Goal: Task Accomplishment & Management: Manage account settings

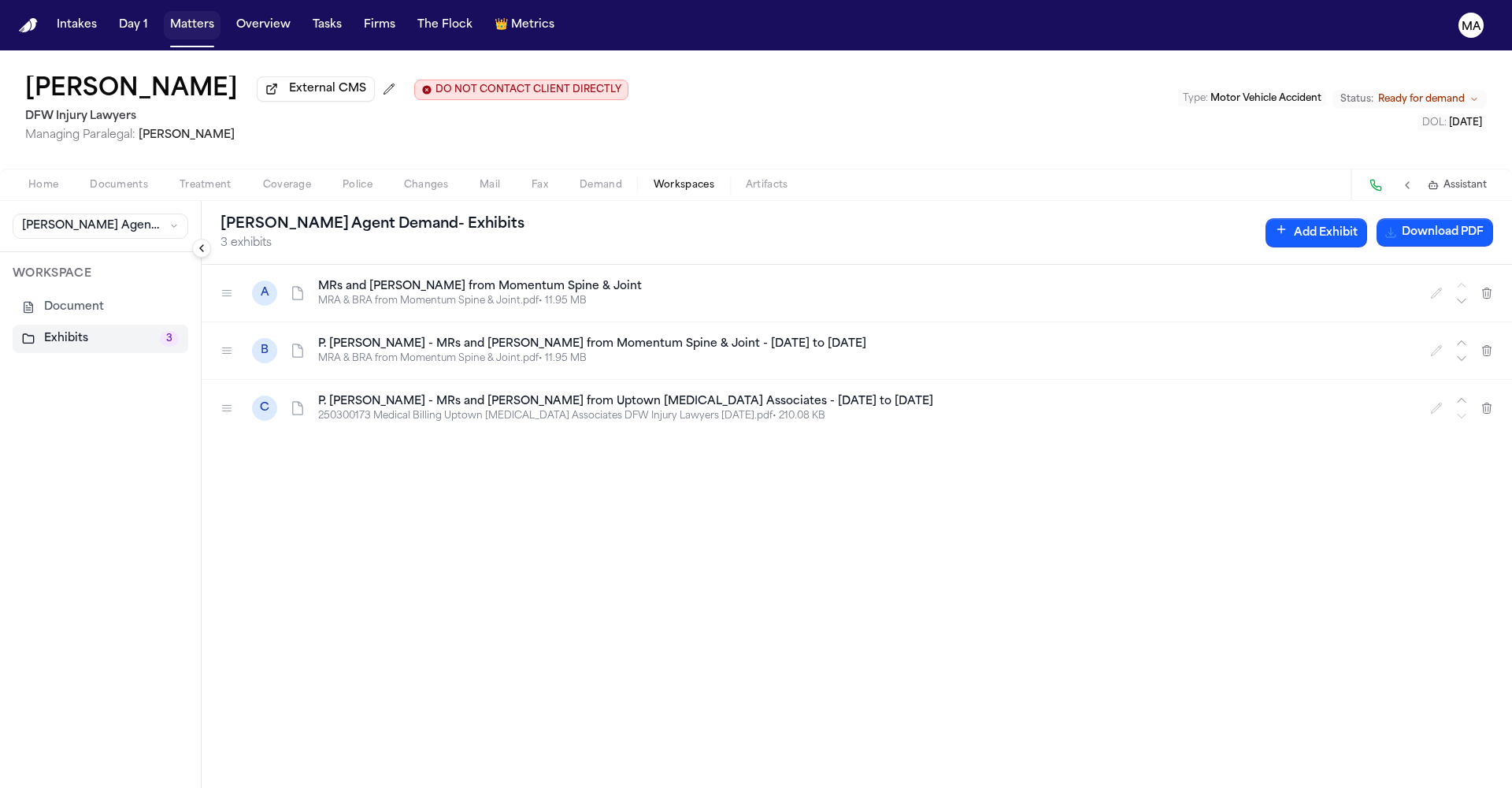
click at [164, 17] on button "Matters" at bounding box center [192, 25] width 57 height 28
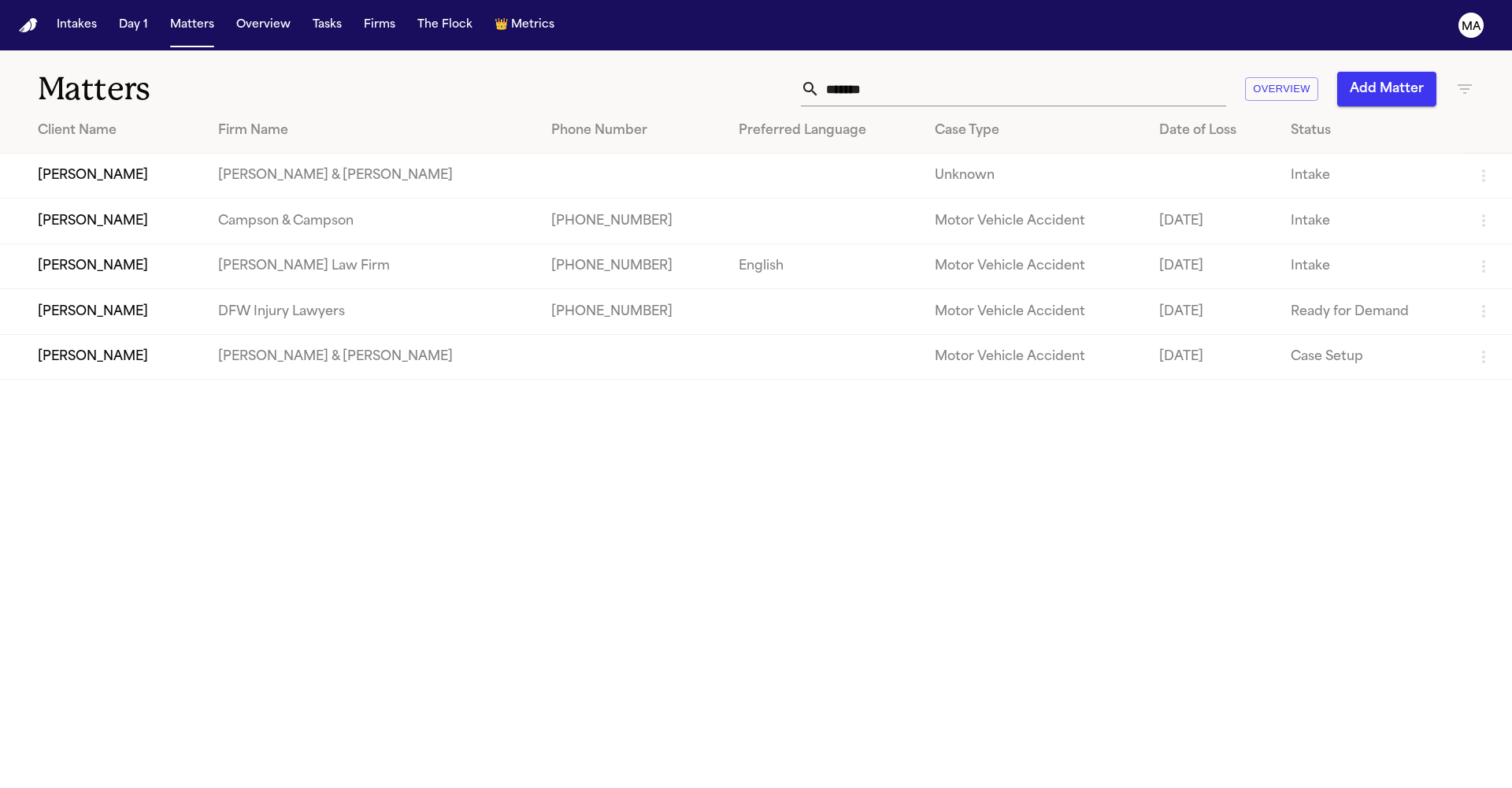
click at [306, 20] on button "Tasks" at bounding box center [326, 25] width 42 height 28
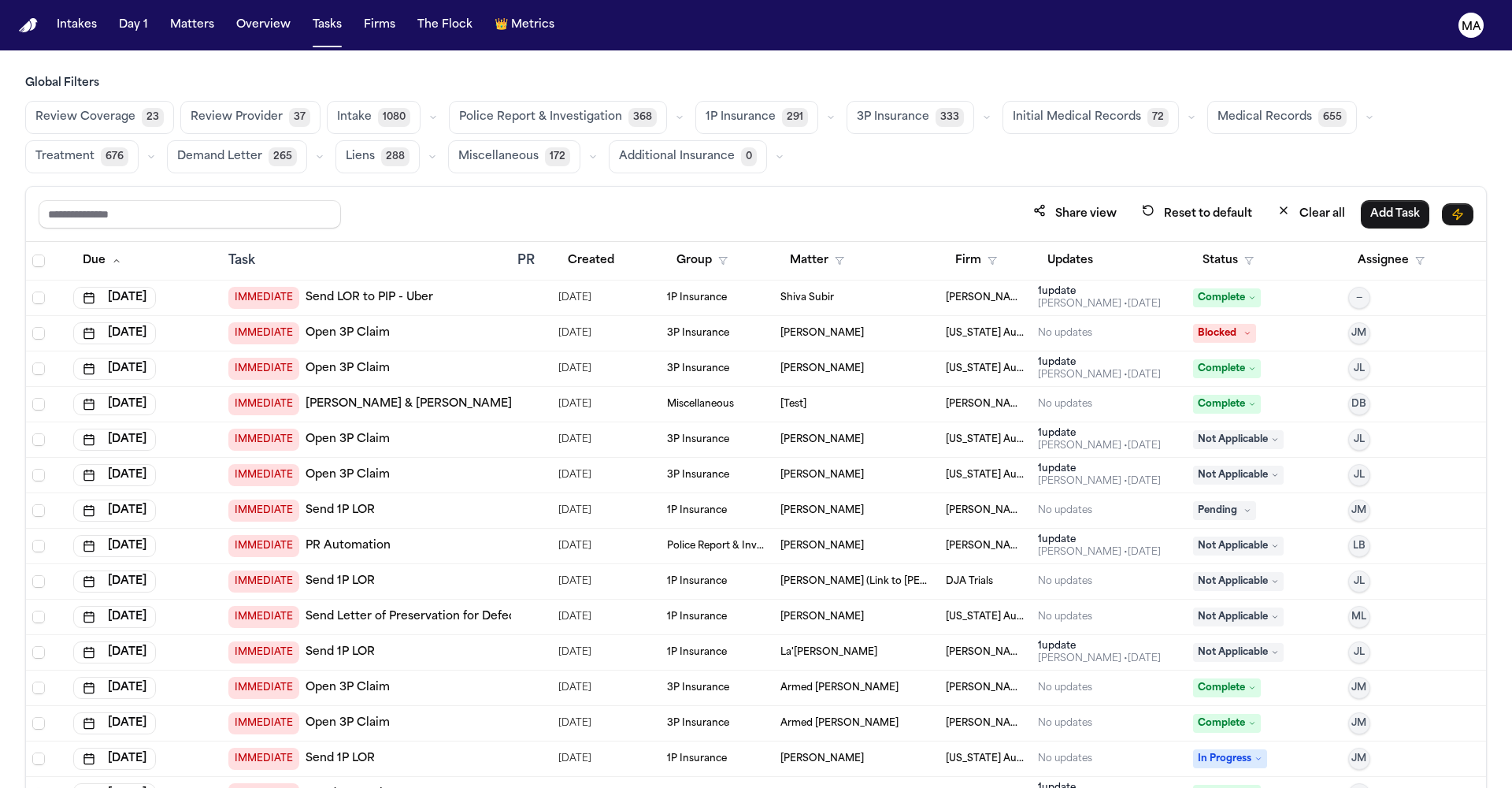
click at [1218, 110] on span "Medical Records" at bounding box center [1264, 118] width 95 height 16
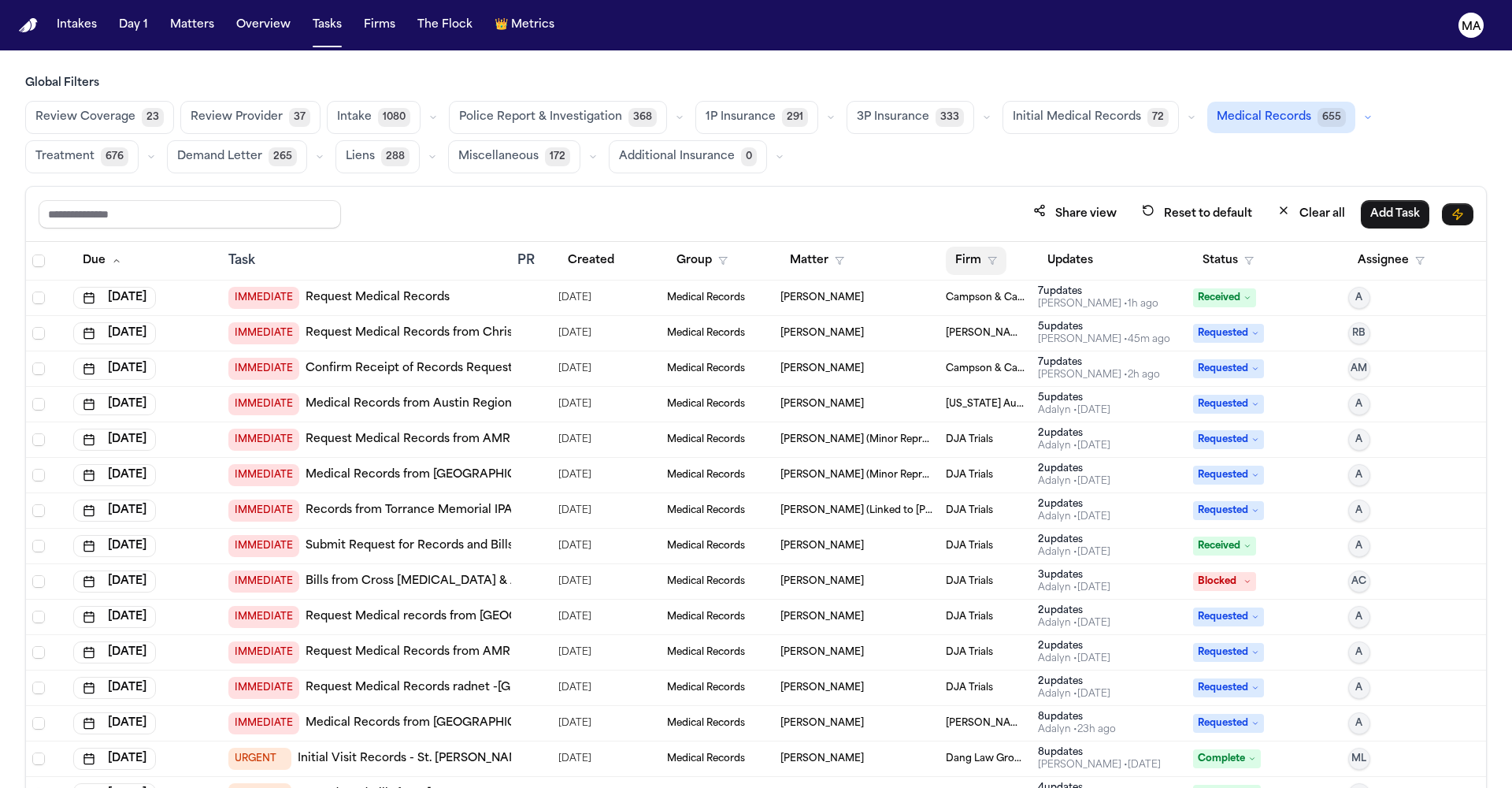
click at [958, 247] on button "Firm" at bounding box center [976, 261] width 61 height 28
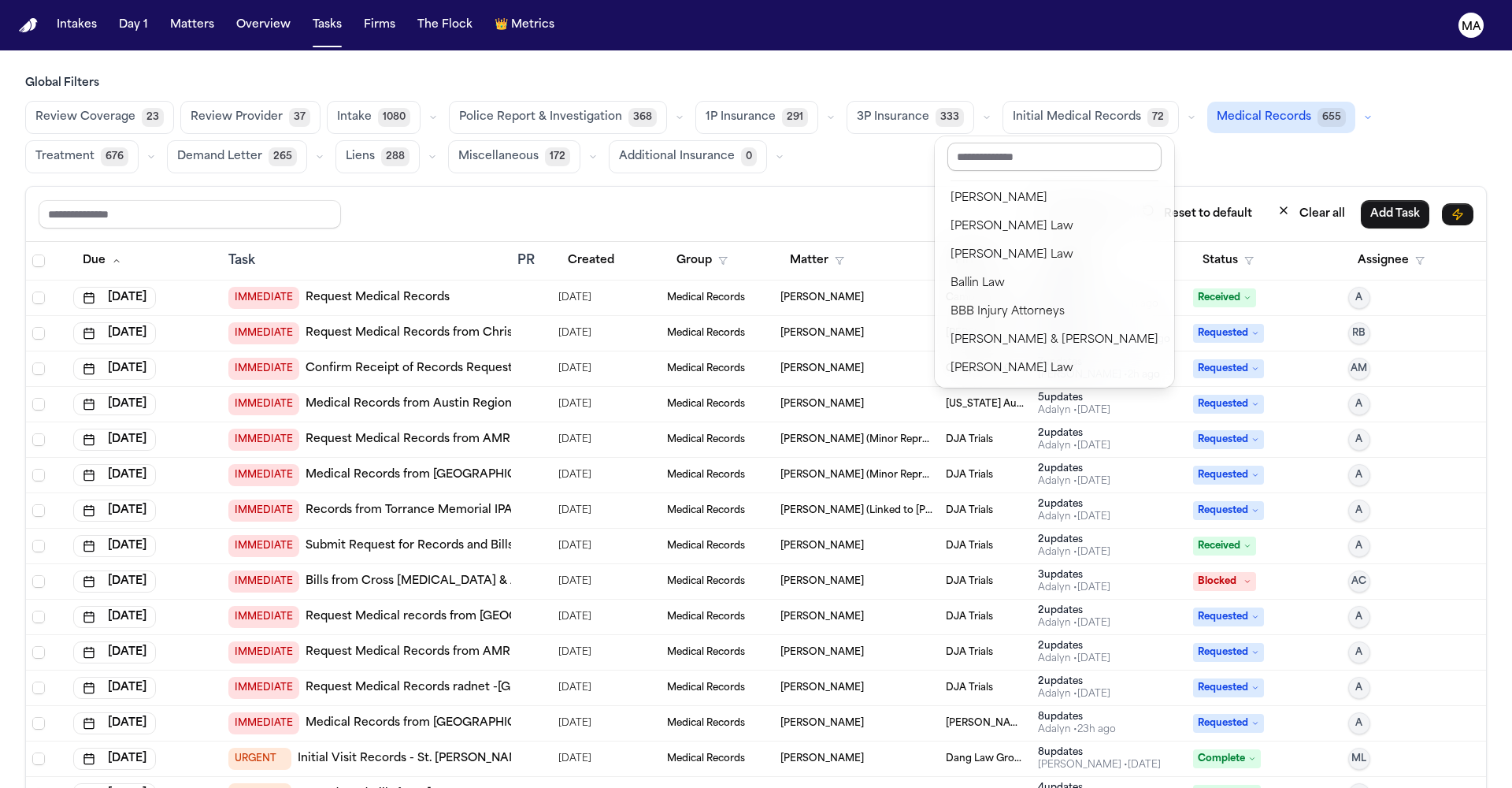
click at [985, 155] on input "text" at bounding box center [1055, 157] width 214 height 28
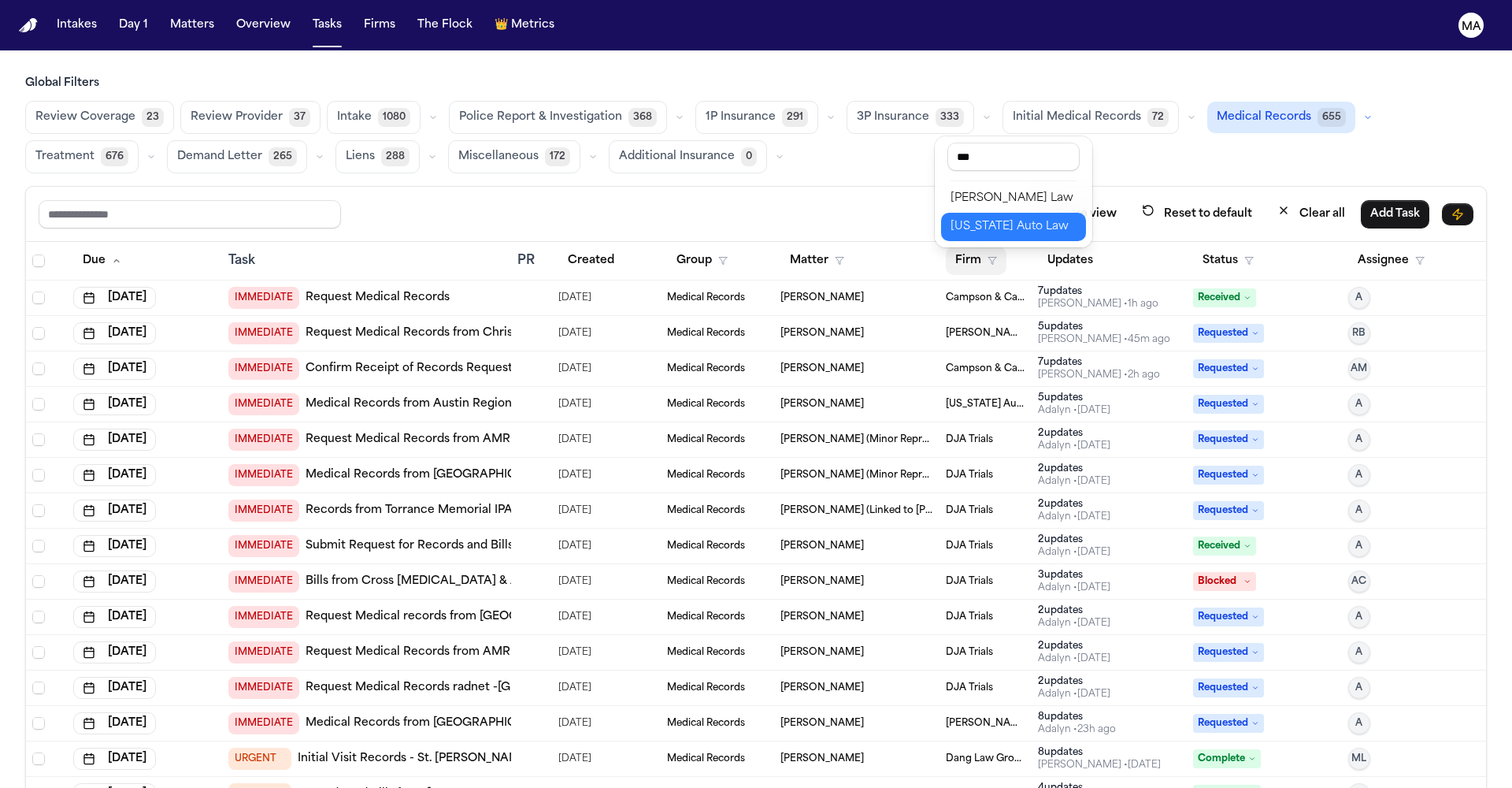
type input "***"
click at [1018, 218] on div "[US_STATE] Auto Law" at bounding box center [1013, 226] width 126 height 19
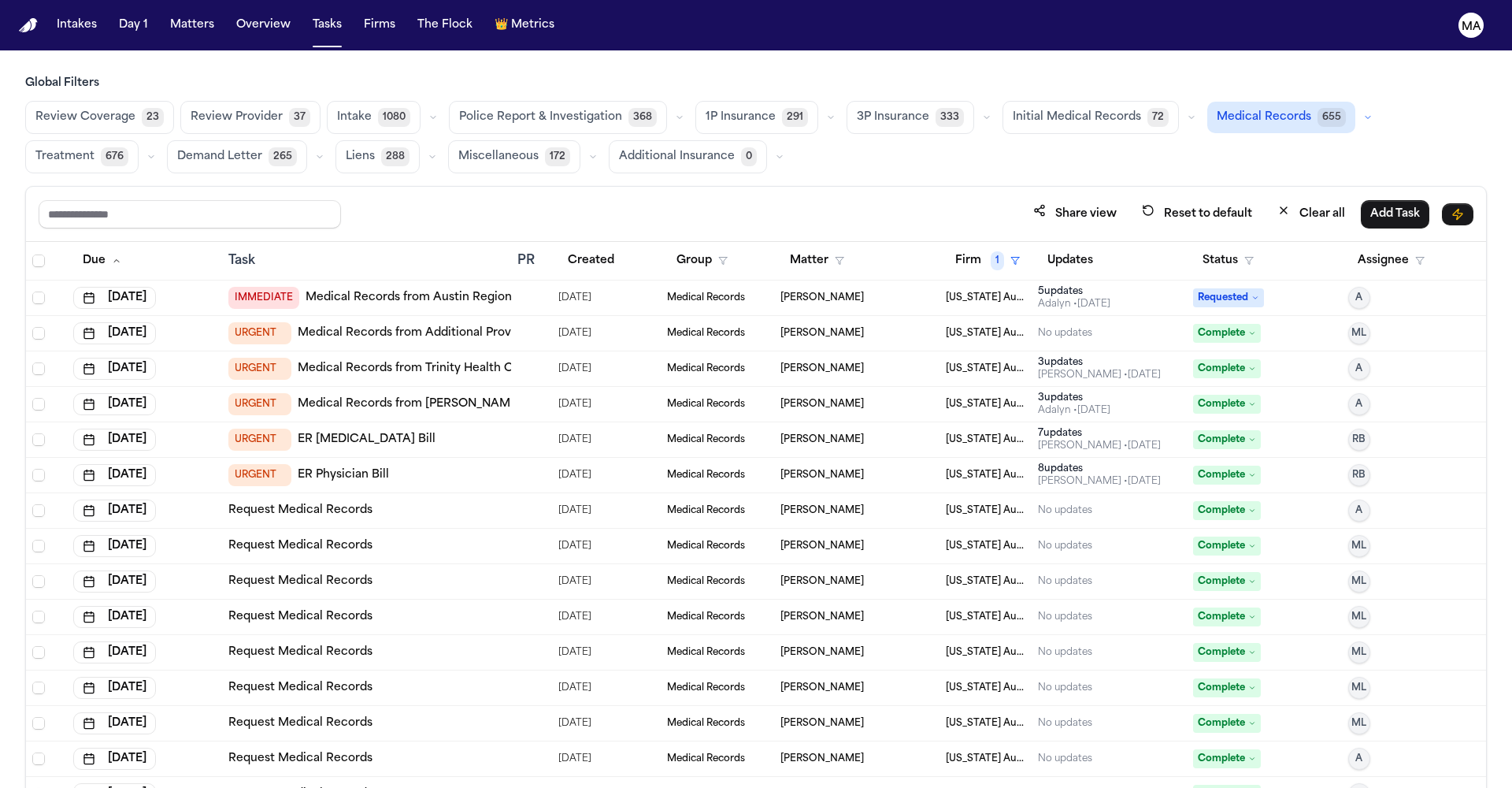
click at [1198, 247] on button "Status" at bounding box center [1227, 261] width 70 height 28
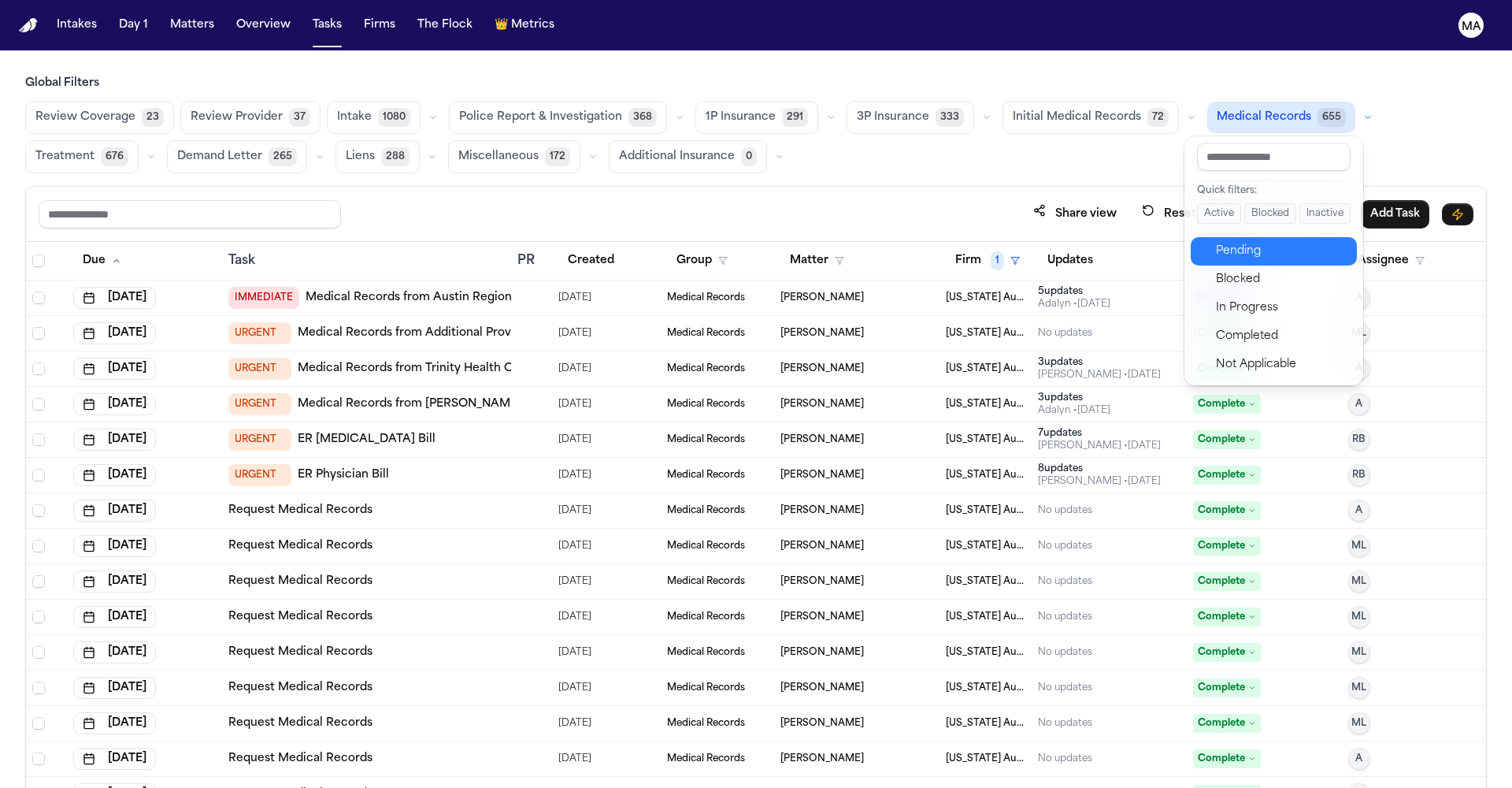
click at [1228, 241] on div "Pending" at bounding box center [1281, 250] width 132 height 19
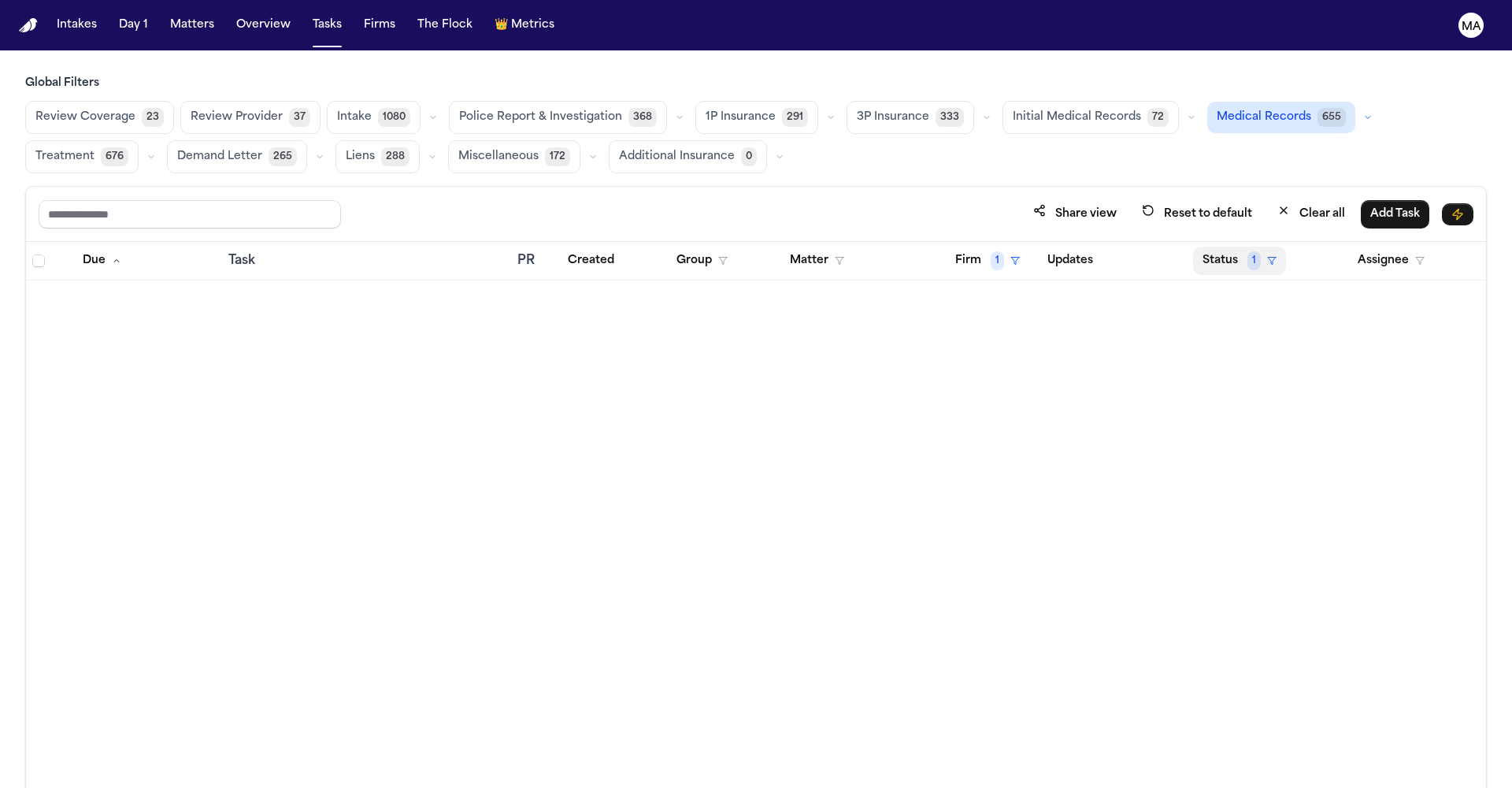
click at [1218, 247] on button "Status 1" at bounding box center [1239, 261] width 93 height 28
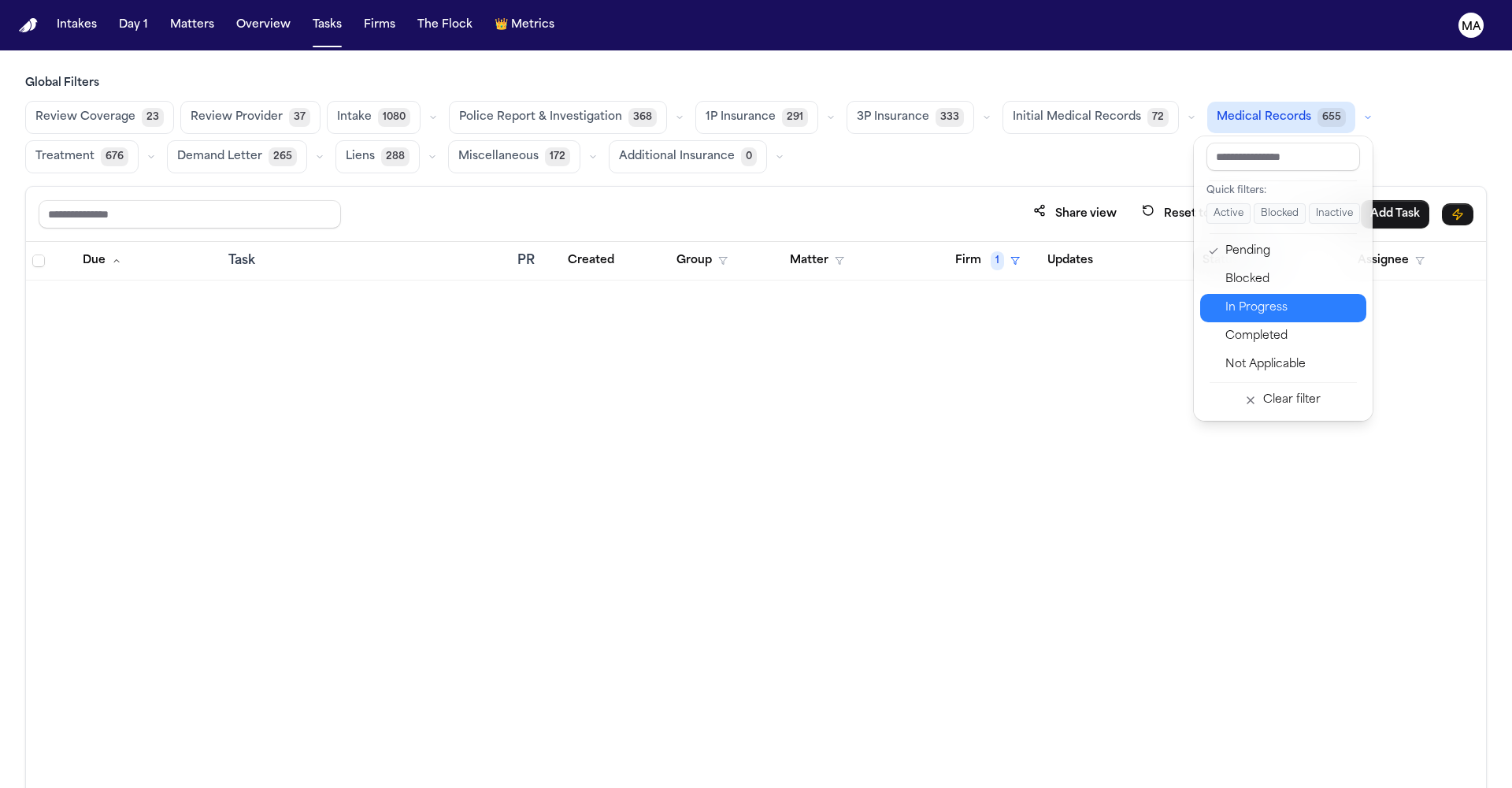
click at [1247, 299] on div "In Progress" at bounding box center [1291, 308] width 132 height 19
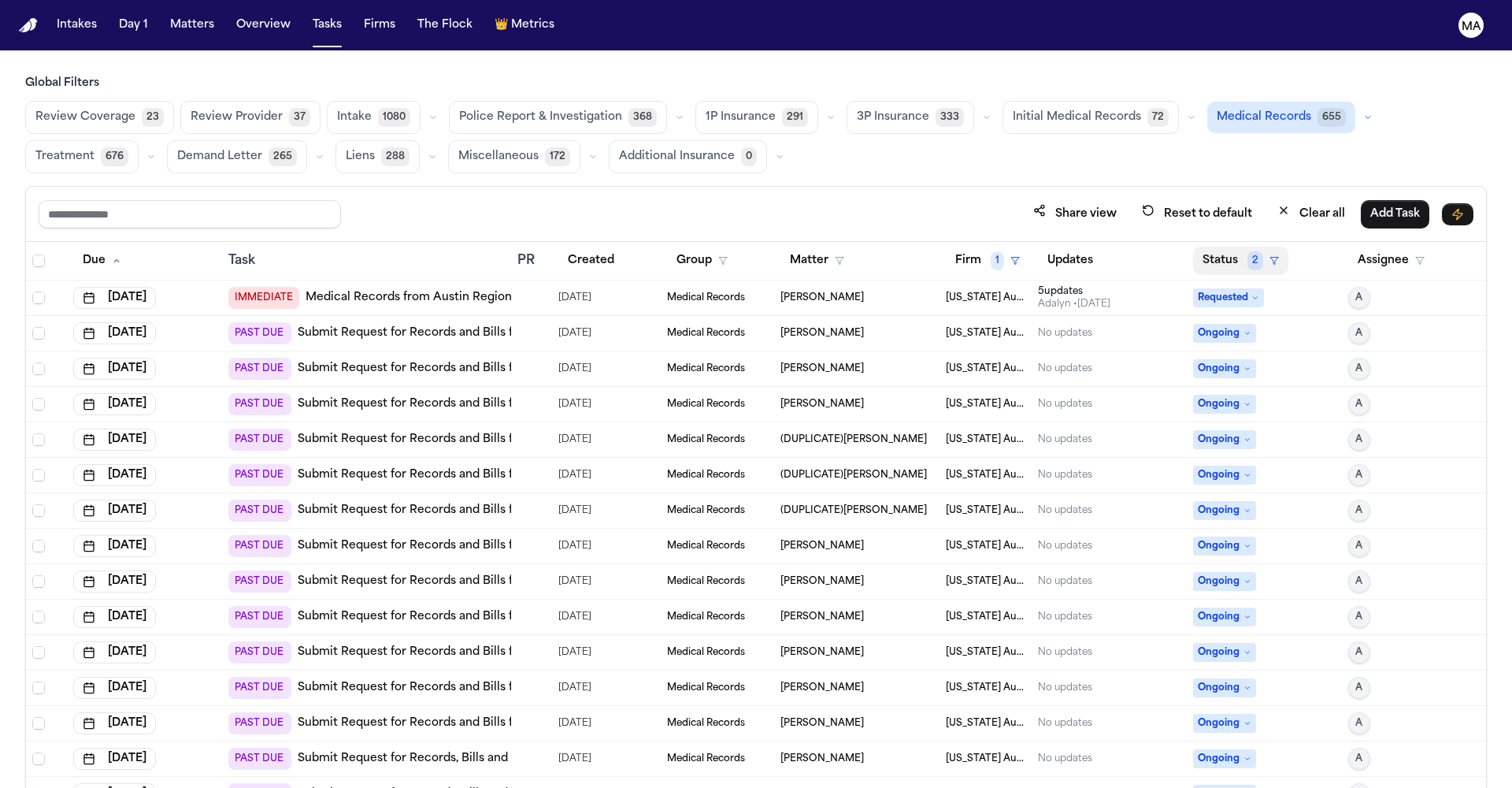
click at [1209, 247] on button "Status 2" at bounding box center [1241, 261] width 95 height 28
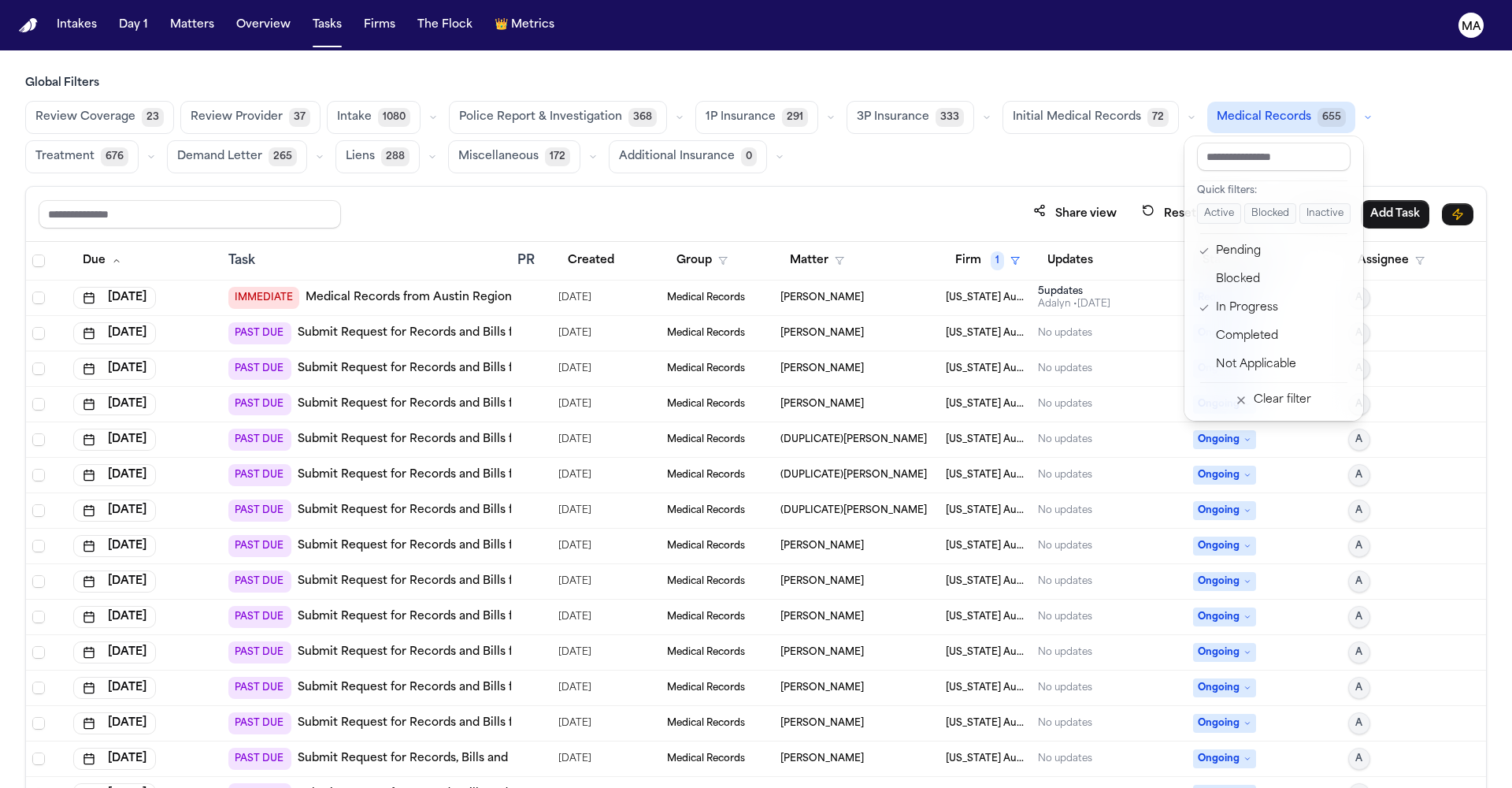
click at [1209, 247] on button "Status 2" at bounding box center [1241, 261] width 95 height 28
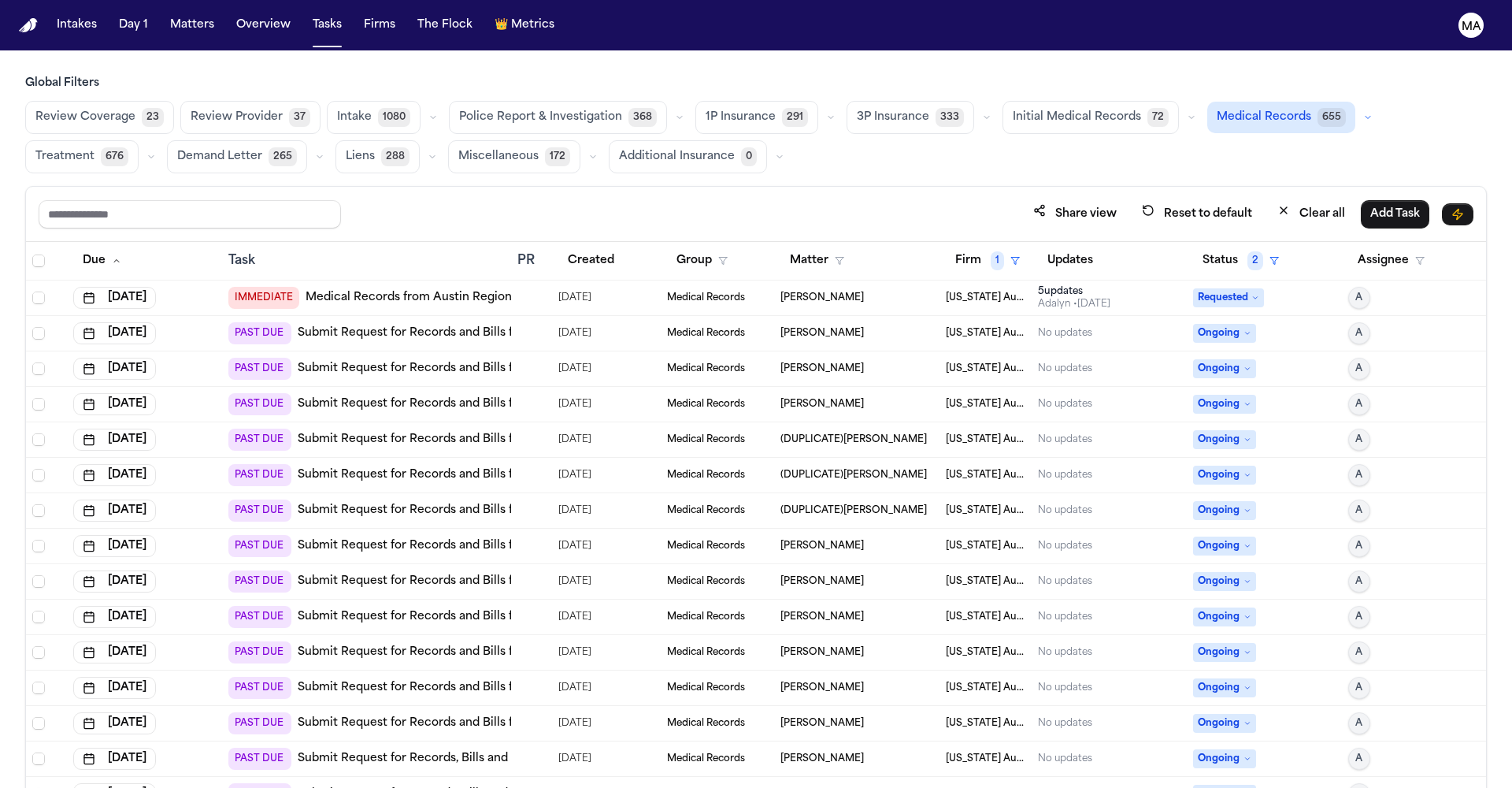
click at [1149, 199] on div "Share view Reset to default Clear all Add Task" at bounding box center [756, 213] width 1435 height 29
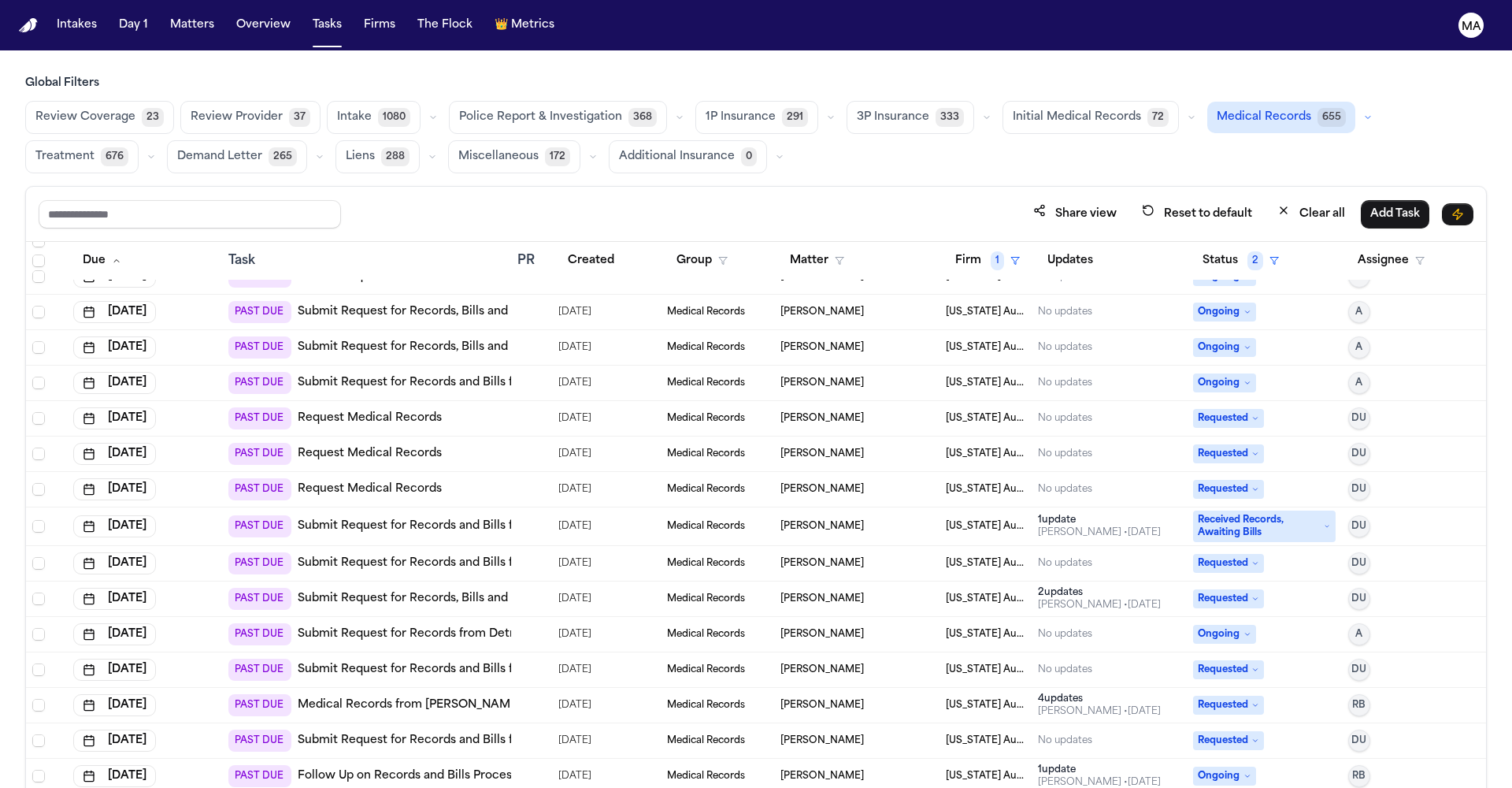
scroll to position [759, 0]
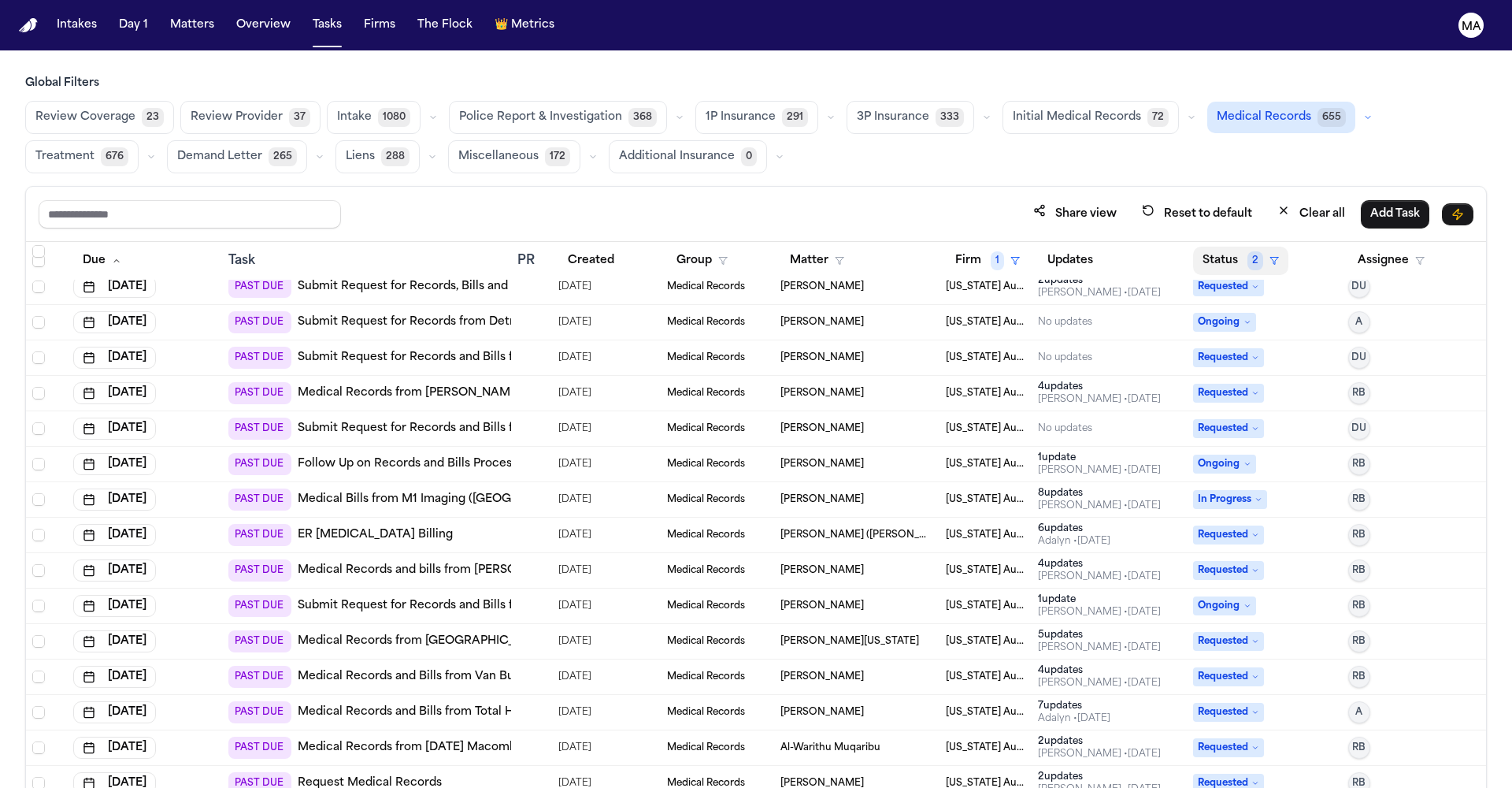
click at [1248, 251] on span "2" at bounding box center [1256, 260] width 16 height 19
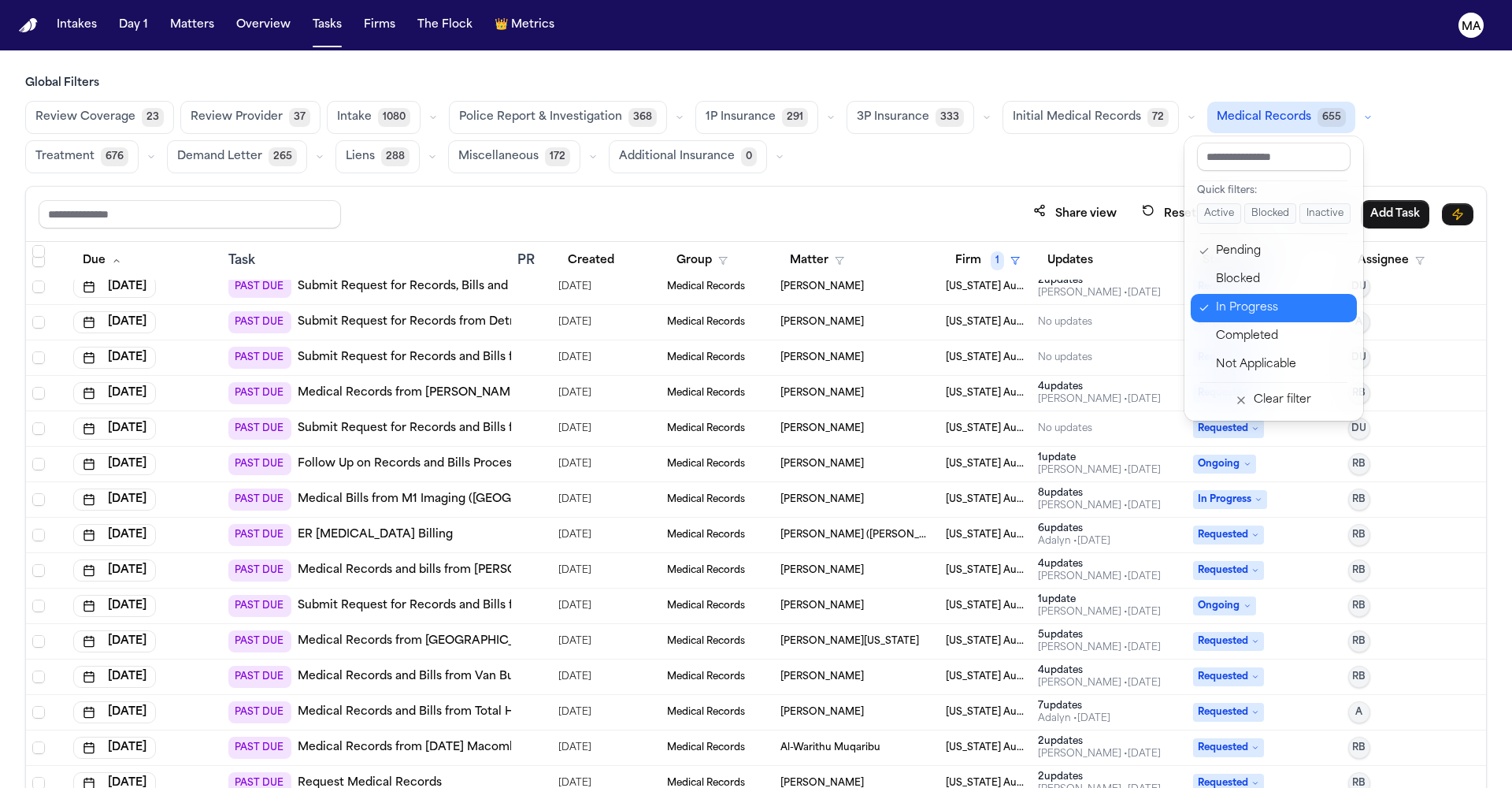
click at [1224, 299] on div "In Progress" at bounding box center [1281, 308] width 132 height 19
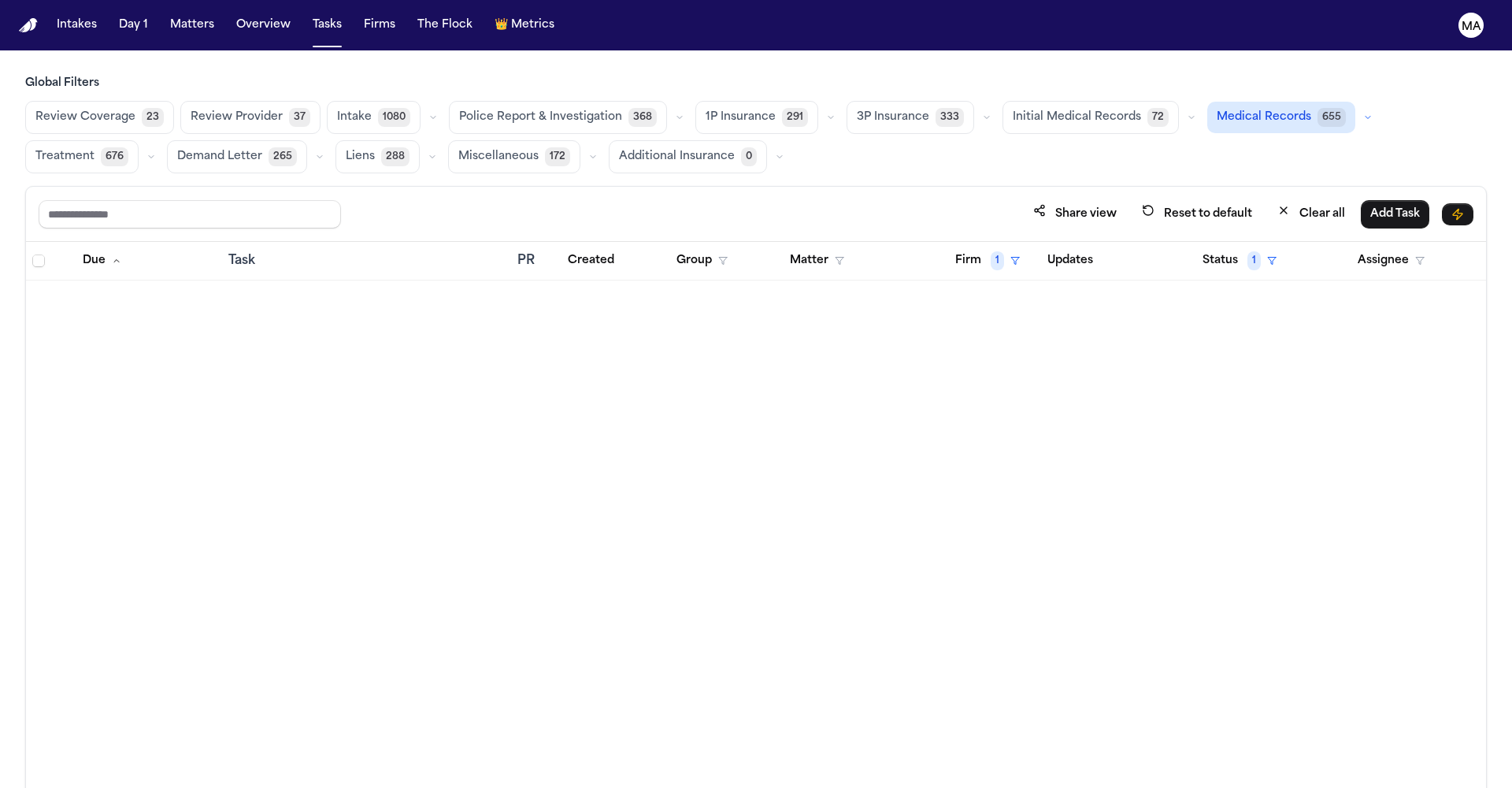
click at [1226, 241] on th "Status 1" at bounding box center [1264, 261] width 155 height 39
click at [1226, 247] on button "Status 1" at bounding box center [1239, 261] width 93 height 28
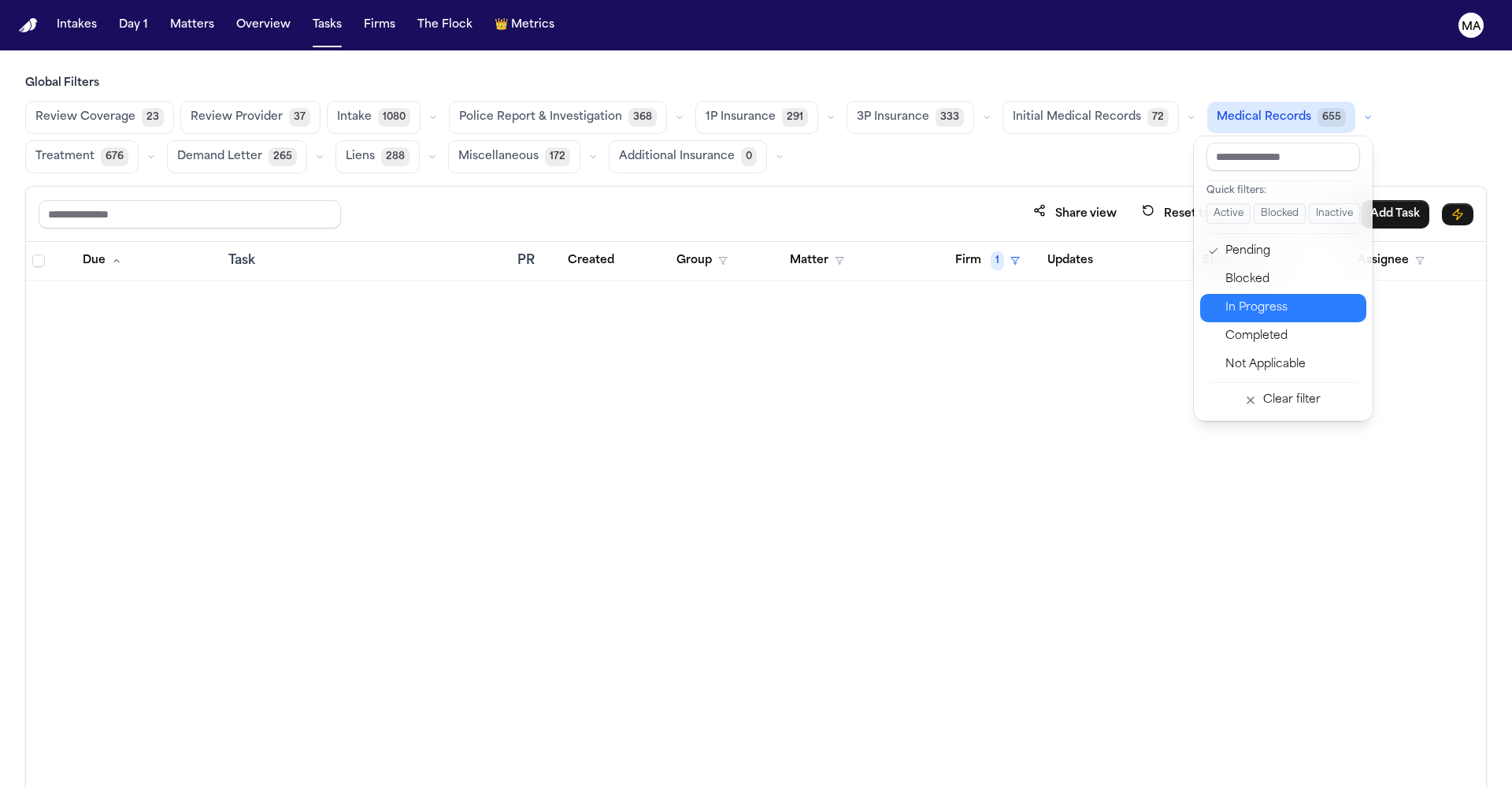
click at [1226, 299] on div "In Progress" at bounding box center [1291, 308] width 132 height 19
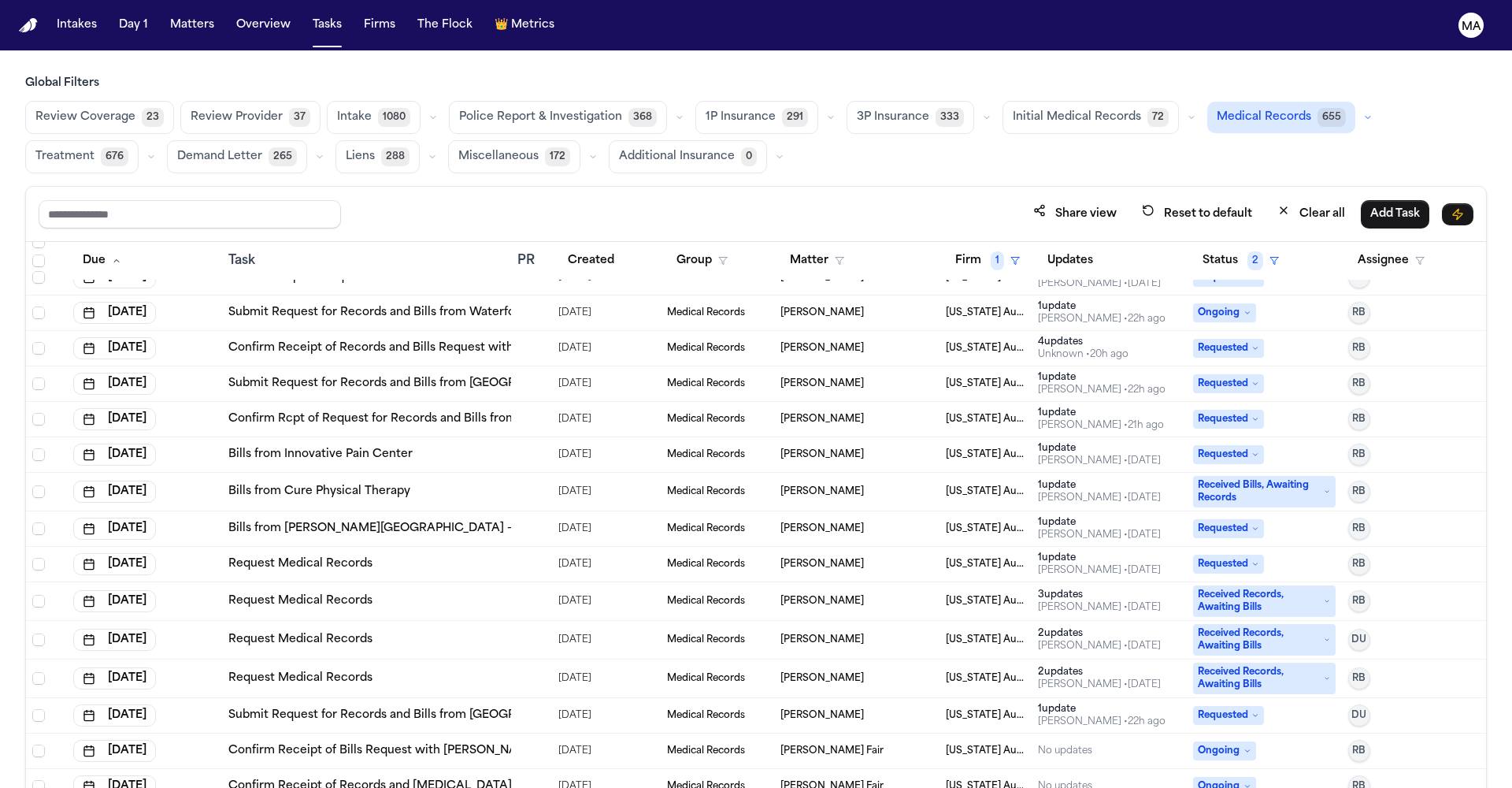
scroll to position [1949, 0]
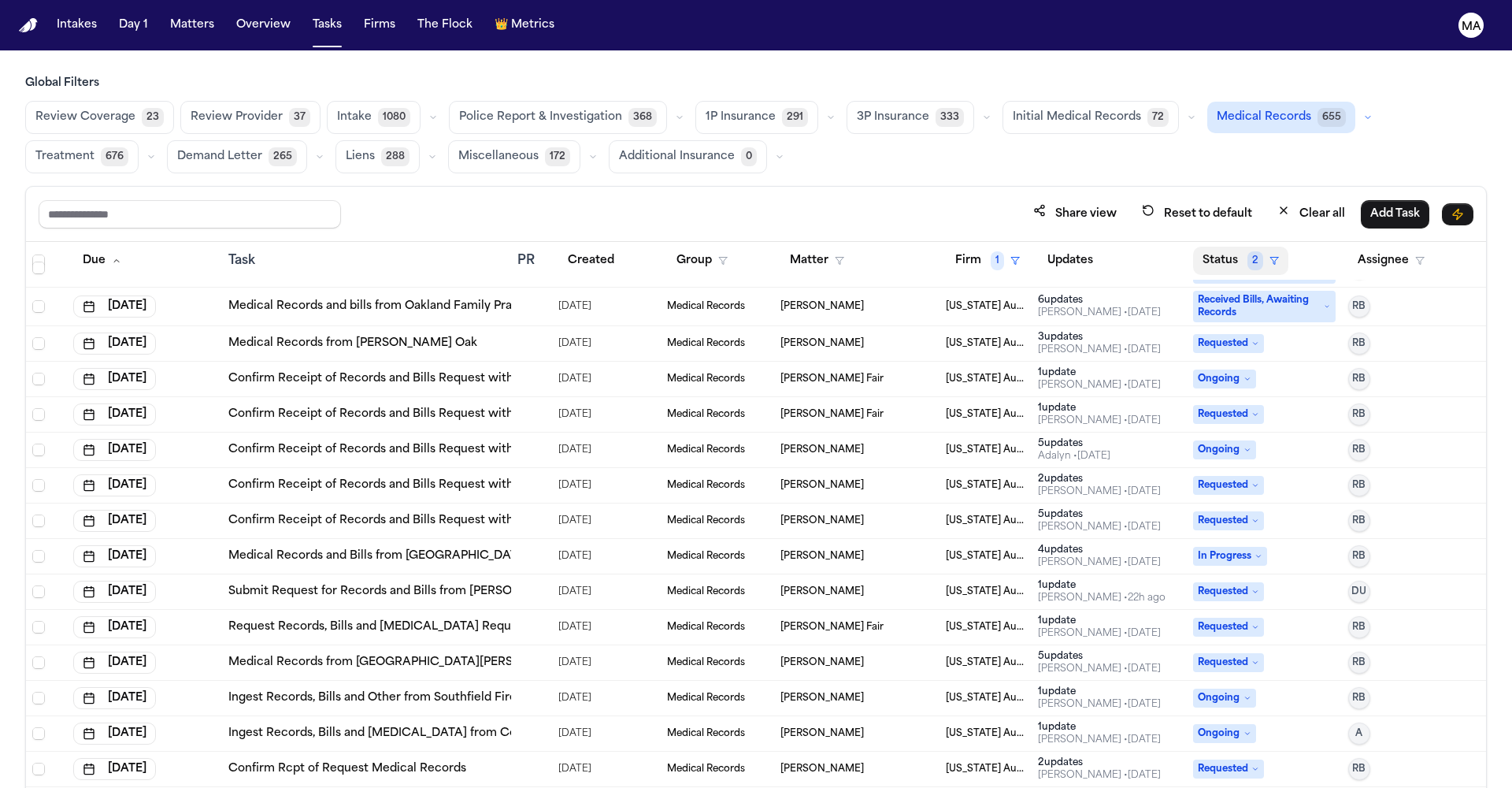
click at [1248, 251] on span "2" at bounding box center [1256, 260] width 16 height 19
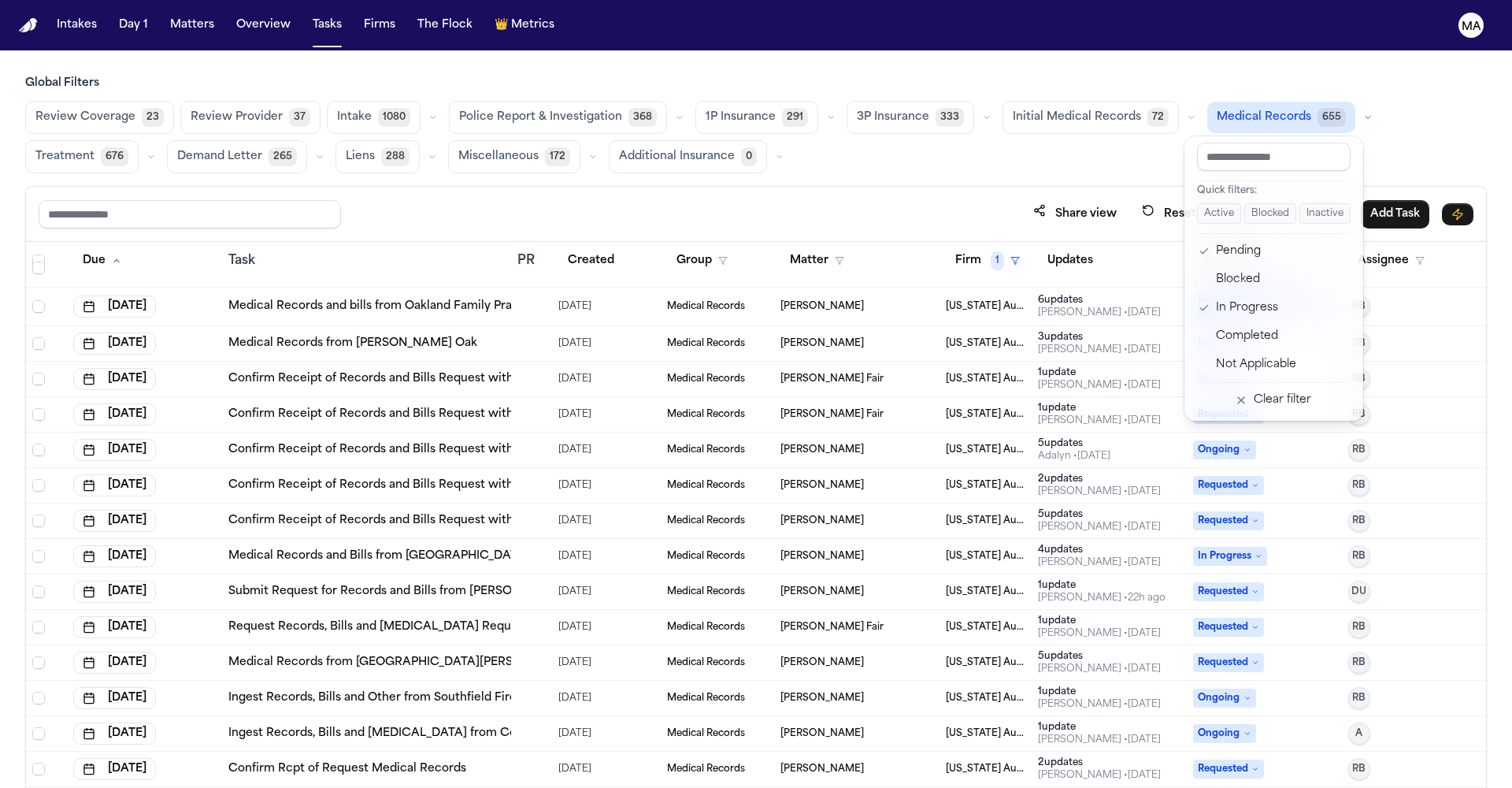
click at [1142, 186] on div "Share view Reset to default Clear all Add Task Due Task PR Created Group Matter…" at bounding box center [756, 521] width 1462 height 671
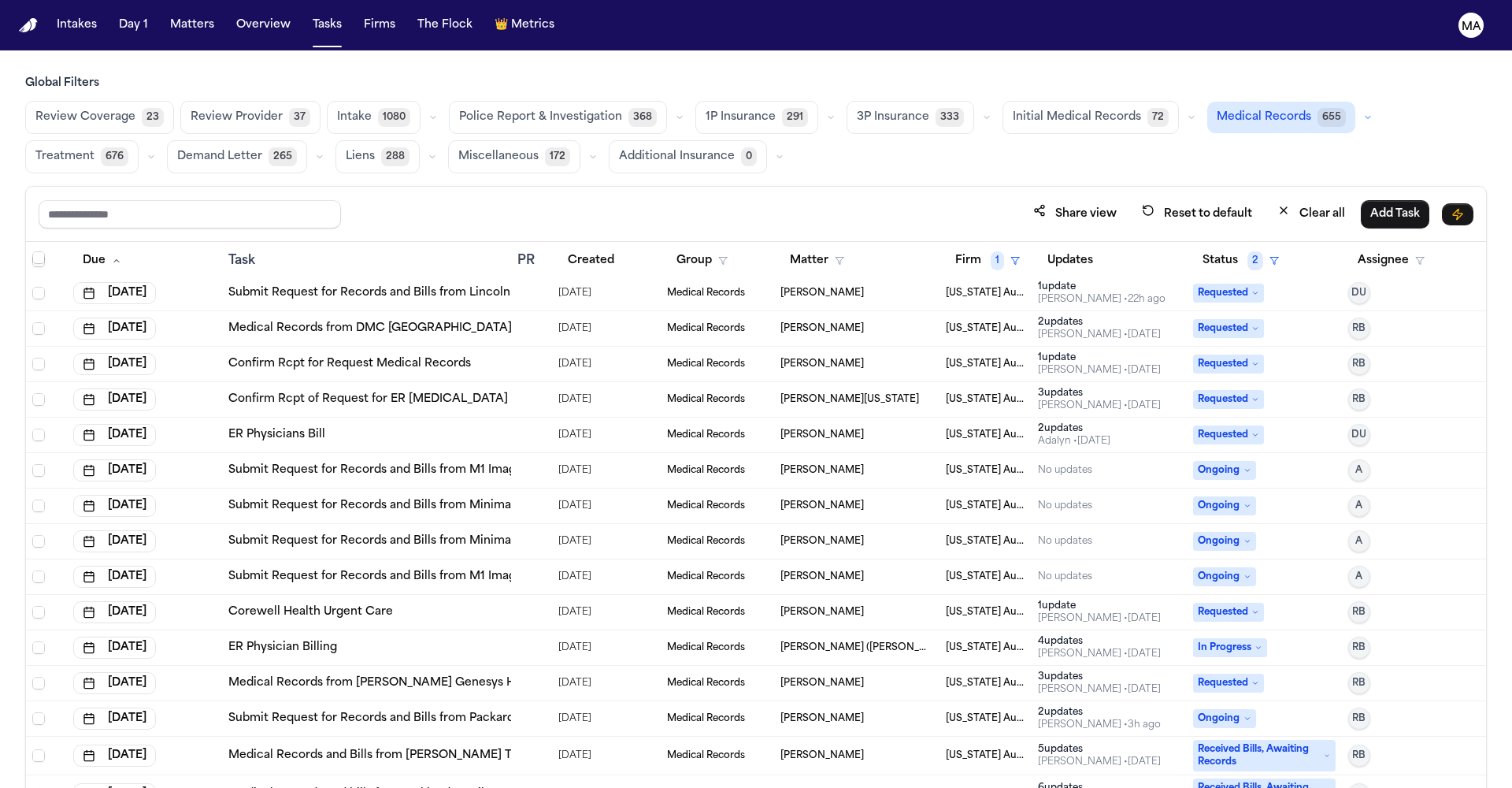
scroll to position [1368, 0]
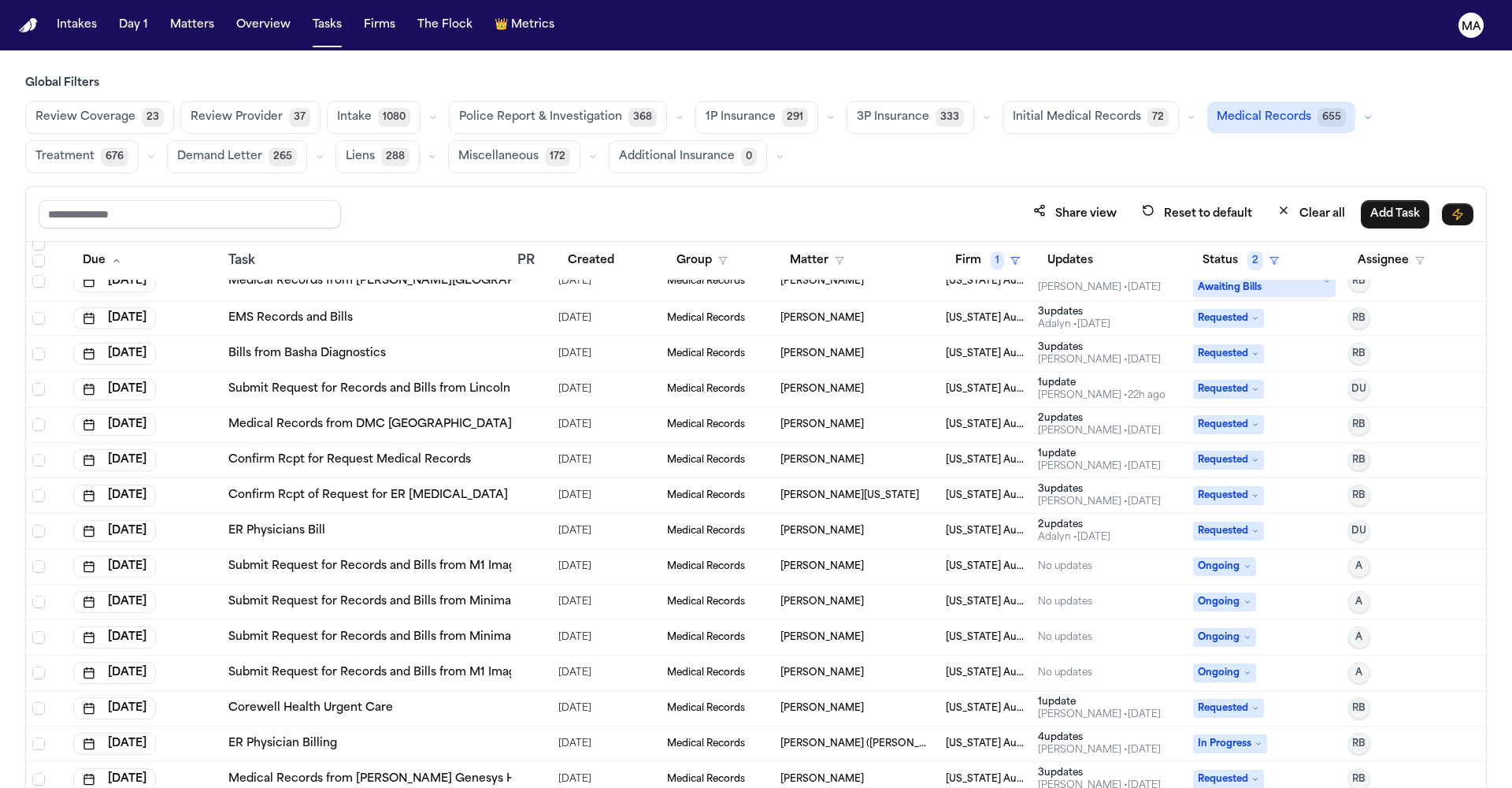
click at [867, 667] on div "[PERSON_NAME]" at bounding box center [857, 673] width 153 height 12
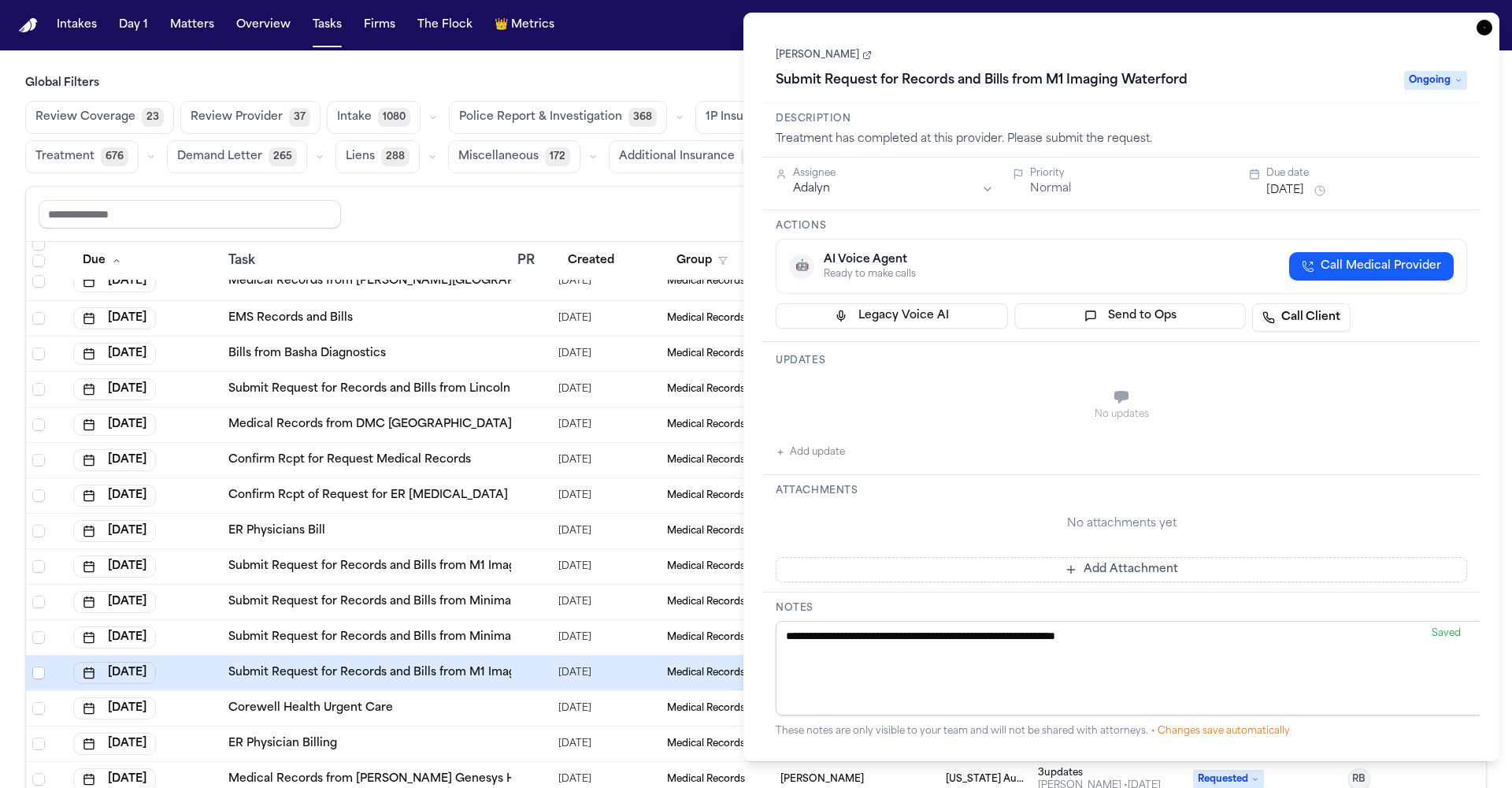
click at [1494, 21] on div "**********" at bounding box center [1121, 386] width 756 height 748
click at [1493, 19] on icon "button" at bounding box center [1485, 27] width 16 height 16
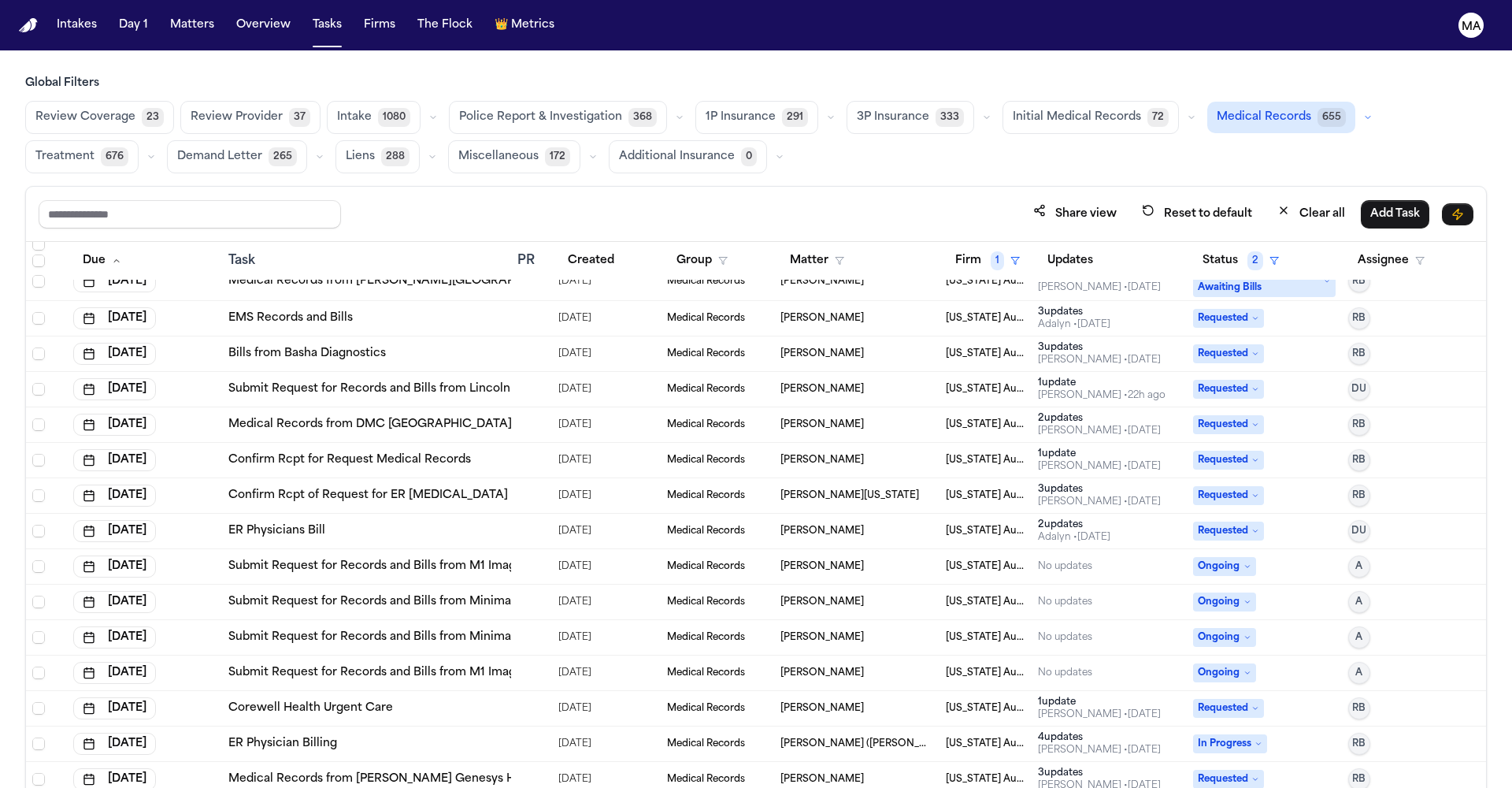
click at [491, 665] on div "Submit Request for Records and Bills from M1 Imaging Waterford" at bounding box center [366, 673] width 277 height 16
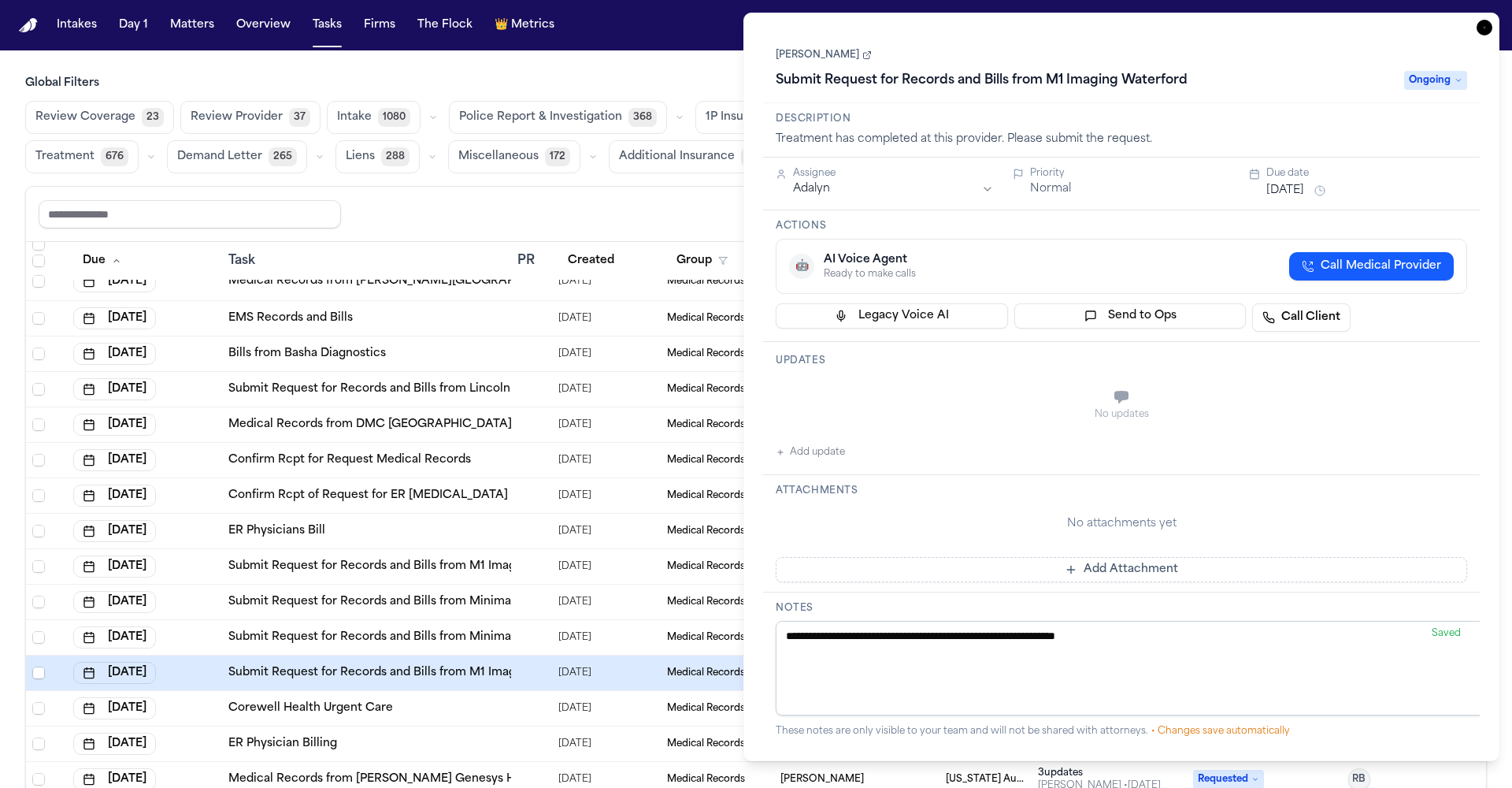
click at [826, 49] on link "[PERSON_NAME]" at bounding box center [823, 55] width 96 height 12
click at [1493, 19] on icon "button" at bounding box center [1485, 27] width 16 height 16
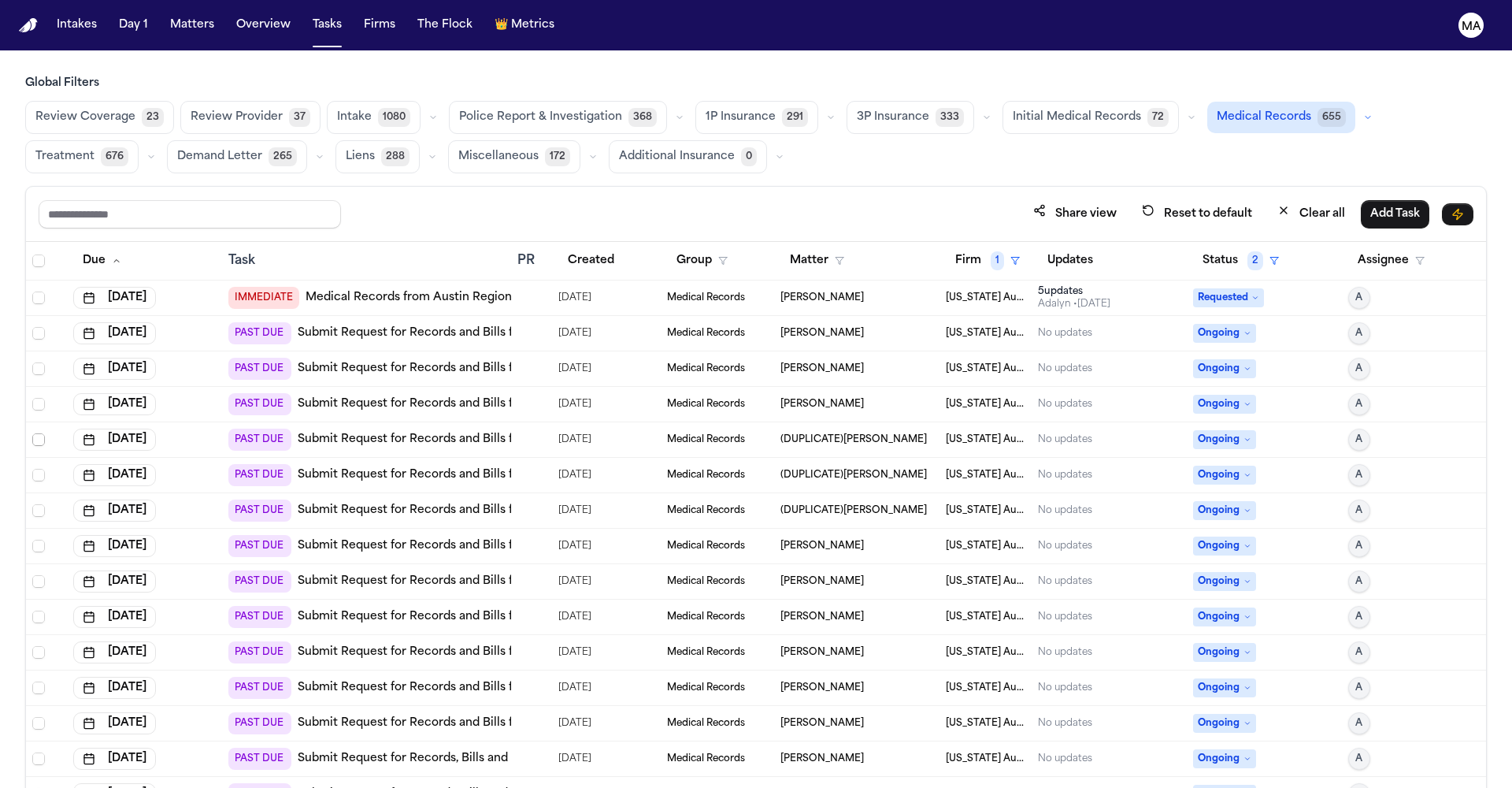
click at [33, 433] on span "Select row" at bounding box center [39, 440] width 12 height 12
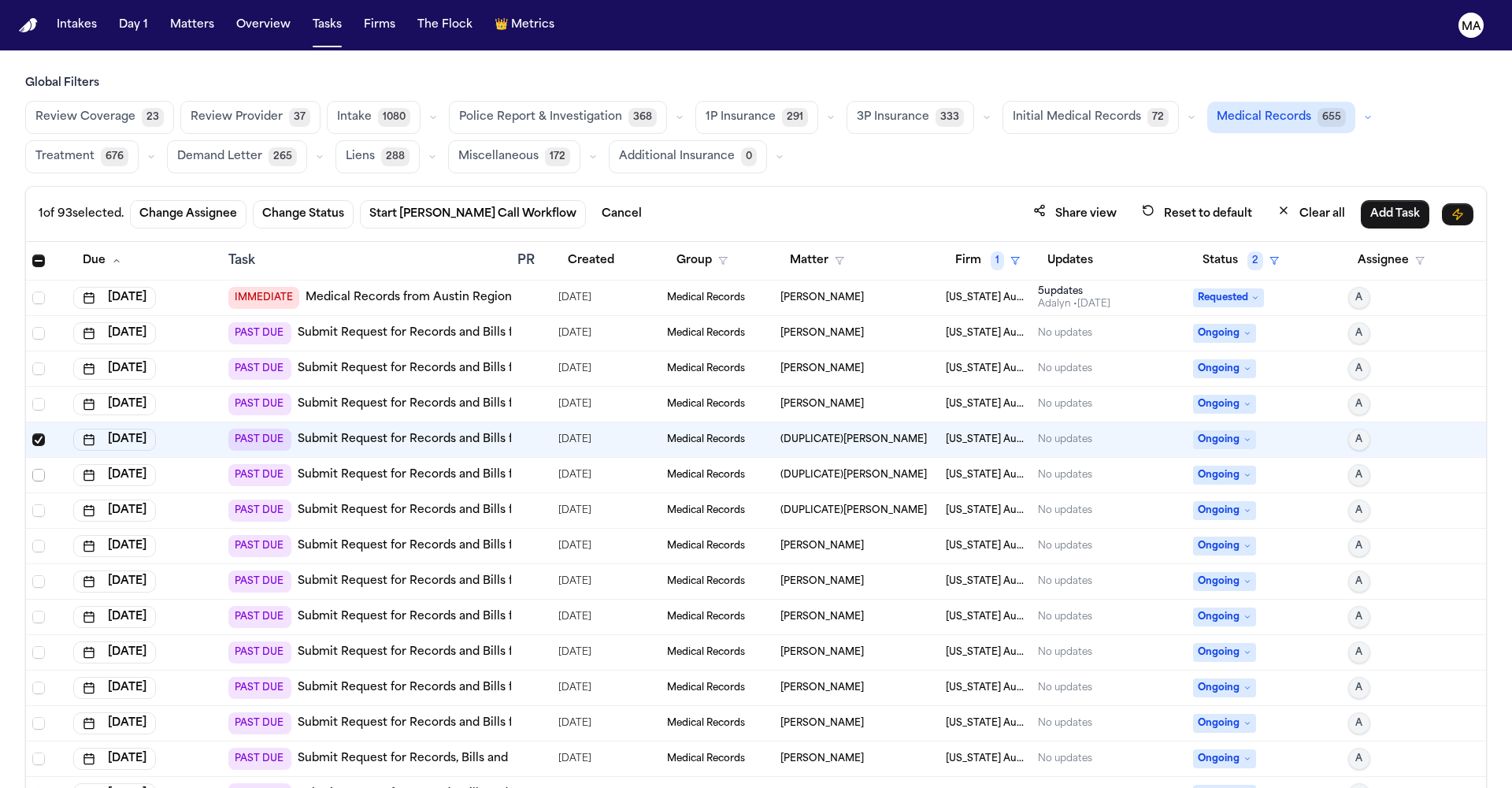
click at [33, 469] on span "Select row" at bounding box center [39, 475] width 12 height 12
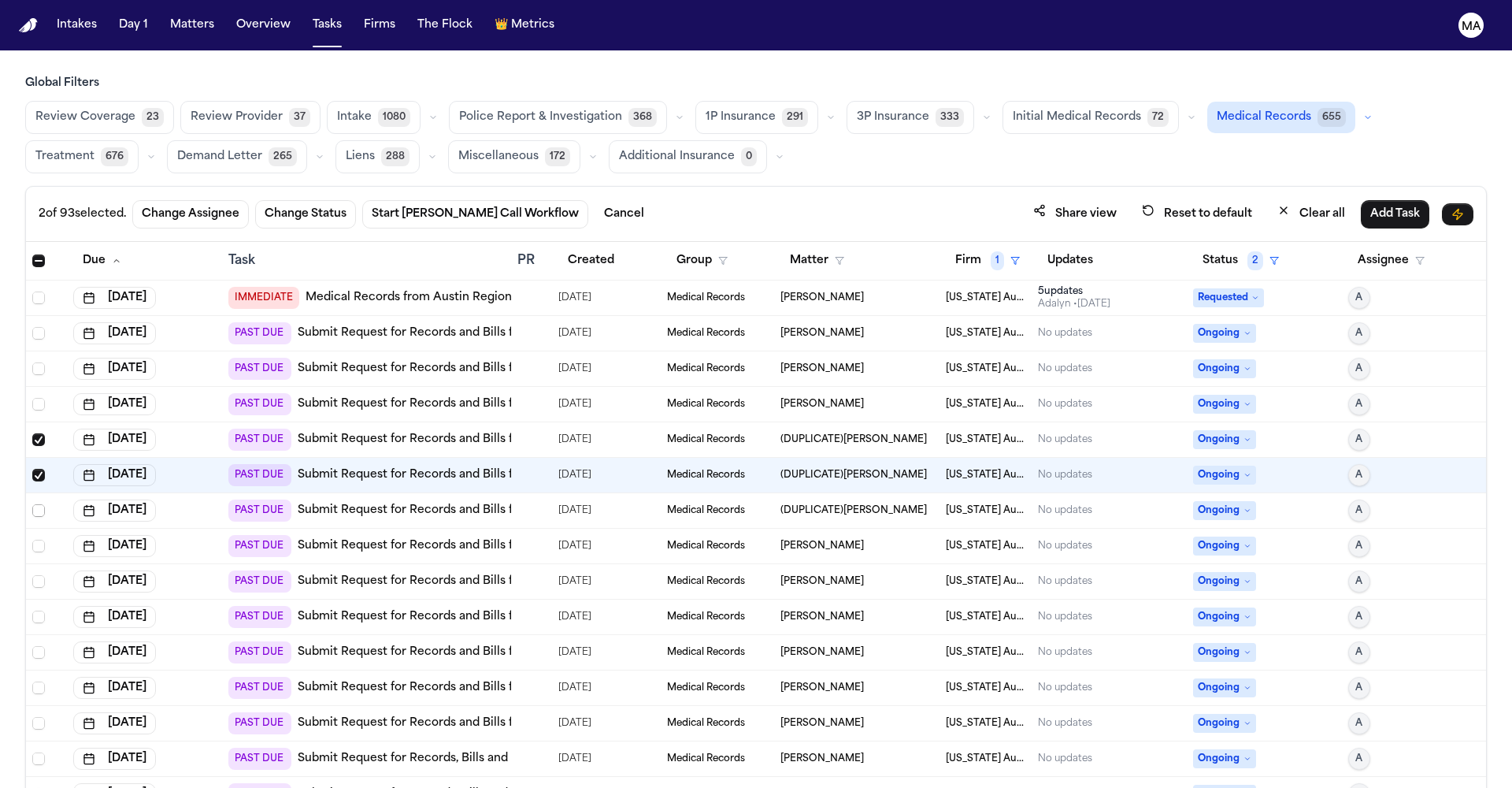
click at [33, 504] on span "Select row" at bounding box center [39, 510] width 12 height 12
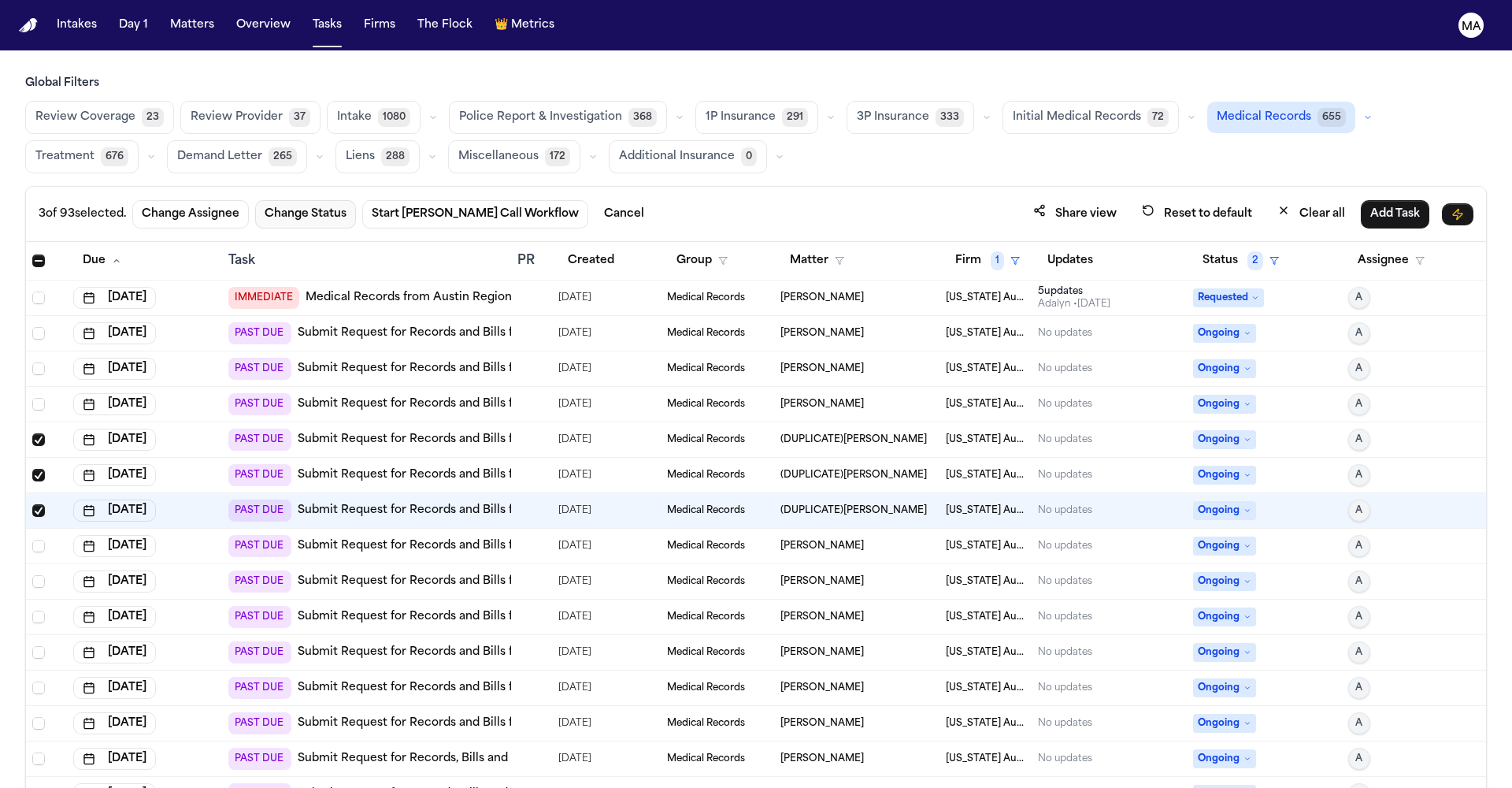
click at [256, 200] on button "Change Status" at bounding box center [306, 214] width 101 height 28
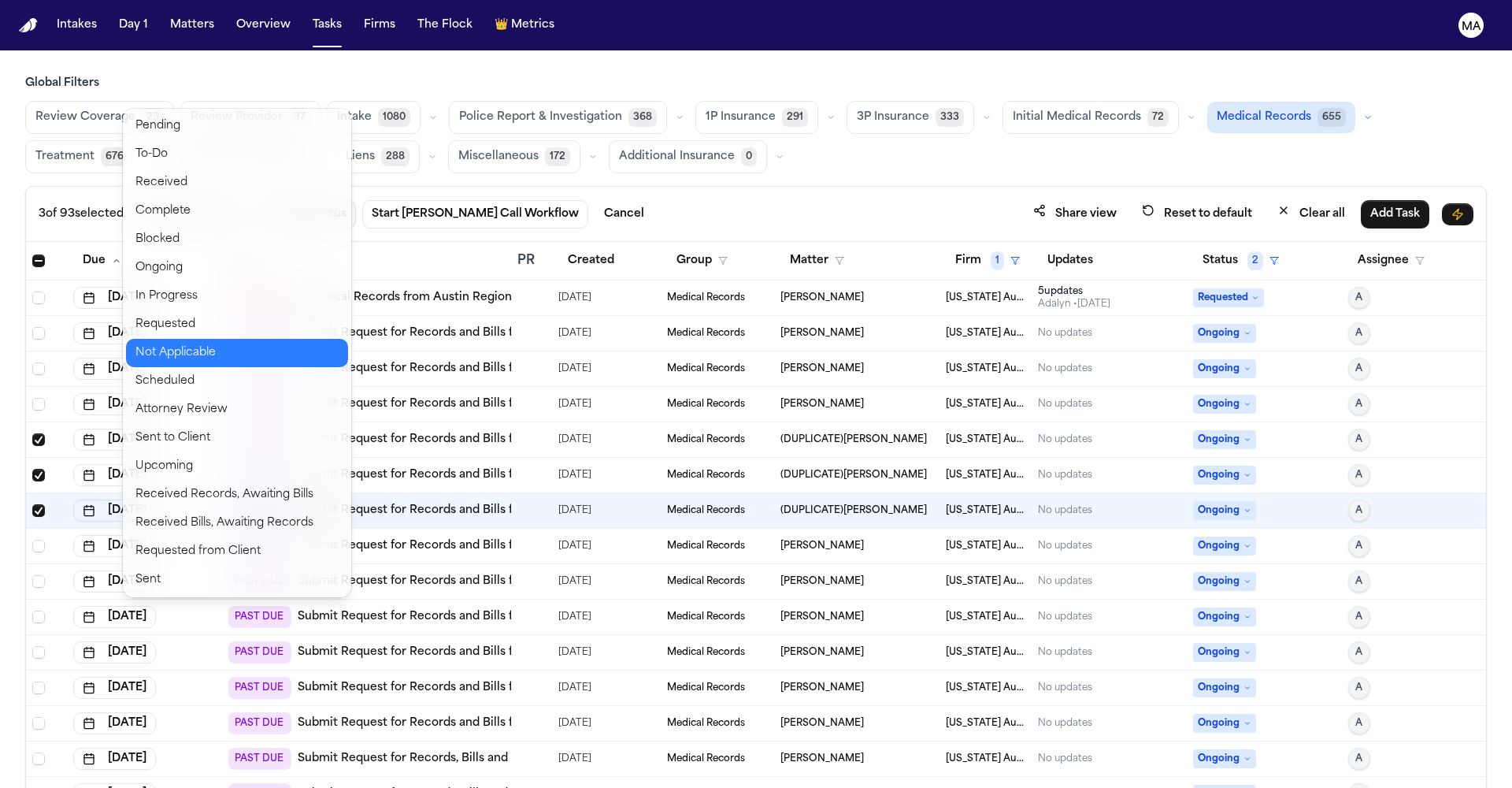
click at [172, 339] on button "Not Applicable" at bounding box center [237, 353] width 222 height 28
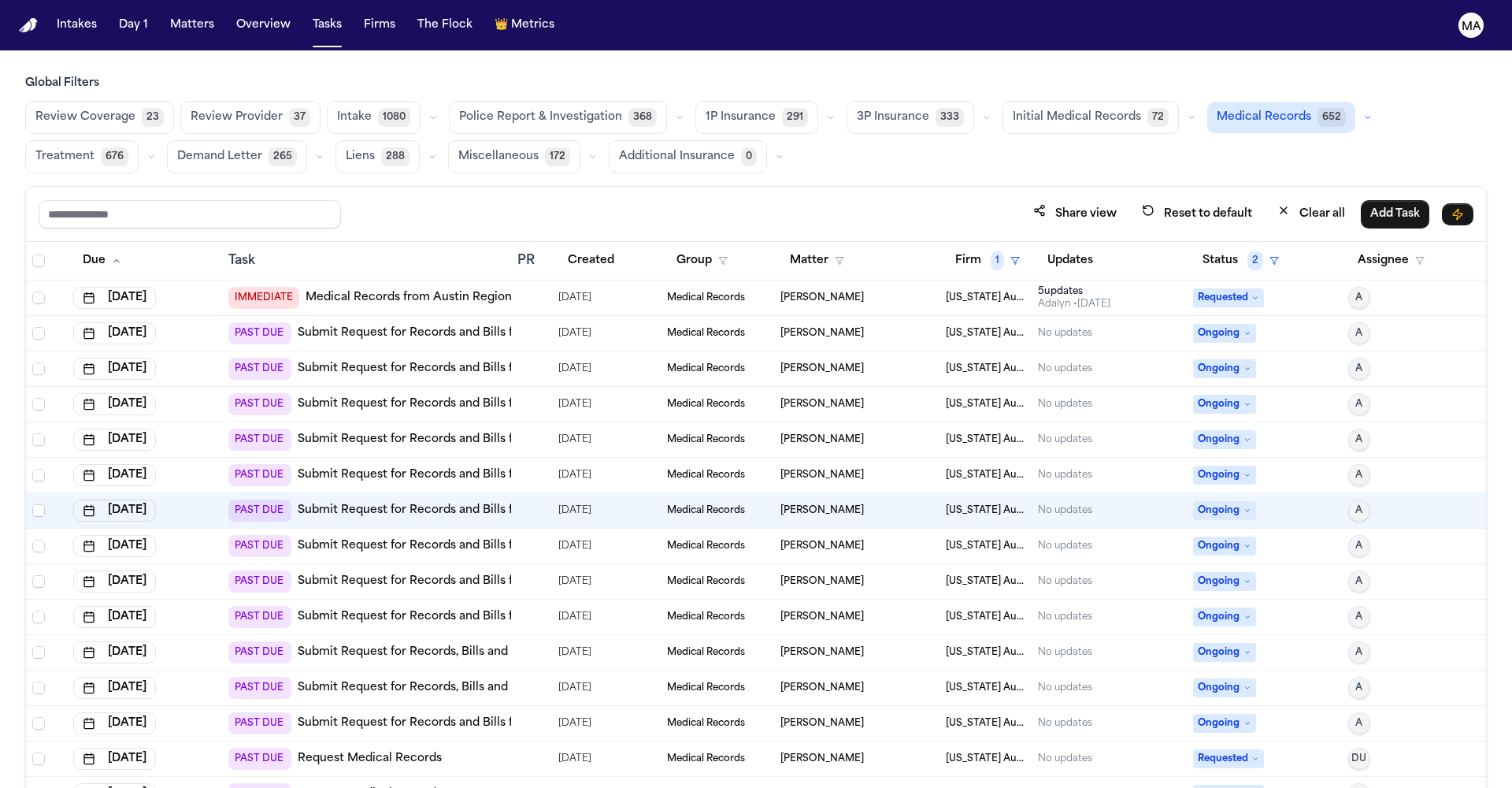
click at [845, 493] on td "[PERSON_NAME]" at bounding box center [857, 511] width 165 height 35
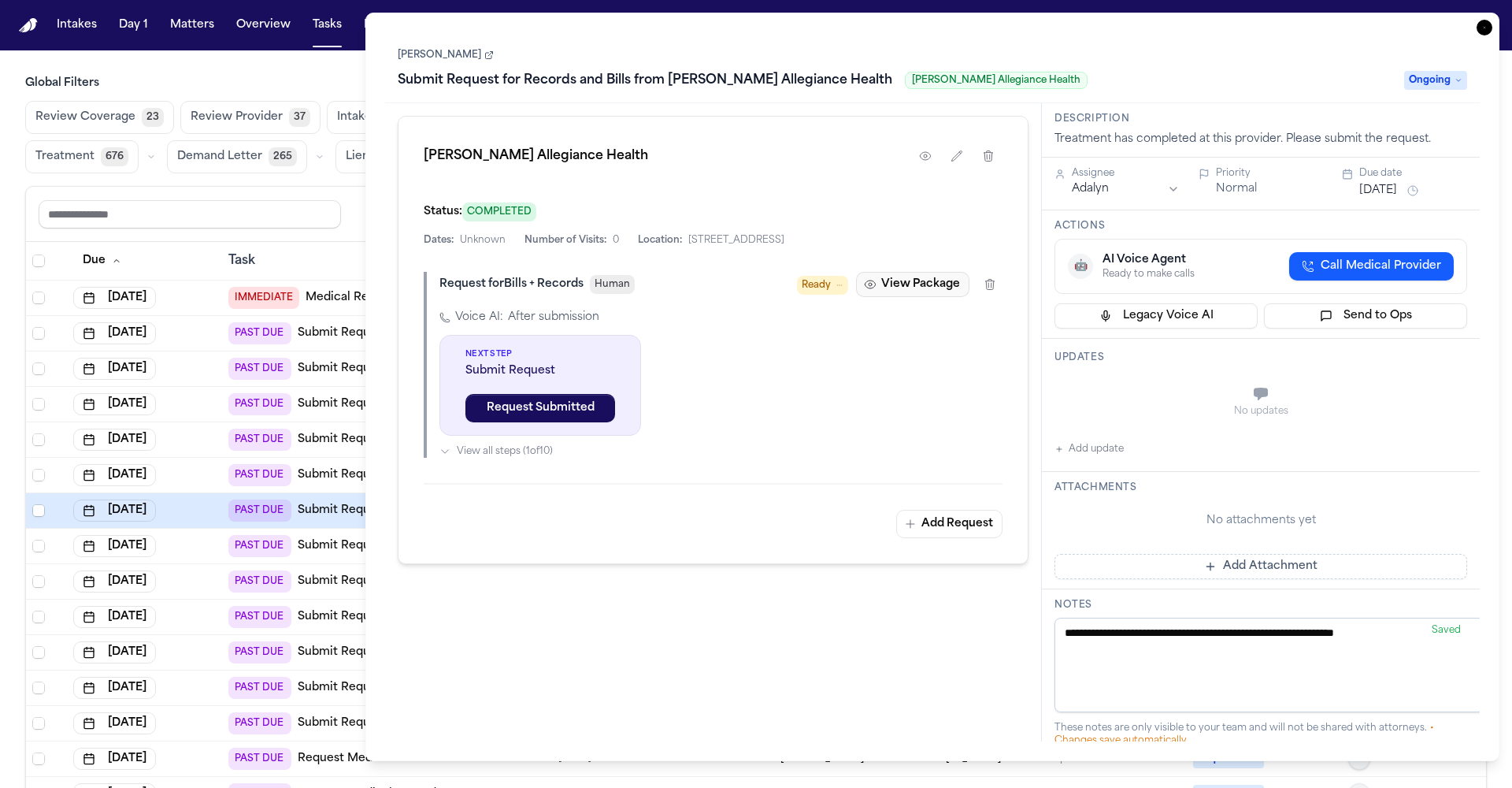
click at [955, 272] on button "View Package" at bounding box center [913, 284] width 113 height 26
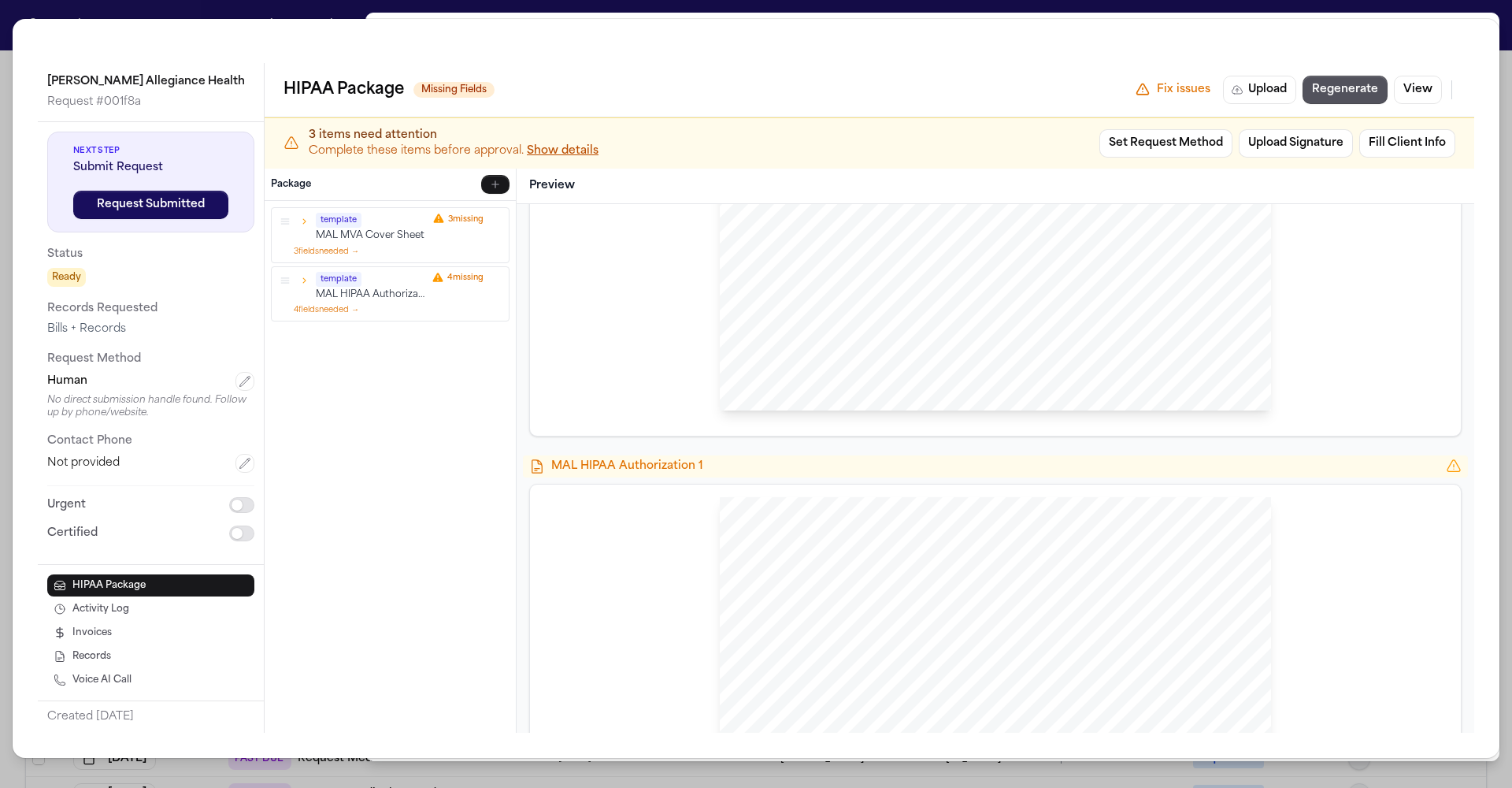
scroll to position [48, 0]
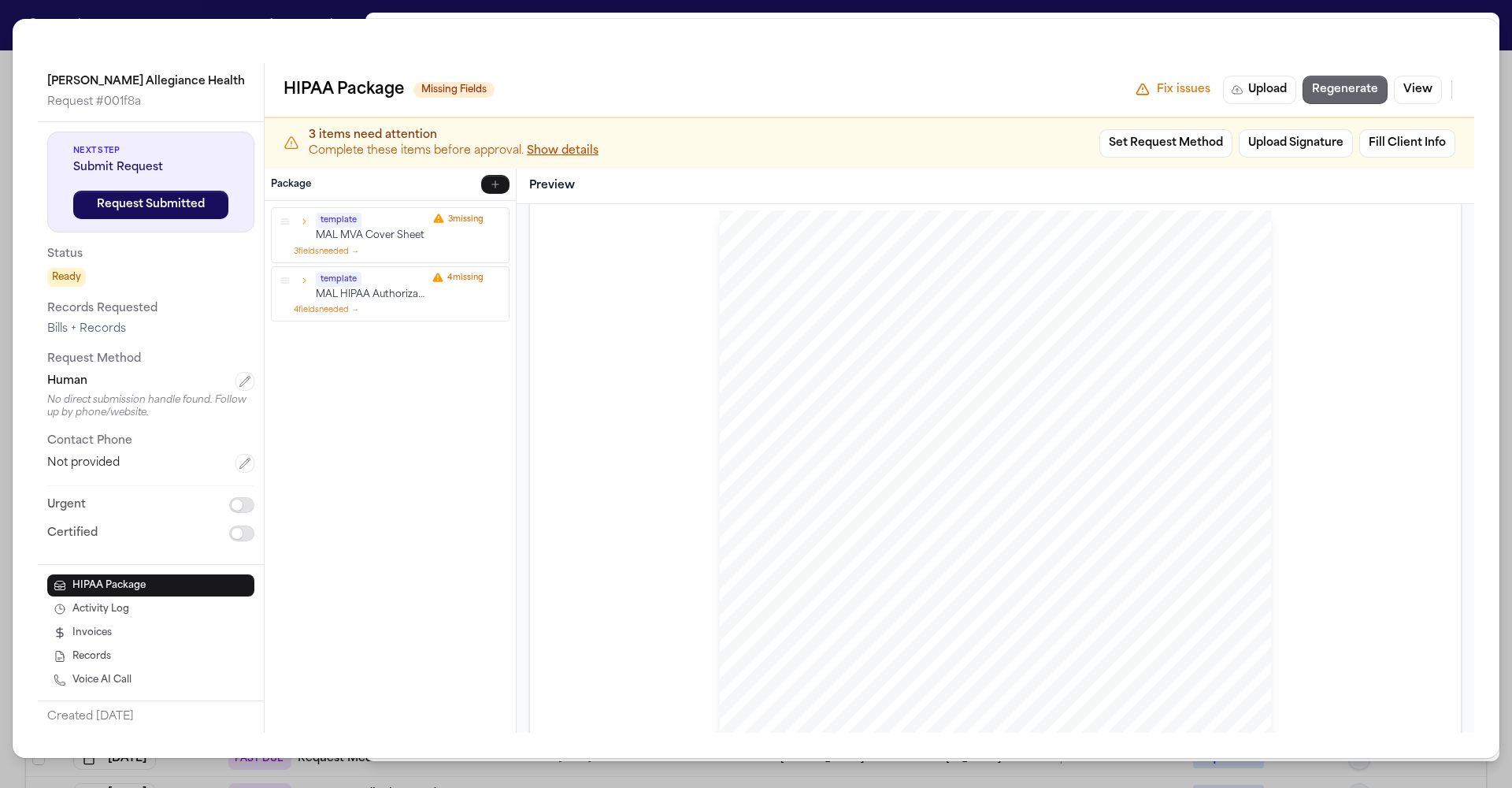
click at [1387, 76] on button "Regenerate" at bounding box center [1345, 90] width 85 height 28
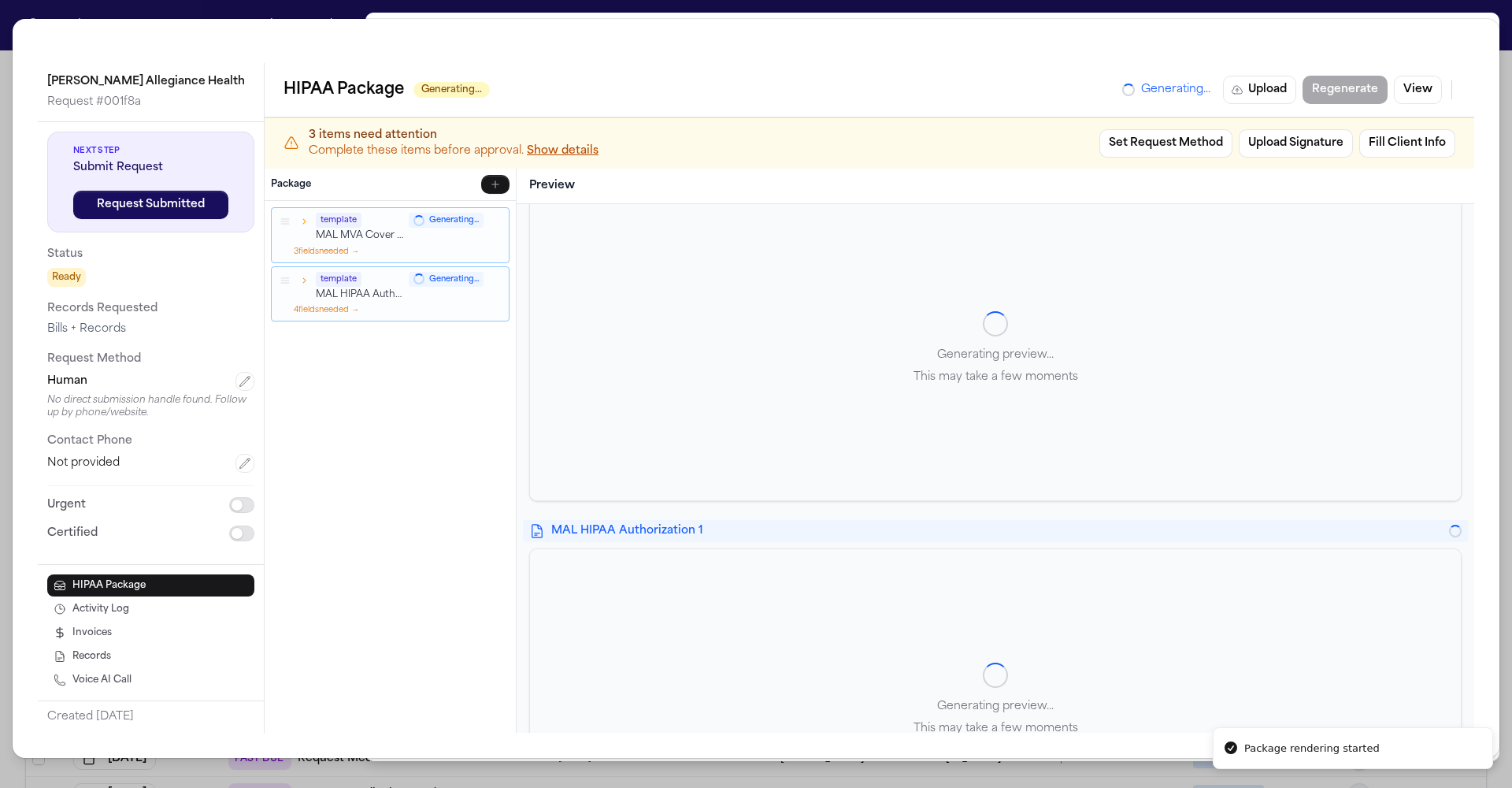
scroll to position [0, 0]
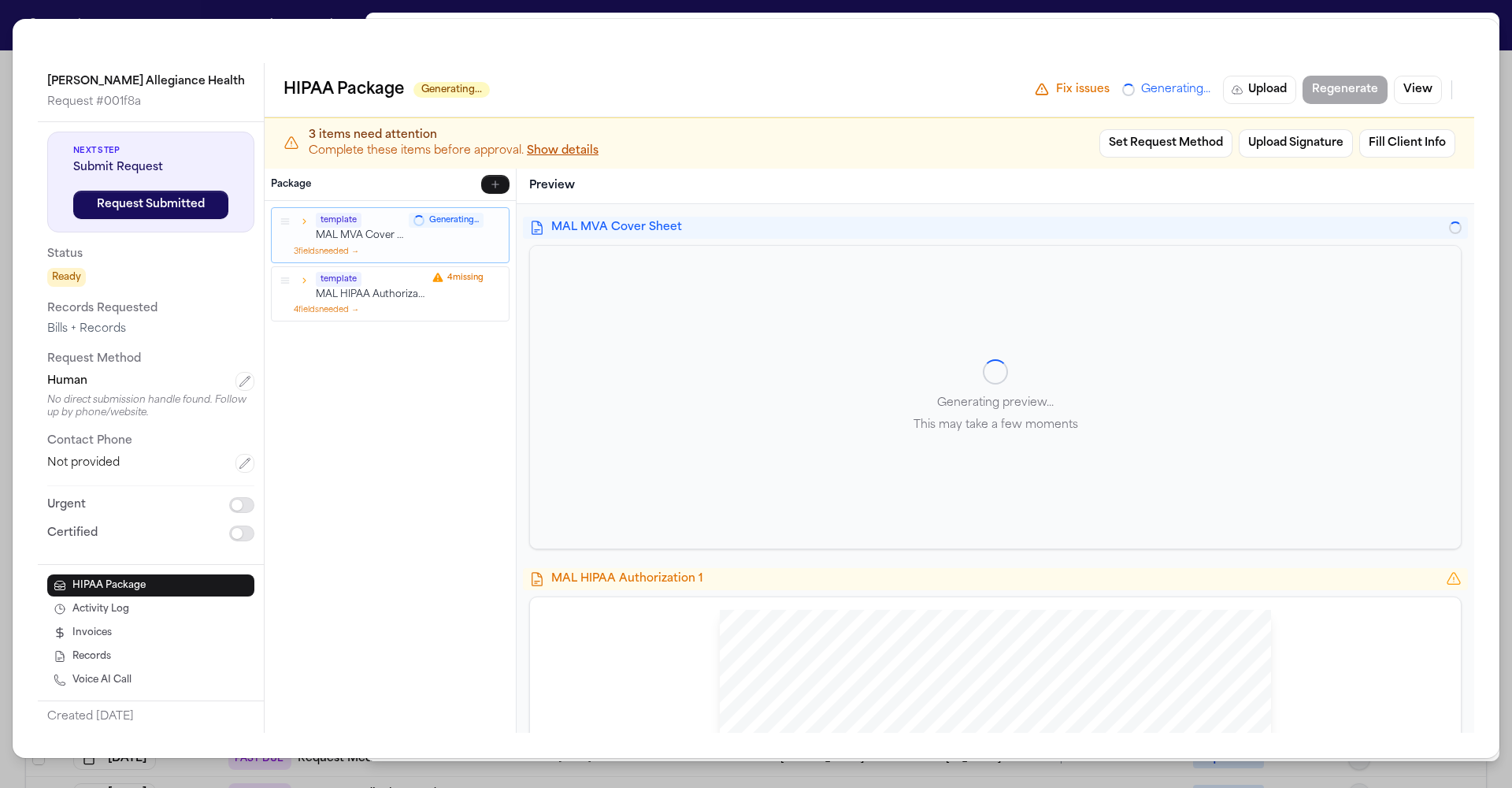
click at [527, 143] on button "Show details" at bounding box center [562, 151] width 72 height 16
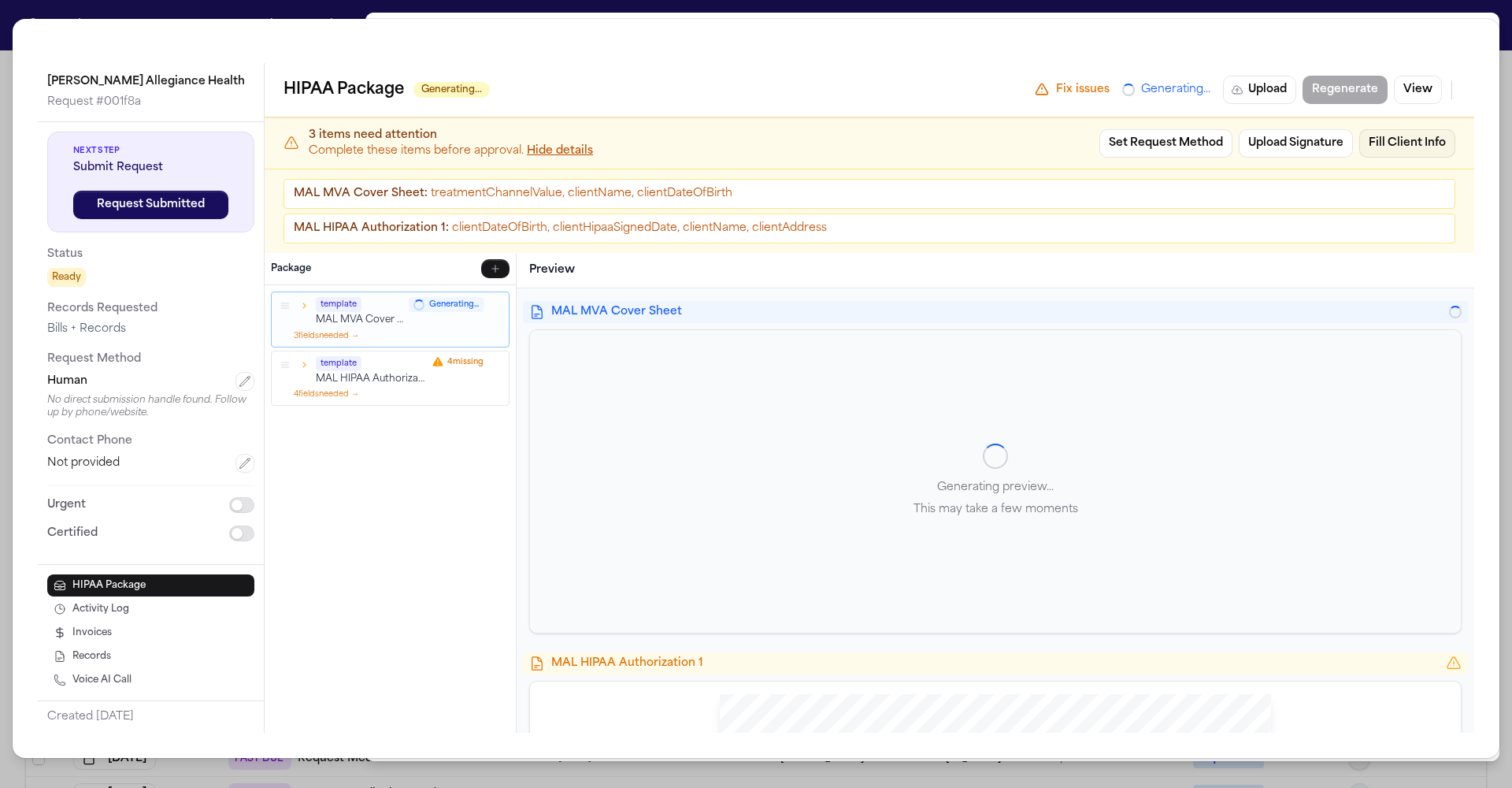
click at [1454, 129] on button "Fill Client Info" at bounding box center [1407, 143] width 96 height 28
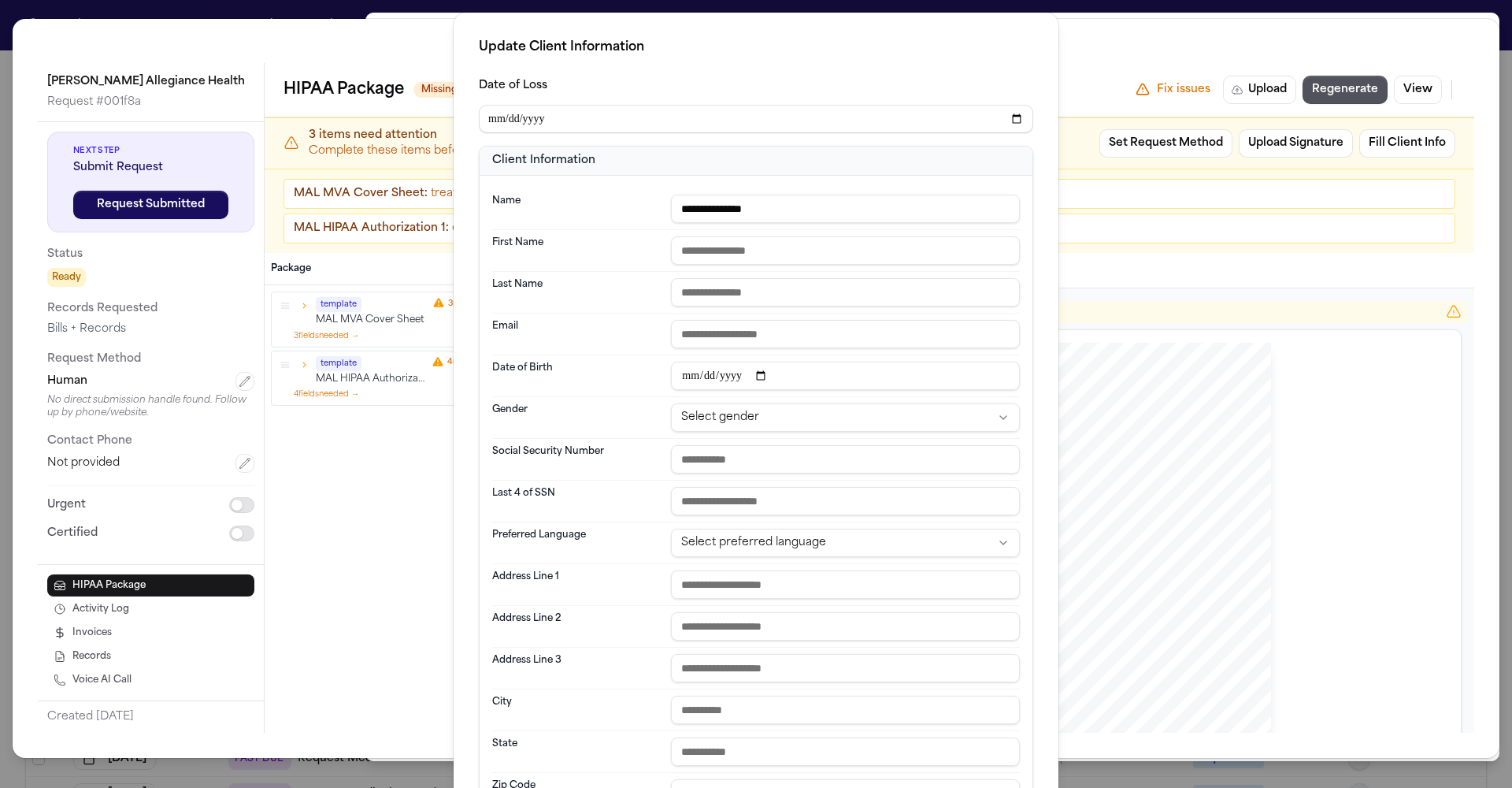
type input "**********"
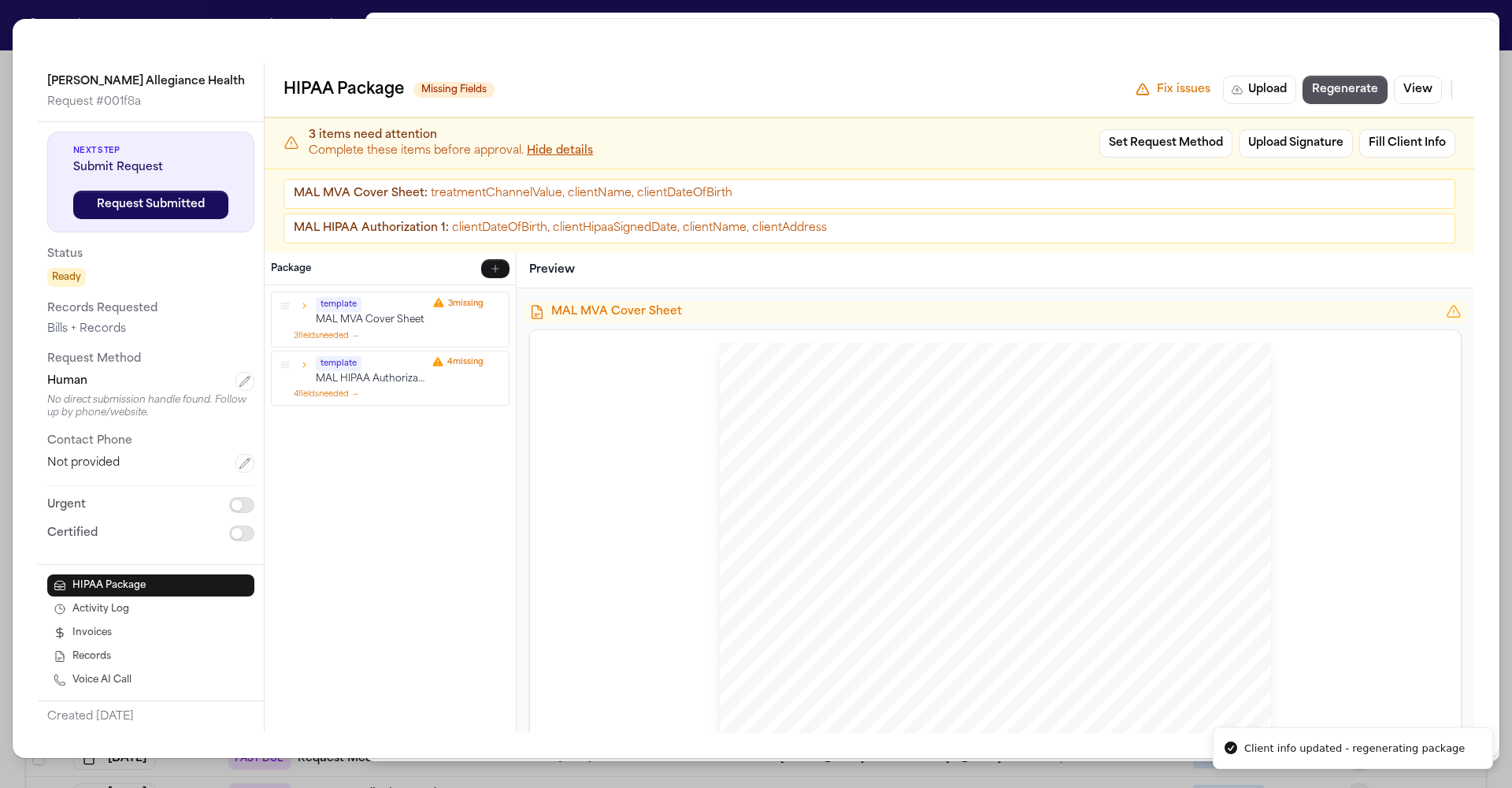
click at [553, 523] on div "www.michiganautolaw.com 30101 Northwestern Hwy 248 - 353 - 7575 Farmington Hill…" at bounding box center [996, 705] width 905 height 725
click at [623, 8] on div "Henry Ford Allegiance Health Request # 001f8a Next Step Submit Request Request …" at bounding box center [756, 394] width 1512 height 788
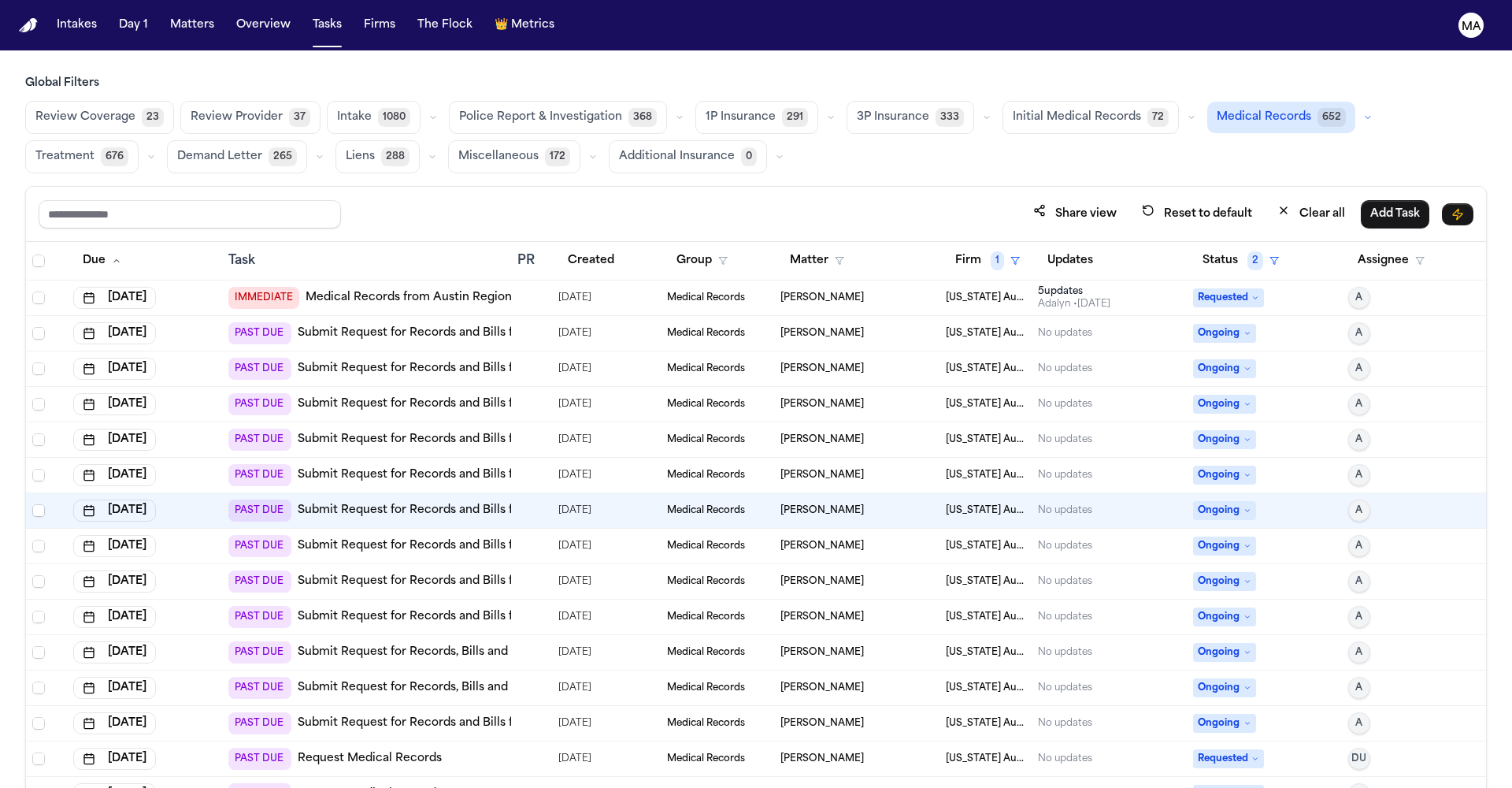
click at [306, 76] on h3 "Global Filters" at bounding box center [756, 84] width 1462 height 16
click at [164, 15] on button "Matters" at bounding box center [192, 25] width 57 height 28
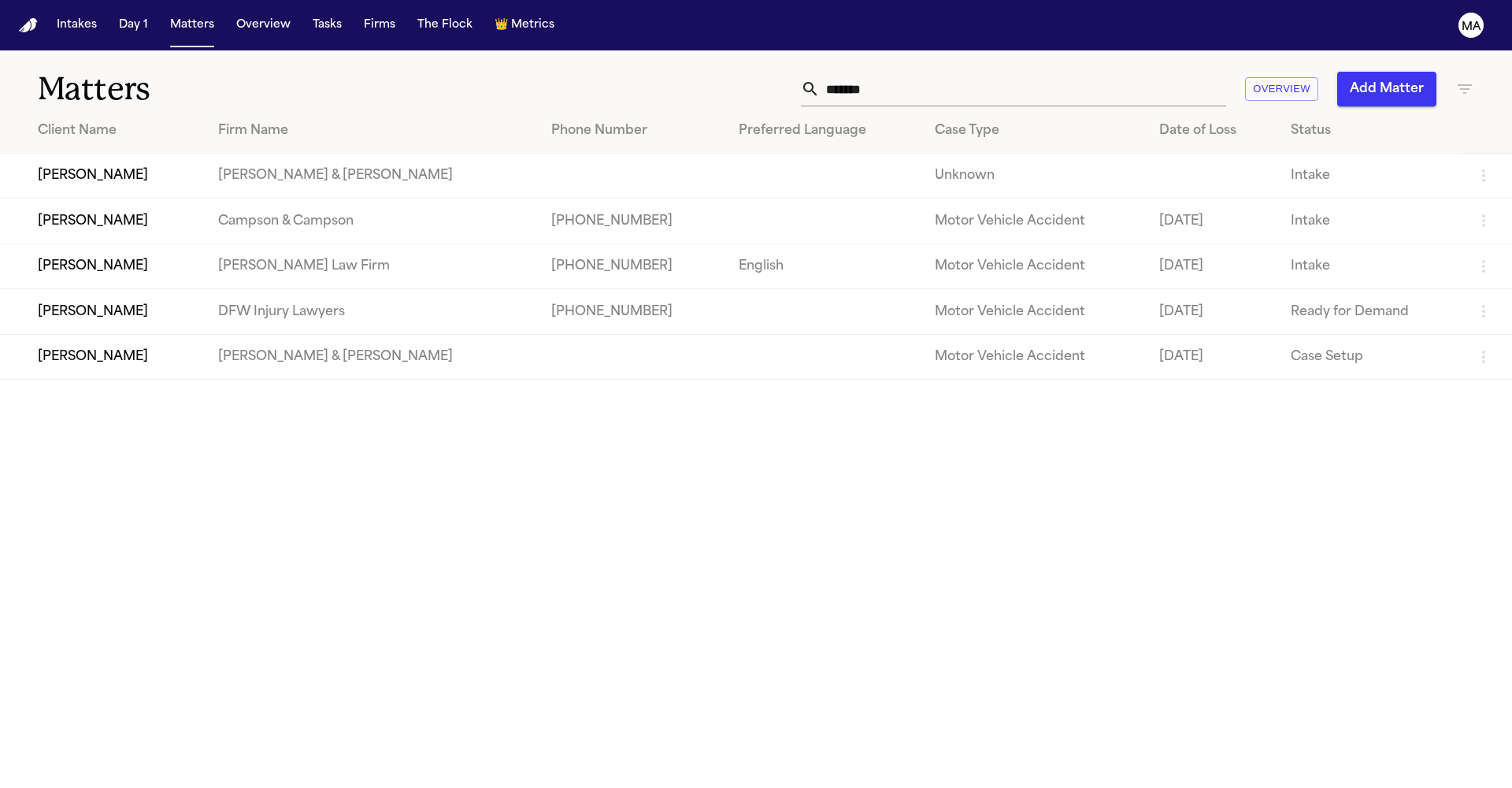
click at [1416, 72] on button "Add Matter" at bounding box center [1386, 88] width 99 height 34
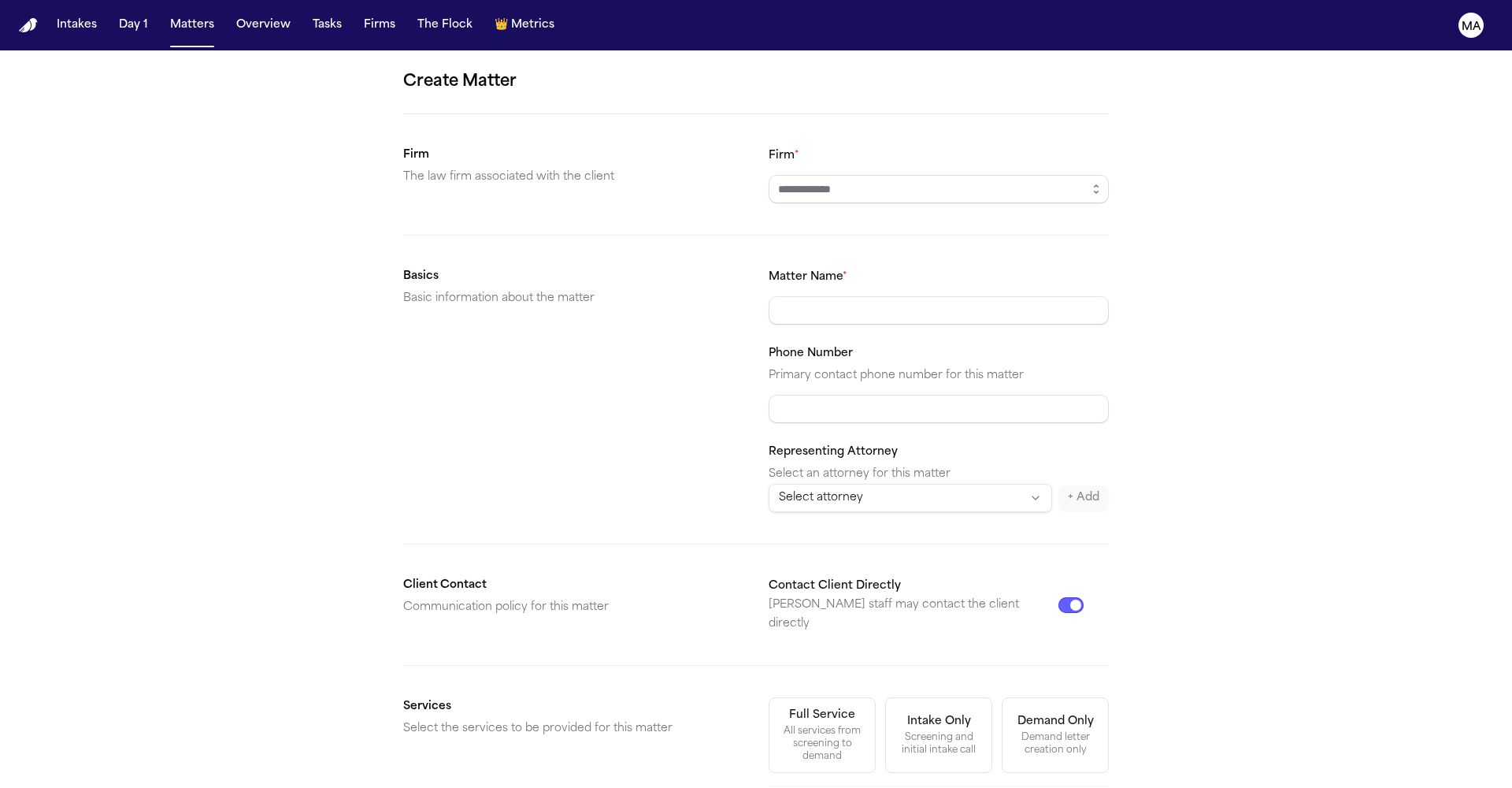
click at [421, 240] on div "Create Matter Firm The law firm associated with the client Firm * Basics Basic …" at bounding box center [756, 595] width 1512 height 1090
click at [164, 14] on button "Matters" at bounding box center [192, 25] width 57 height 28
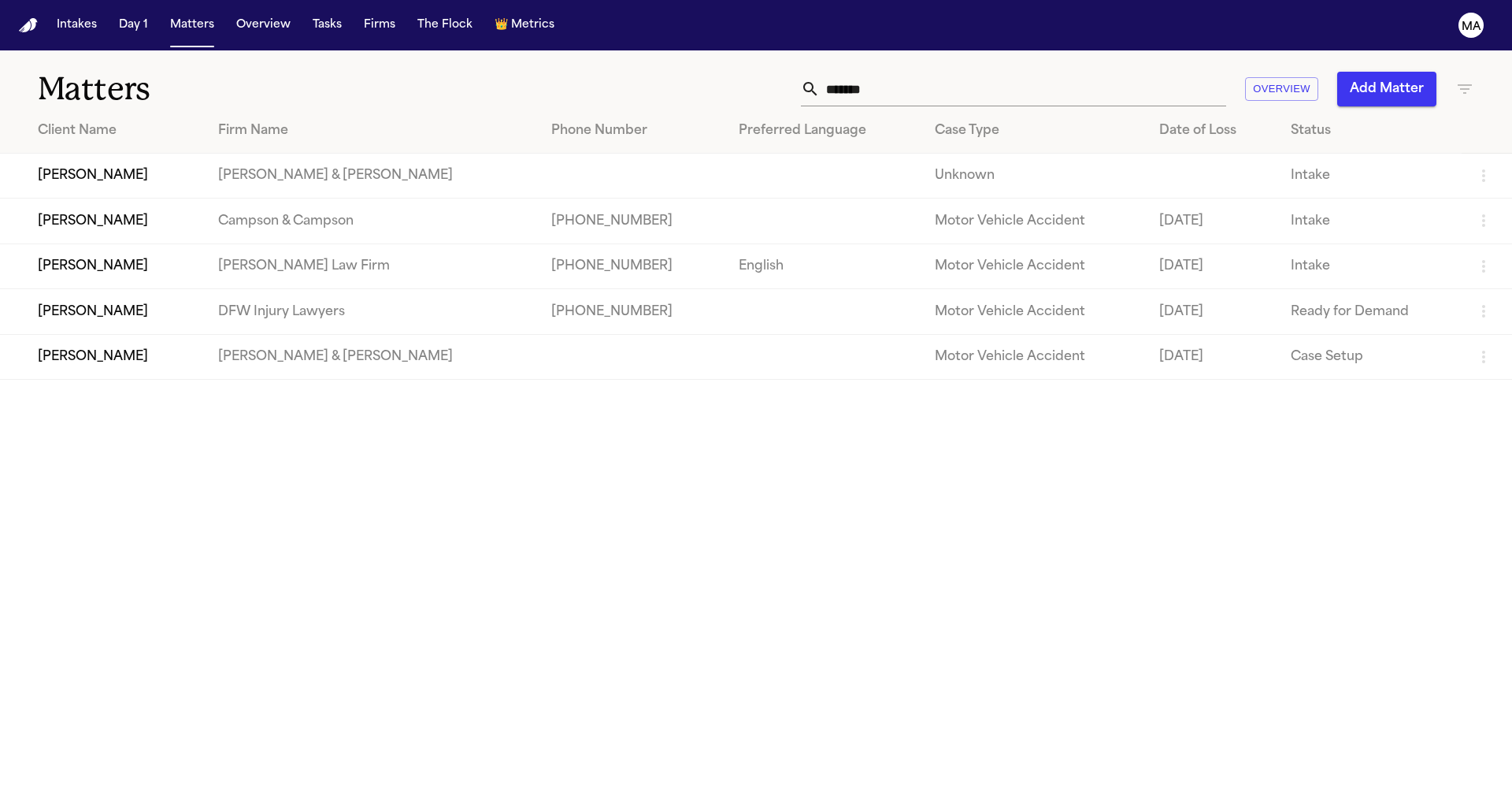
click at [306, 18] on button "Tasks" at bounding box center [326, 25] width 42 height 28
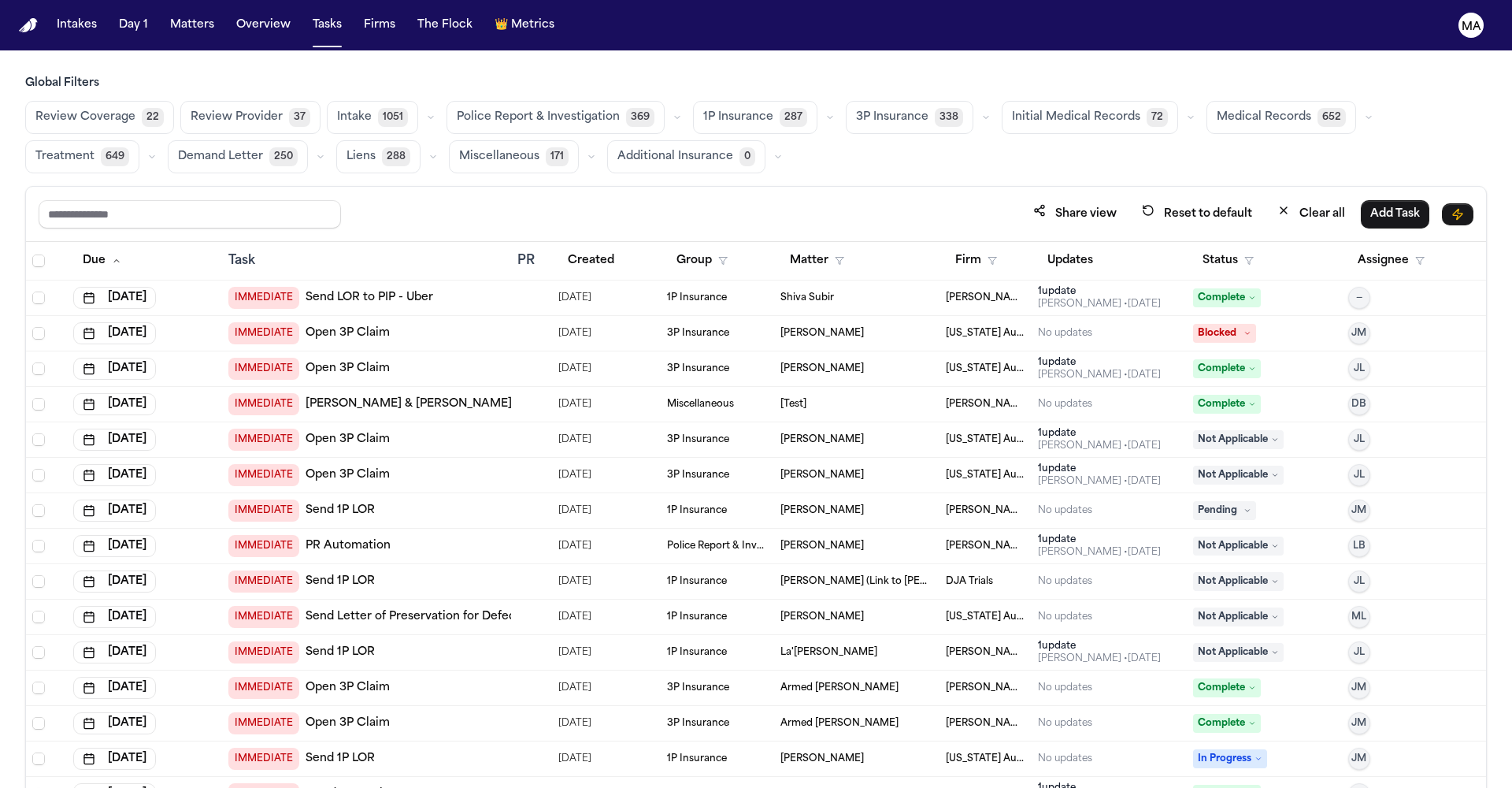
click at [1217, 110] on span "Medical Records" at bounding box center [1264, 118] width 95 height 16
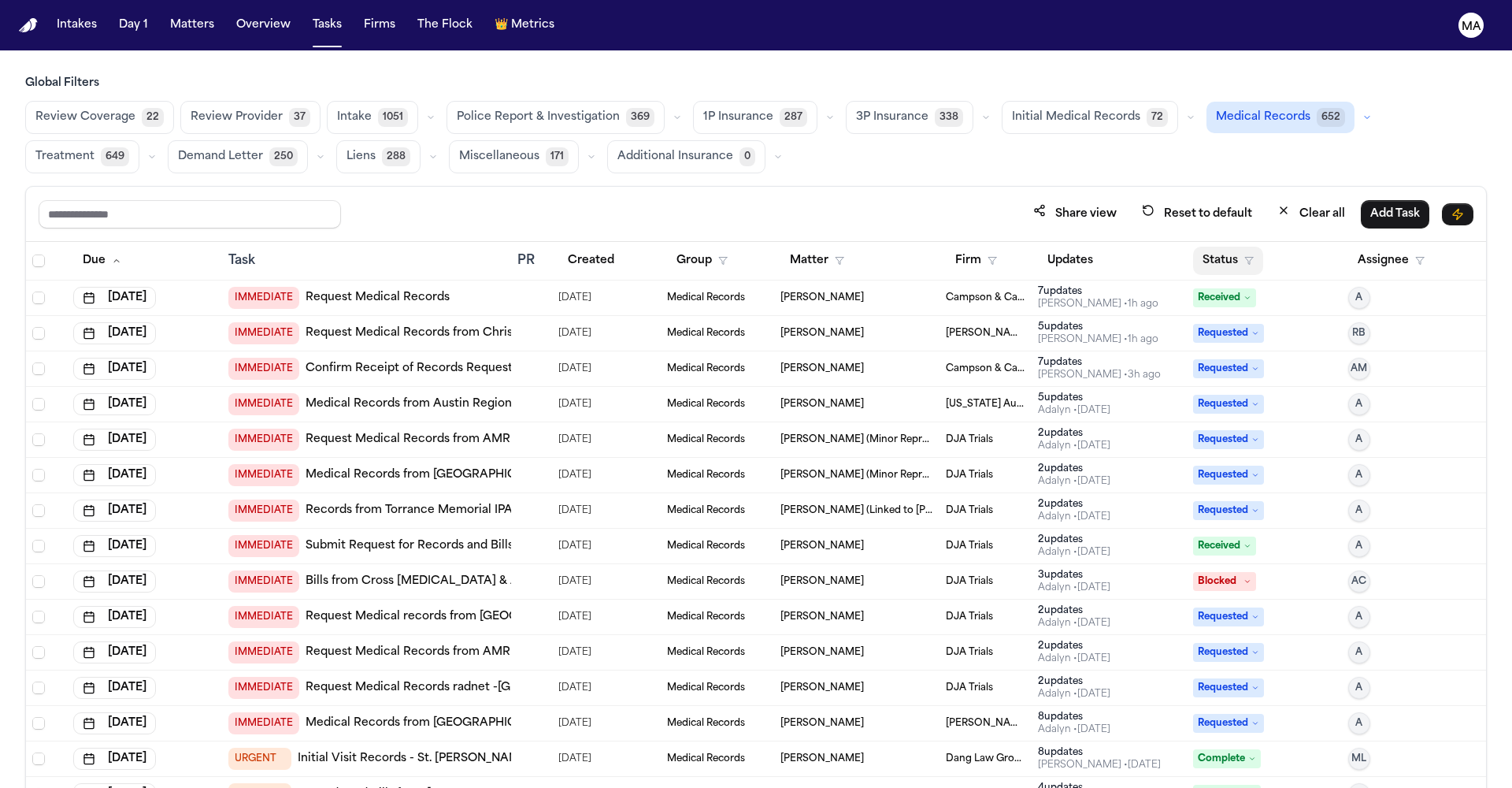
click at [1206, 247] on button "Status" at bounding box center [1227, 261] width 70 height 28
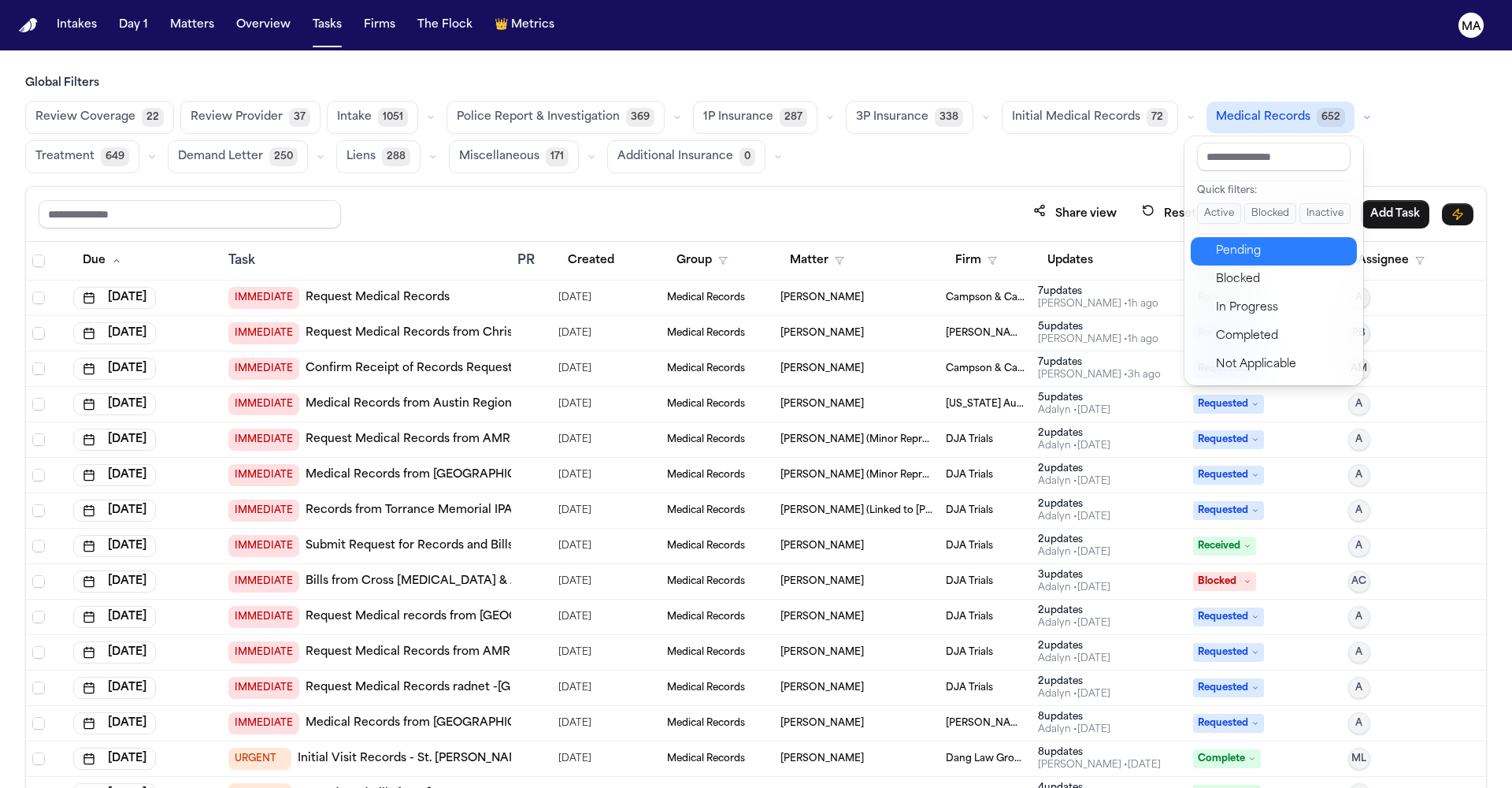
click at [1231, 241] on div "Pending" at bounding box center [1281, 250] width 132 height 19
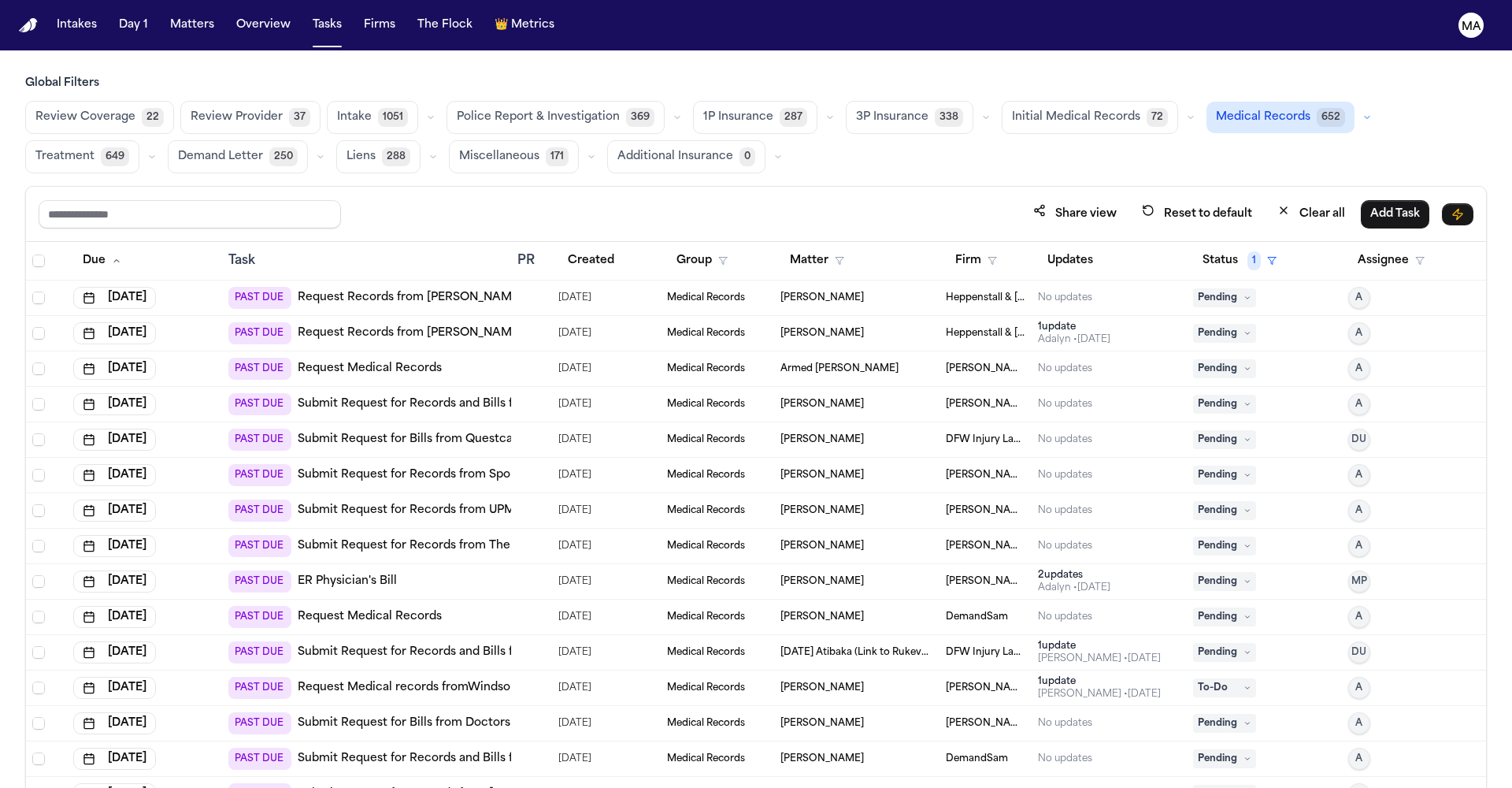
click at [845, 529] on td "[PERSON_NAME]" at bounding box center [857, 547] width 165 height 35
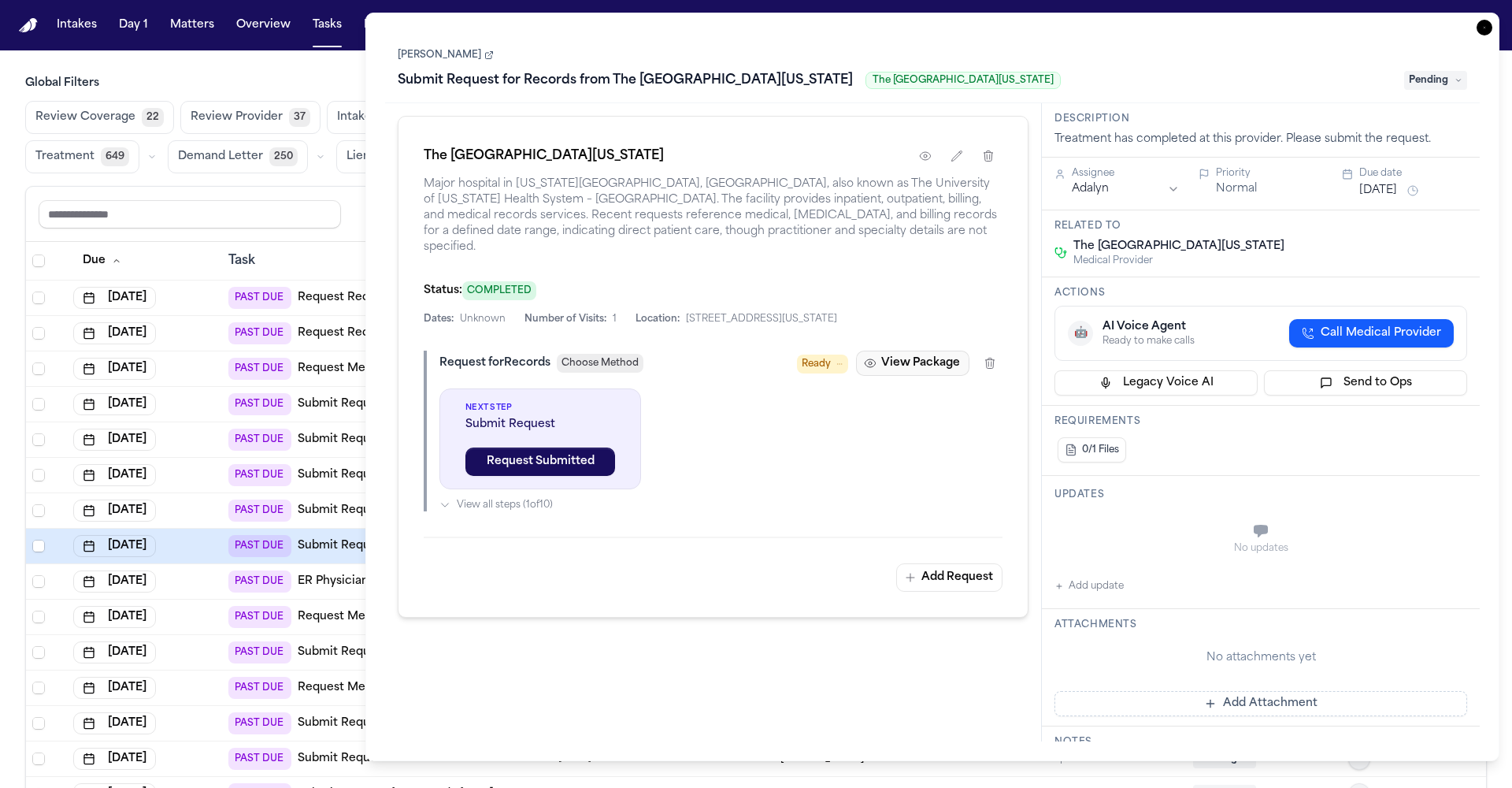
click at [969, 350] on button "View Package" at bounding box center [913, 363] width 113 height 26
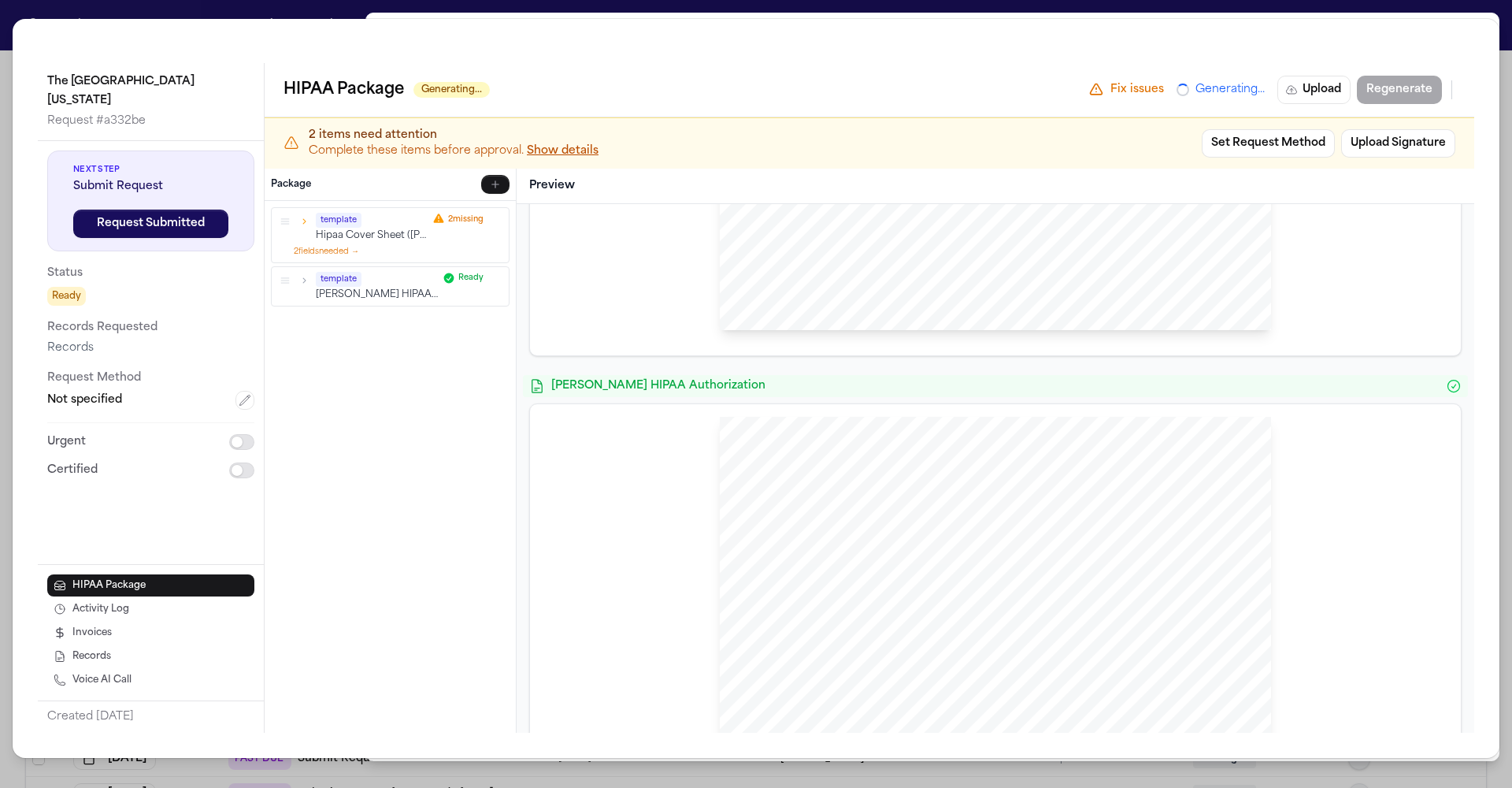
scroll to position [945, 0]
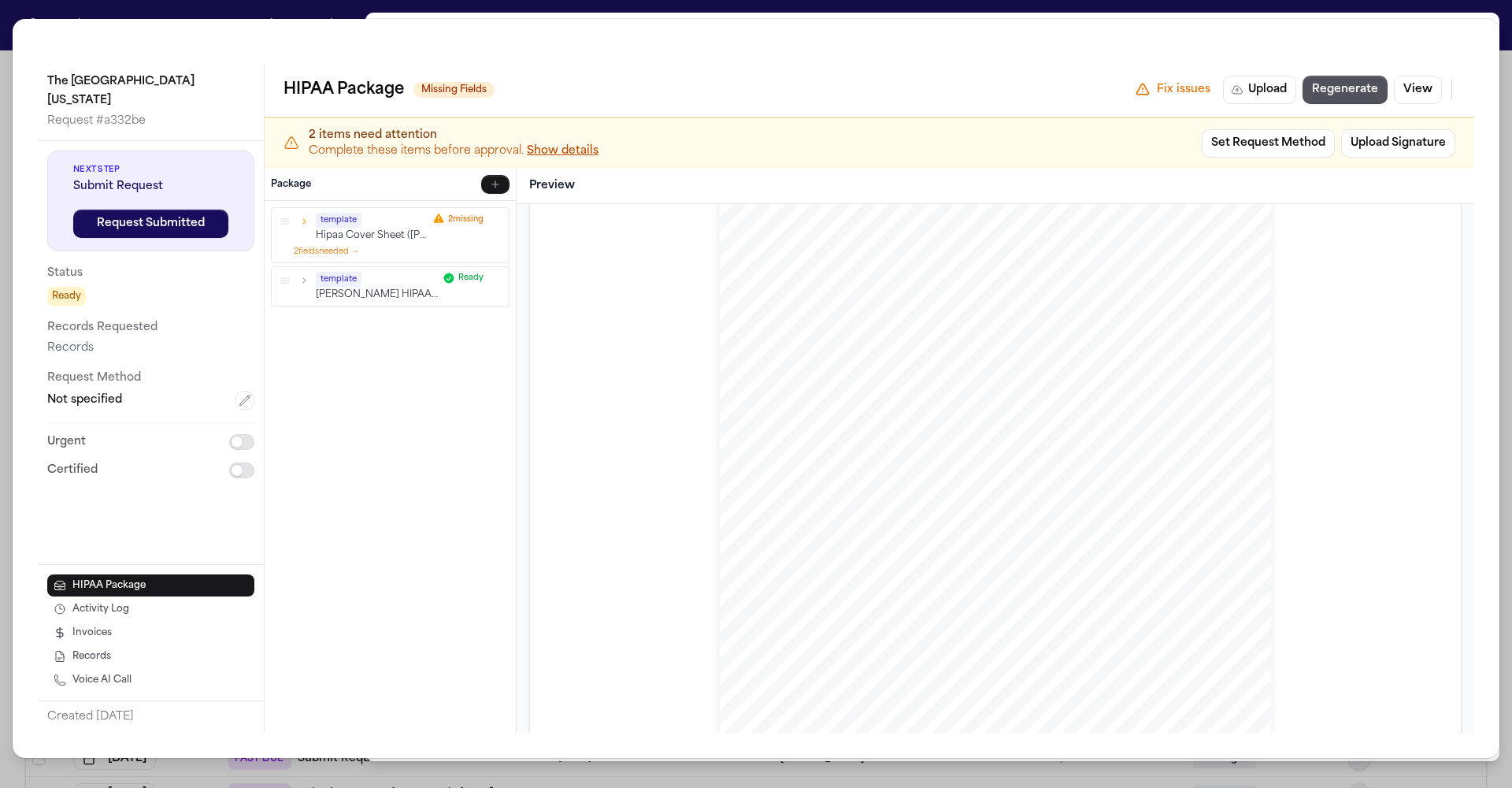
click at [316, 271] on div "template" at bounding box center [377, 278] width 122 height 15
click at [358, 11] on div "The University of Kansas Hospital Request # a332be Next Step Submit Request Req…" at bounding box center [756, 394] width 1512 height 788
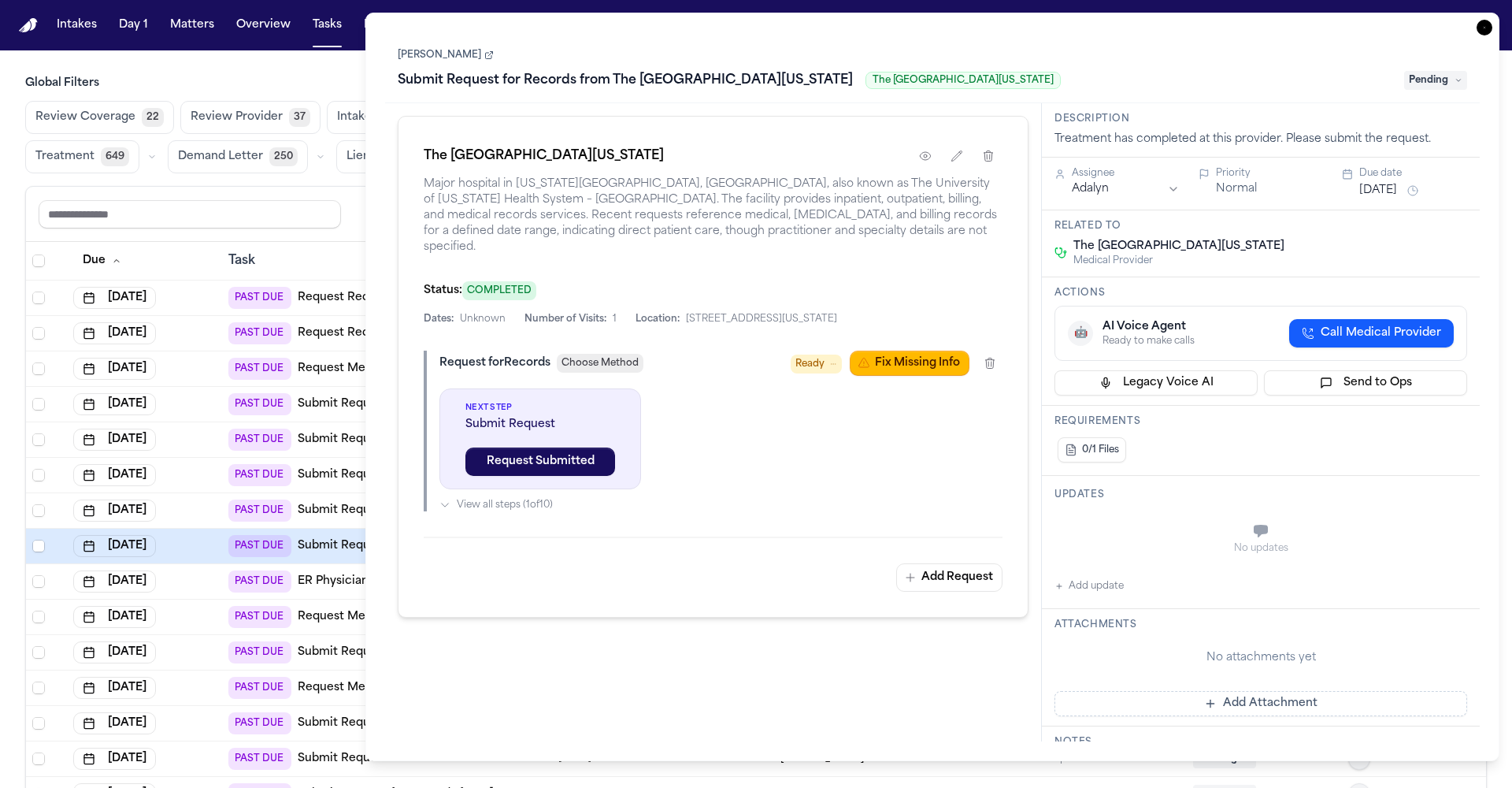
click at [417, 49] on link "[PERSON_NAME]" at bounding box center [446, 55] width 96 height 12
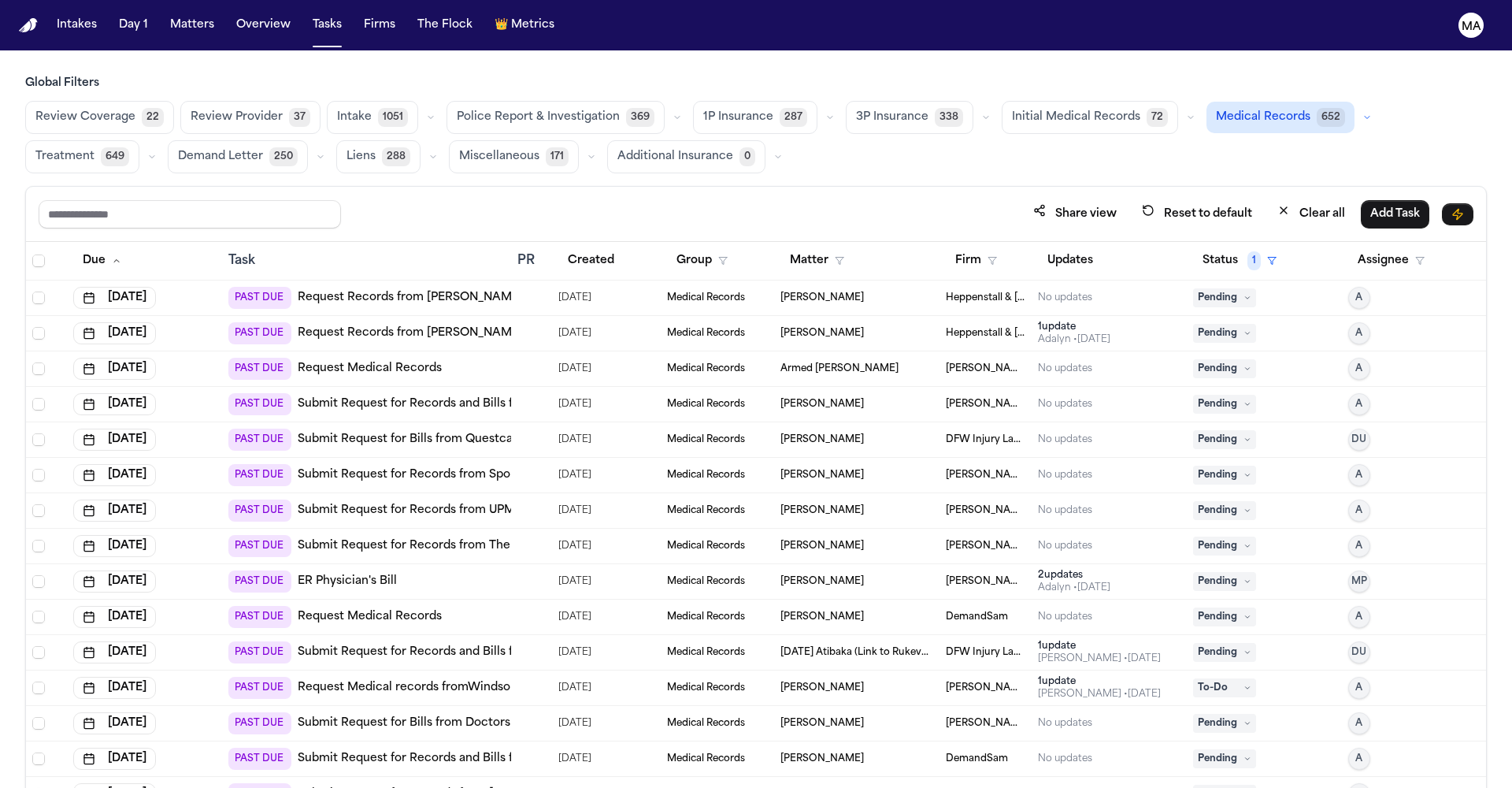
click at [246, 199] on div "Share view Reset to default Clear all Add Task" at bounding box center [756, 213] width 1435 height 29
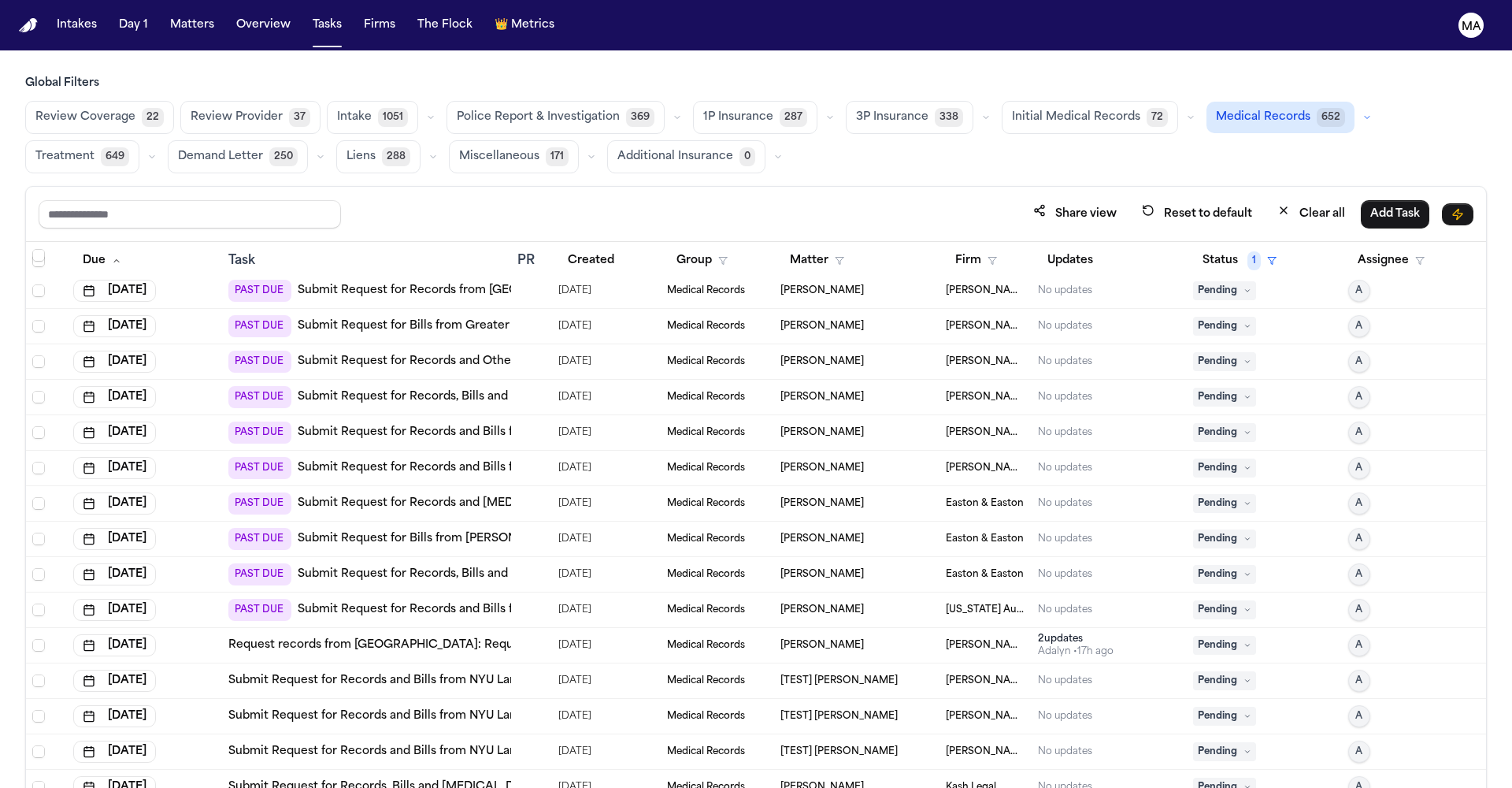
scroll to position [4073, 0]
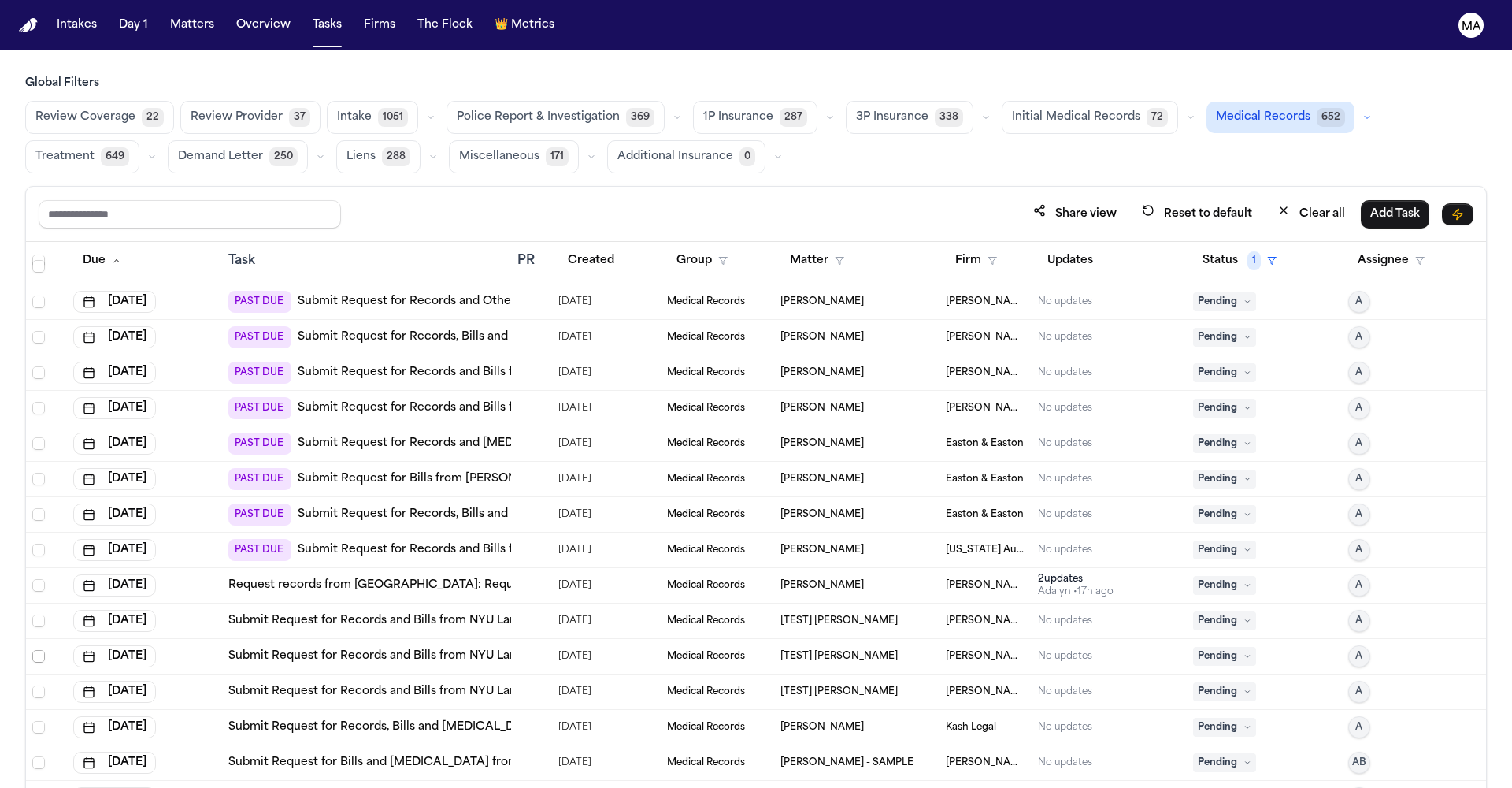
click at [33, 650] on span "Select row" at bounding box center [39, 656] width 12 height 12
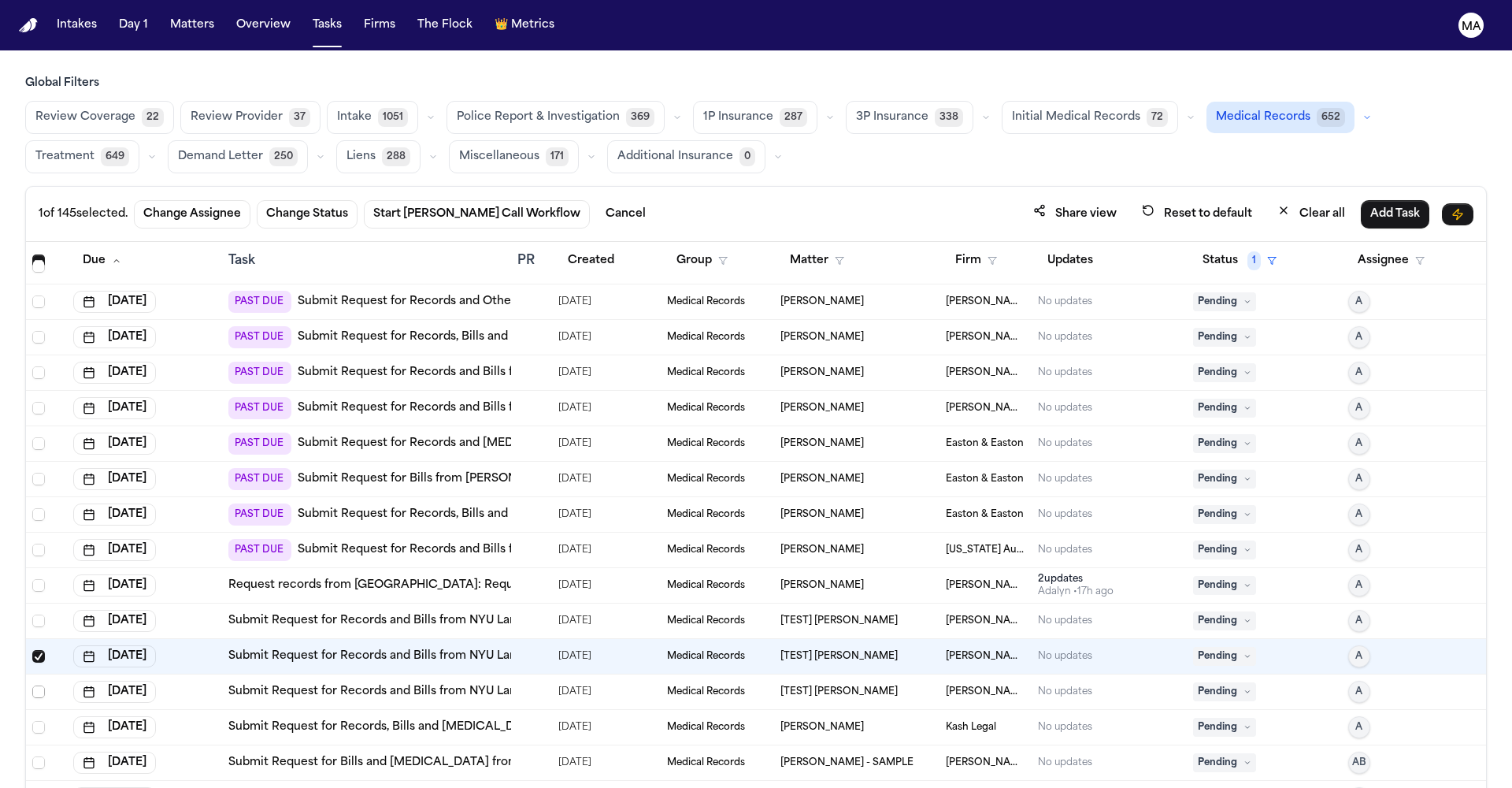
click at [33, 685] on span "Select row" at bounding box center [39, 692] width 12 height 12
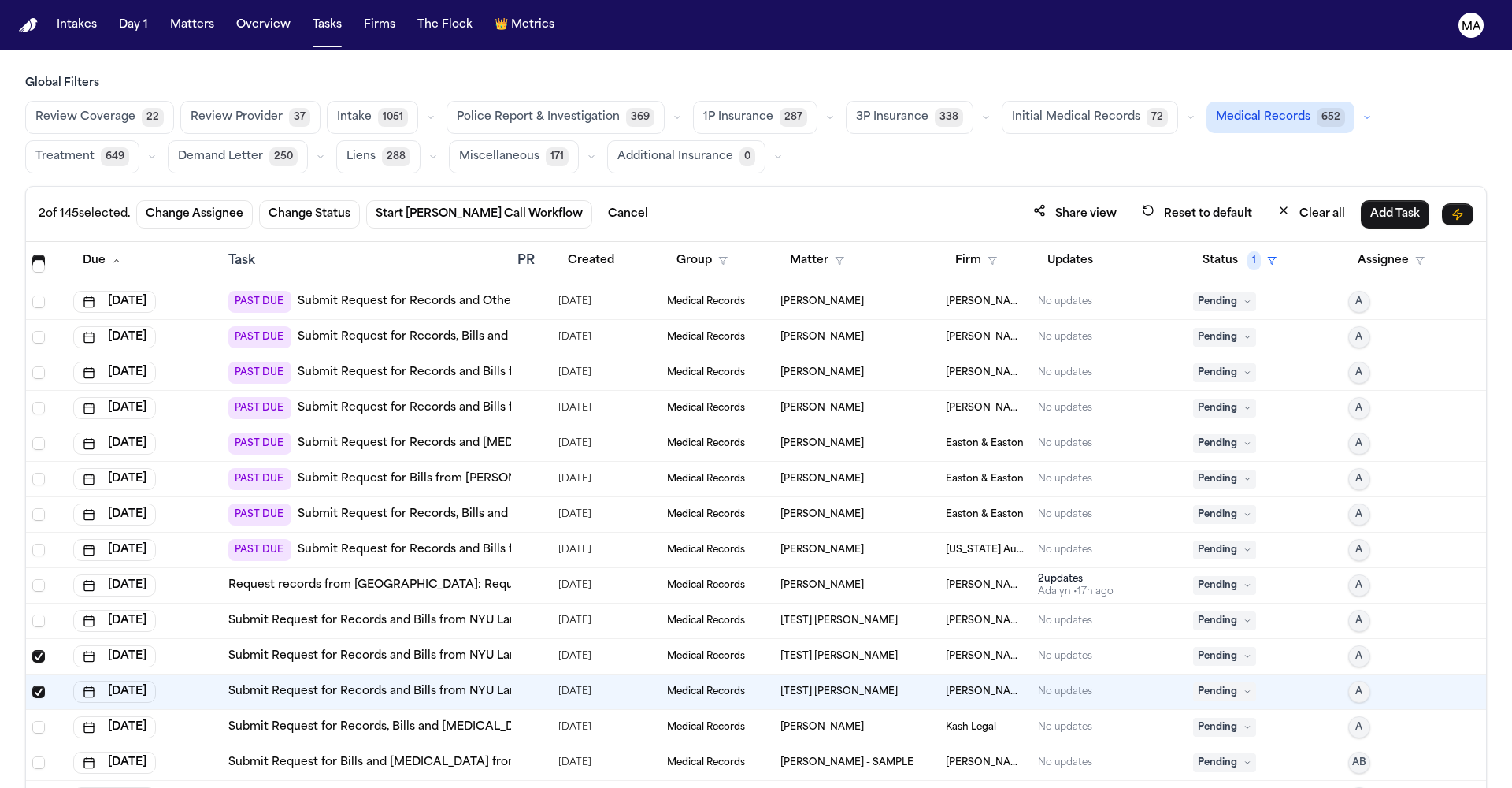
scroll to position [4110, 0]
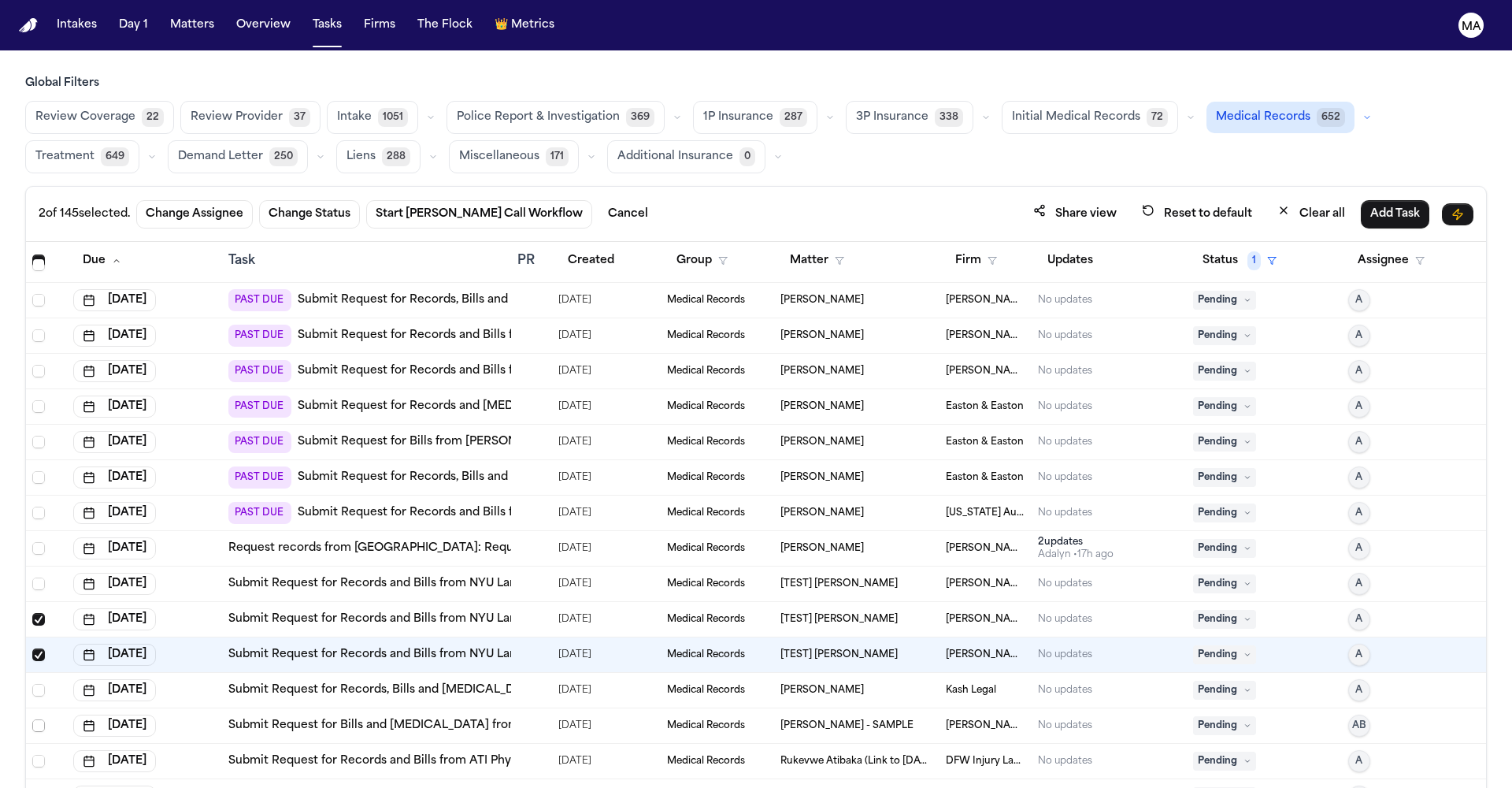
click at [33, 719] on span "Select row" at bounding box center [39, 725] width 12 height 12
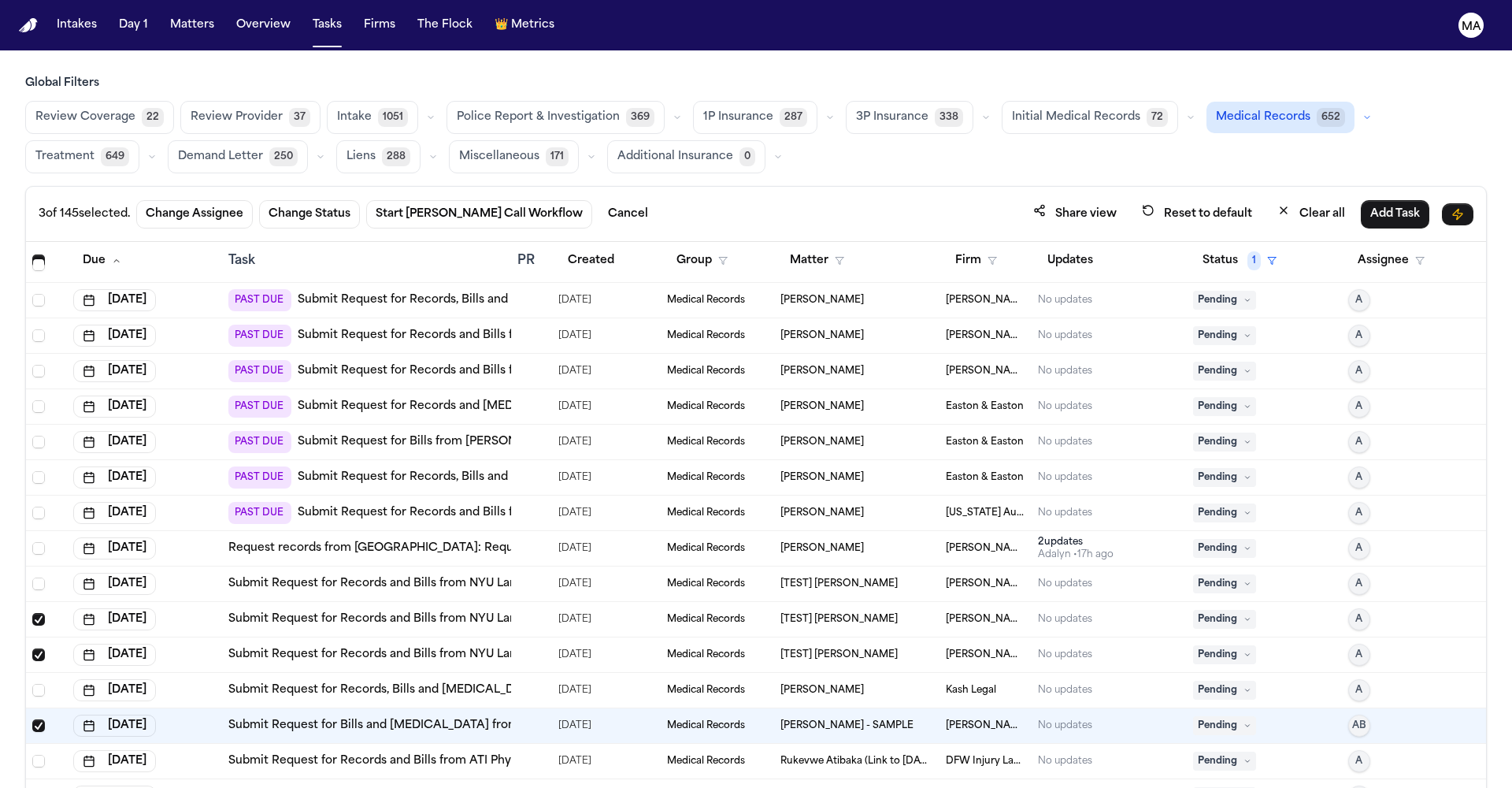
click at [33, 787] on span "Select row" at bounding box center [39, 796] width 12 height 12
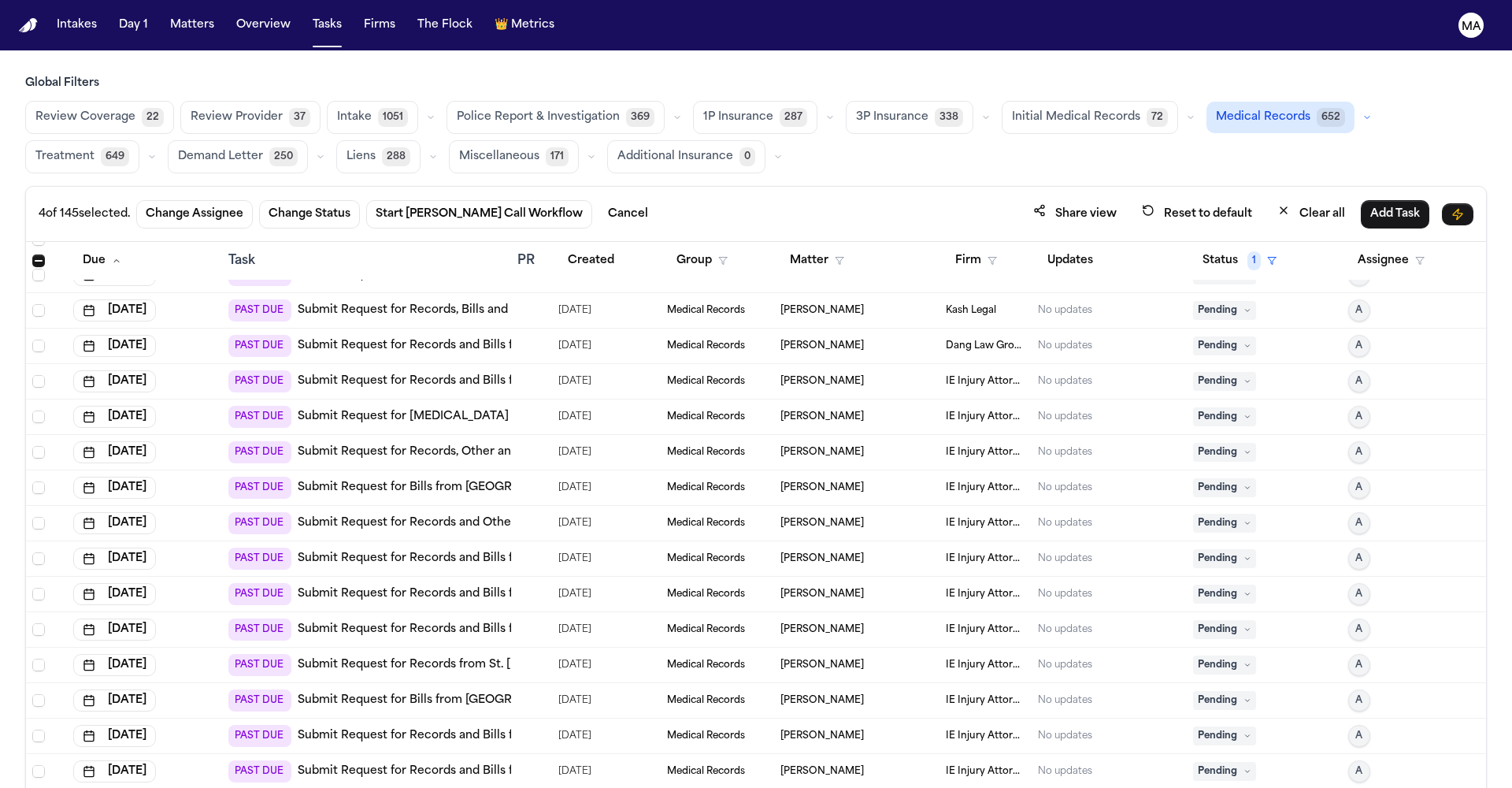
scroll to position [2466, 0]
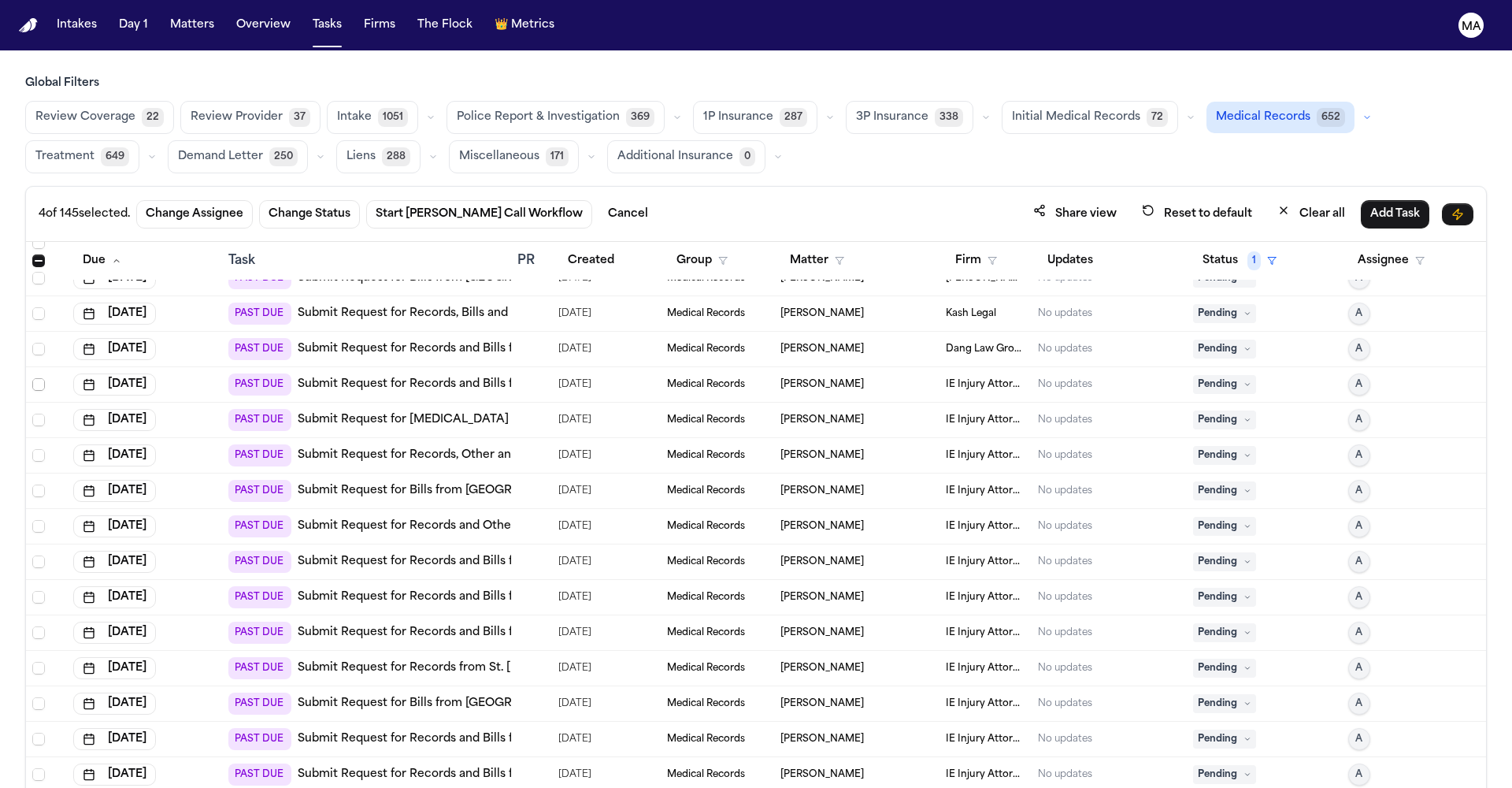
click at [33, 379] on span "Select row" at bounding box center [39, 385] width 12 height 12
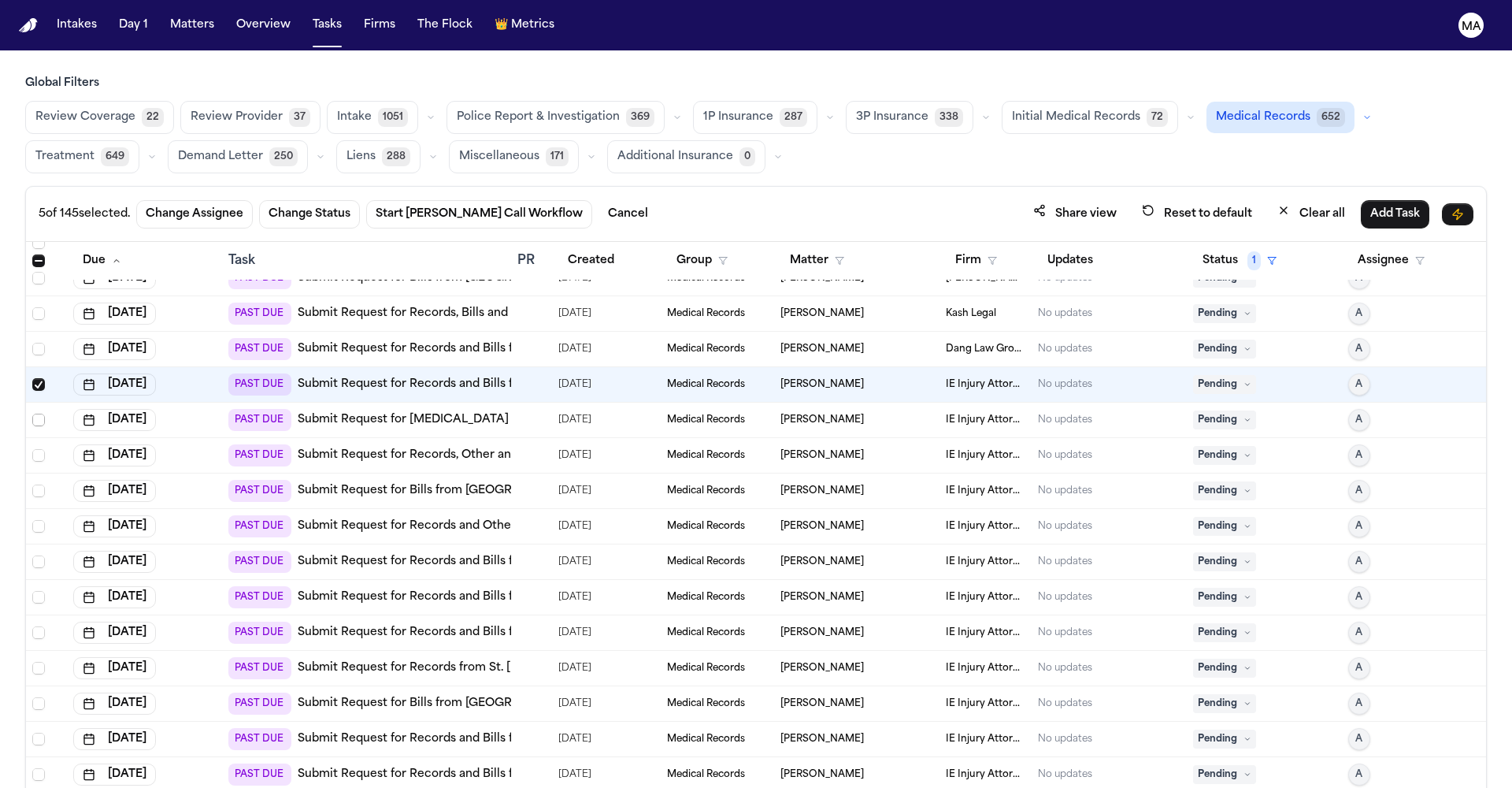
click at [33, 414] on span "Select row" at bounding box center [39, 420] width 12 height 12
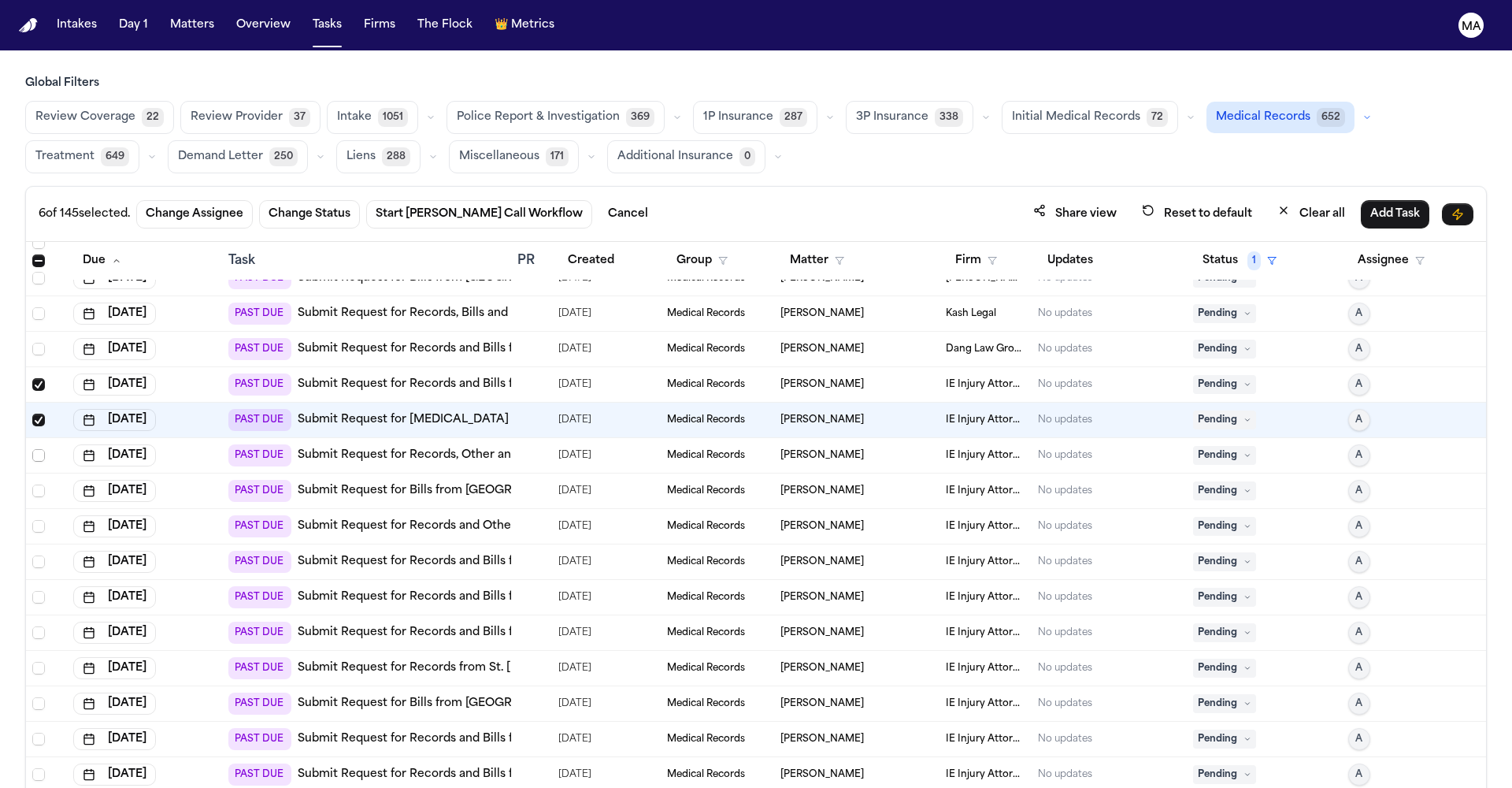
click at [33, 449] on span "Select row" at bounding box center [39, 455] width 12 height 12
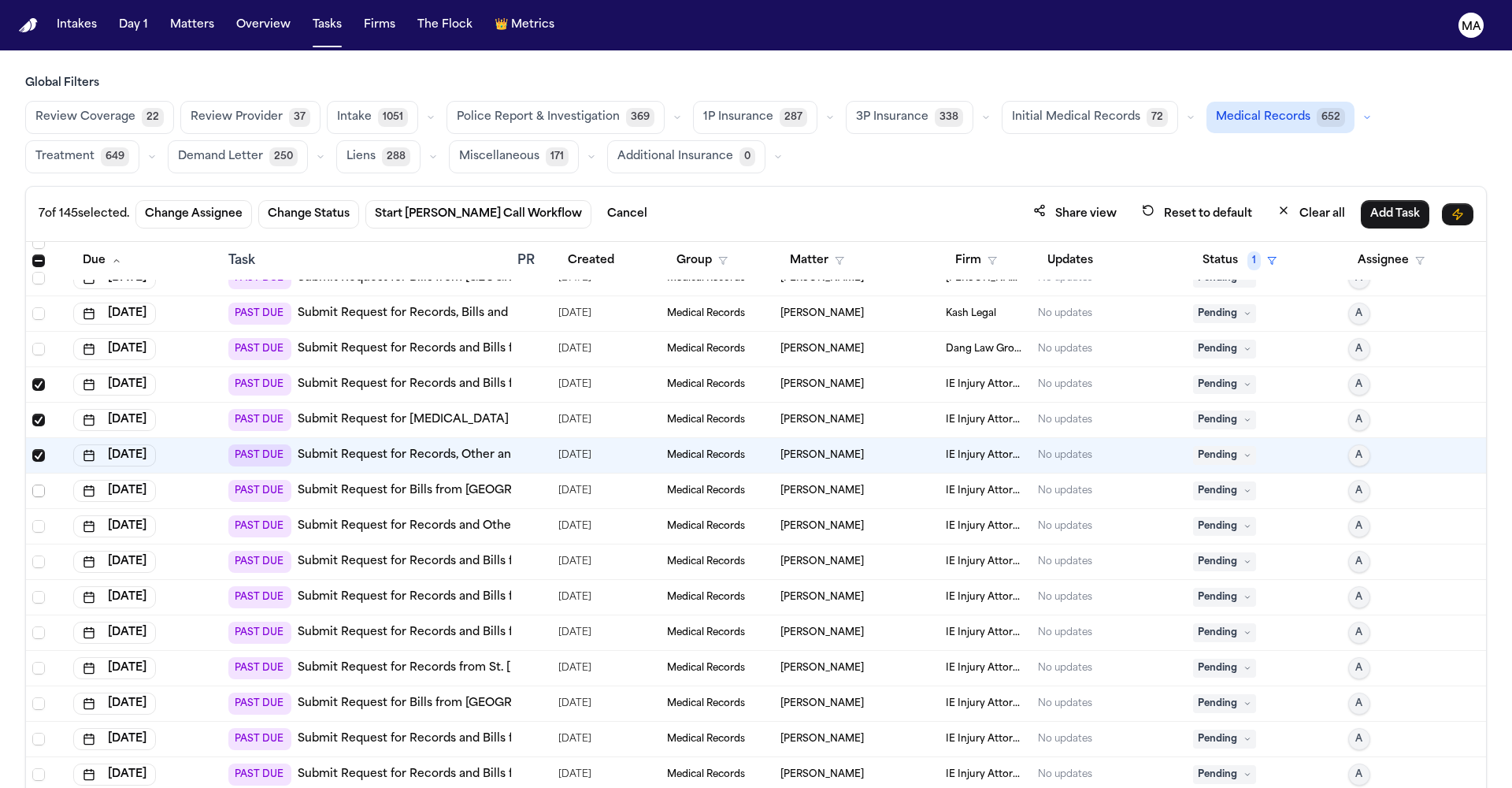
click at [33, 485] on span "Select row" at bounding box center [39, 491] width 12 height 12
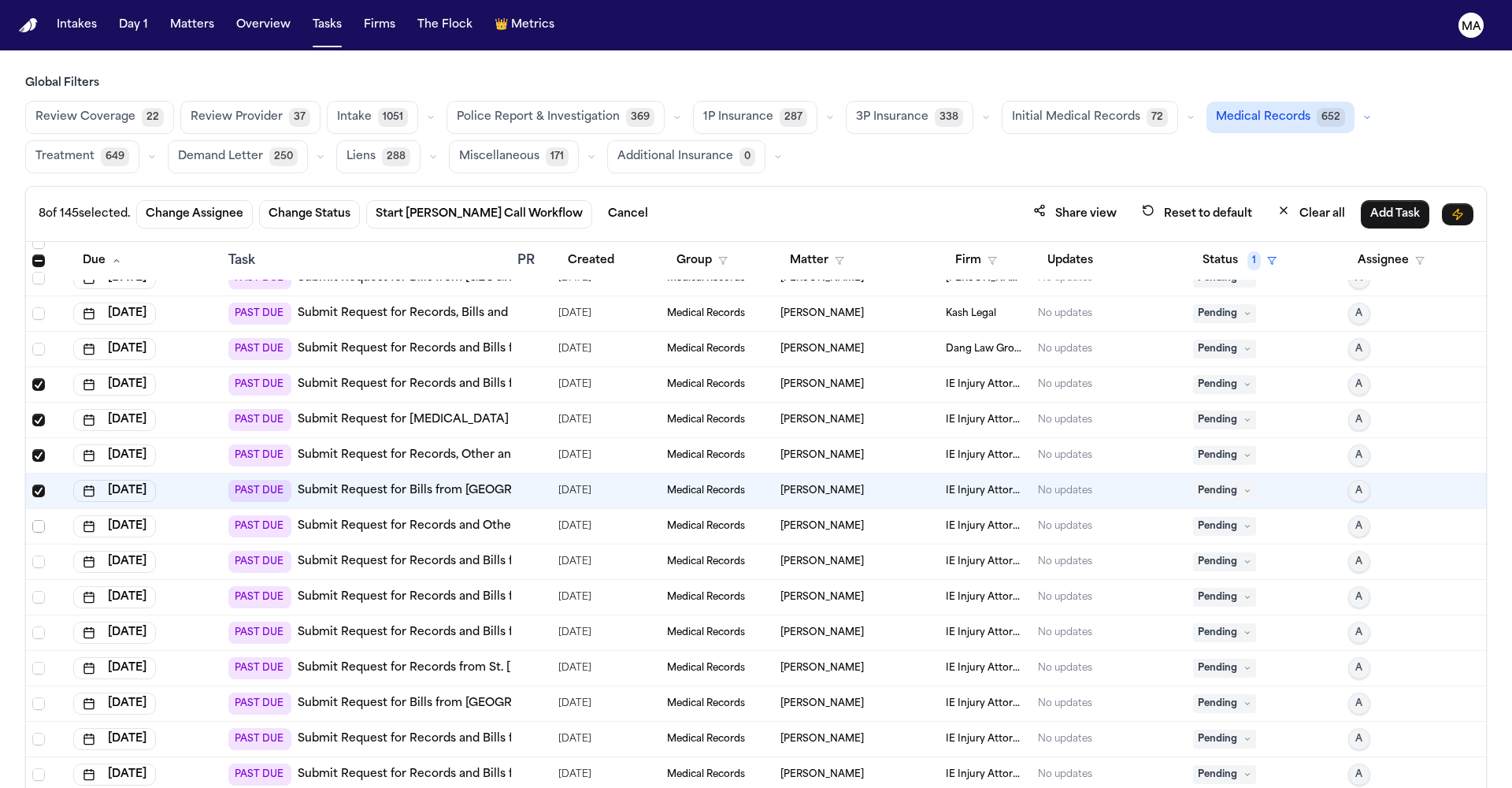
click at [33, 520] on span "Select row" at bounding box center [39, 526] width 12 height 12
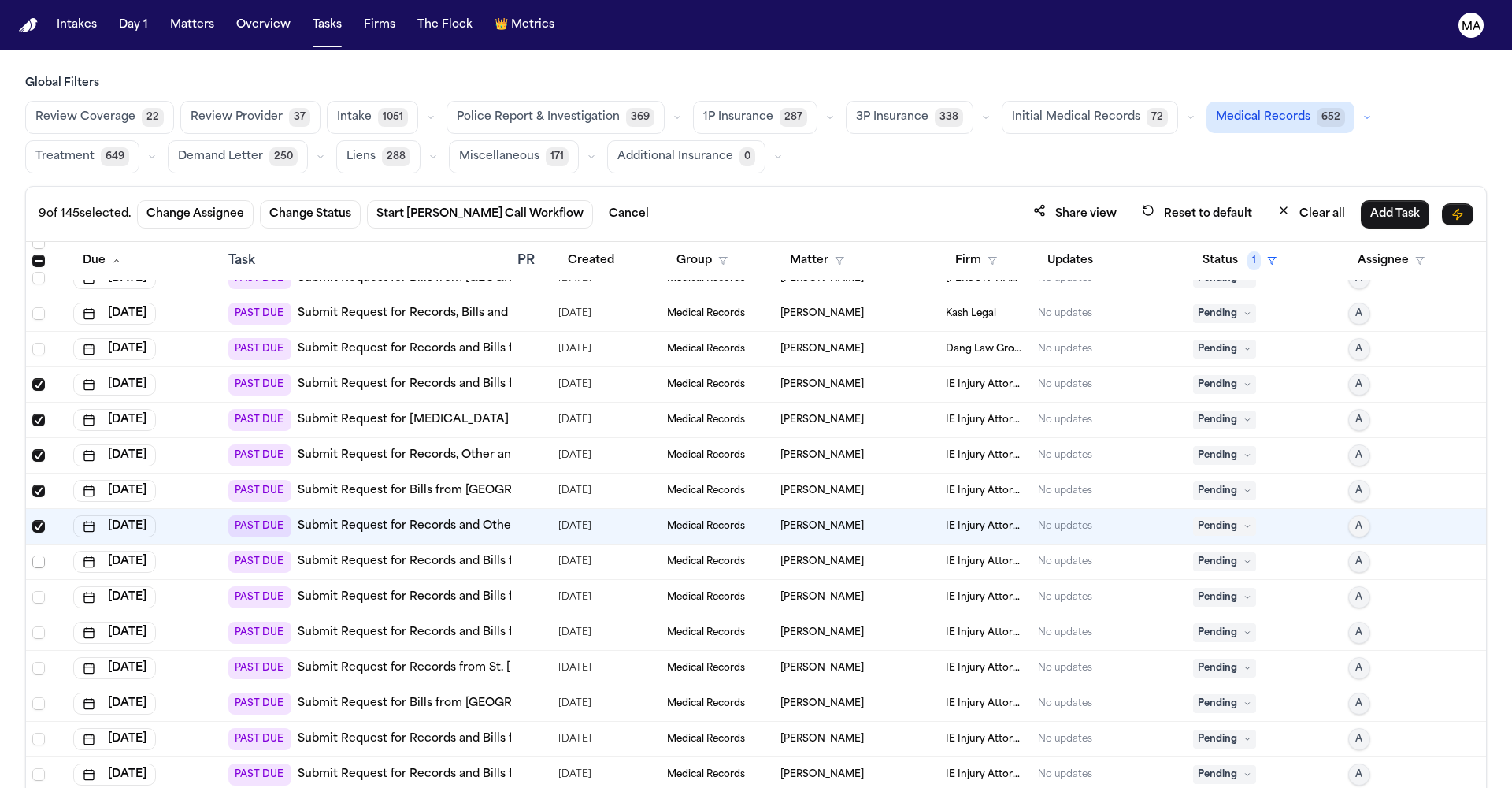
click at [33, 555] on span "Select row" at bounding box center [39, 562] width 12 height 12
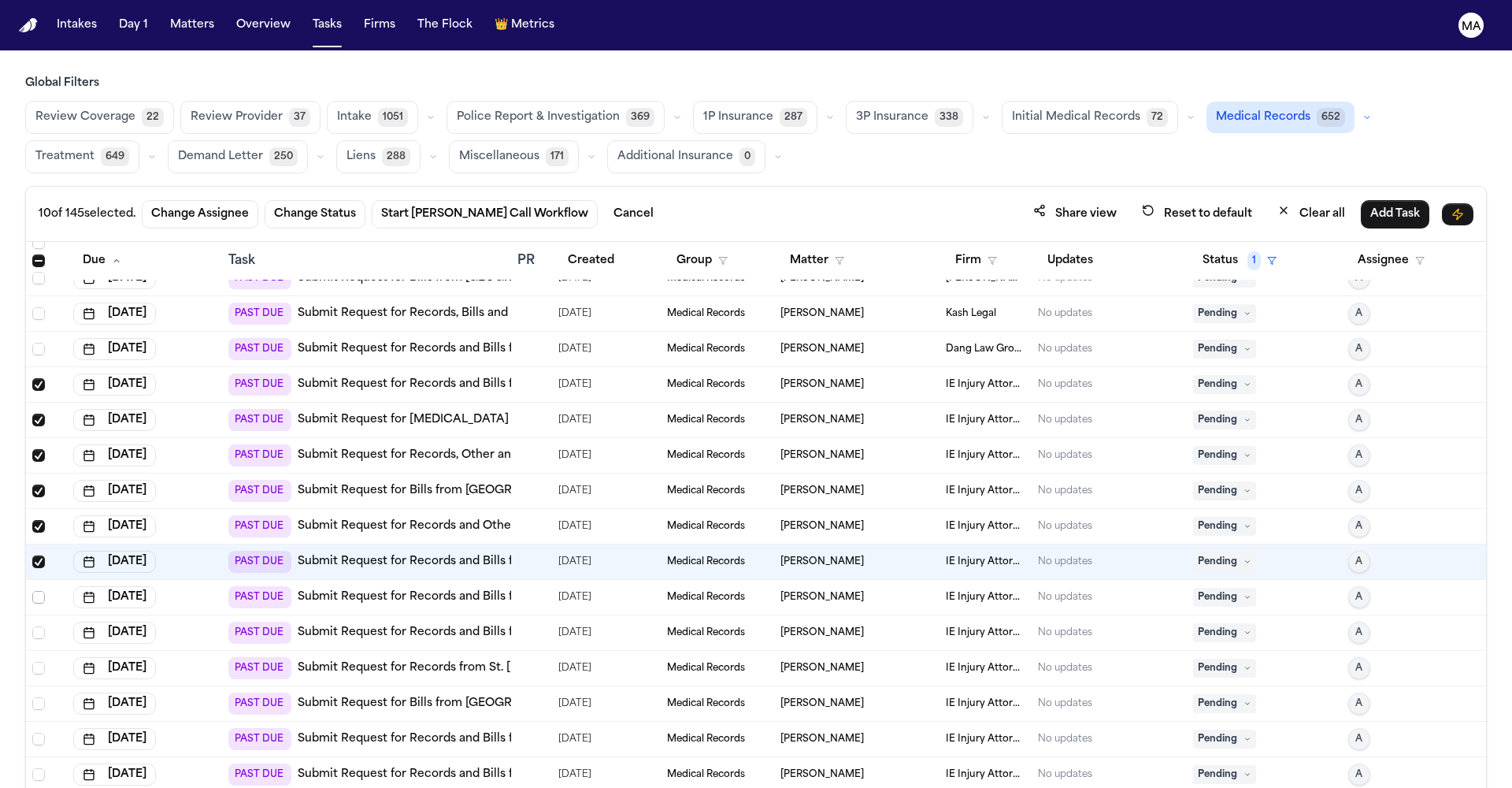
click at [33, 591] on span "Select row" at bounding box center [39, 597] width 12 height 12
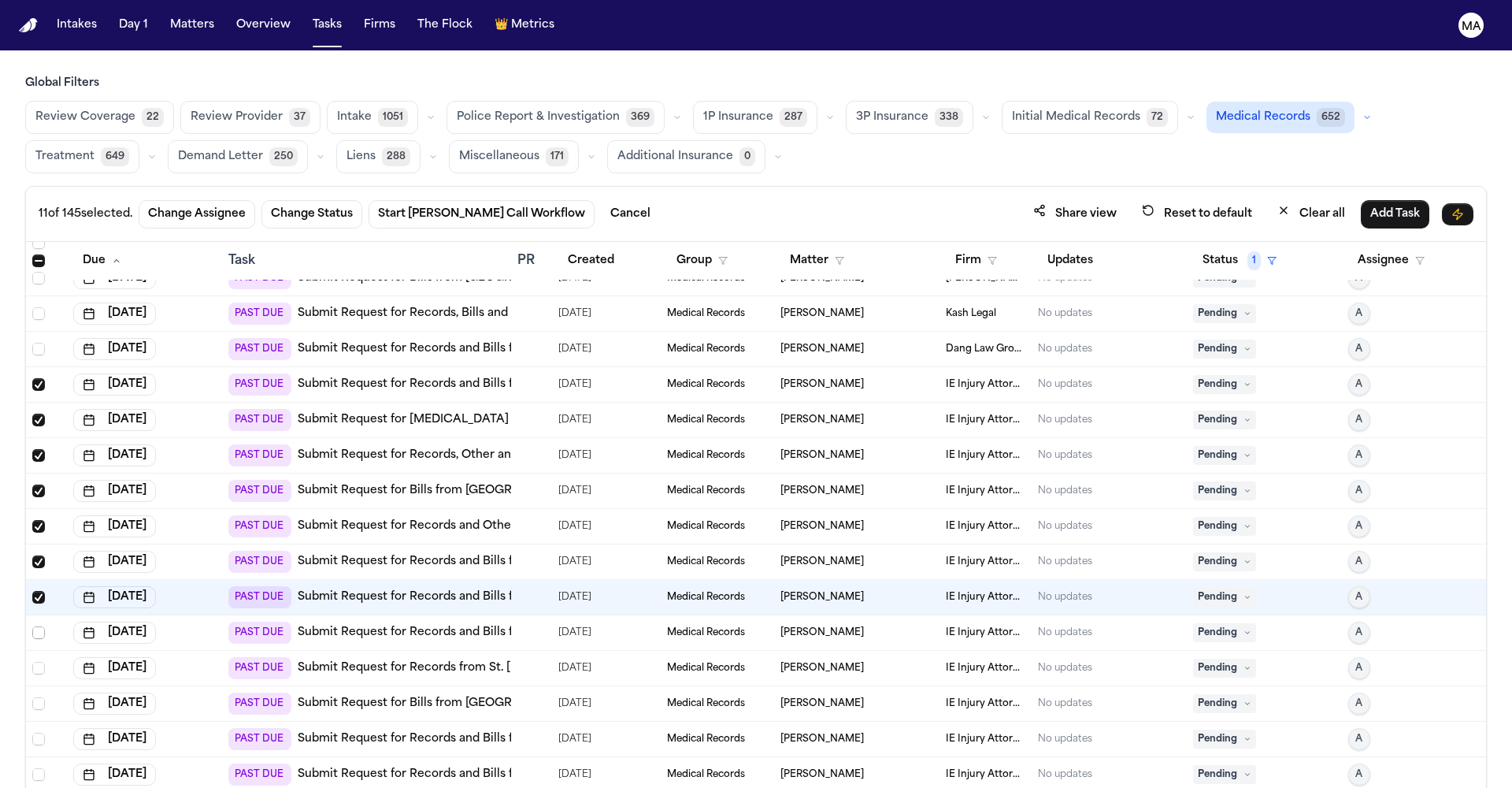
click at [33, 626] on span "Select row" at bounding box center [39, 632] width 12 height 12
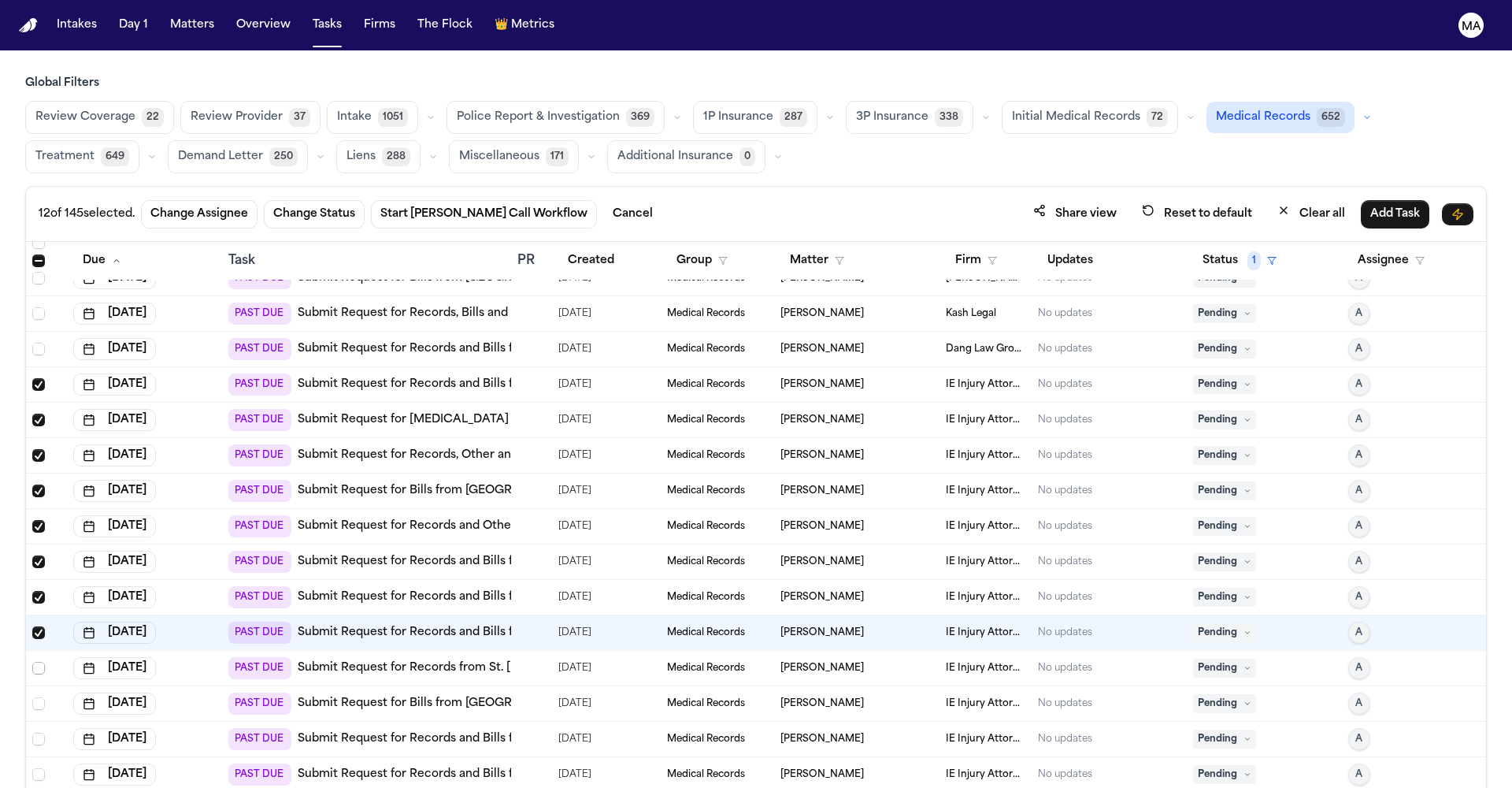
click at [33, 662] on span "Select row" at bounding box center [39, 668] width 12 height 12
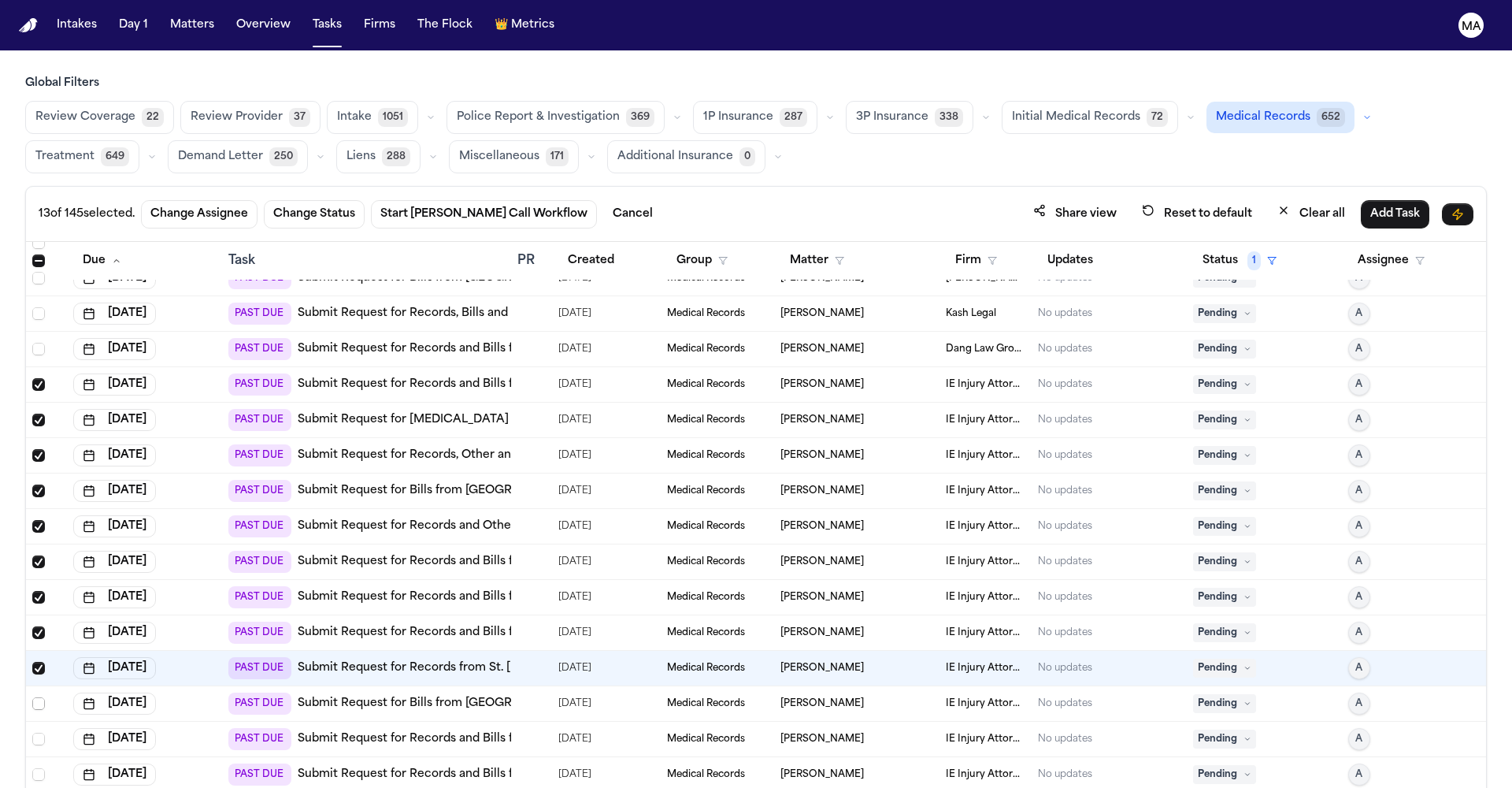
click at [33, 697] on span "Select row" at bounding box center [39, 703] width 12 height 12
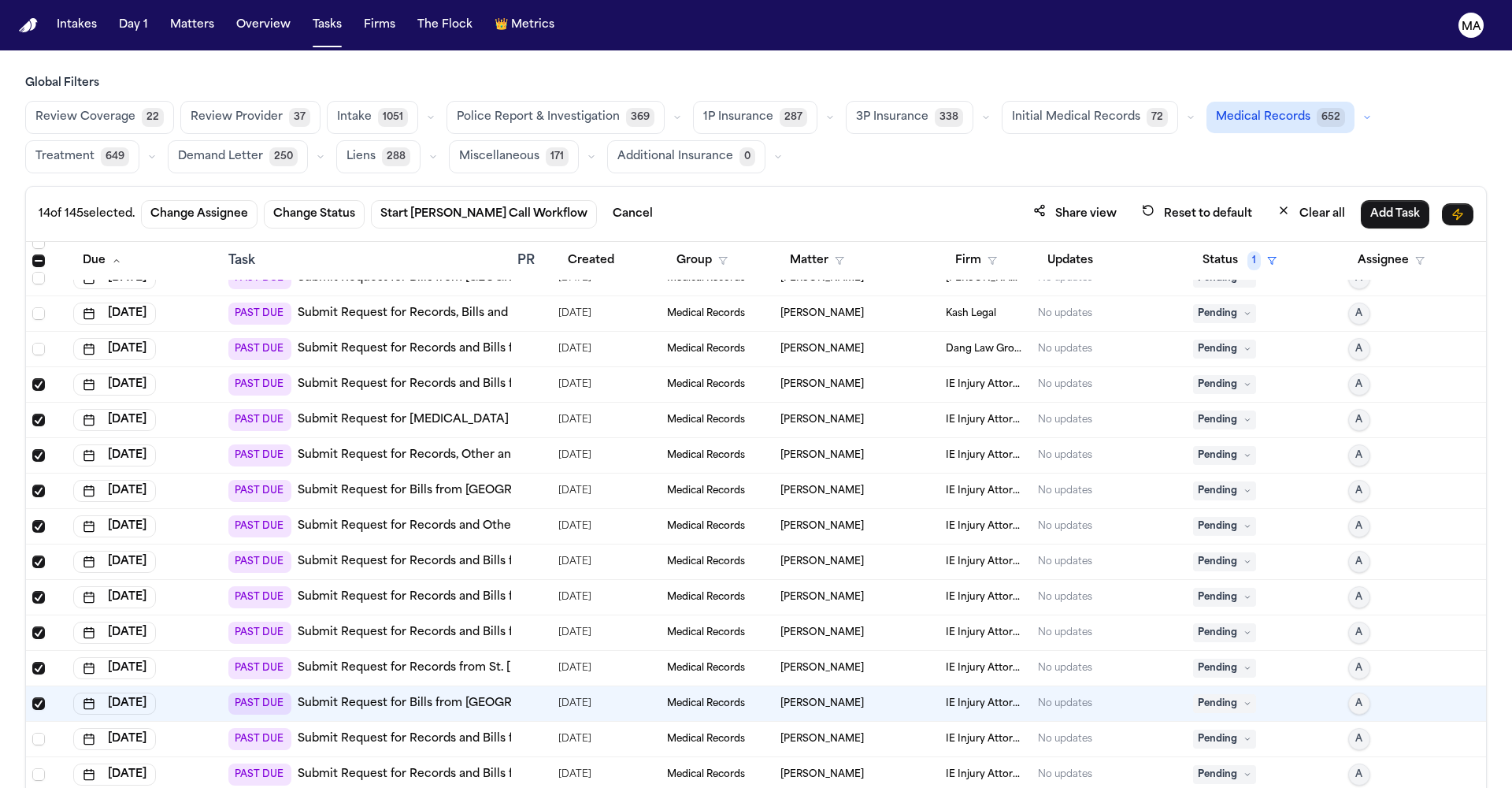
click at [263, 200] on button "Change Status" at bounding box center [314, 214] width 101 height 28
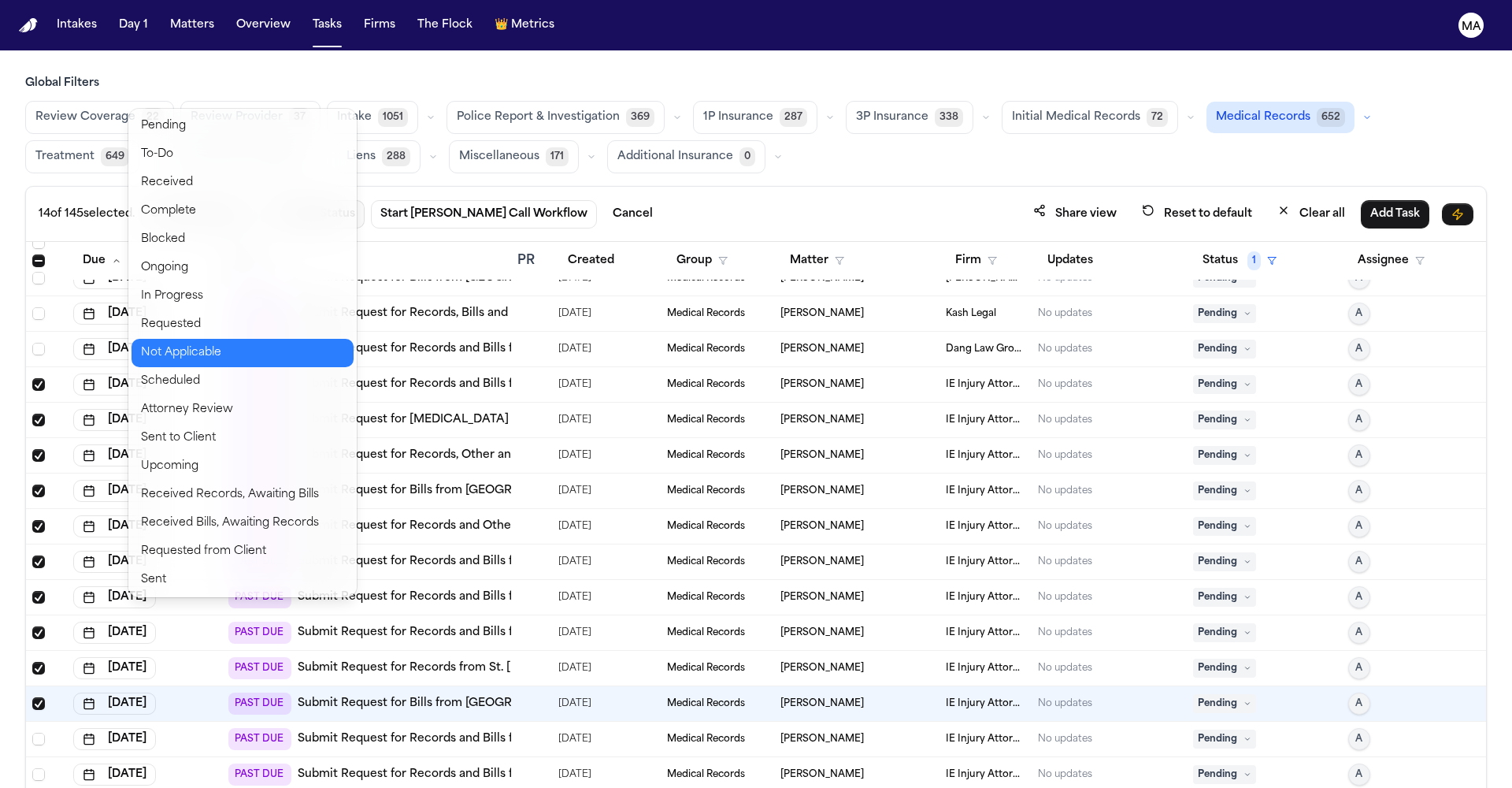
click at [173, 339] on button "Not Applicable" at bounding box center [242, 353] width 222 height 28
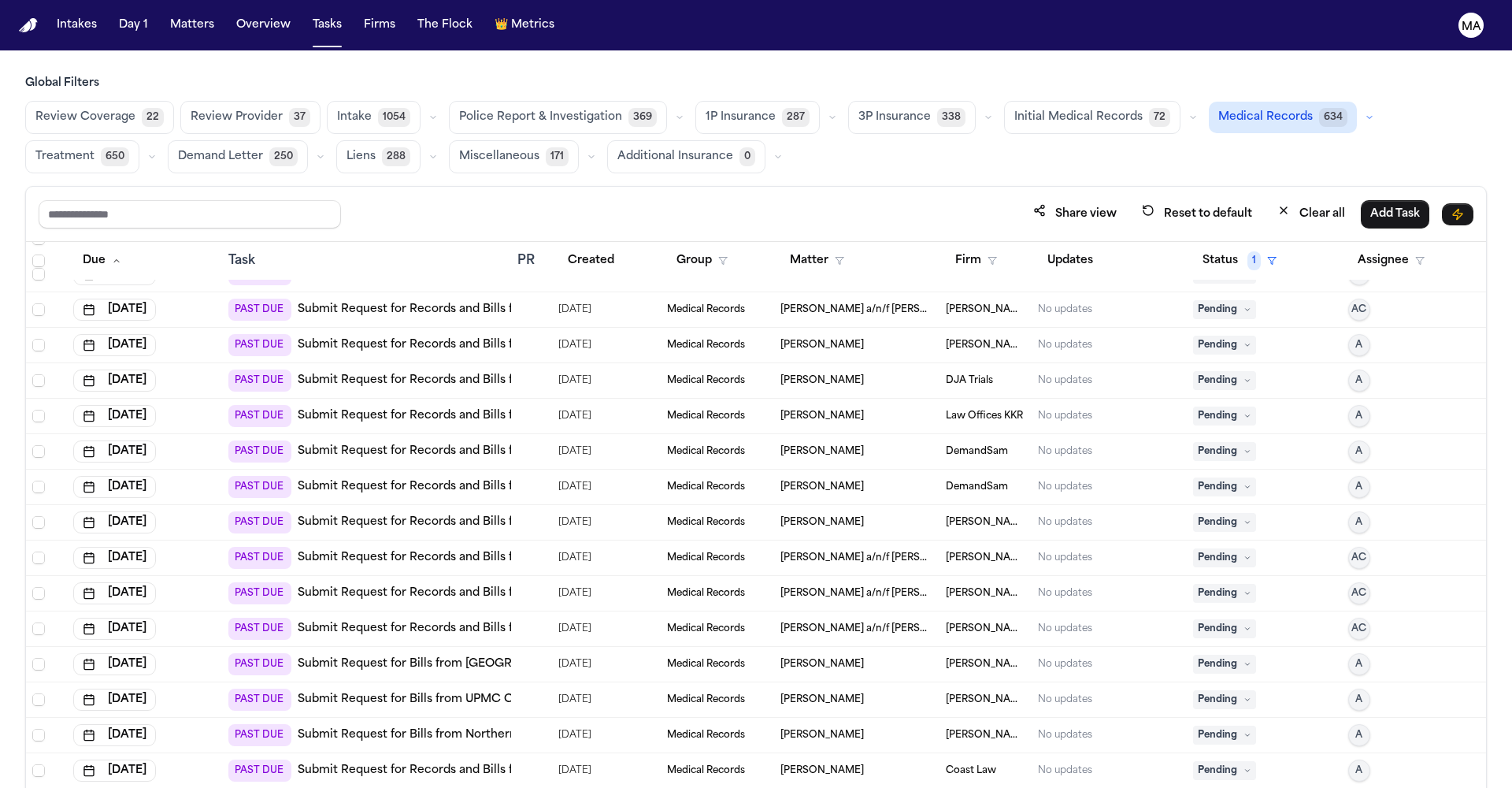
scroll to position [0, 0]
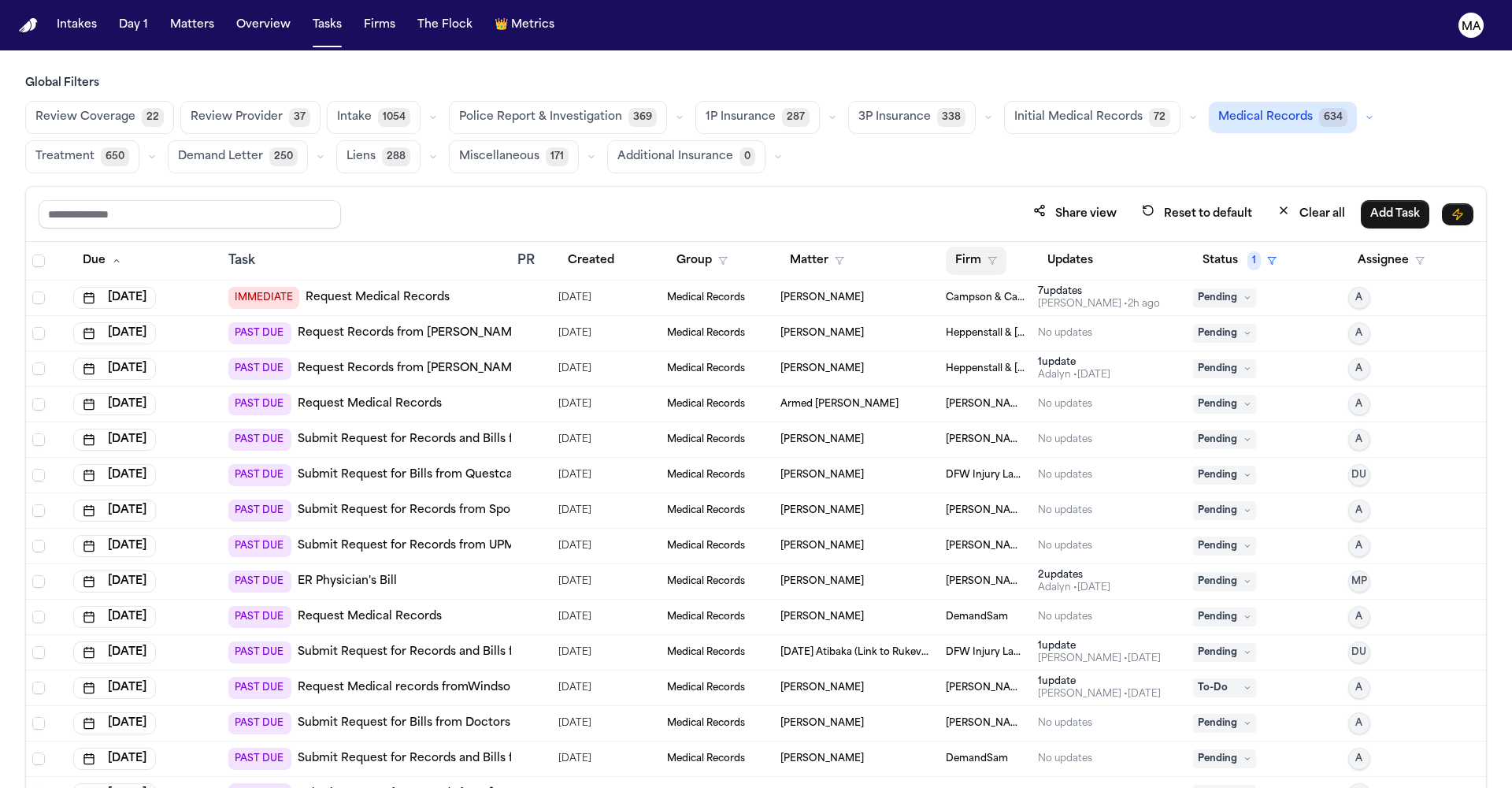
click at [989, 257] on polygon "button" at bounding box center [992, 261] width 8 height 7
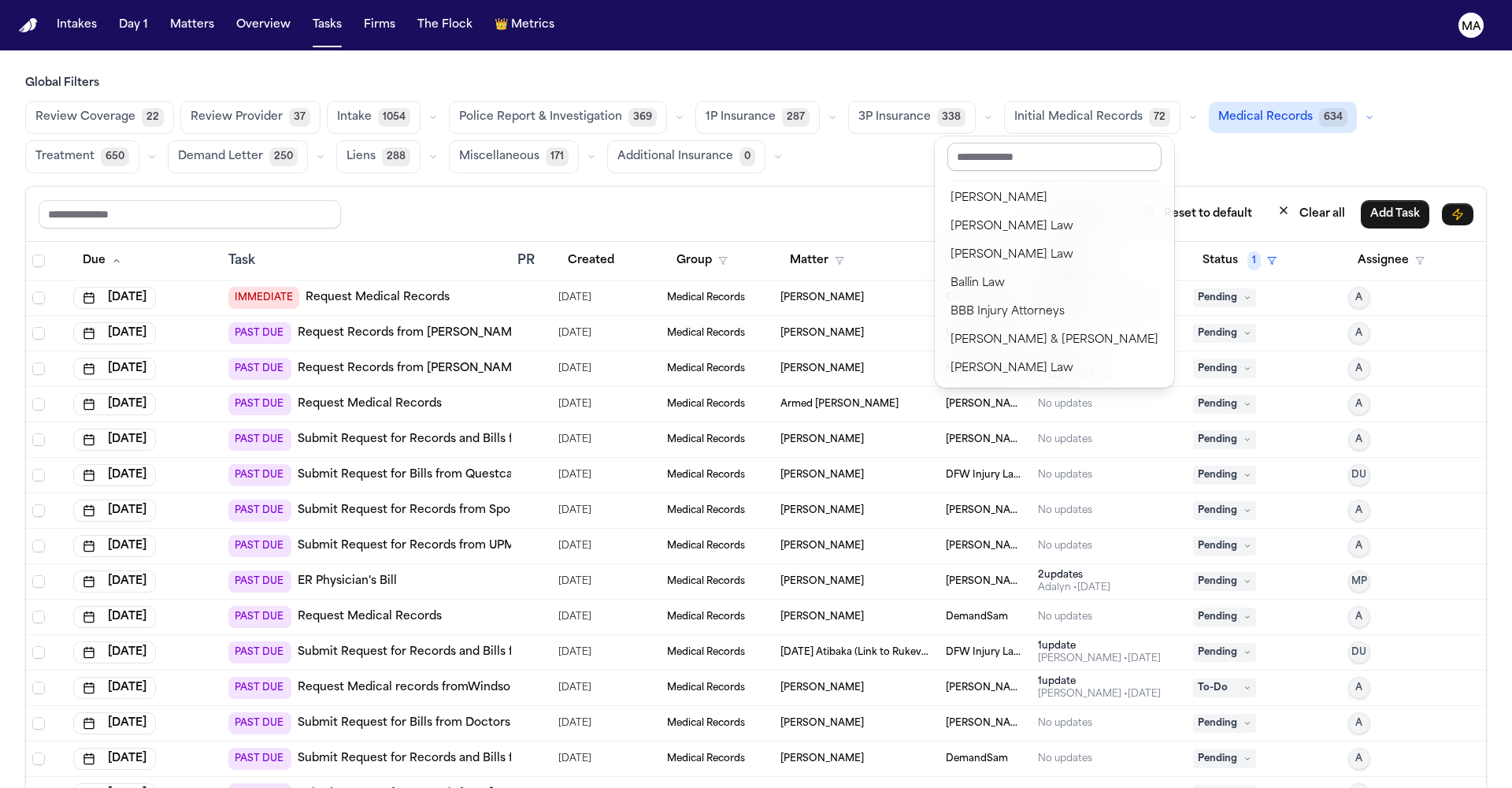
click at [973, 147] on input "text" at bounding box center [1055, 157] width 214 height 28
click at [989, 558] on div "Dang Law Group" at bounding box center [1054, 567] width 208 height 19
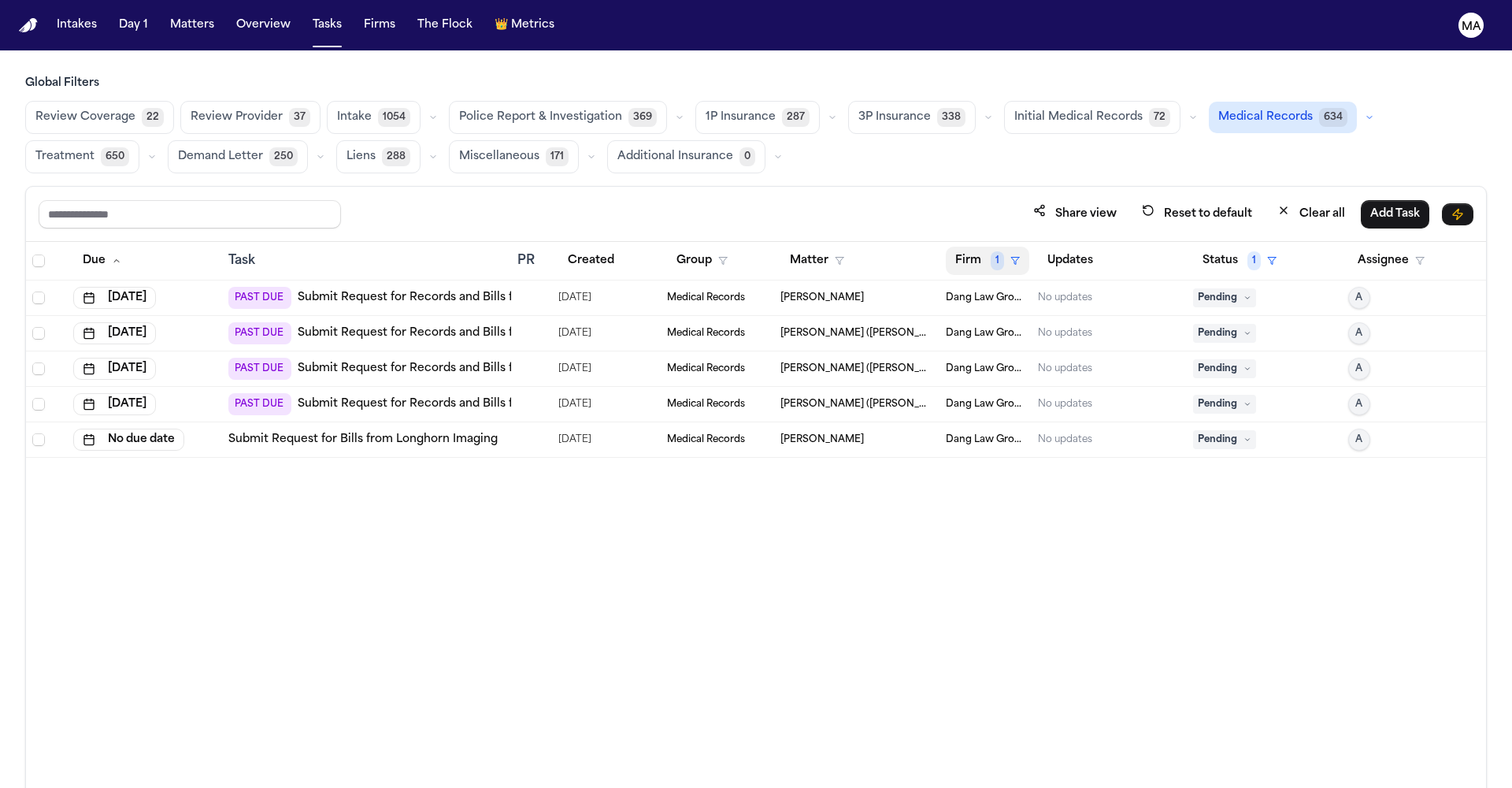
click at [955, 247] on button "Firm 1" at bounding box center [988, 261] width 83 height 28
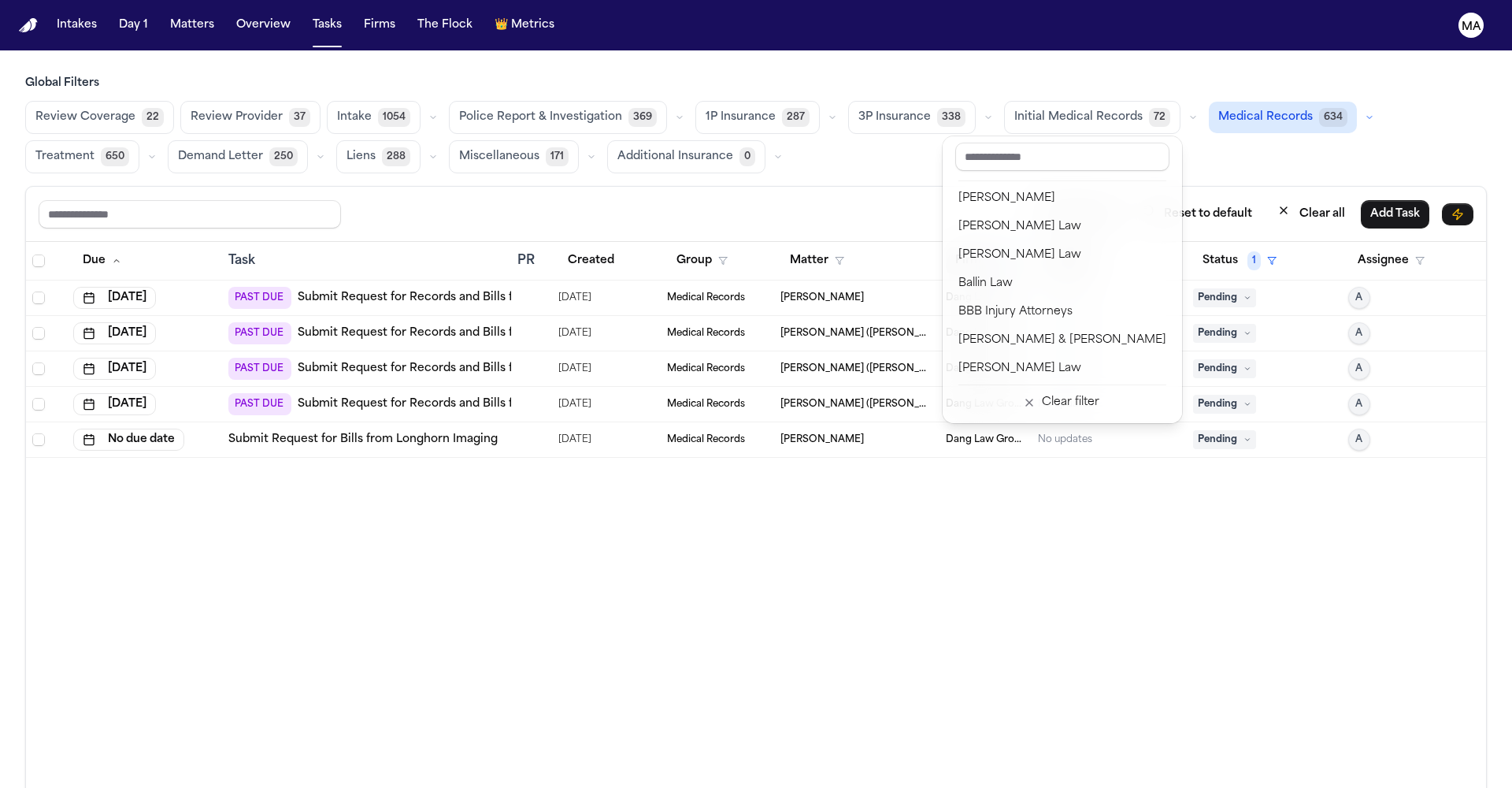
click at [993, 186] on div "Share view Reset to default Clear all Add Task Due Task PR Created Group Matter…" at bounding box center [756, 521] width 1462 height 671
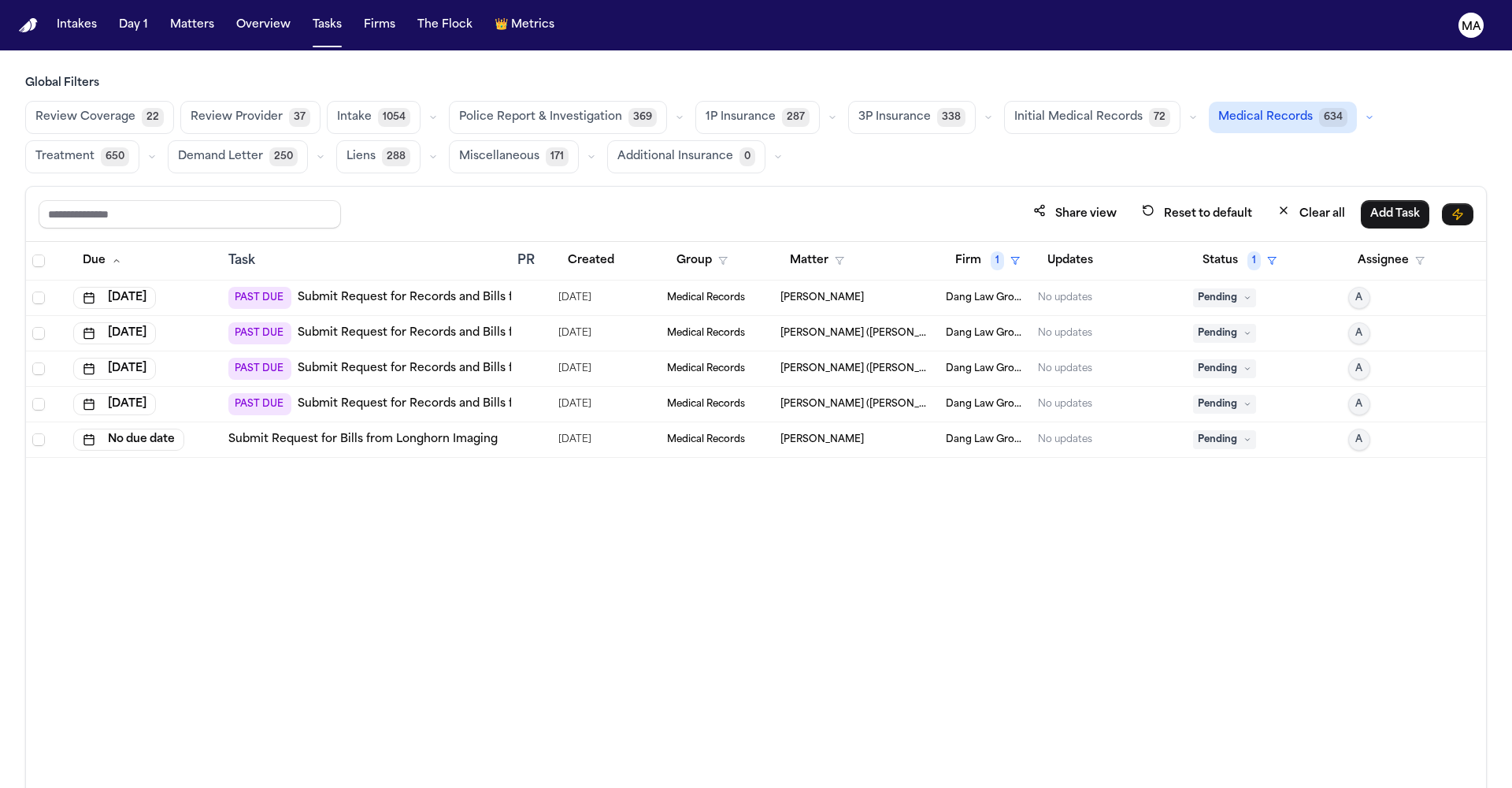
click at [976, 241] on th "Firm 1" at bounding box center [986, 261] width 93 height 39
click at [975, 241] on th "Firm 1" at bounding box center [986, 261] width 93 height 39
click at [991, 251] on span "1" at bounding box center [997, 260] width 13 height 19
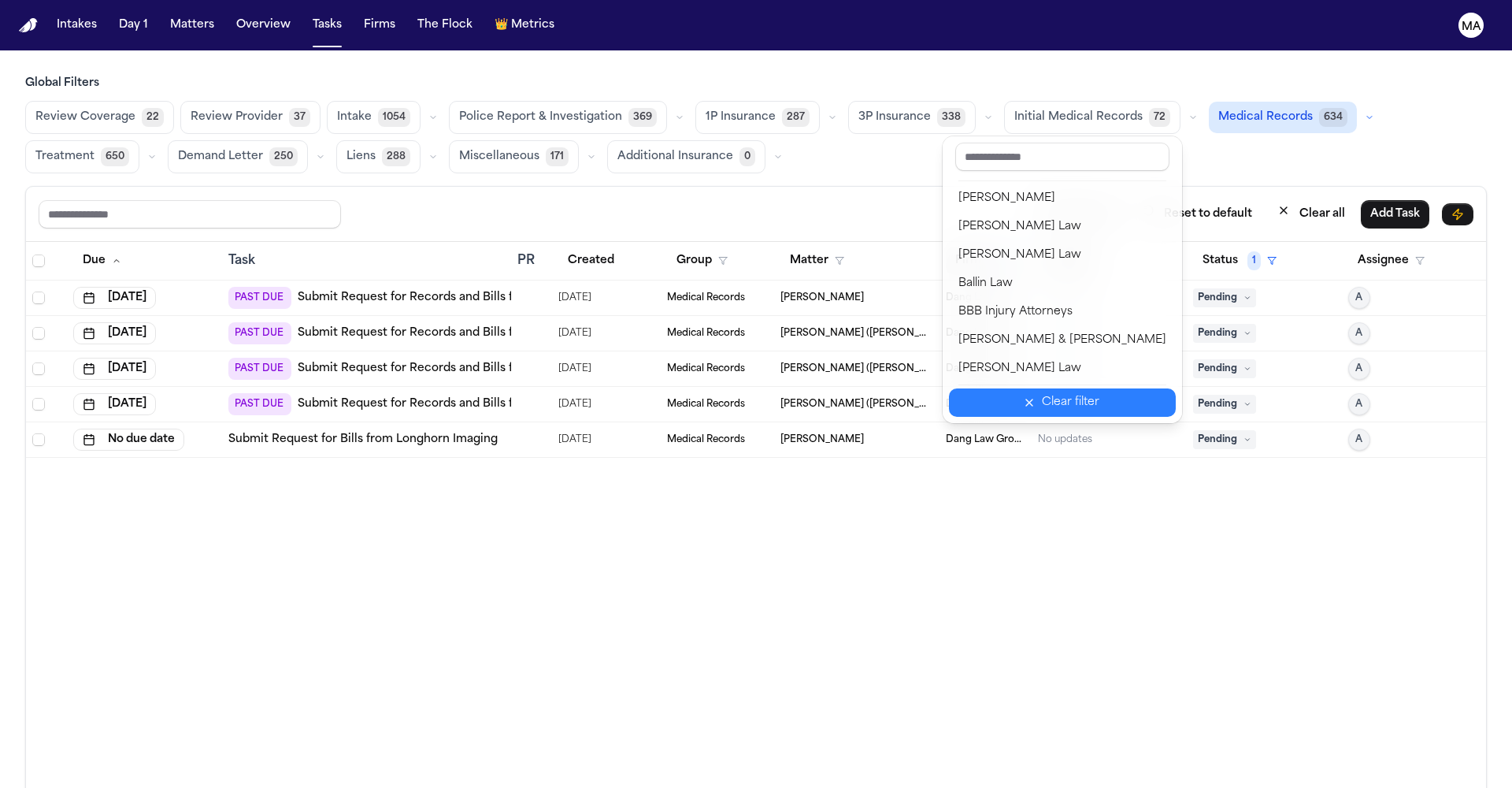
click at [1042, 393] on div "Clear filter" at bounding box center [1070, 402] width 57 height 19
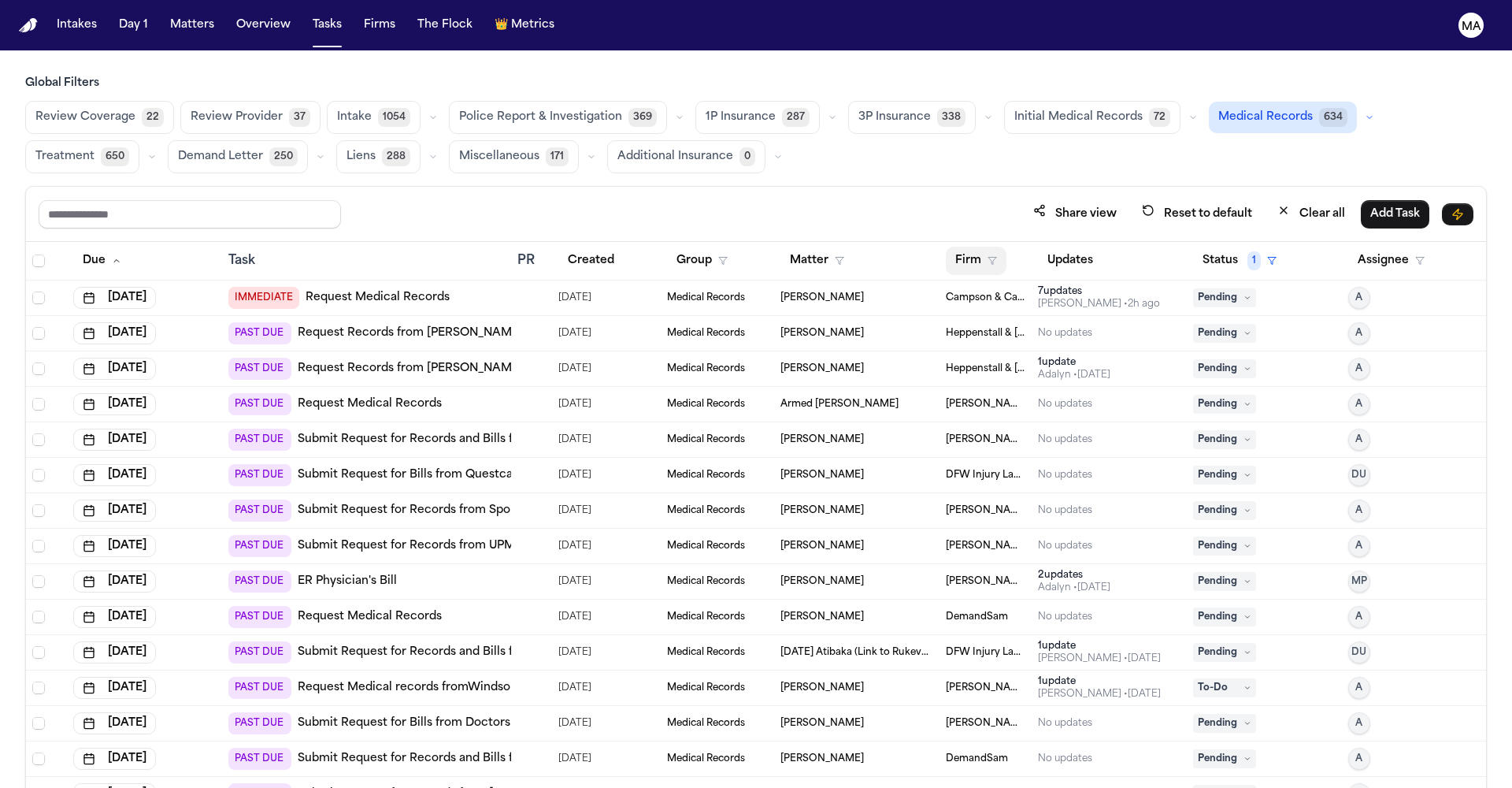
click at [962, 247] on button "Firm" at bounding box center [976, 261] width 61 height 28
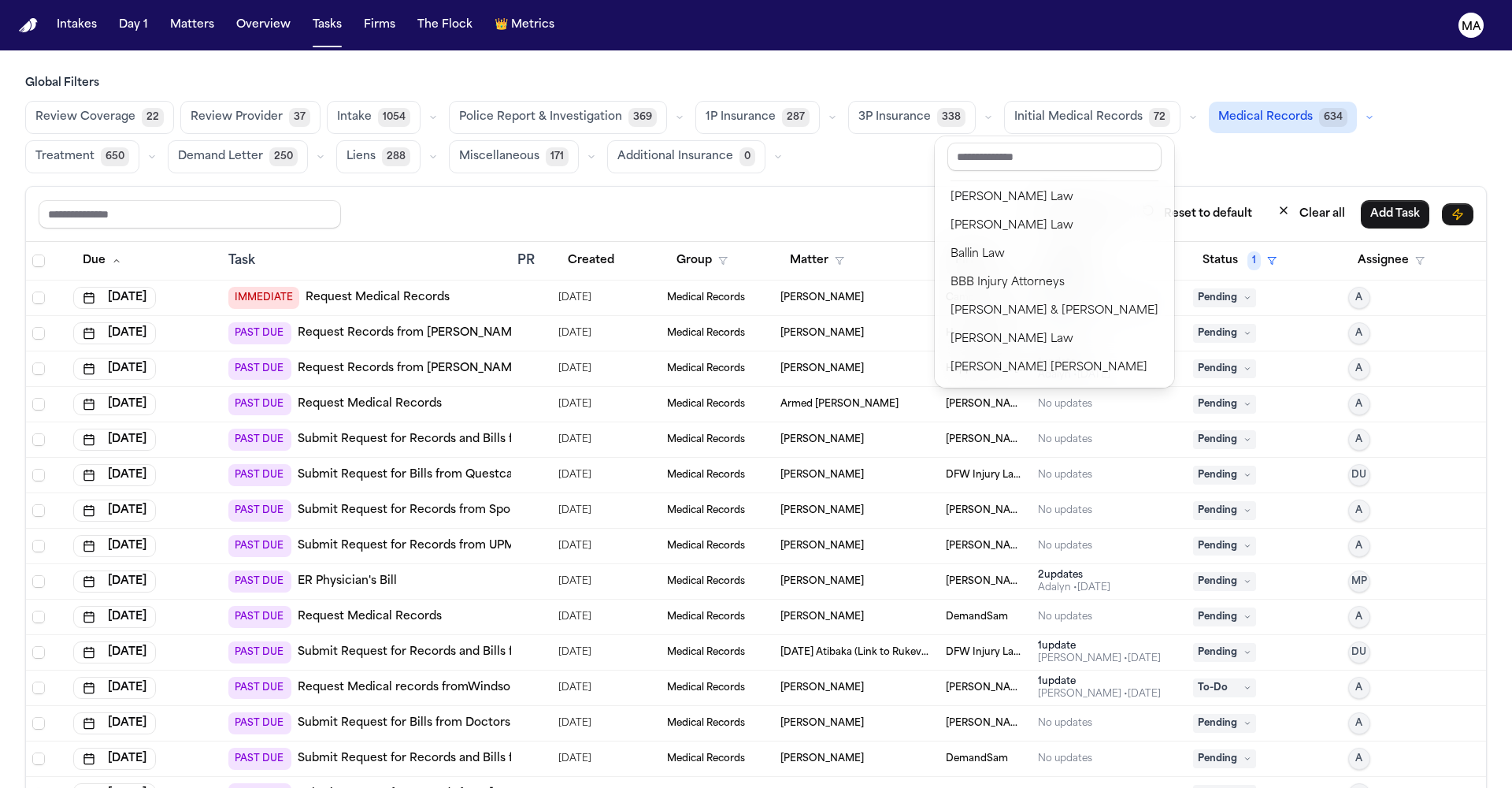
scroll to position [60, 0]
click at [623, 76] on div "Global Filters Review Coverage 22 Review Provider 37 Intake 1054 Police Report …" at bounding box center [756, 467] width 1462 height 782
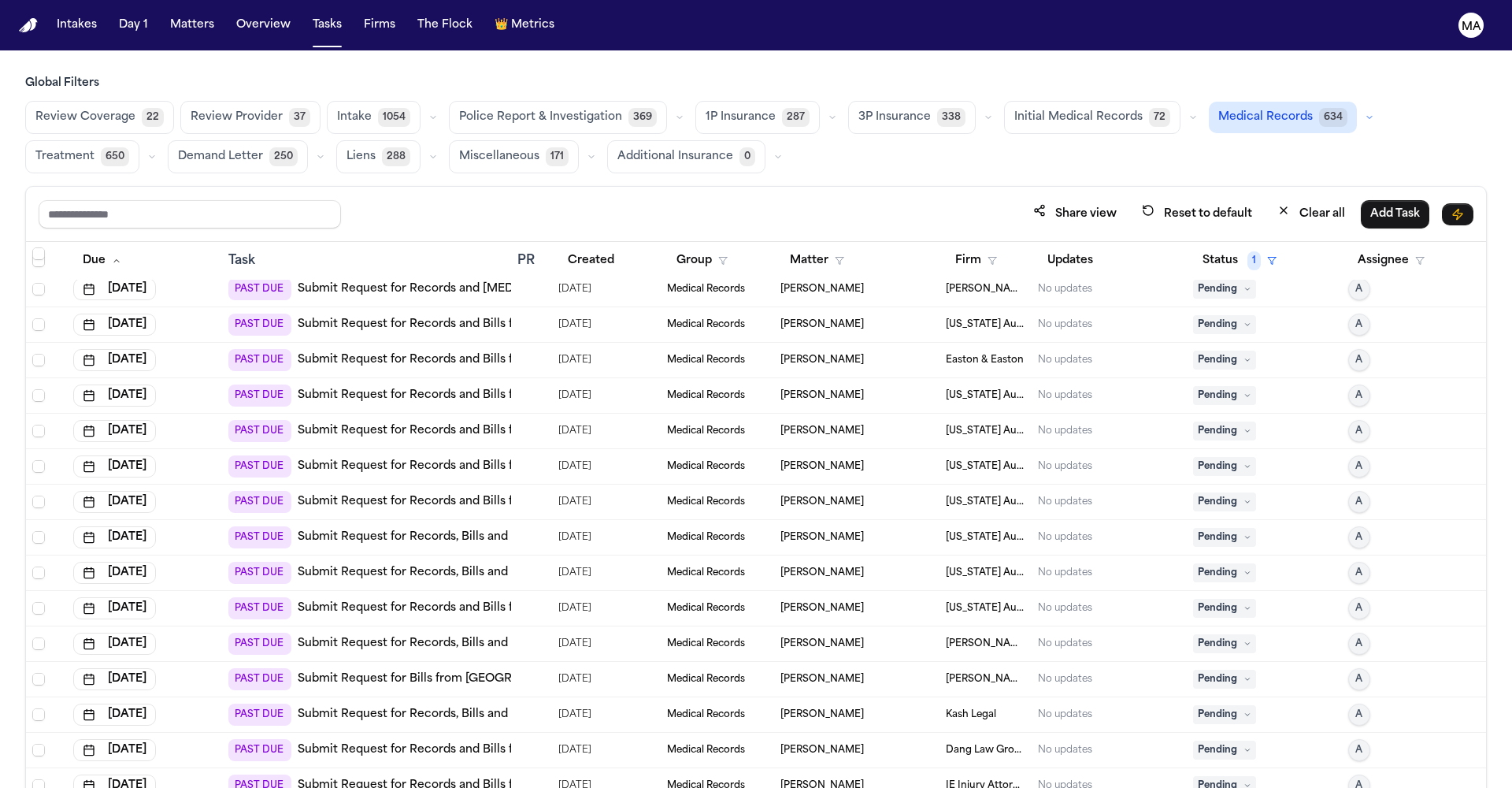
scroll to position [1881, 0]
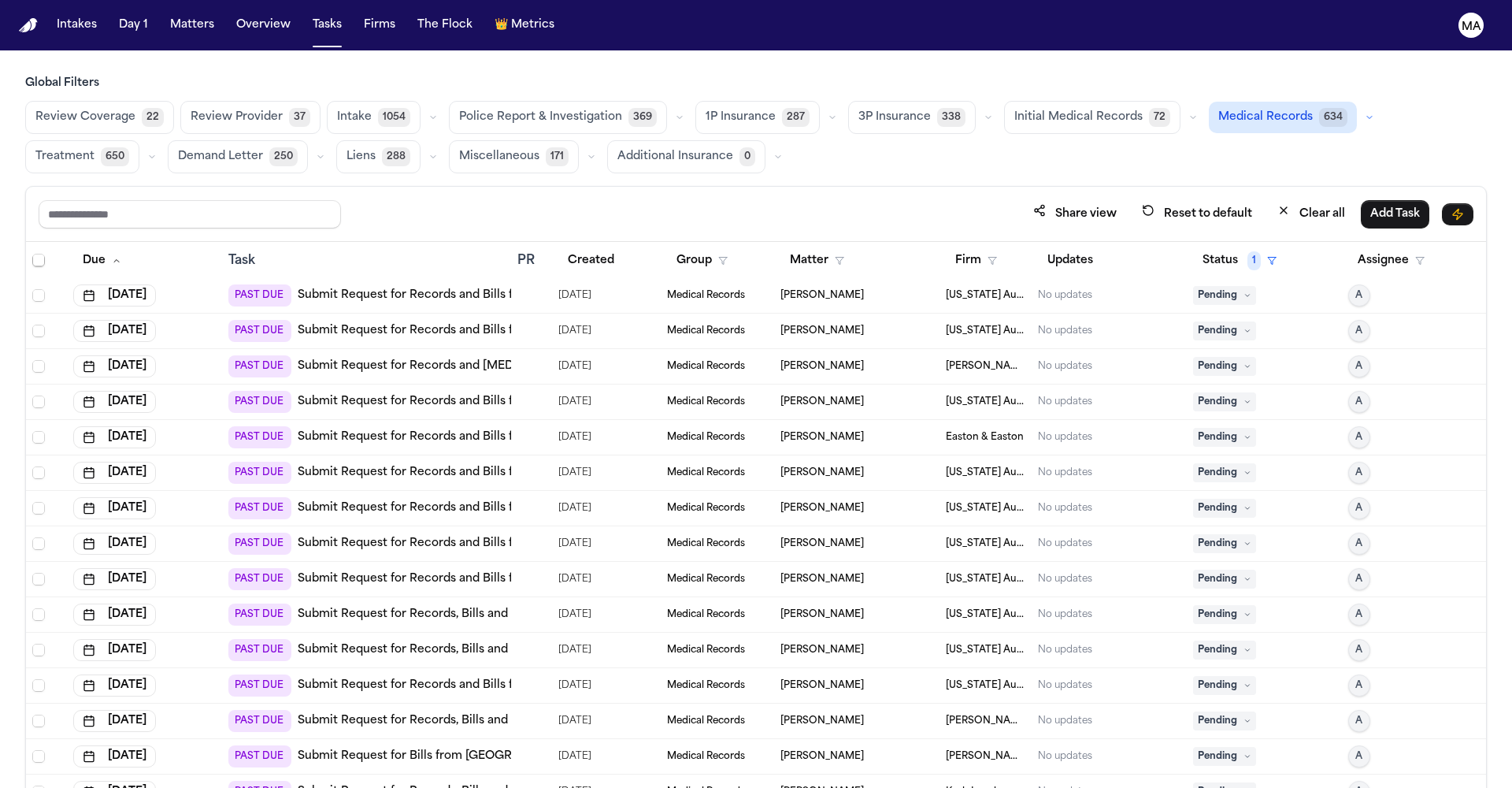
click at [603, 603] on div "[DATE]" at bounding box center [607, 614] width 96 height 22
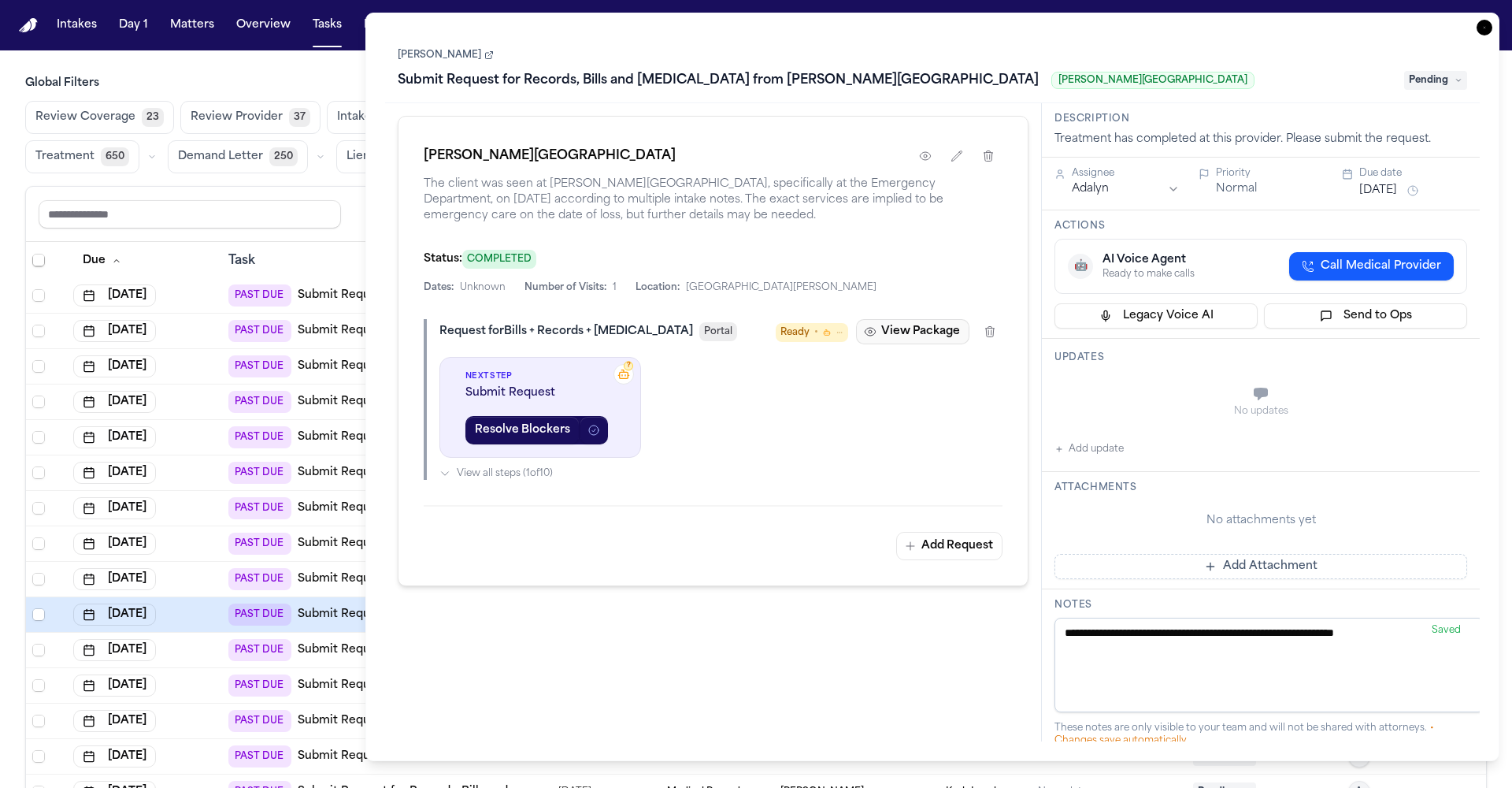
click at [968, 319] on button "View Package" at bounding box center [913, 332] width 113 height 26
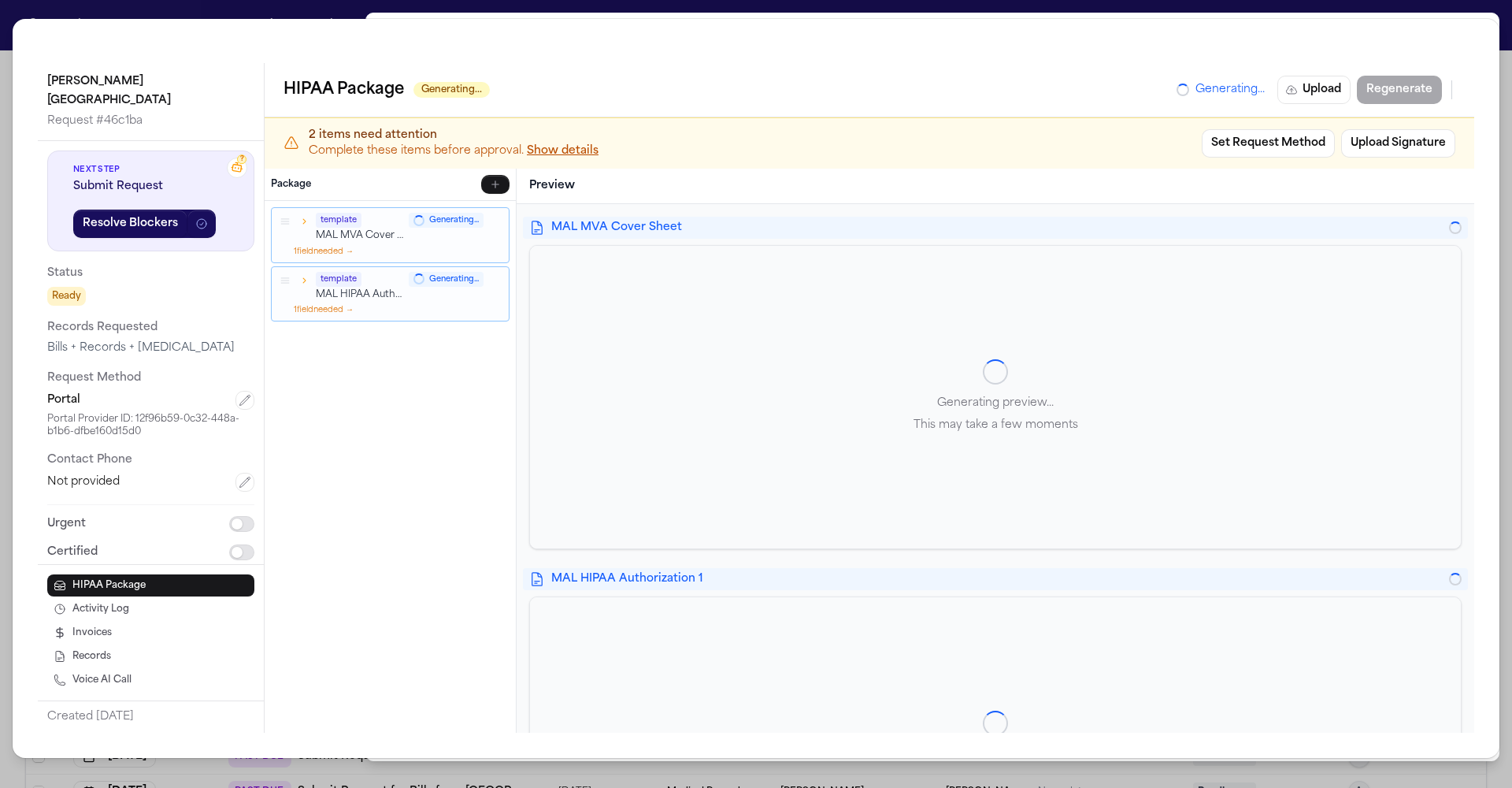
click at [365, 3] on div "Hurley Medical Center Request # 46c1ba ? Next Step Submit Request Resolve Block…" at bounding box center [756, 394] width 1512 height 788
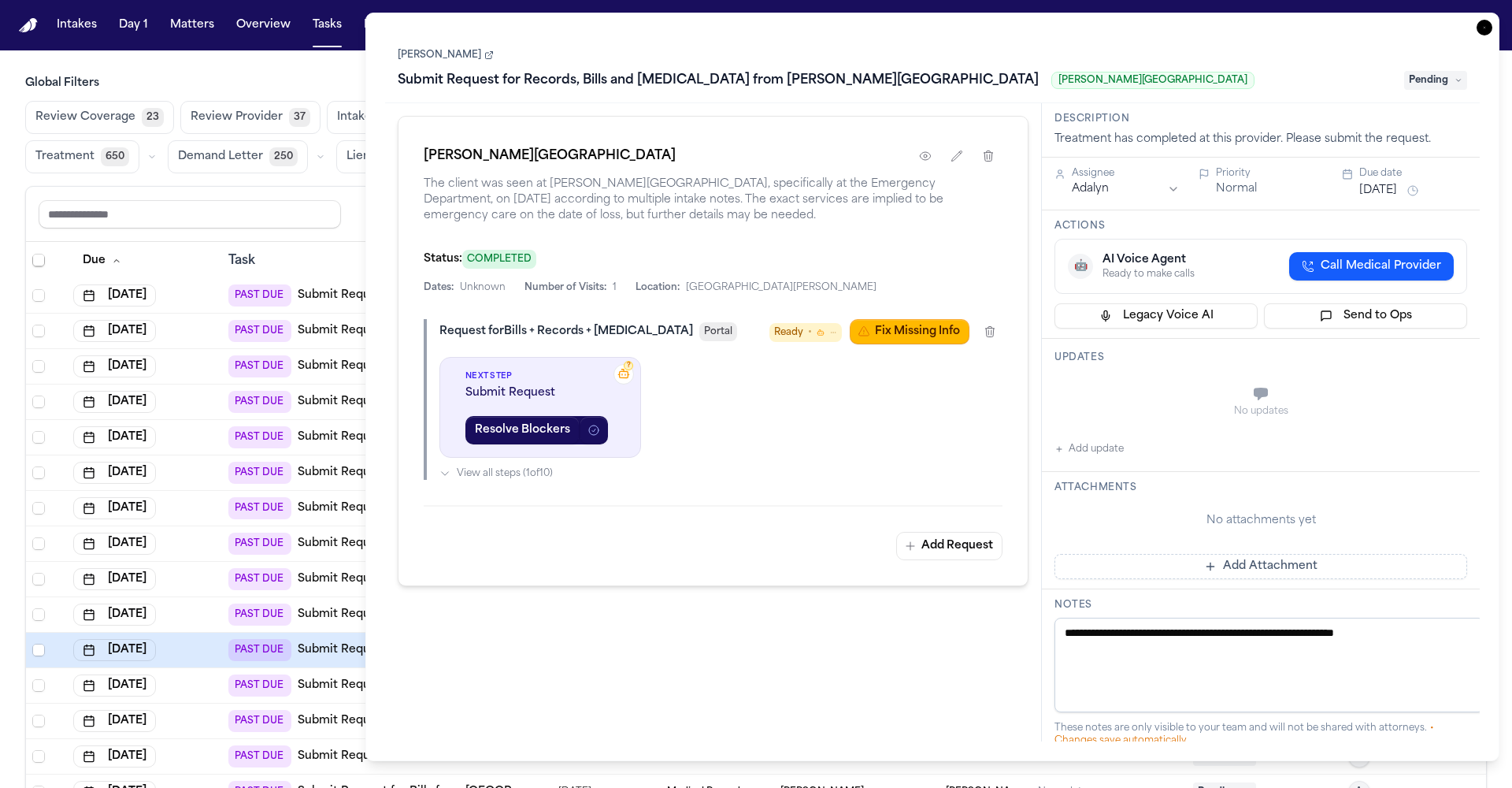
click at [419, 49] on link "[PERSON_NAME]" at bounding box center [446, 55] width 96 height 12
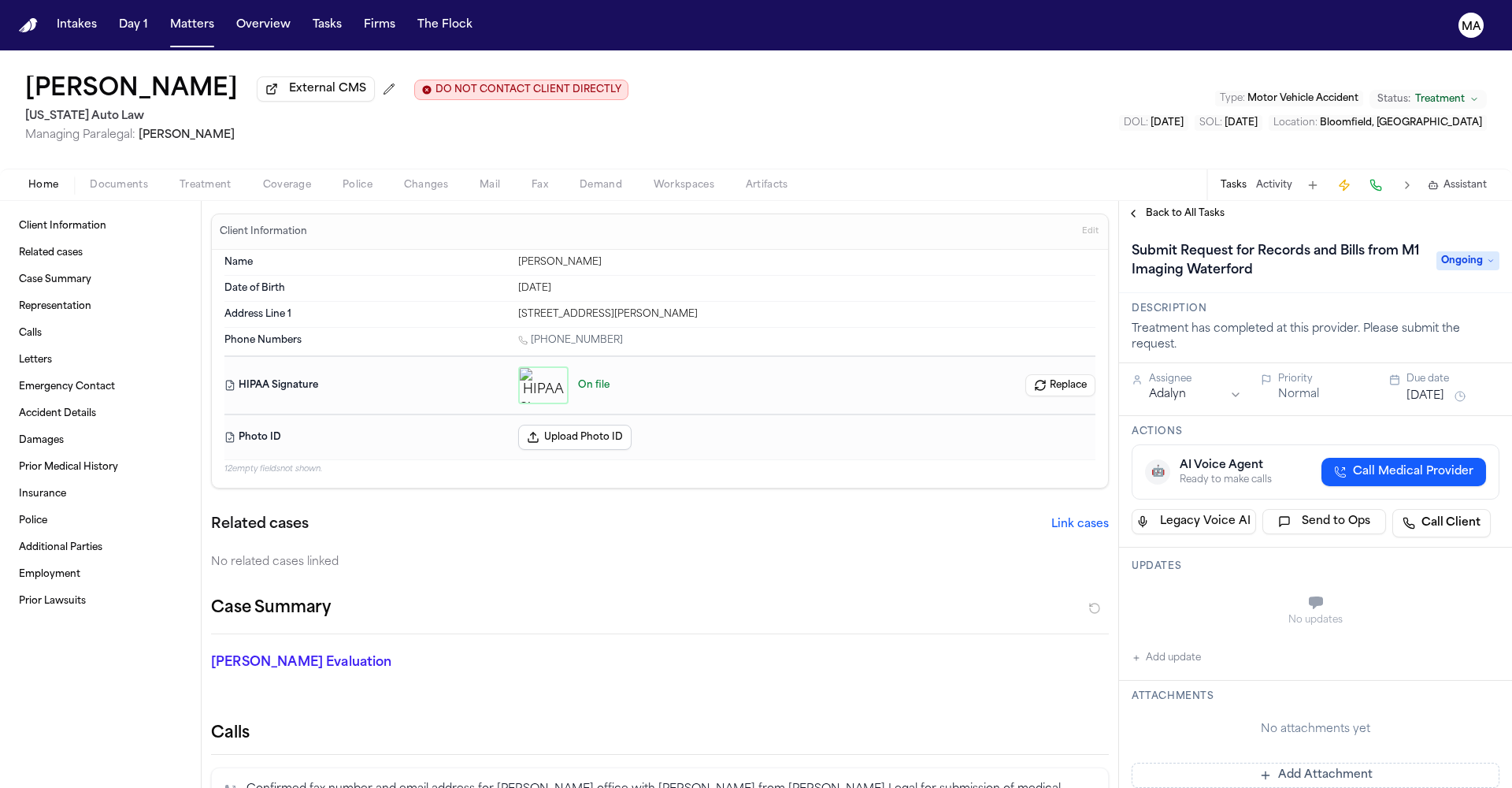
click at [1293, 179] on button "Activity" at bounding box center [1274, 185] width 36 height 12
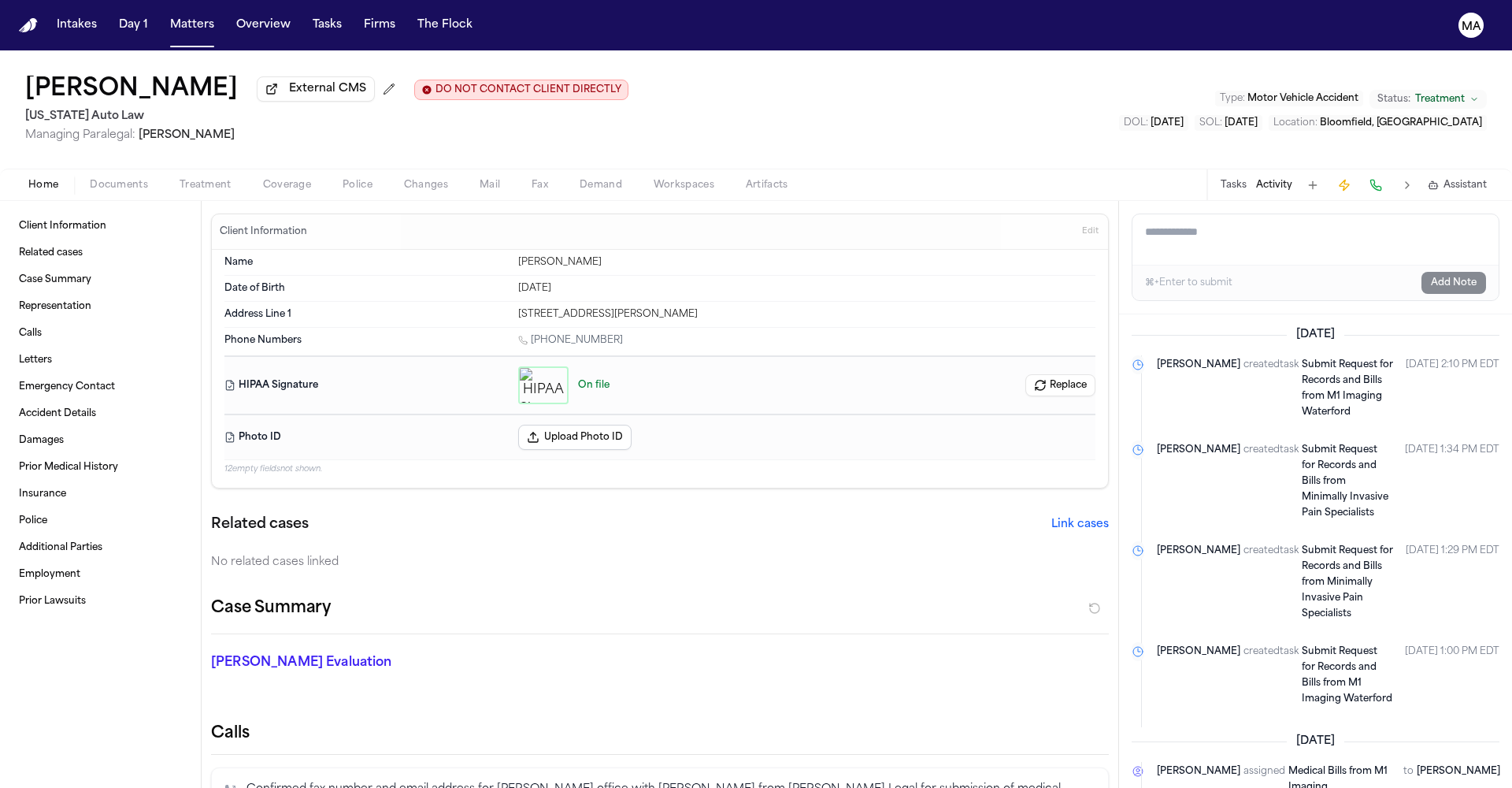
drag, startPoint x: 1494, startPoint y: 280, endPoint x: 1124, endPoint y: 218, distance: 375.2
click at [1124, 314] on div "Yesterday Dean Keinan created task Submit Request for Records and Bills from M1…" at bounding box center [1316, 550] width 393 height 473
click at [966, 555] on div "No related cases linked" at bounding box center [660, 562] width 897 height 16
click at [1348, 170] on div "Tasks Activity Assistant" at bounding box center [1353, 185] width 293 height 31
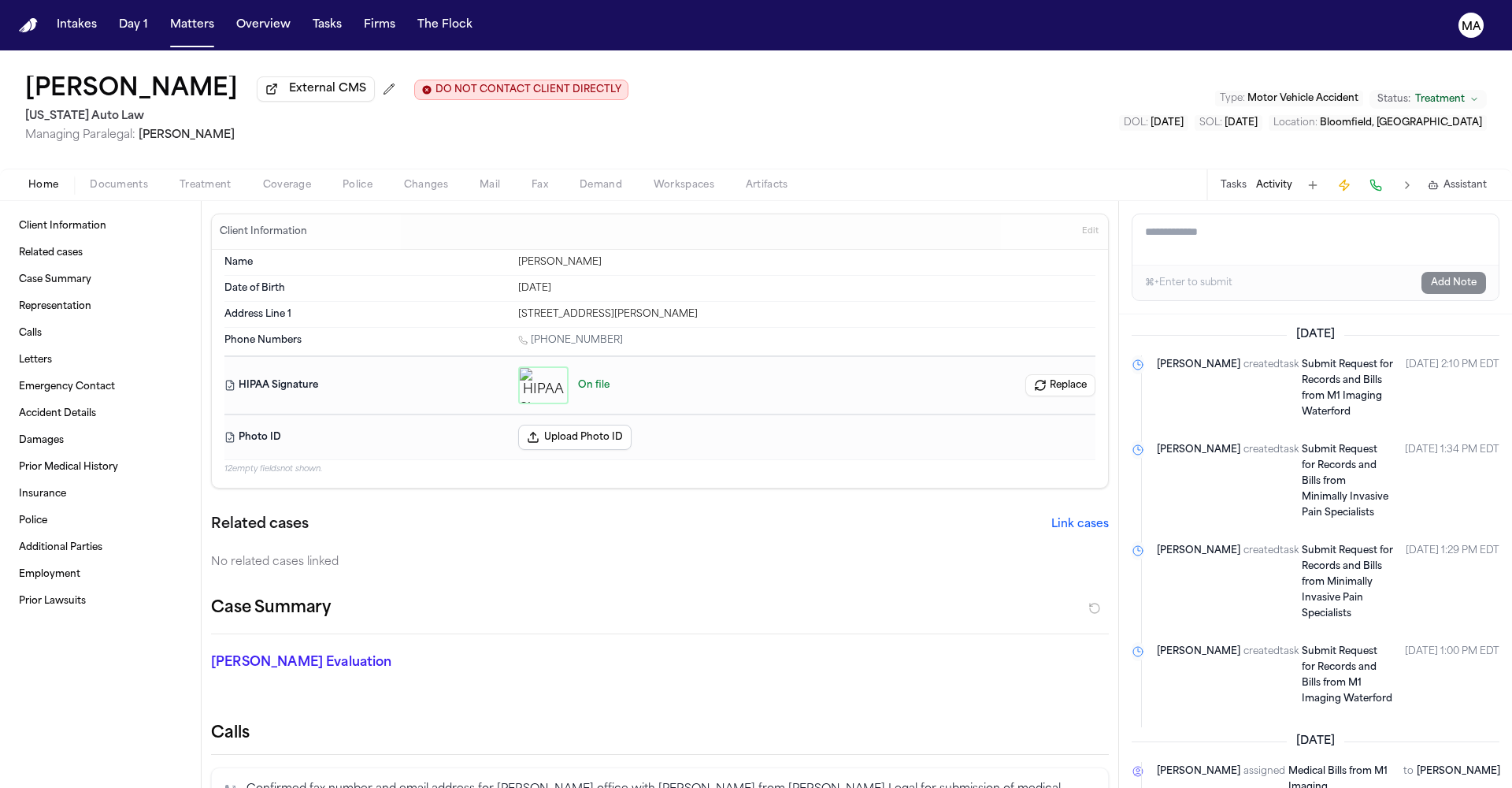
click at [1247, 179] on button "Tasks" at bounding box center [1233, 185] width 26 height 12
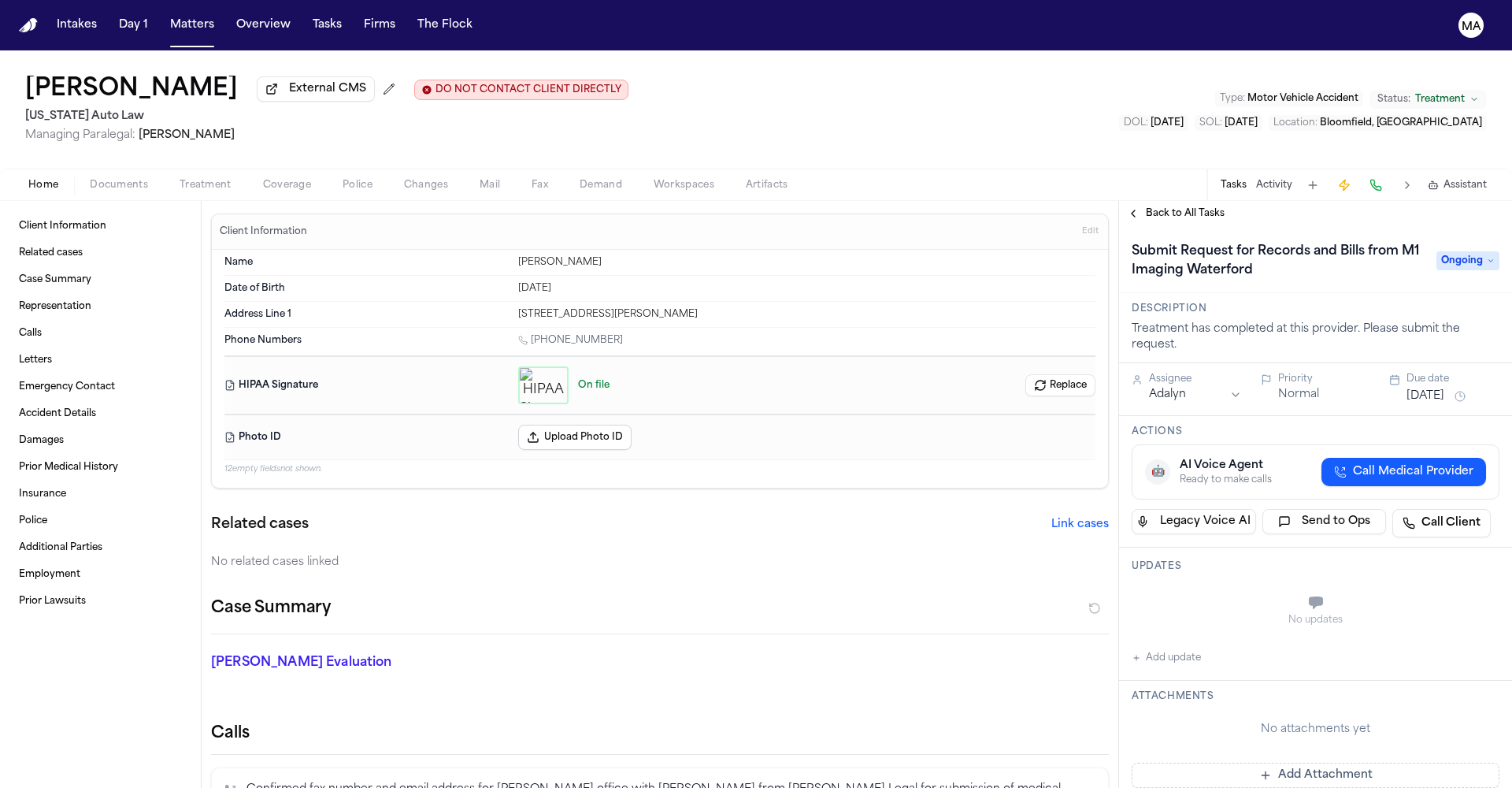
click at [1170, 207] on span "Back to All Tasks" at bounding box center [1185, 213] width 79 height 12
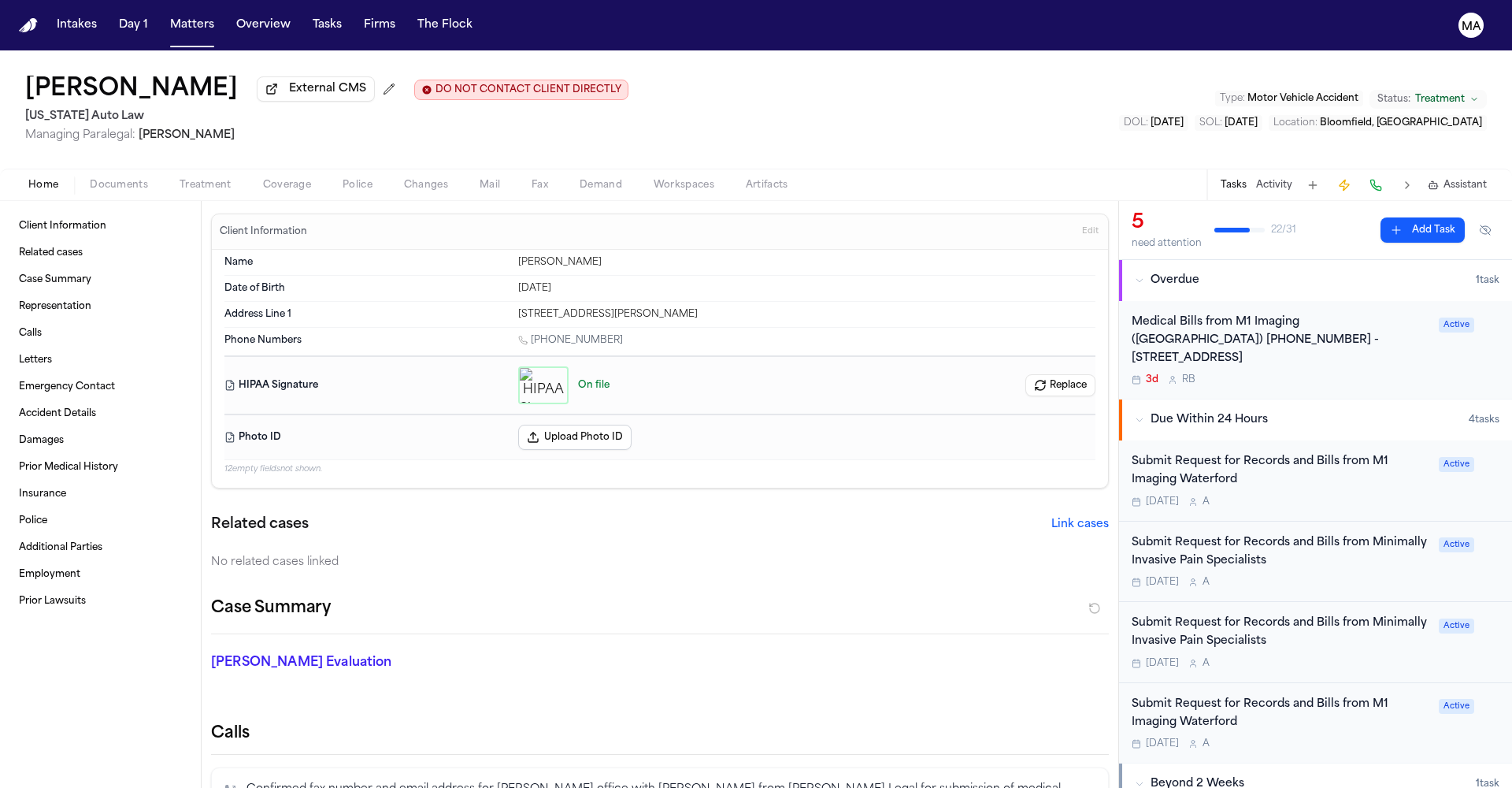
click at [1210, 696] on div "Submit Request for Records and Bills from M1 Imaging Waterford" at bounding box center [1280, 714] width 298 height 36
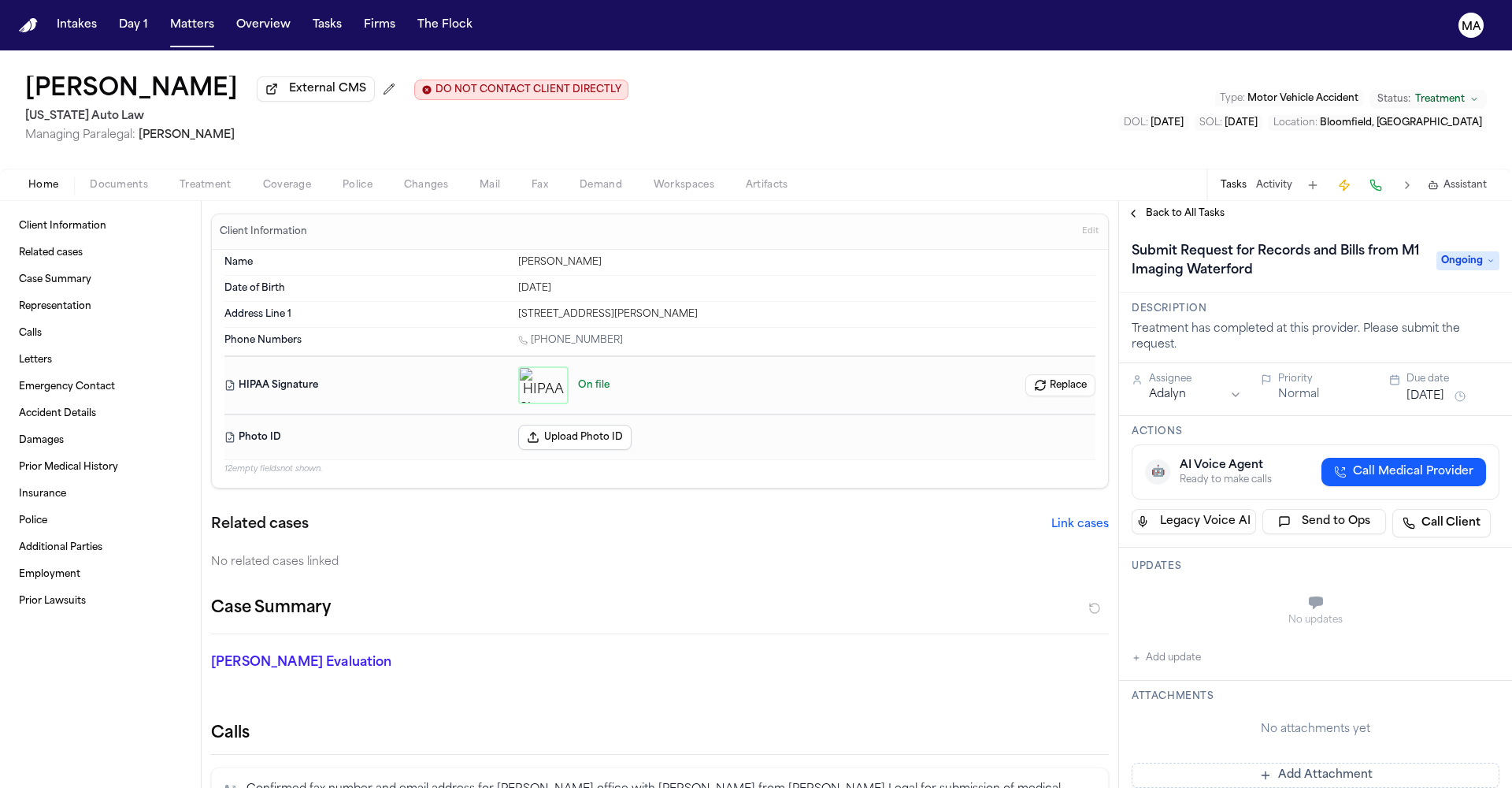
click at [1156, 207] on span "Back to All Tasks" at bounding box center [1185, 213] width 79 height 12
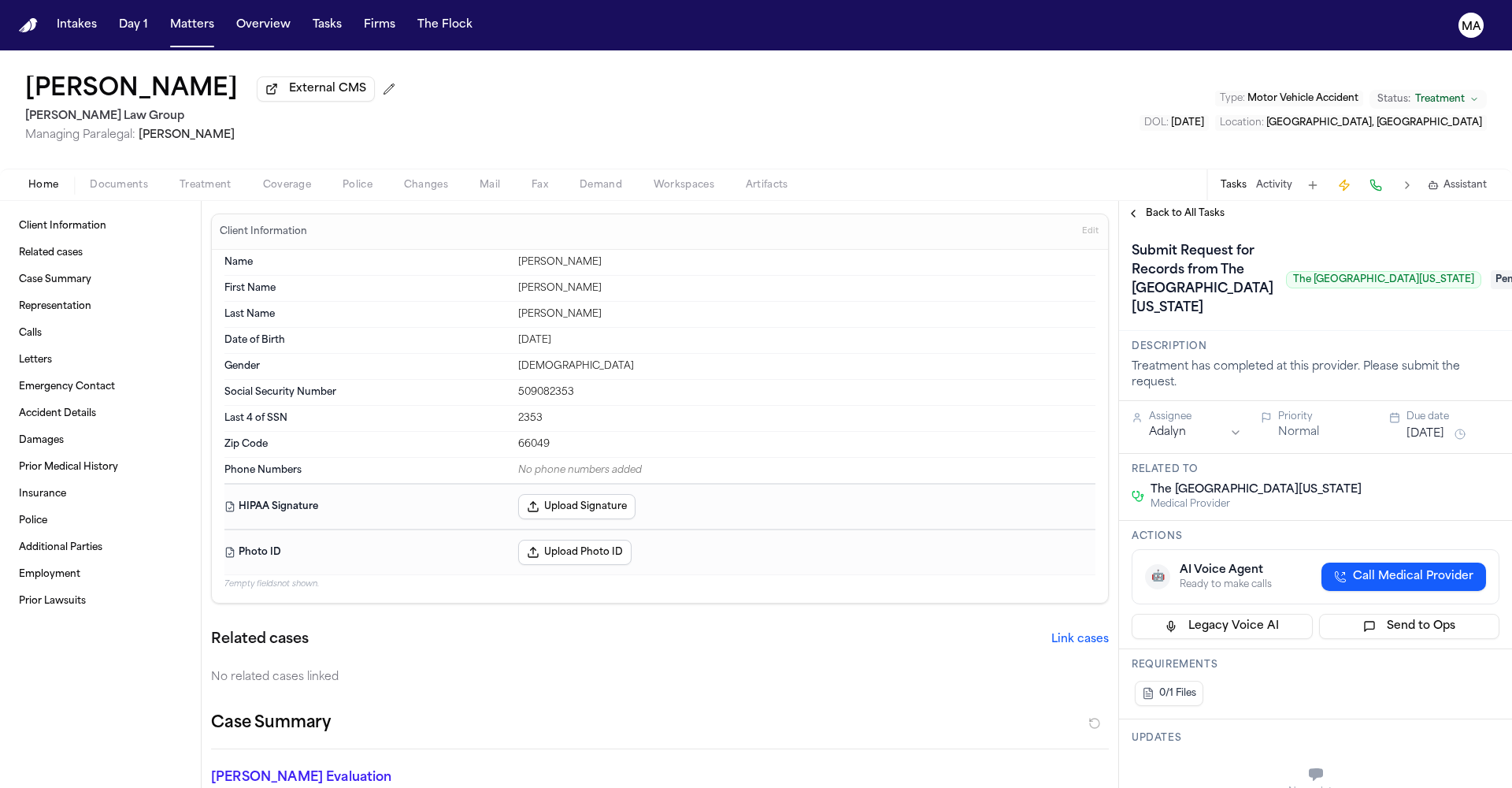
click at [90, 179] on span "Documents" at bounding box center [119, 185] width 58 height 12
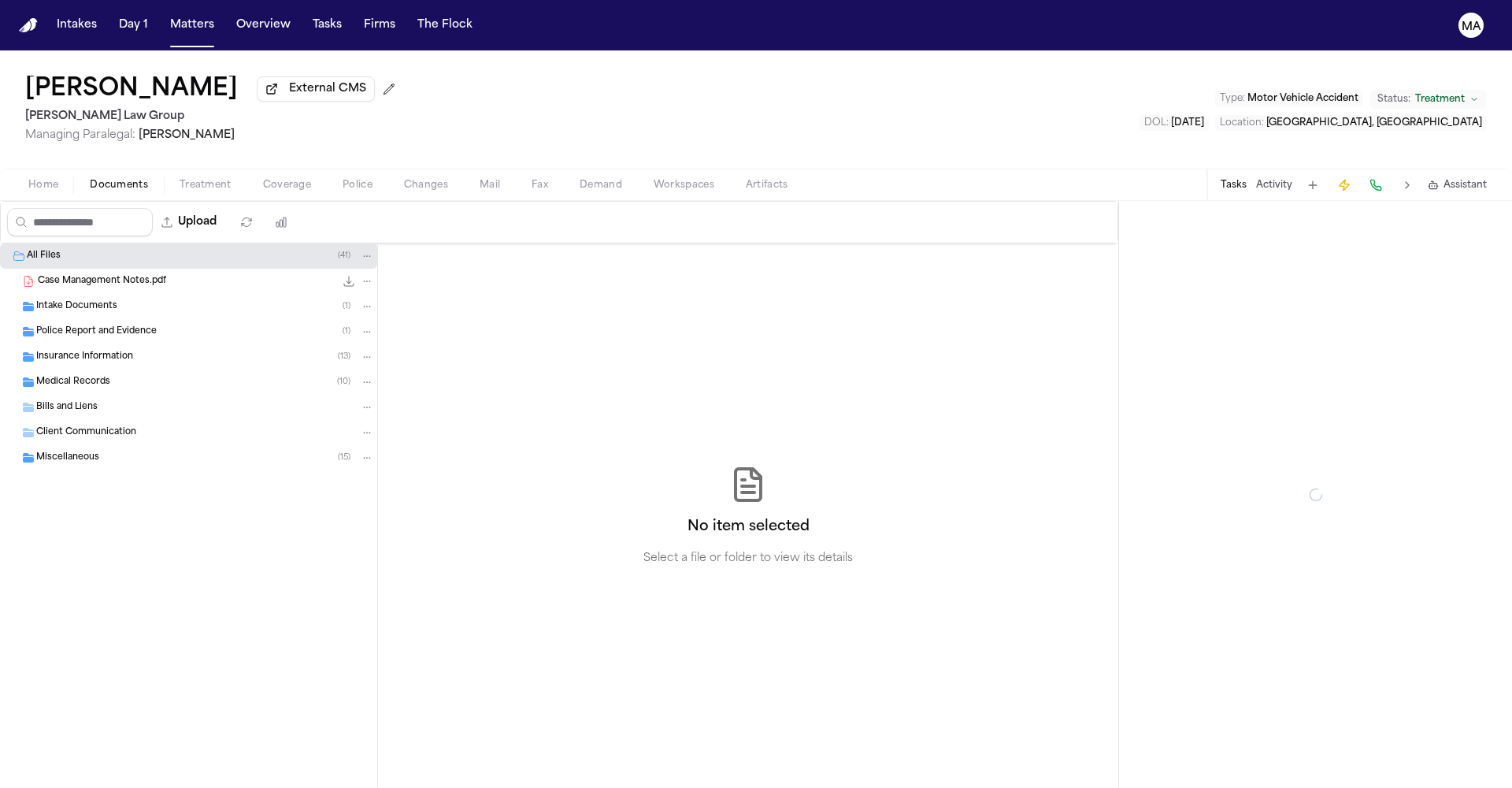
click at [12, 176] on button "Home" at bounding box center [42, 185] width 61 height 19
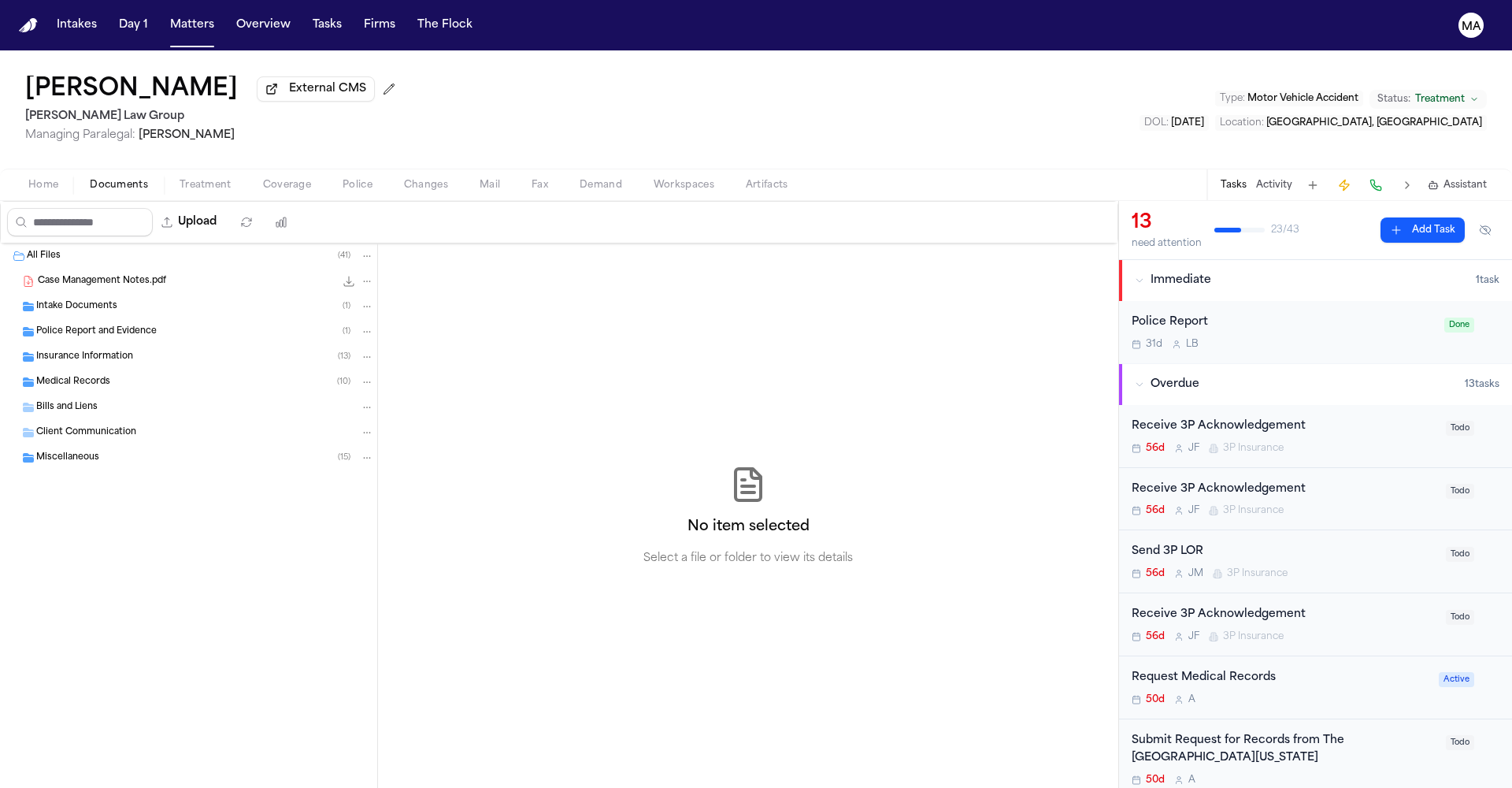
click at [90, 179] on span "Documents" at bounding box center [119, 185] width 58 height 12
click at [85, 300] on span "Intake Documents" at bounding box center [77, 306] width 81 height 13
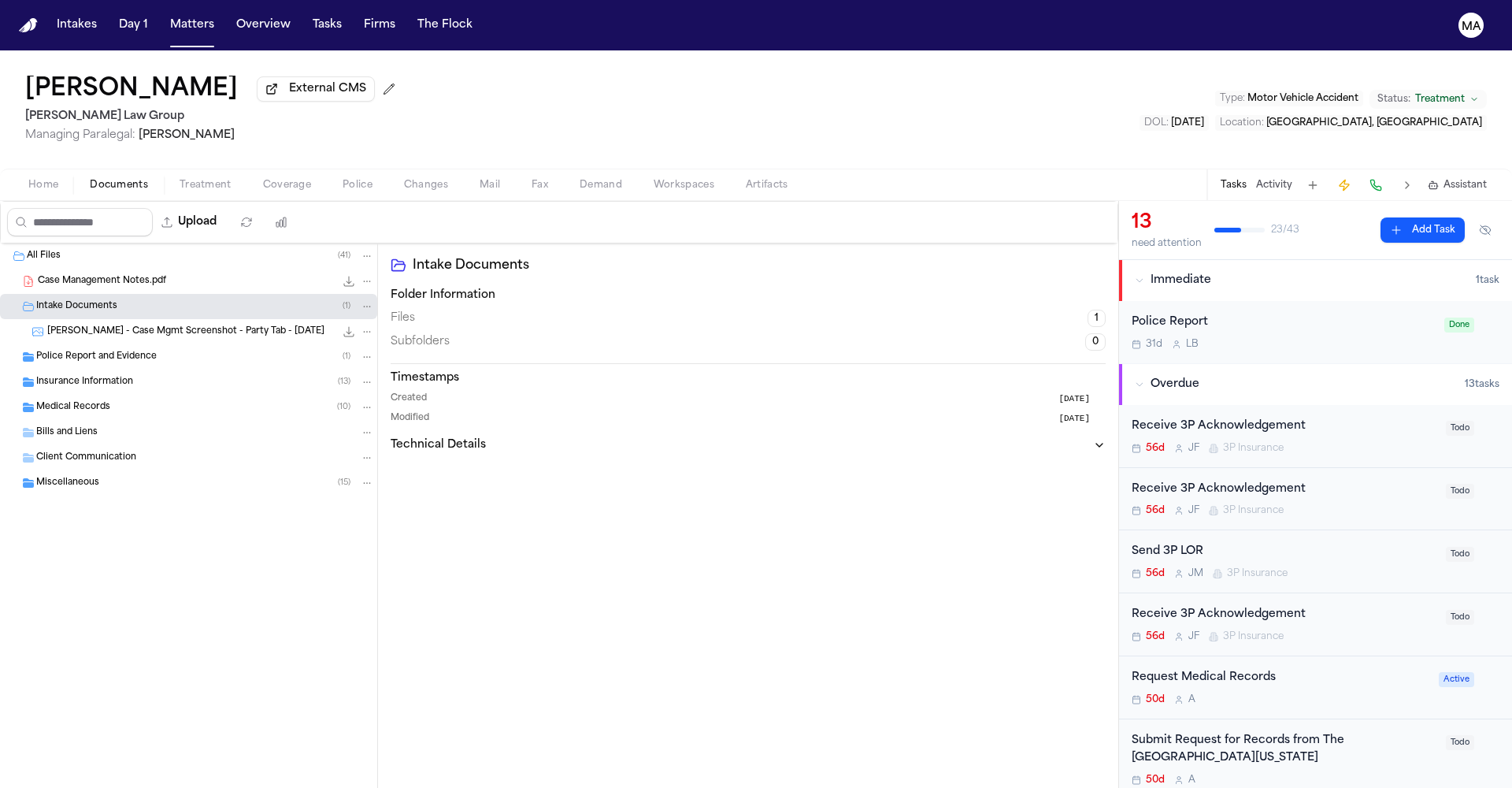
click at [92, 319] on div "S. Yang - Case Mgmt Screenshot - Party Tab - 8.6.25 148.5 KB • PNG" at bounding box center [188, 332] width 378 height 26
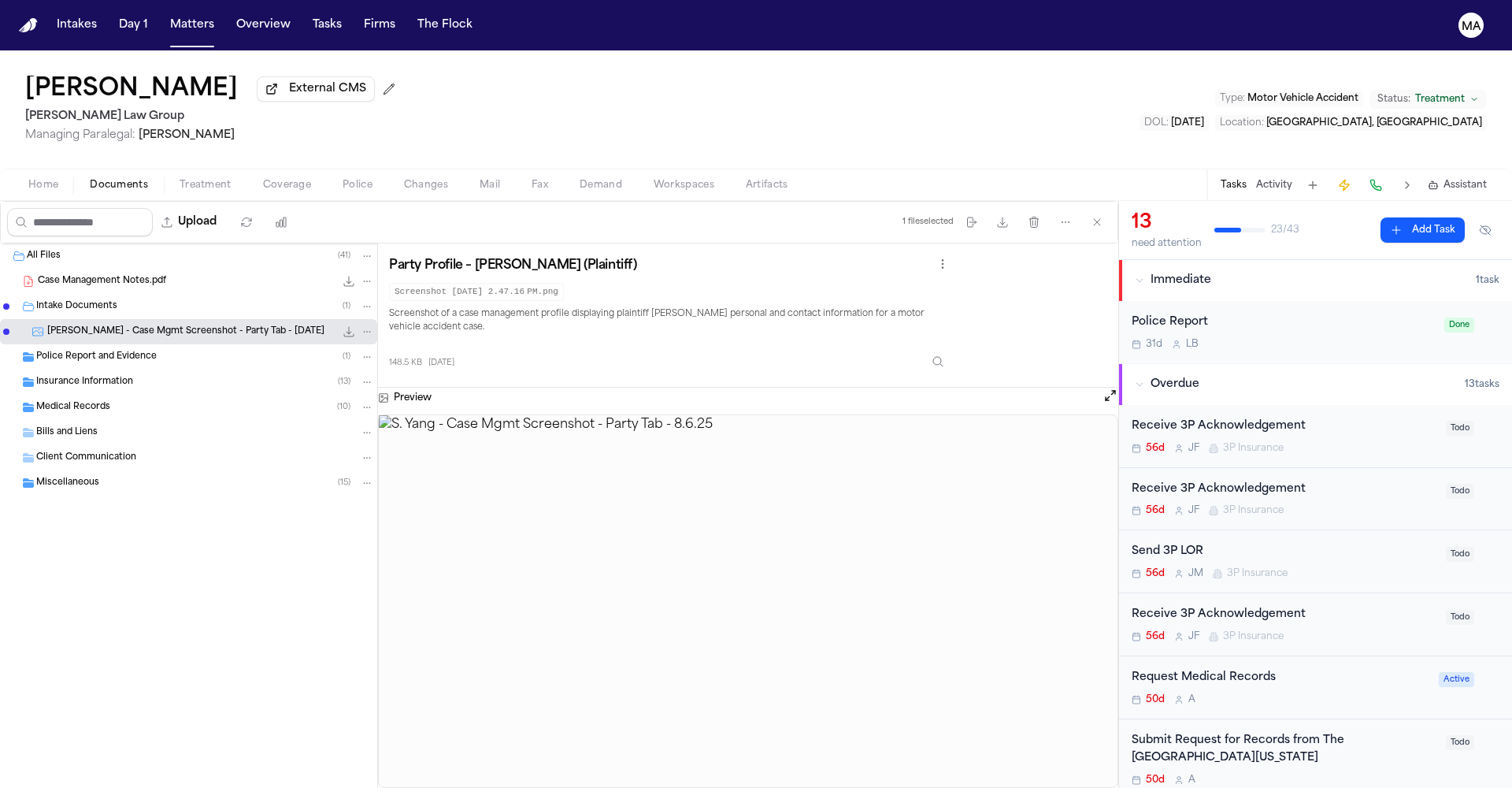
click at [90, 350] on span "Police Report and Evidence" at bounding box center [96, 356] width 120 height 13
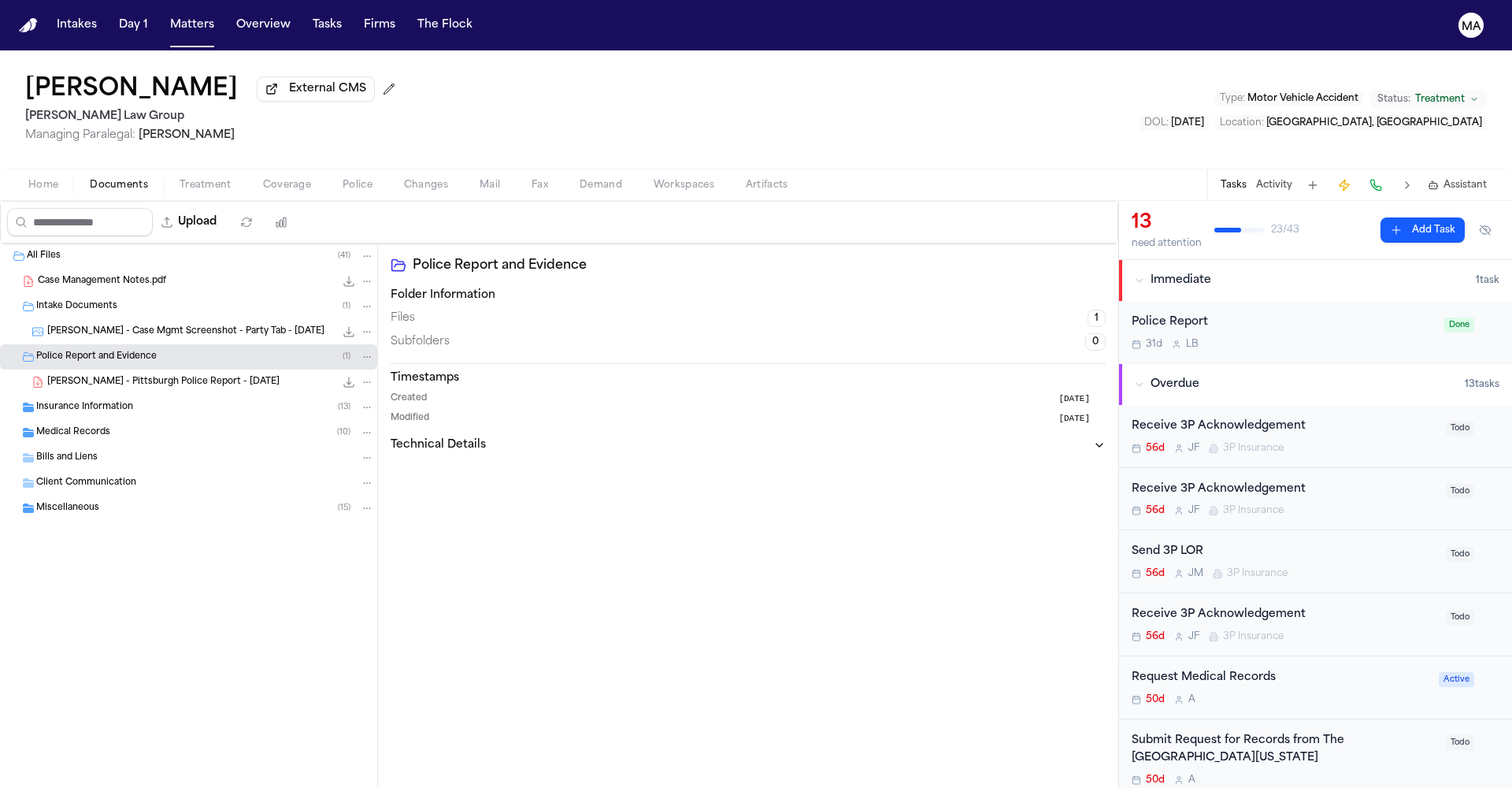
click at [90, 401] on span "Insurance Information" at bounding box center [85, 407] width 97 height 13
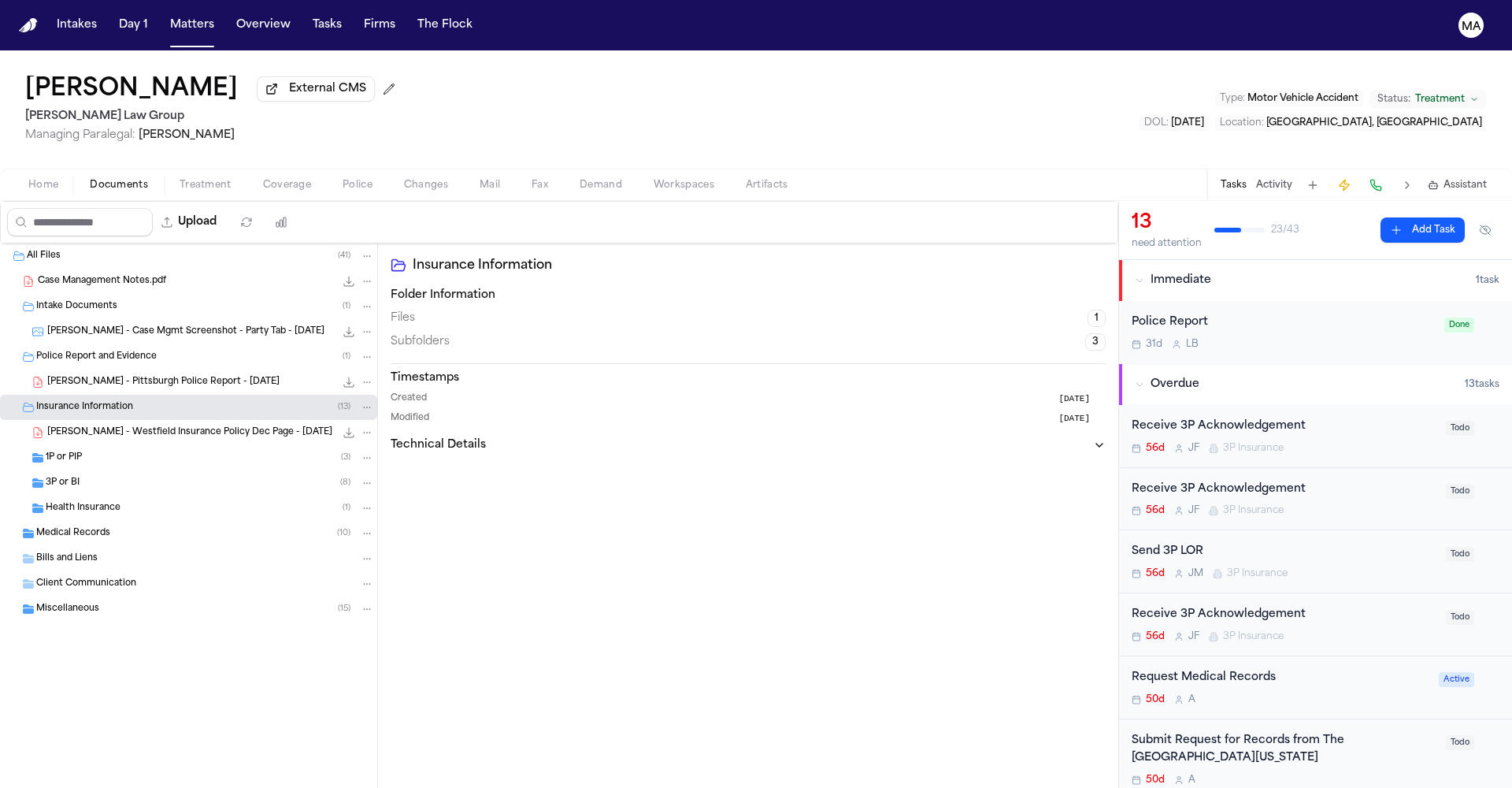
click at [92, 526] on div "Medical Records ( 10 )" at bounding box center [205, 533] width 338 height 14
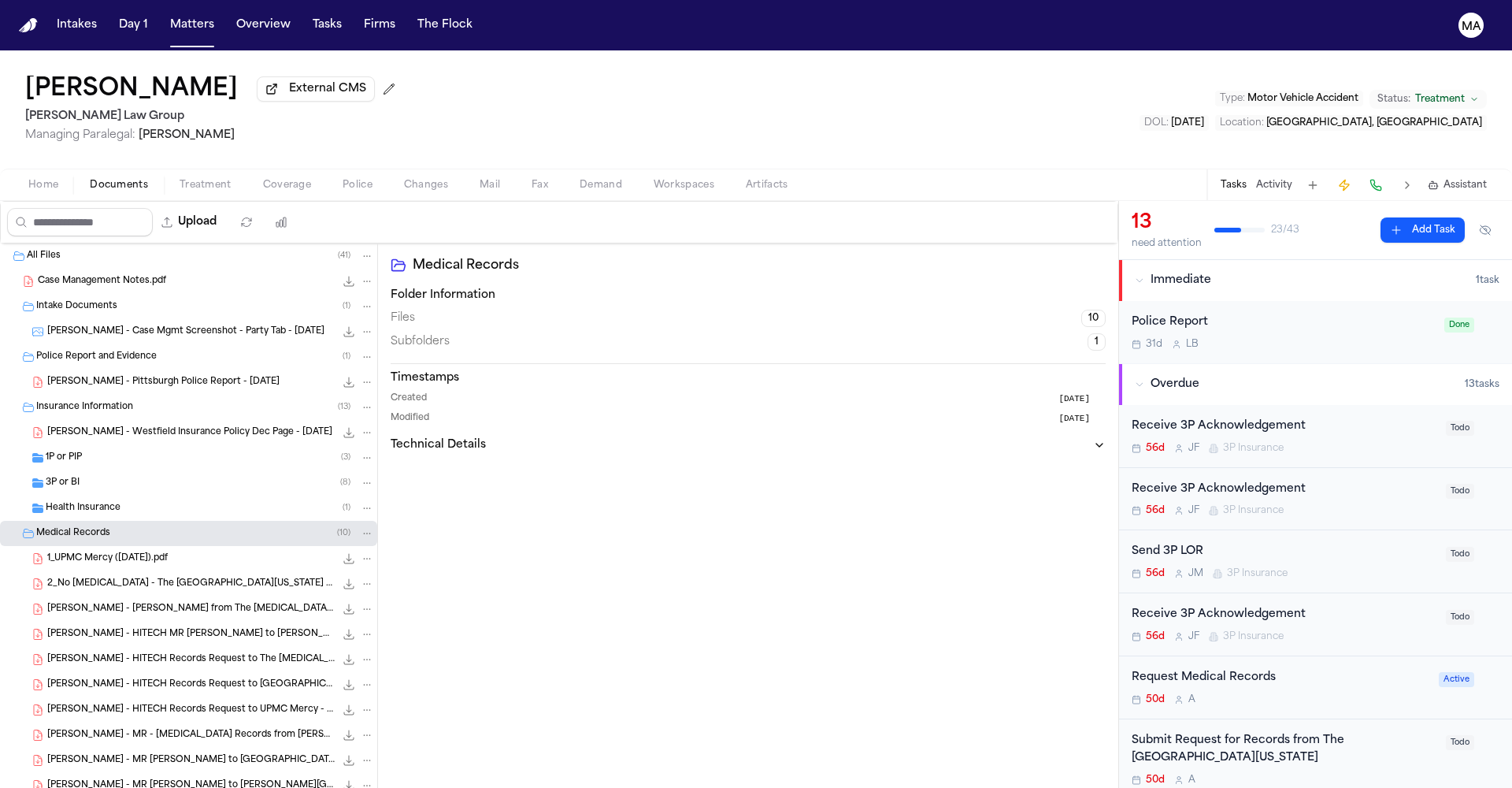
click at [106, 697] on div "S. Yang - HITECH Records Request to UPMC Mercy - 7.31.25 110.2 KB • PDF" at bounding box center [188, 709] width 378 height 26
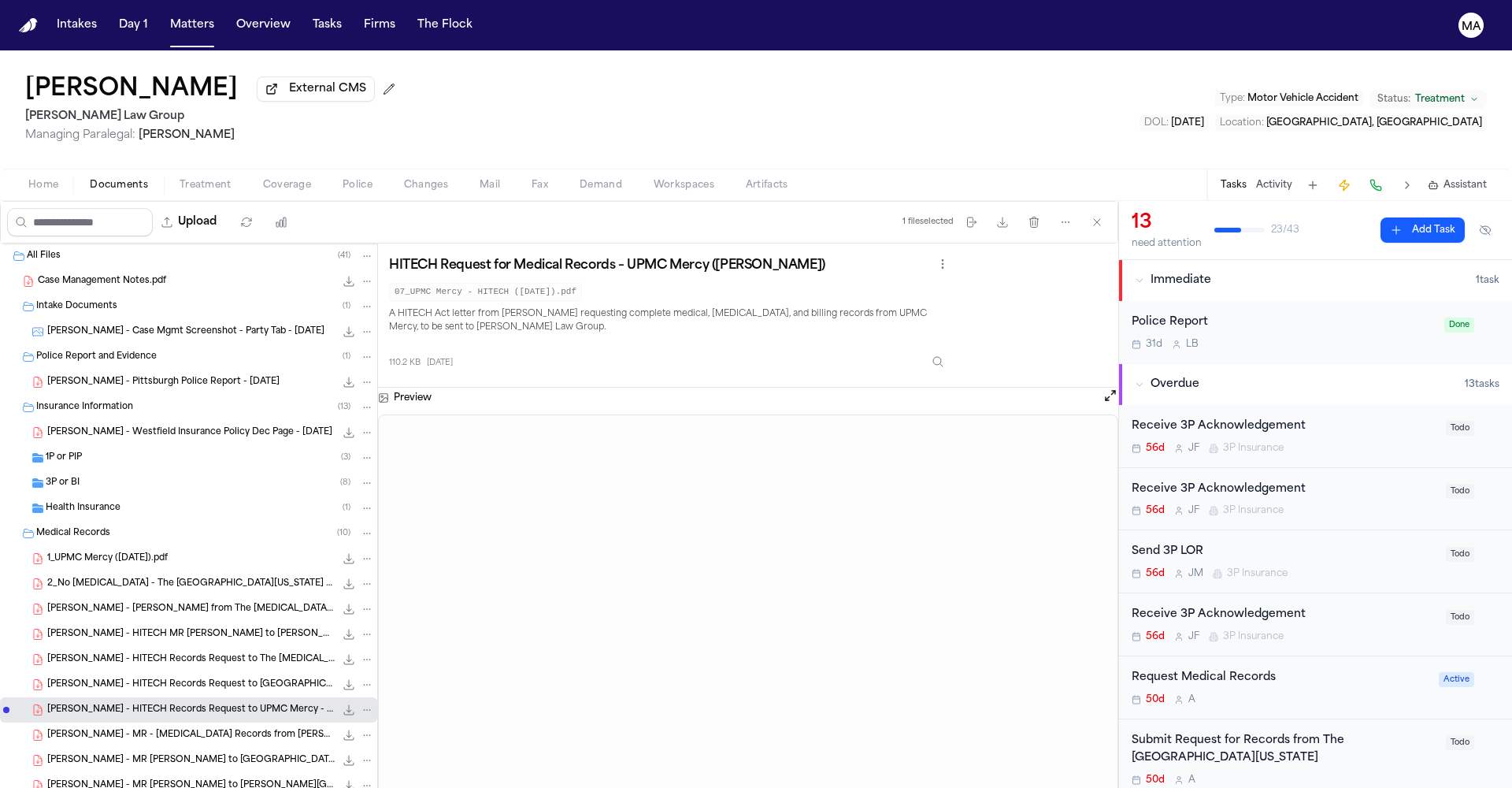
click at [112, 672] on div "S. Yang - HITECH Records Request to Univ of Kansas Hospital - 7.31.25 115.5 KB …" at bounding box center [188, 685] width 378 height 26
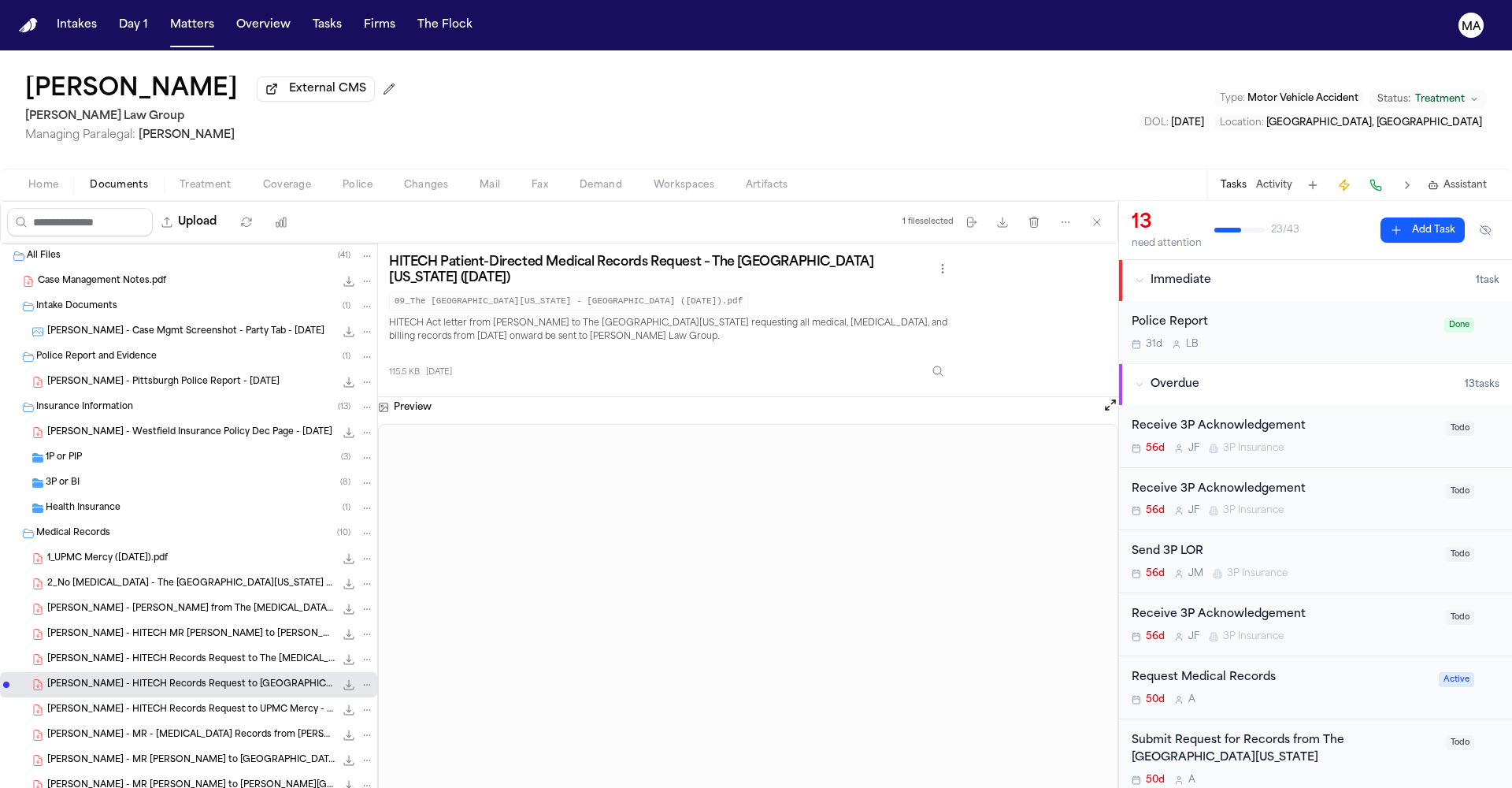
click at [103, 779] on span "S. Yang - MR Request to Lawrence Family Practice Center - 6.26.25" at bounding box center [190, 785] width 287 height 13
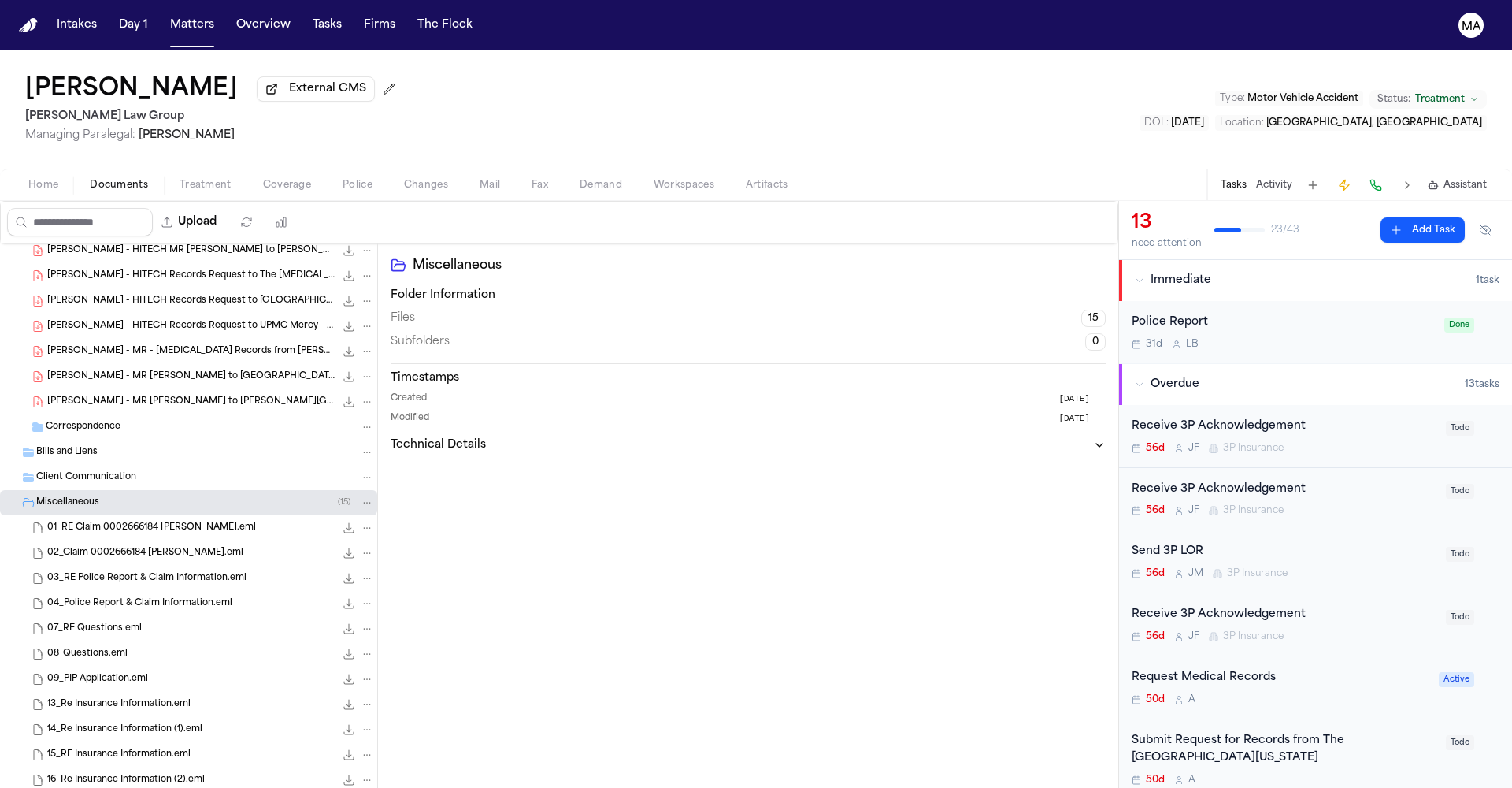
scroll to position [439, 0]
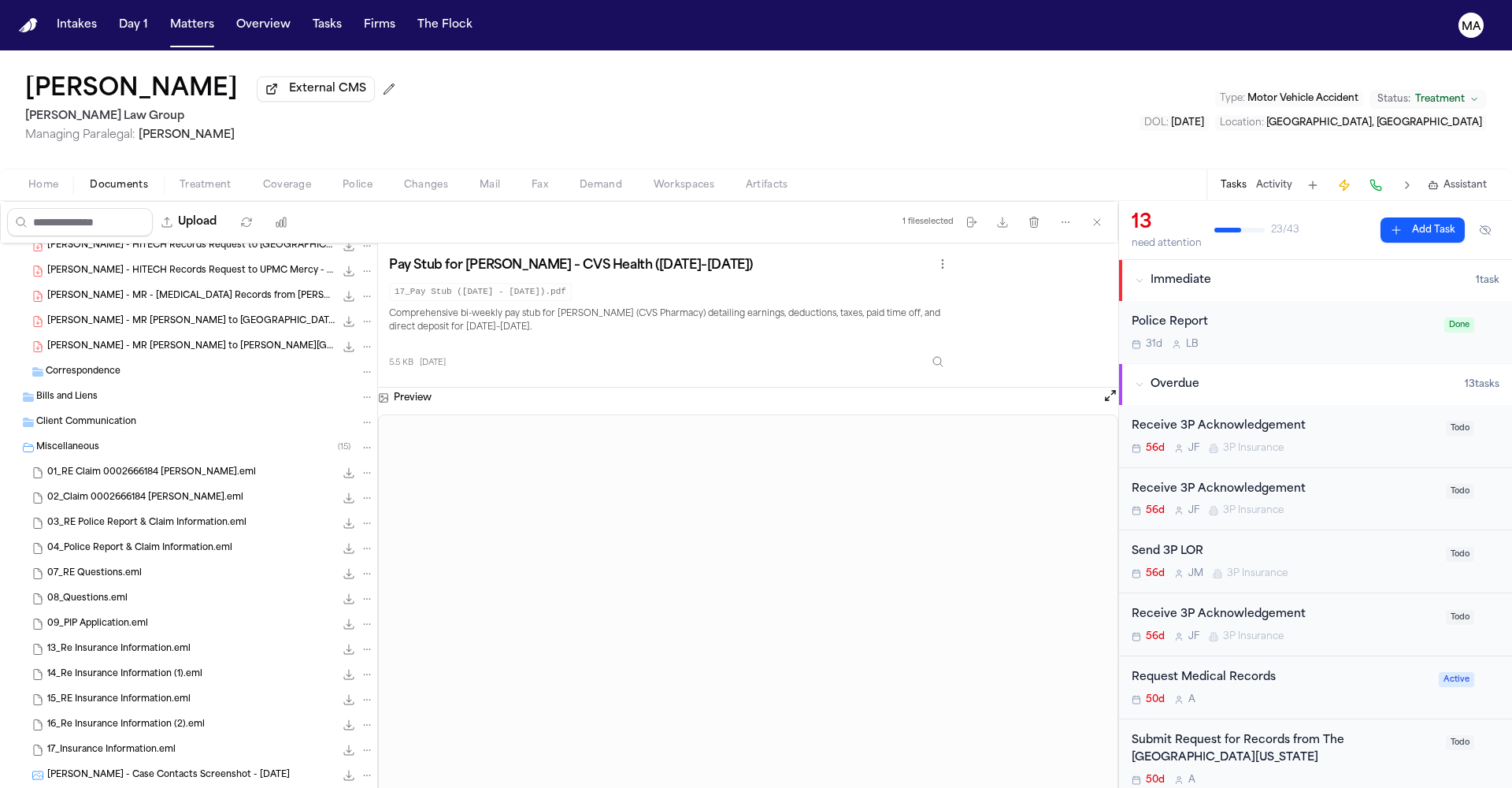
click at [99, 787] on span "S. Yang - Pay Stub from CVS Health - 6.8.25 to 6.21.25" at bounding box center [187, 800] width 282 height 13
click at [92, 769] on span "S. Yang - Case Contacts Screenshot - 8.6.25" at bounding box center [168, 775] width 242 height 13
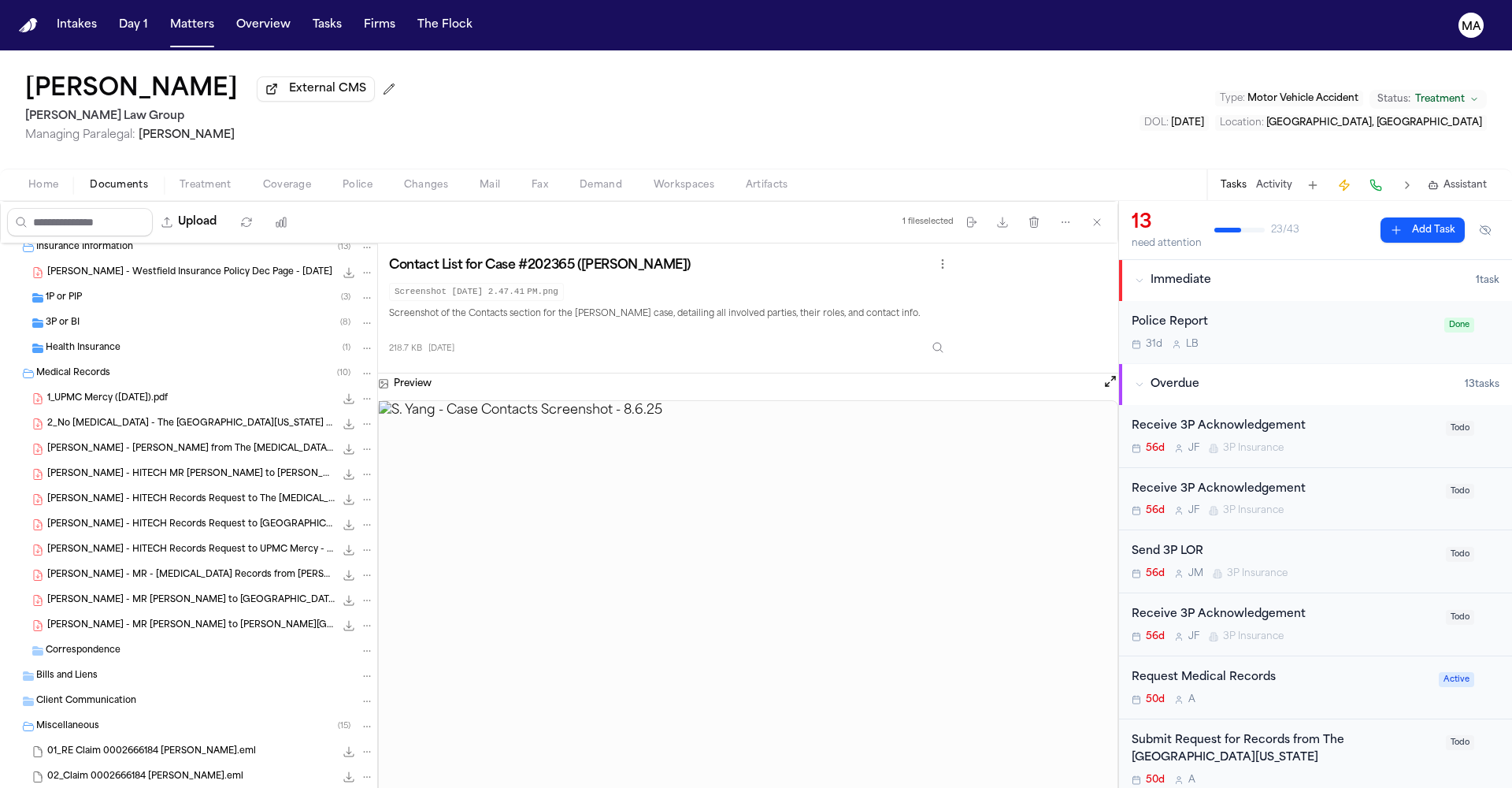
scroll to position [0, 0]
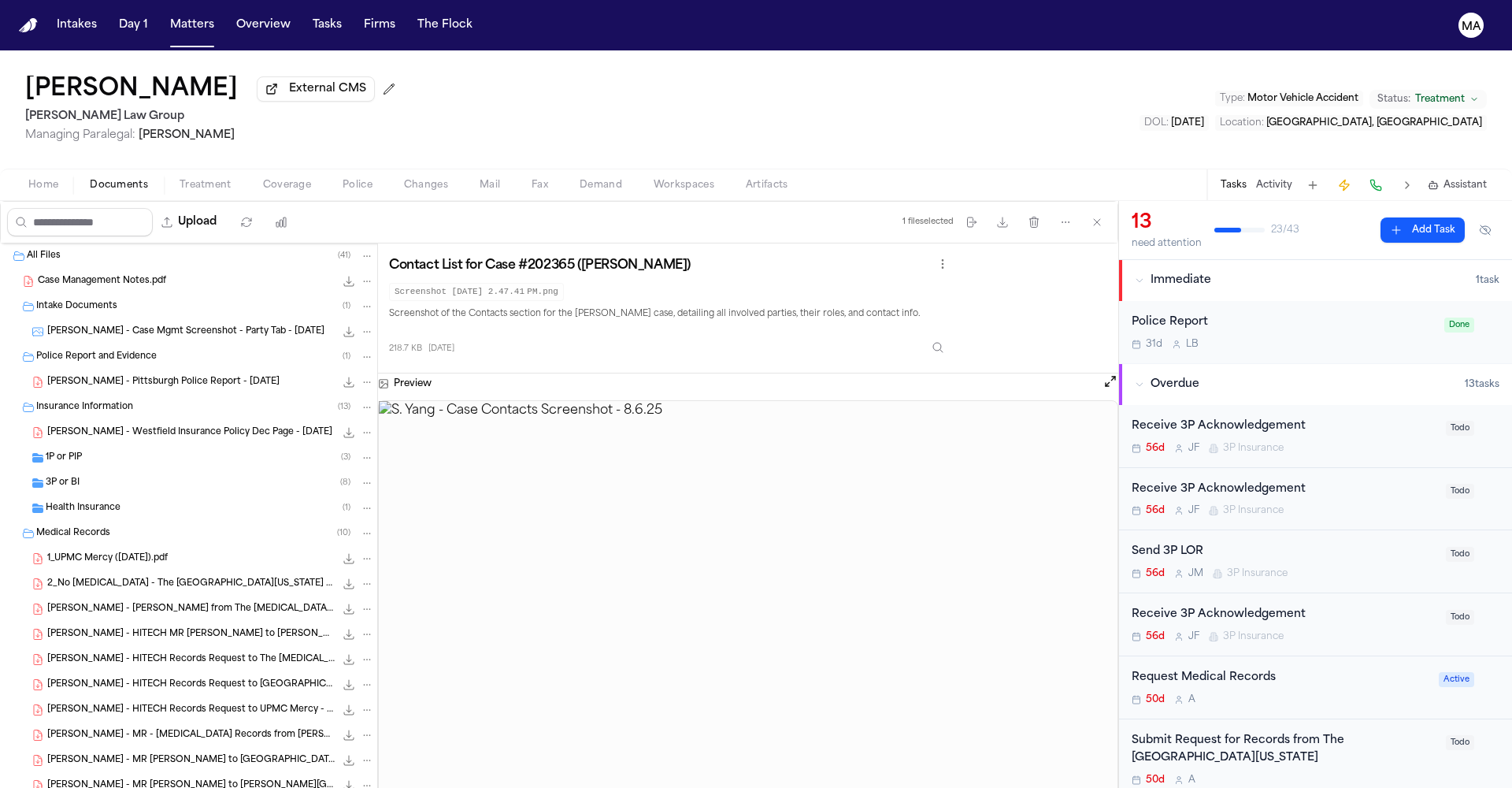
click at [79, 501] on span "Health Insurance" at bounding box center [83, 508] width 75 height 13
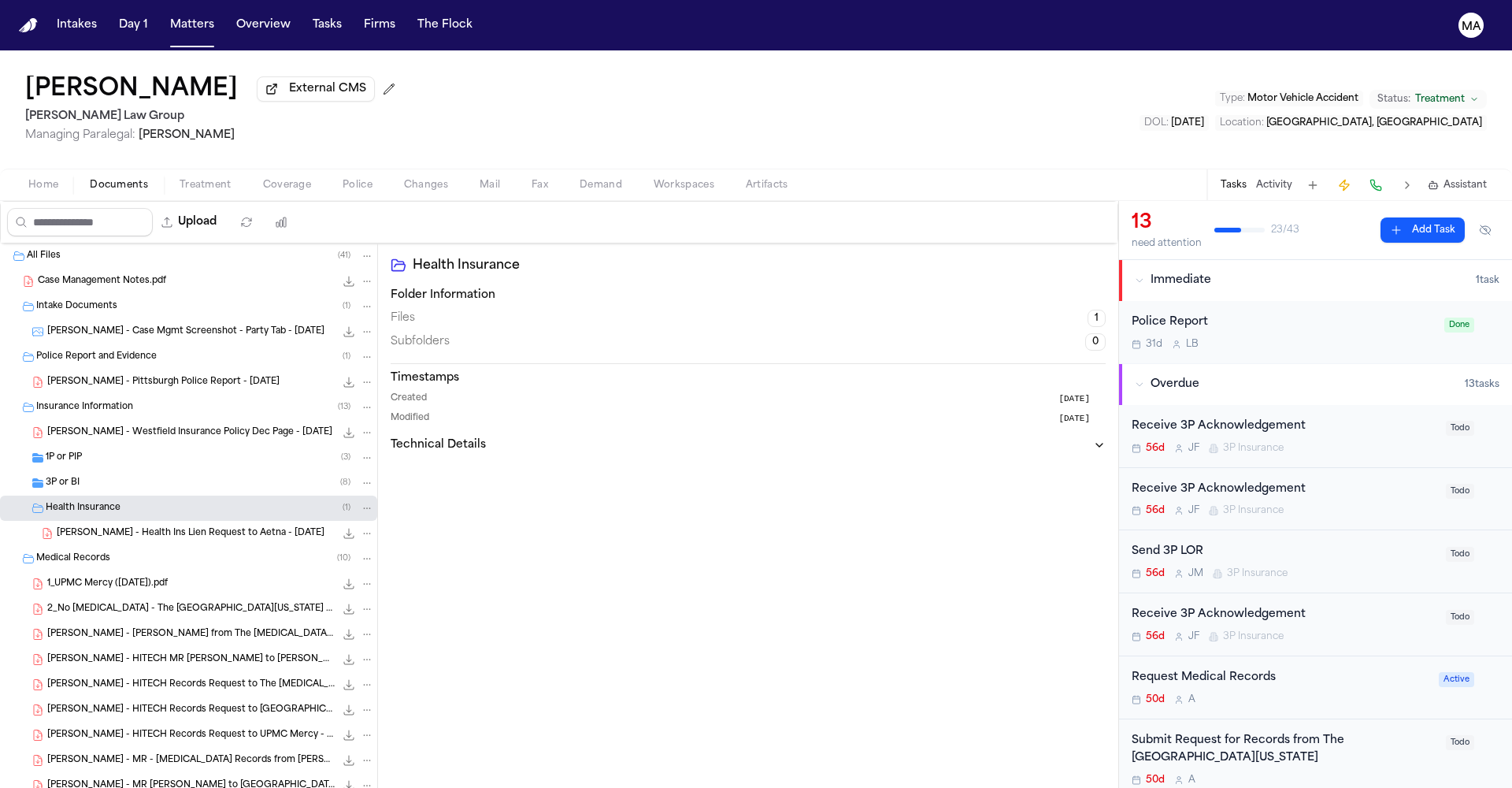
click at [82, 471] on div "3P or BI ( 8 )" at bounding box center [188, 483] width 378 height 26
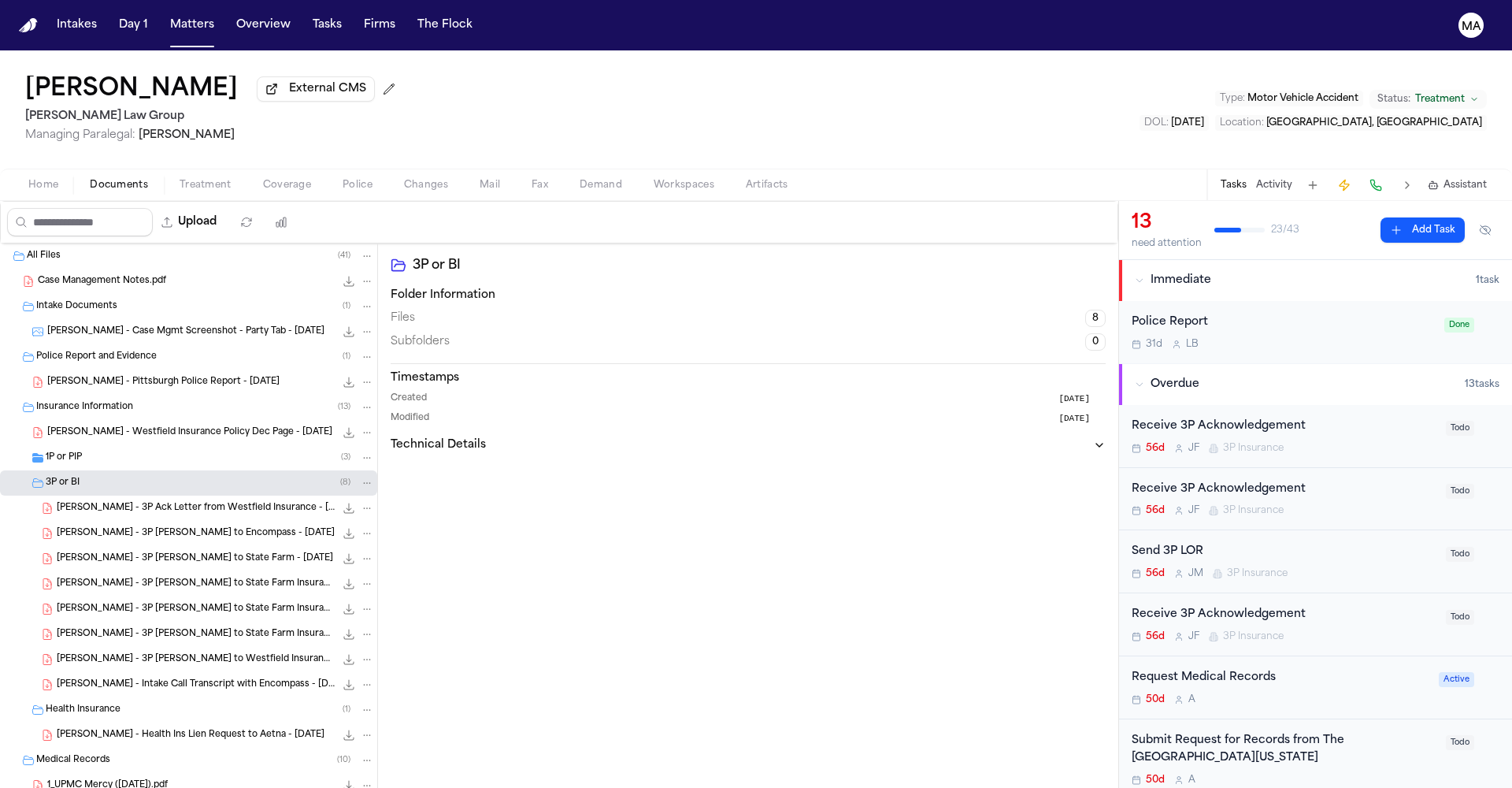
click at [85, 445] on div "1P or PIP ( 3 )" at bounding box center [188, 457] width 378 height 26
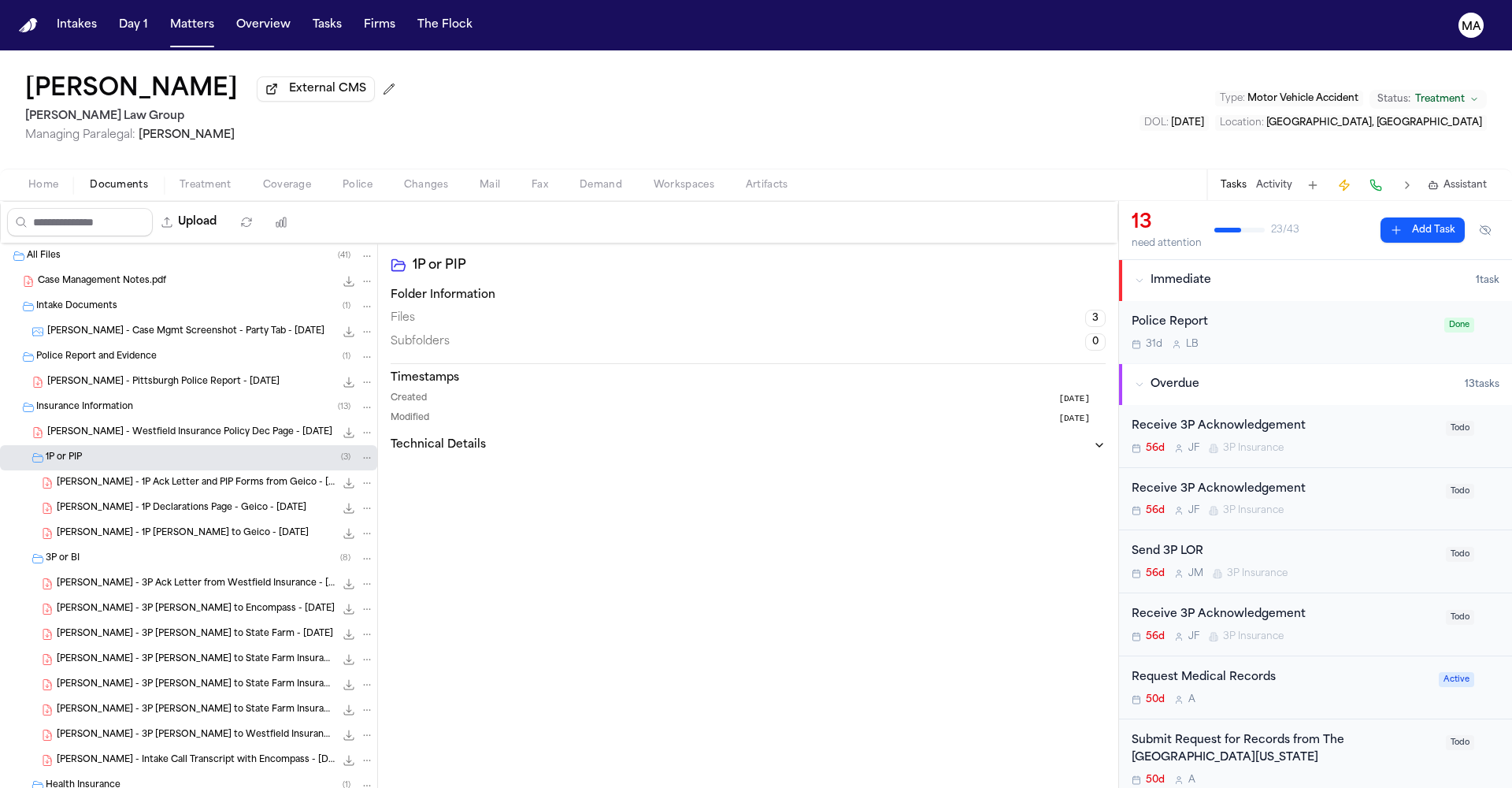
click at [89, 376] on span "S. Yang - Pittsburgh Police Report - 6.26.25" at bounding box center [163, 382] width 233 height 13
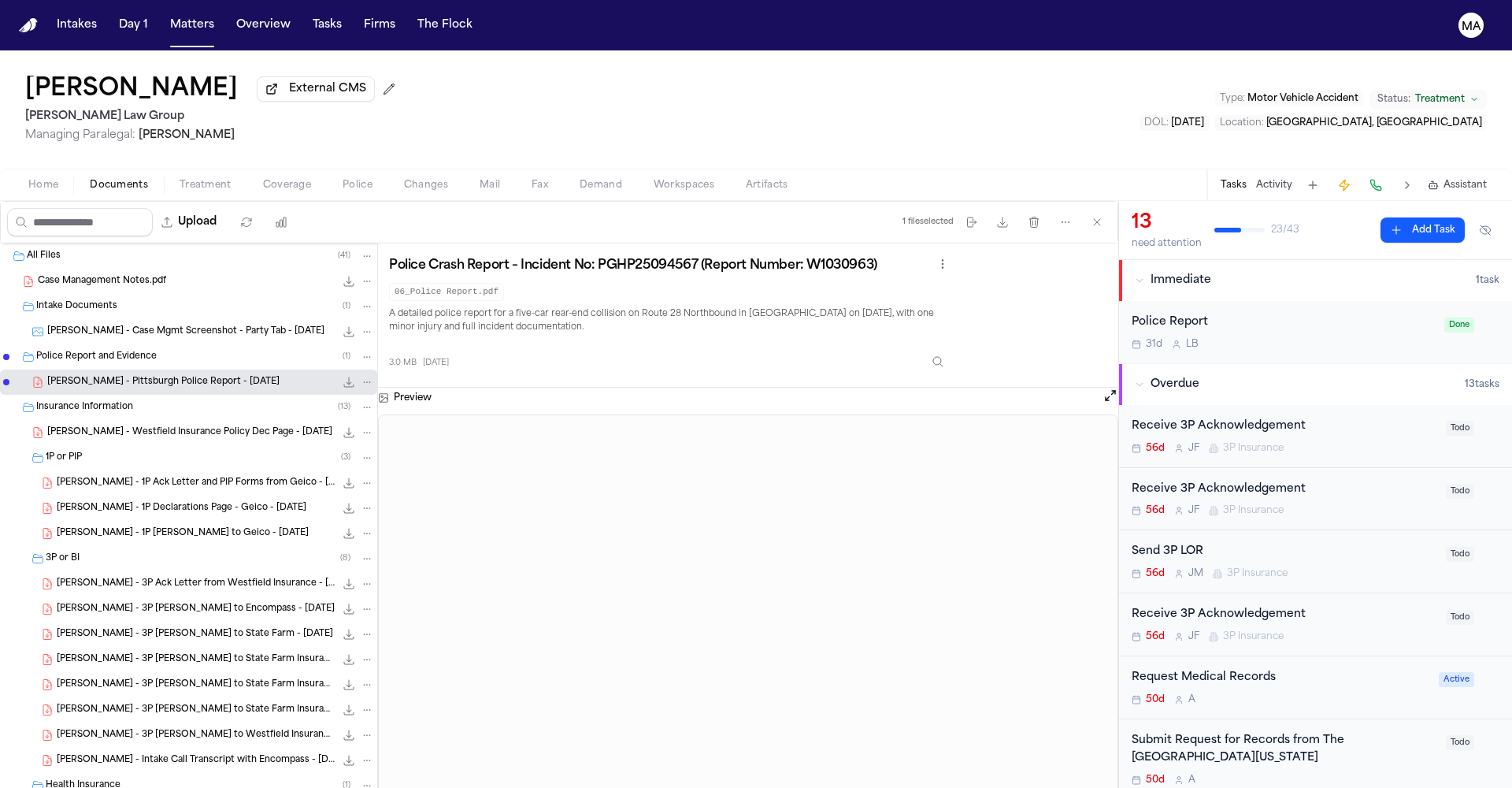
click at [75, 325] on span "S. Yang - Case Mgmt Screenshot - Party Tab - 8.6.25" at bounding box center [186, 332] width 278 height 13
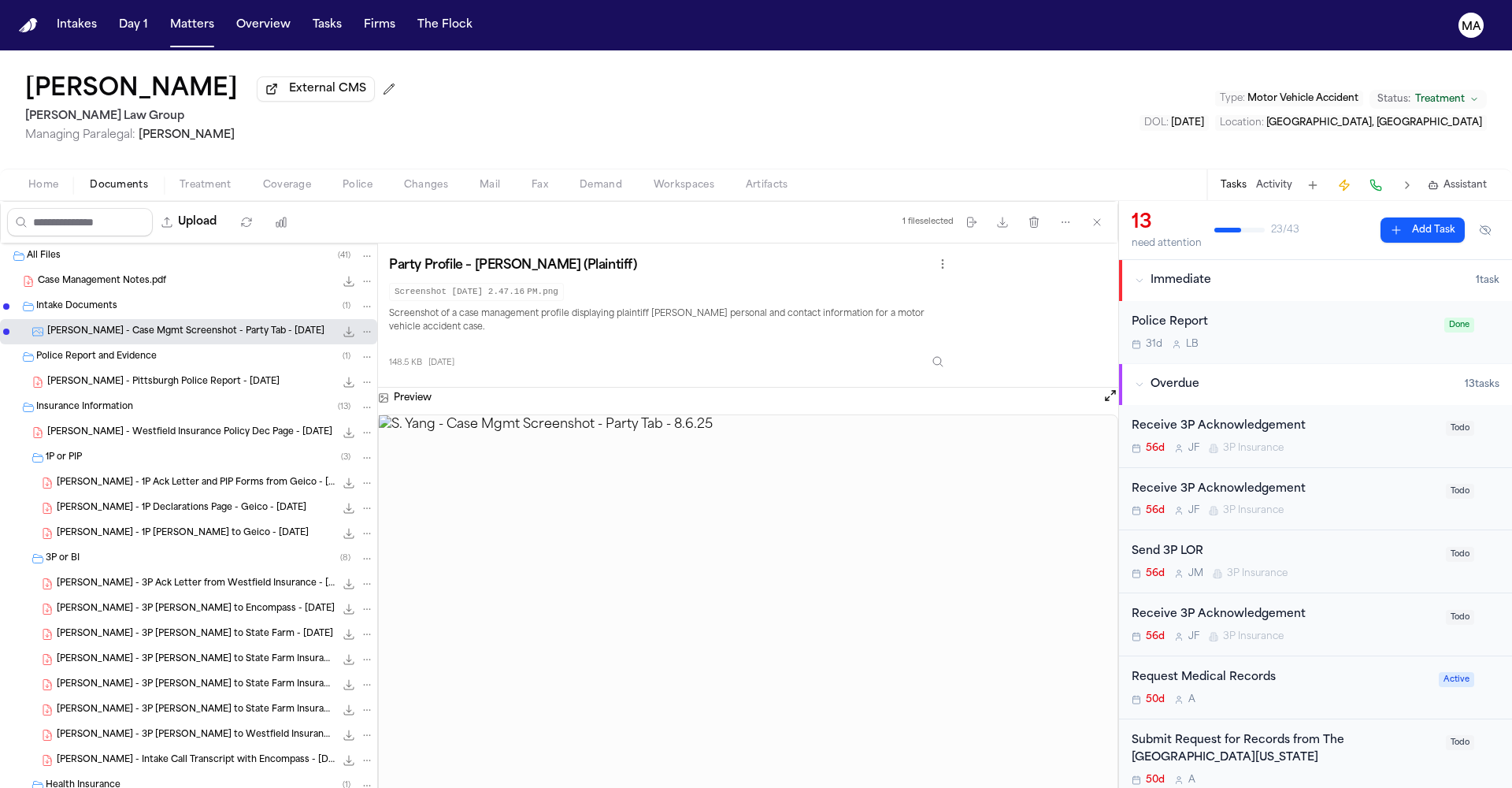
click at [179, 179] on span "Treatment" at bounding box center [205, 185] width 52 height 12
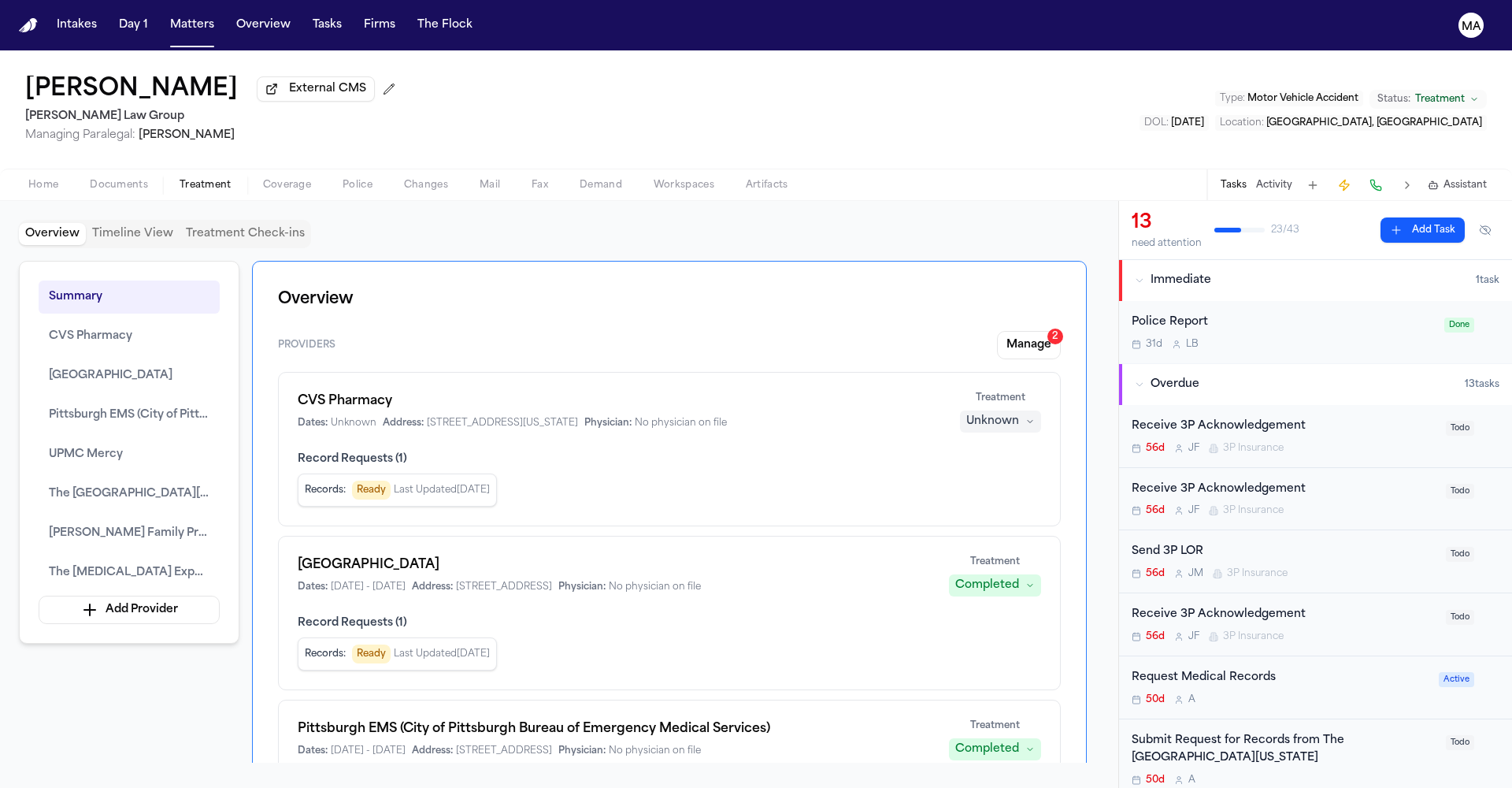
click at [263, 179] on span "Coverage" at bounding box center [287, 185] width 48 height 12
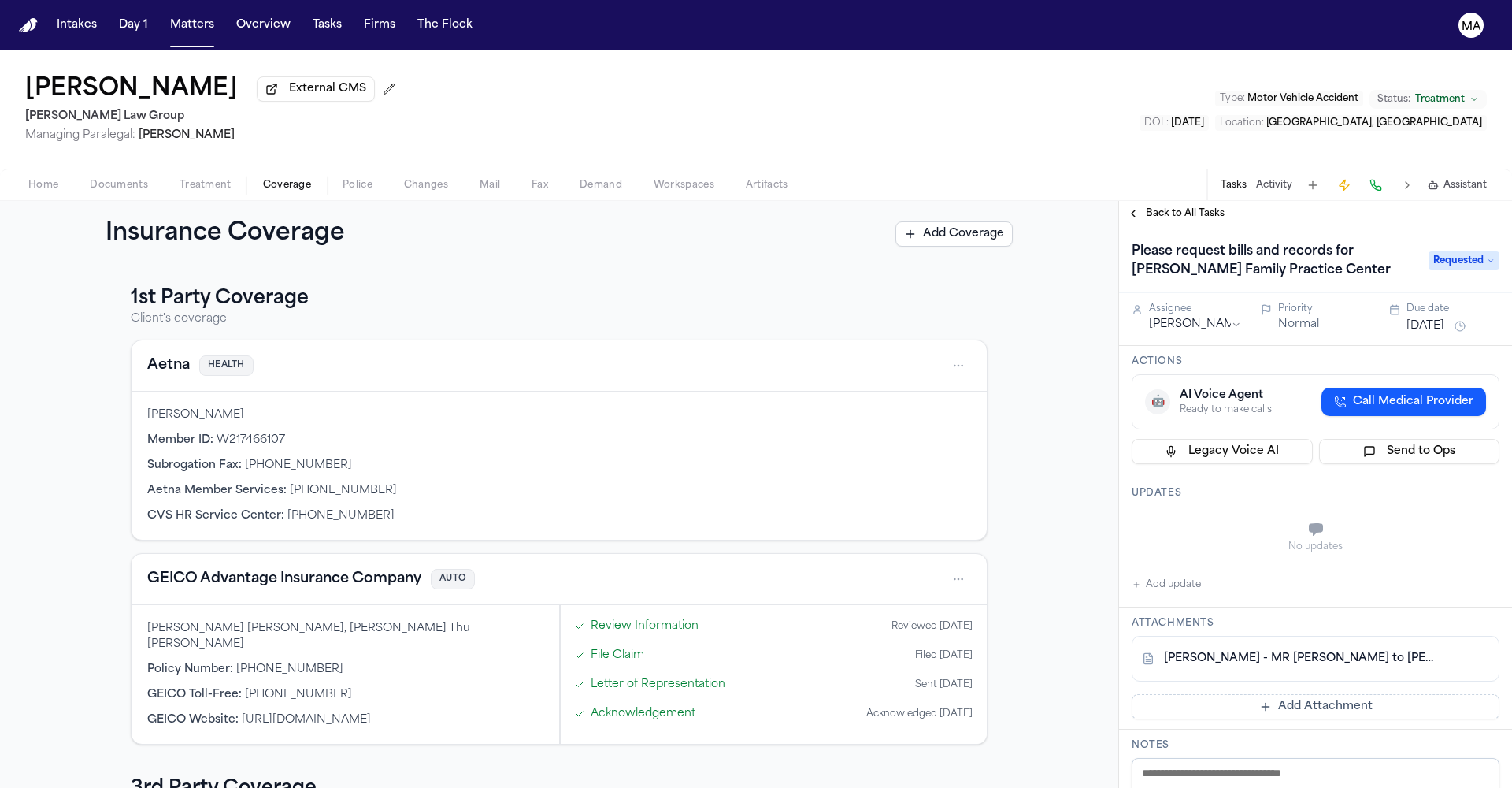
click at [254, 193] on span "button" at bounding box center [287, 194] width 67 height 2
click at [179, 179] on span "Treatment" at bounding box center [205, 185] width 52 height 12
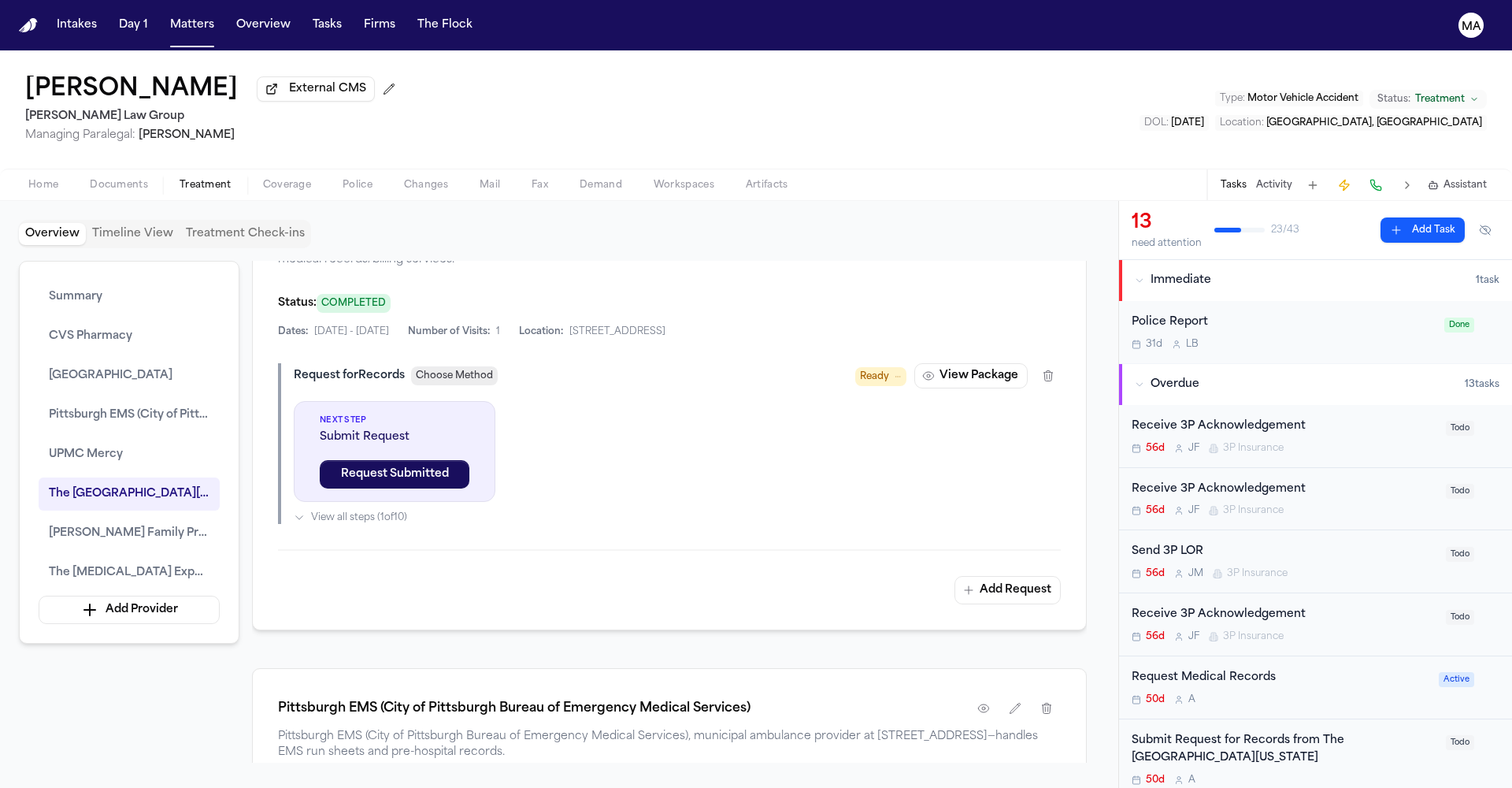
scroll to position [1887, 0]
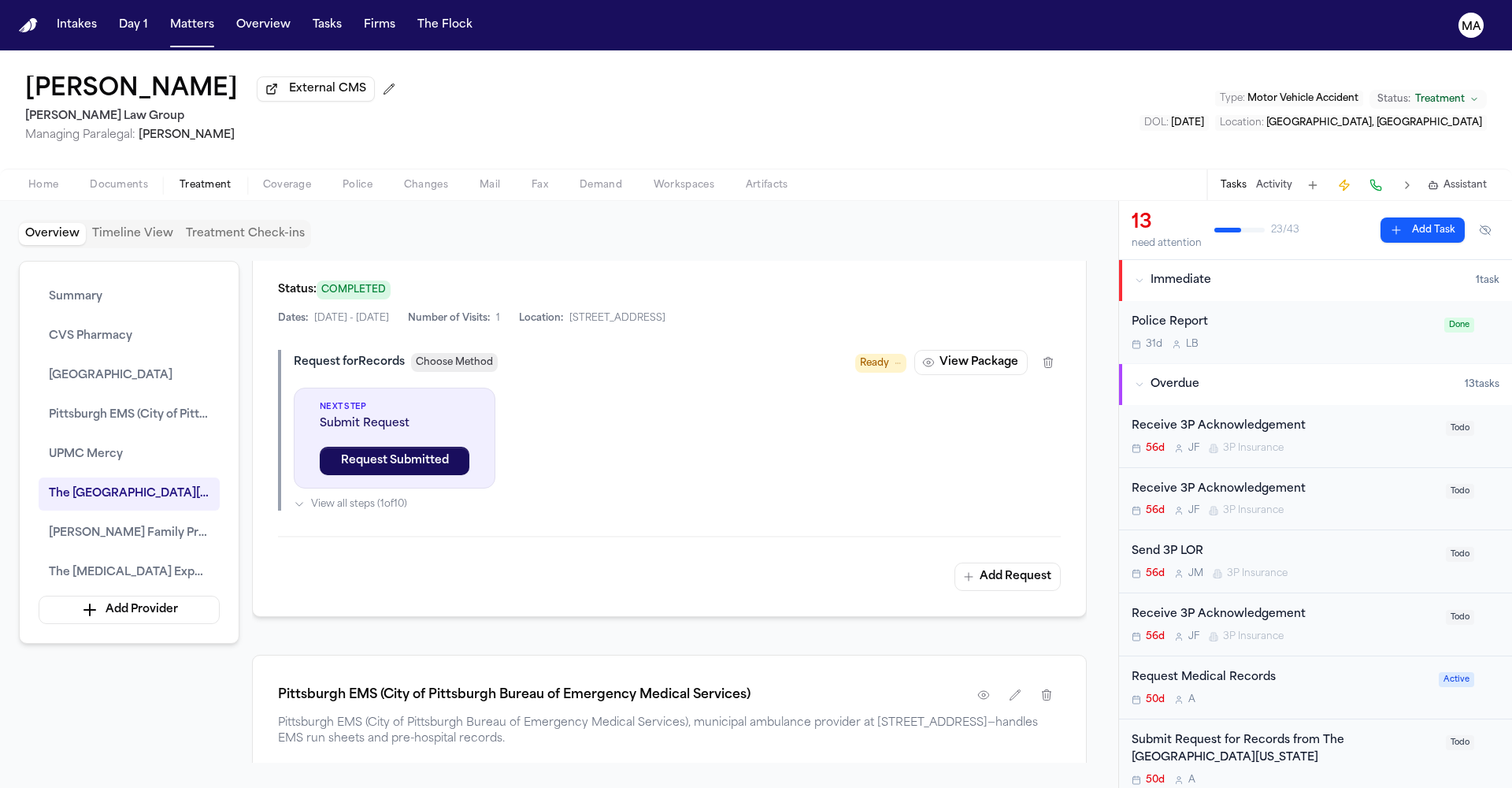
click at [1401, 731] on div "Submit Request for Records from The University of Kansas Hospital" at bounding box center [1284, 749] width 305 height 36
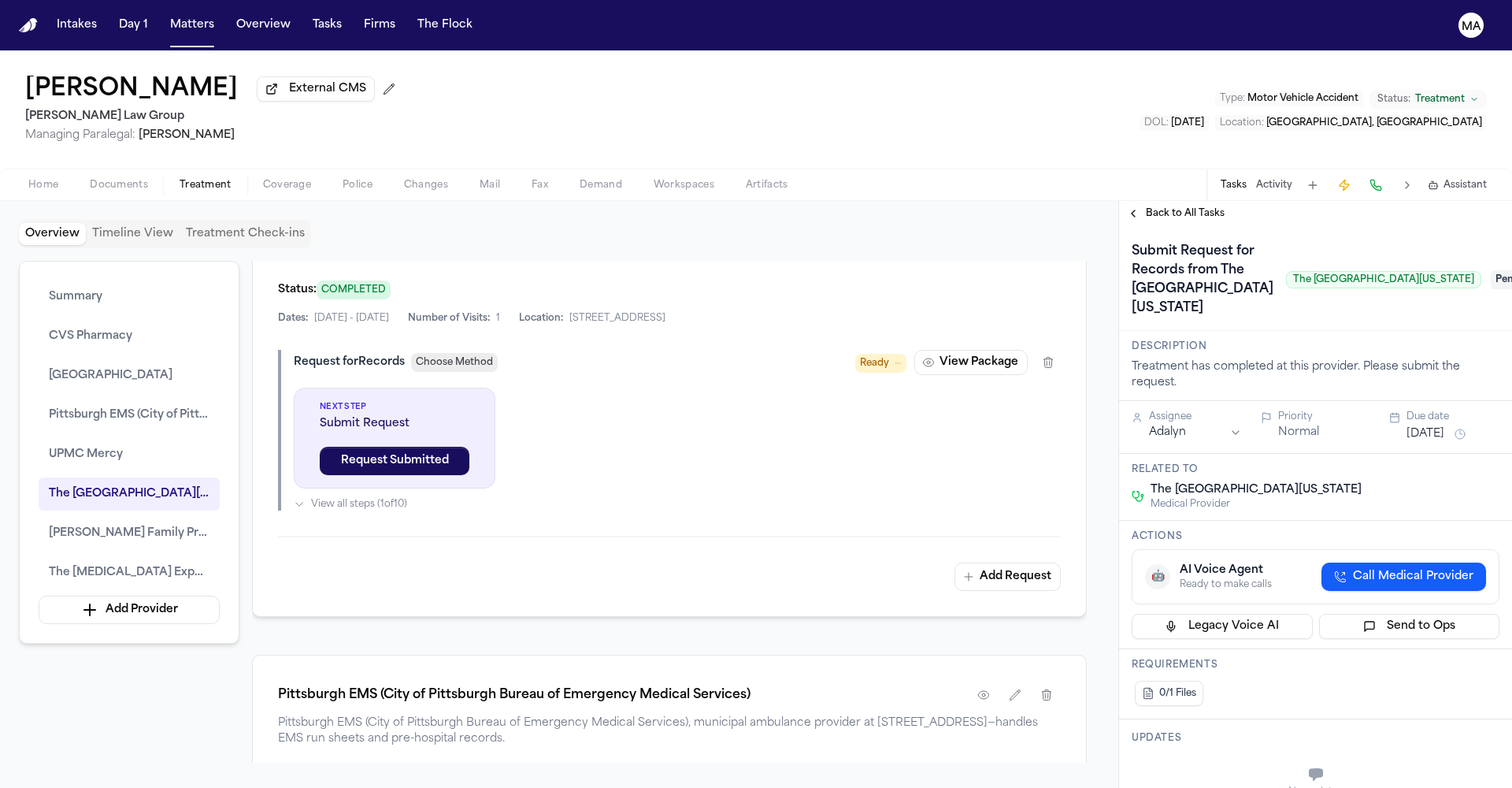
click at [1491, 271] on span "Pending" at bounding box center [1522, 279] width 63 height 19
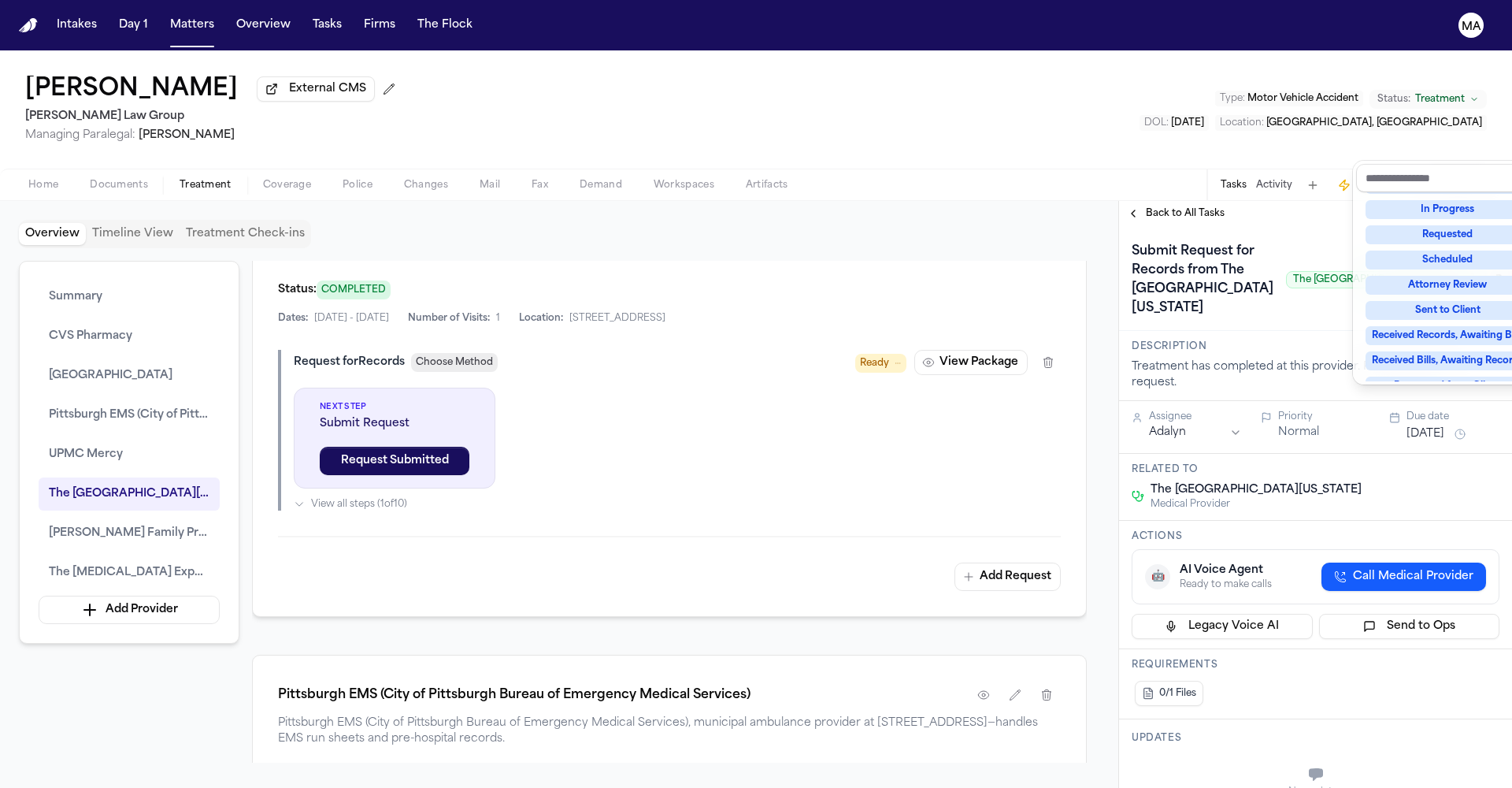
click at [1446, 452] on div "Complete" at bounding box center [1448, 461] width 164 height 19
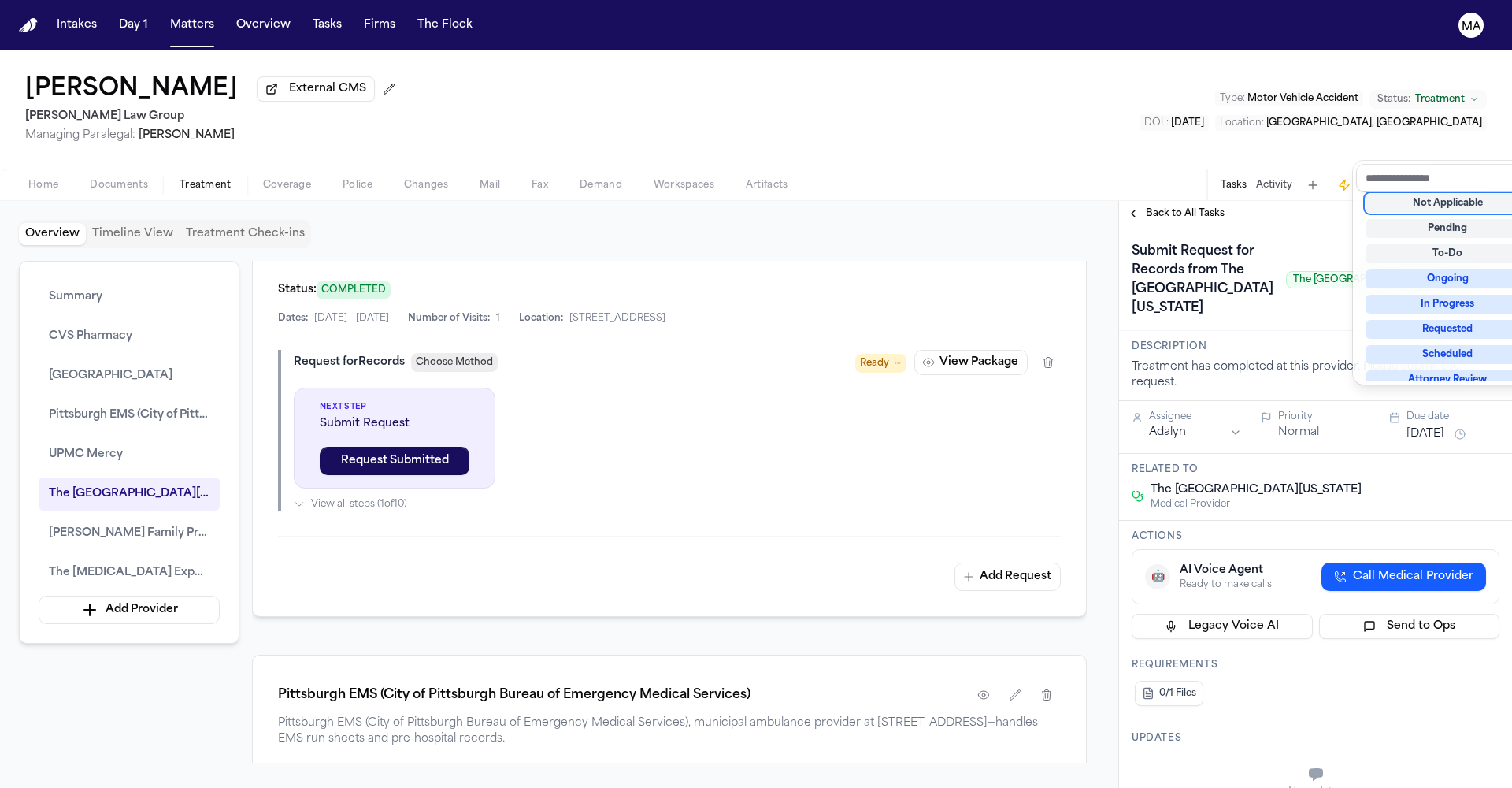
scroll to position [4, 0]
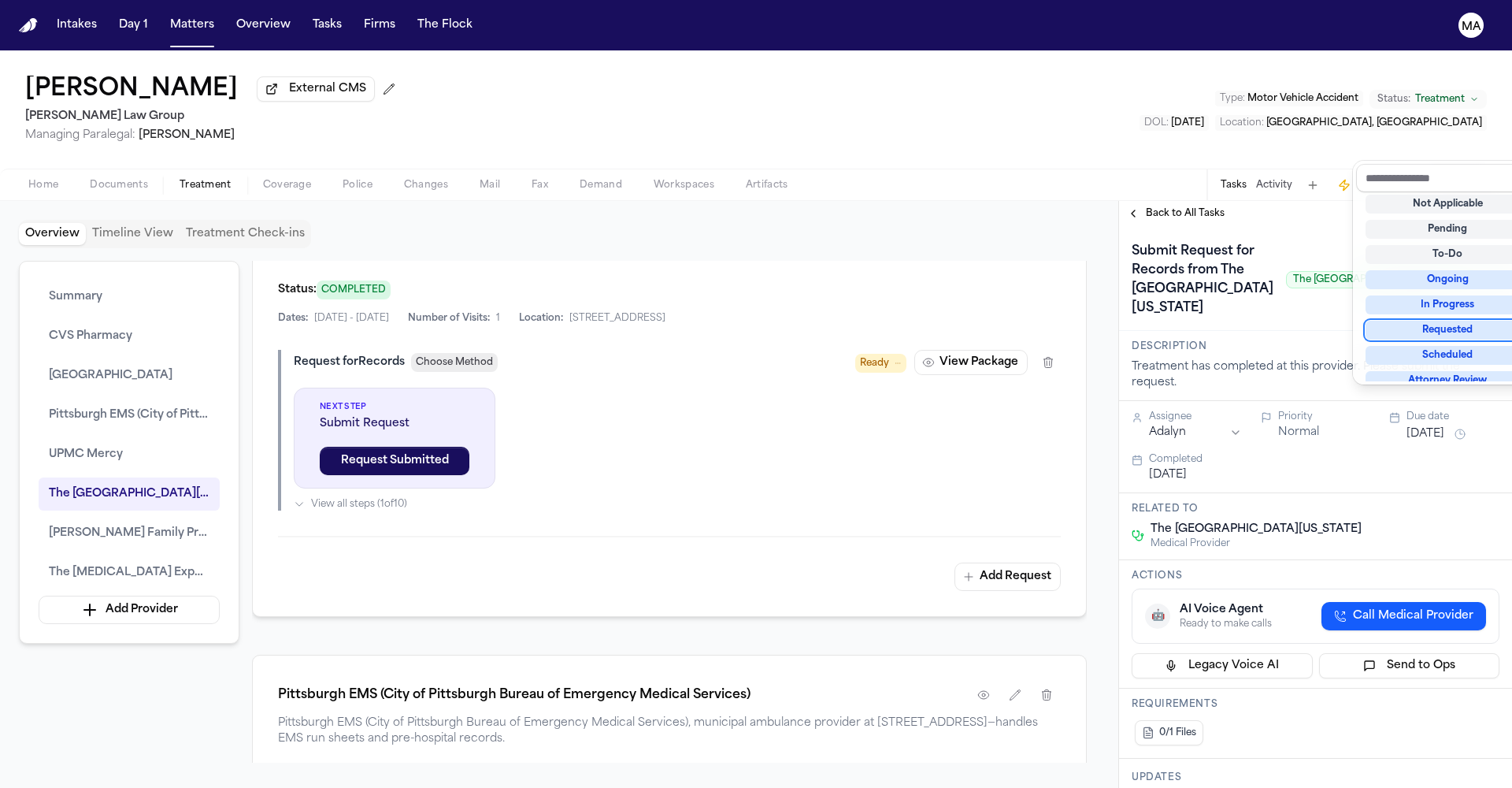
click at [1234, 201] on div "**********" at bounding box center [1316, 494] width 393 height 587
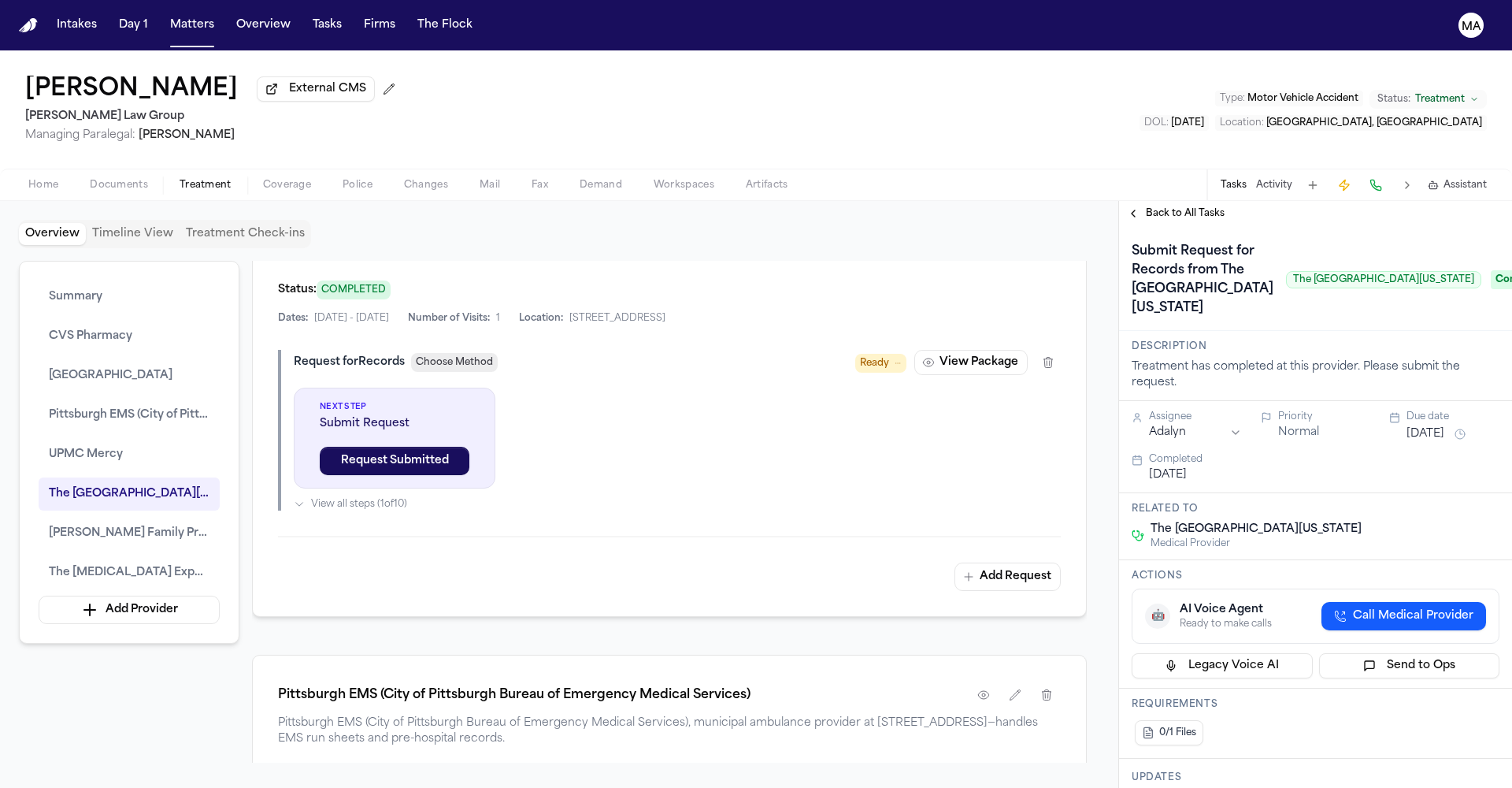
click at [1150, 207] on span "Back to All Tasks" at bounding box center [1185, 213] width 79 height 12
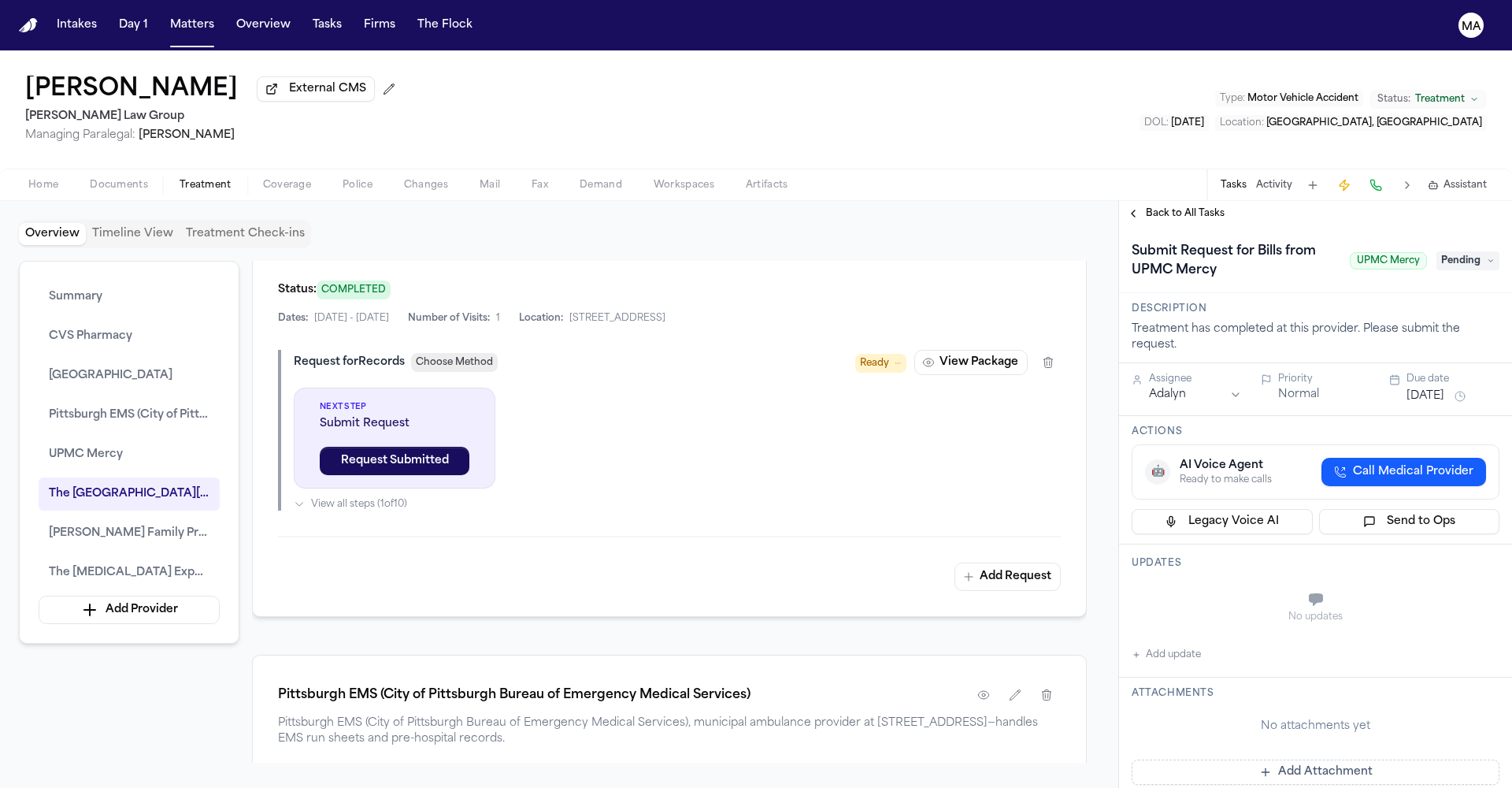
click at [1476, 251] on span "Pending" at bounding box center [1468, 260] width 63 height 19
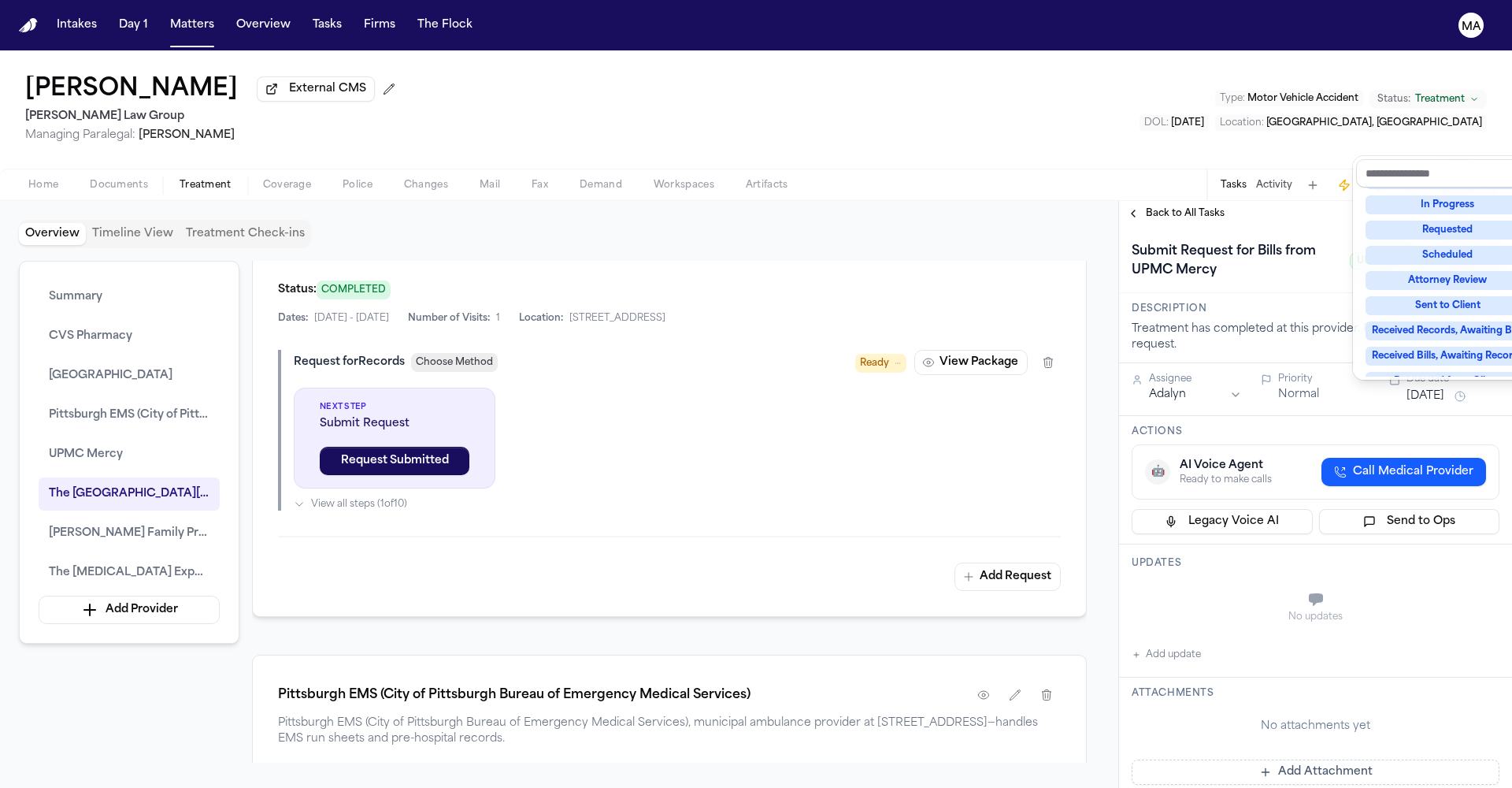
click at [1454, 448] on div "Complete" at bounding box center [1448, 456] width 164 height 19
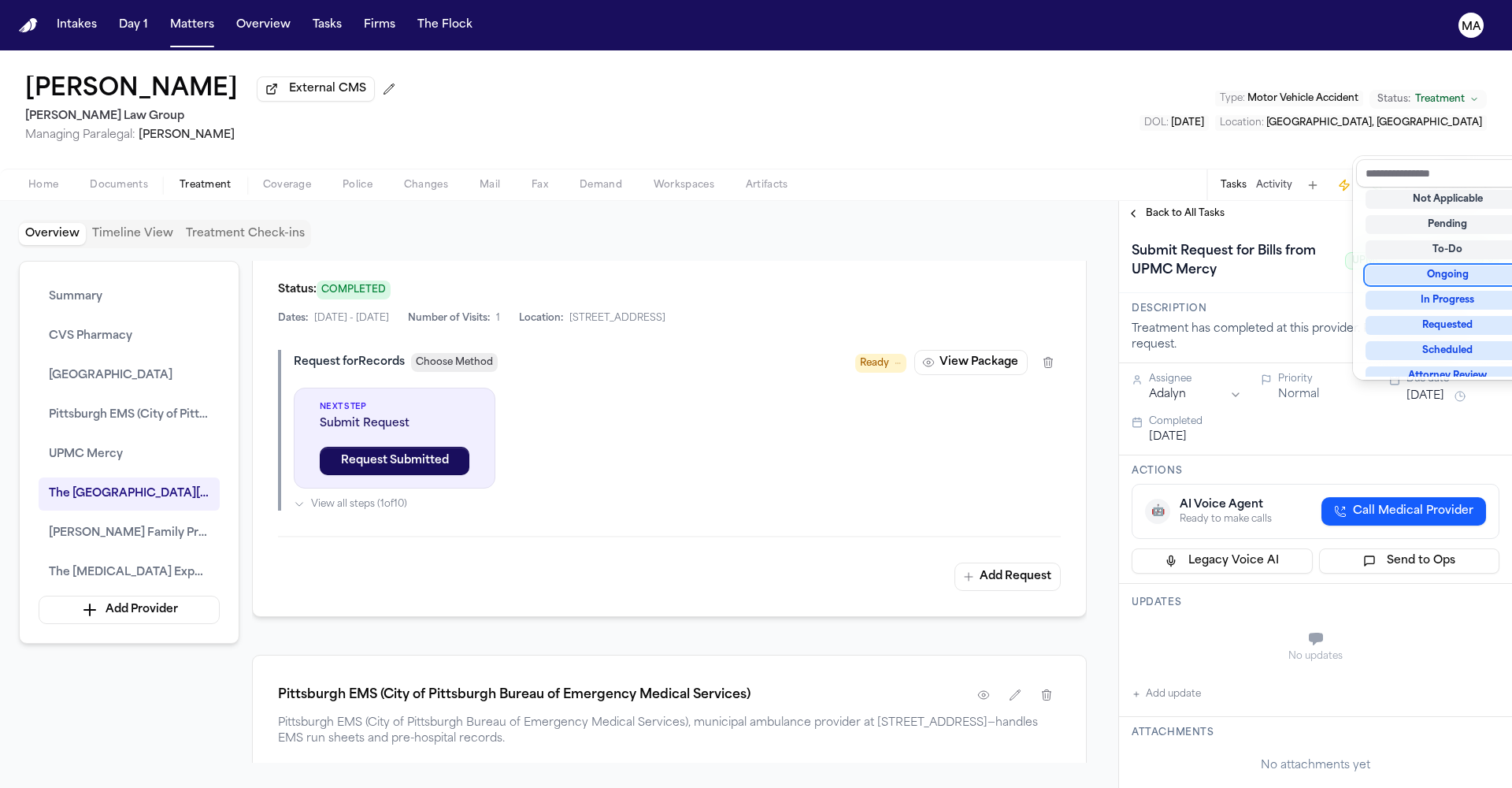
click at [1246, 109] on div "Shawn Yang External CMS Romanow Law Group Managing Paralegal: Violette Patino T…" at bounding box center [756, 419] width 1512 height 738
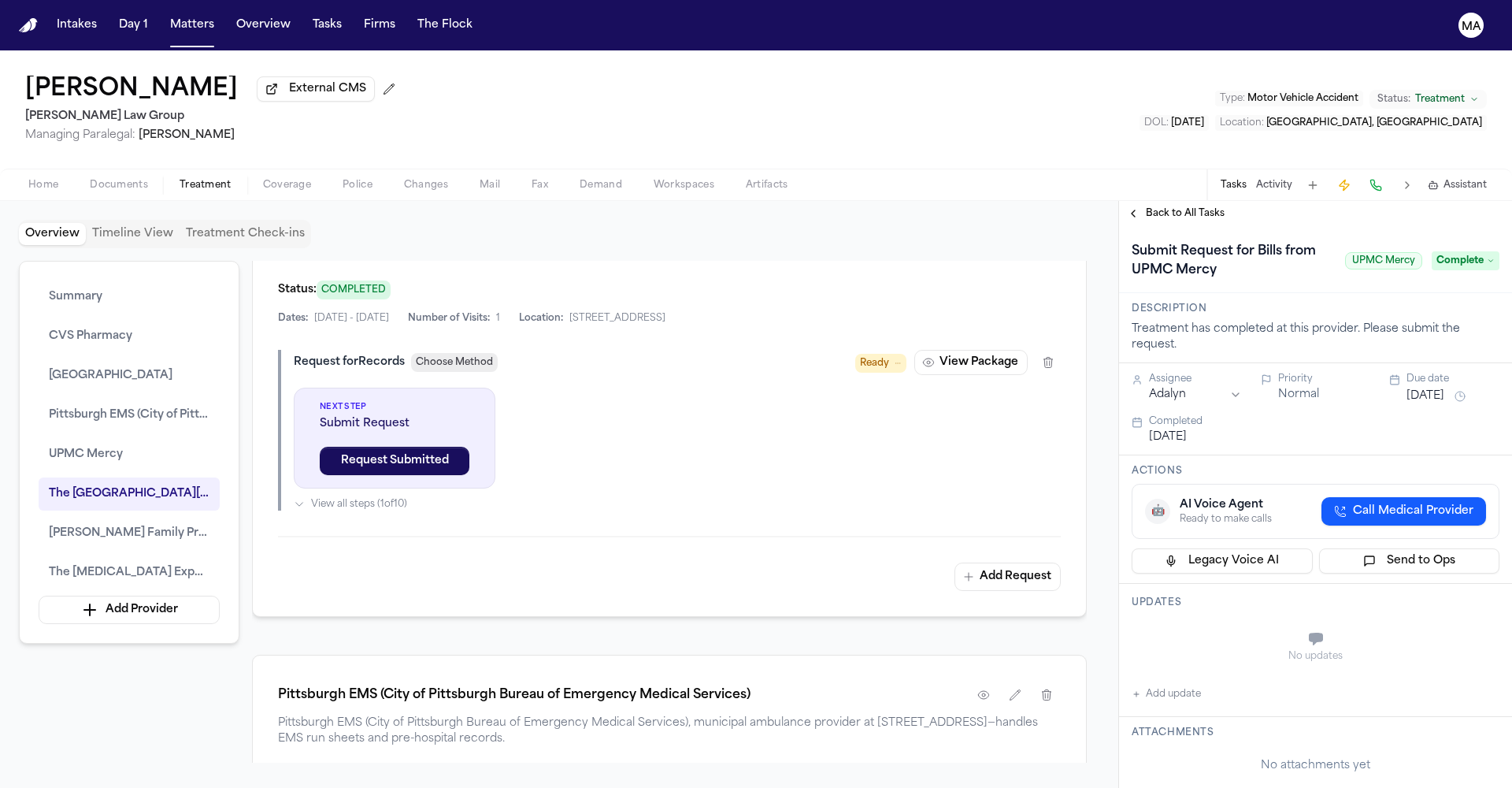
click at [1177, 207] on span "Back to All Tasks" at bounding box center [1185, 213] width 79 height 12
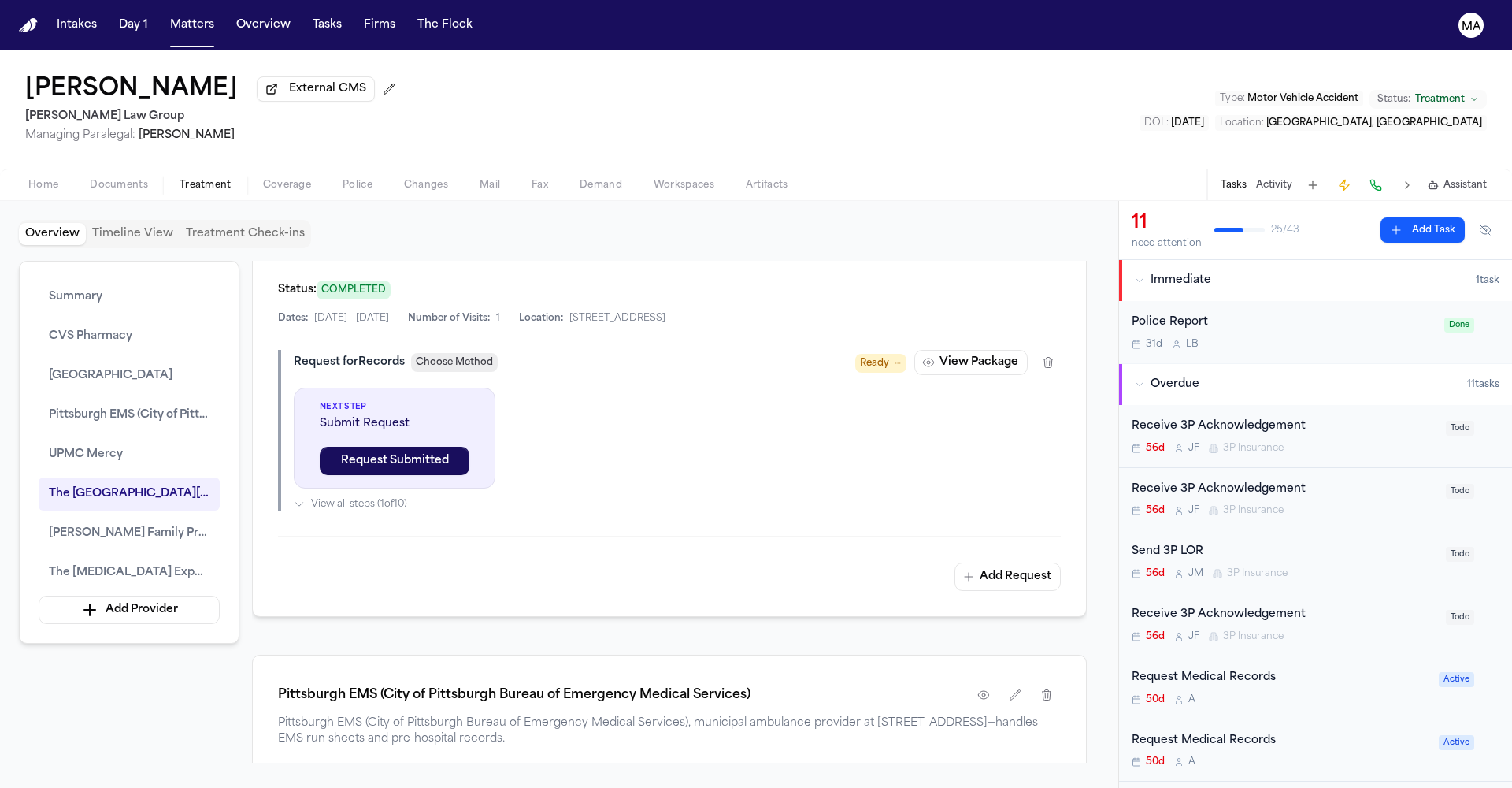
scroll to position [33, 0]
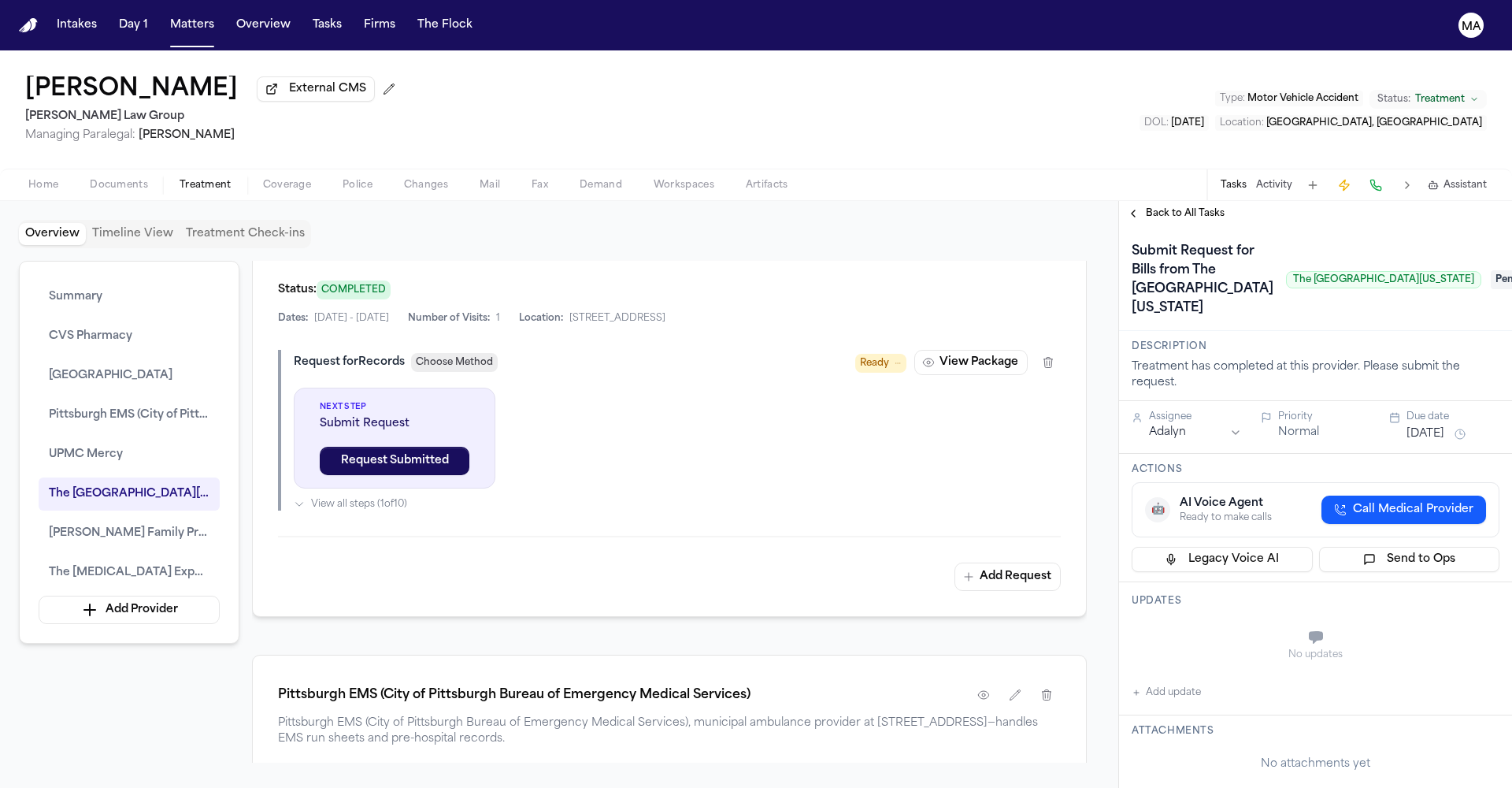
click at [1491, 271] on span "Pending" at bounding box center [1522, 279] width 63 height 19
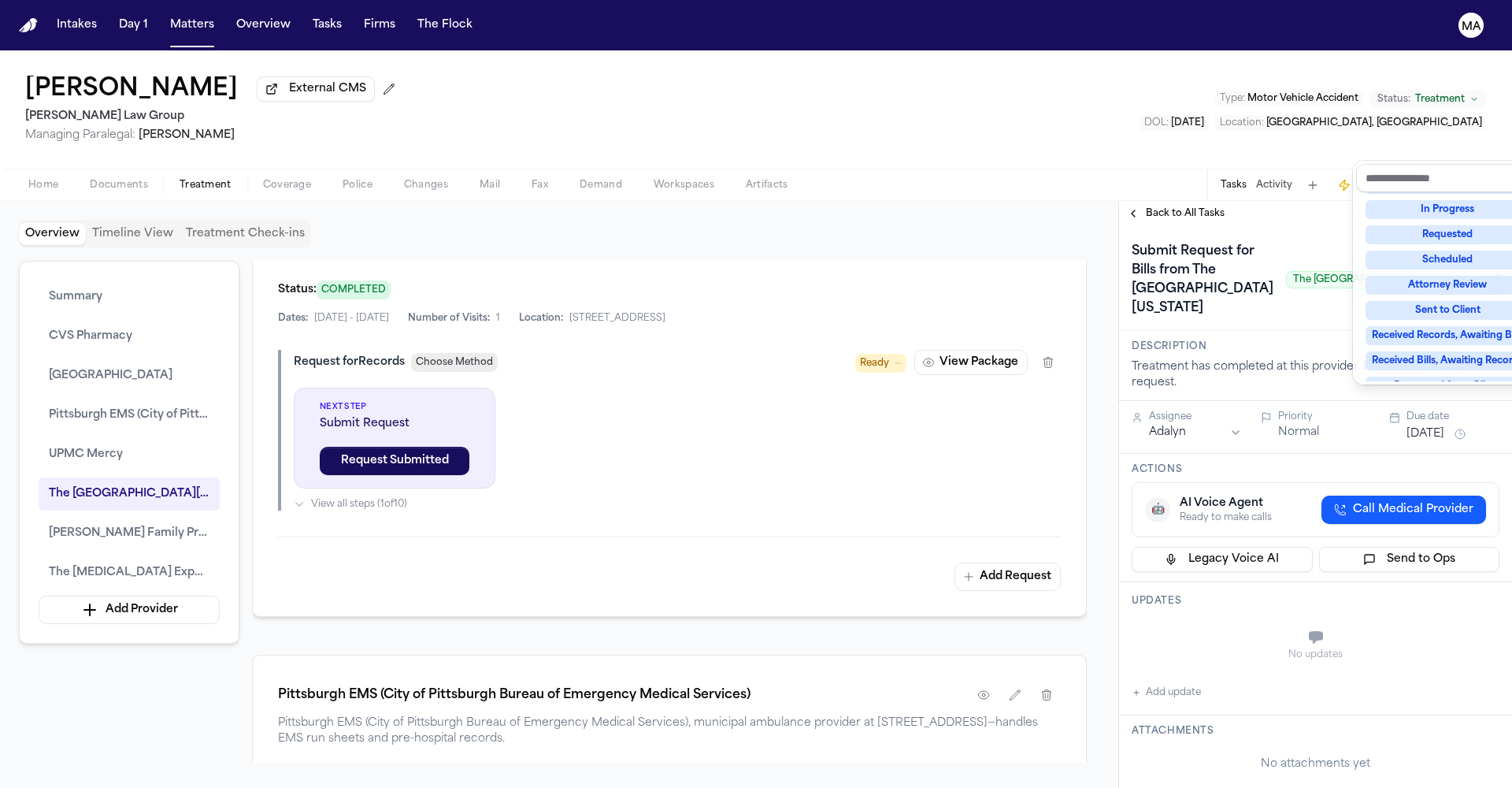
click at [1462, 452] on div "Complete" at bounding box center [1448, 461] width 164 height 19
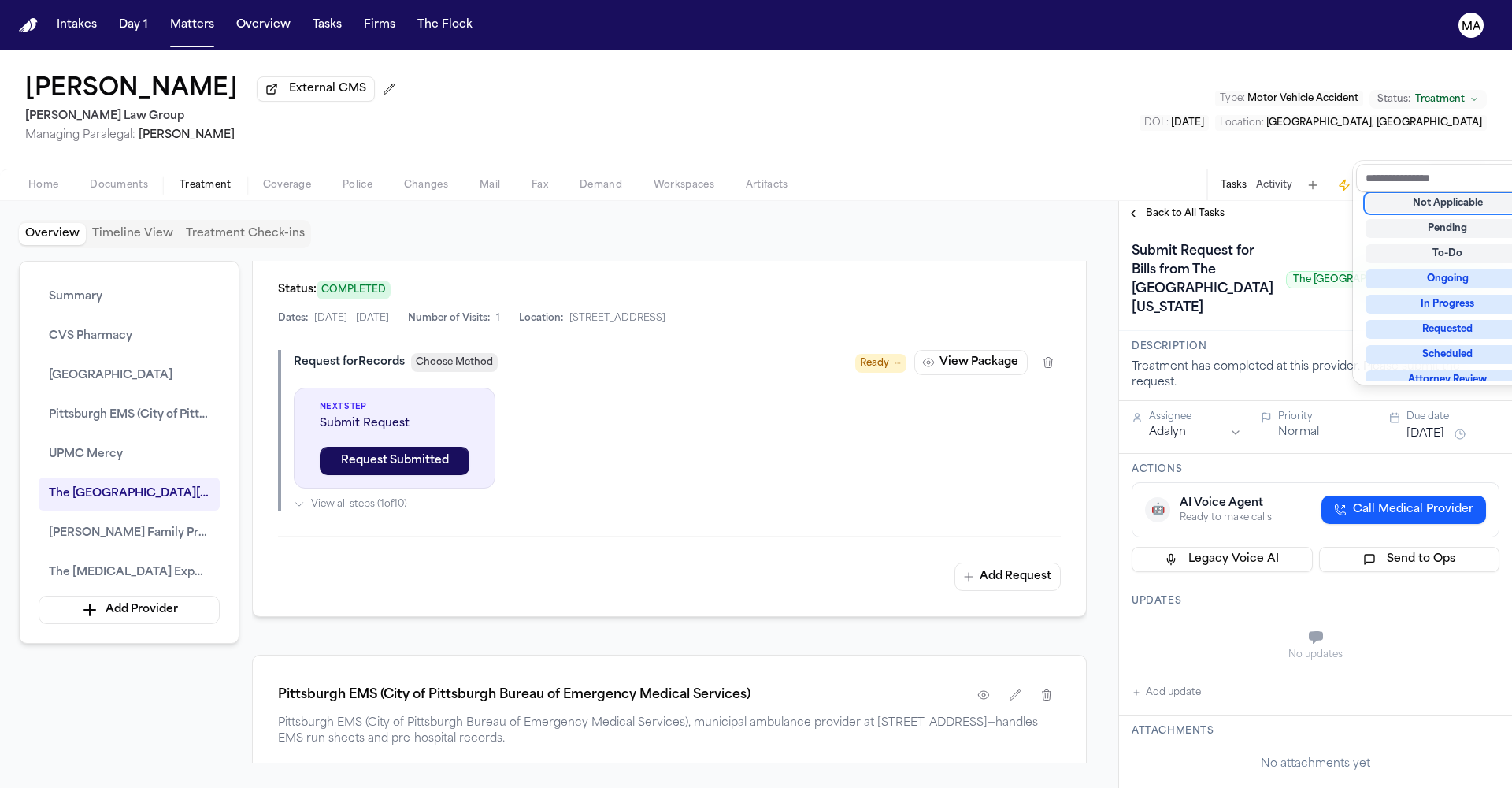
scroll to position [4, 0]
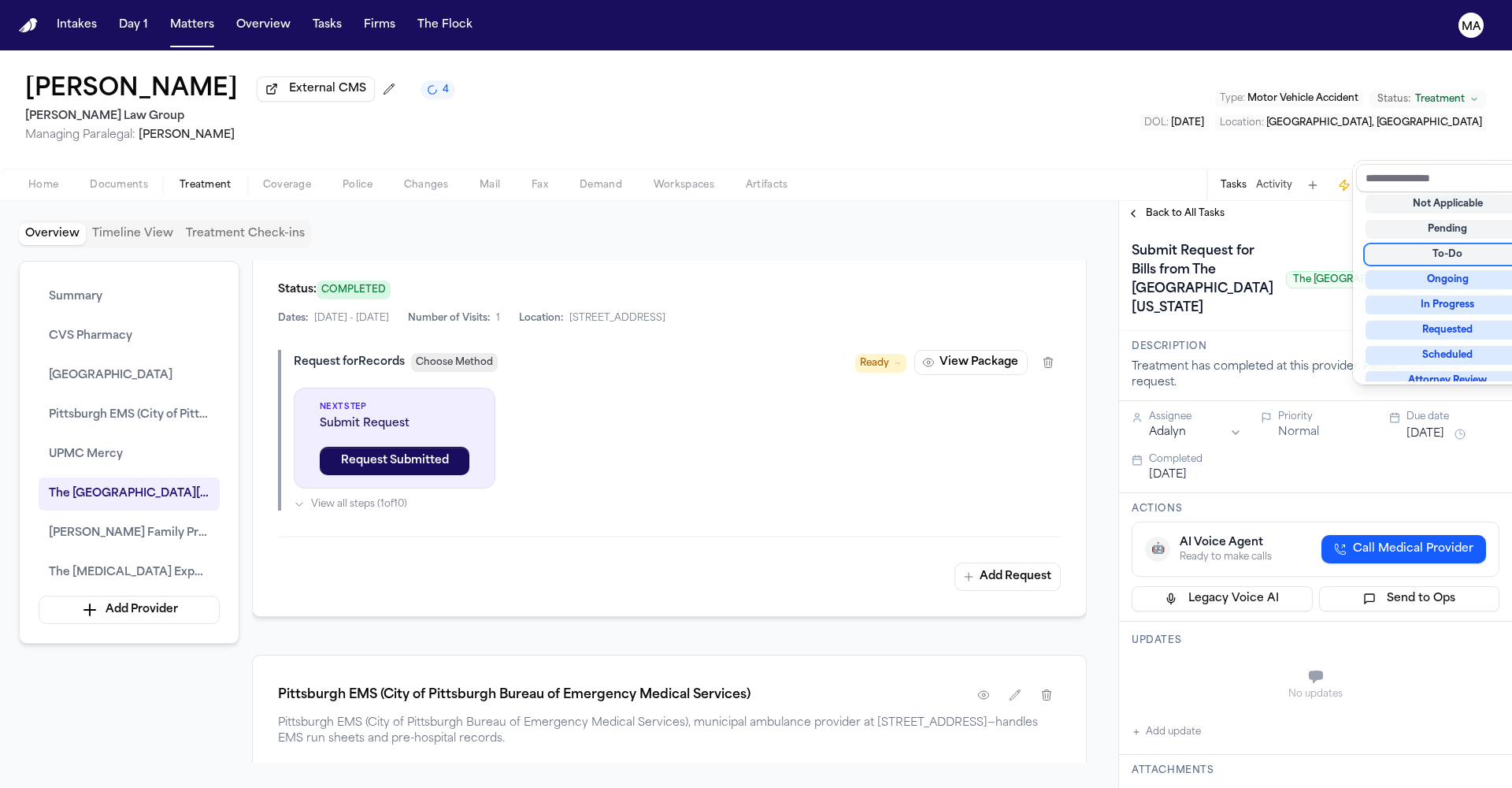
click at [1277, 201] on div "**********" at bounding box center [1316, 494] width 393 height 587
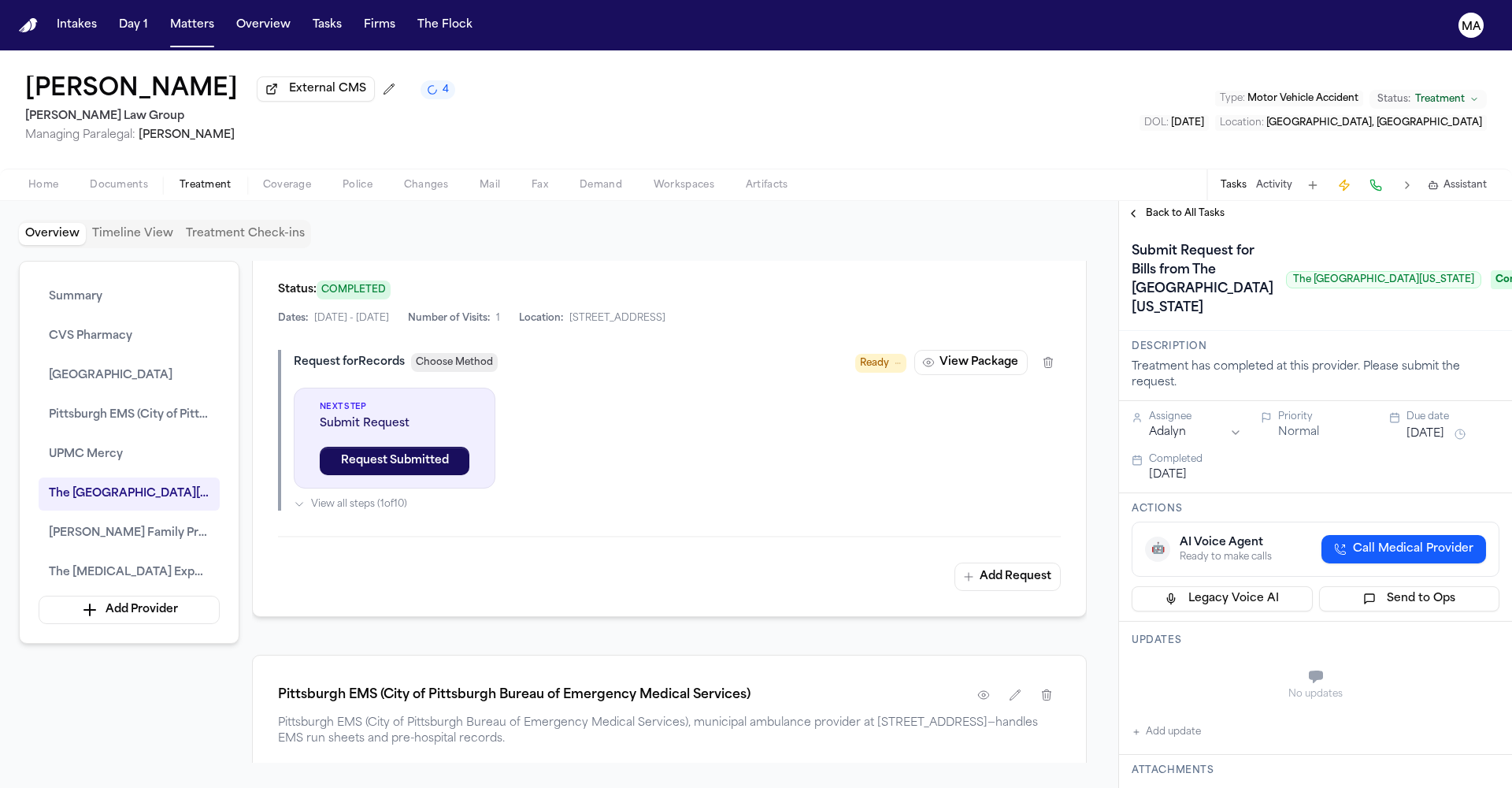
click at [1181, 207] on span "Back to All Tasks" at bounding box center [1185, 213] width 79 height 12
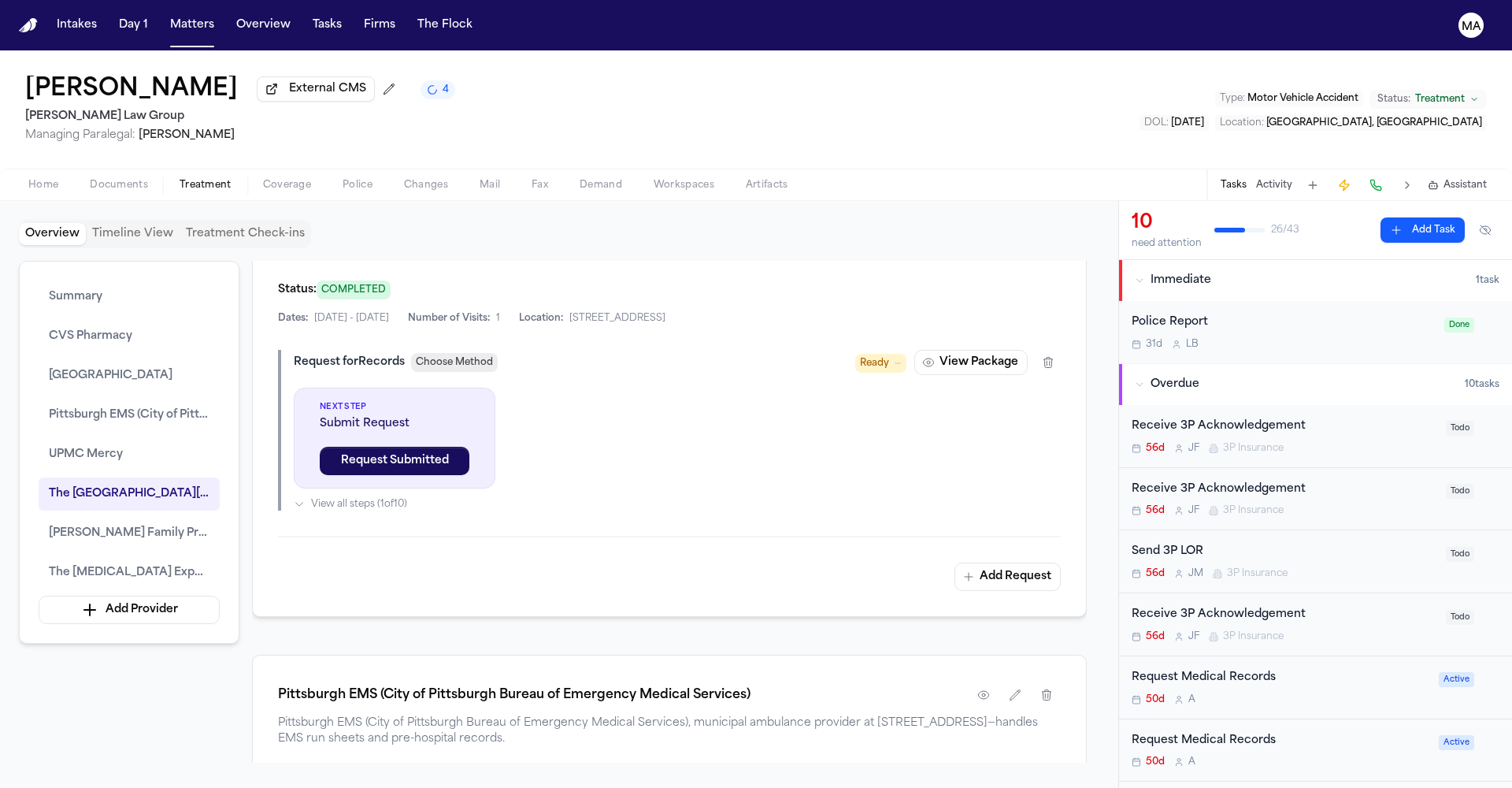
click at [1268, 669] on div "Request Medical Records" at bounding box center [1280, 677] width 298 height 18
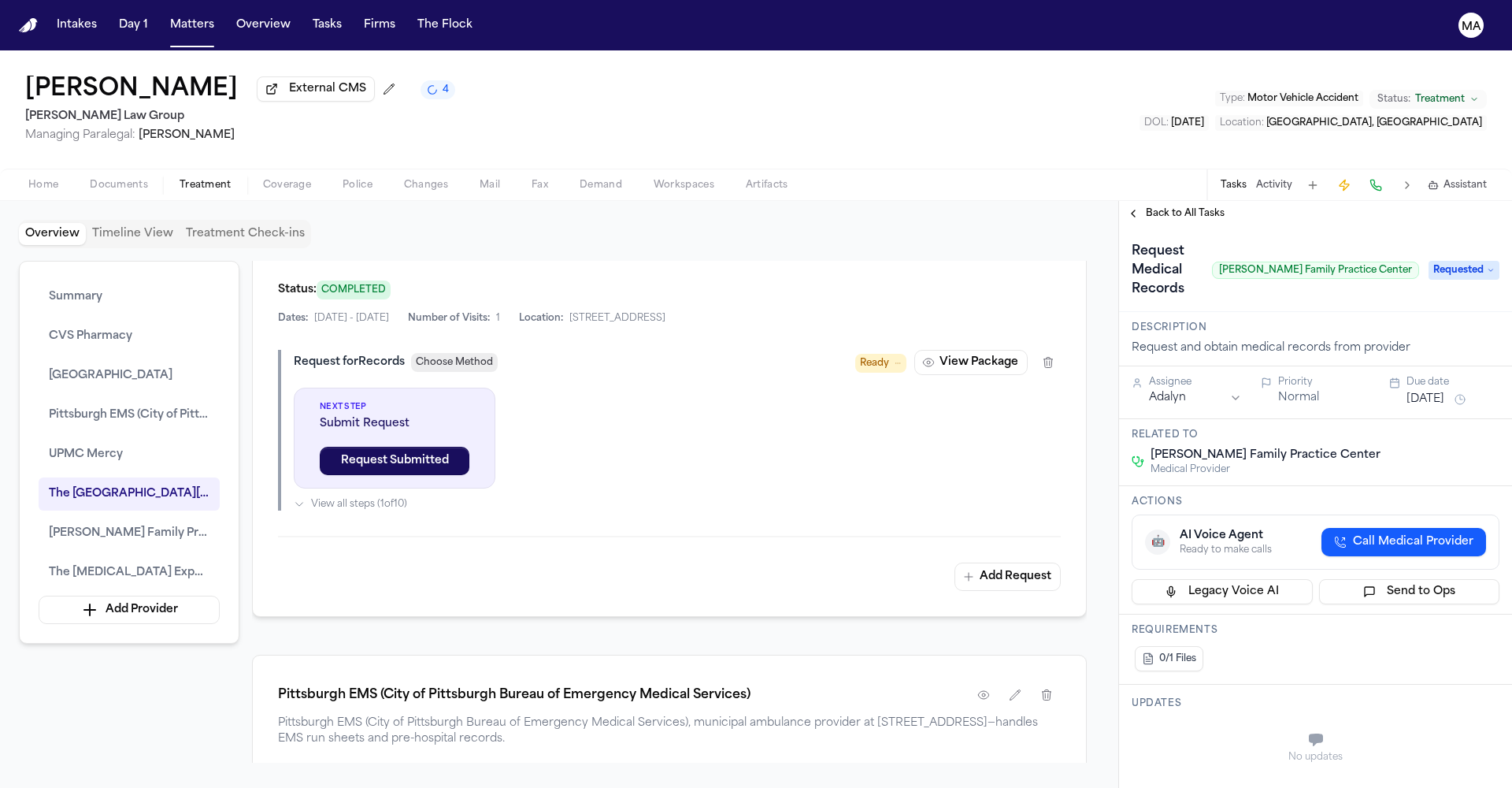
click at [1154, 207] on span "Back to All Tasks" at bounding box center [1185, 213] width 79 height 12
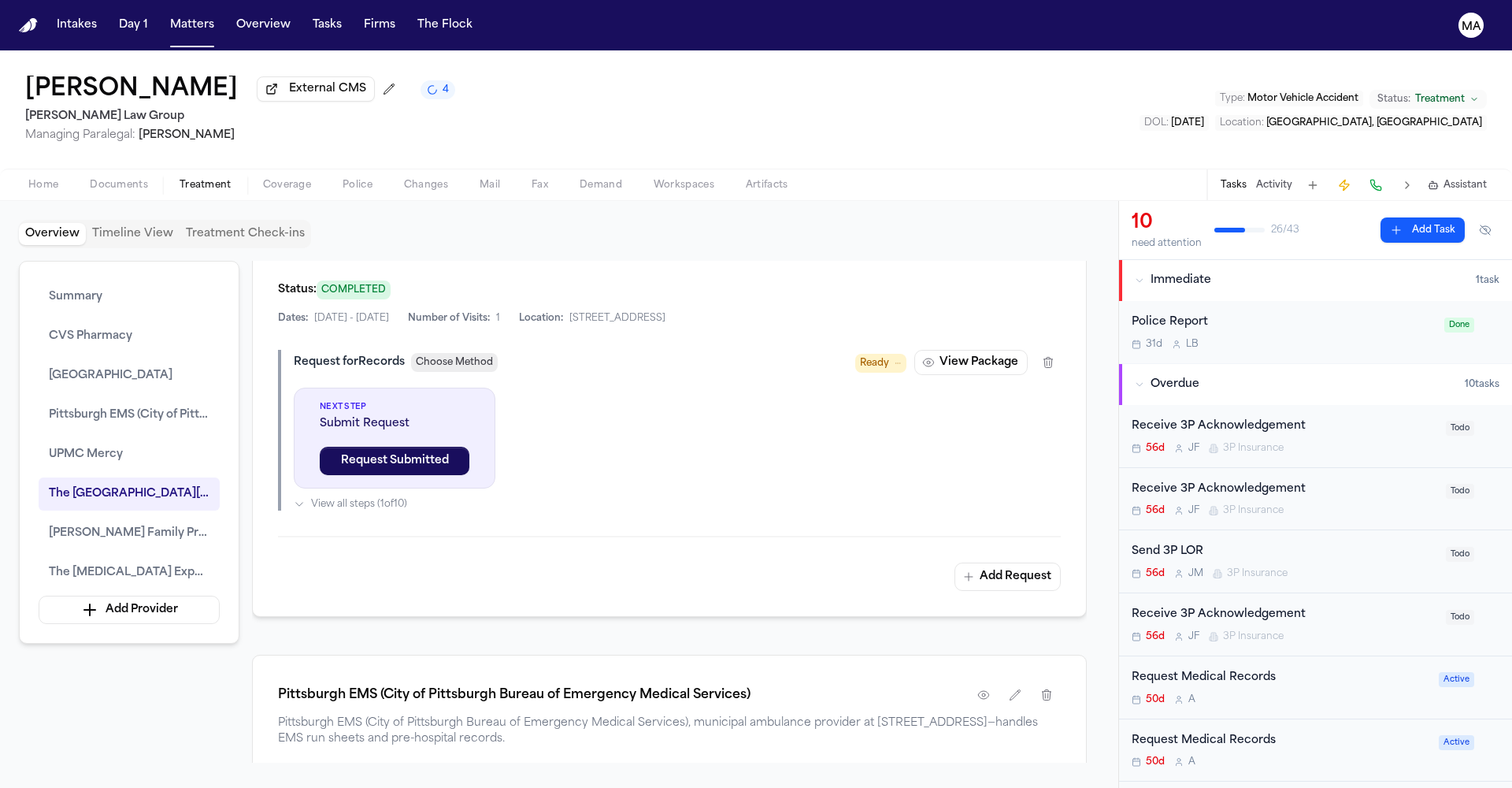
click at [1245, 731] on div "Request Medical Records" at bounding box center [1280, 740] width 298 height 18
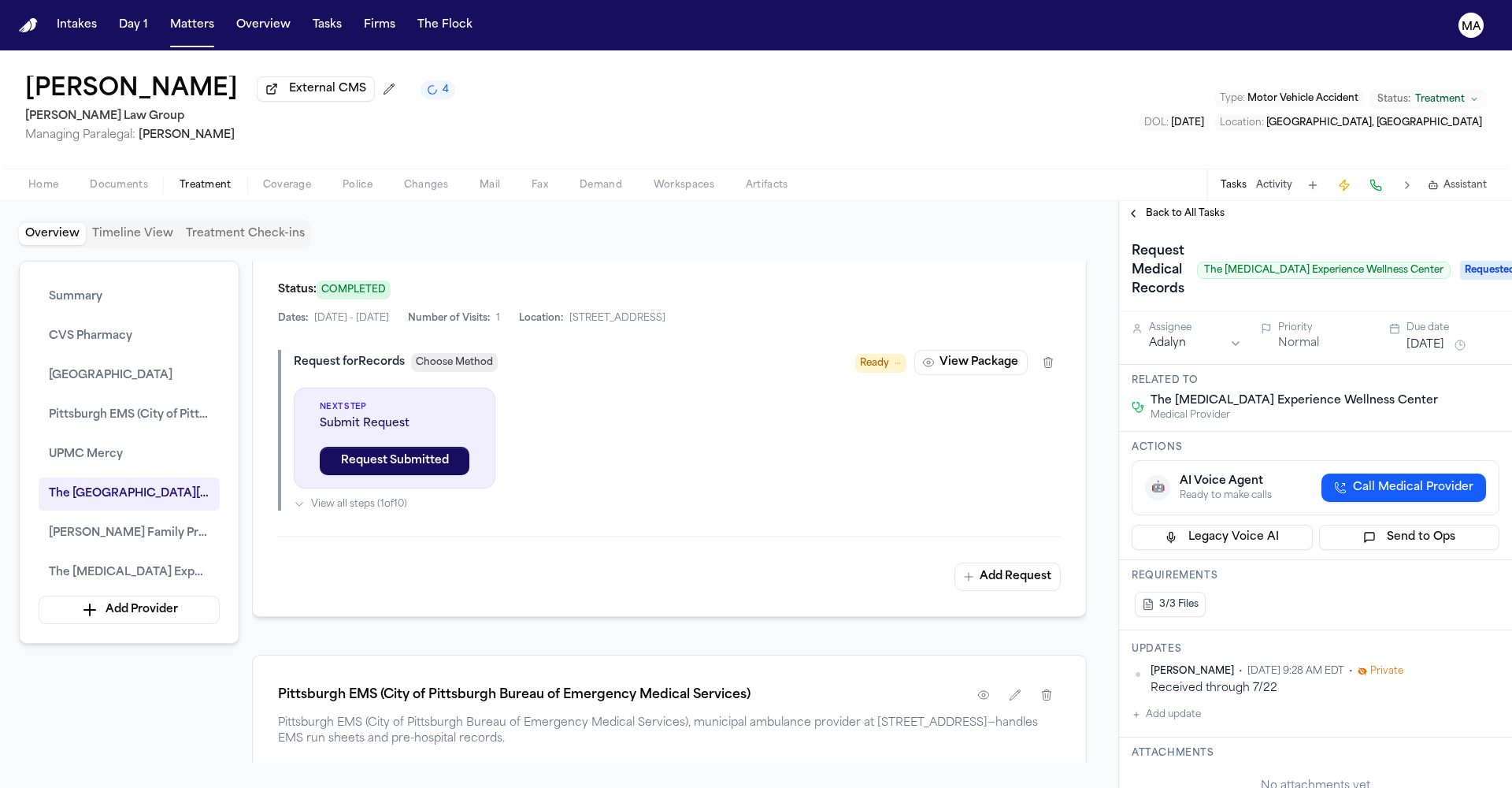
click at [1162, 207] on span "Back to All Tasks" at bounding box center [1185, 213] width 79 height 12
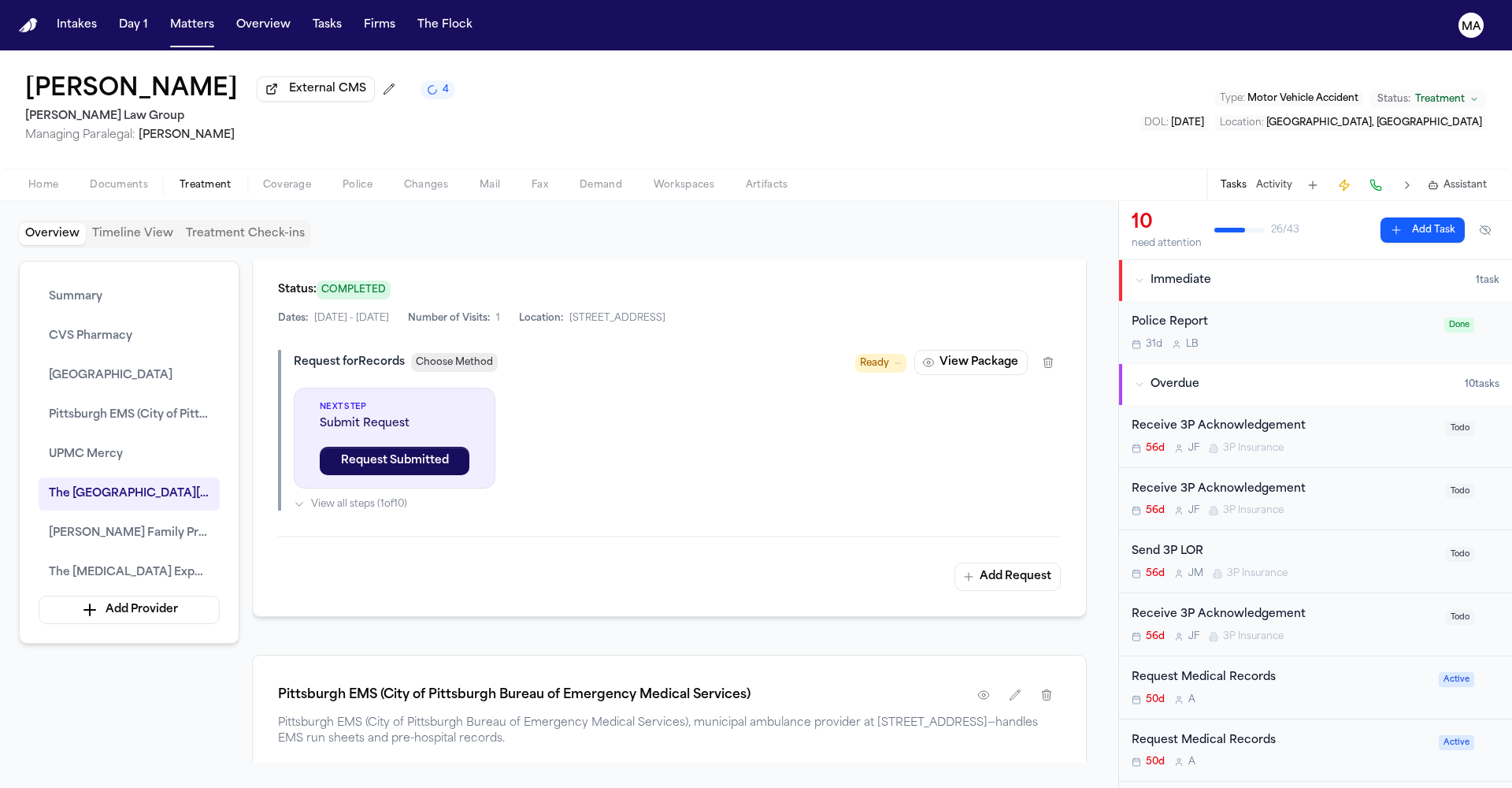
click at [1323, 693] on div "50d A" at bounding box center [1280, 700] width 298 height 12
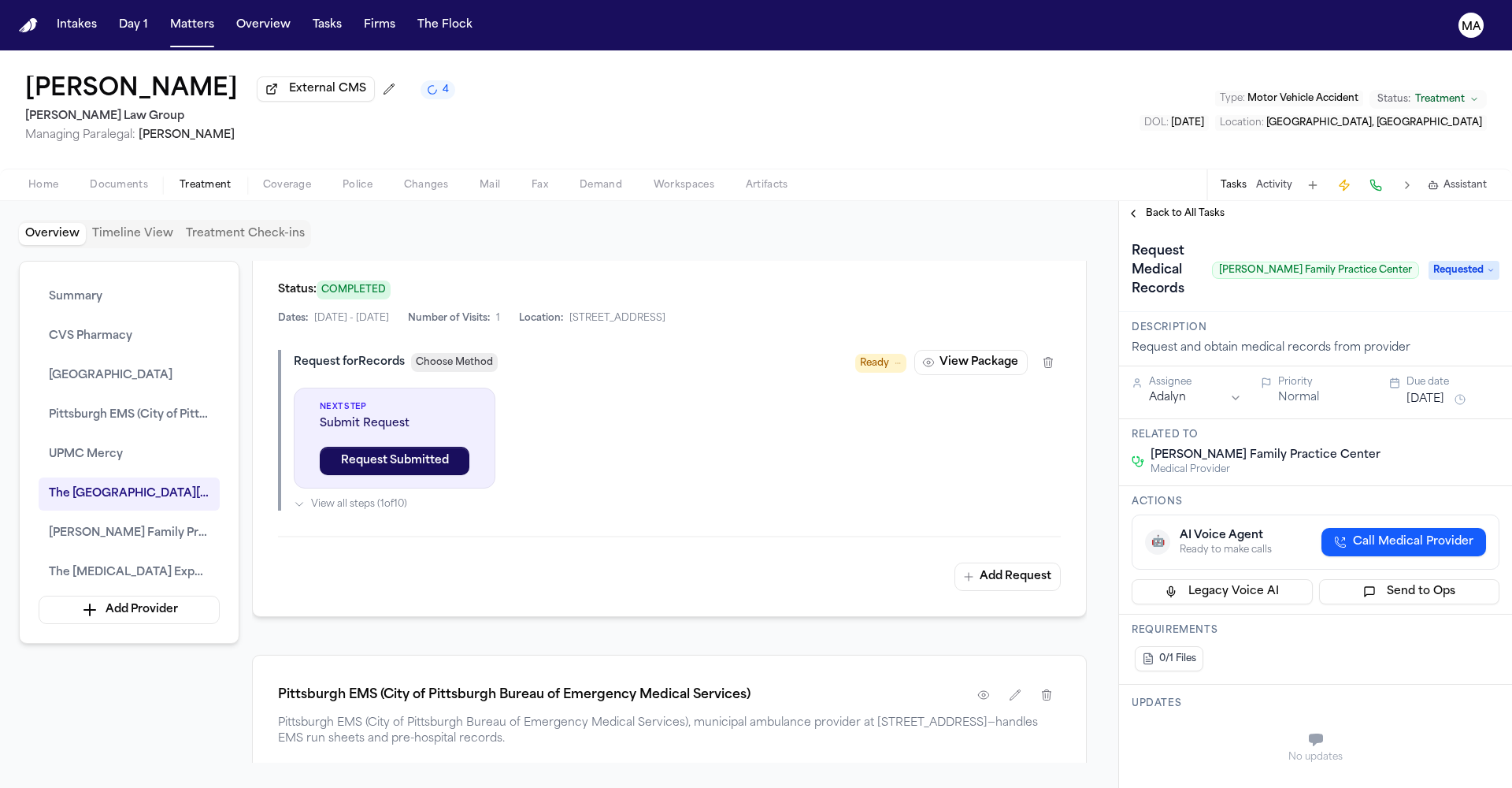
click at [1169, 207] on span "Back to All Tasks" at bounding box center [1185, 213] width 79 height 12
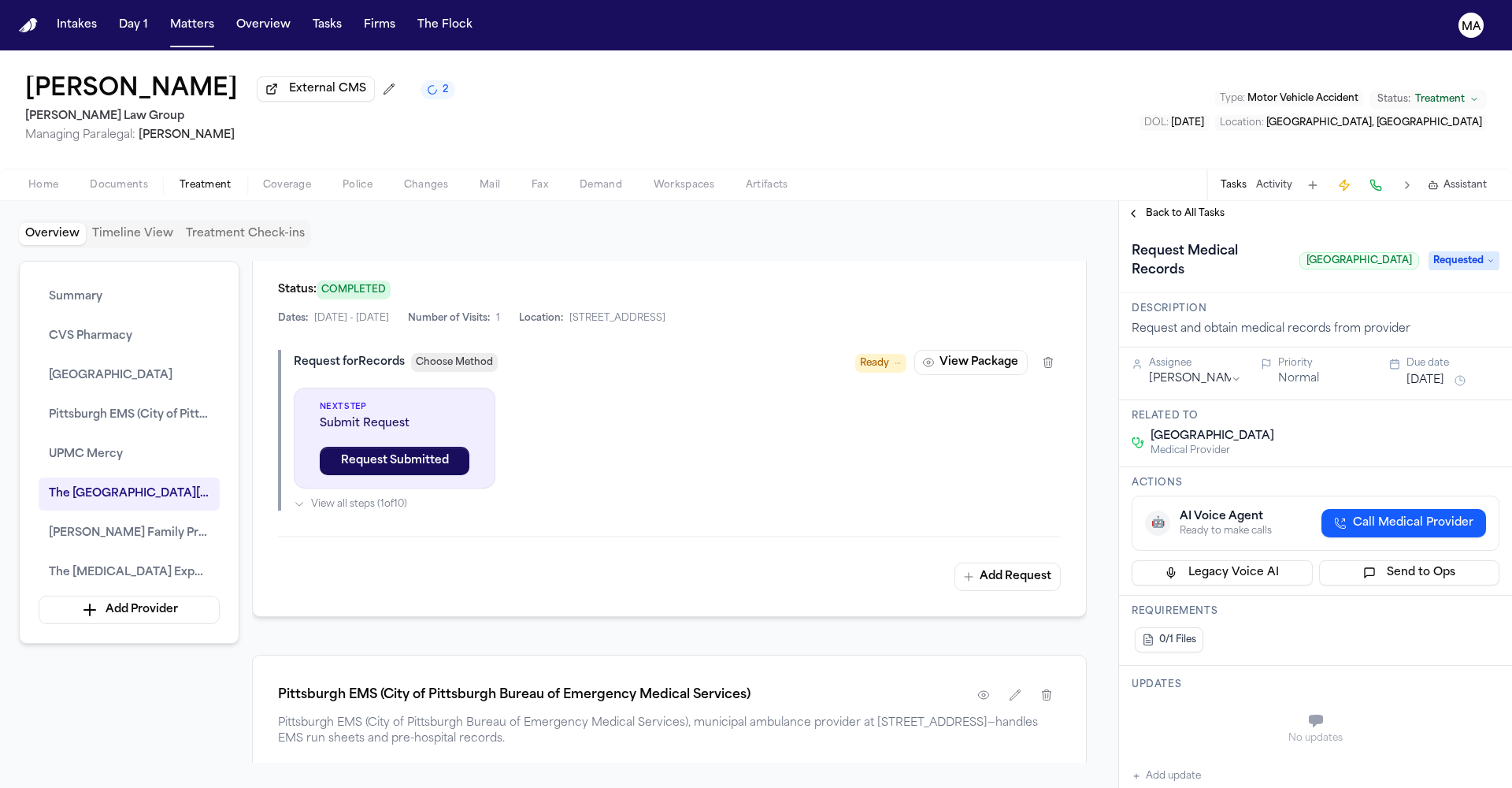
click at [1246, 700] on div "No updates" at bounding box center [1316, 729] width 368 height 57
click at [1180, 207] on span "Back to All Tasks" at bounding box center [1185, 213] width 79 height 12
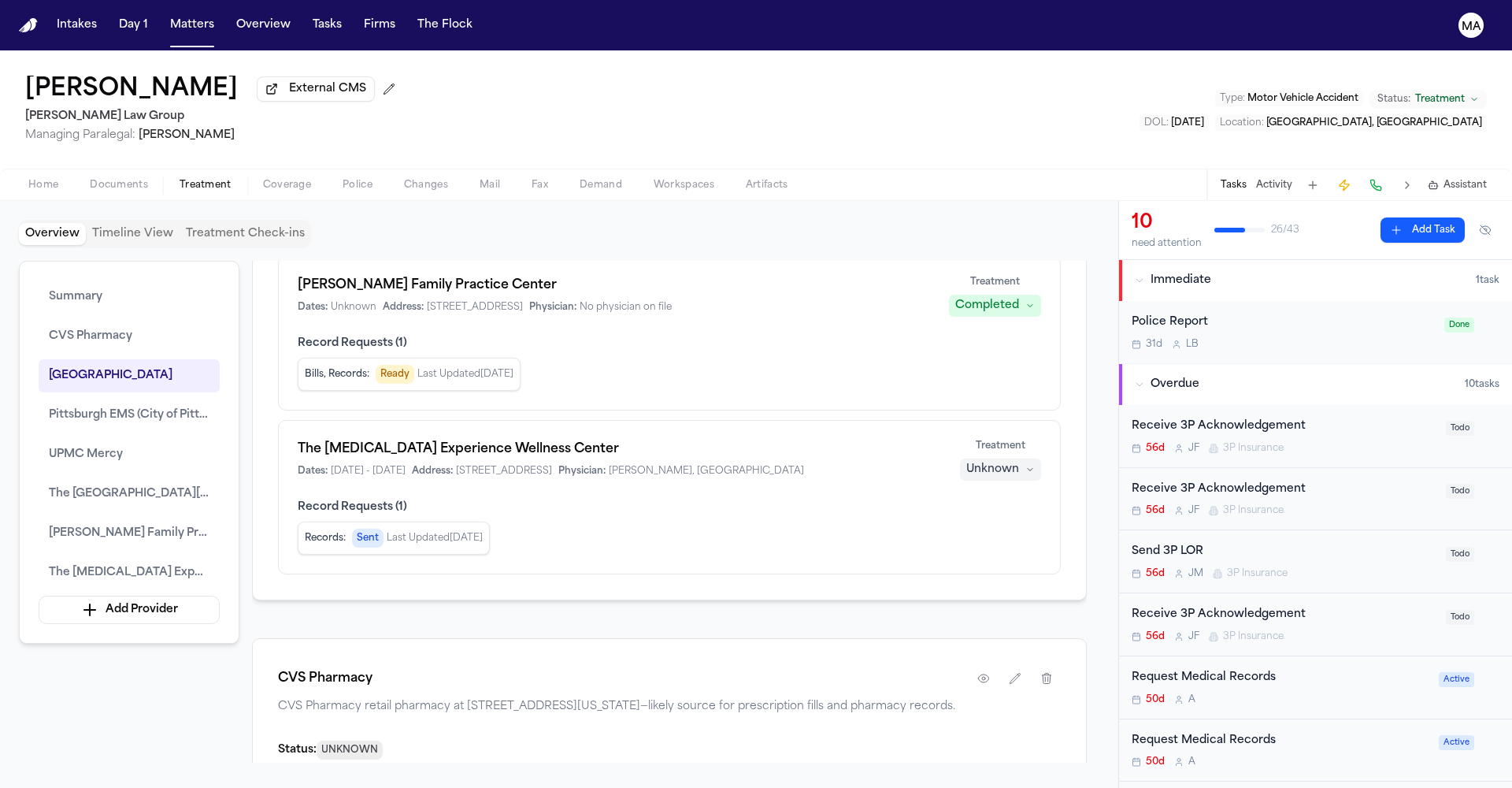
scroll to position [907, 0]
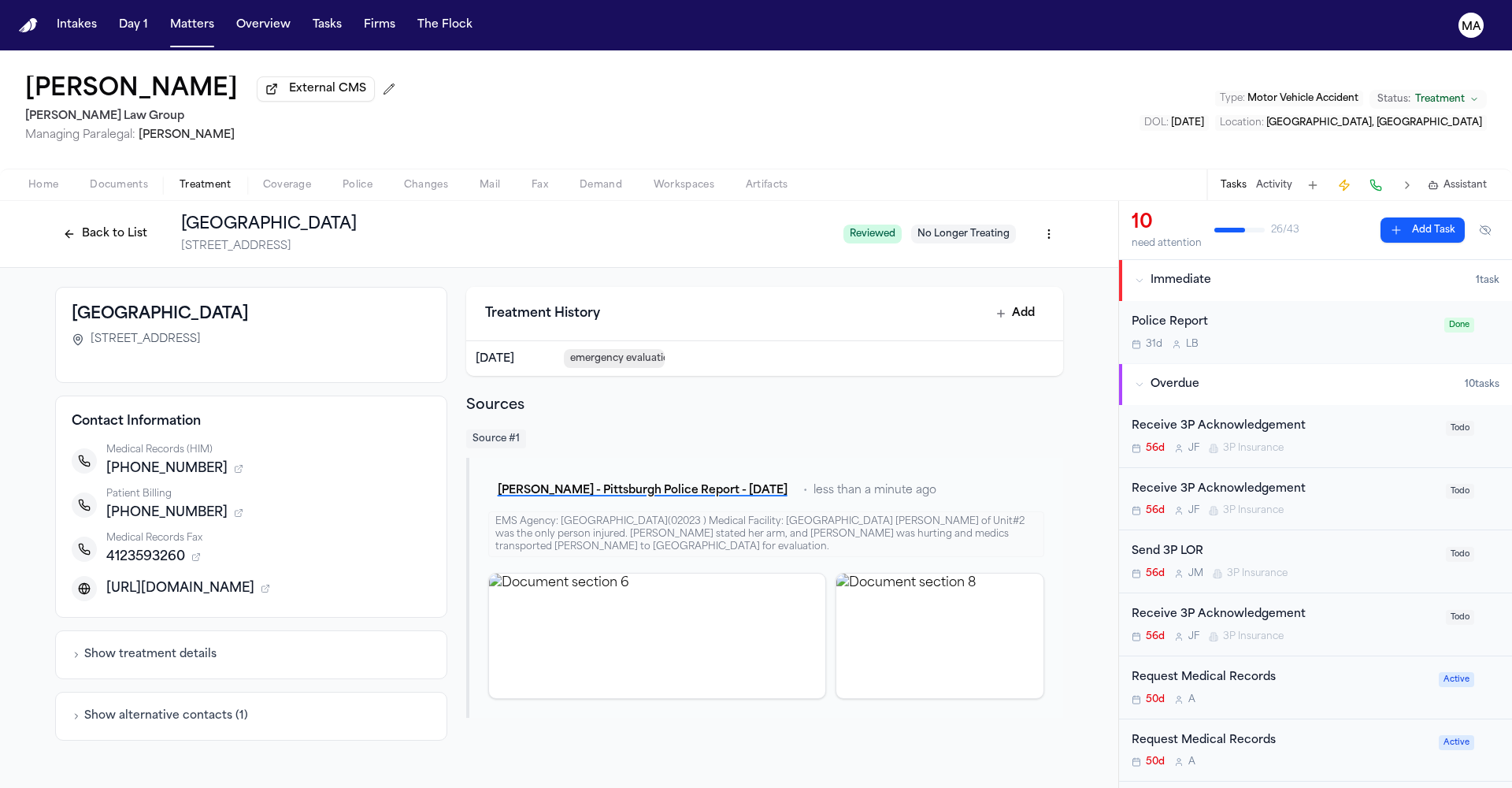
click at [155, 221] on button "Back to List" at bounding box center [104, 233] width 100 height 26
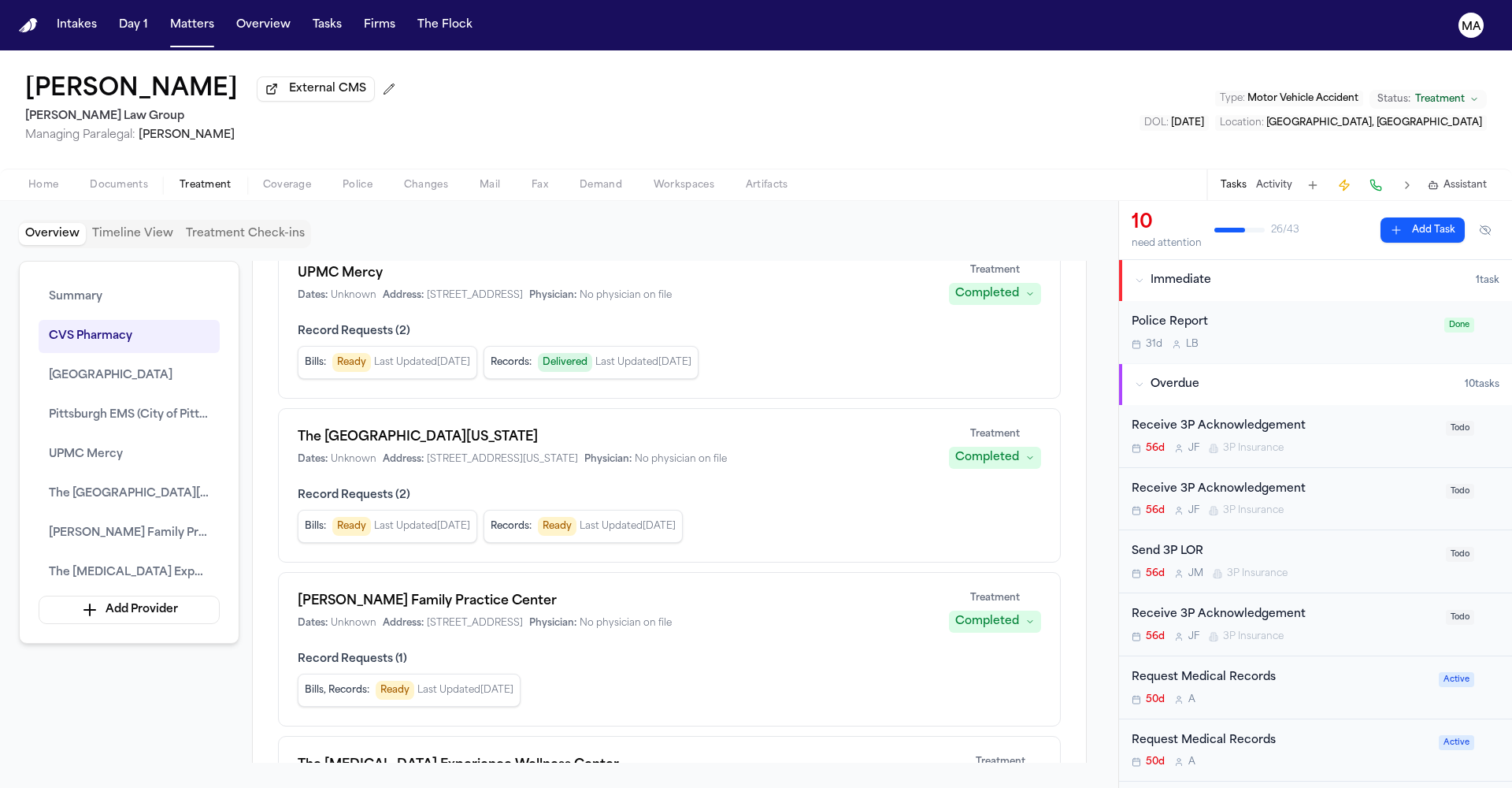
scroll to position [737, 0]
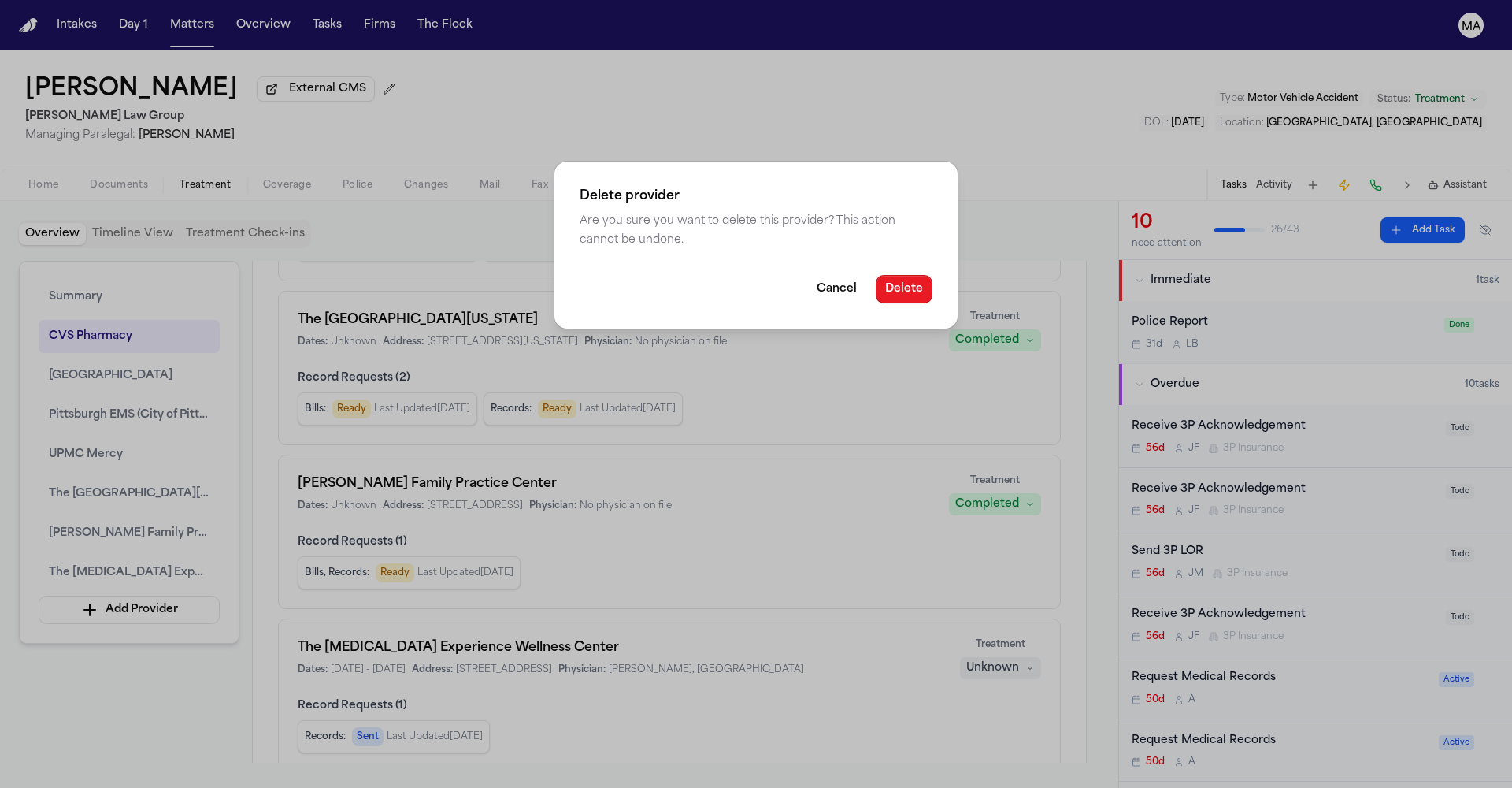
click at [875, 275] on button "Delete" at bounding box center [904, 289] width 57 height 28
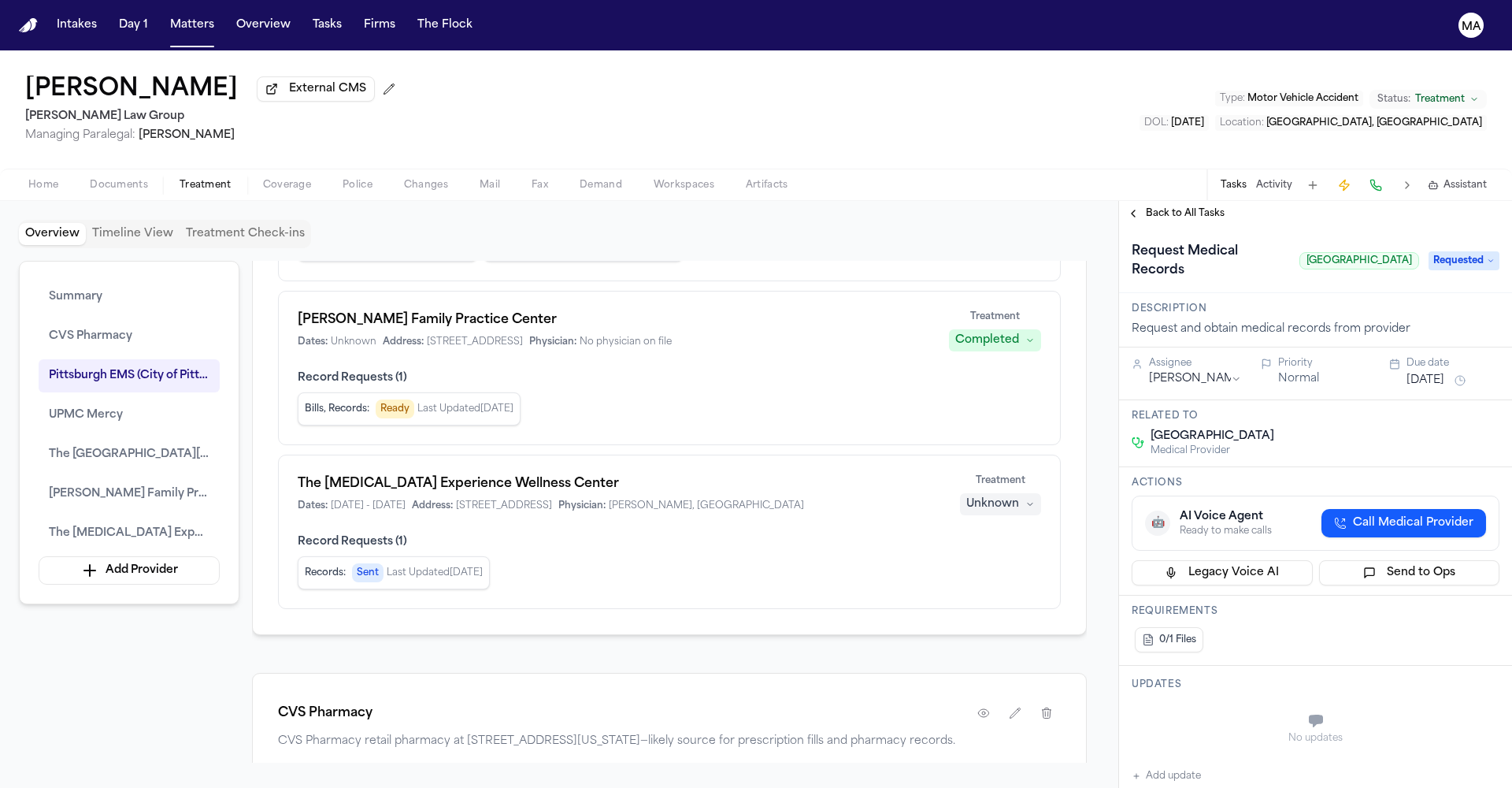
click at [1456, 251] on span "Requested" at bounding box center [1464, 260] width 71 height 19
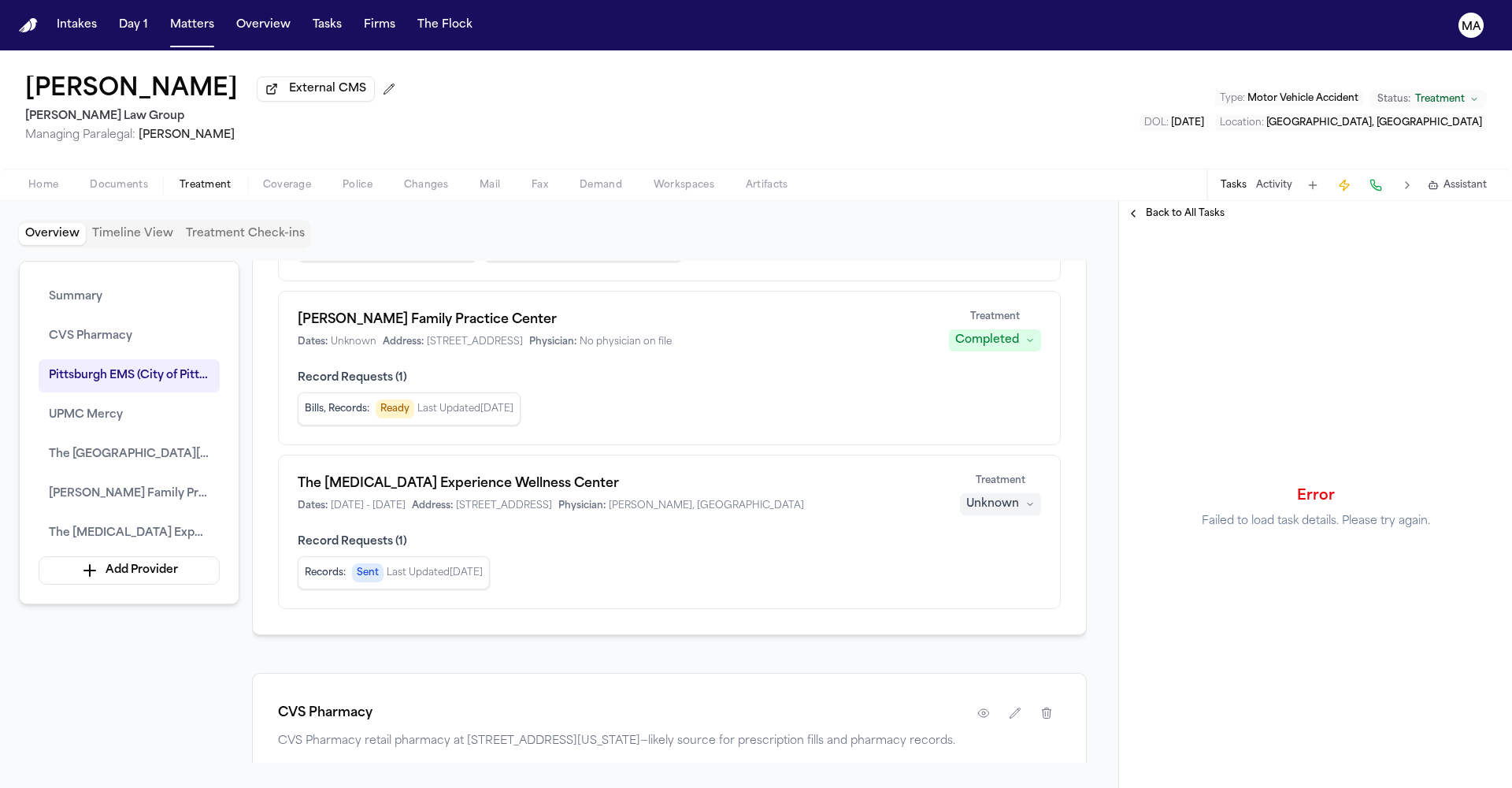
click at [1161, 207] on span "Back to All Tasks" at bounding box center [1185, 213] width 79 height 12
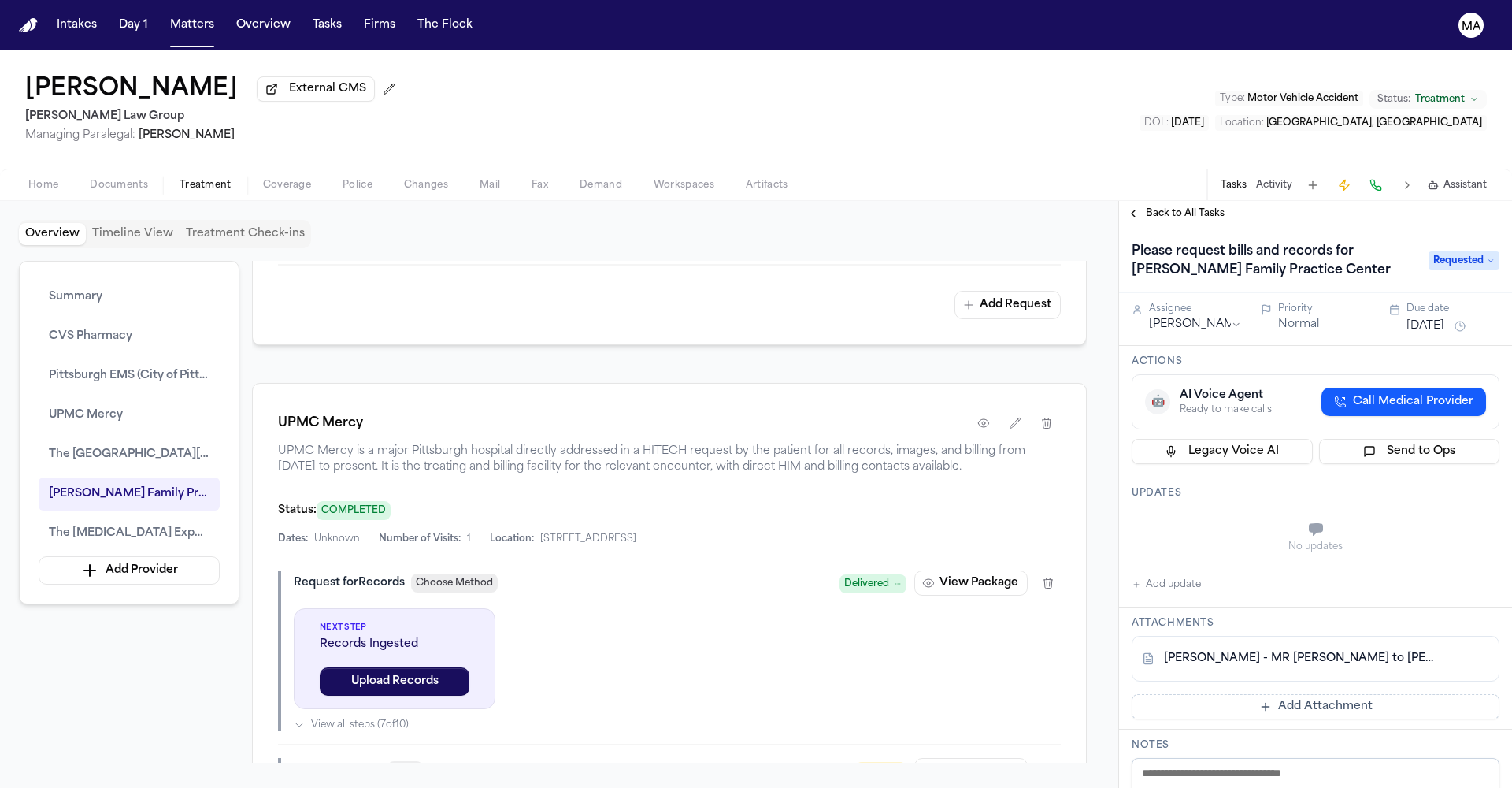
scroll to position [2028, 0]
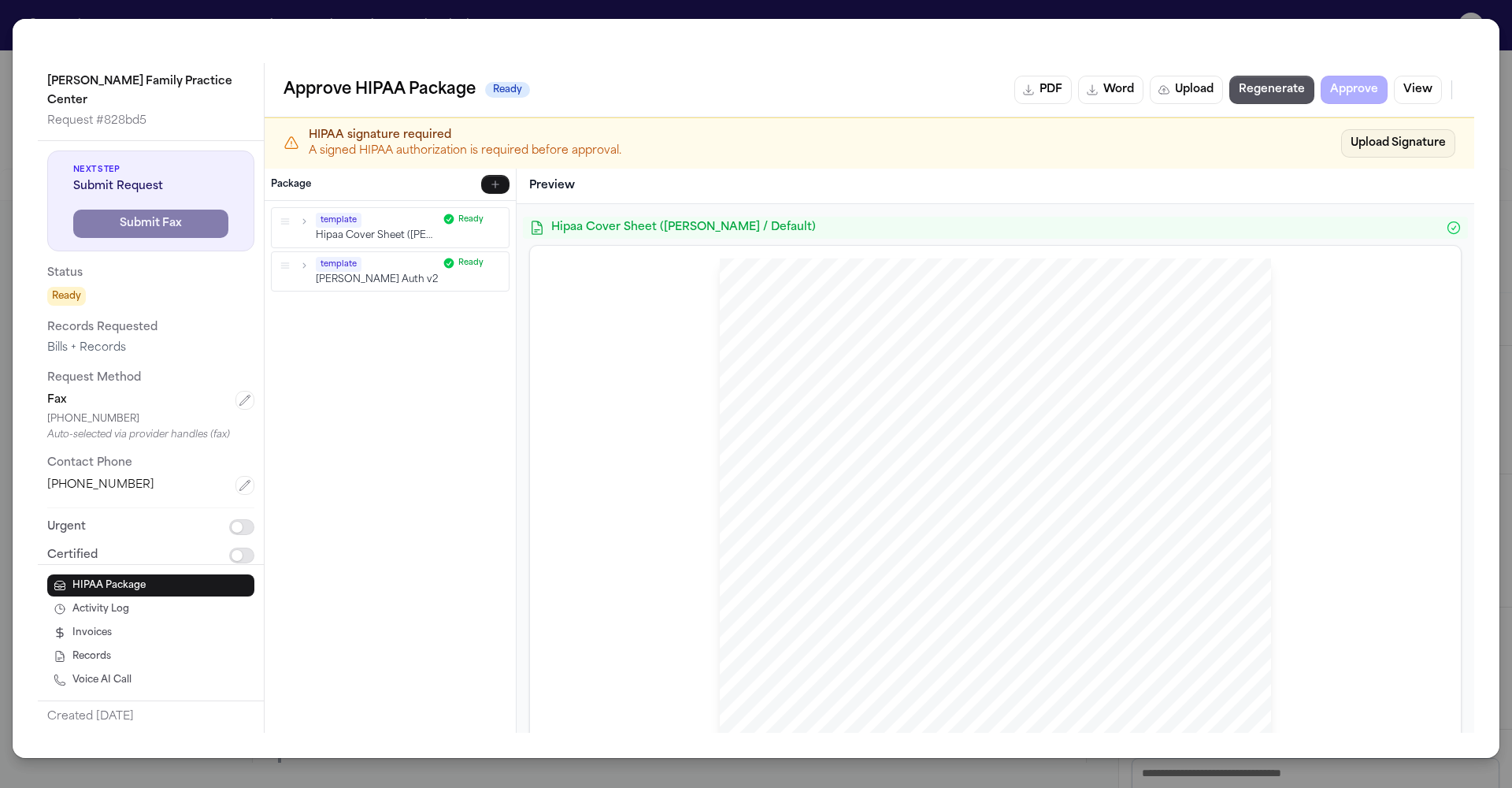
click at [1445, 129] on button "Upload Signature" at bounding box center [1398, 143] width 114 height 28
click at [1423, 129] on button "Upload Signature" at bounding box center [1398, 143] width 114 height 28
click at [879, 26] on div "Lawrence Family Practice Center Request # 828bd5 Next Step Submit Request Submi…" at bounding box center [756, 387] width 1487 height 738
click at [860, 9] on div "Lawrence Family Practice Center Request # 828bd5 Next Step Submit Request Submi…" at bounding box center [756, 394] width 1512 height 788
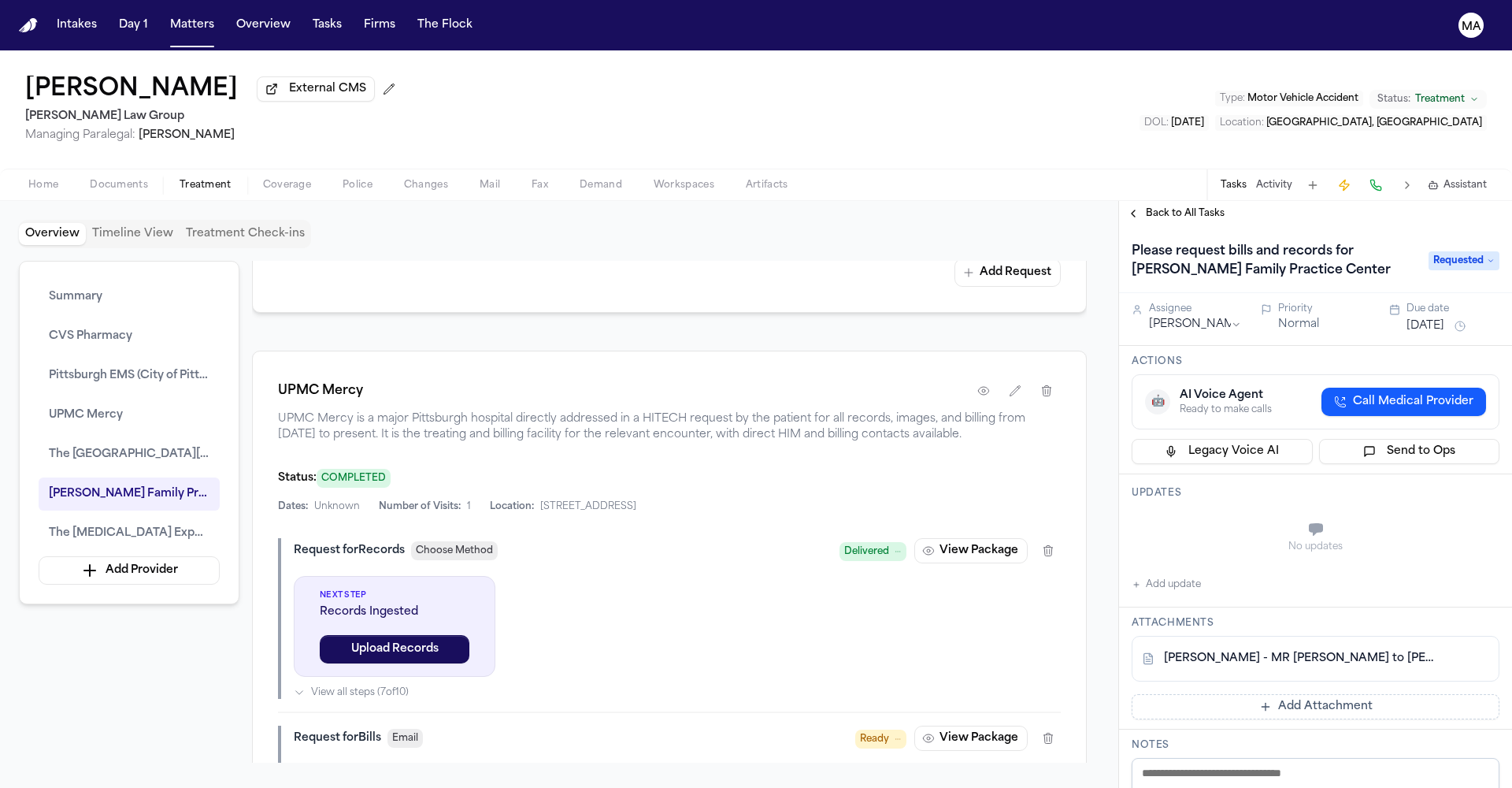
click at [12, 176] on button "Home" at bounding box center [42, 185] width 61 height 19
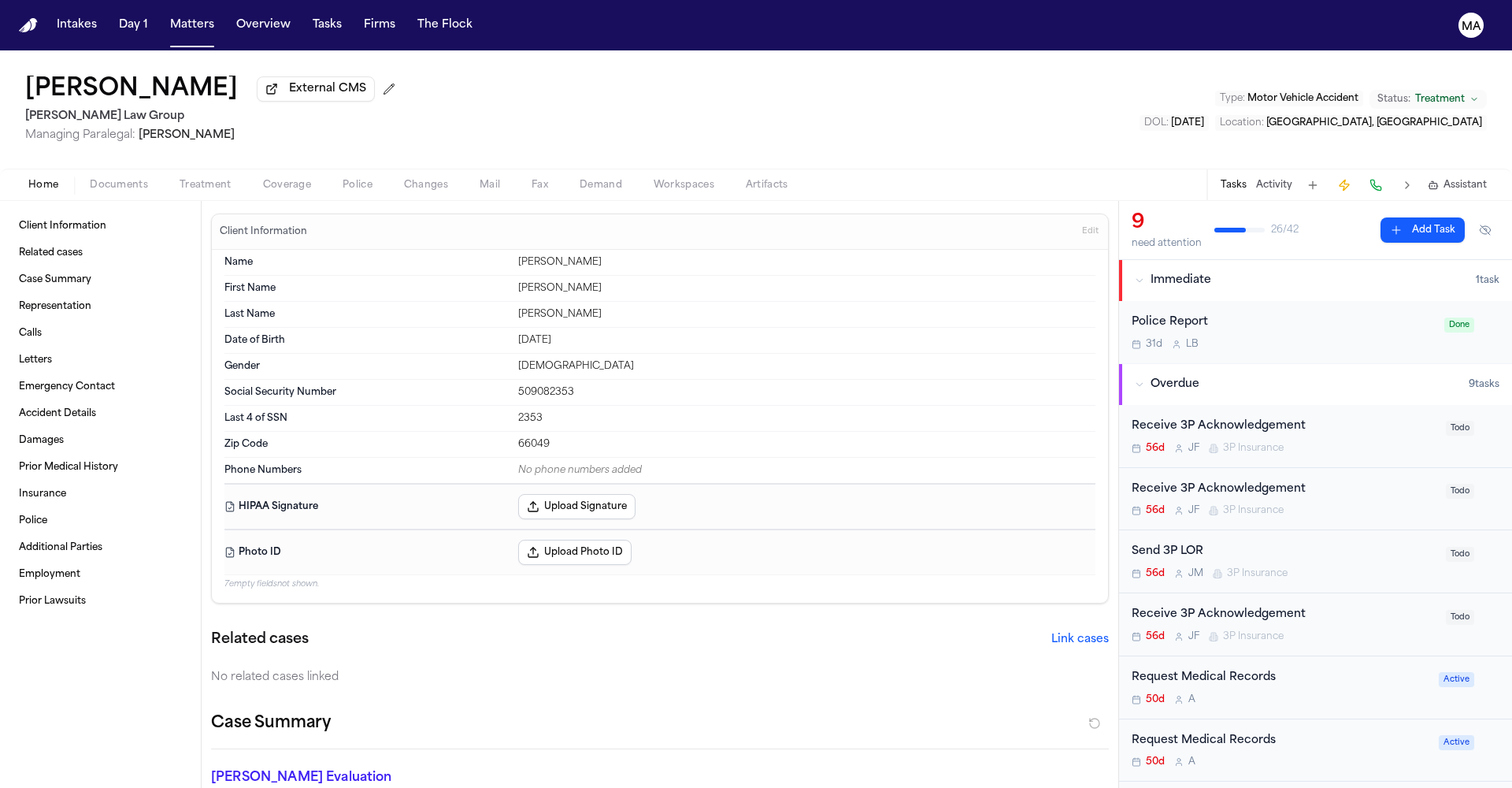
click at [518, 493] on button "Upload Signature" at bounding box center [577, 506] width 118 height 26
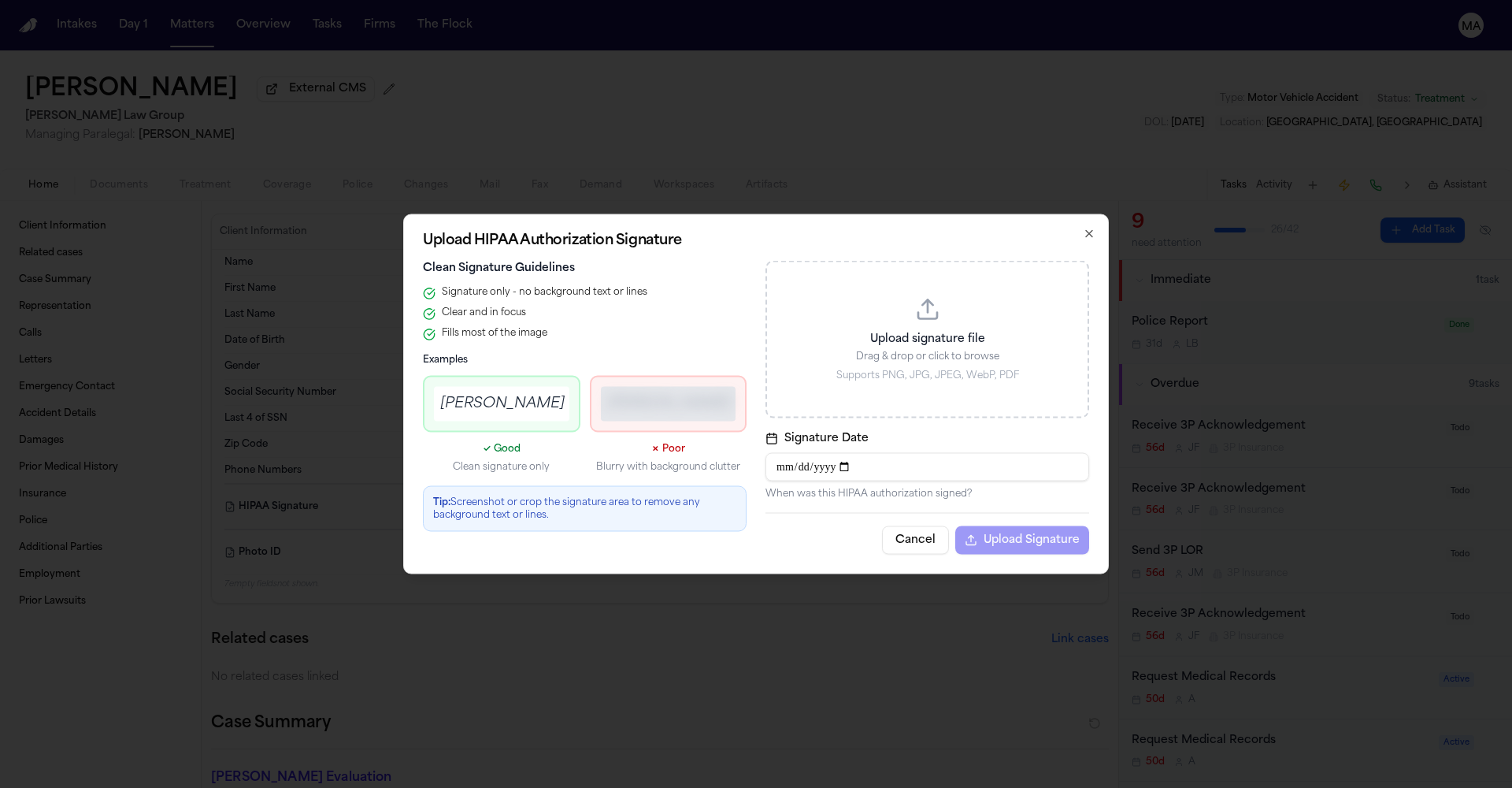
click at [851, 348] on p "Upload signature file" at bounding box center [928, 340] width 283 height 16
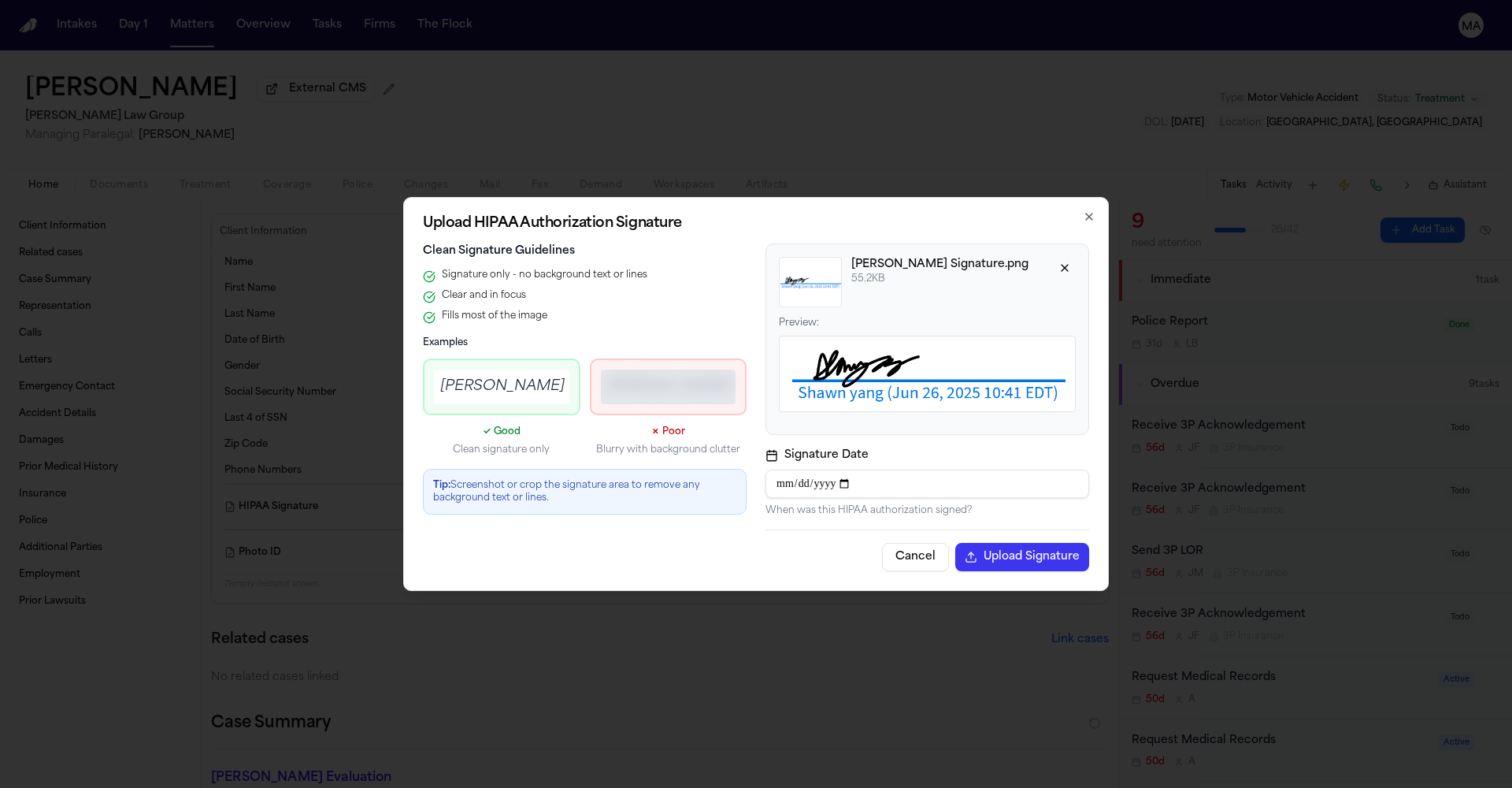
click at [955, 543] on button "Upload Signature" at bounding box center [1021, 557] width 134 height 28
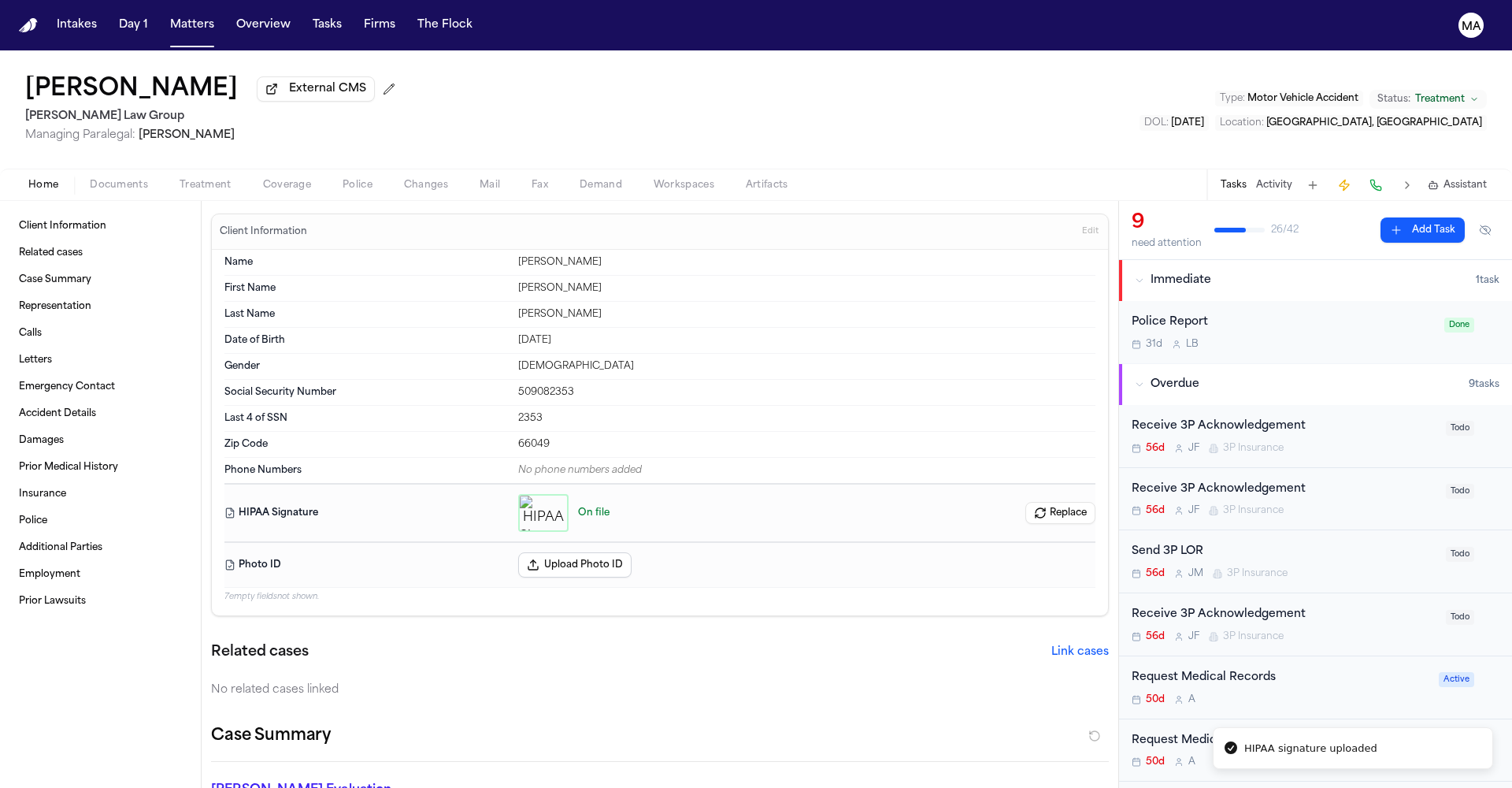
click at [580, 179] on span "Demand" at bounding box center [601, 185] width 42 height 12
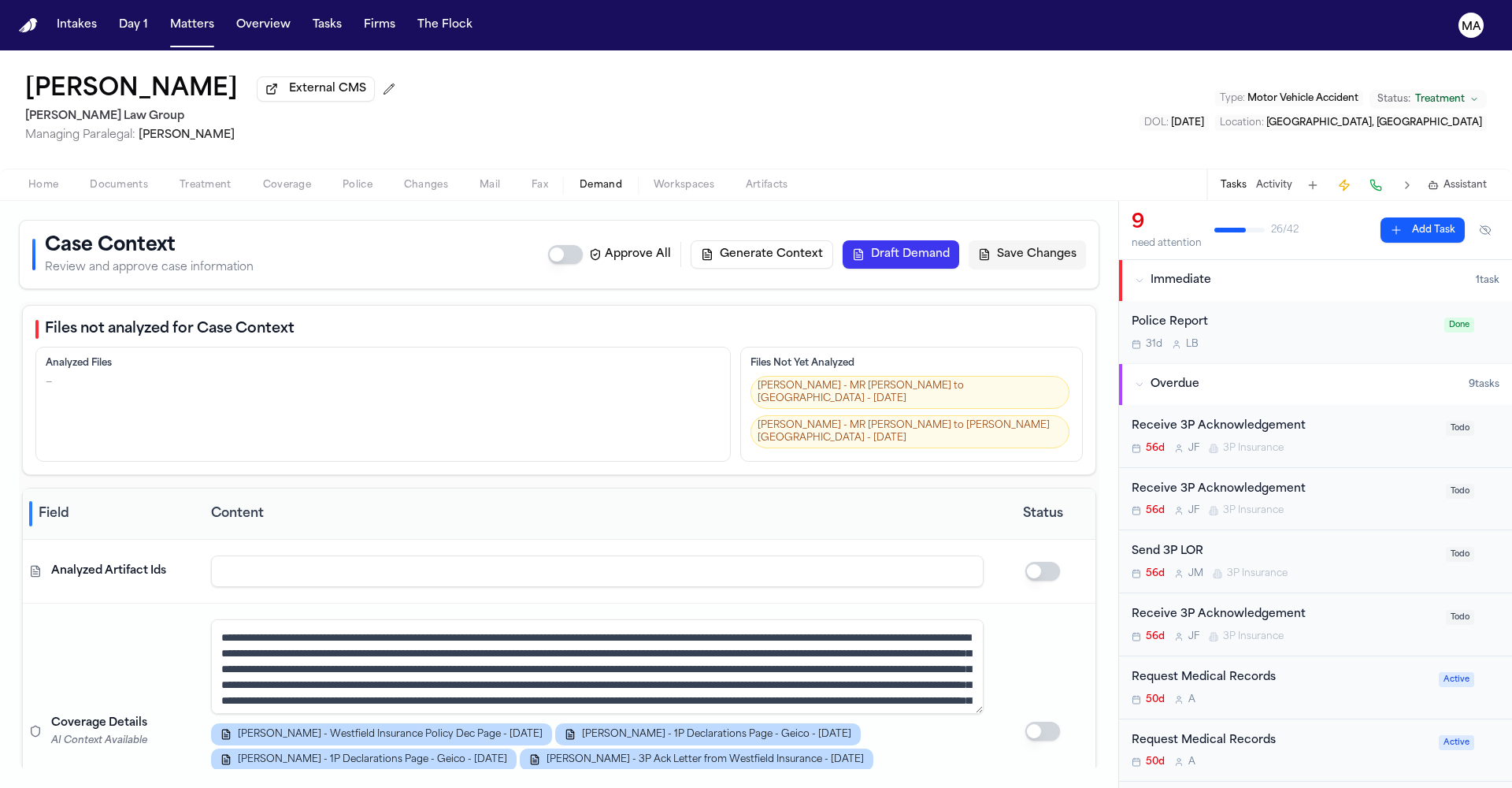
click at [179, 179] on span "Treatment" at bounding box center [205, 185] width 52 height 12
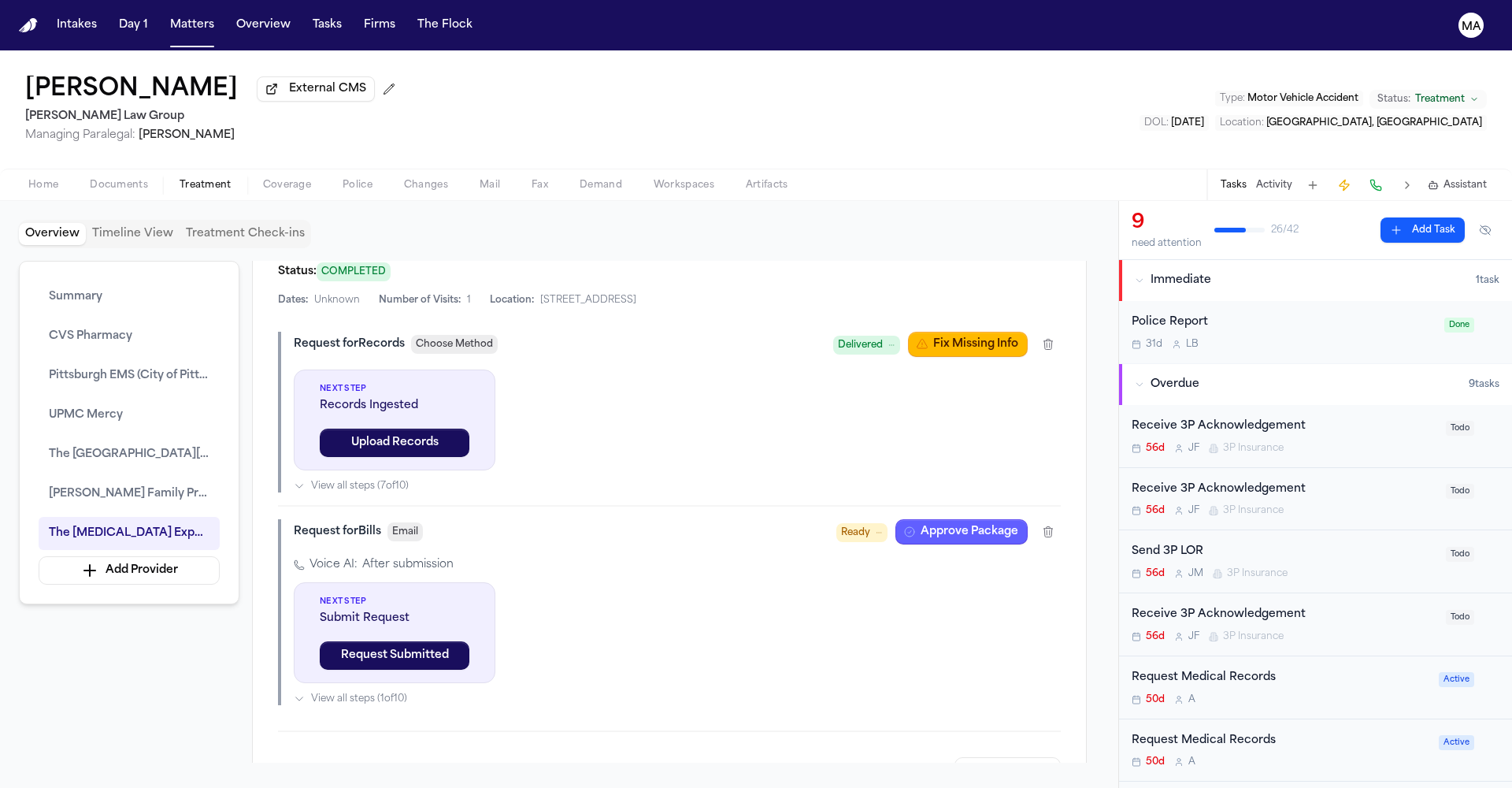
scroll to position [1886, 0]
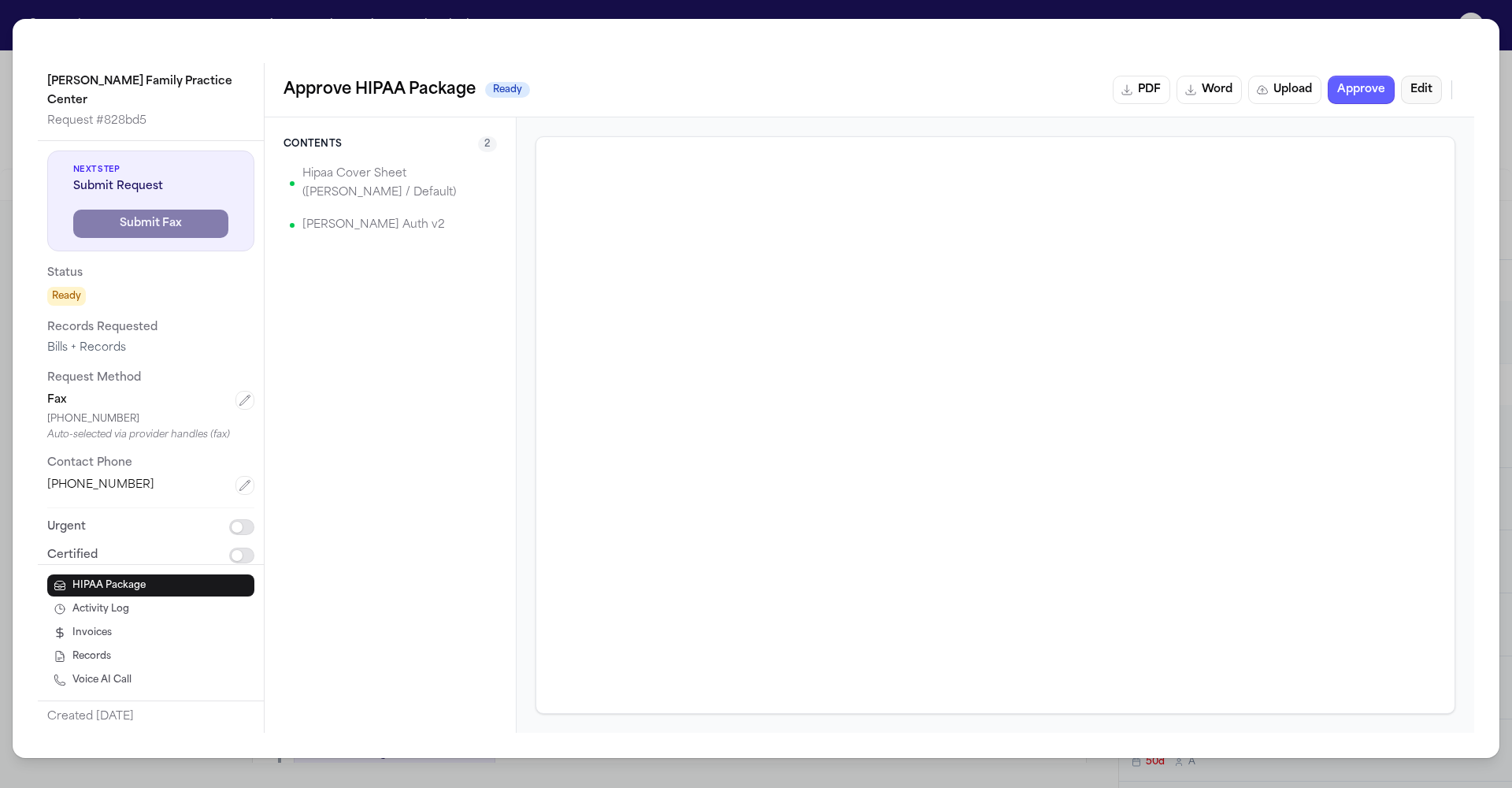
click at [1442, 76] on button "Edit" at bounding box center [1422, 90] width 41 height 28
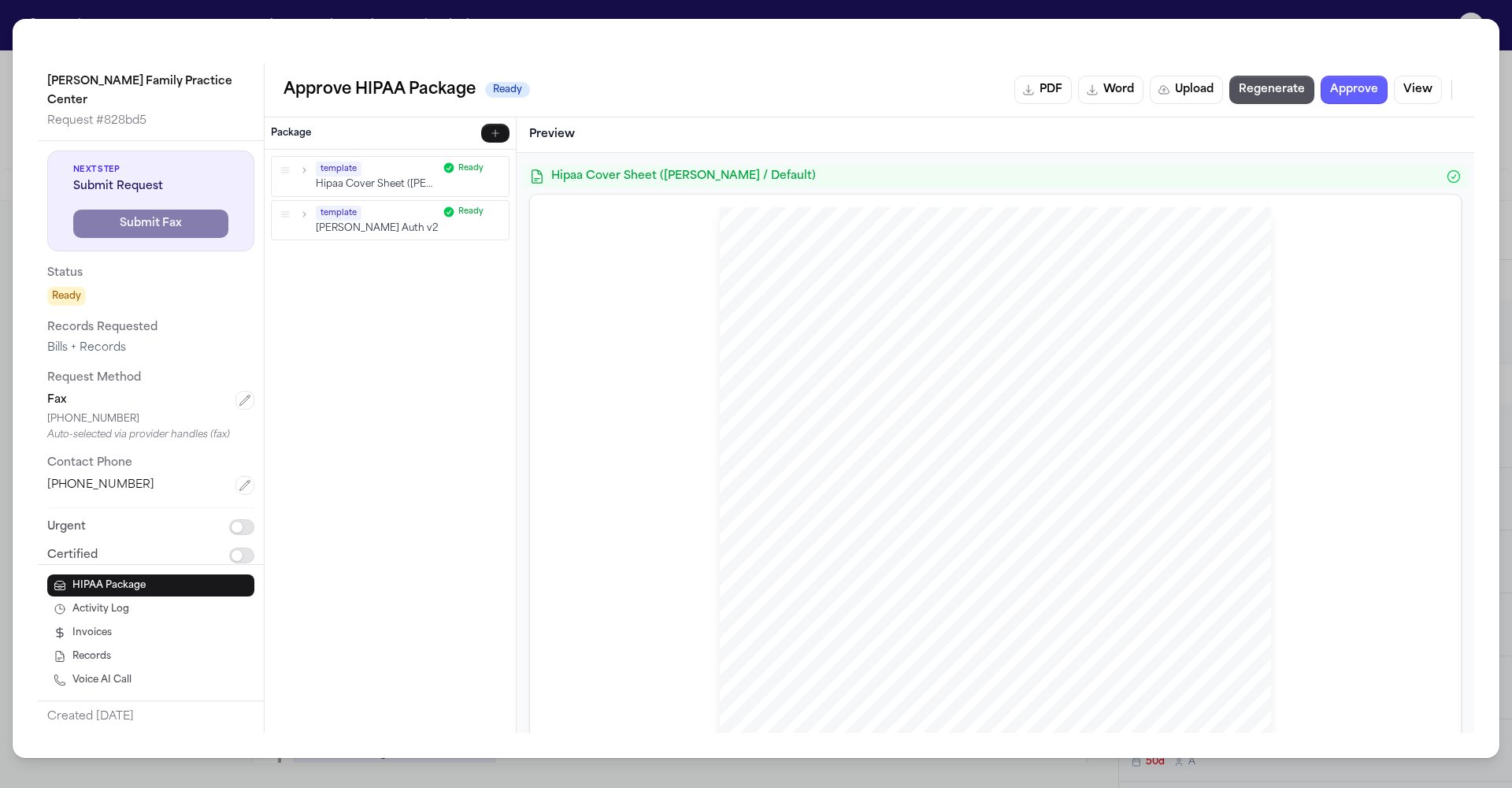
scroll to position [914, 0]
click at [1315, 76] on button "Regenerate" at bounding box center [1271, 90] width 85 height 28
click at [1387, 76] on button "Approve" at bounding box center [1355, 90] width 67 height 28
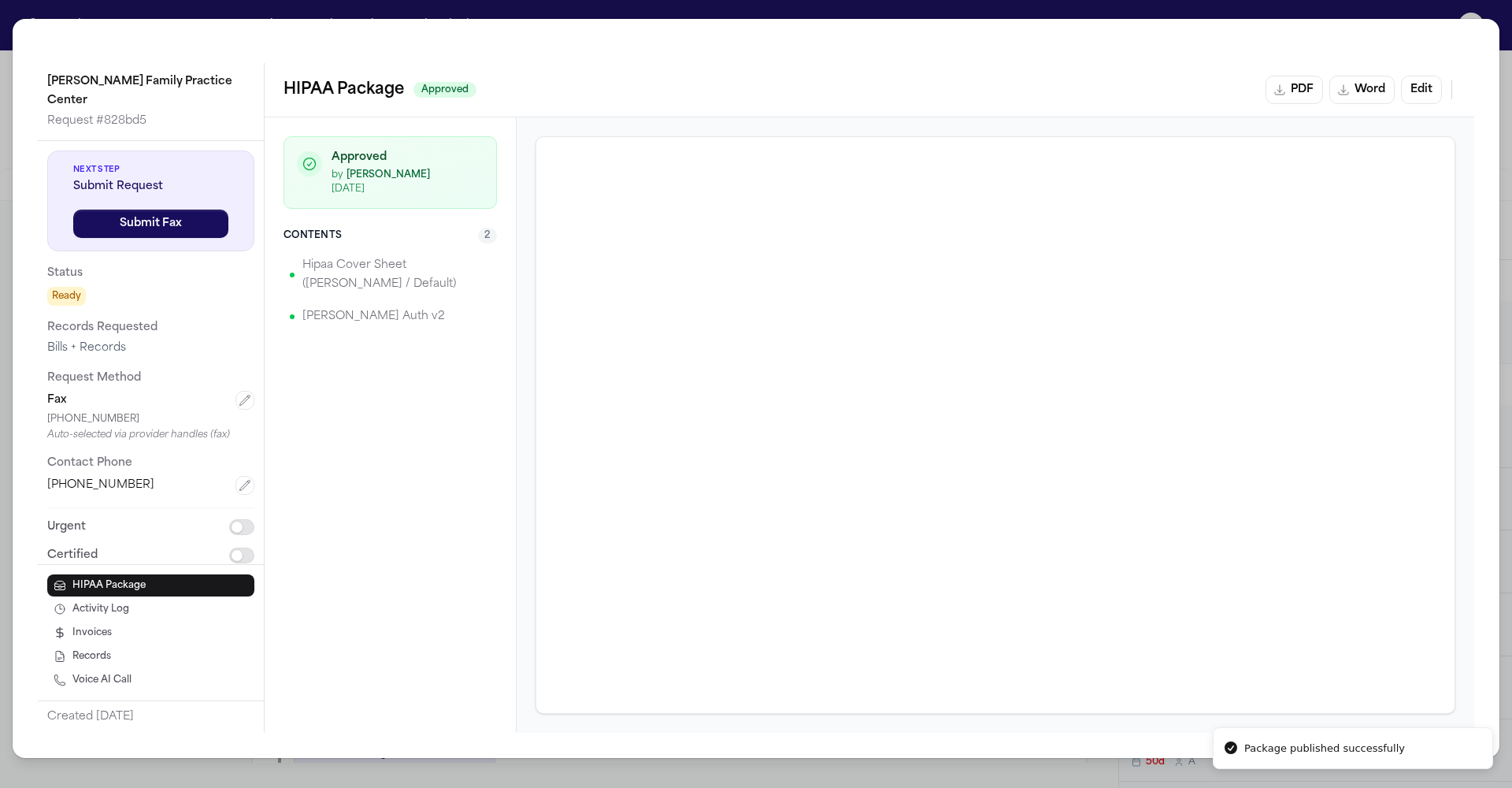
click at [1225, 21] on div "Lawrence Family Practice Center Request # 828bd5 Next Step Submit Request Submi…" at bounding box center [756, 394] width 1512 height 788
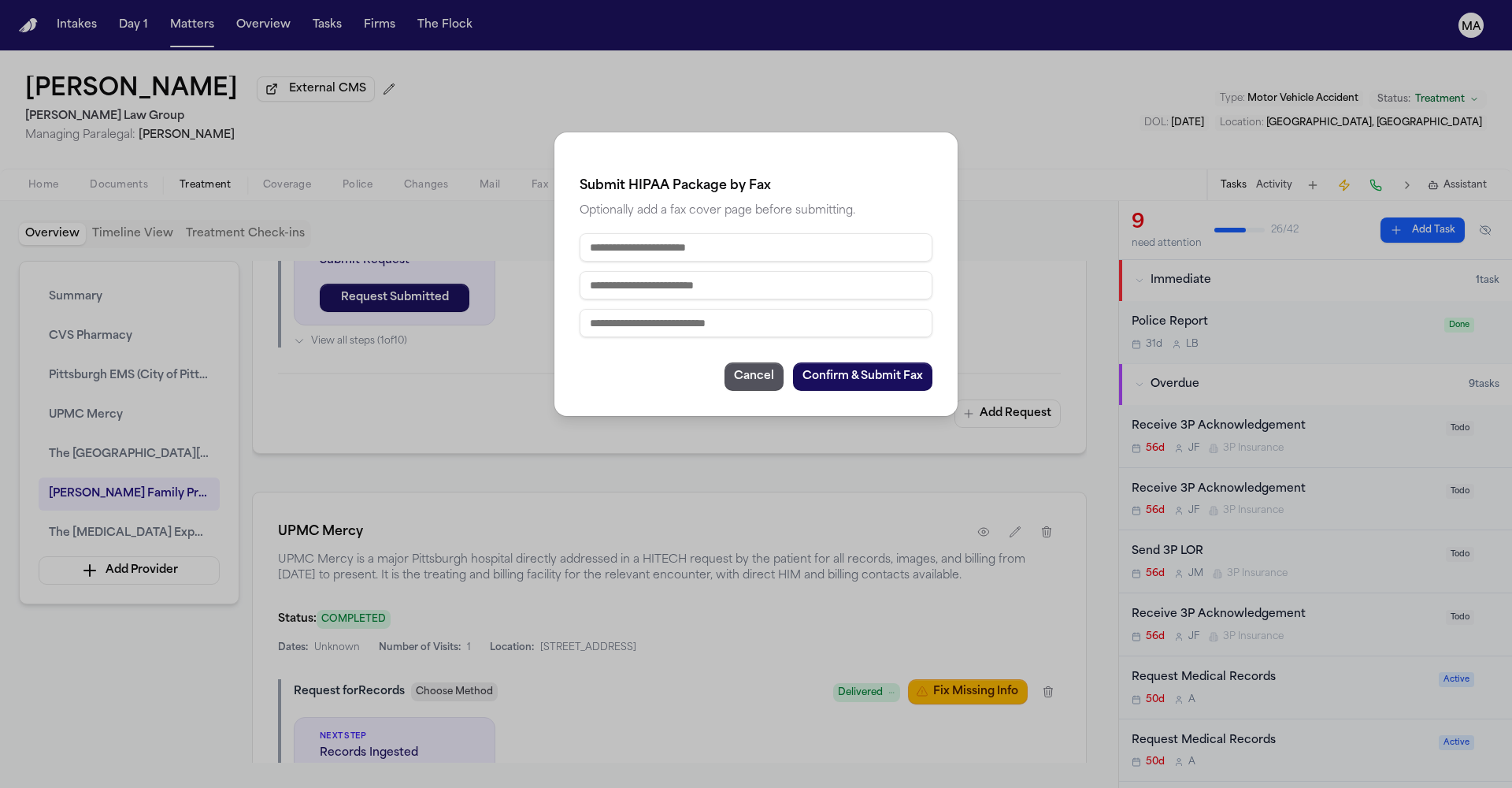
click at [708, 233] on input "text" at bounding box center [756, 248] width 353 height 28
type input "**********"
type input "*"
type input "**********"
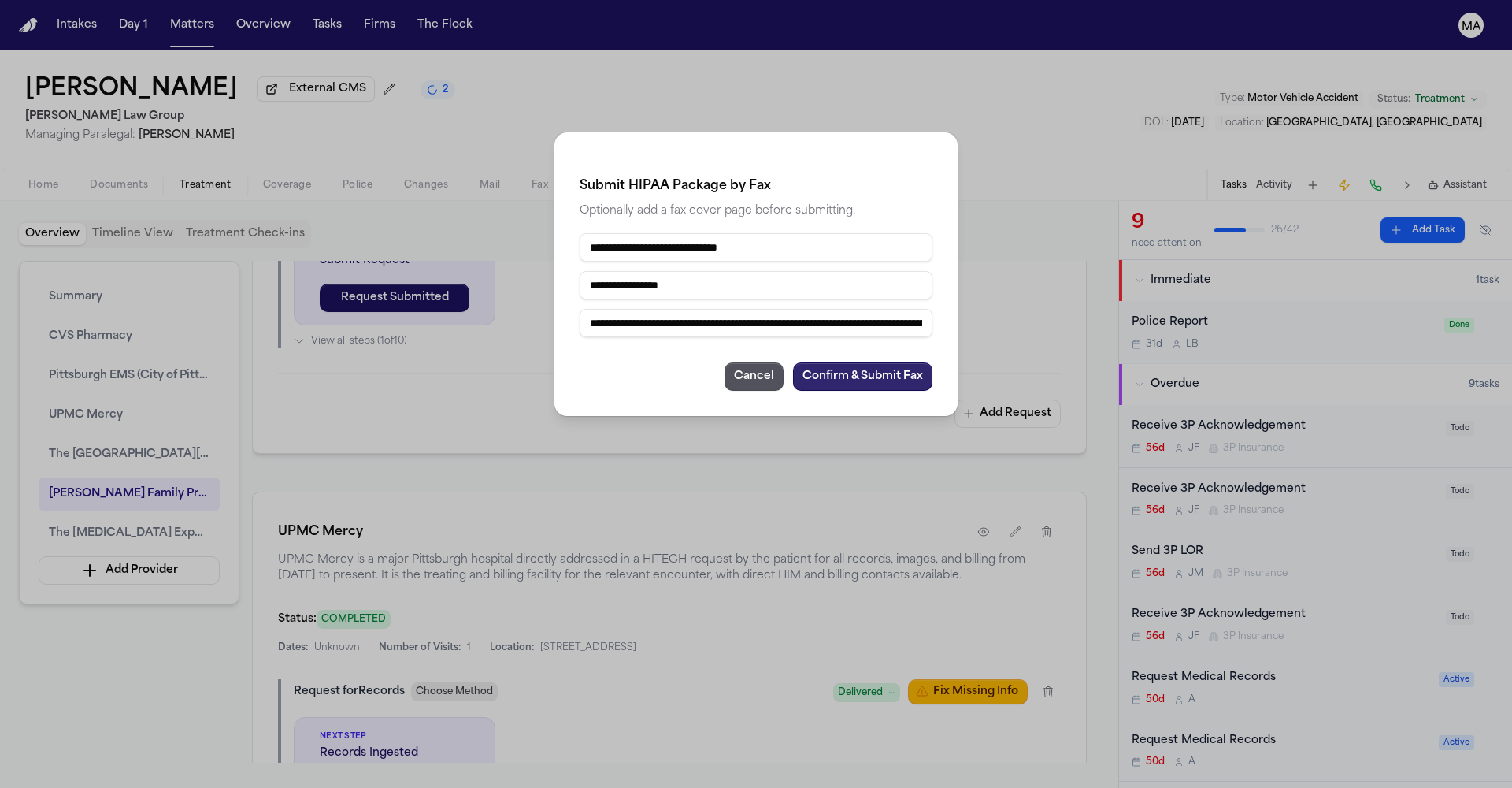
type input "**********"
click at [806, 363] on button "Confirm & Submit Fax" at bounding box center [863, 377] width 140 height 28
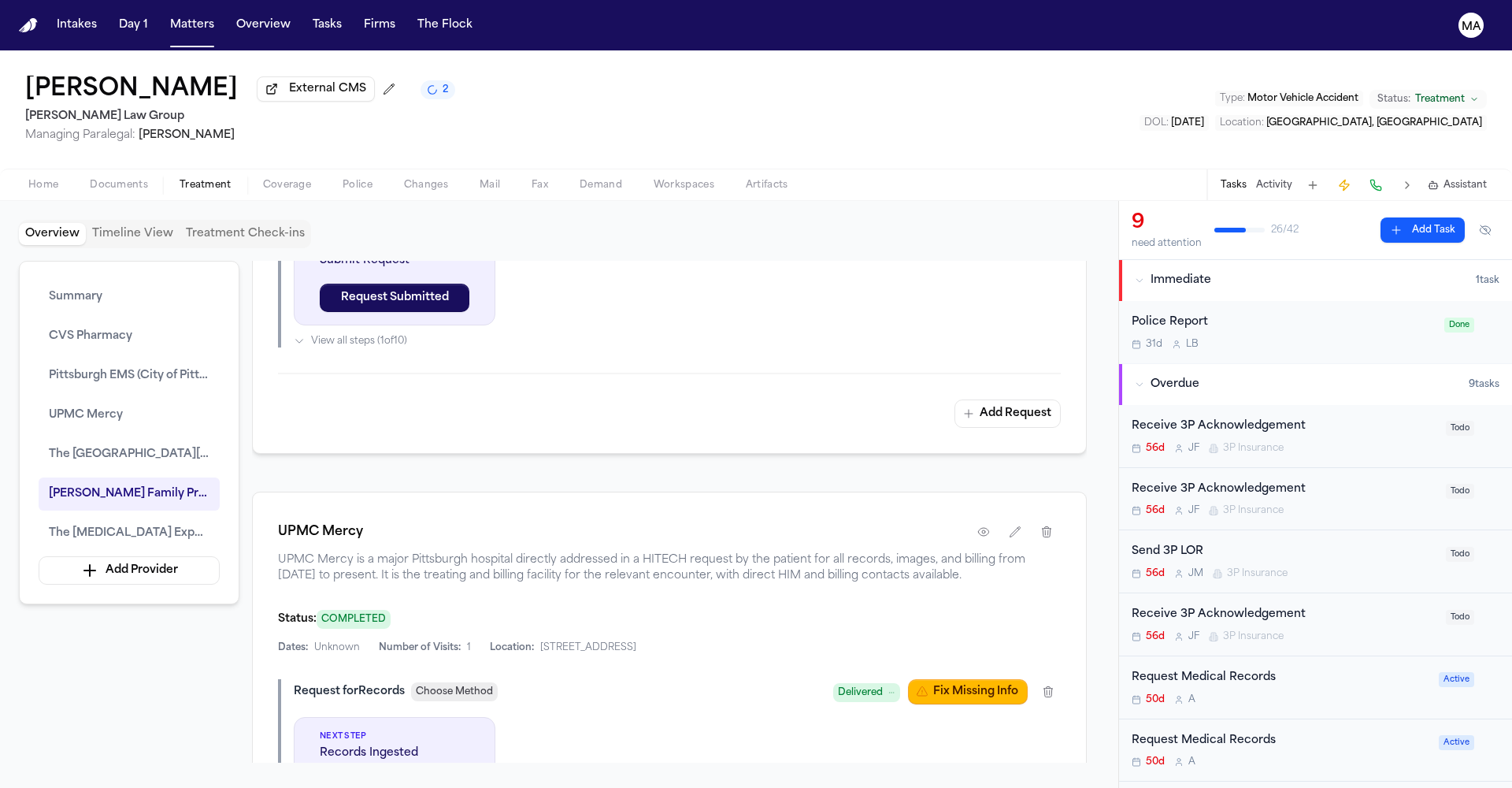
click at [93, 179] on span "Documents" at bounding box center [119, 185] width 58 height 12
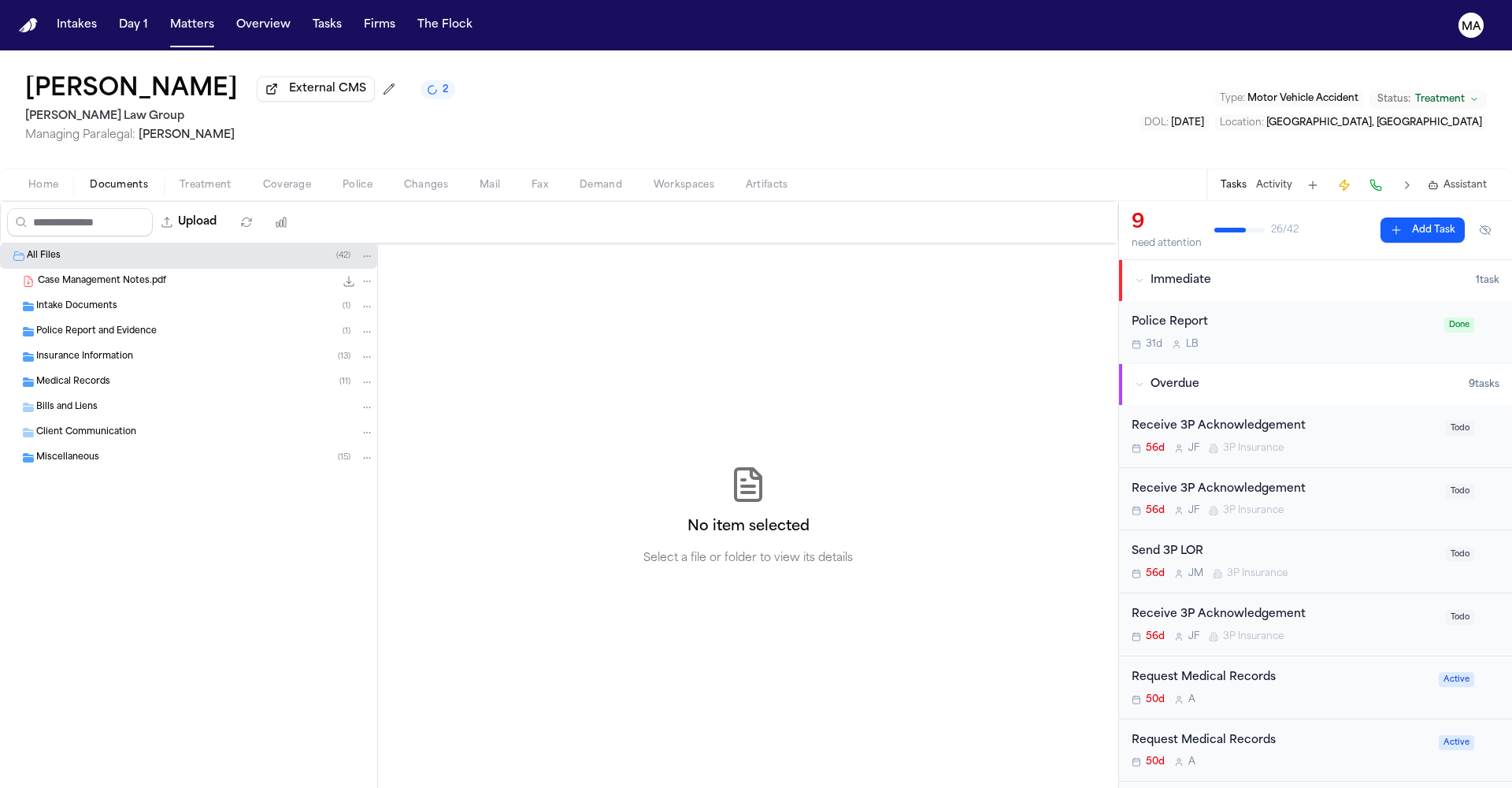
click at [99, 375] on div "Medical Records ( 11 )" at bounding box center [205, 382] width 338 height 14
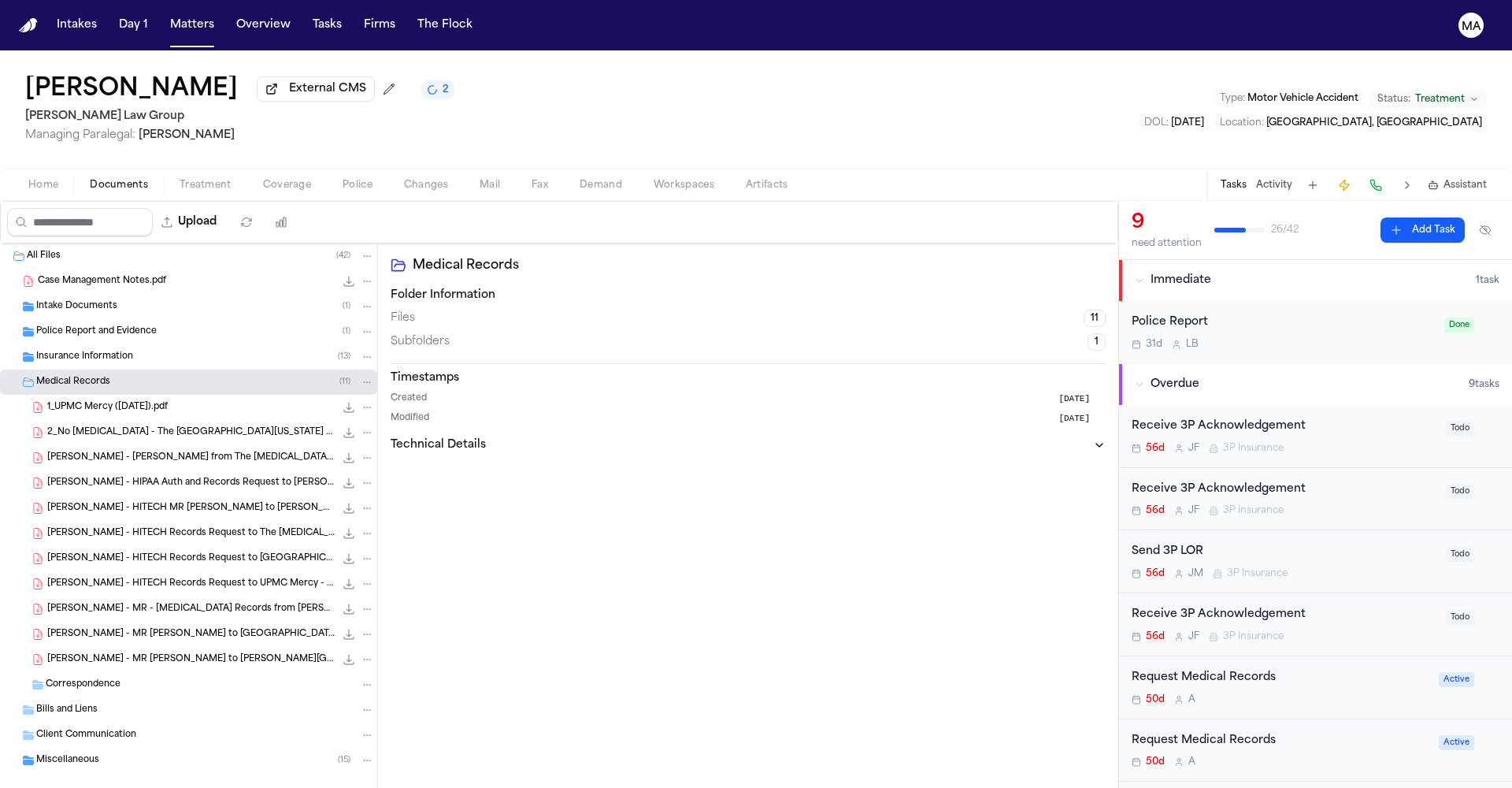
click at [109, 646] on div "S. Yang - MR Request to Lawrence Family Practice Center - 6.26.25 293.9 KB • PDF" at bounding box center [188, 659] width 378 height 26
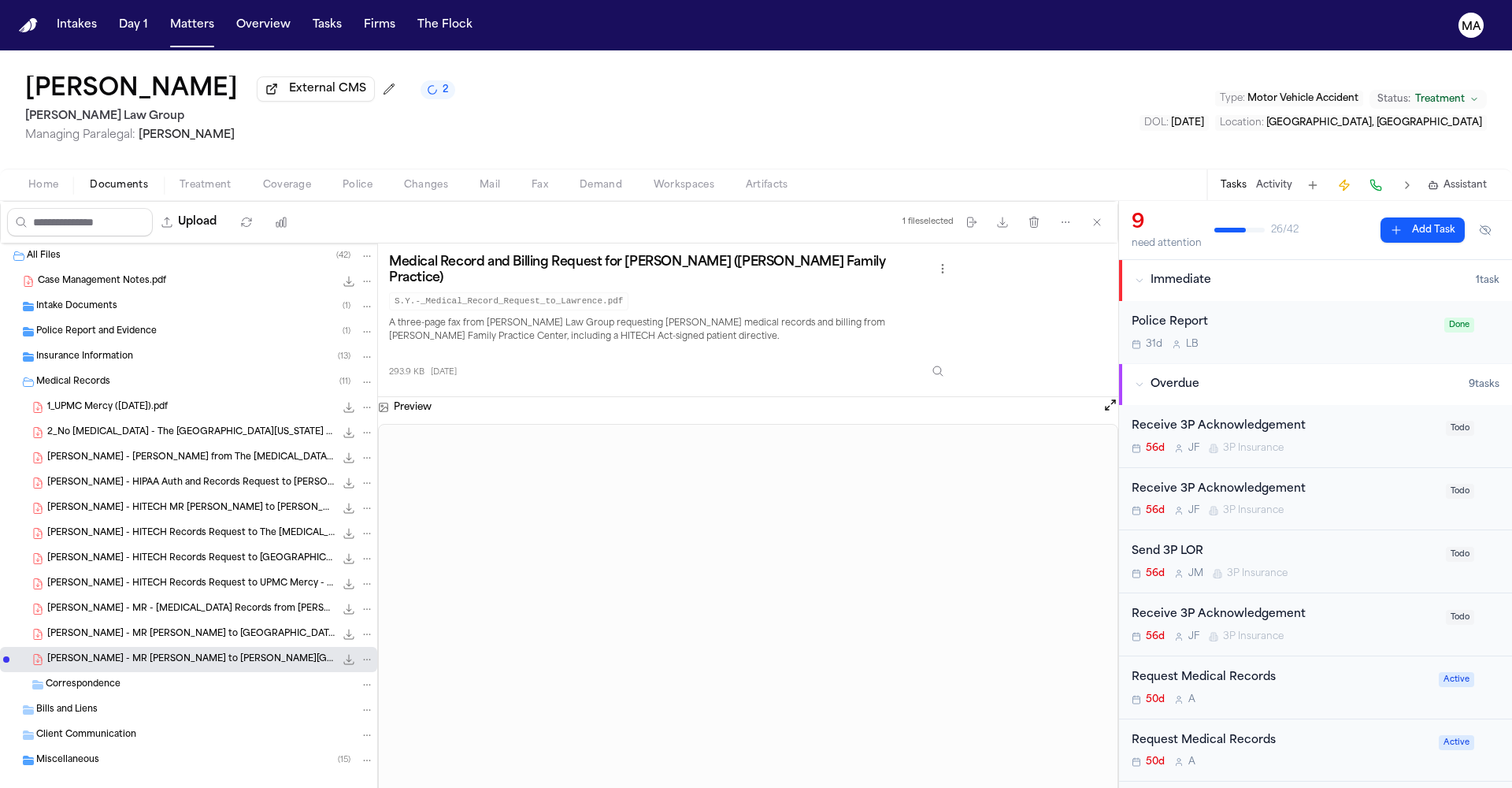
click at [89, 622] on div "S. Yang - MR Request to Allegheny General Hospital - 9.26.25 350.6 KB • PDF" at bounding box center [188, 634] width 378 height 26
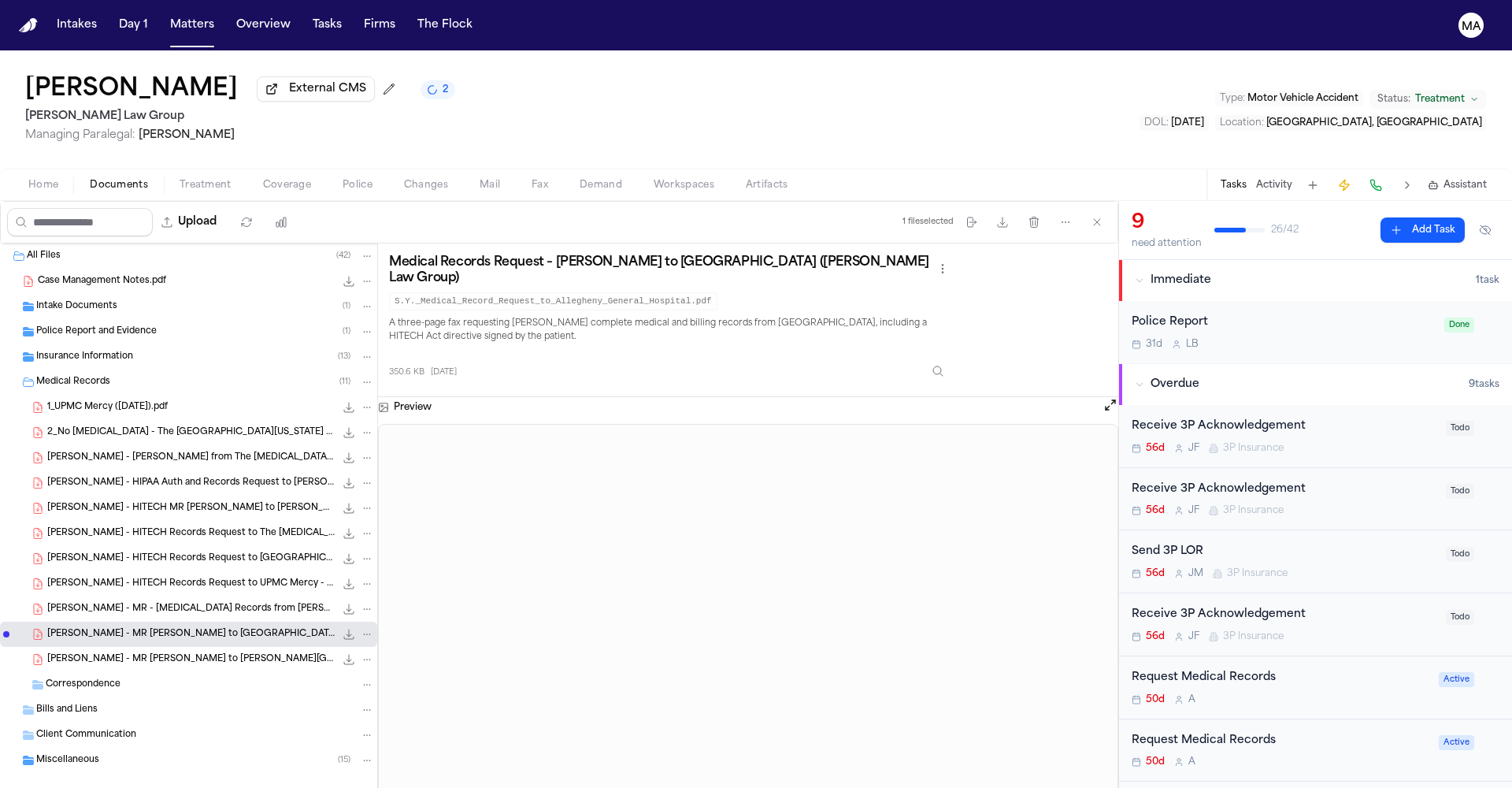
click at [90, 596] on div "S. Yang - MR - Chiropractic Records from Dr. Howarter - 7.2.25 to 7.8.25 459.2 …" at bounding box center [188, 608] width 378 height 26
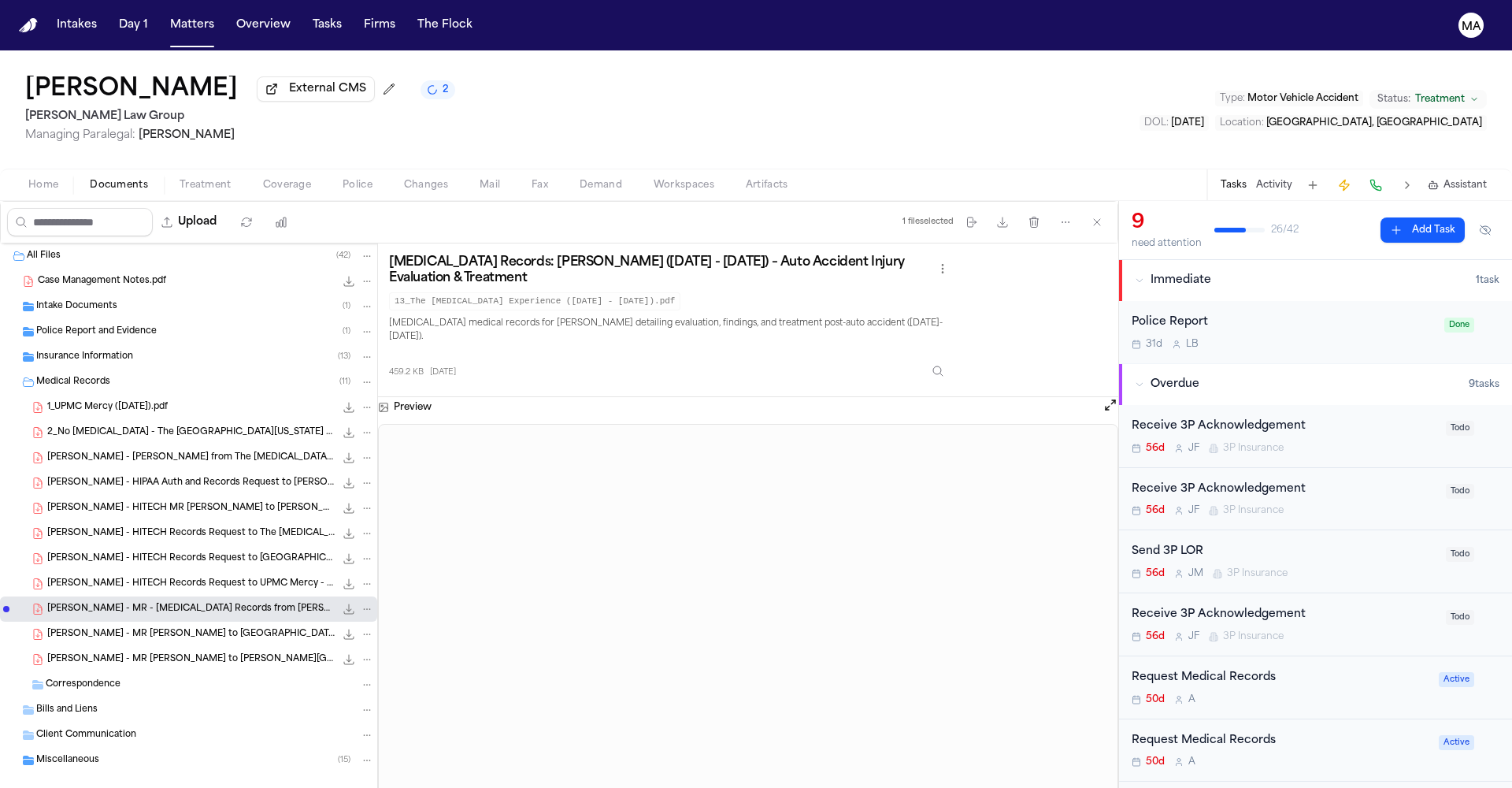
click at [94, 571] on div "S. Yang - HITECH Records Request to UPMC Mercy - 7.31.25 110.2 KB • PDF" at bounding box center [188, 584] width 378 height 26
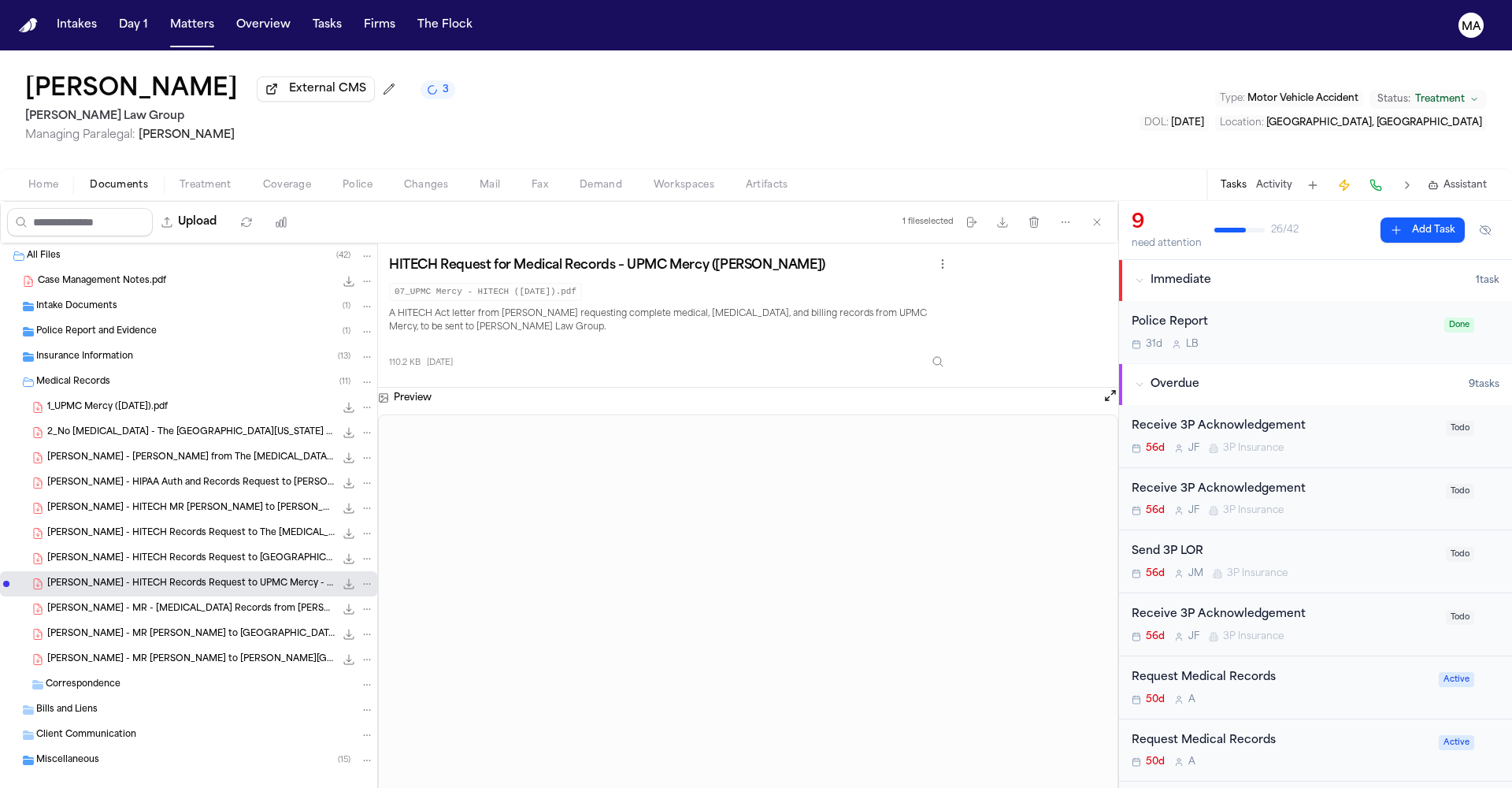
click at [103, 445] on div "S. Yang - Bill from The Chiropractic Experience - 7.2.25 to 7.8.25 57.8 KB • PDF" at bounding box center [188, 457] width 378 height 26
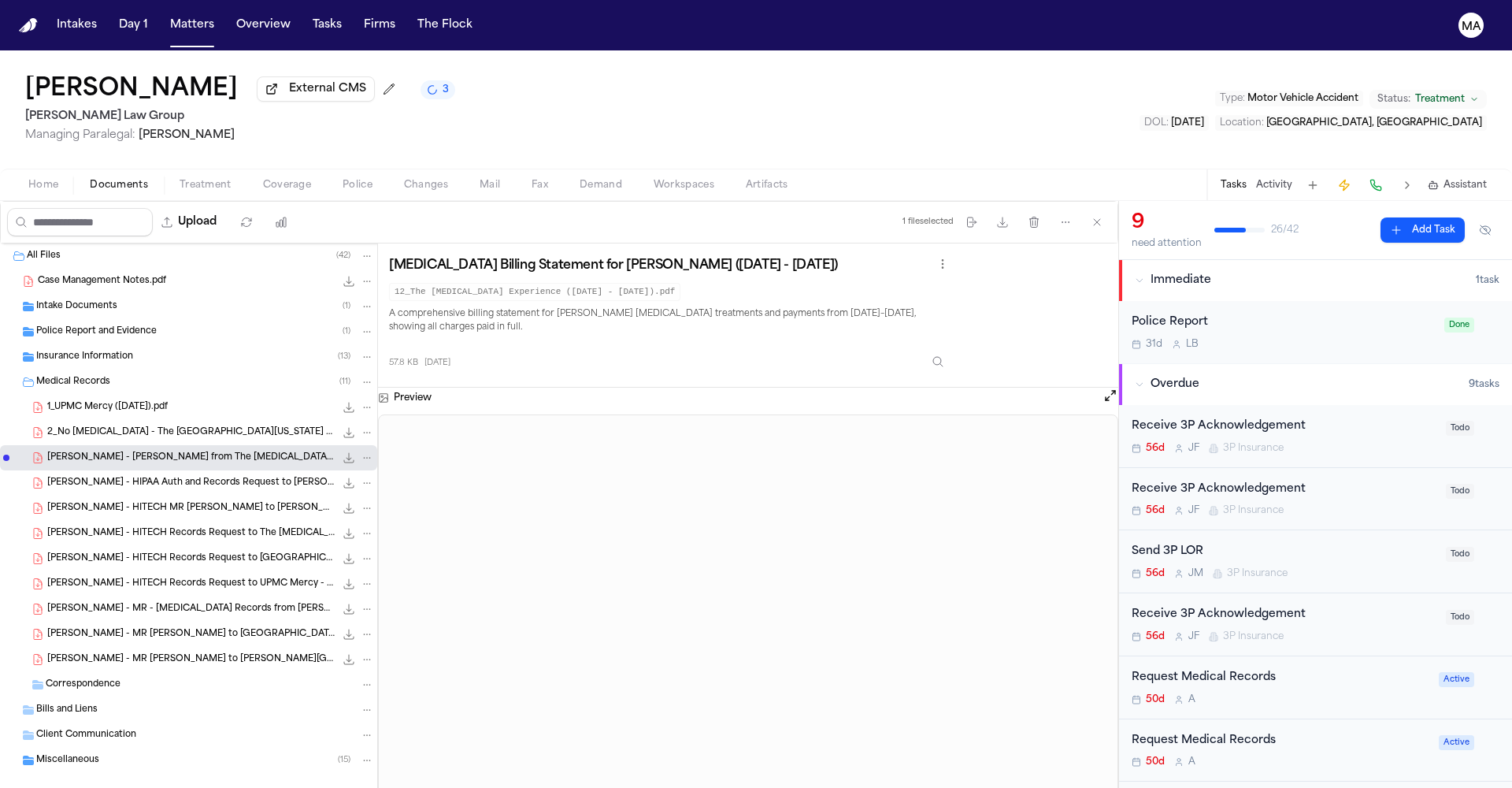
click at [107, 420] on div "2_No Radiology - The University of Kansas Hospital (8.13.25).pdf 33.7 KB • PDF" at bounding box center [188, 432] width 378 height 26
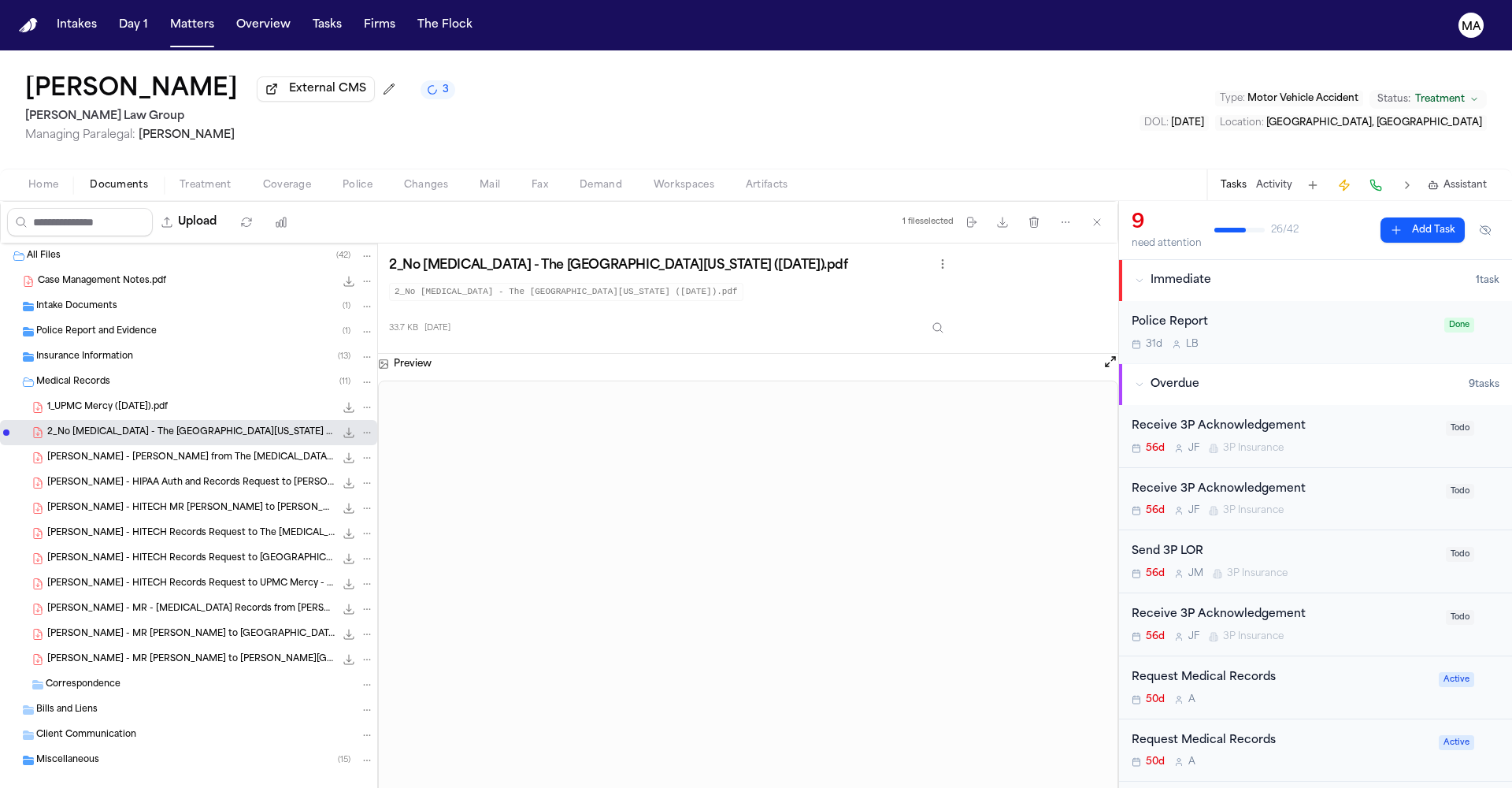
click at [421, 80] on button "3" at bounding box center [438, 89] width 34 height 19
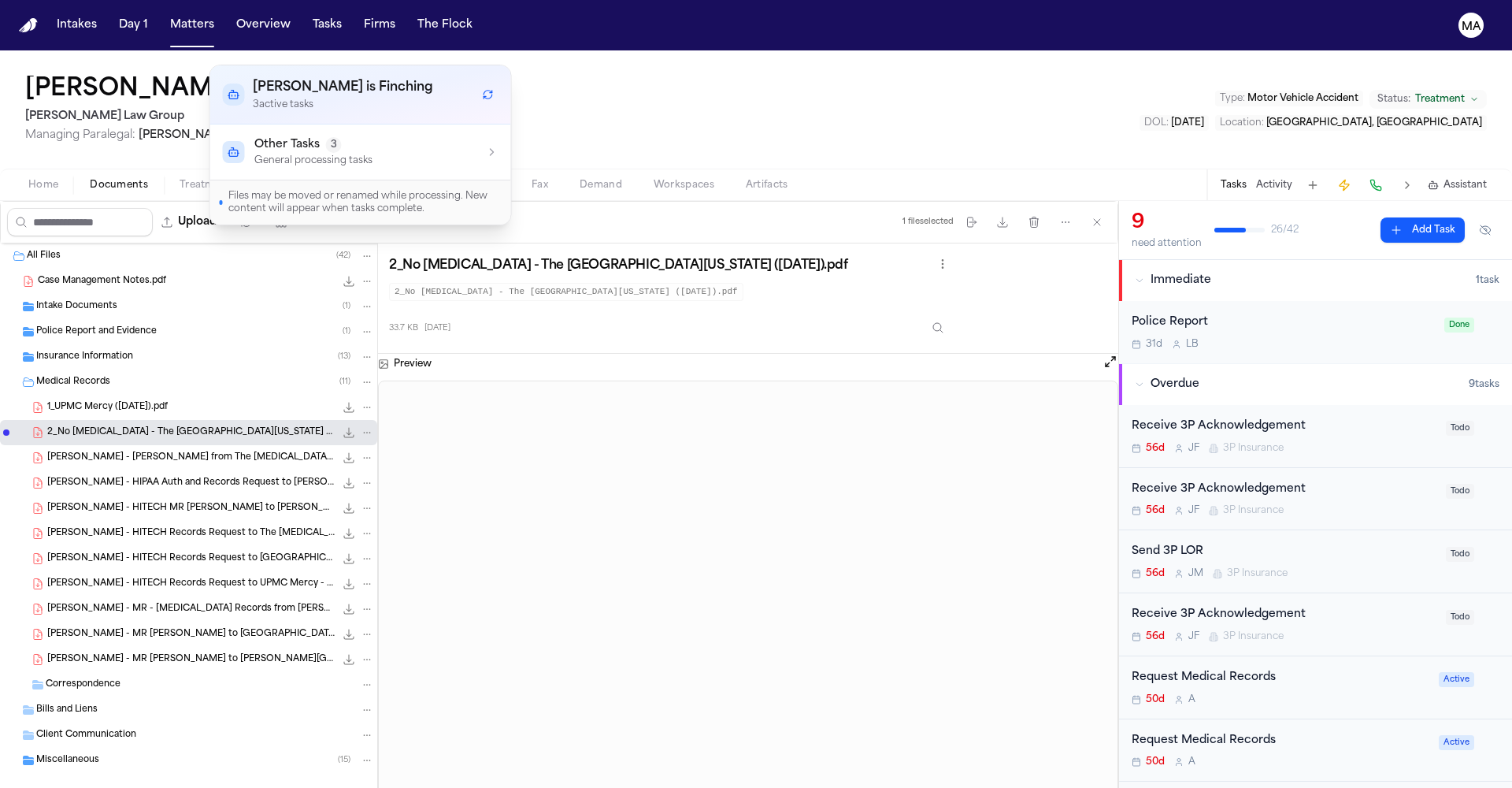
click at [330, 137] on div "Other Tasks 3 General processing tasks" at bounding box center [361, 152] width 276 height 30
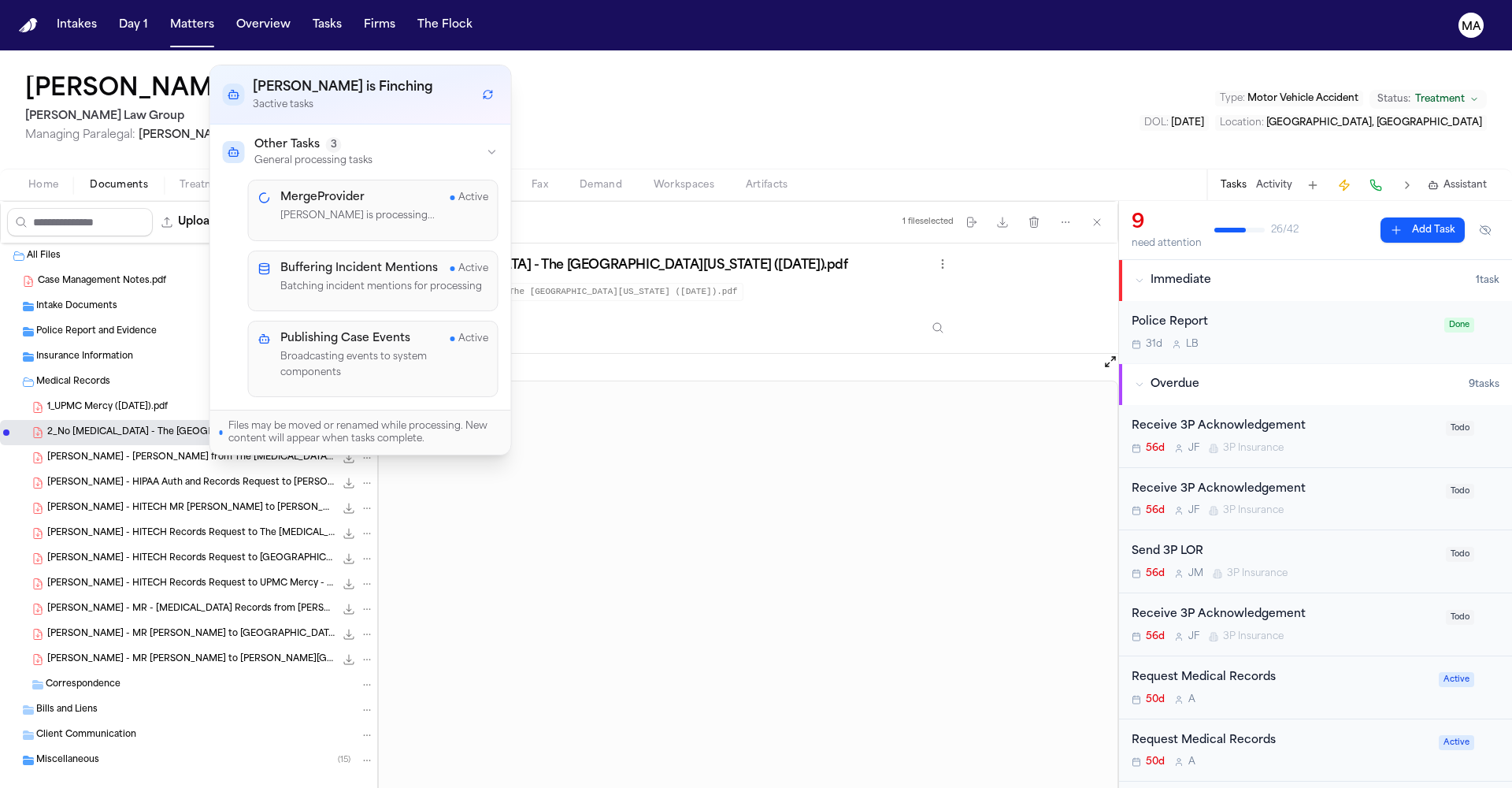
scroll to position [18, 0]
click at [117, 747] on div "Miscellaneous ( 15 )" at bounding box center [188, 760] width 378 height 26
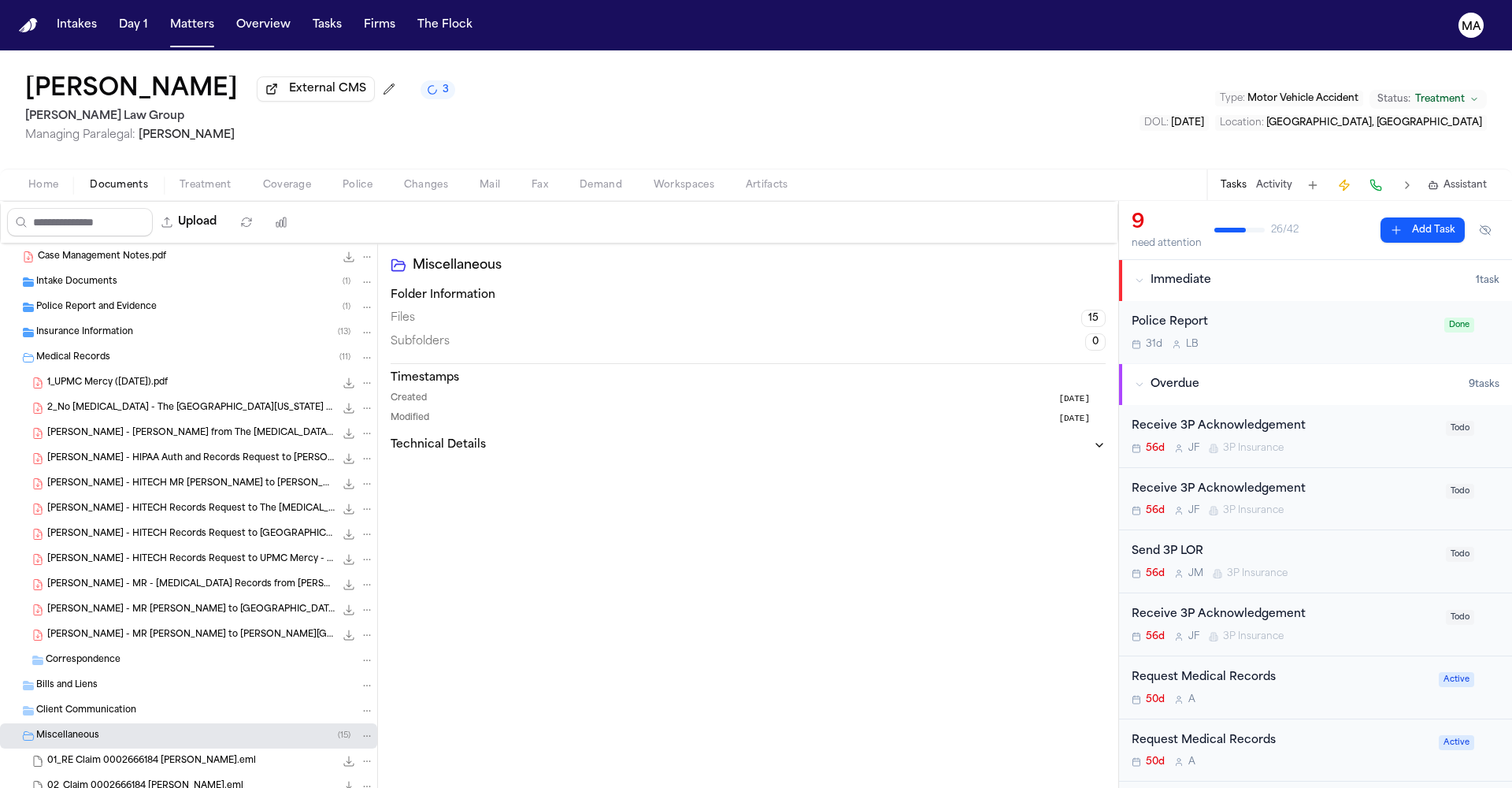
scroll to position [0, 0]
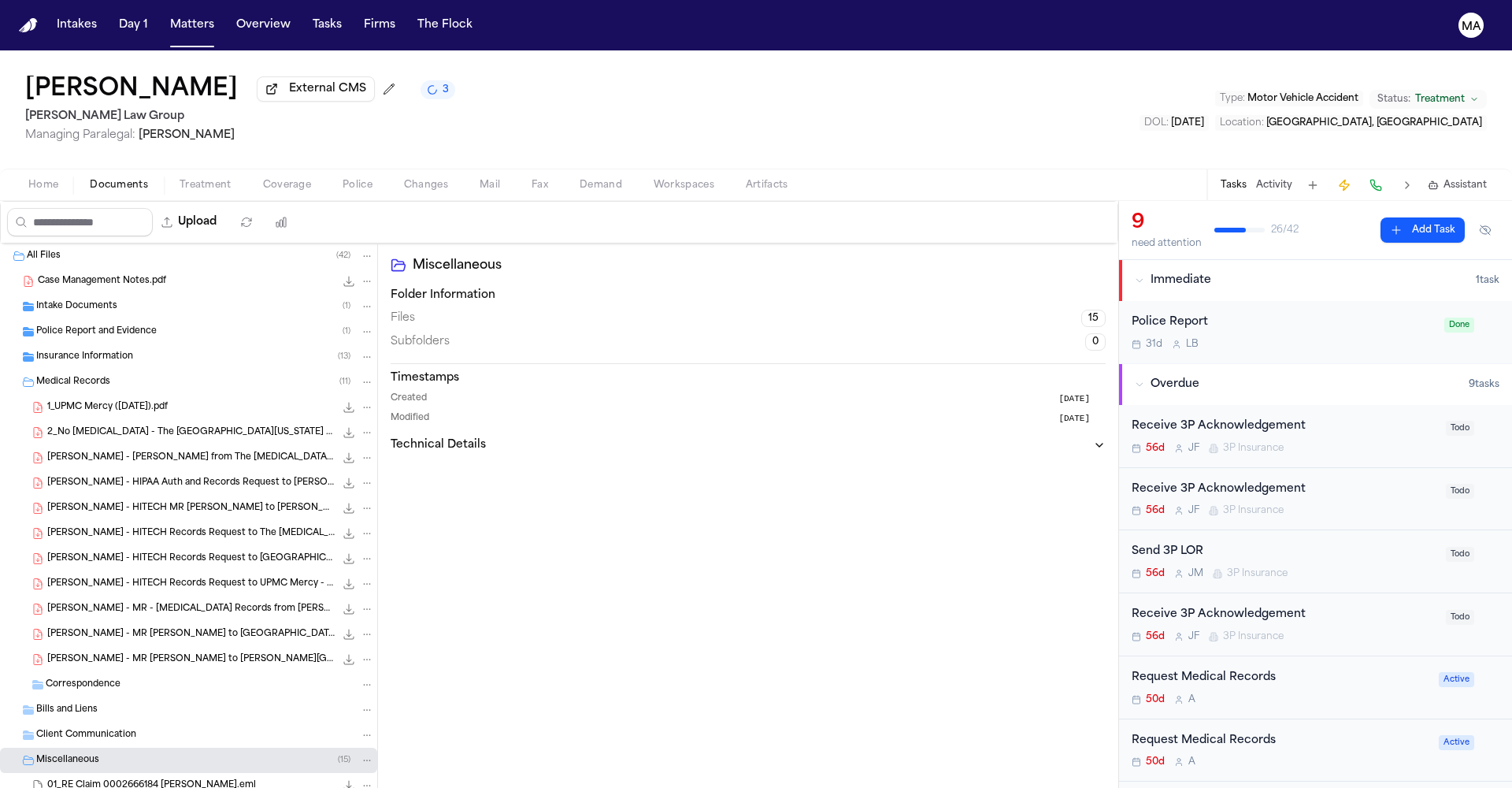
click at [103, 646] on div "S. Yang - MR Request to Lawrence Family Practice Center - 6.26.25 293.9 KB • PDF" at bounding box center [188, 659] width 378 height 26
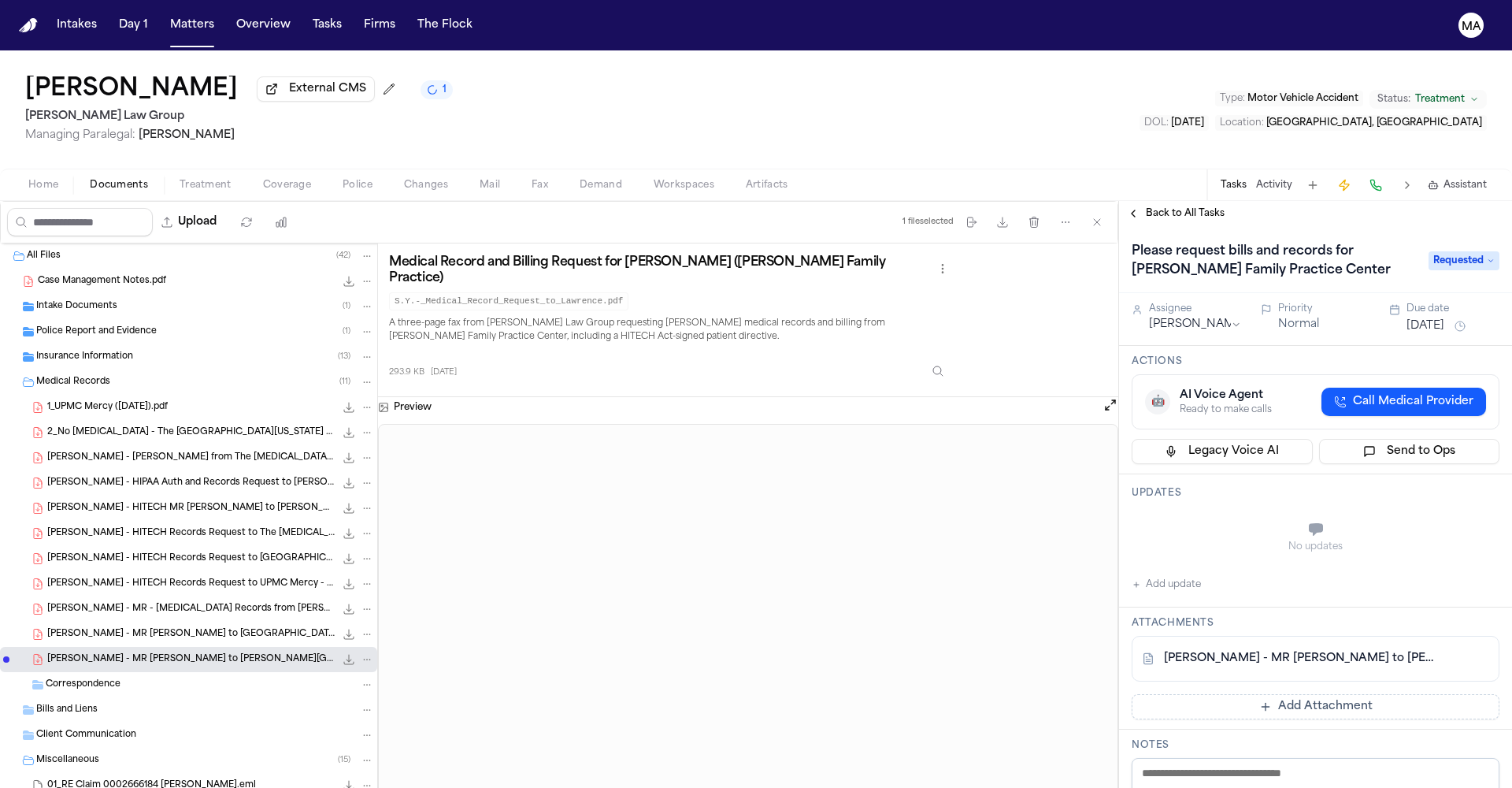
click at [1170, 207] on span "Back to All Tasks" at bounding box center [1185, 213] width 79 height 12
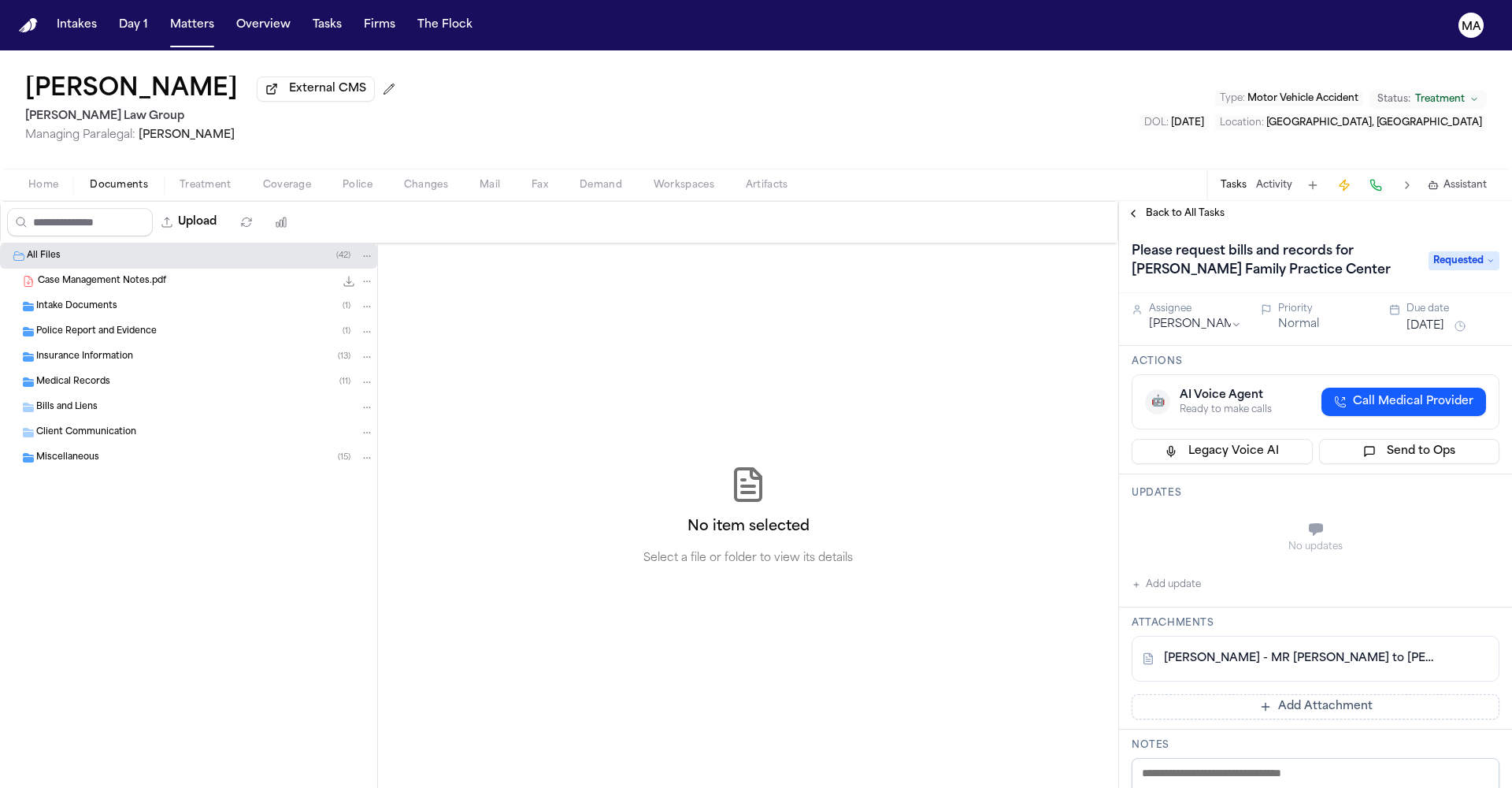
click at [1467, 251] on span "Requested" at bounding box center [1464, 260] width 71 height 19
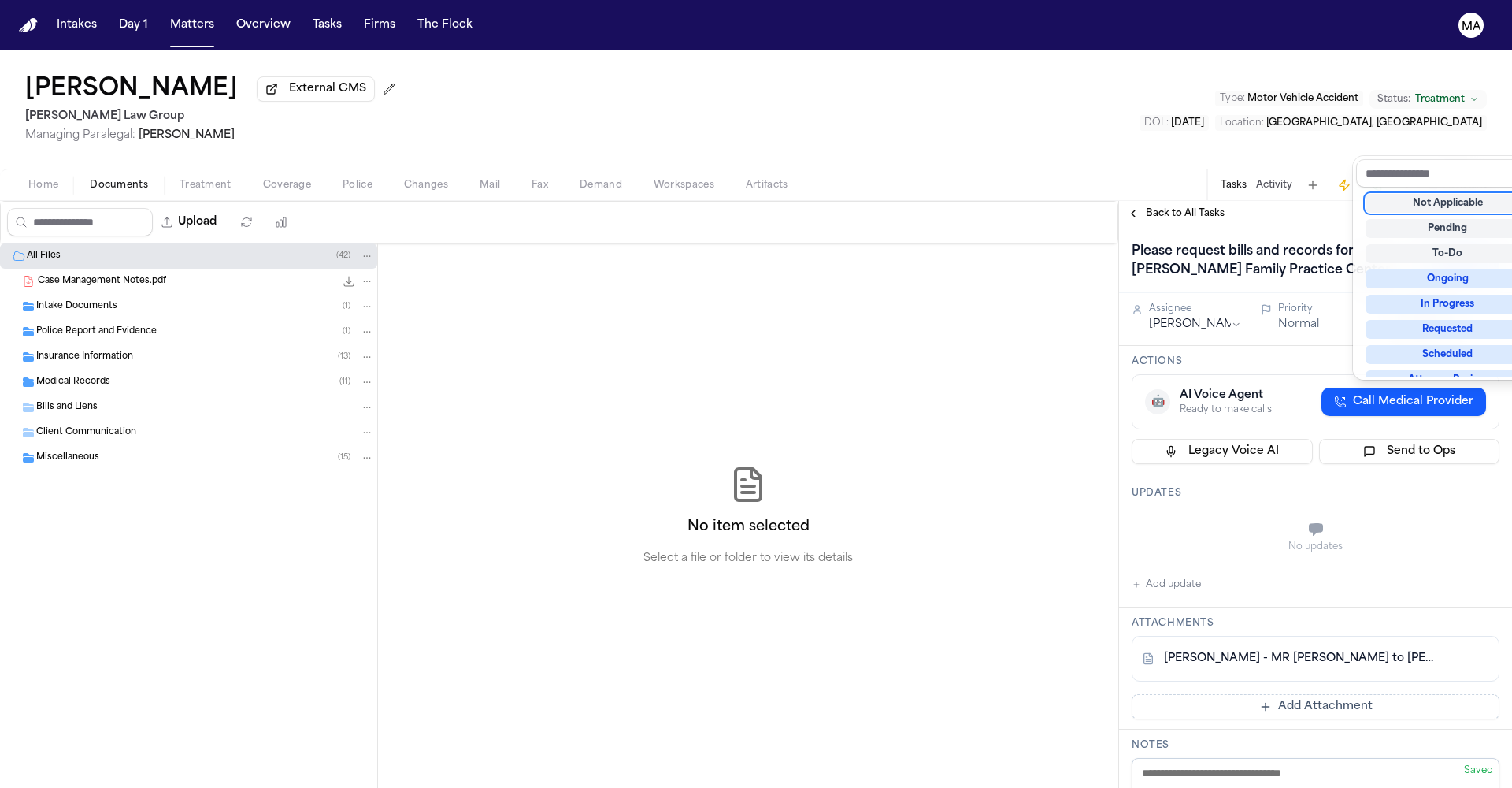
click at [1435, 194] on div "Not Applicable" at bounding box center [1448, 203] width 164 height 19
click at [1299, 201] on div "Back to All Tasks Please request bills and records for Lawrence Family Practice…" at bounding box center [1316, 494] width 393 height 587
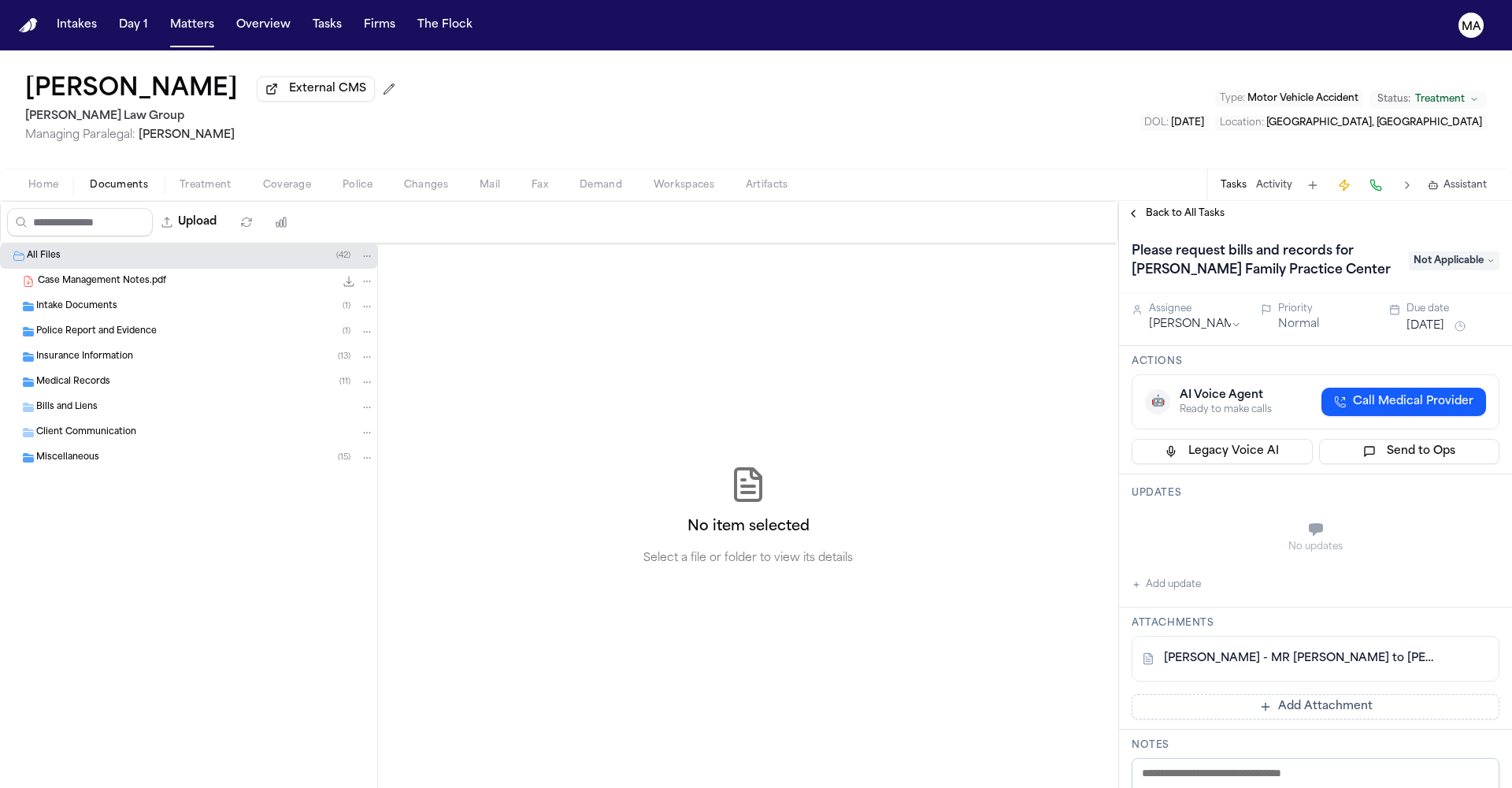
click at [1172, 201] on div "Back to All Tasks" at bounding box center [1316, 213] width 393 height 26
click at [1170, 207] on span "Back to All Tasks" at bounding box center [1185, 213] width 79 height 12
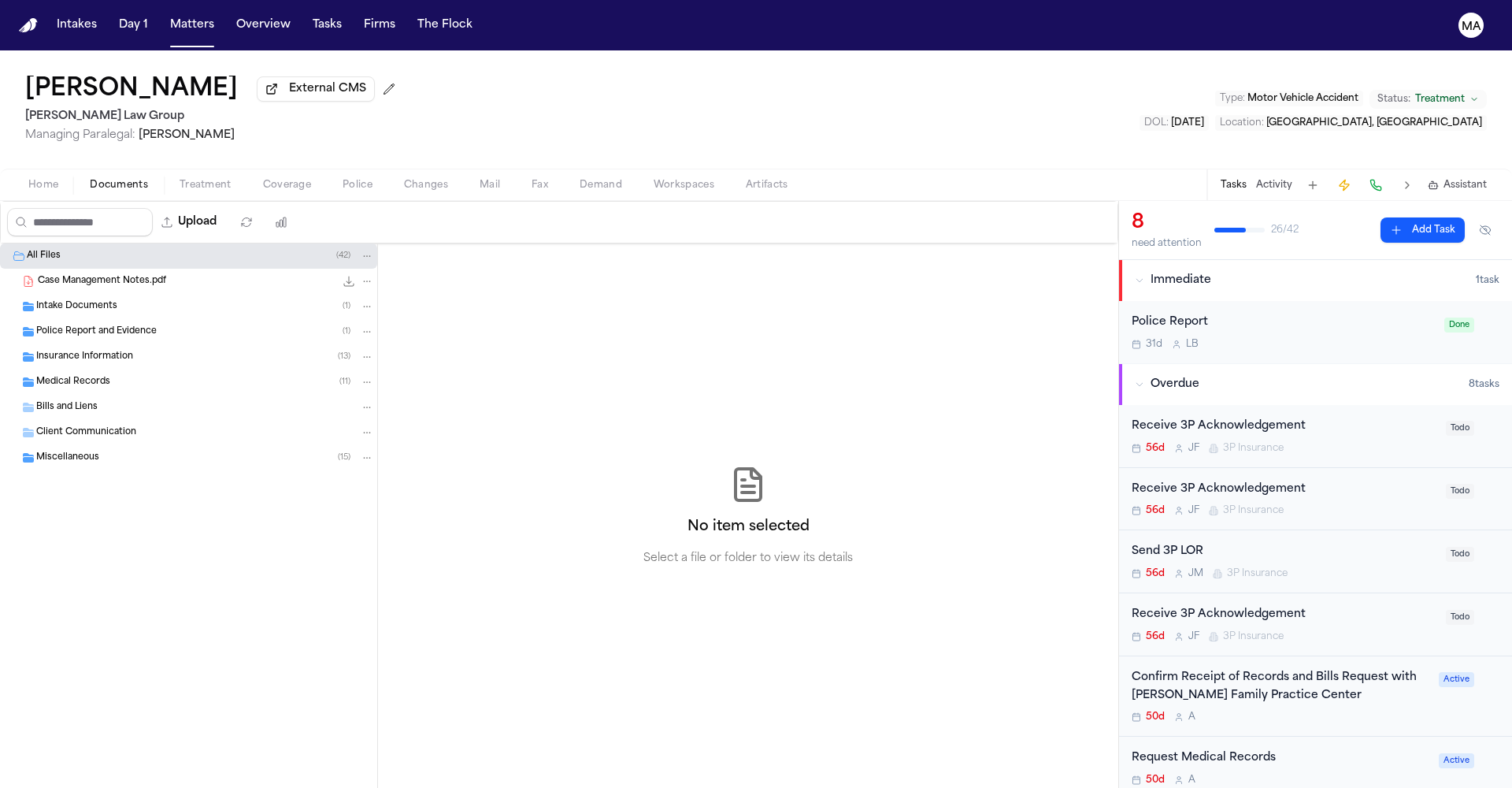
click at [107, 450] on div "Miscellaneous ( 15 )" at bounding box center [205, 457] width 338 height 14
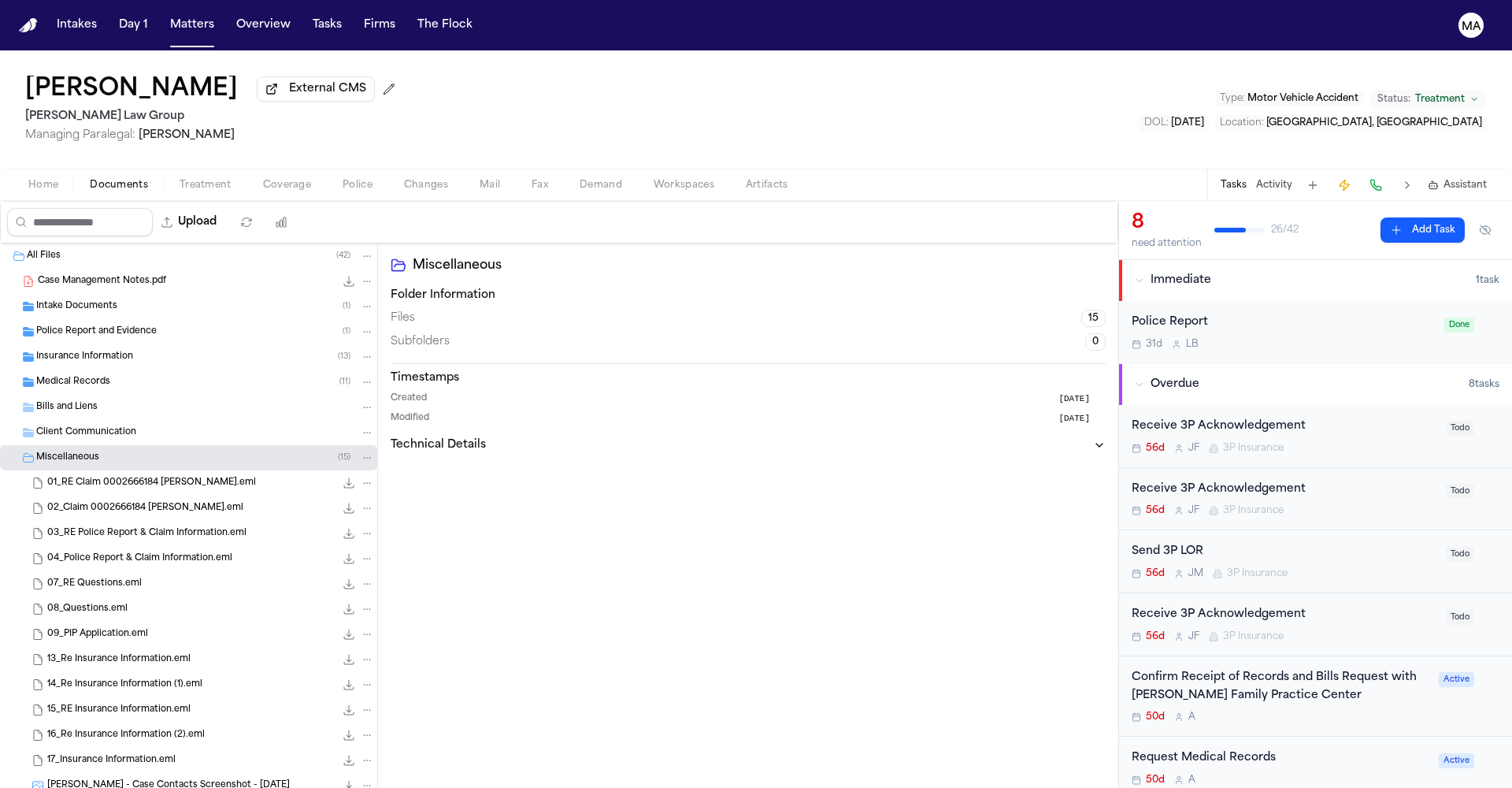
scroll to position [11, 0]
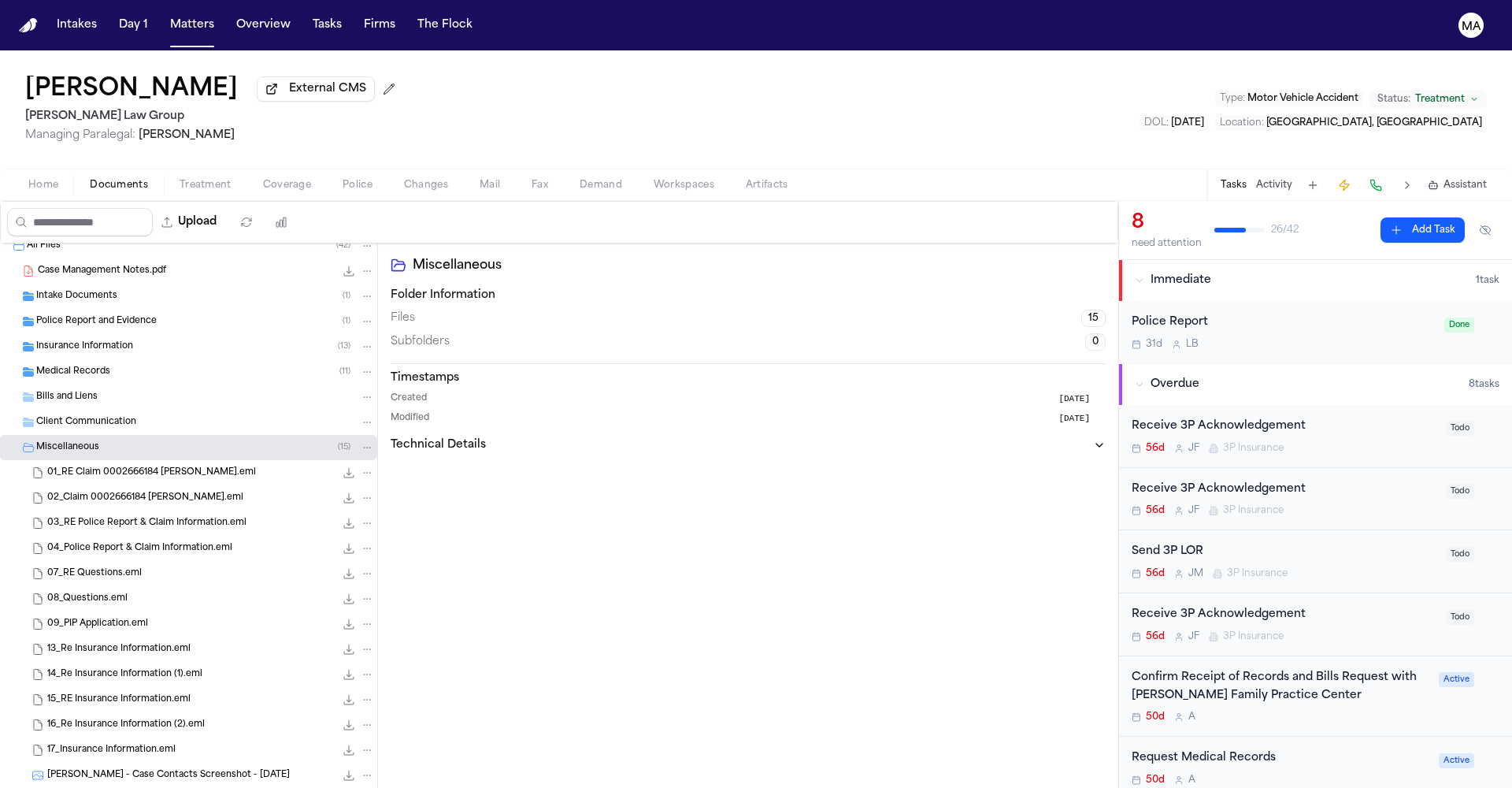
click at [80, 365] on span "Medical Records" at bounding box center [73, 371] width 74 height 13
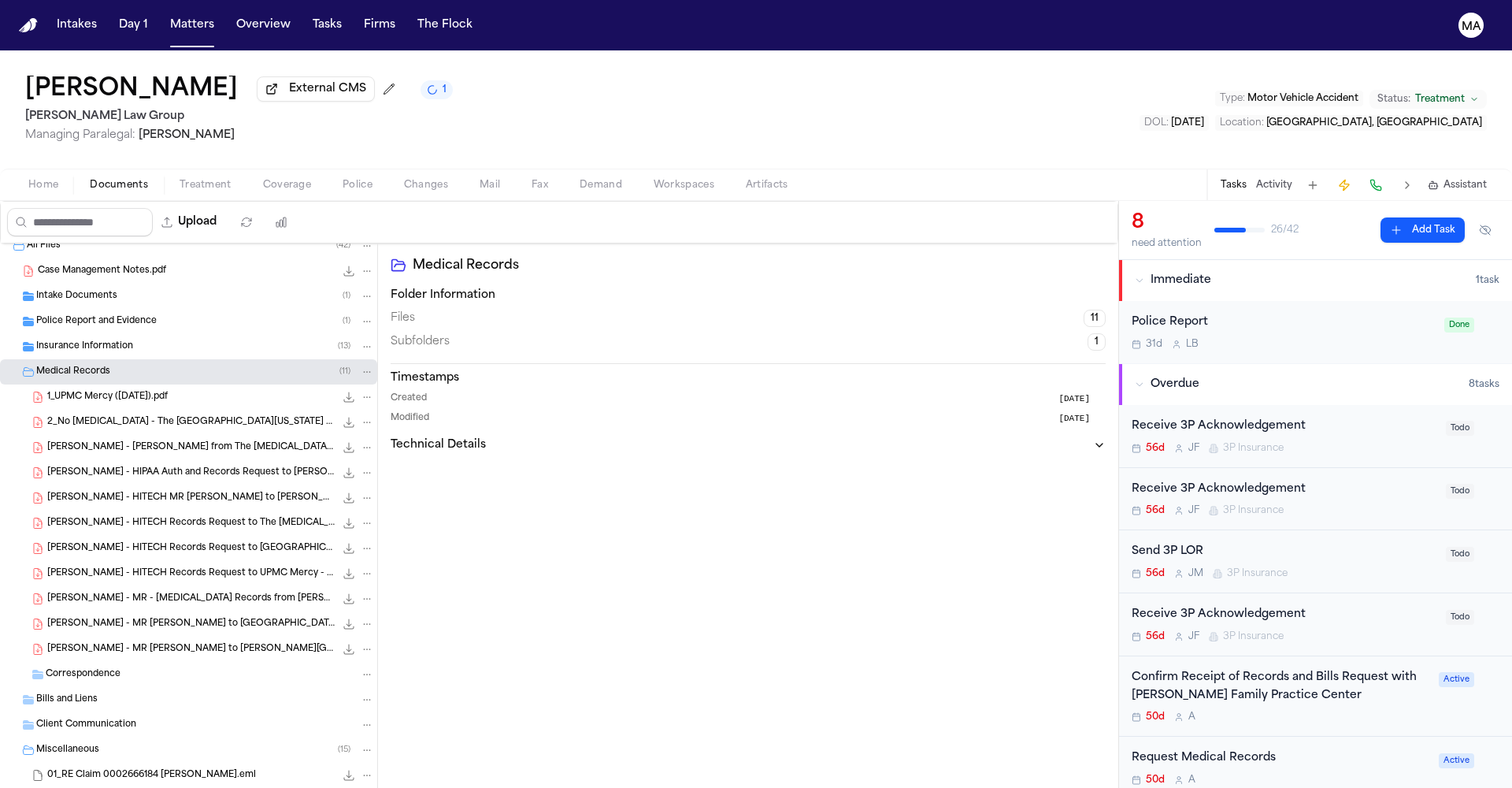
click at [124, 492] on span "S. Yang - HITECH MR Request to Lawrence Family Practice Center - 7.31.25" at bounding box center [190, 498] width 287 height 13
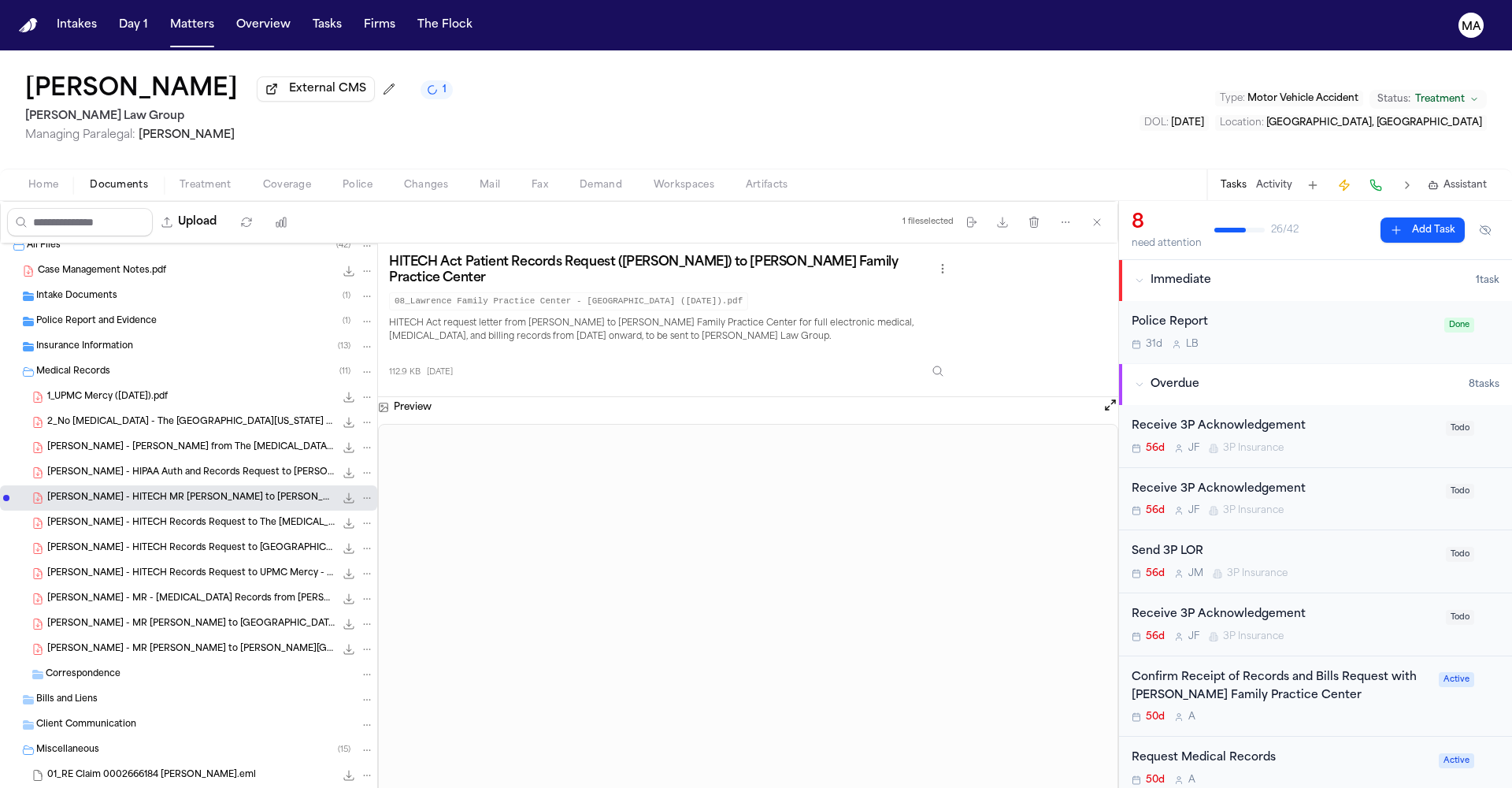
click at [90, 466] on span "S. Yang - HIPAA Auth and Records Request to Lawrence Family Practice Center - 1…" at bounding box center [190, 472] width 287 height 13
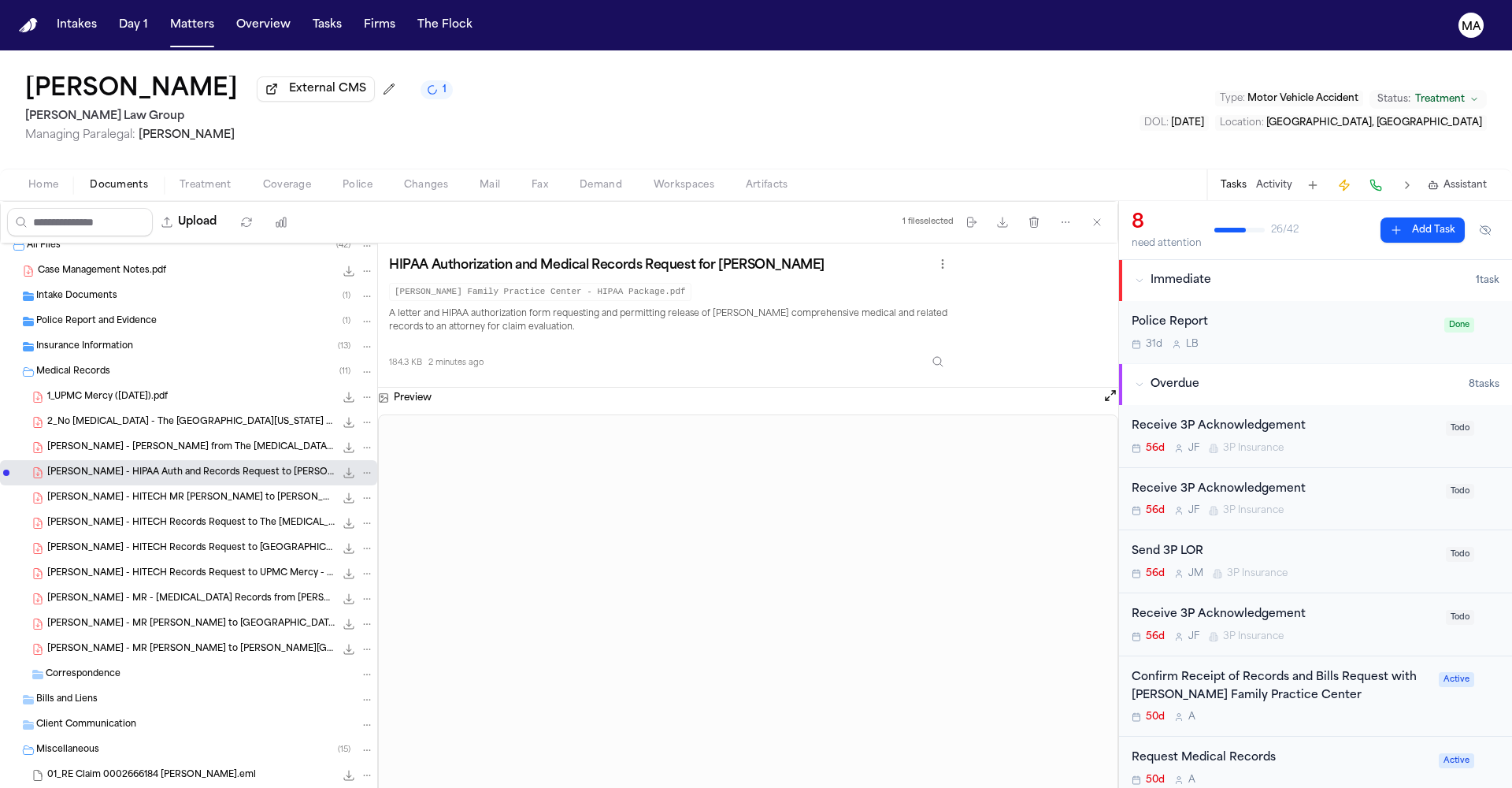
click at [179, 179] on span "Treatment" at bounding box center [205, 185] width 52 height 12
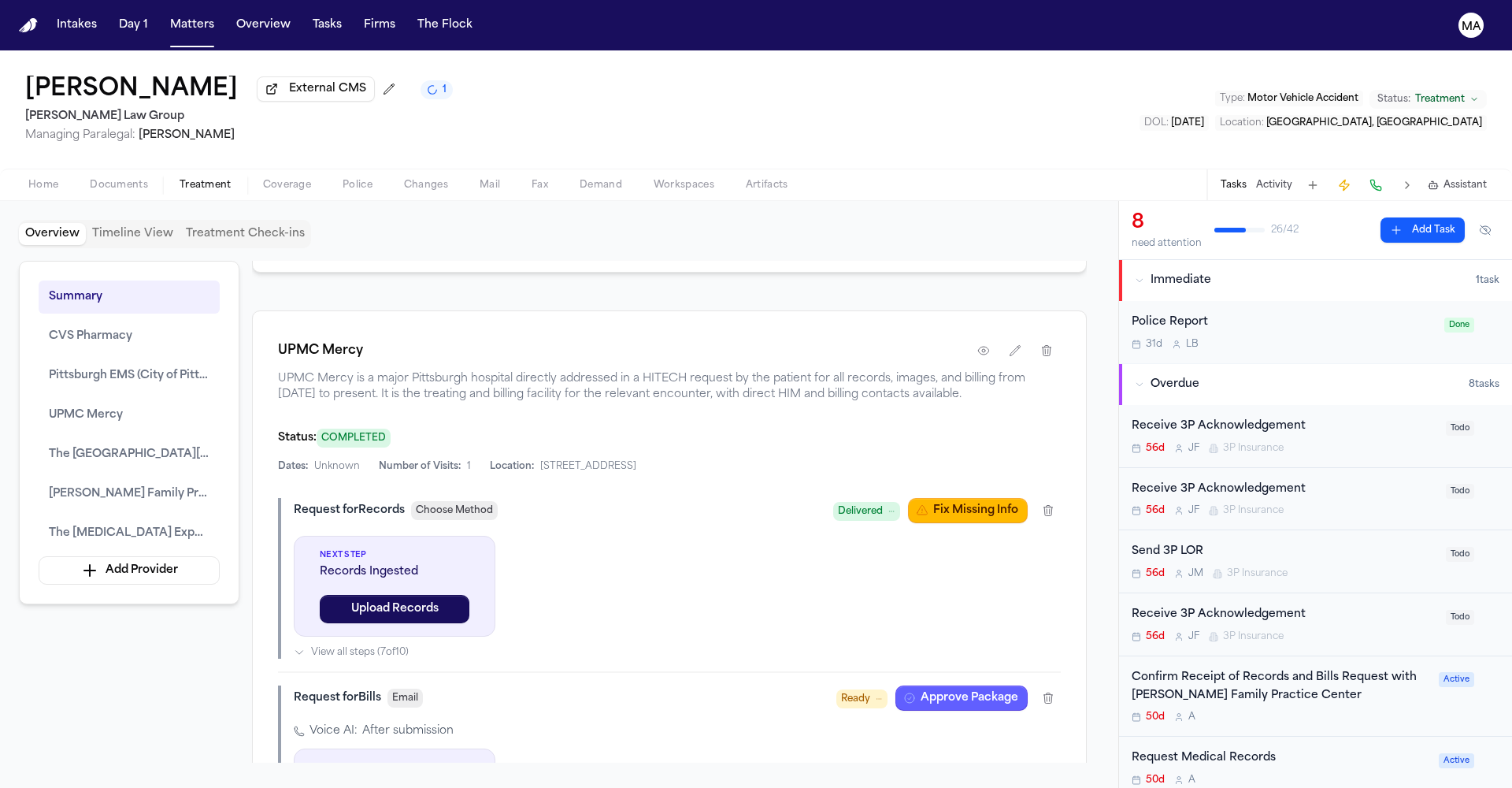
scroll to position [2036, 0]
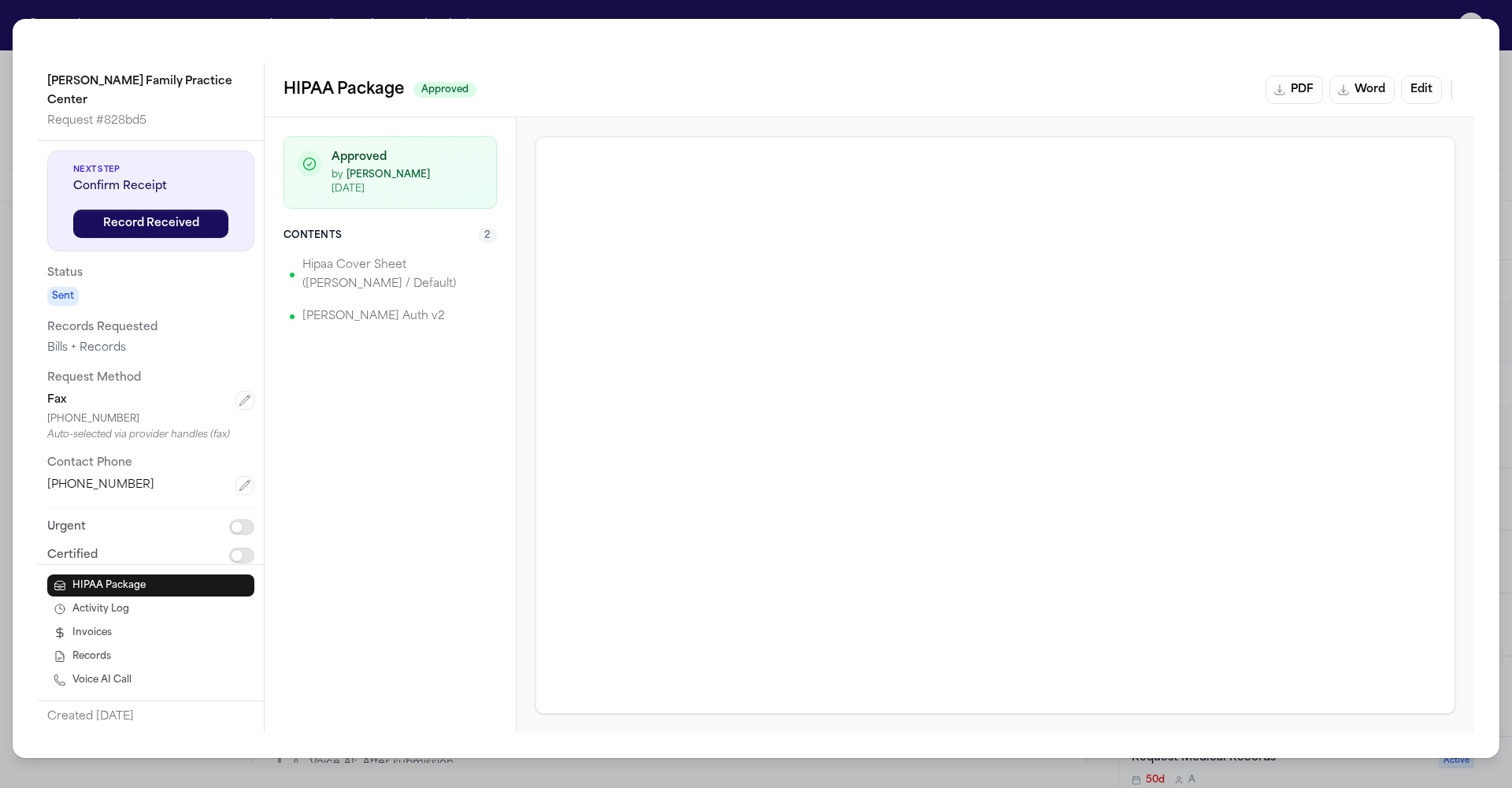
click at [612, 26] on div "Lawrence Family Practice Center Request # 828bd5 Next Step Confirm Receipt Reco…" at bounding box center [756, 387] width 1487 height 738
click at [610, 17] on div "Lawrence Family Practice Center Request # 828bd5 Next Step Confirm Receipt Reco…" at bounding box center [756, 394] width 1512 height 788
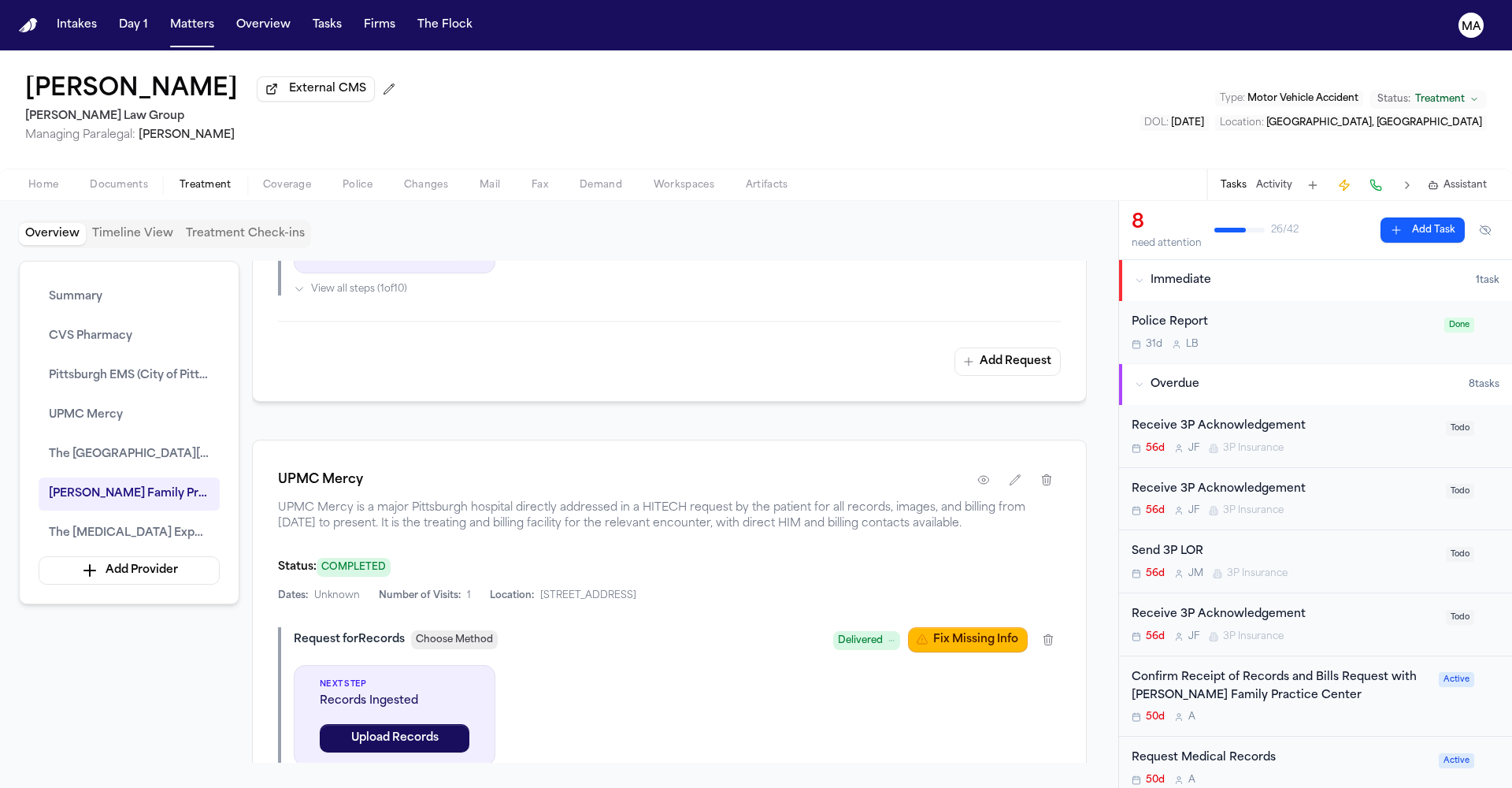
scroll to position [1925, 0]
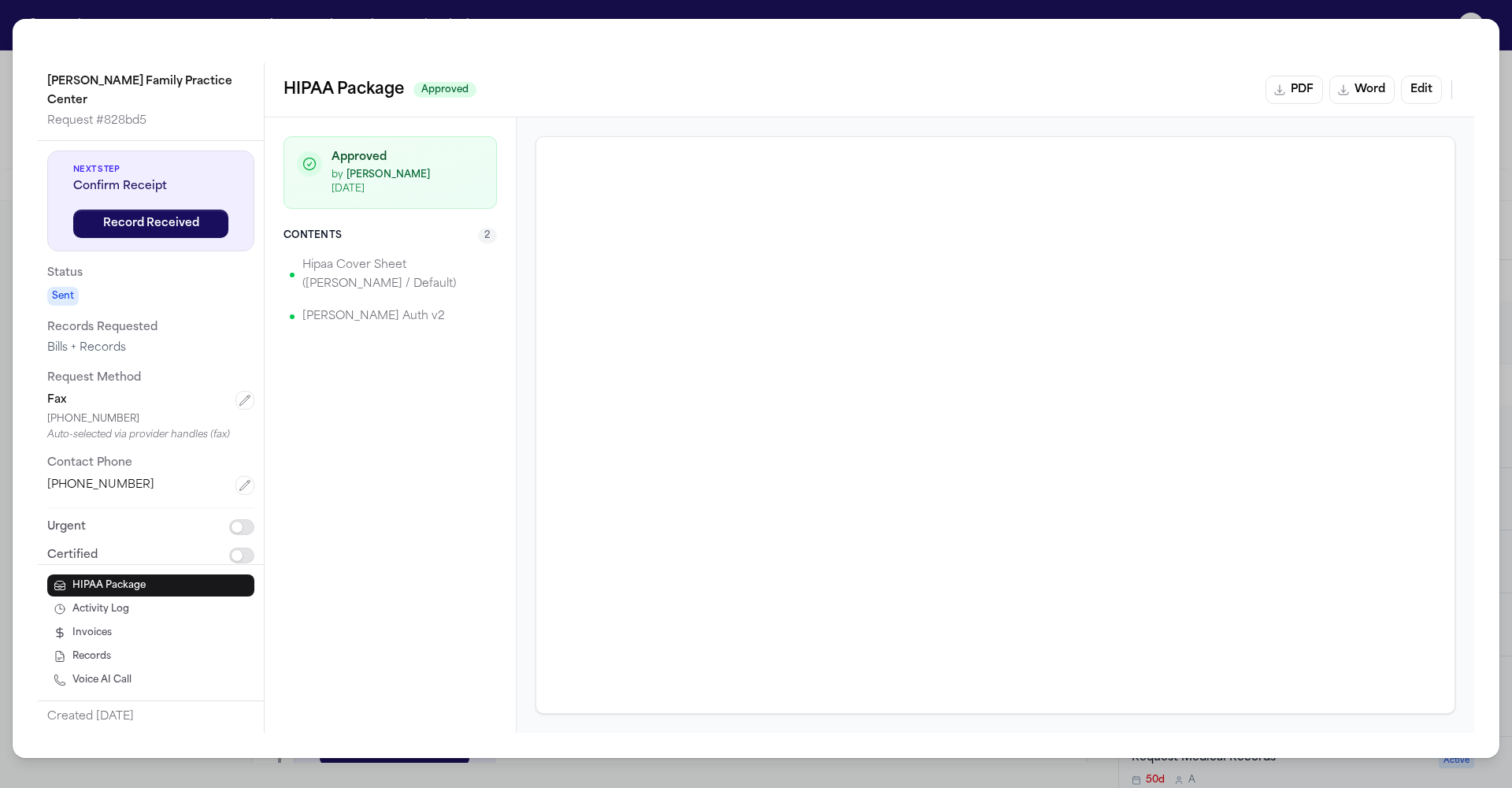
click at [758, 20] on div "Lawrence Family Practice Center Request # 828bd5 Next Step Confirm Receipt Reco…" at bounding box center [756, 394] width 1512 height 788
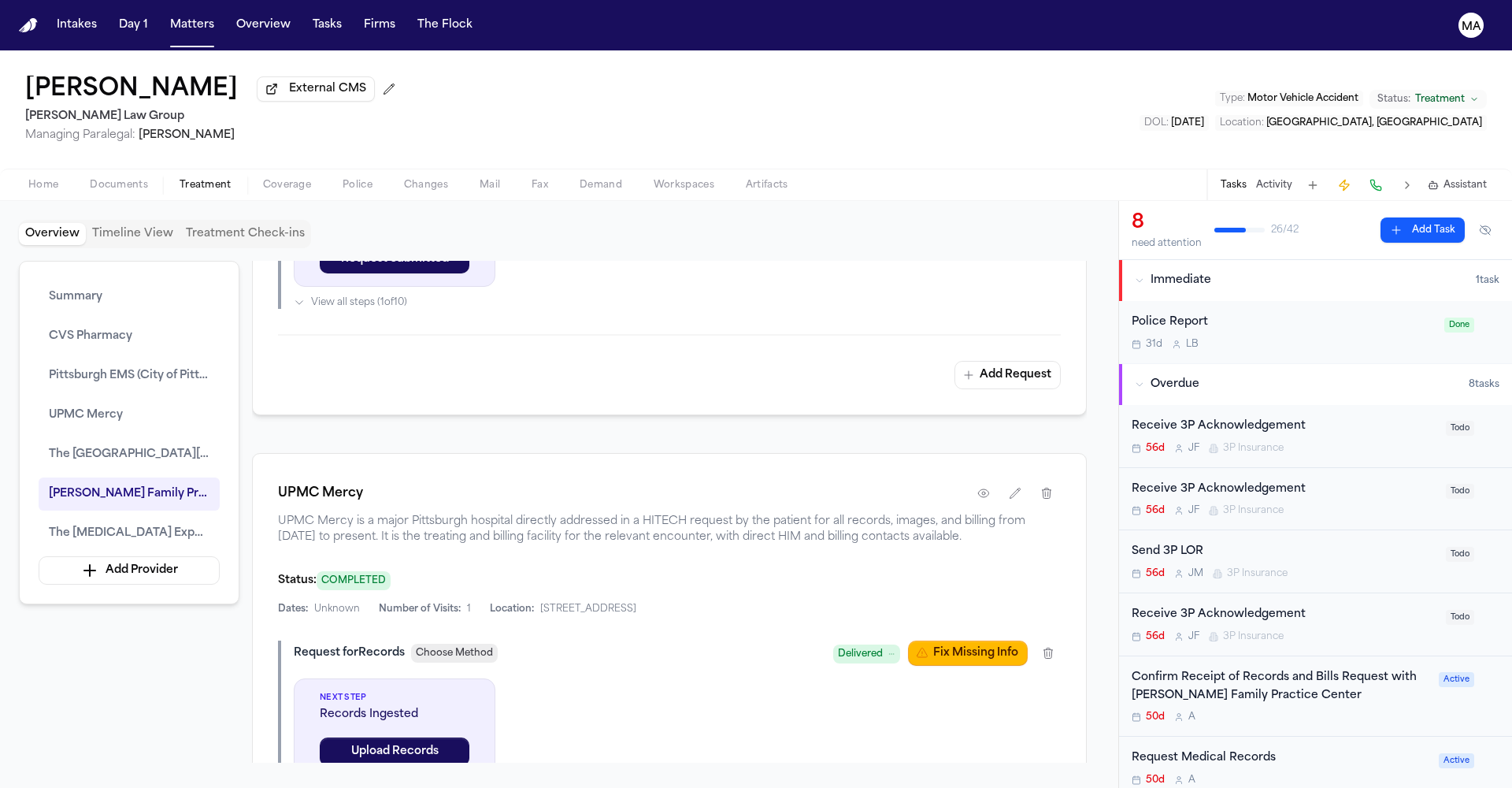
scroll to position [1565, 0]
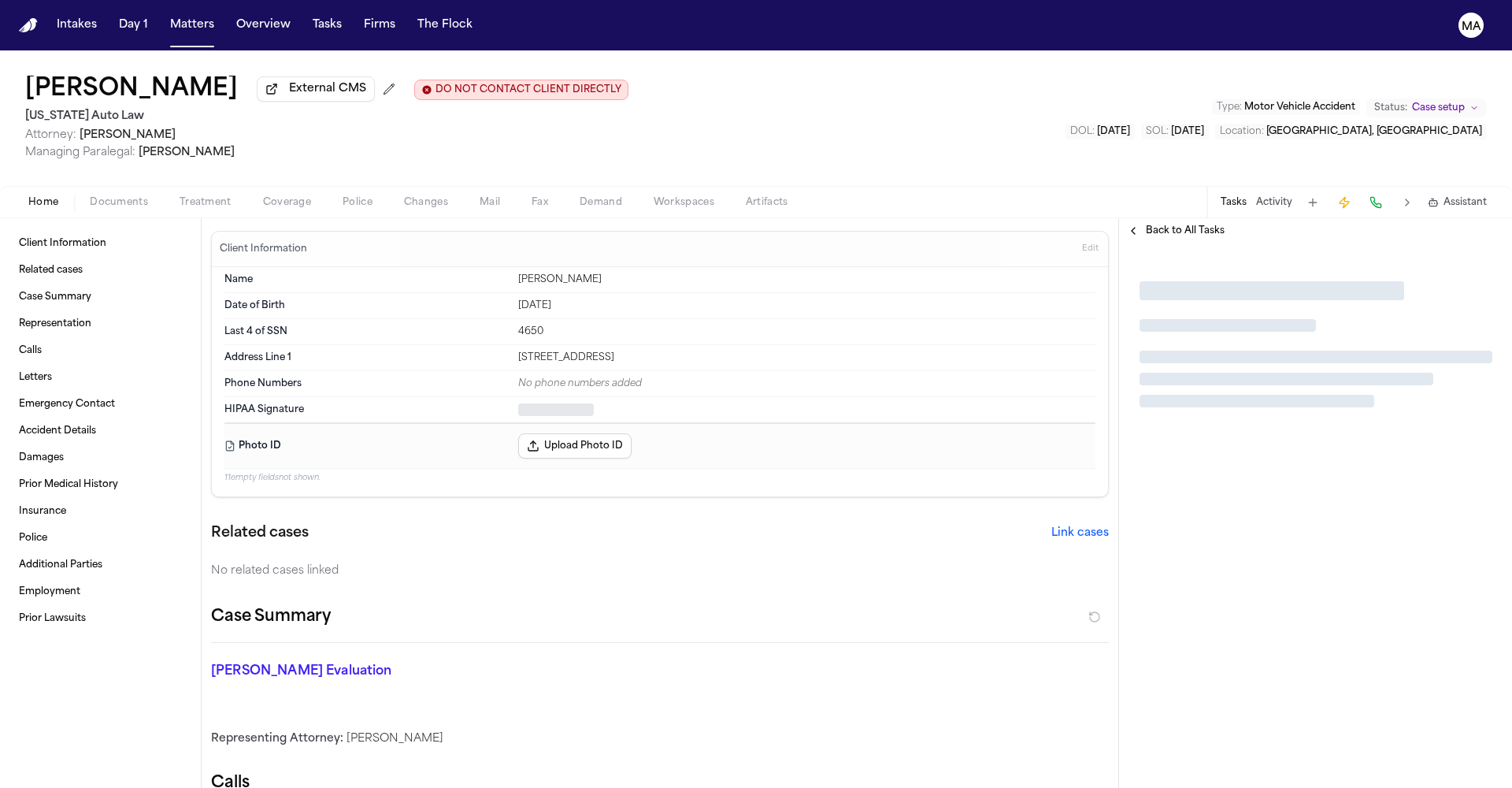
click at [90, 196] on span "Documents" at bounding box center [119, 203] width 58 height 12
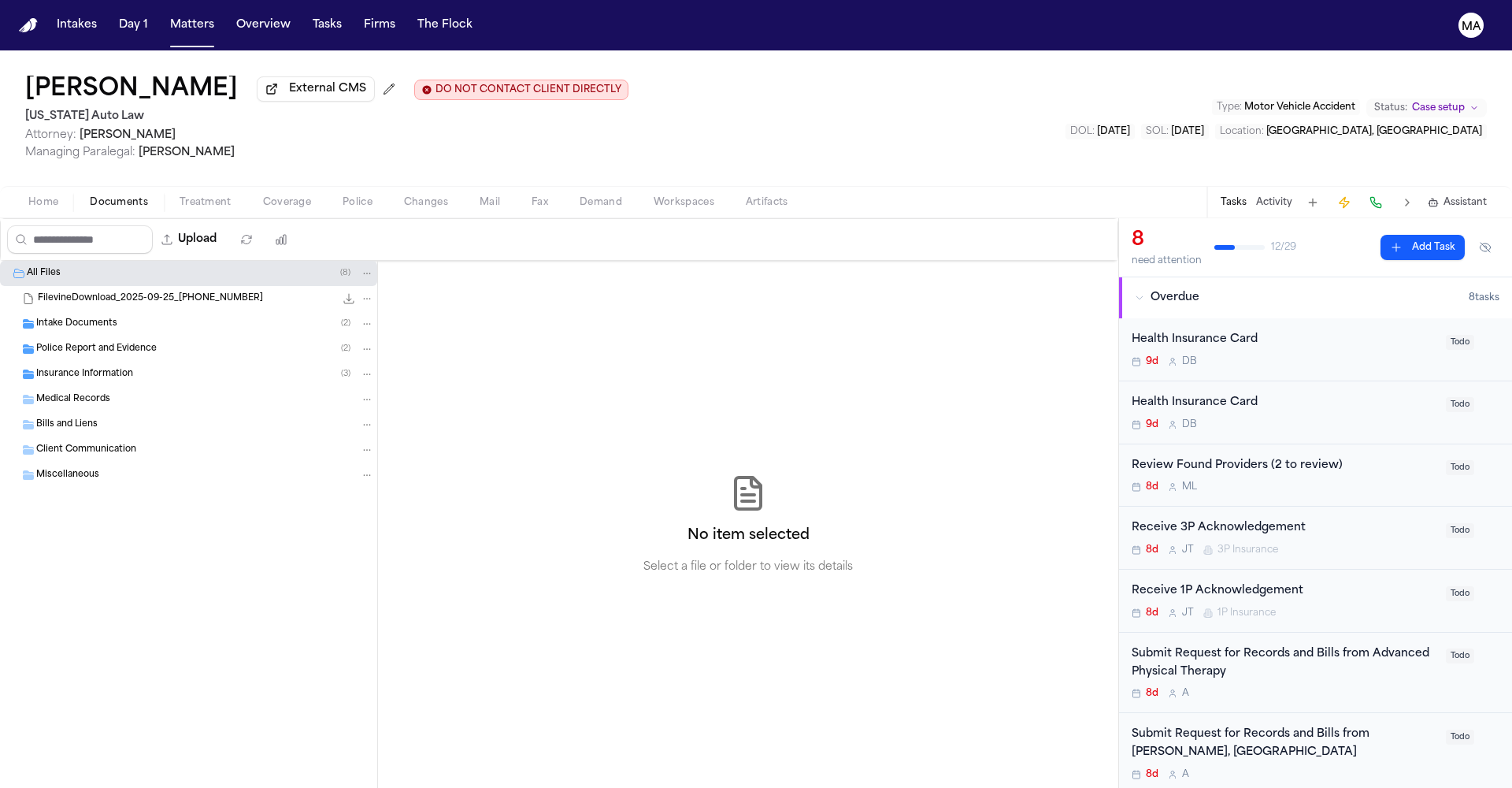
click at [82, 317] on span "Intake Documents" at bounding box center [77, 324] width 81 height 13
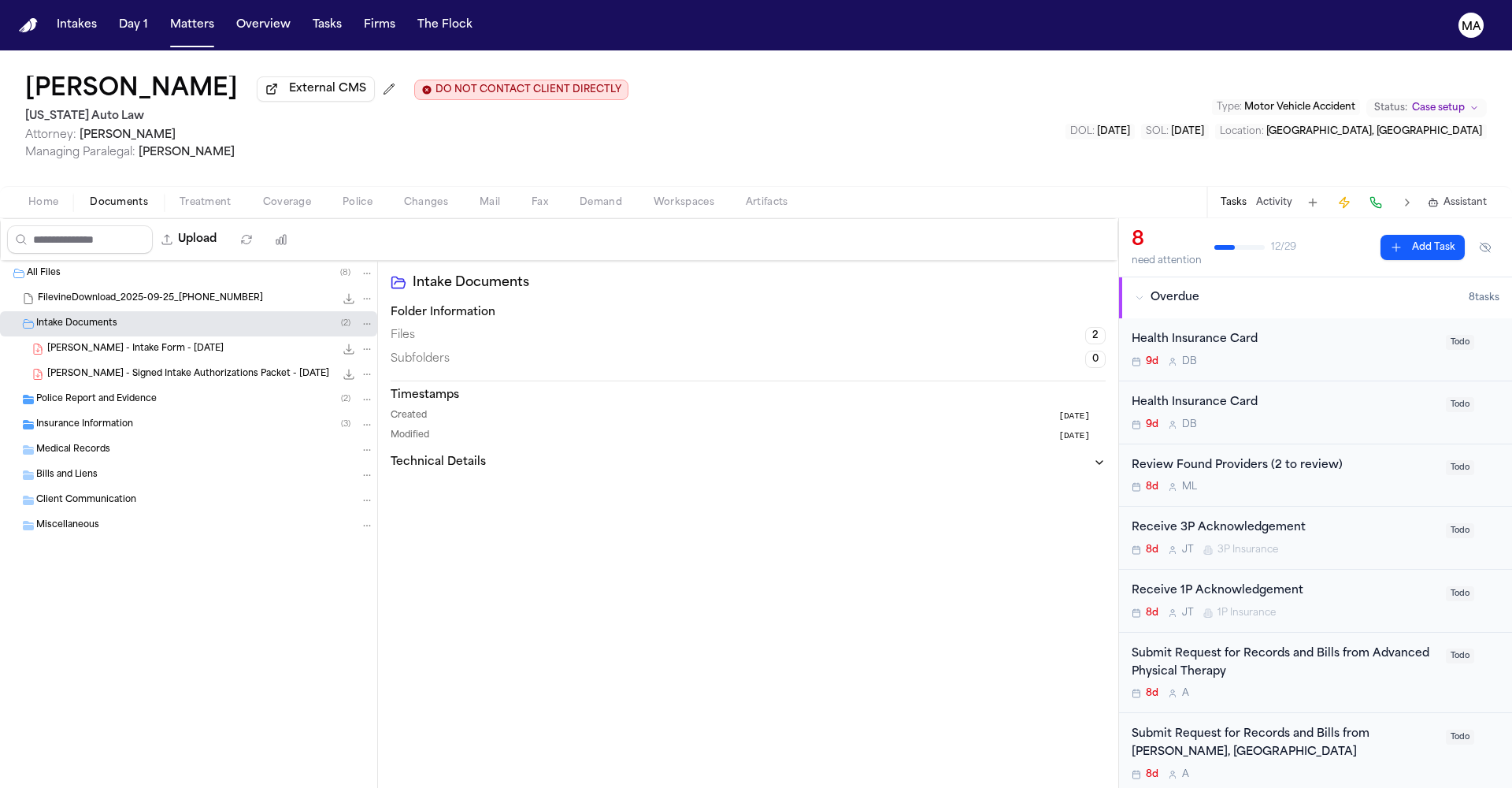
click at [96, 336] on div "[PERSON_NAME] - Intake Form - [DATE] 123.1 KB • PDF" at bounding box center [188, 348] width 378 height 26
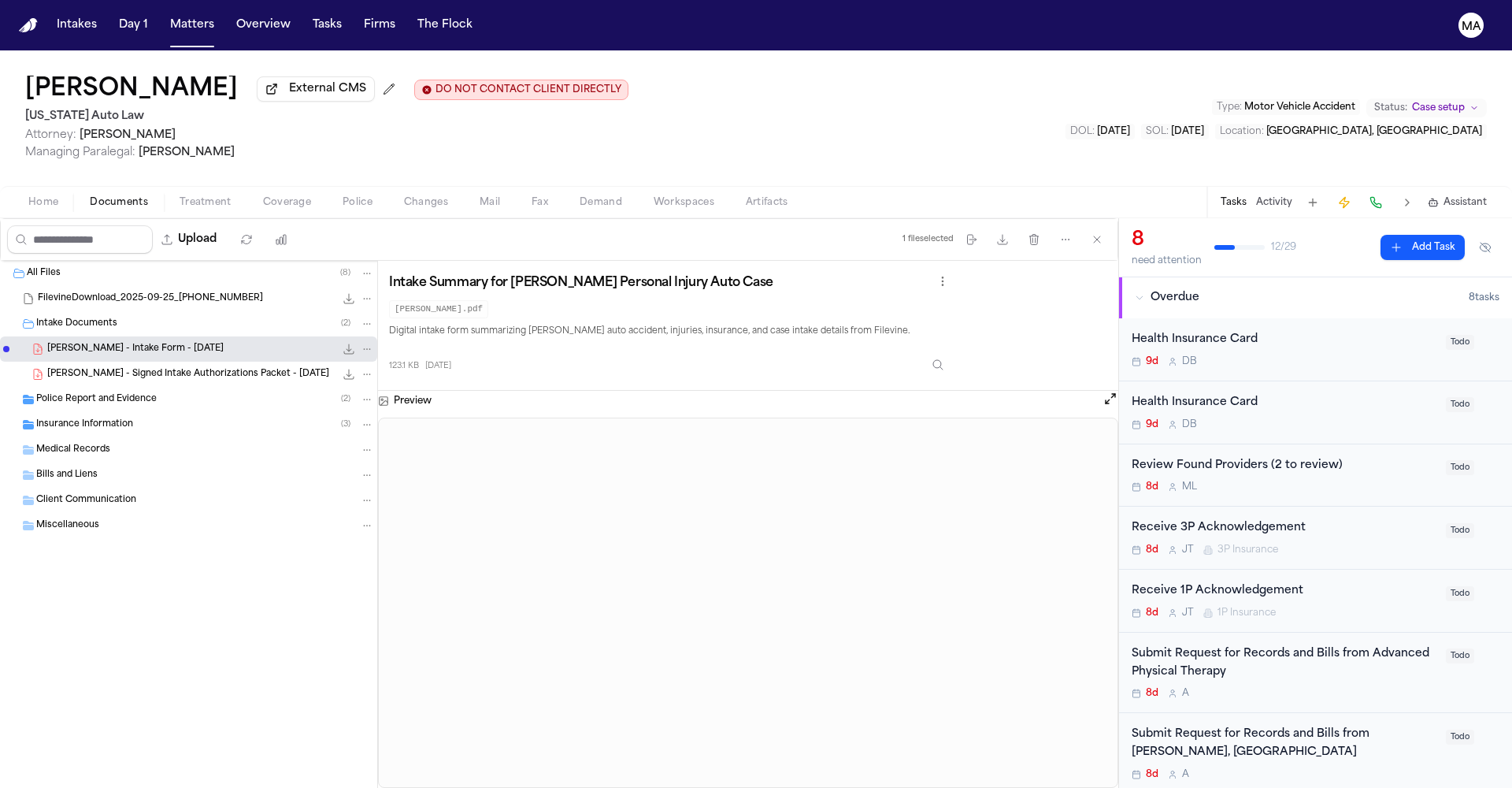
click at [110, 368] on span "[PERSON_NAME] - Signed Intake Authorizations Packet - [DATE]" at bounding box center [187, 374] width 282 height 13
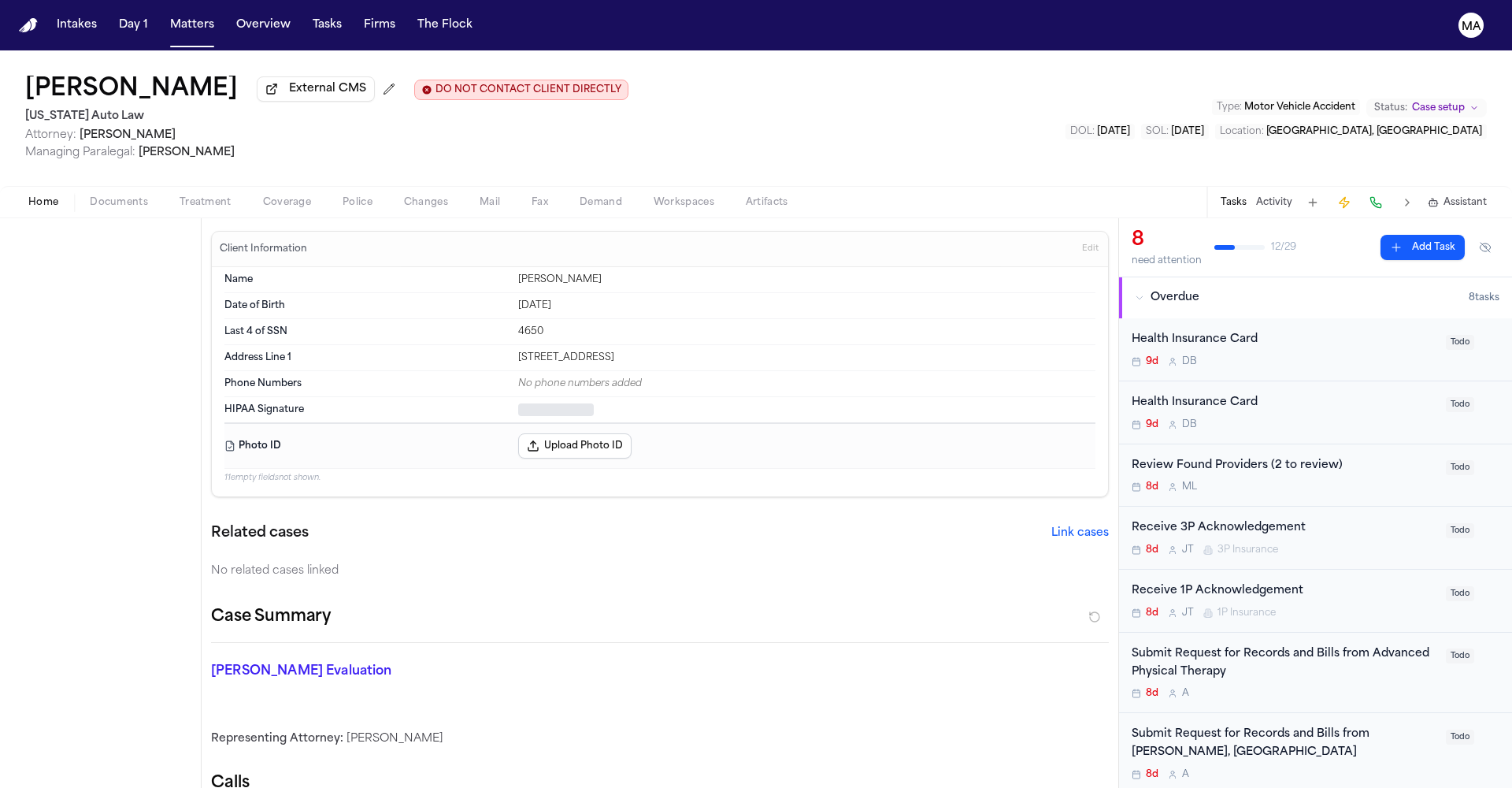
click at [32, 196] on span "Home" at bounding box center [43, 203] width 30 height 12
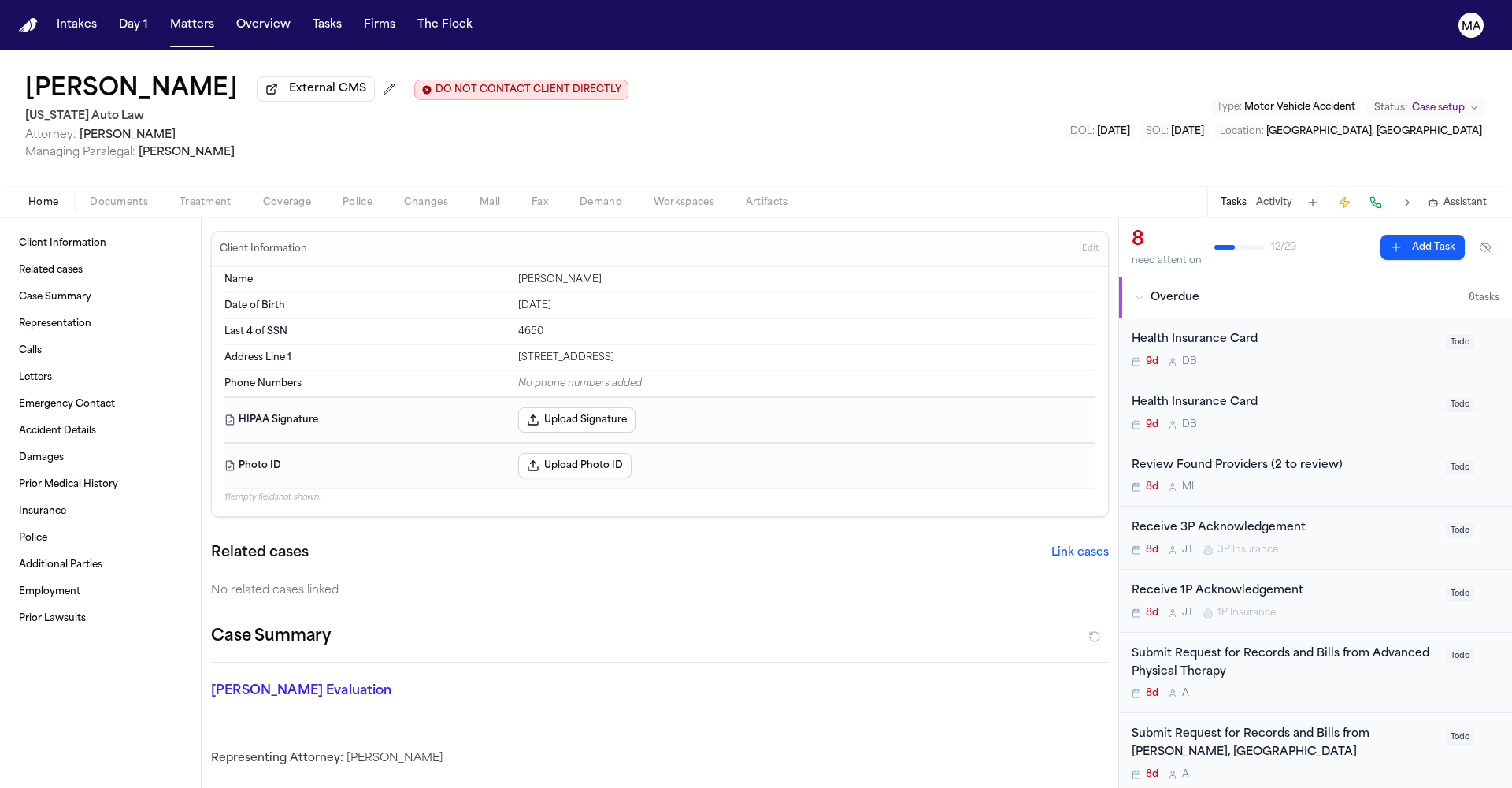
click at [518, 453] on button "Upload Photo ID" at bounding box center [575, 465] width 113 height 26
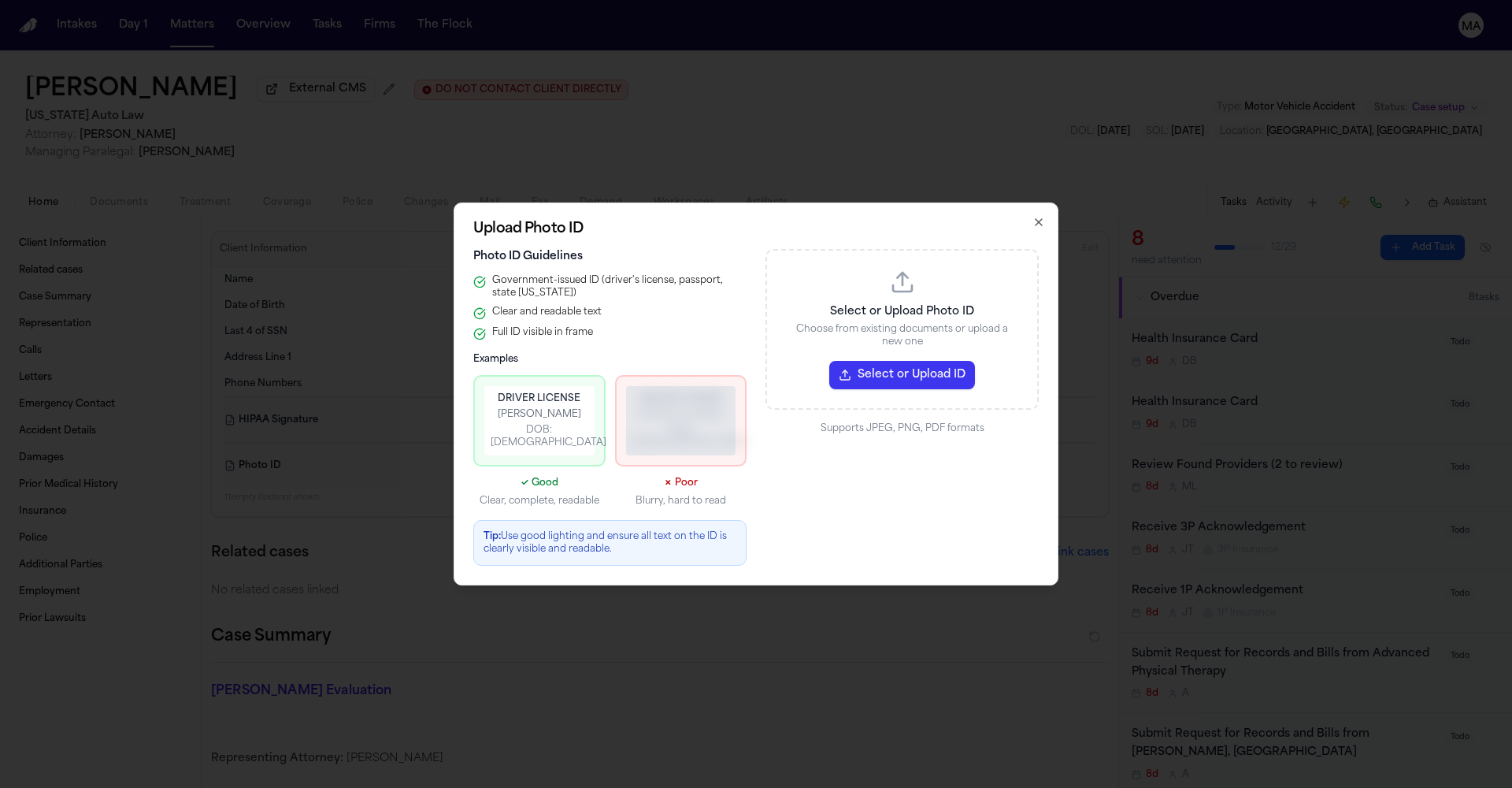
click at [829, 364] on button "Select or Upload ID" at bounding box center [902, 375] width 146 height 28
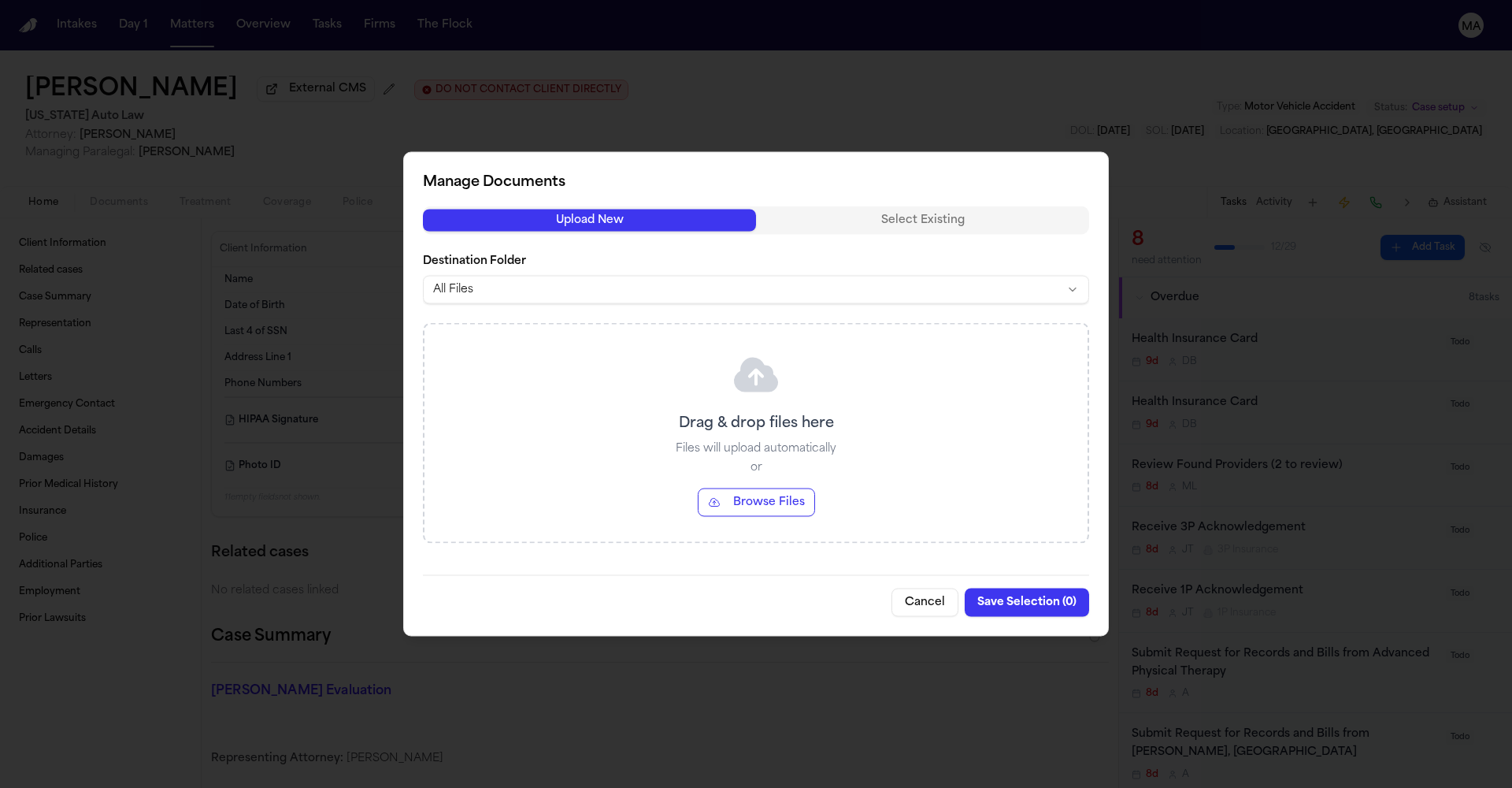
click at [761, 488] on button "Browse Files" at bounding box center [756, 502] width 118 height 28
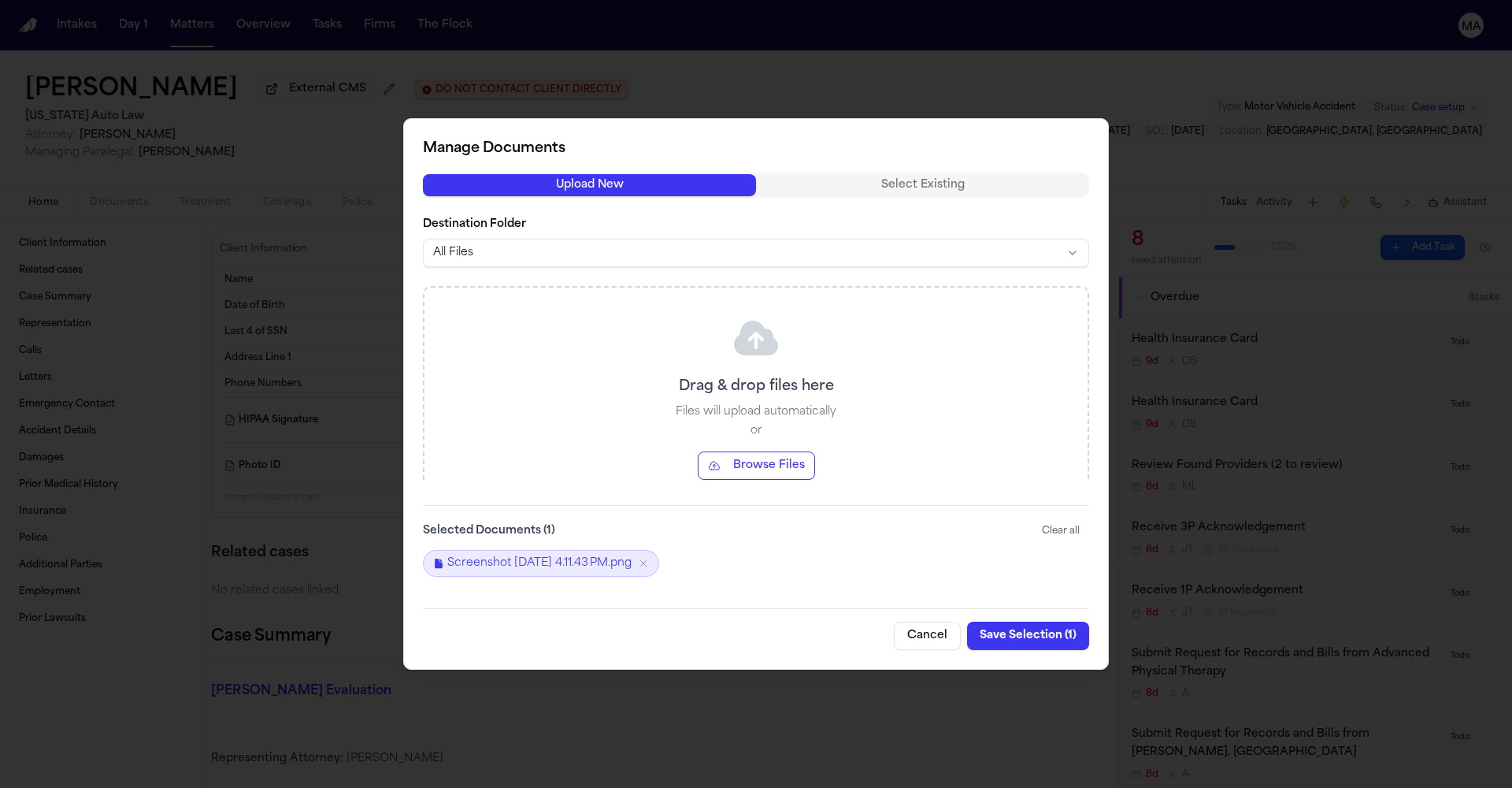
click at [916, 573] on div at bounding box center [756, 394] width 1512 height 788
click at [967, 622] on button "Save Selection ( 1 )" at bounding box center [1028, 636] width 122 height 28
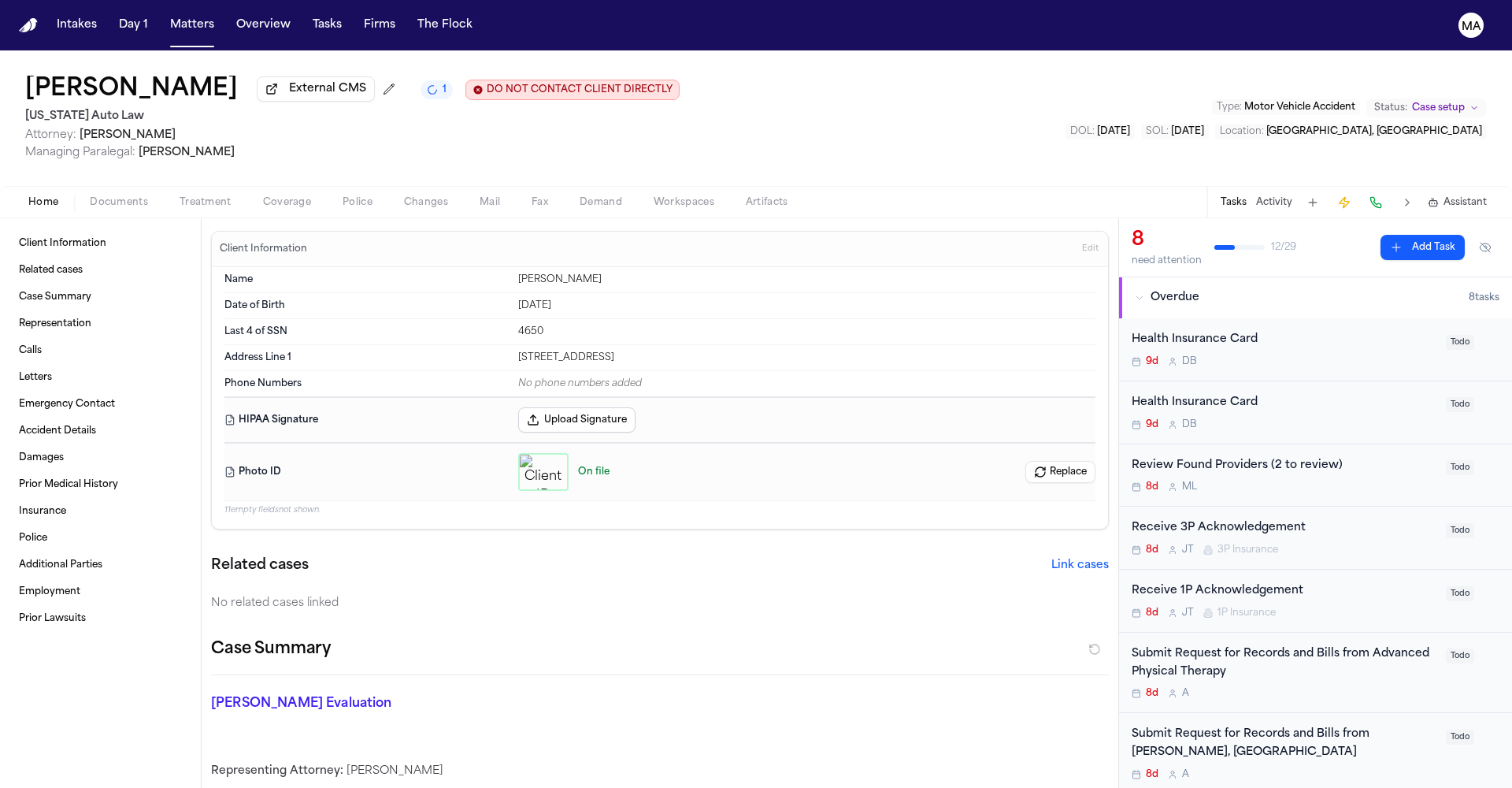
click at [179, 196] on span "Treatment" at bounding box center [205, 203] width 52 height 12
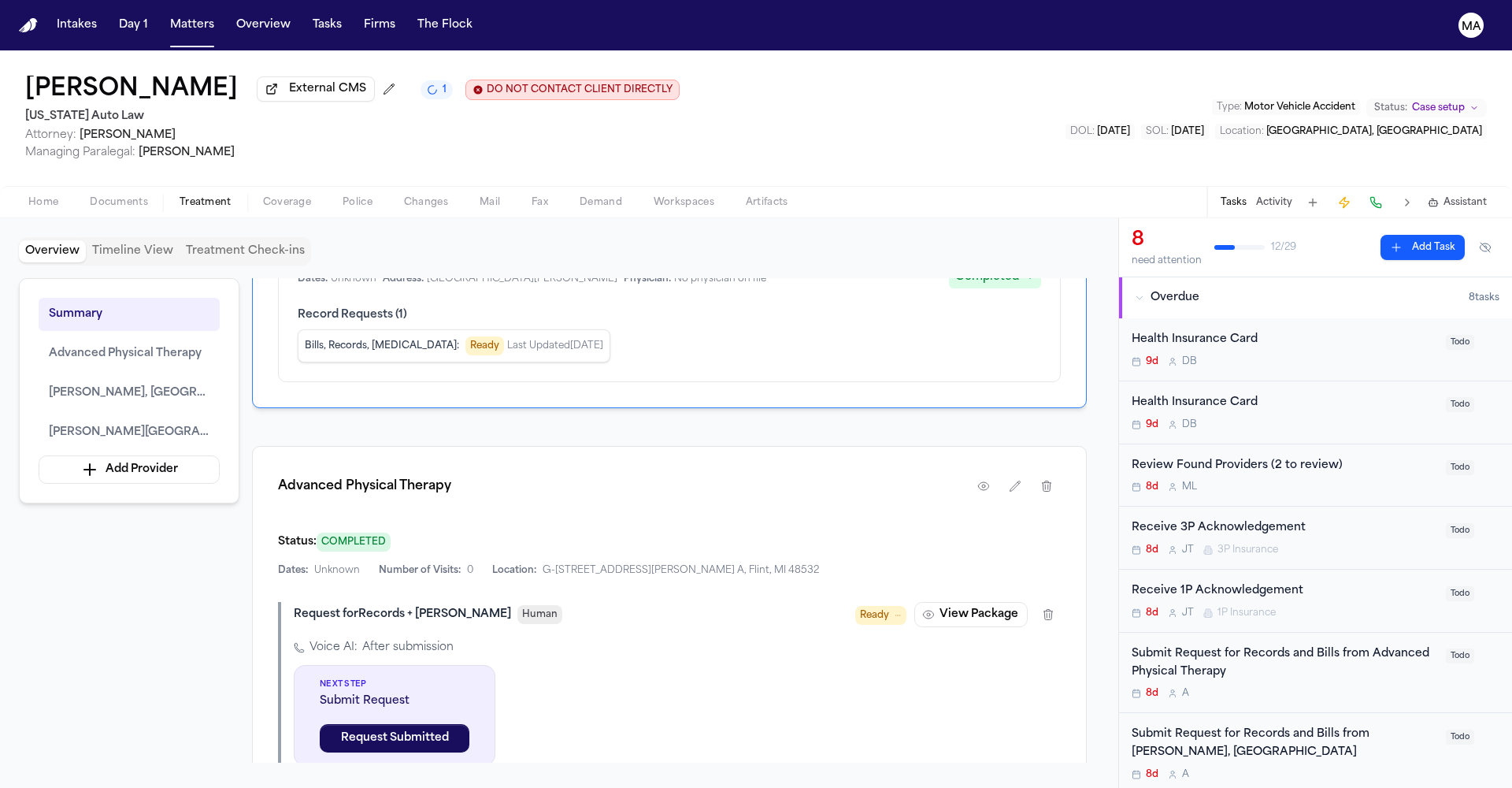
scroll to position [154, 0]
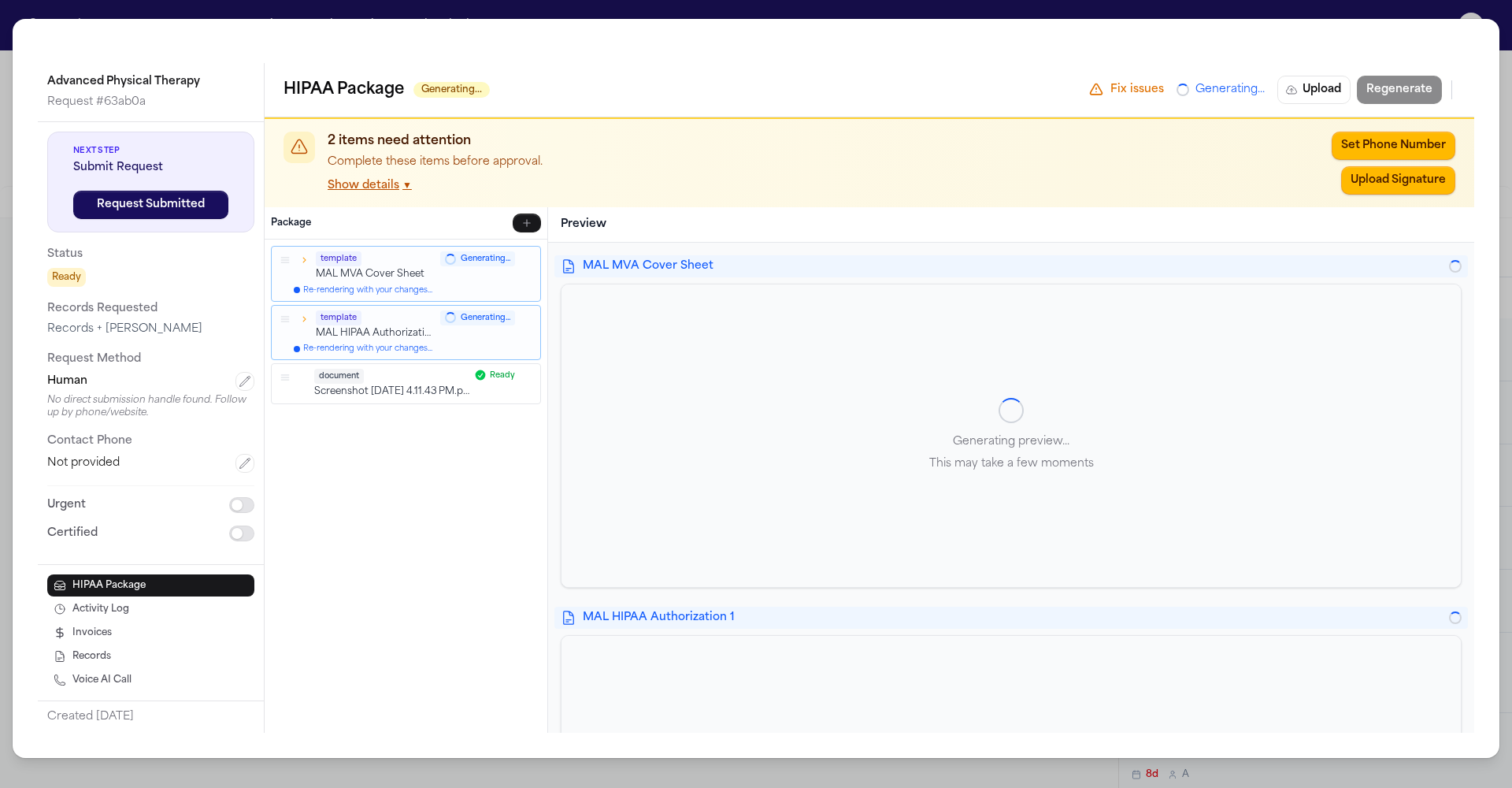
click at [328, 177] on button "Show details ▼" at bounding box center [370, 185] width 84 height 16
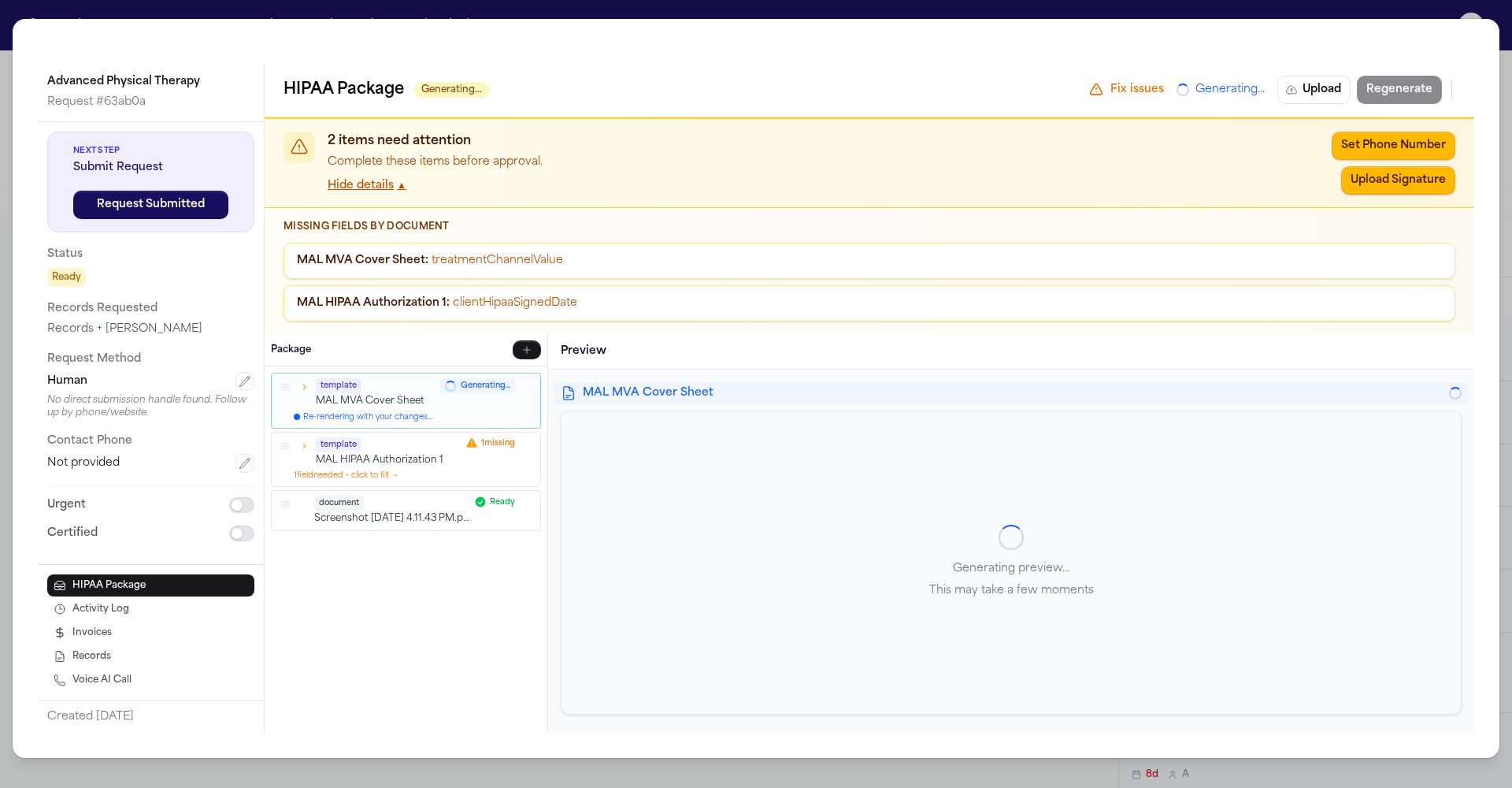
click at [316, 453] on p "MAL HIPAA Authorization 1" at bounding box center [388, 459] width 145 height 13
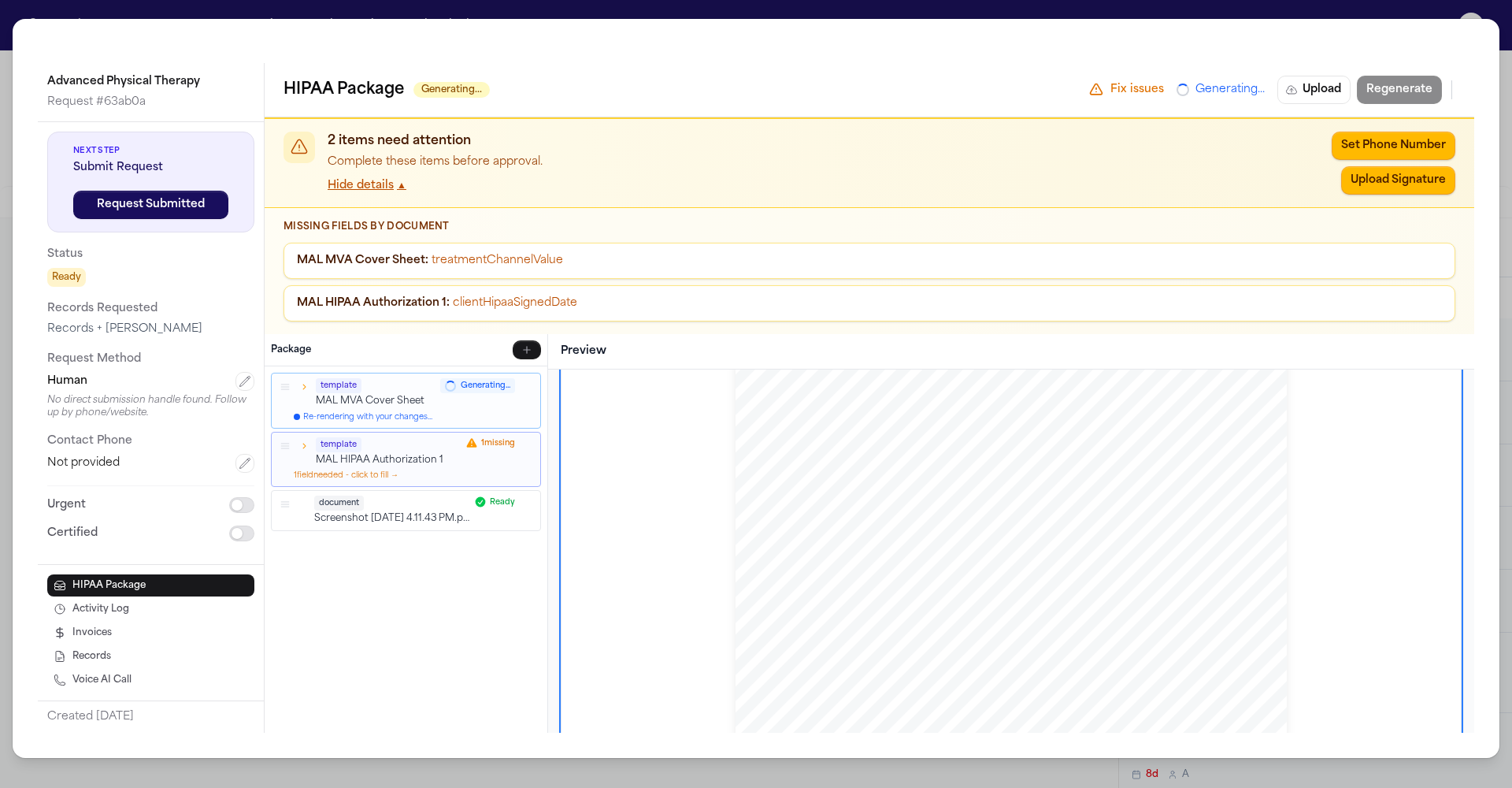
scroll to position [660, 0]
click at [376, 561] on div "template MAL MVA Cover Sheet Generating... Re-rendering with your changes... te…" at bounding box center [406, 549] width 283 height 366
click at [314, 495] on div "document" at bounding box center [391, 502] width 155 height 15
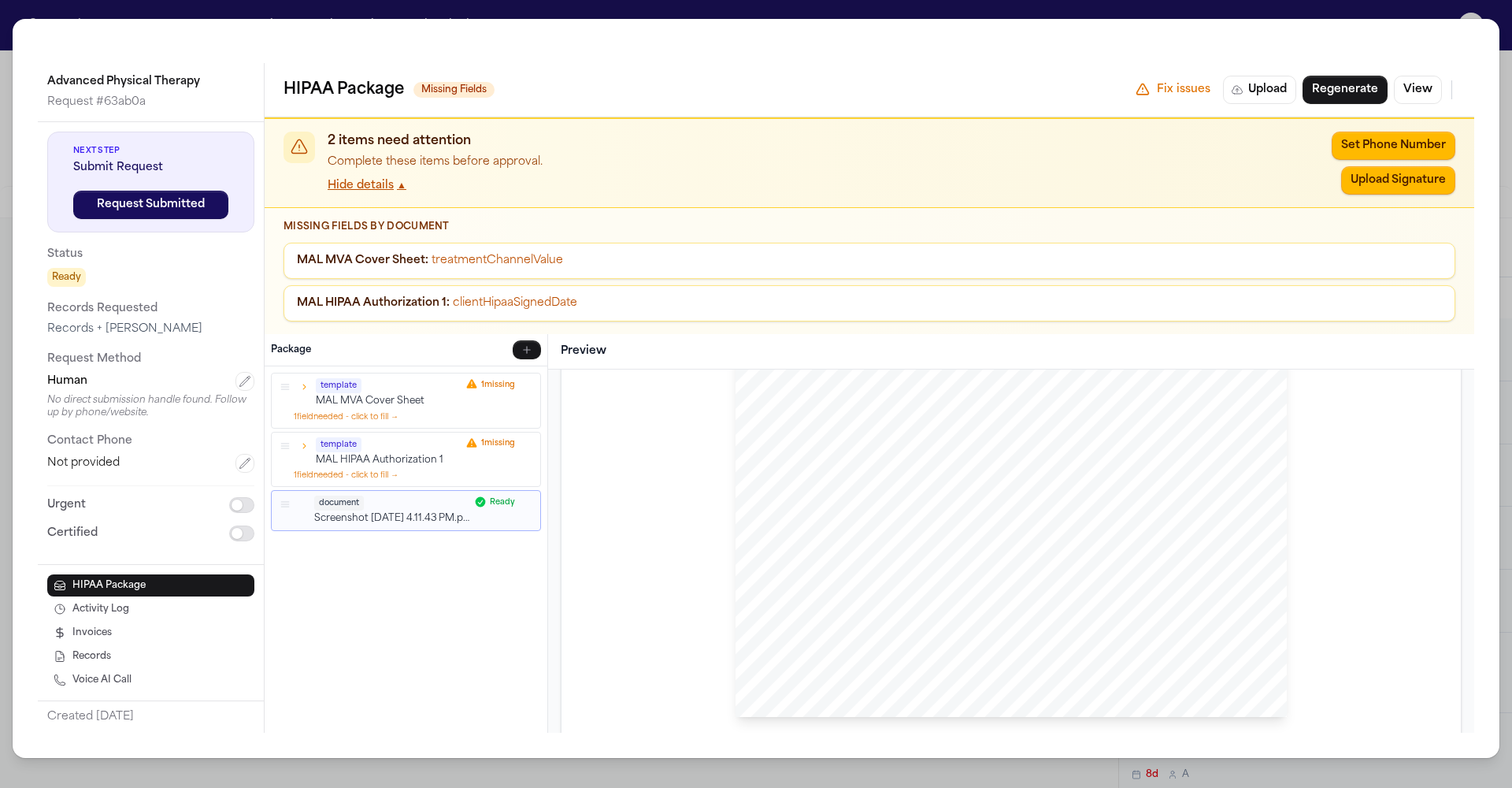
click at [523, 497] on icon "button" at bounding box center [527, 501] width 10 height 10
click at [378, 385] on div "template MAL MVA Cover Sheet 1 missing 1 field needed - click to fill → templat…" at bounding box center [406, 549] width 283 height 366
click at [942, 16] on div "Advanced Physical Therapy Request # 63ab0a Next Step Submit Request Request Sub…" at bounding box center [756, 394] width 1512 height 788
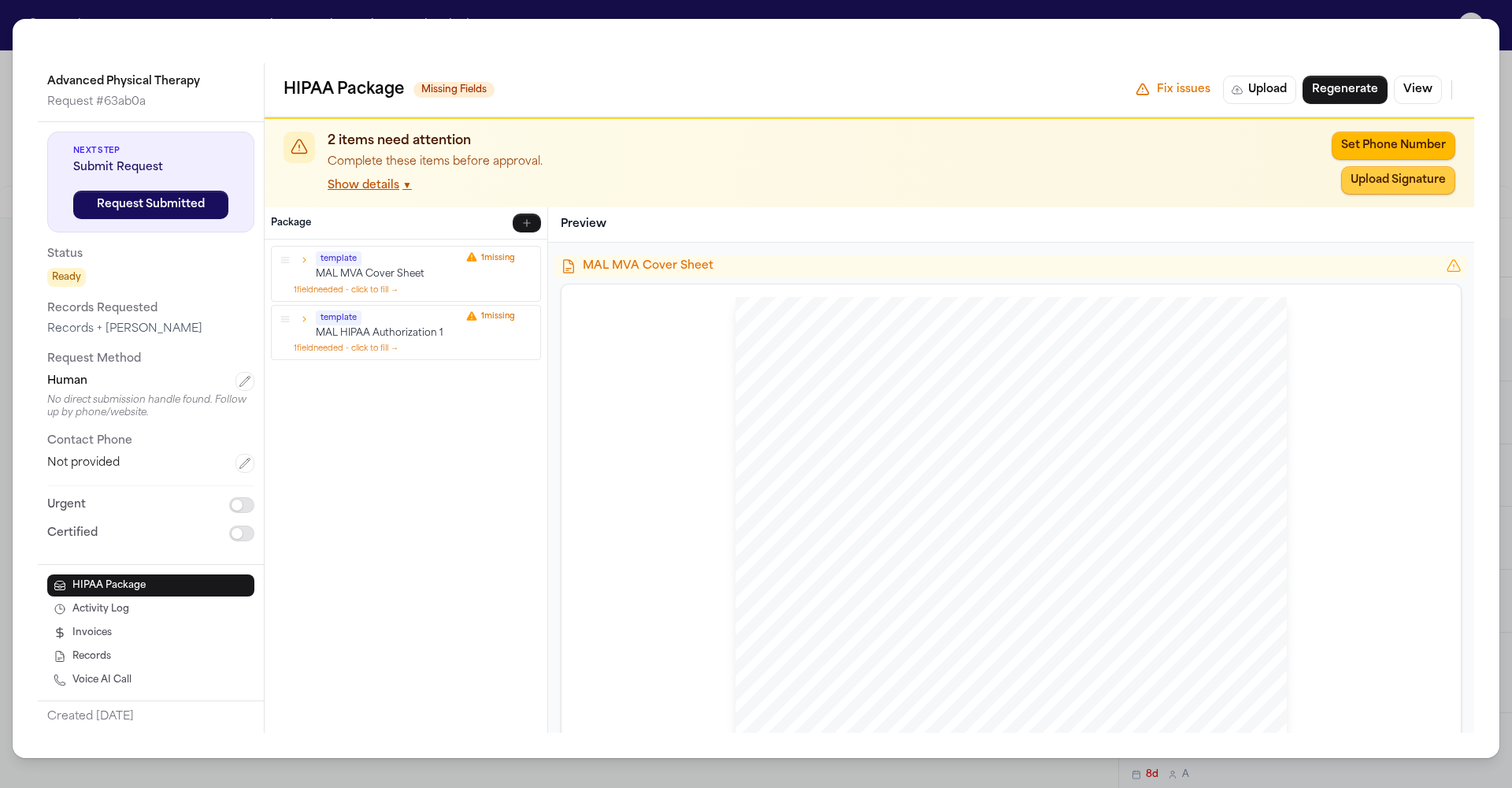
click at [1455, 166] on button "Upload Signature" at bounding box center [1398, 180] width 114 height 28
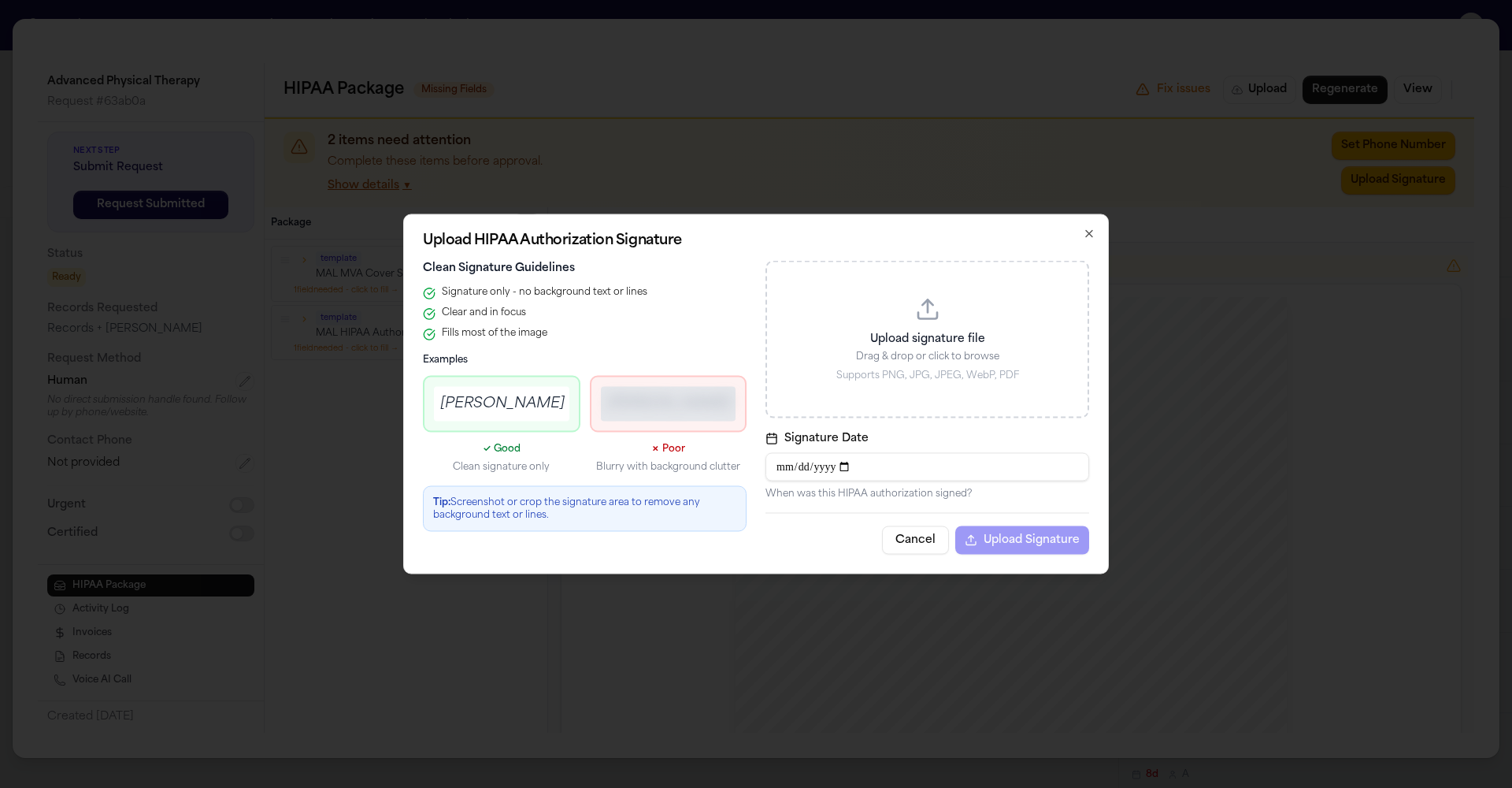
click at [846, 348] on p "Upload signature file" at bounding box center [928, 340] width 283 height 16
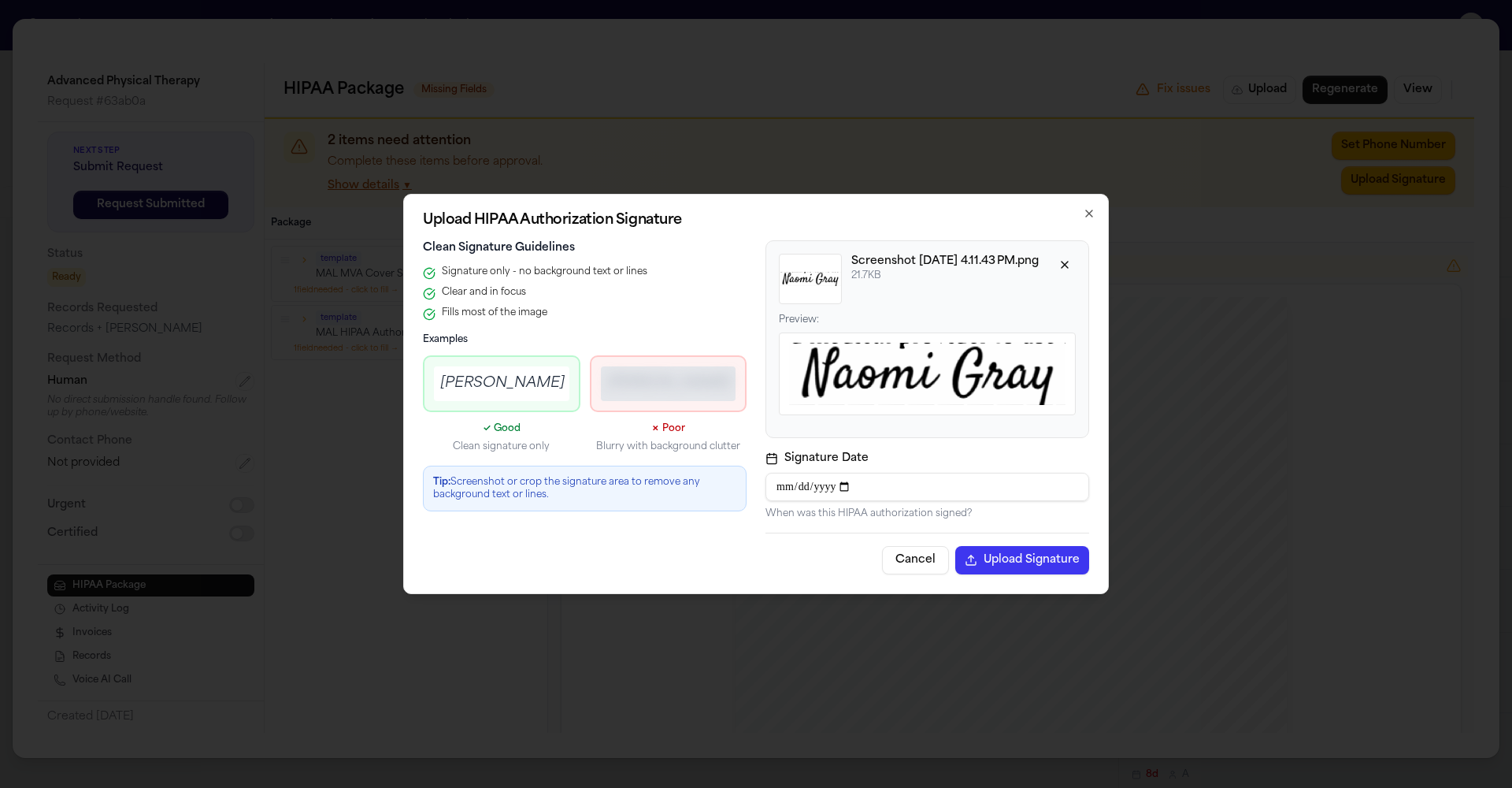
click at [955, 546] on button "Upload Signature" at bounding box center [1021, 560] width 134 height 28
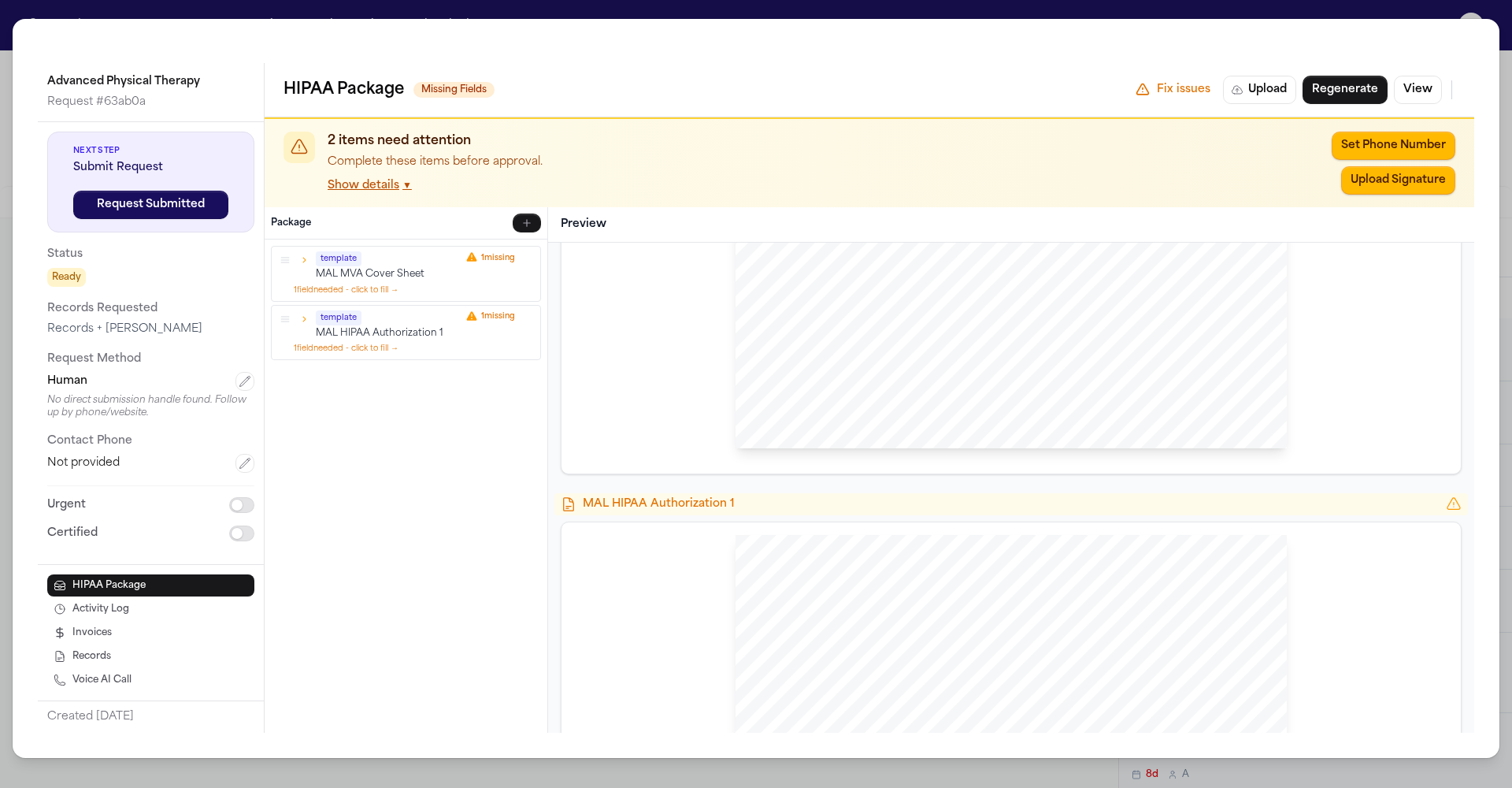
scroll to position [968, 0]
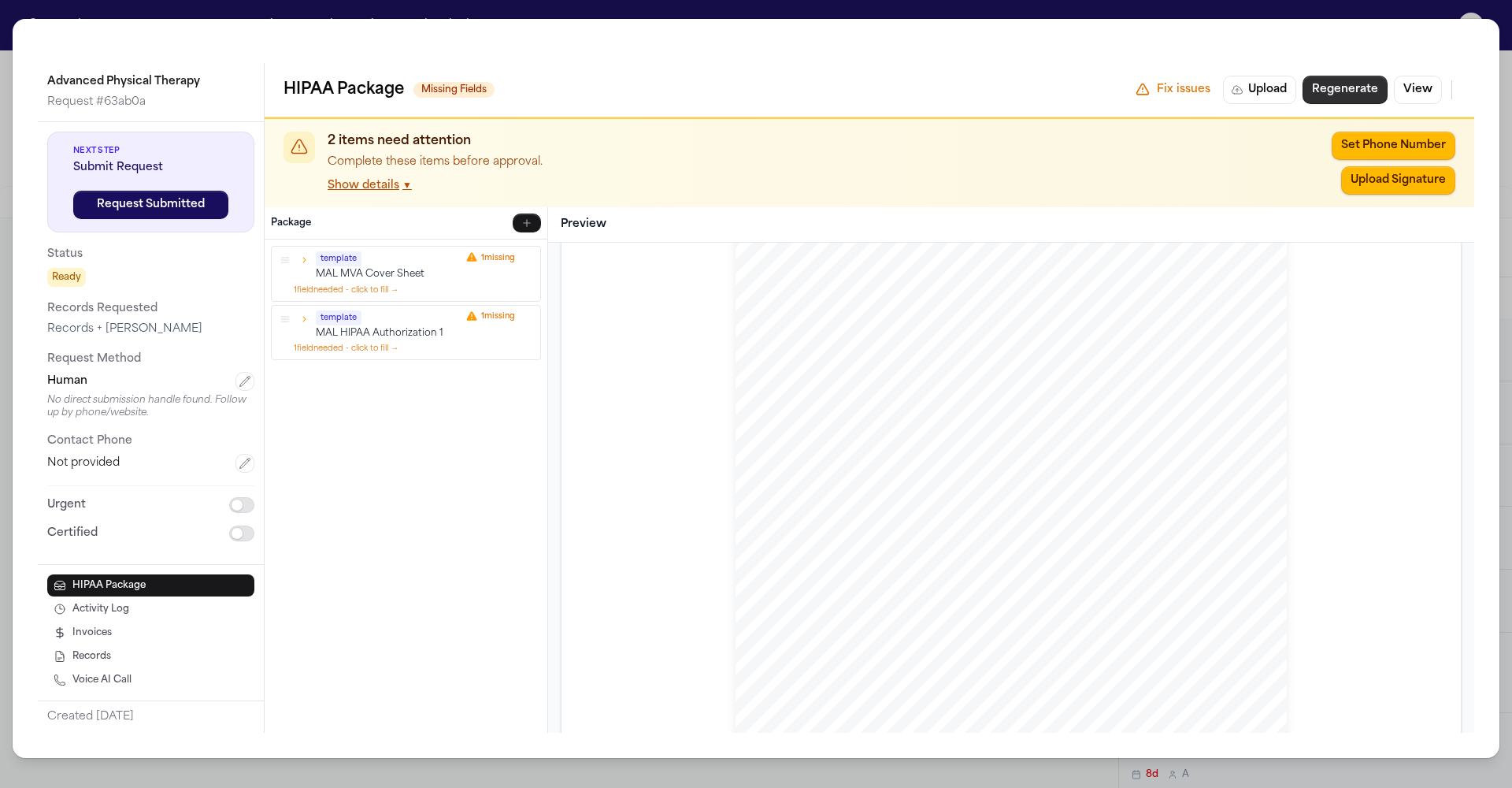
click at [1387, 76] on button "Regenerate" at bounding box center [1345, 90] width 85 height 28
click at [546, 19] on div "Advanced Physical Therapy Request # 63ab0a Next Step Submit Request Request Sub…" at bounding box center [756, 394] width 1512 height 788
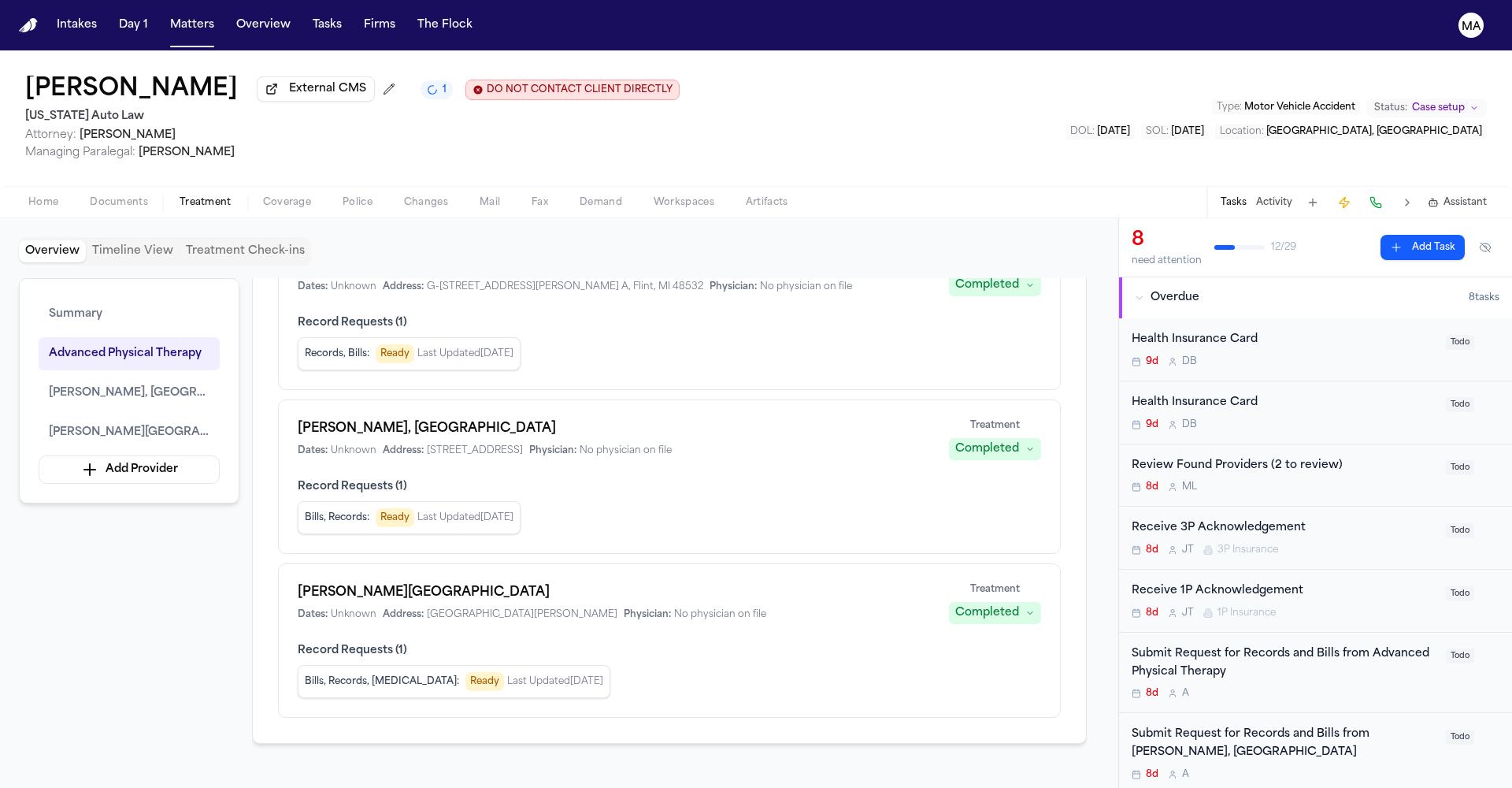
click at [29, 196] on span "Home" at bounding box center [43, 203] width 30 height 12
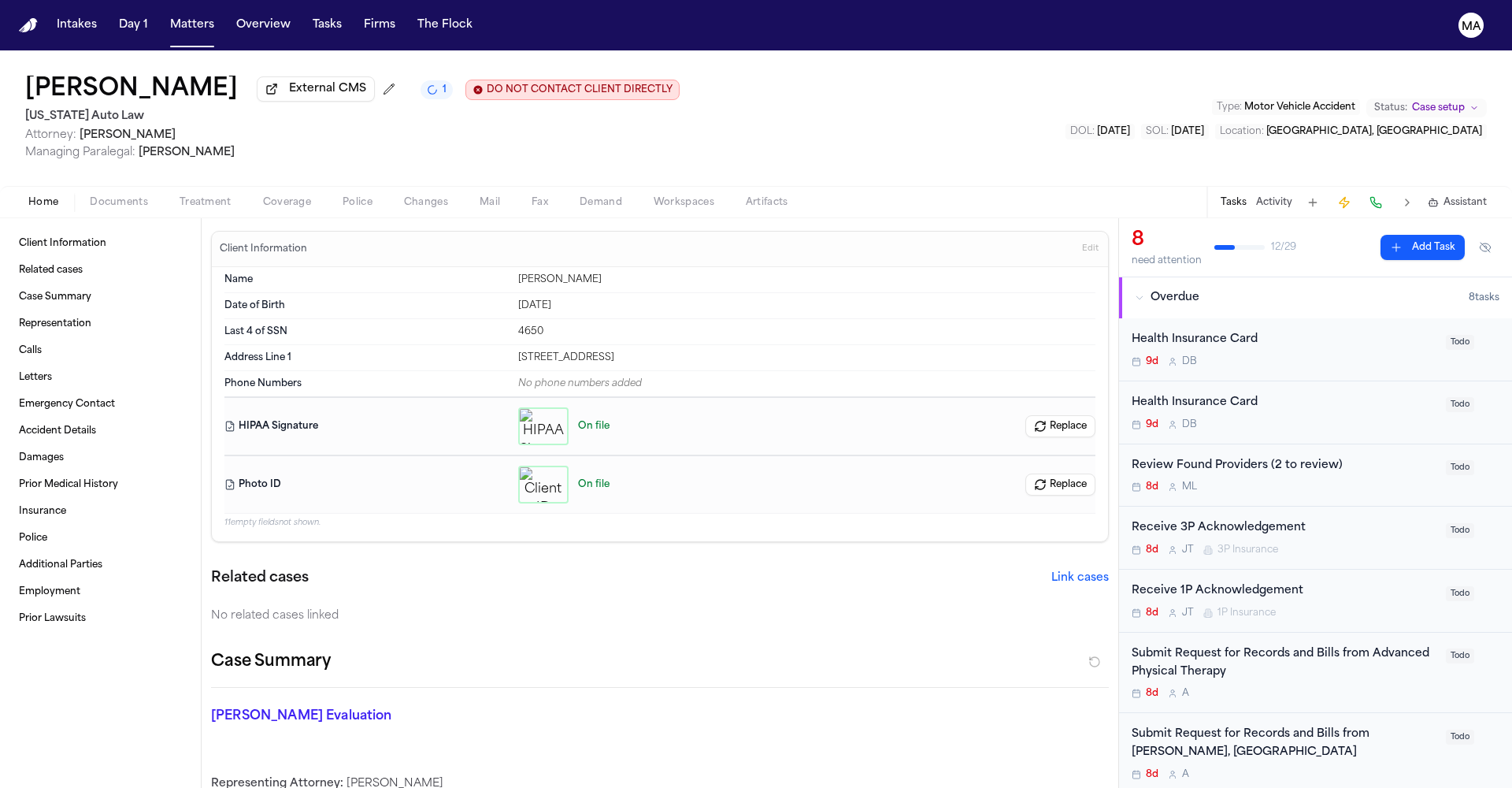
click at [90, 196] on span "Documents" at bounding box center [119, 203] width 58 height 12
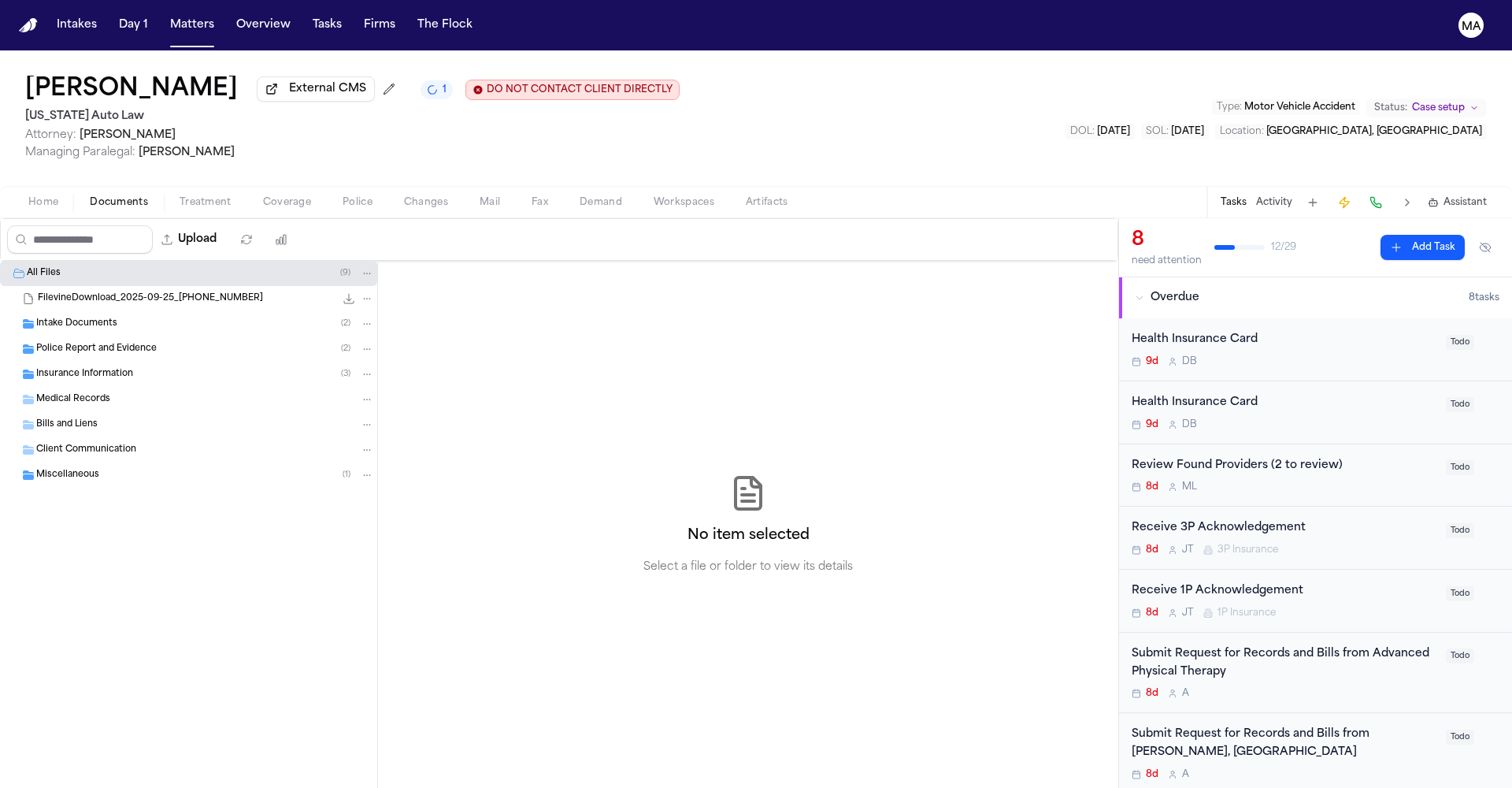
click at [90, 311] on div "Intake Documents ( 2 )" at bounding box center [188, 324] width 378 height 26
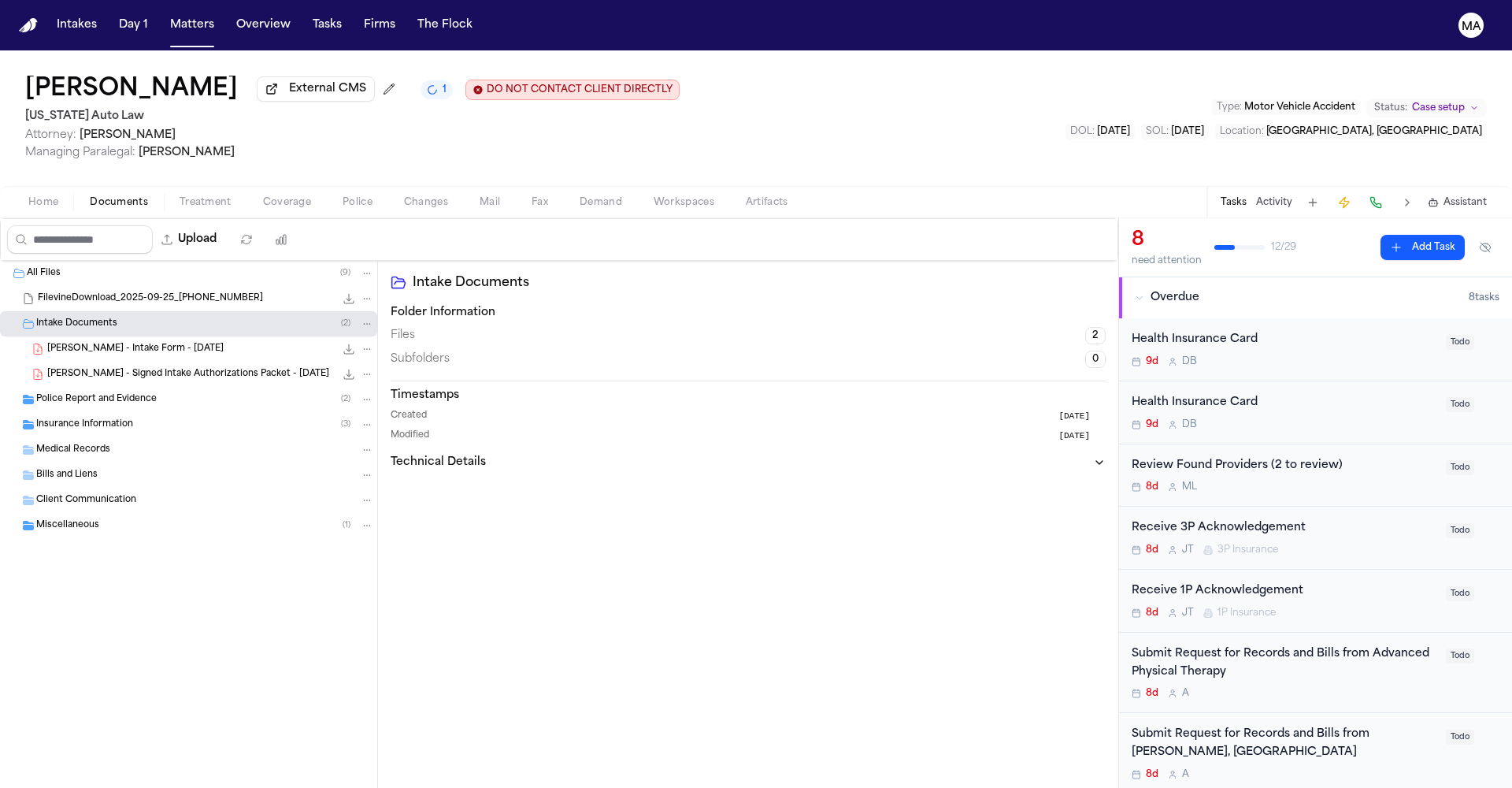
click at [108, 368] on span "N. Gray - Signed Intake Authorizations Packet - 9.8.25" at bounding box center [187, 374] width 282 height 13
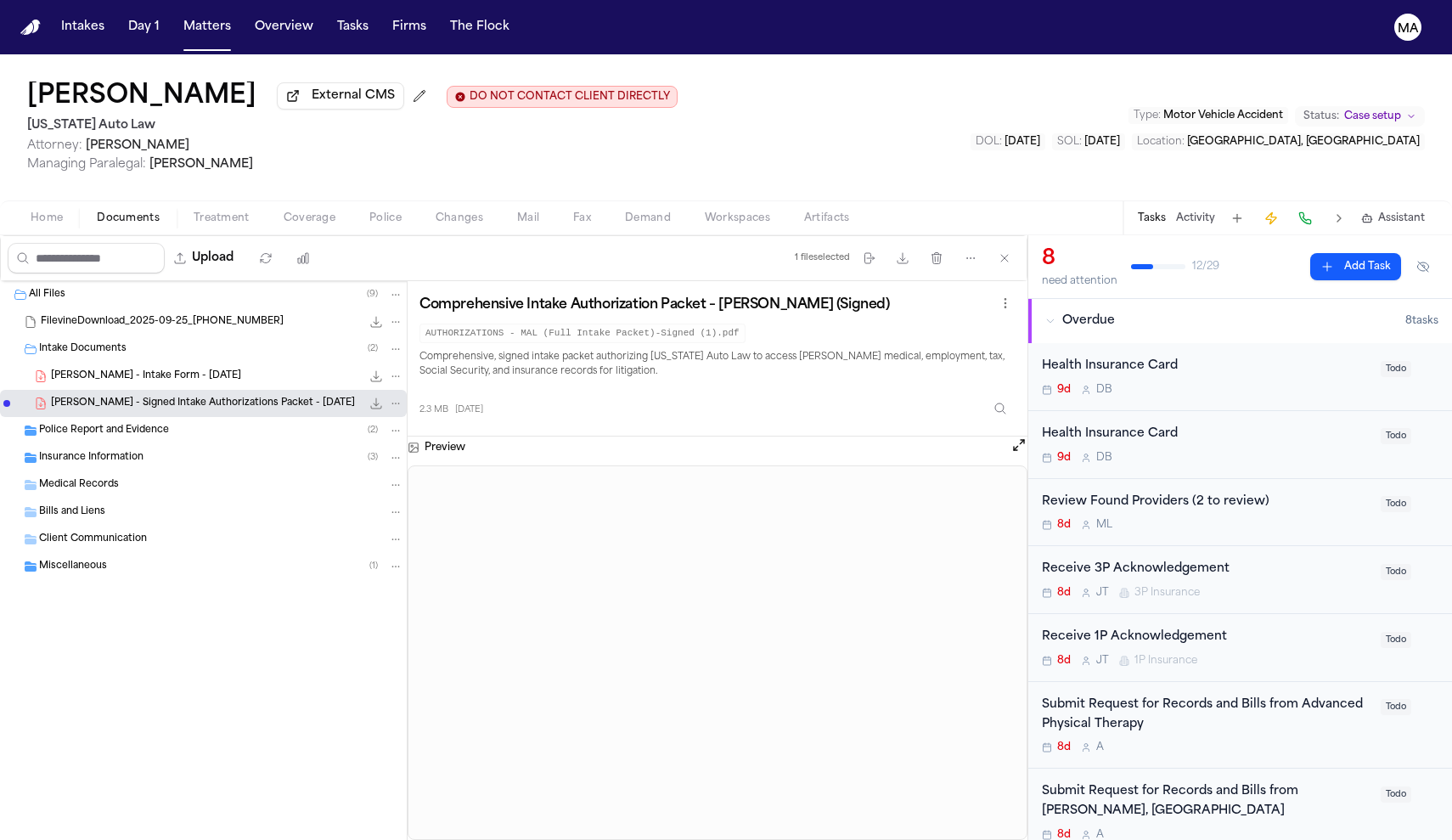
click at [35, 236] on div "Upload" at bounding box center [163, 258] width 324 height 44
click at [35, 212] on span "Home" at bounding box center [47, 218] width 32 height 13
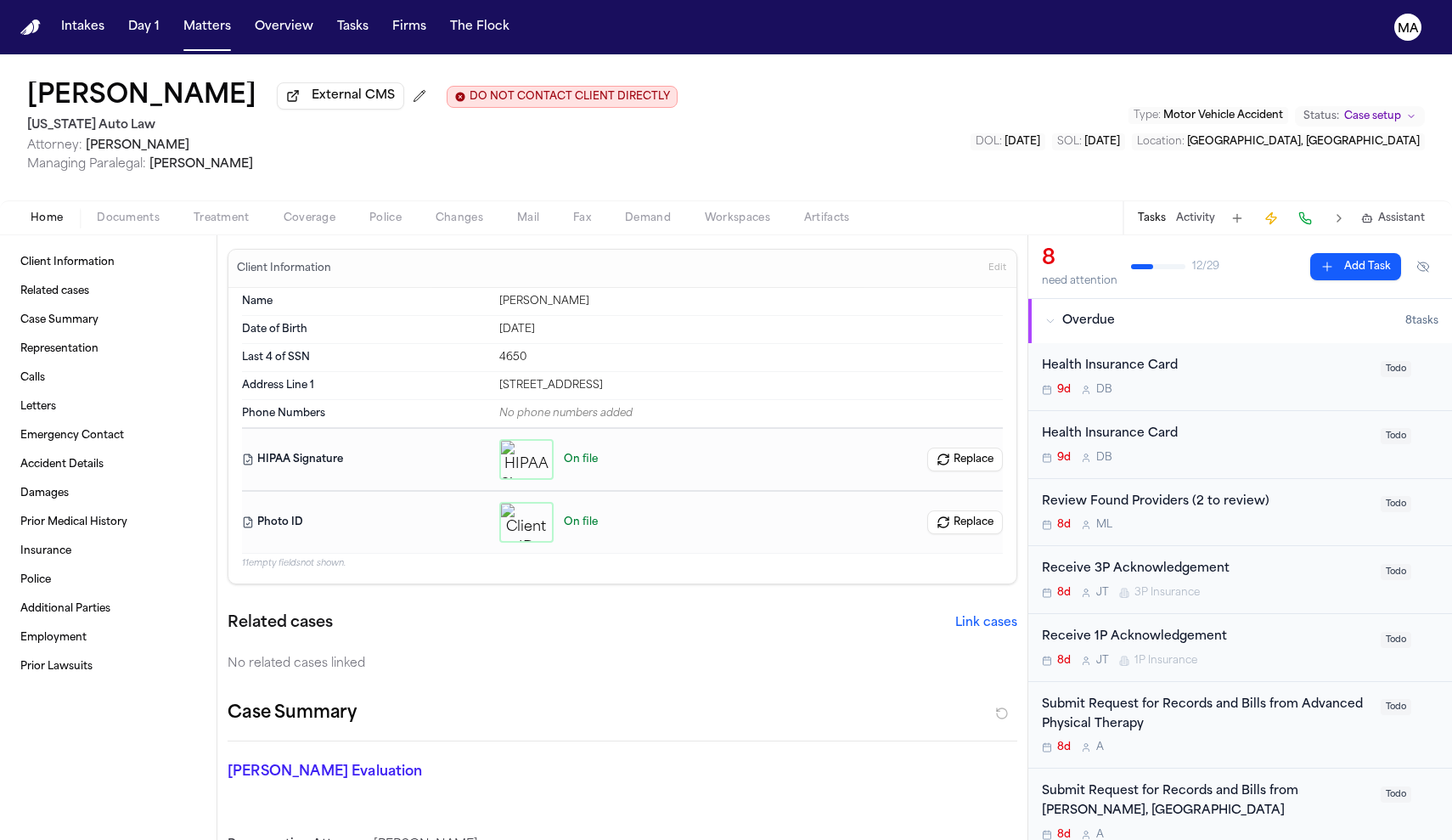
click at [991, 447] on button "Replace" at bounding box center [965, 459] width 75 height 24
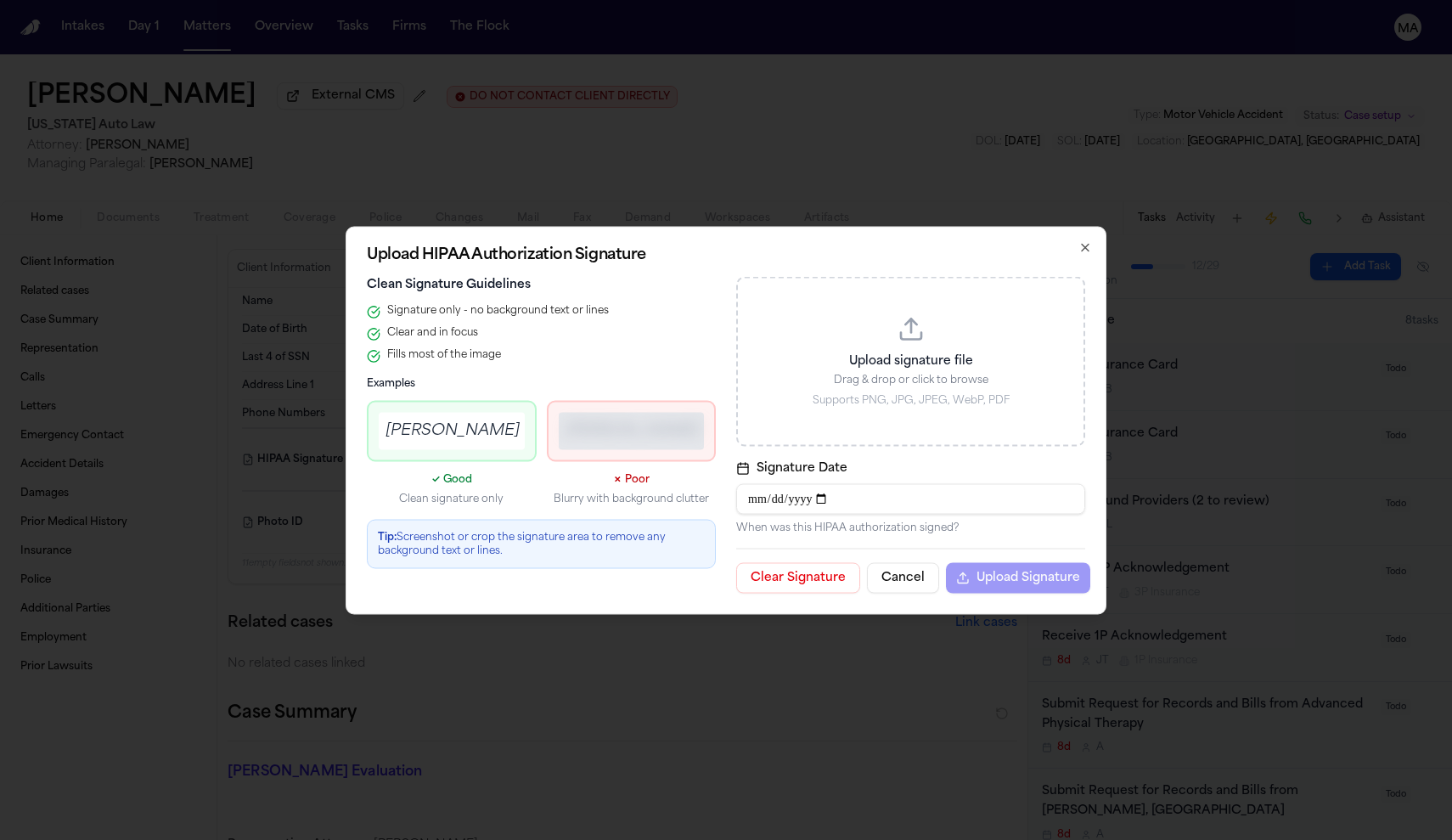
click at [811, 444] on div "Upload signature file Drag & drop or click to browse Supports PNG, JPG, JPEG, W…" at bounding box center [910, 360] width 349 height 170
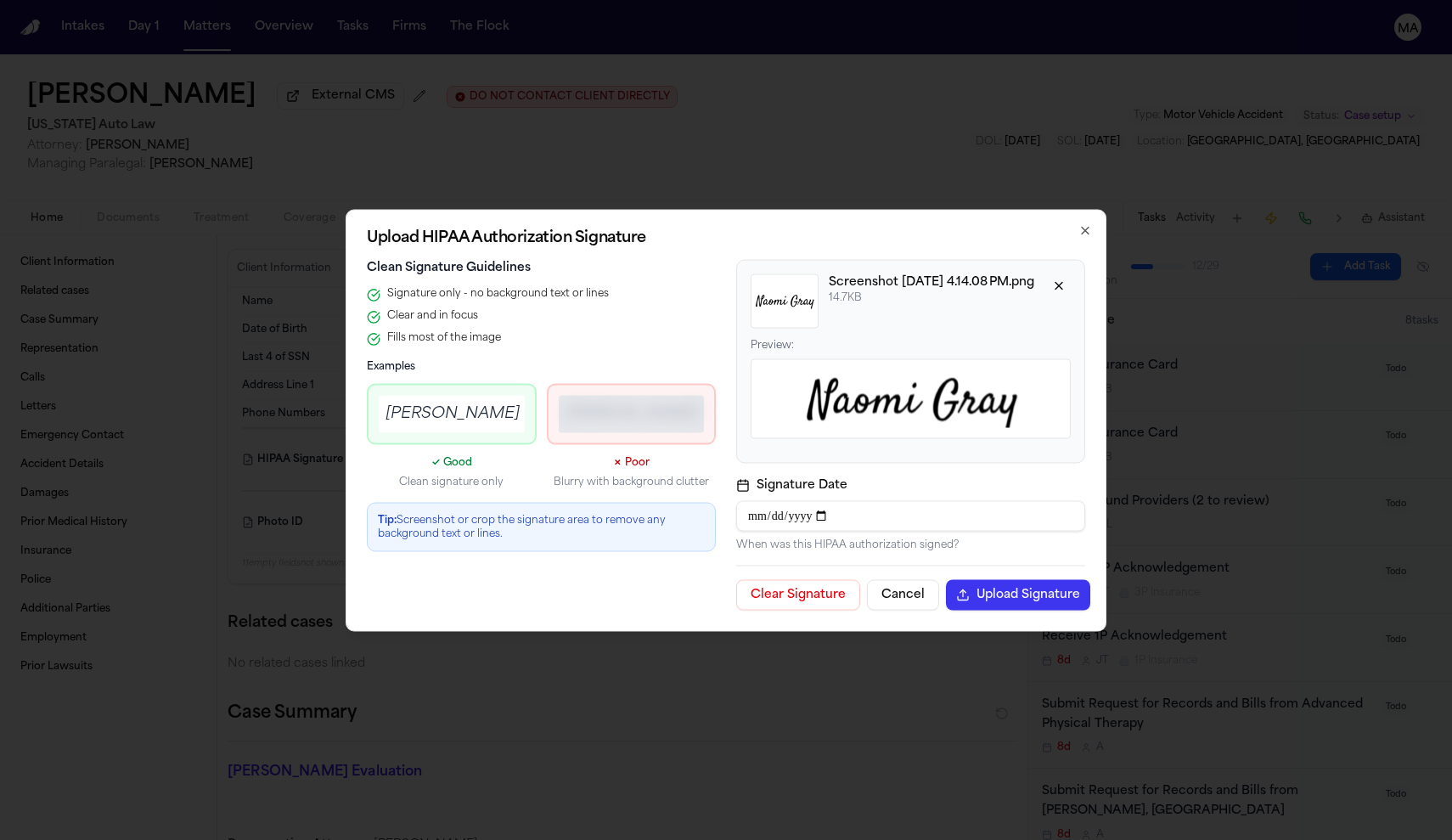
click at [946, 579] on button "Upload Signature" at bounding box center [1017, 594] width 144 height 31
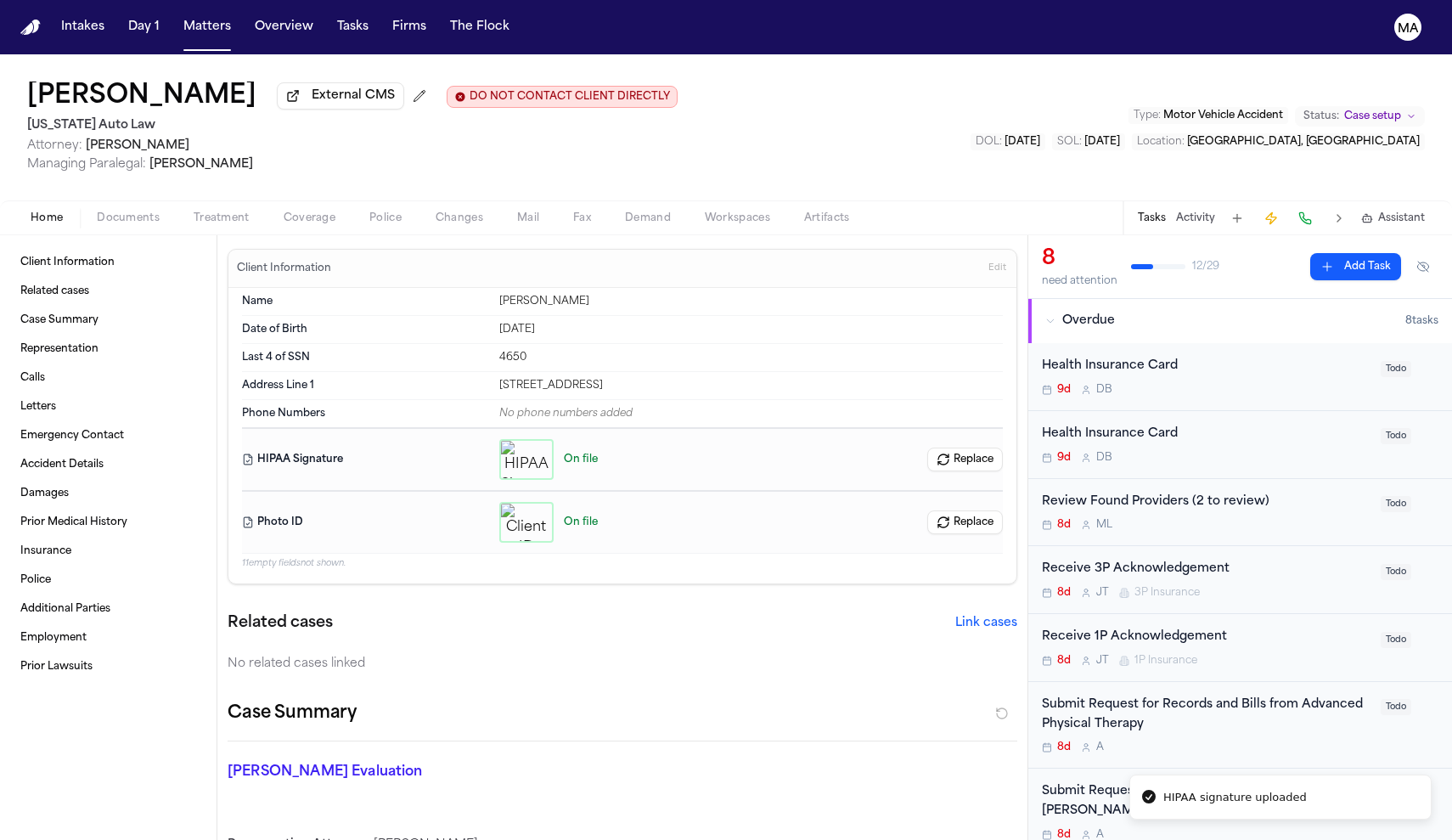
click at [985, 510] on button "Replace" at bounding box center [965, 522] width 75 height 24
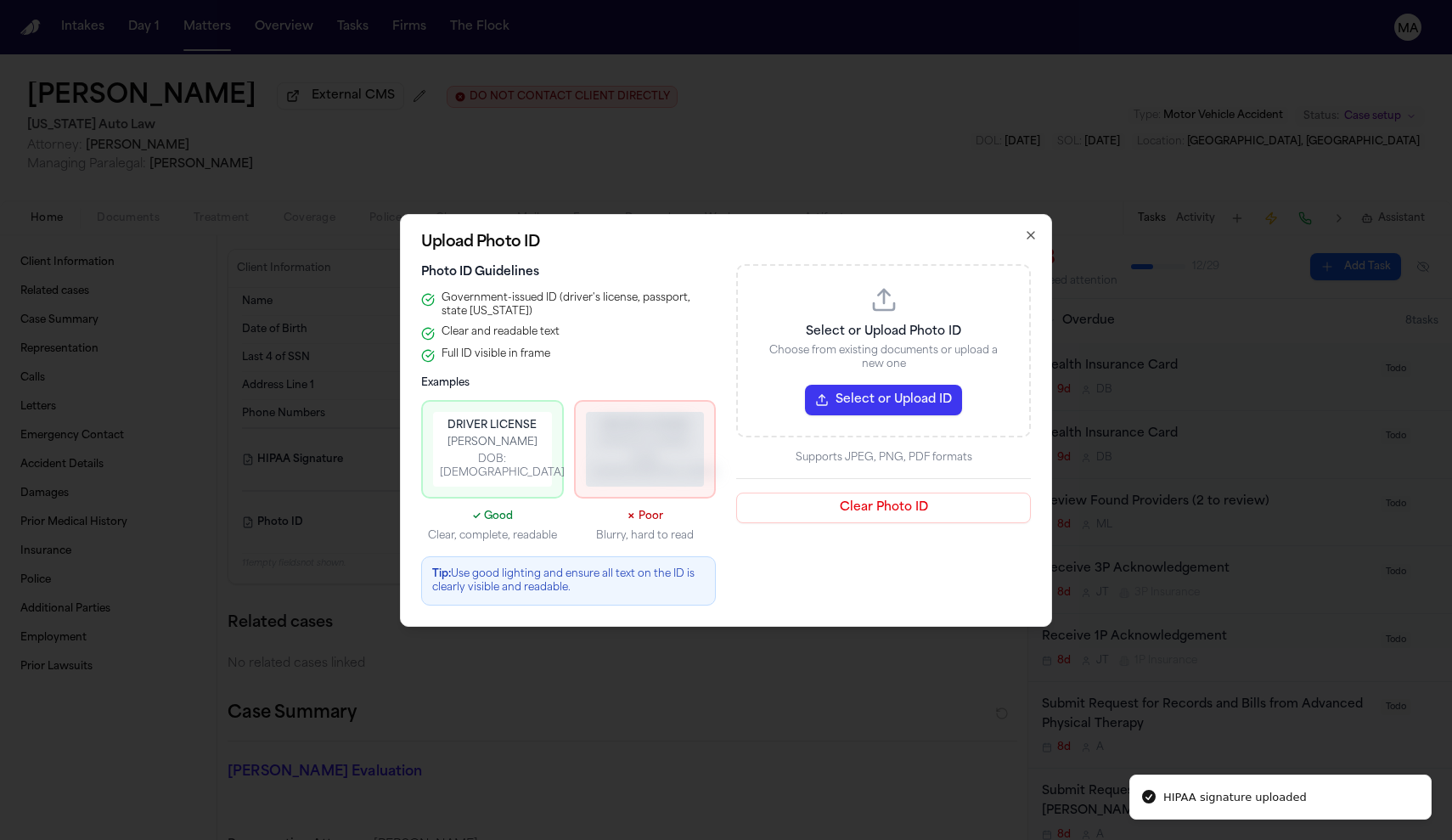
click at [767, 493] on button "Clear Photo ID" at bounding box center [883, 508] width 295 height 31
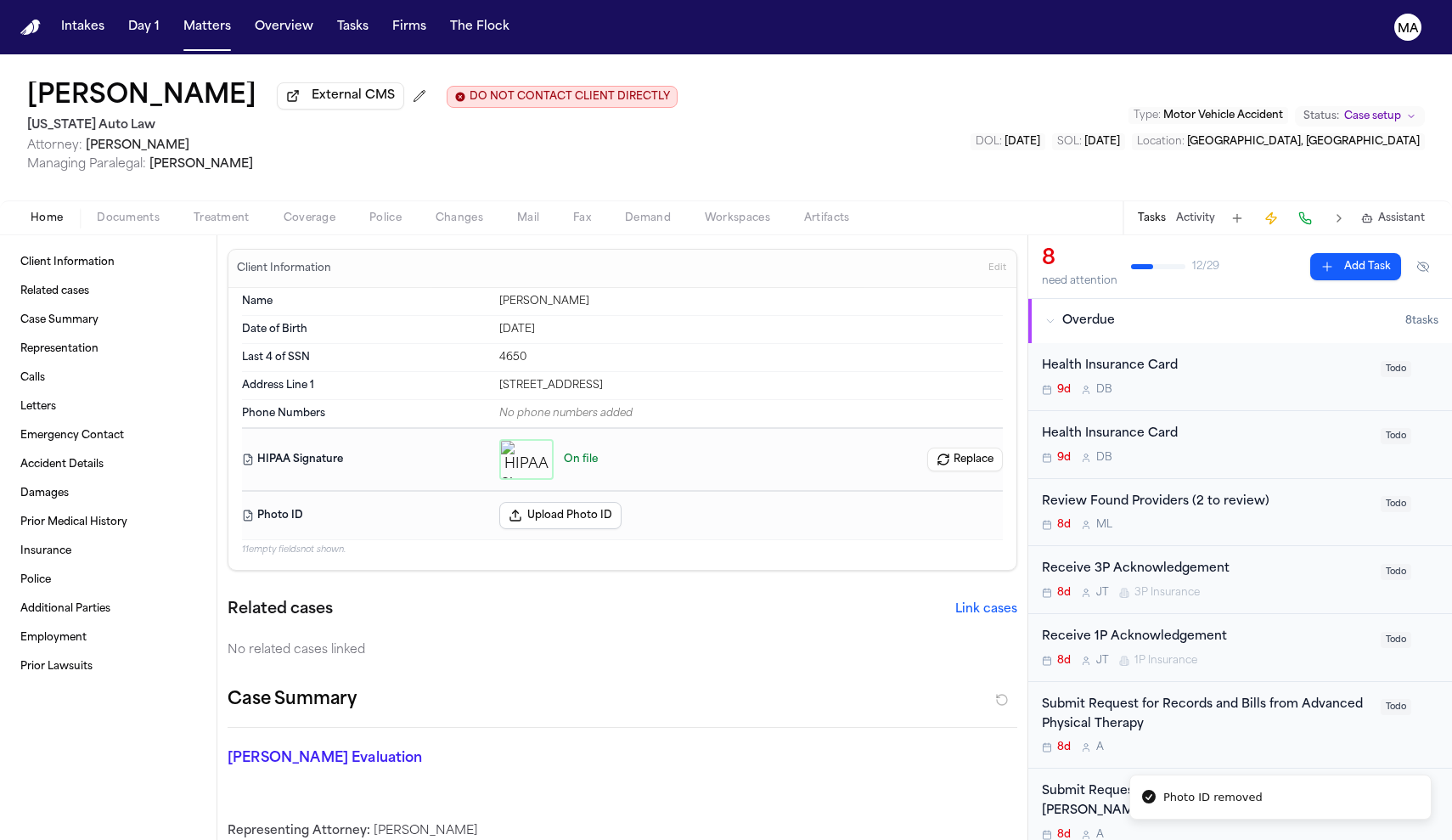
click at [556, 598] on div "Related cases Link cases No related cases linked" at bounding box center [623, 628] width 789 height 61
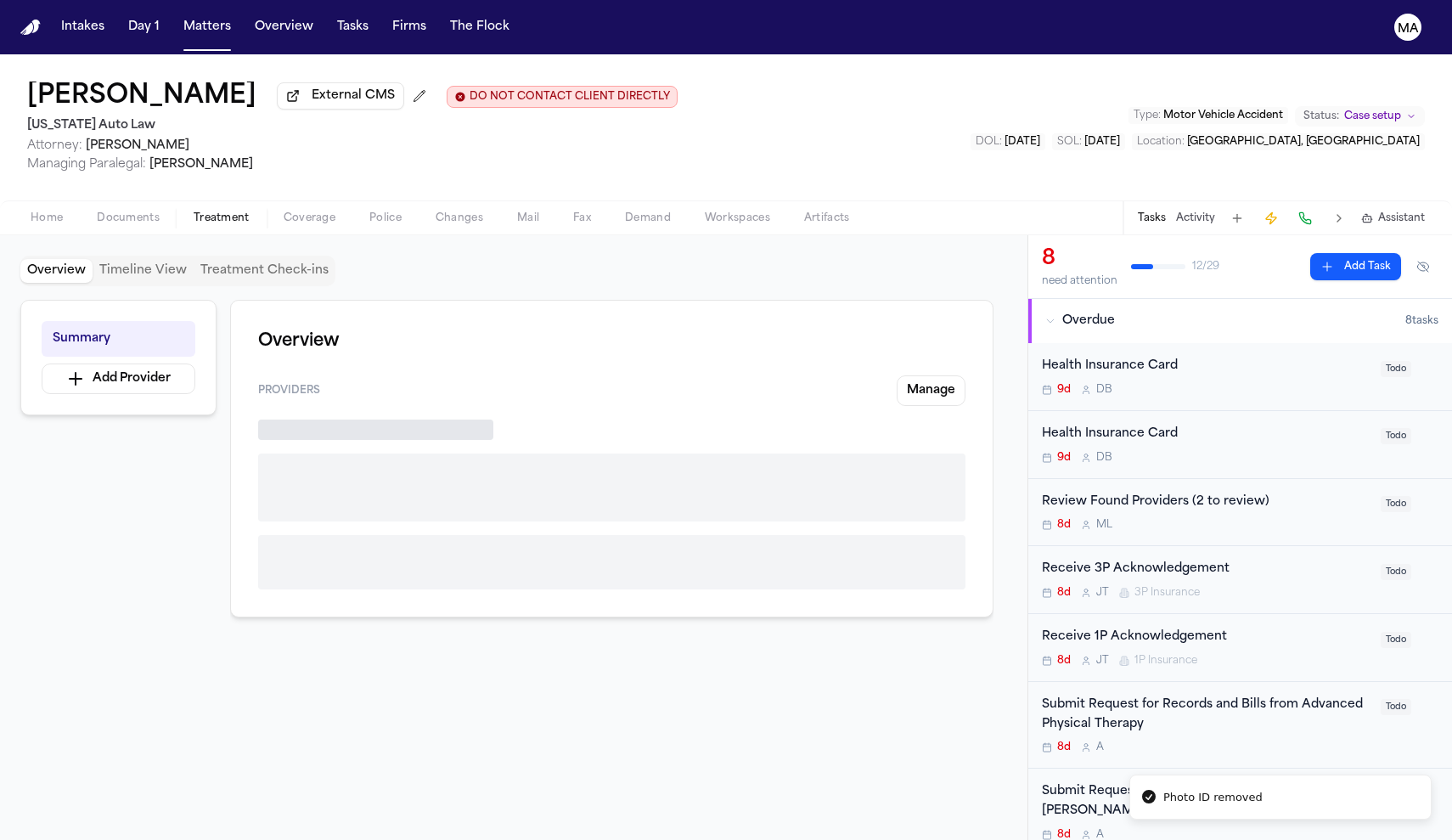
click at [194, 212] on span "Treatment" at bounding box center [221, 218] width 56 height 13
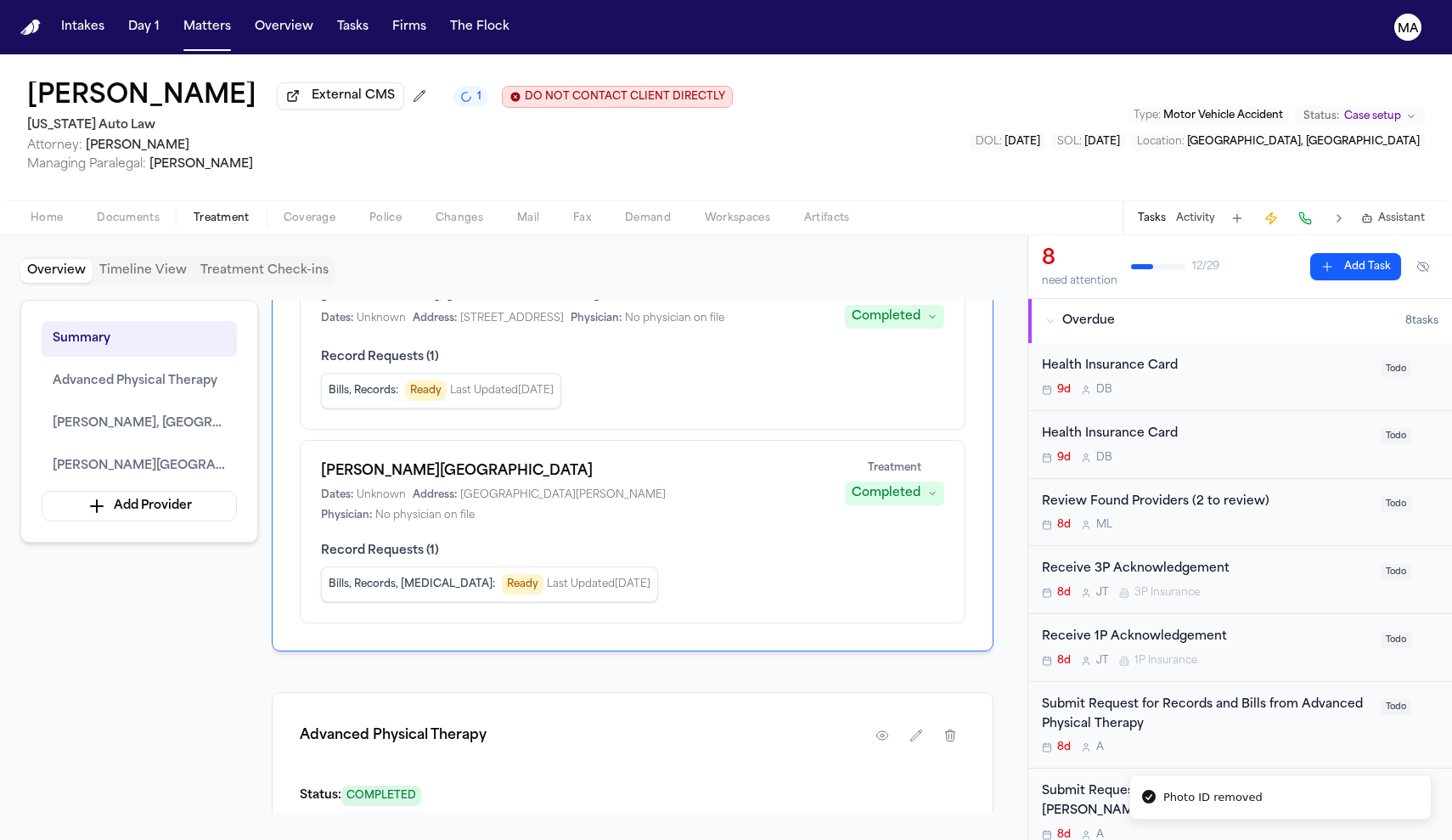
scroll to position [342, 0]
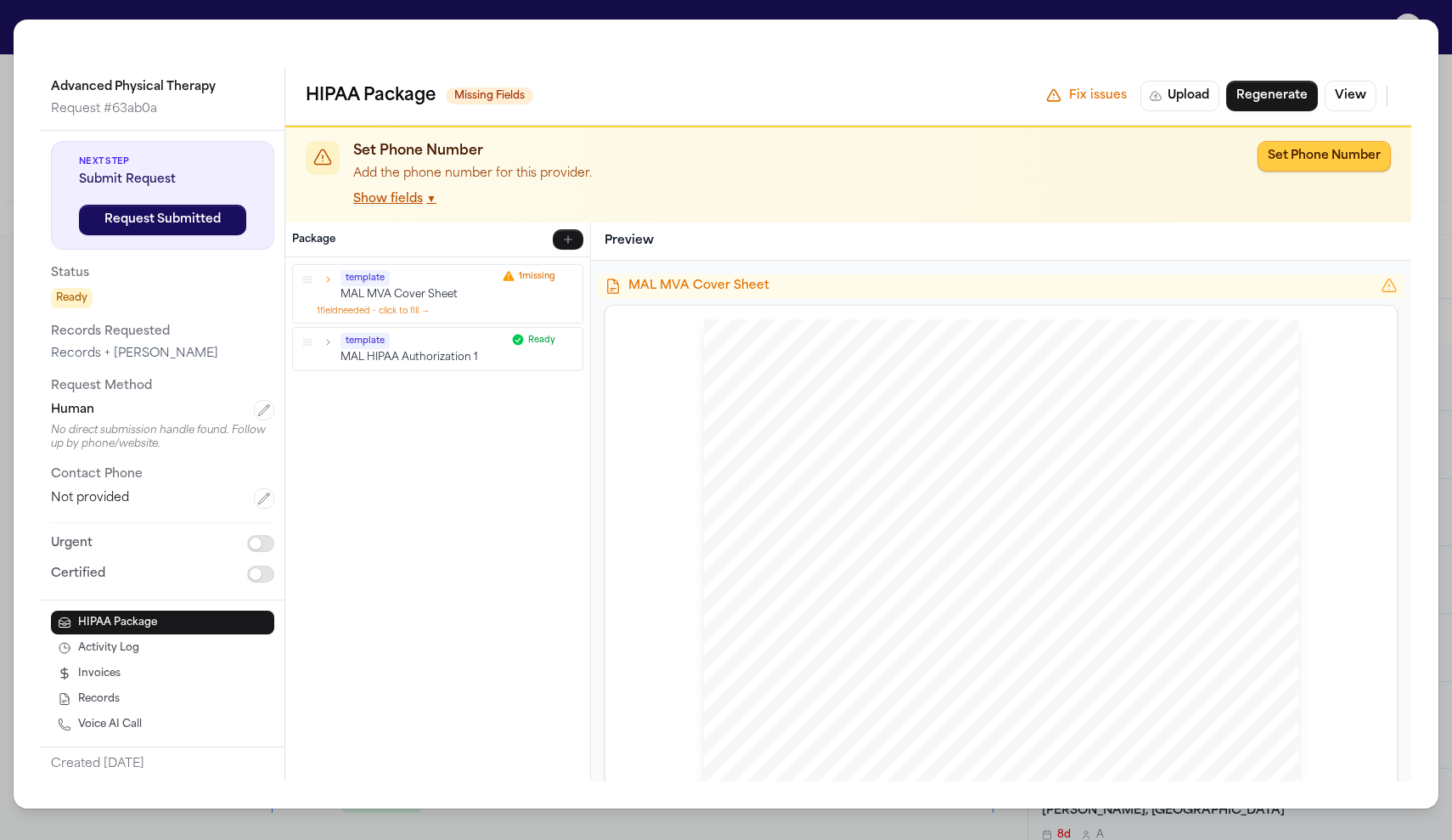
click at [1391, 141] on button "Set Phone Number" at bounding box center [1324, 156] width 133 height 31
type input "**********"
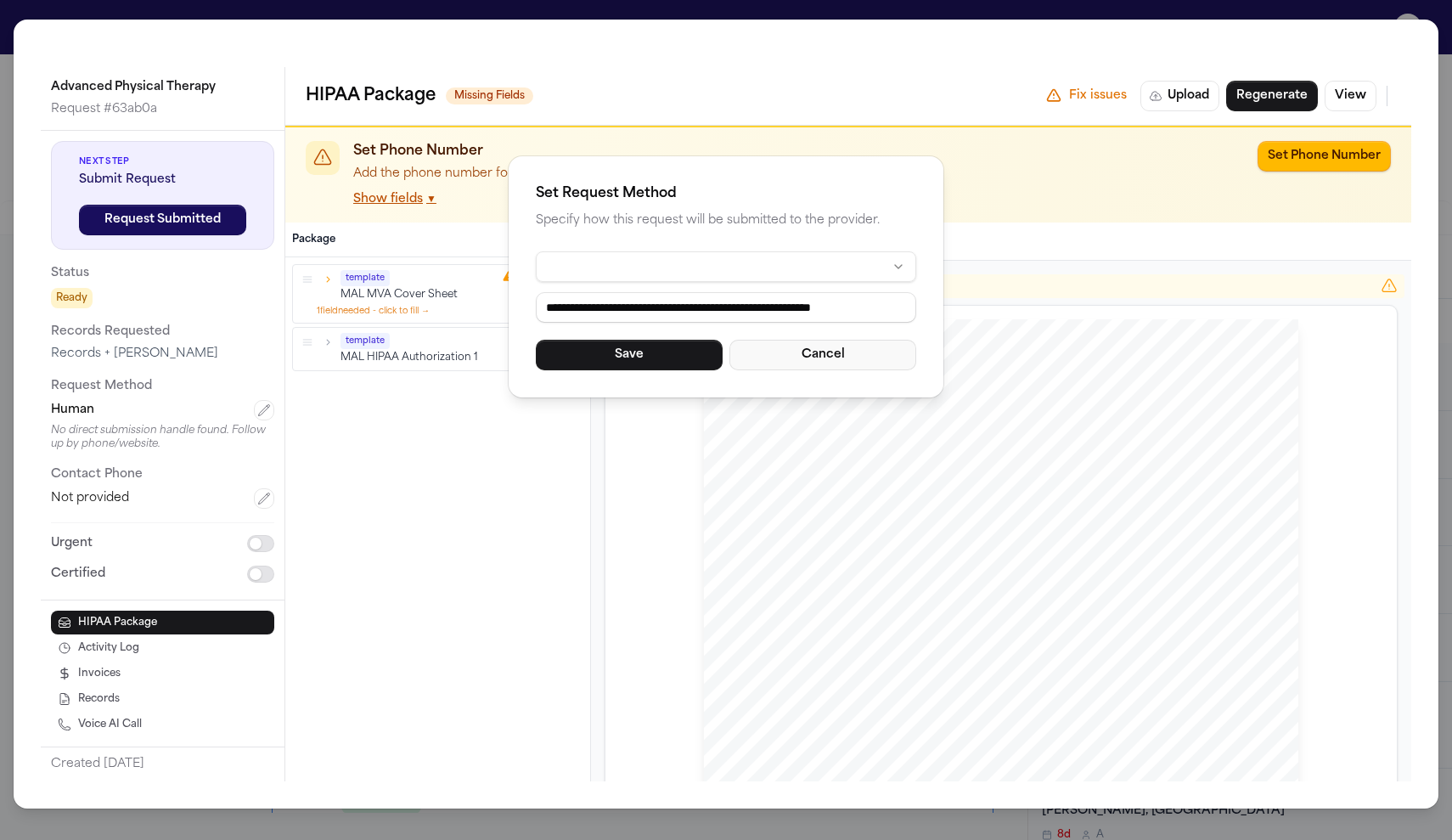
click at [787, 339] on button "Cancel" at bounding box center [823, 355] width 187 height 31
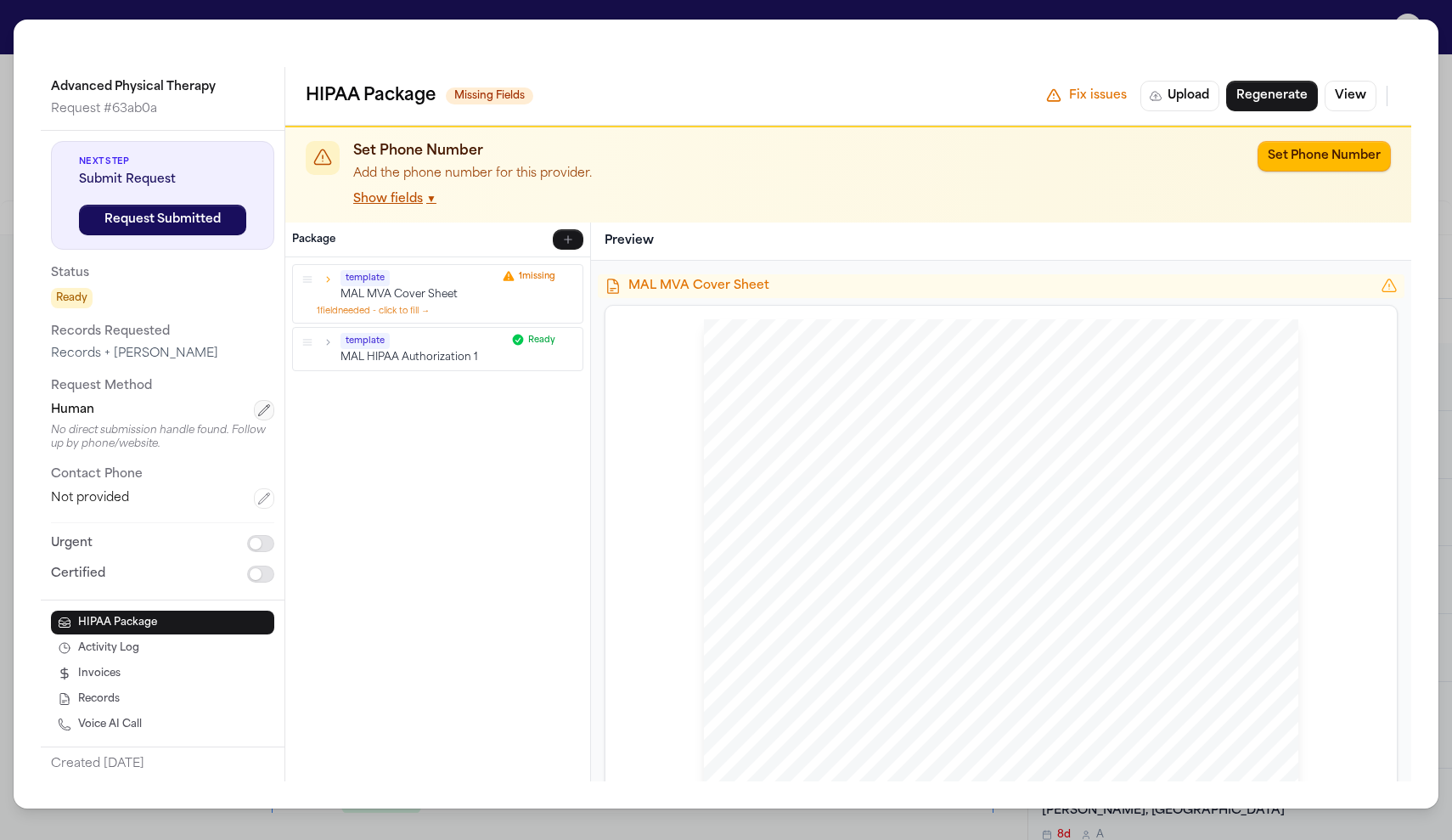
click at [254, 400] on button "button" at bounding box center [263, 410] width 20 height 20
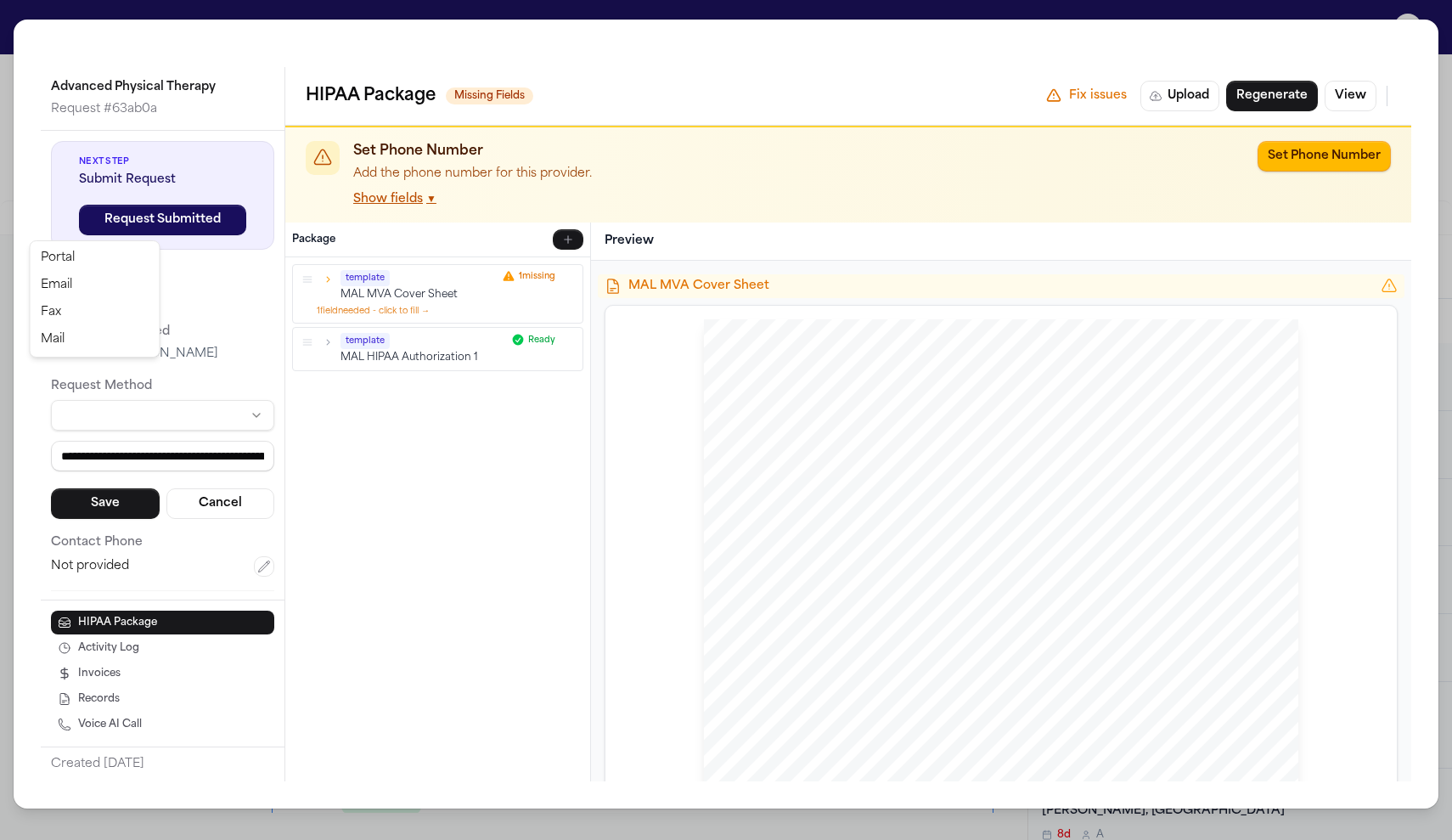
click at [149, 226] on html "Intakes Day 1 Matters Overview Tasks Firms The Flock MA Naomi Gray External CMS…" at bounding box center [726, 420] width 1452 height 840
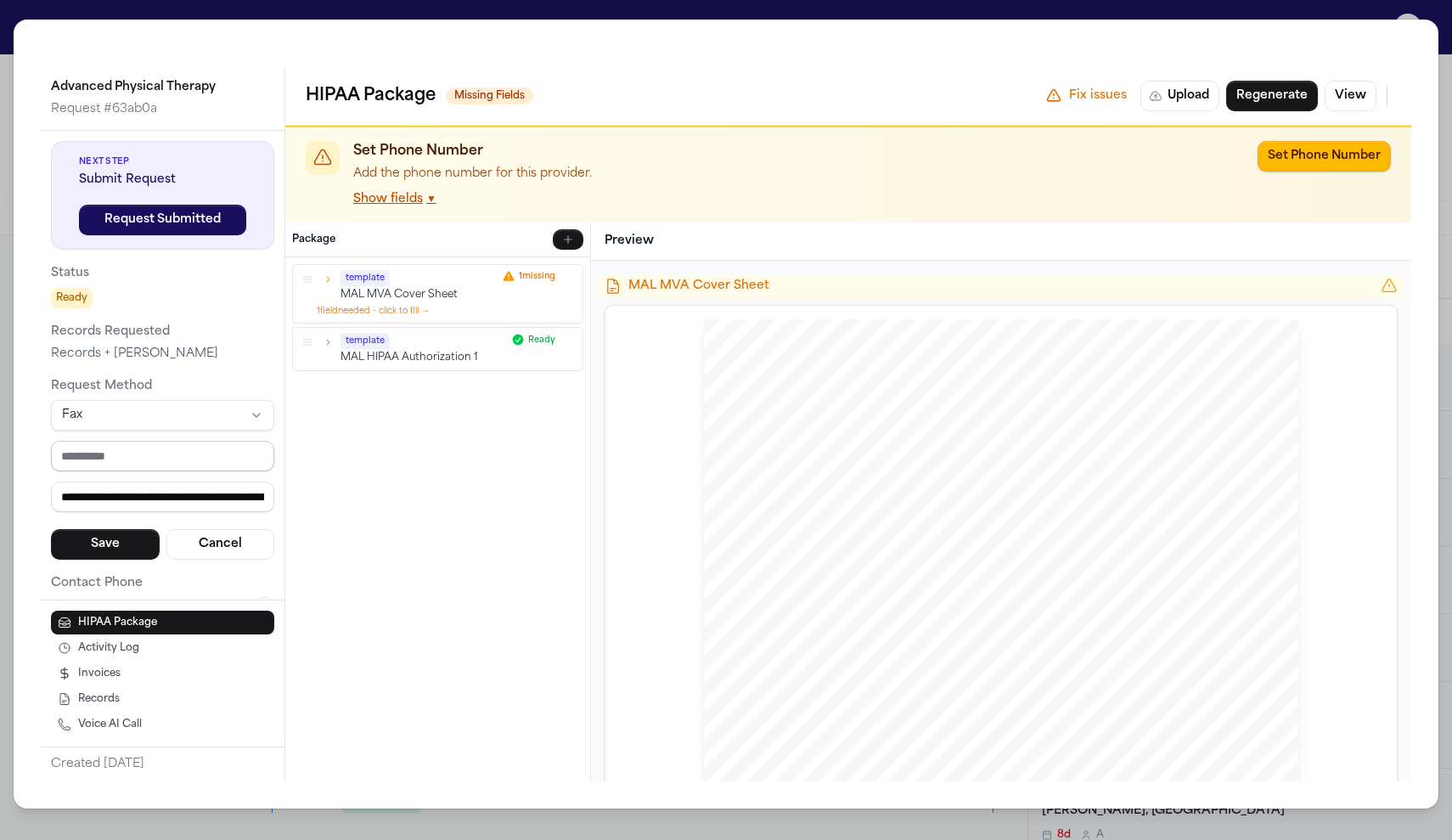
click at [92, 440] on input "tel" at bounding box center [162, 456] width 223 height 31
click at [526, 13] on div "**********" at bounding box center [726, 420] width 1452 height 840
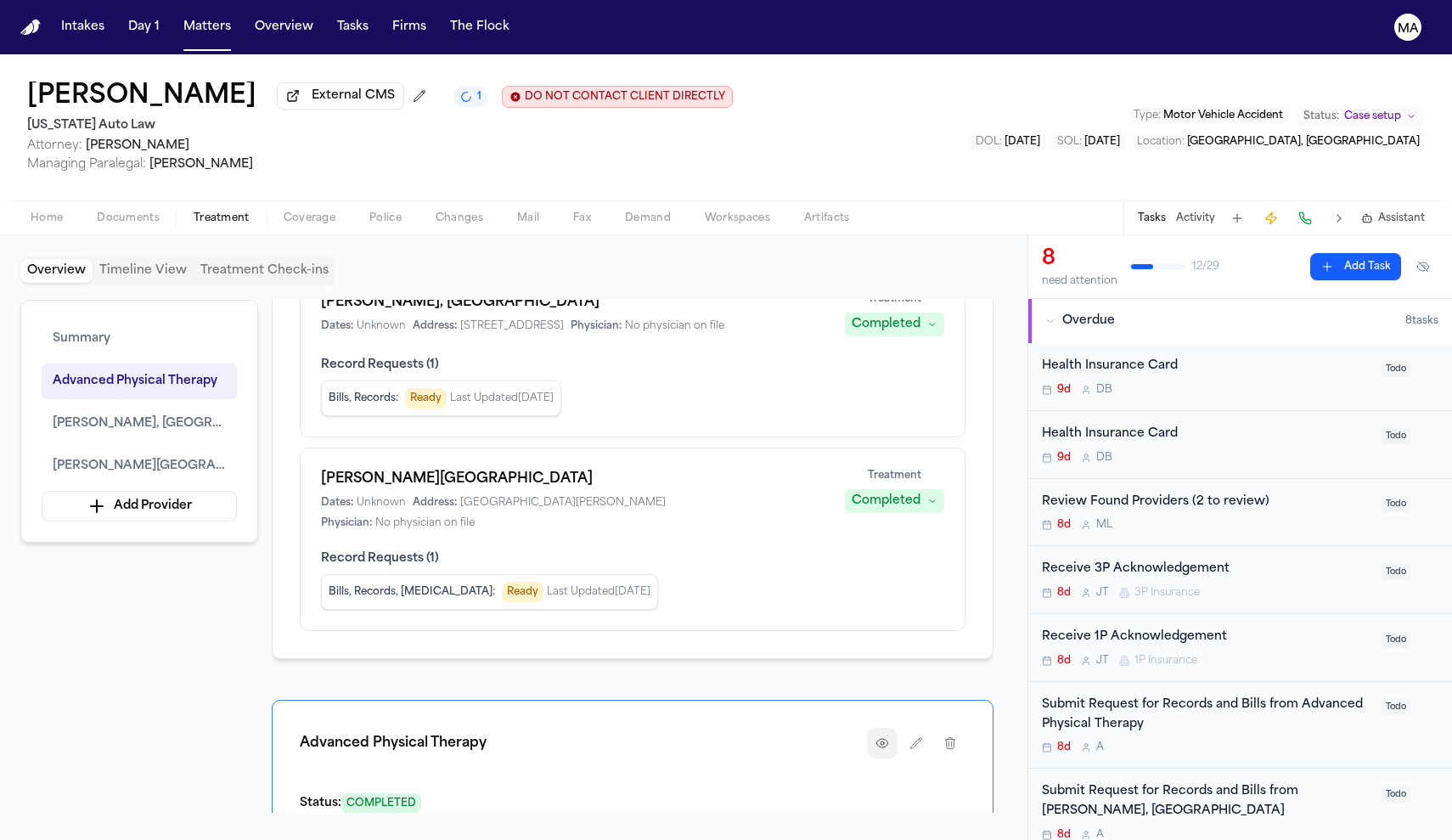
click at [897, 727] on button "button" at bounding box center [882, 743] width 31 height 31
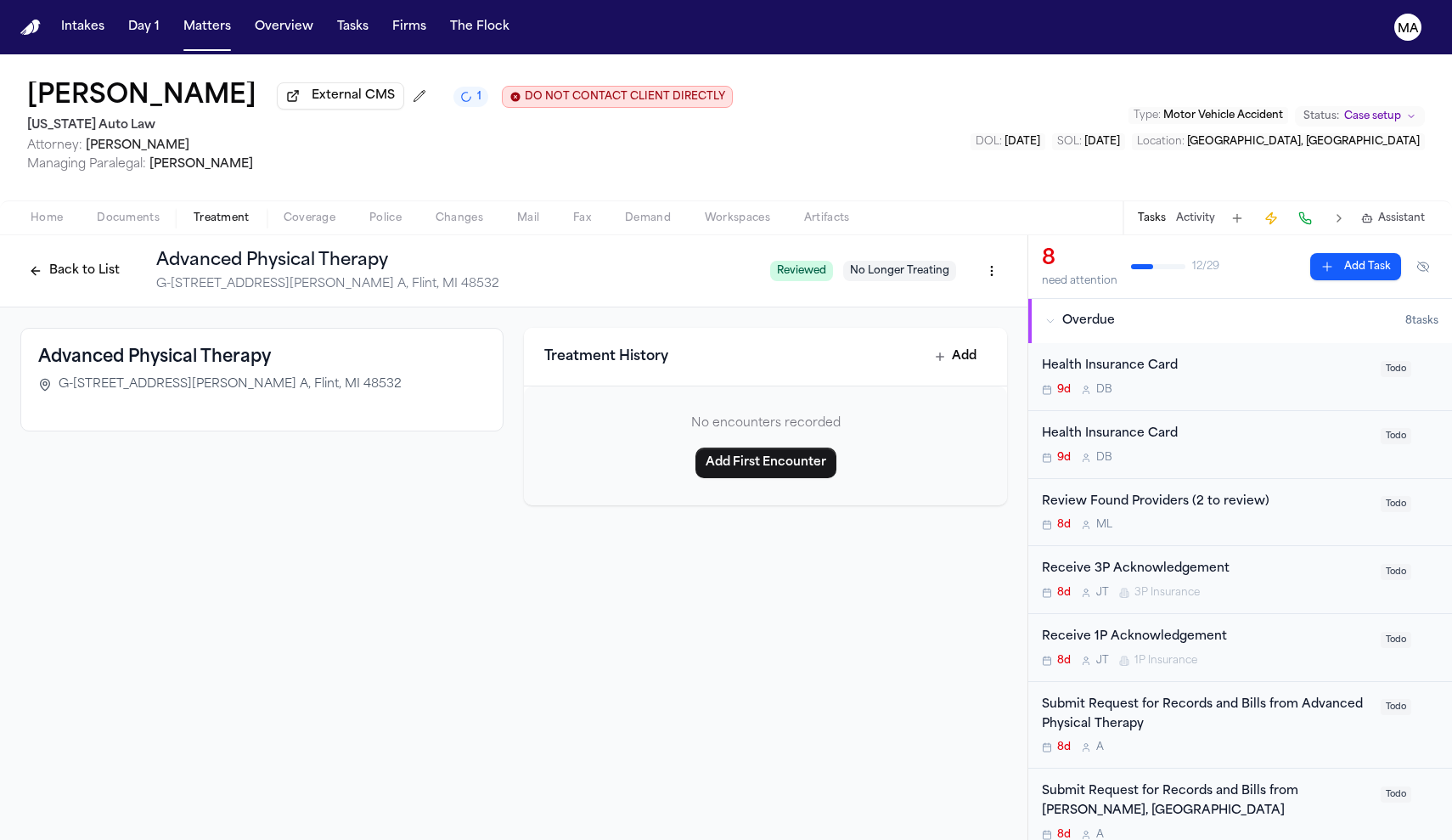
click at [128, 257] on button "Back to List" at bounding box center [73, 271] width 108 height 28
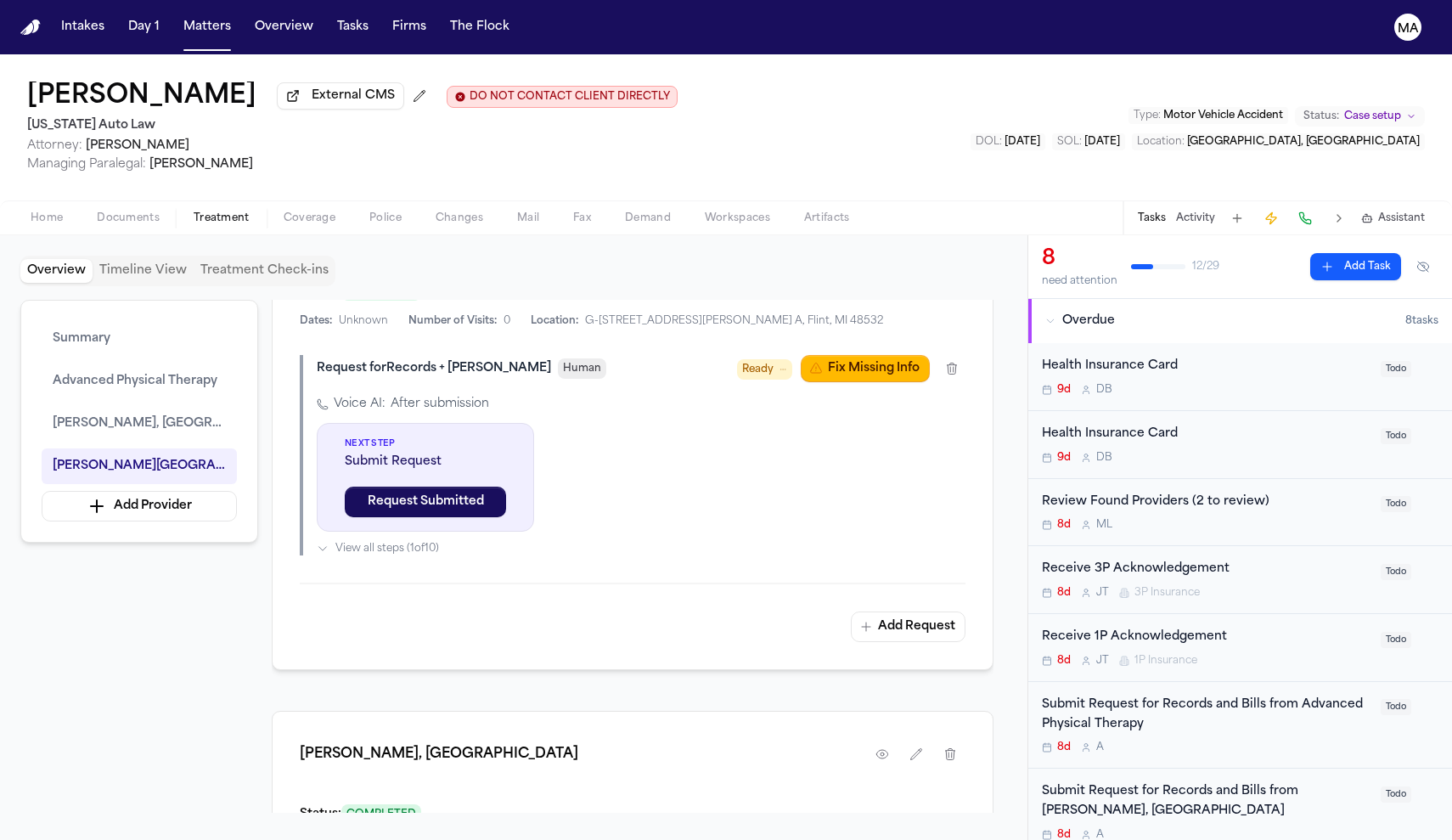
scroll to position [854, 0]
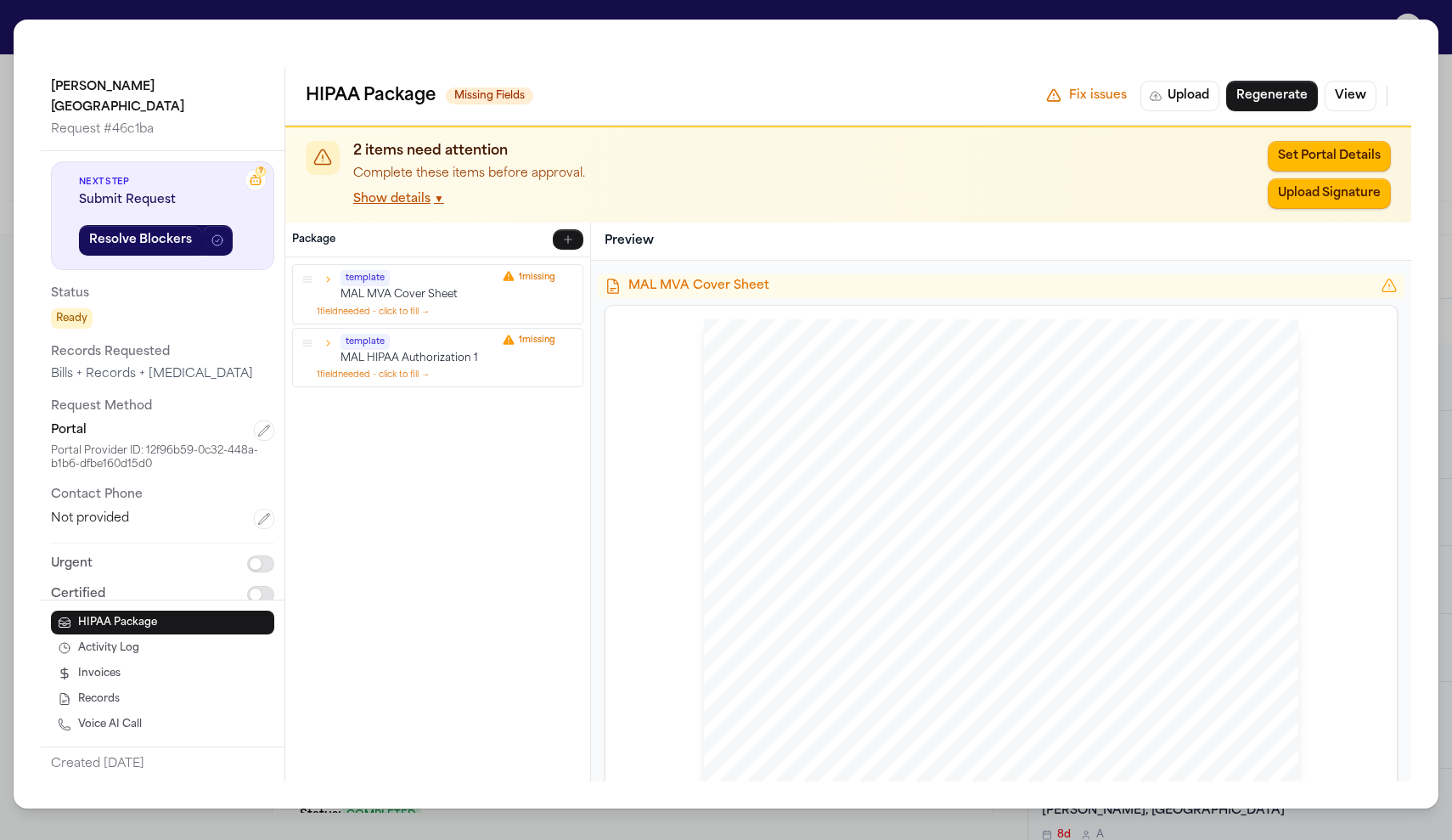
click at [1353, 67] on div "HIPAA Package Missing Fields Fix issues Upload Regenerate View" at bounding box center [848, 95] width 1126 height 58
click at [1318, 81] on button "Regenerate" at bounding box center [1272, 96] width 92 height 31
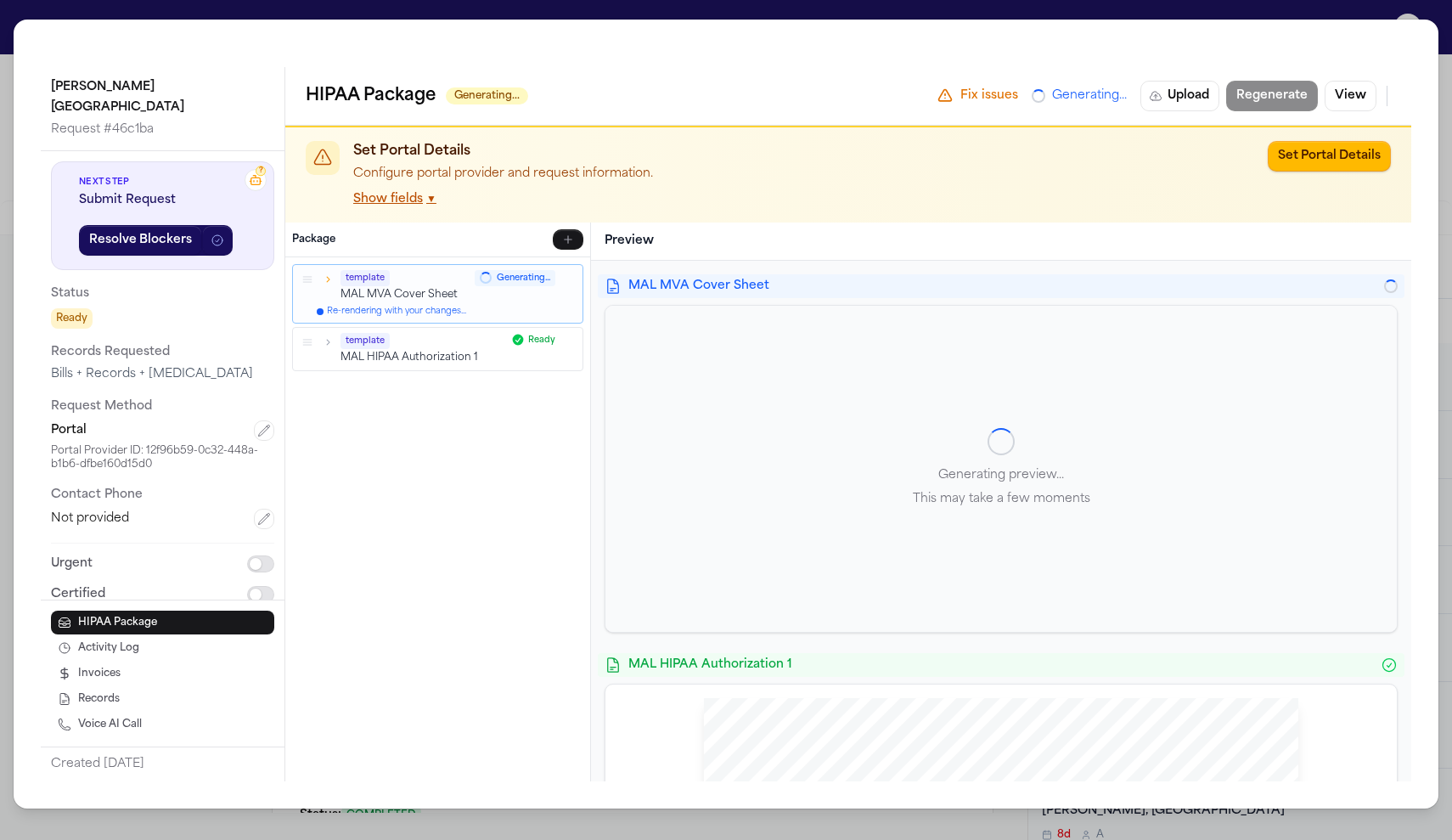
click at [614, 19] on div "Hurley Medical Center Request # 46c1ba ? Next Step Submit Request Resolve Block…" at bounding box center [726, 420] width 1452 height 840
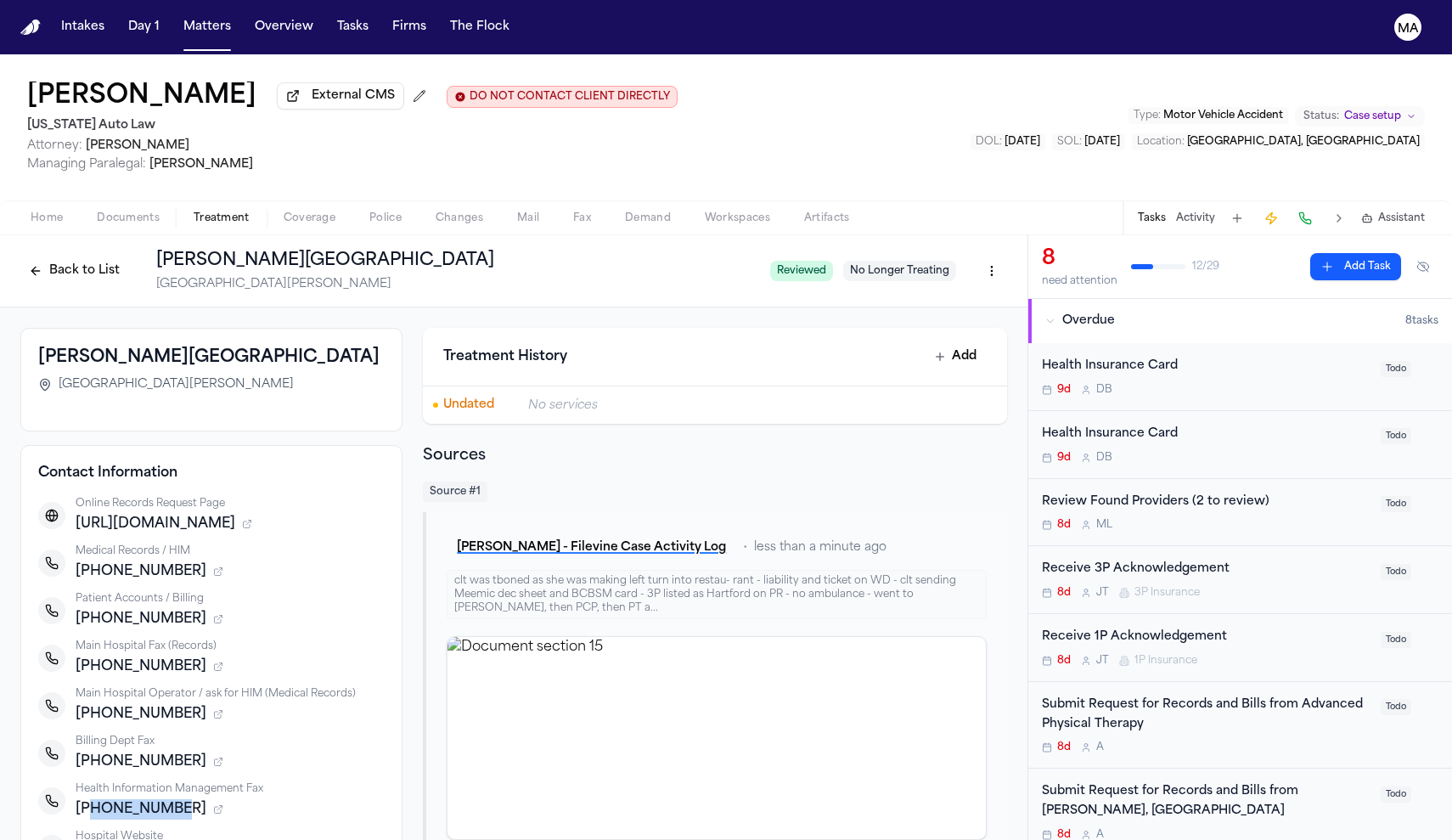
drag, startPoint x: 290, startPoint y: 491, endPoint x: 238, endPoint y: 491, distance: 52.0
click at [238, 799] on div "+18102629560" at bounding box center [230, 809] width 309 height 20
copy span "8102629560"
click at [128, 257] on button "Back to List" at bounding box center [73, 271] width 108 height 28
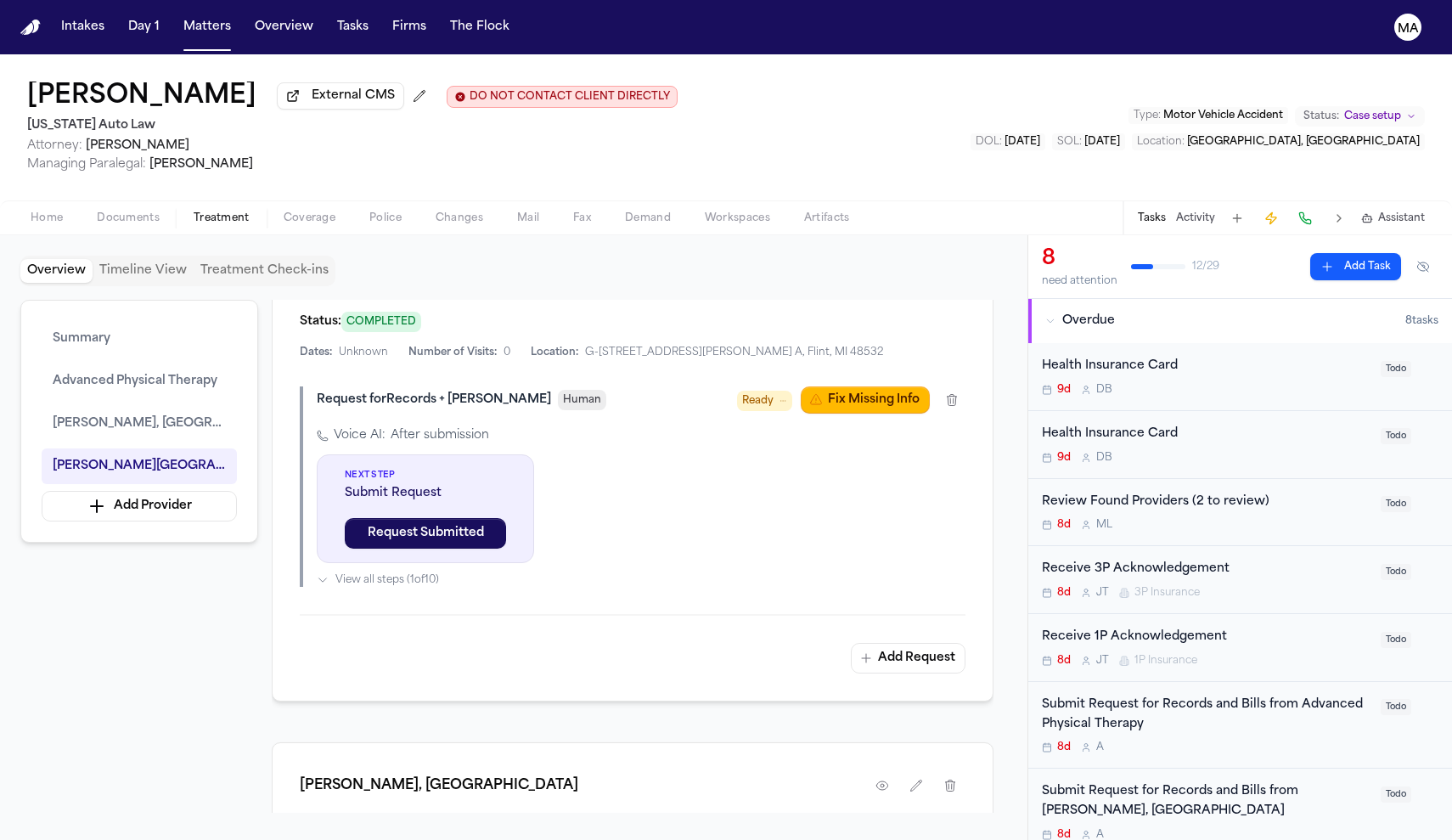
scroll to position [843, 0]
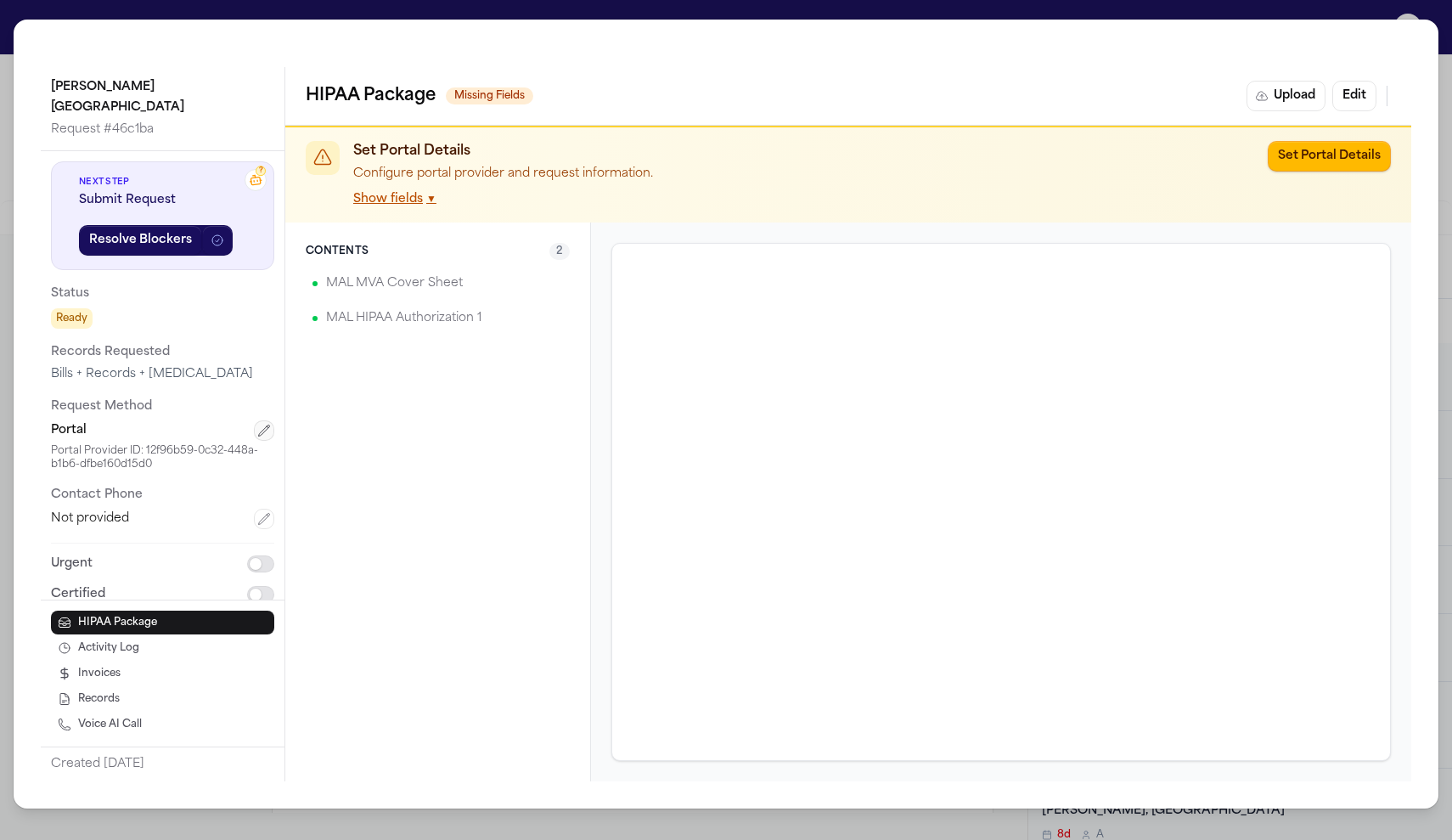
click at [254, 420] on button "button" at bounding box center [263, 430] width 20 height 20
click at [143, 236] on html "Intakes Day 1 Matters Overview Tasks Firms The Flock MA Naomi Gray External CMS…" at bounding box center [726, 420] width 1452 height 840
click at [99, 461] on input "**********" at bounding box center [162, 477] width 223 height 31
click at [70, 549] on button "Save" at bounding box center [105, 564] width 109 height 31
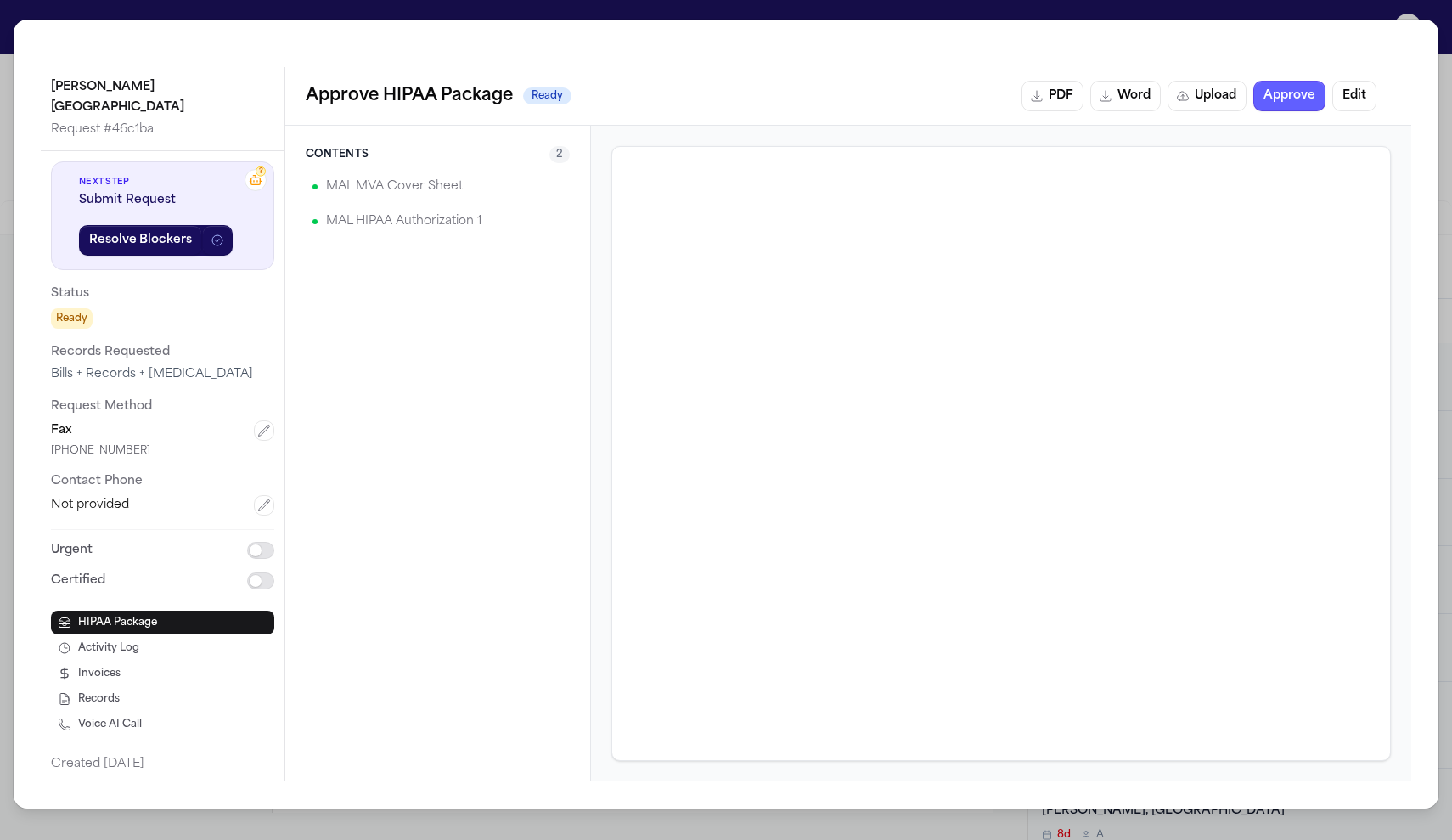
click at [513, 11] on div "Hurley Medical Center Request # 46c1ba ? Next Step Submit Request Resolve Block…" at bounding box center [726, 420] width 1452 height 840
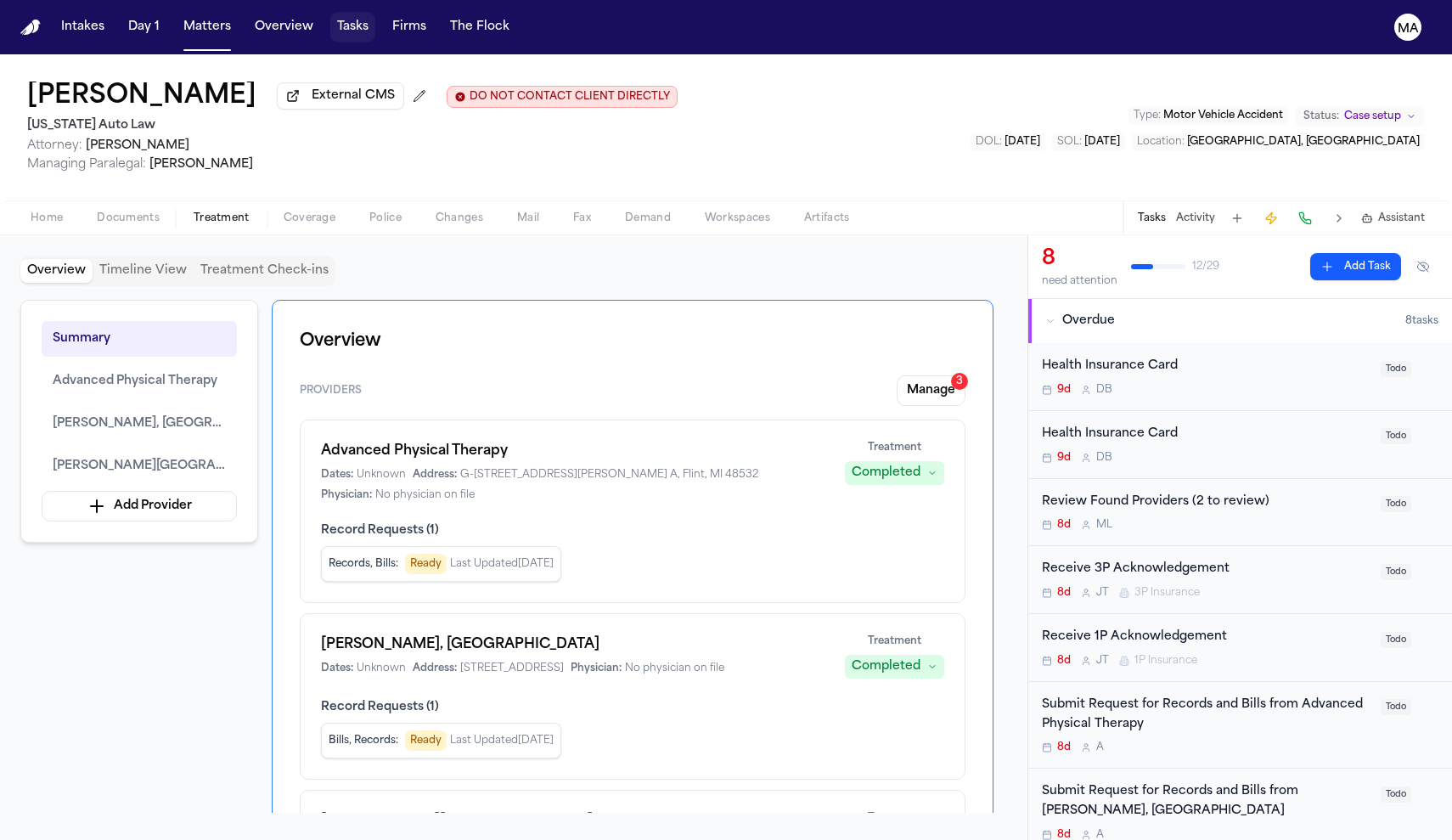
click at [330, 18] on button "Tasks" at bounding box center [352, 27] width 45 height 31
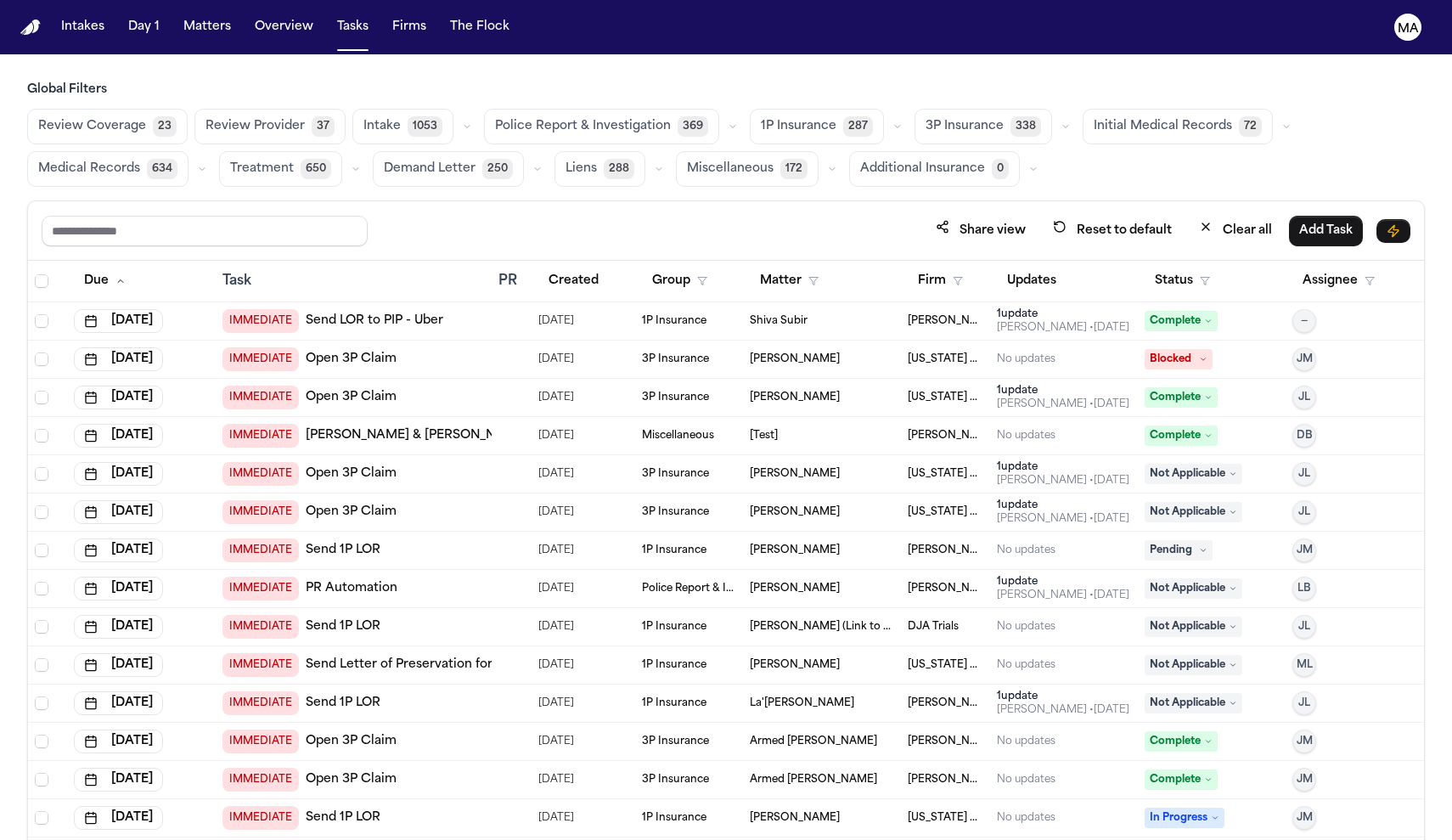
click at [189, 152] on button "Medical Records 634" at bounding box center [108, 169] width 161 height 35
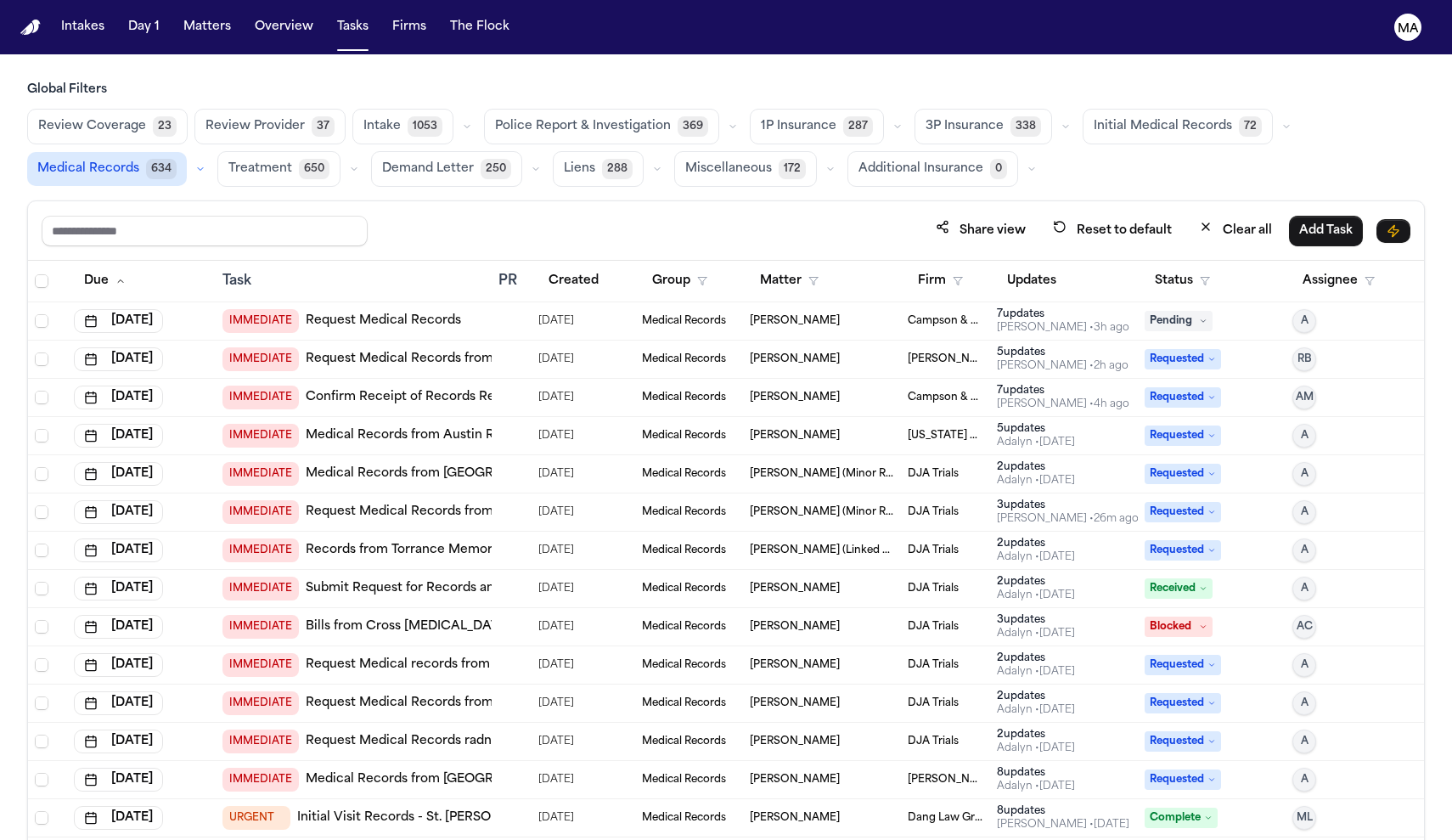
click at [139, 160] on span "Medical Records" at bounding box center [88, 169] width 102 height 17
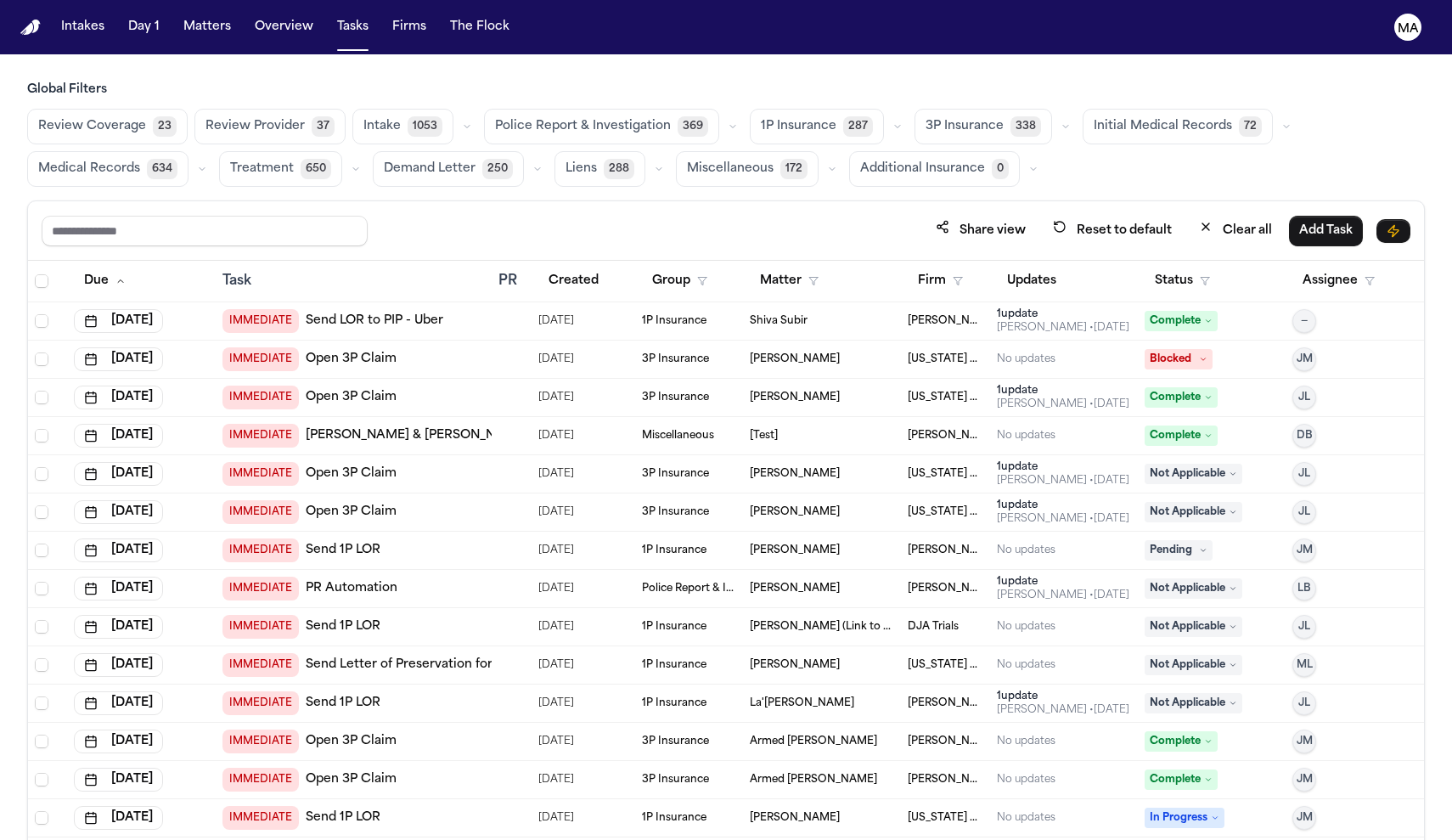
click at [140, 160] on span "Medical Records" at bounding box center [89, 169] width 102 height 17
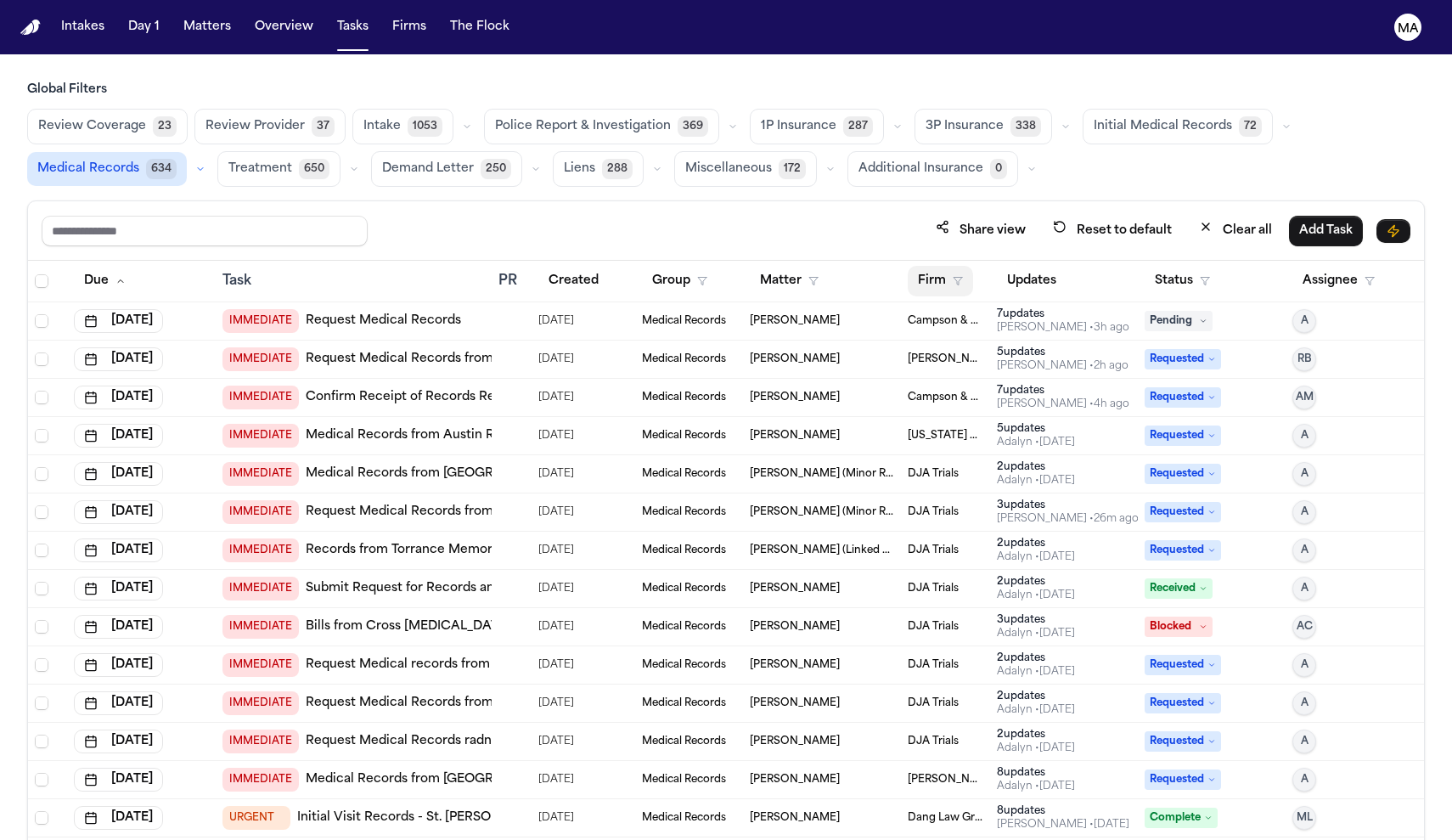
click at [933, 266] on button "Firm" at bounding box center [940, 281] width 66 height 31
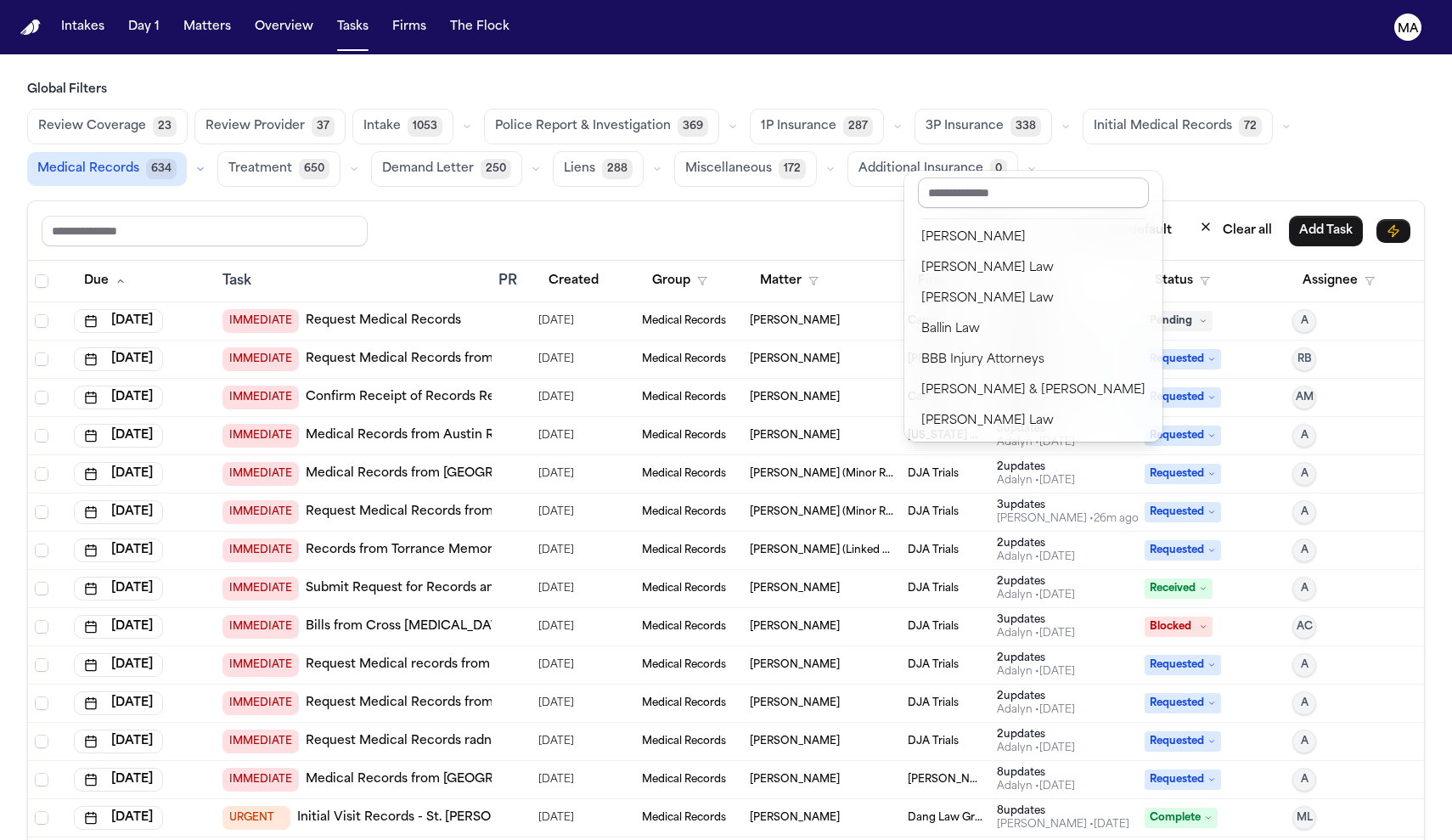
click at [948, 191] on input "text" at bounding box center [1033, 193] width 231 height 31
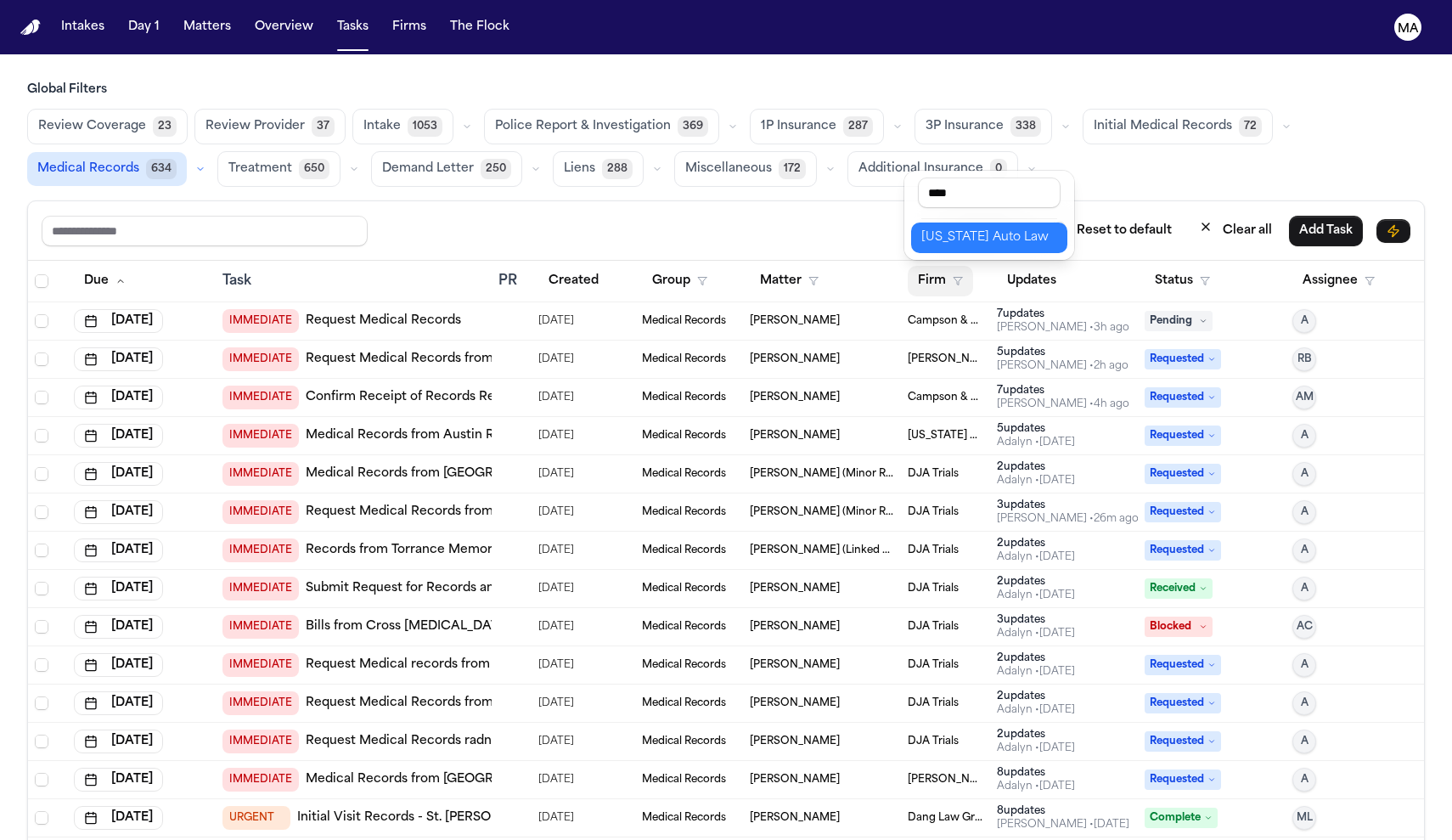
type input "****"
click at [945, 228] on div "[US_STATE] Auto Law" at bounding box center [989, 237] width 136 height 20
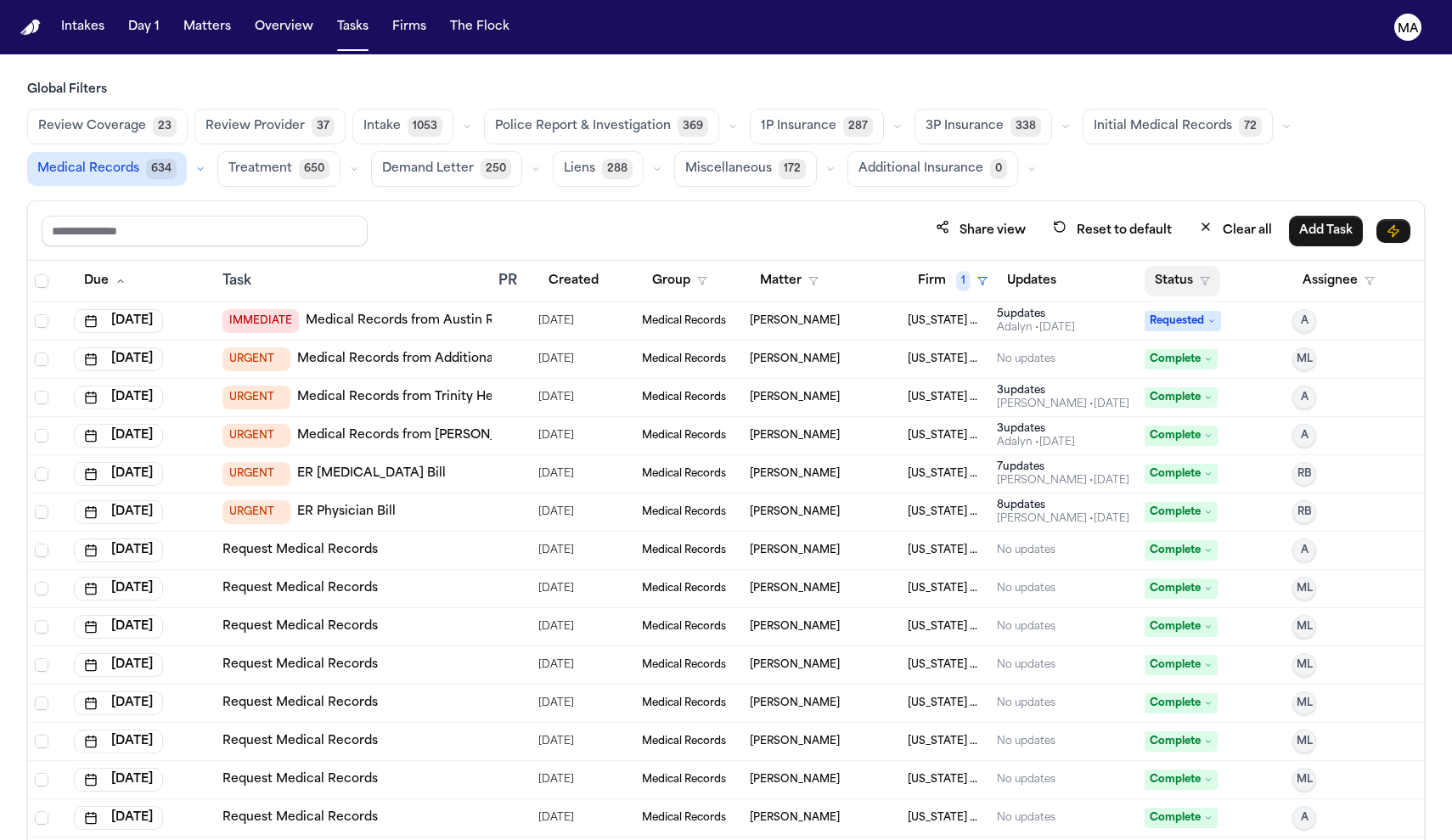
click at [1172, 266] on button "Status" at bounding box center [1182, 281] width 75 height 31
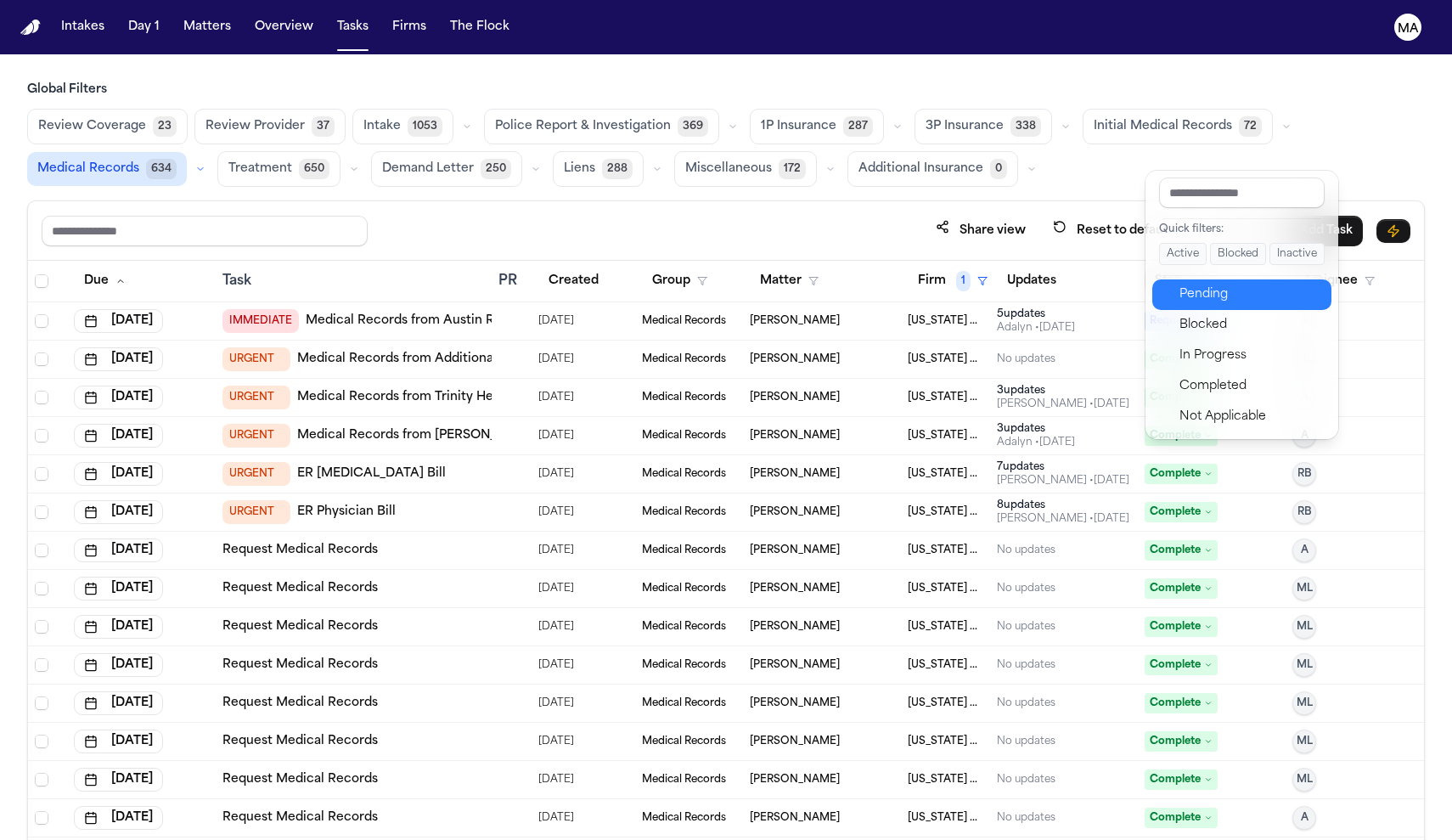
click at [1179, 284] on div "Pending" at bounding box center [1250, 294] width 142 height 20
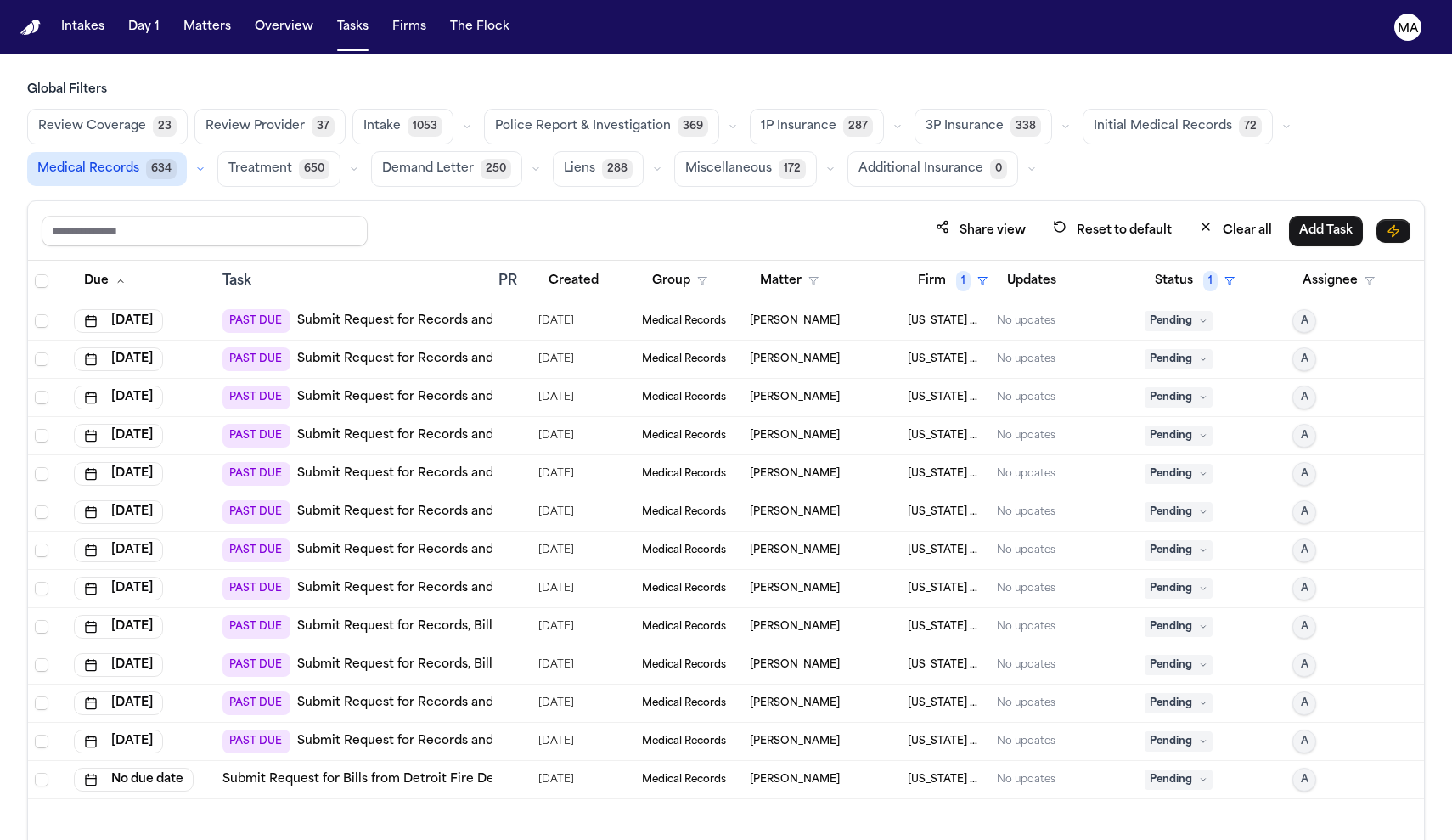
click at [411, 542] on link "Submit Request for Records and Bills from Advanced Physical Therapy" at bounding box center [510, 550] width 426 height 17
click at [368, 771] on link "Submit Request for Bills from Detroit Fire Department – EMS Division" at bounding box center [432, 780] width 419 height 17
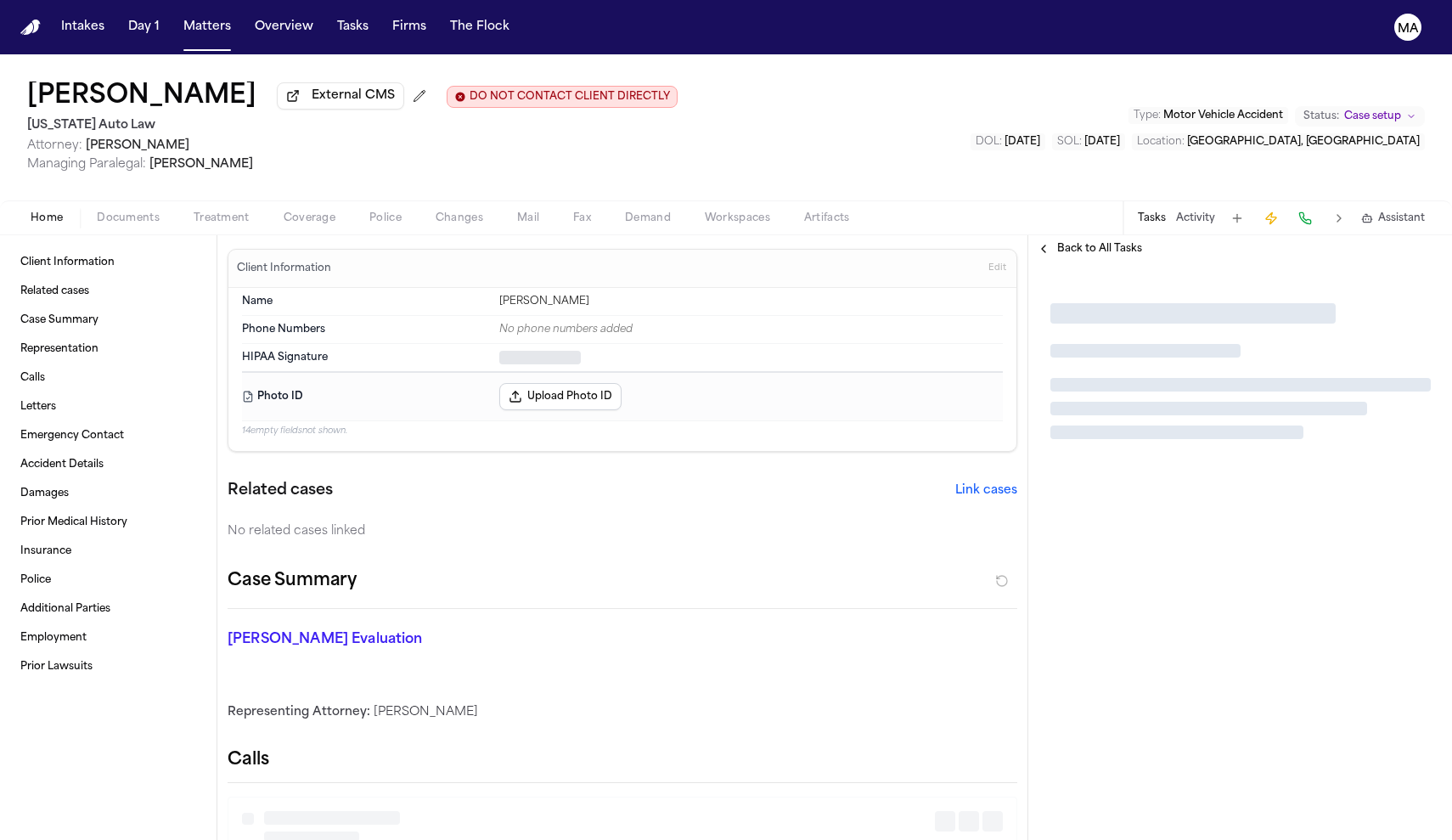
click at [97, 212] on span "Documents" at bounding box center [129, 218] width 63 height 13
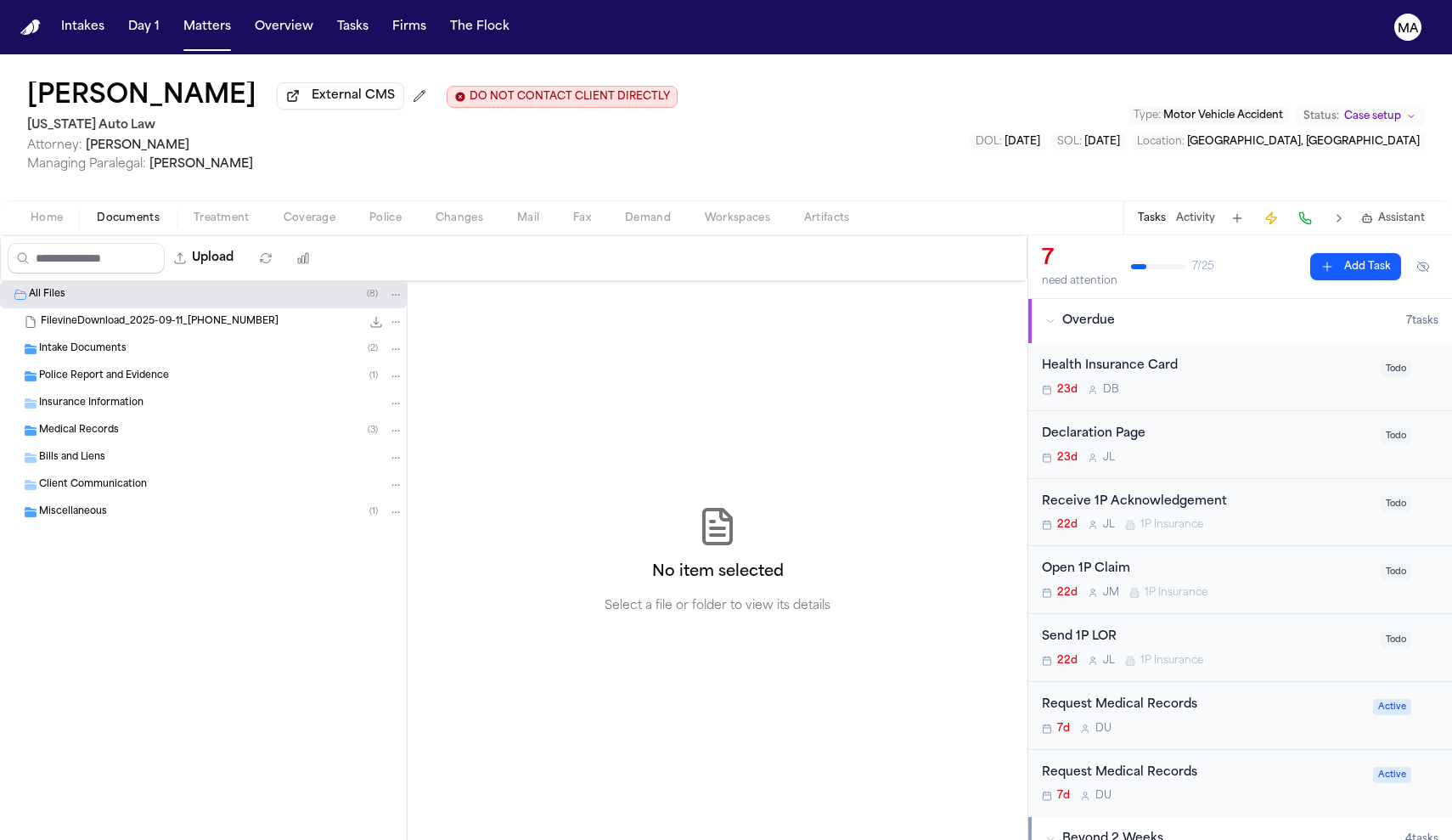
click at [93, 336] on div "Intake Documents ( 2 )" at bounding box center [203, 349] width 407 height 28
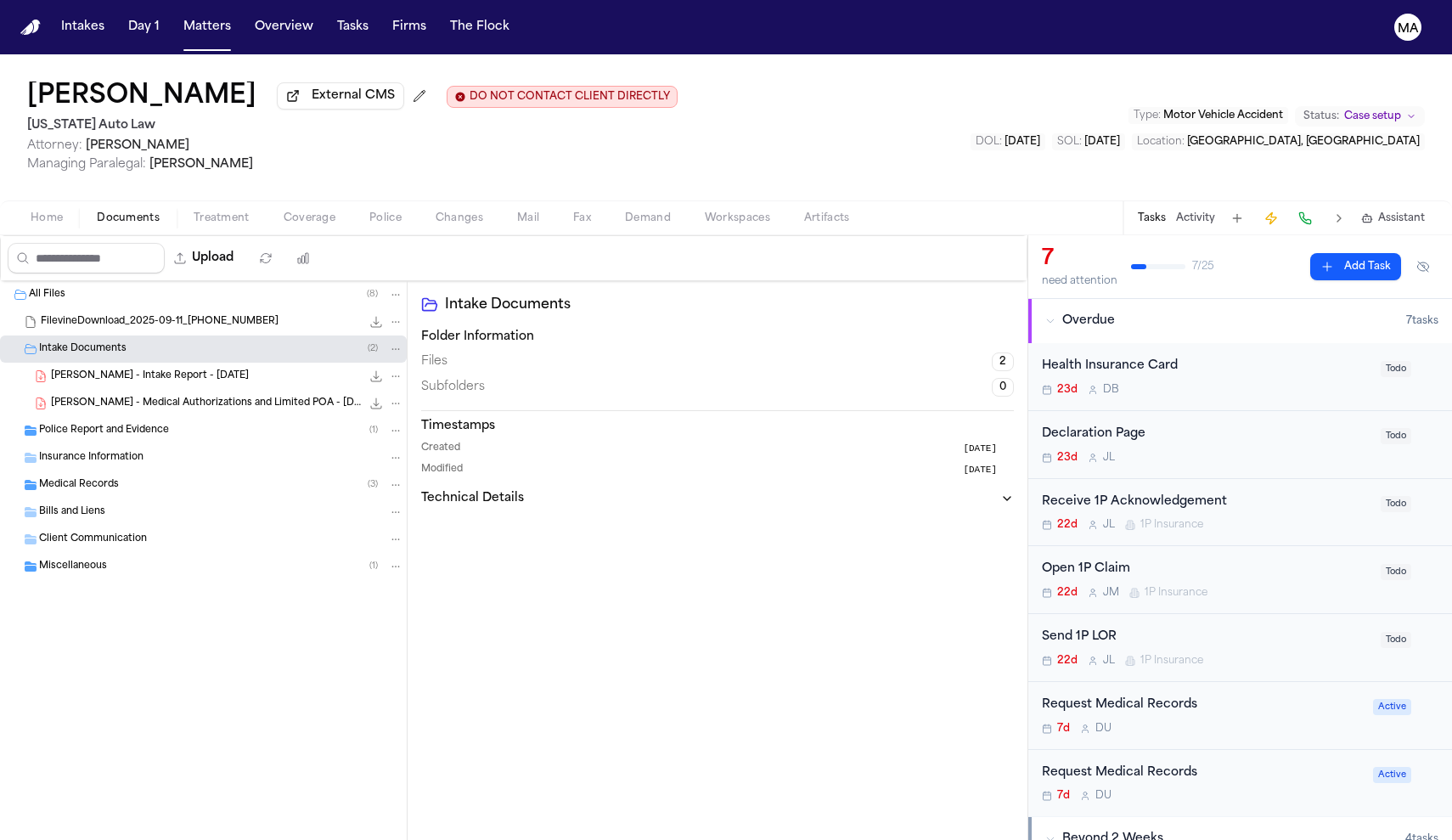
click at [119, 390] on div "[PERSON_NAME] - Medical Authorizations and Limited POA - [DATE] 1.2 MB • PDF" at bounding box center [203, 403] width 407 height 28
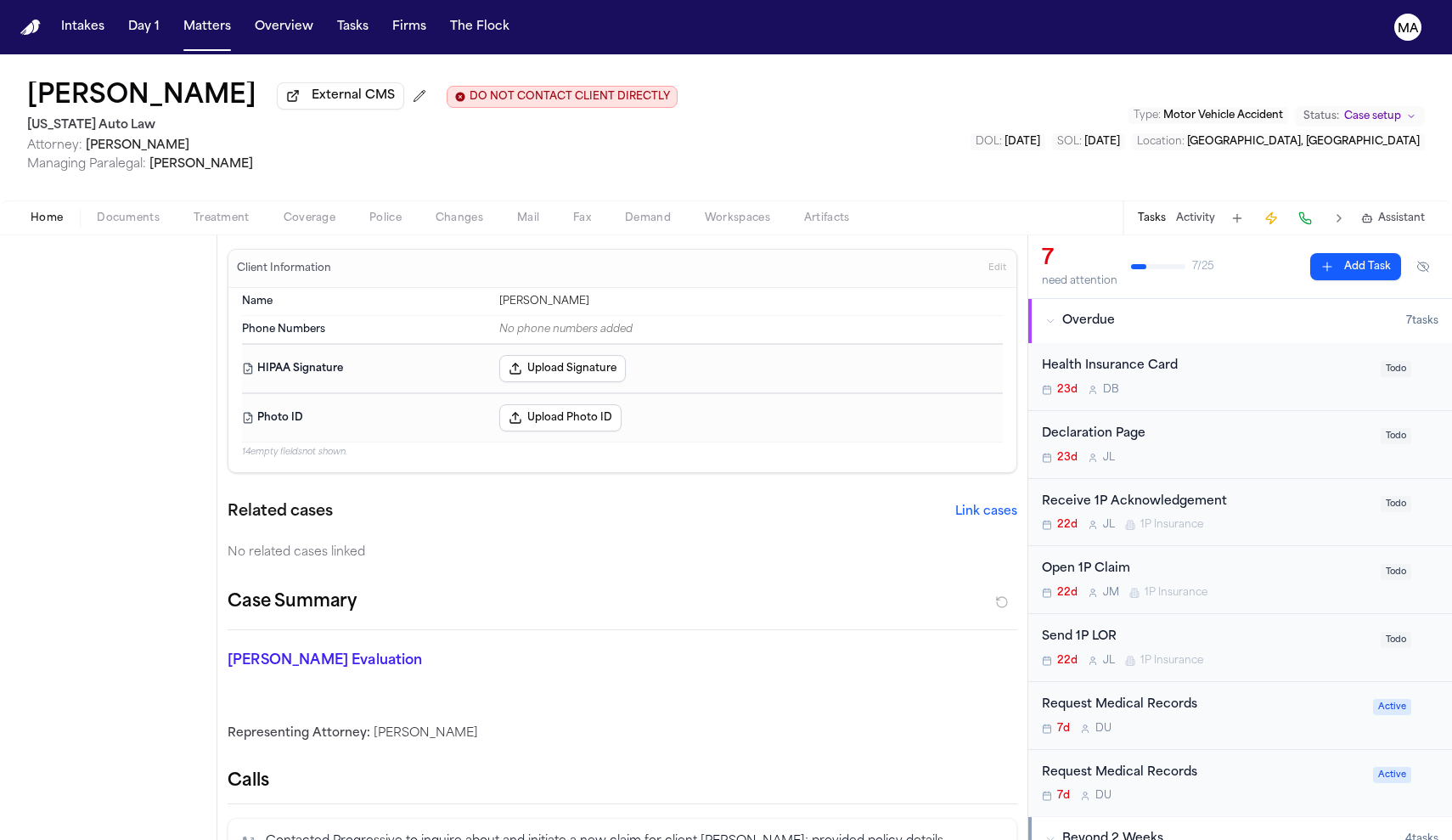
click at [31, 212] on span "Home" at bounding box center [47, 218] width 32 height 13
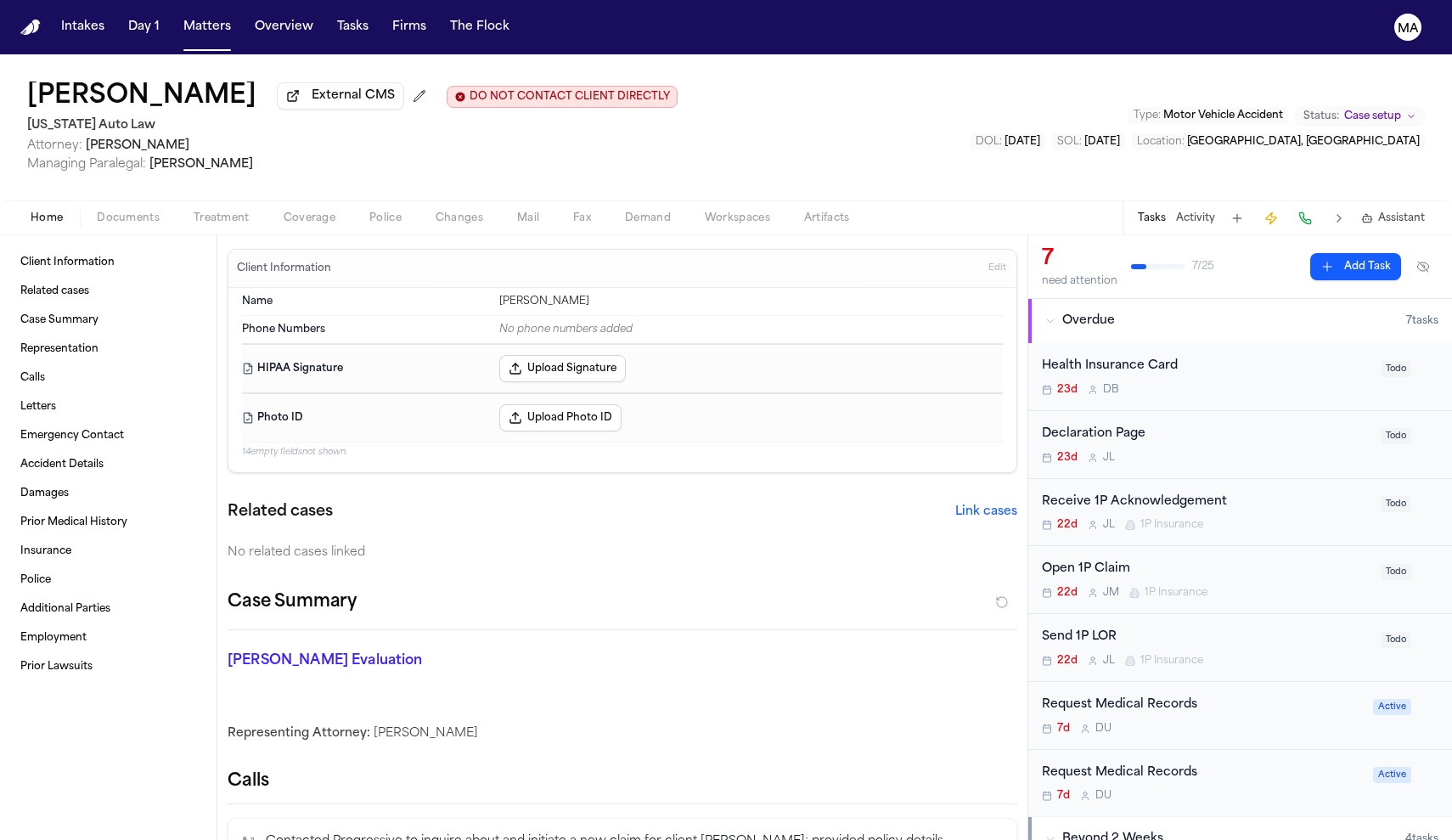
click at [500, 355] on button "Upload Signature" at bounding box center [562, 368] width 127 height 28
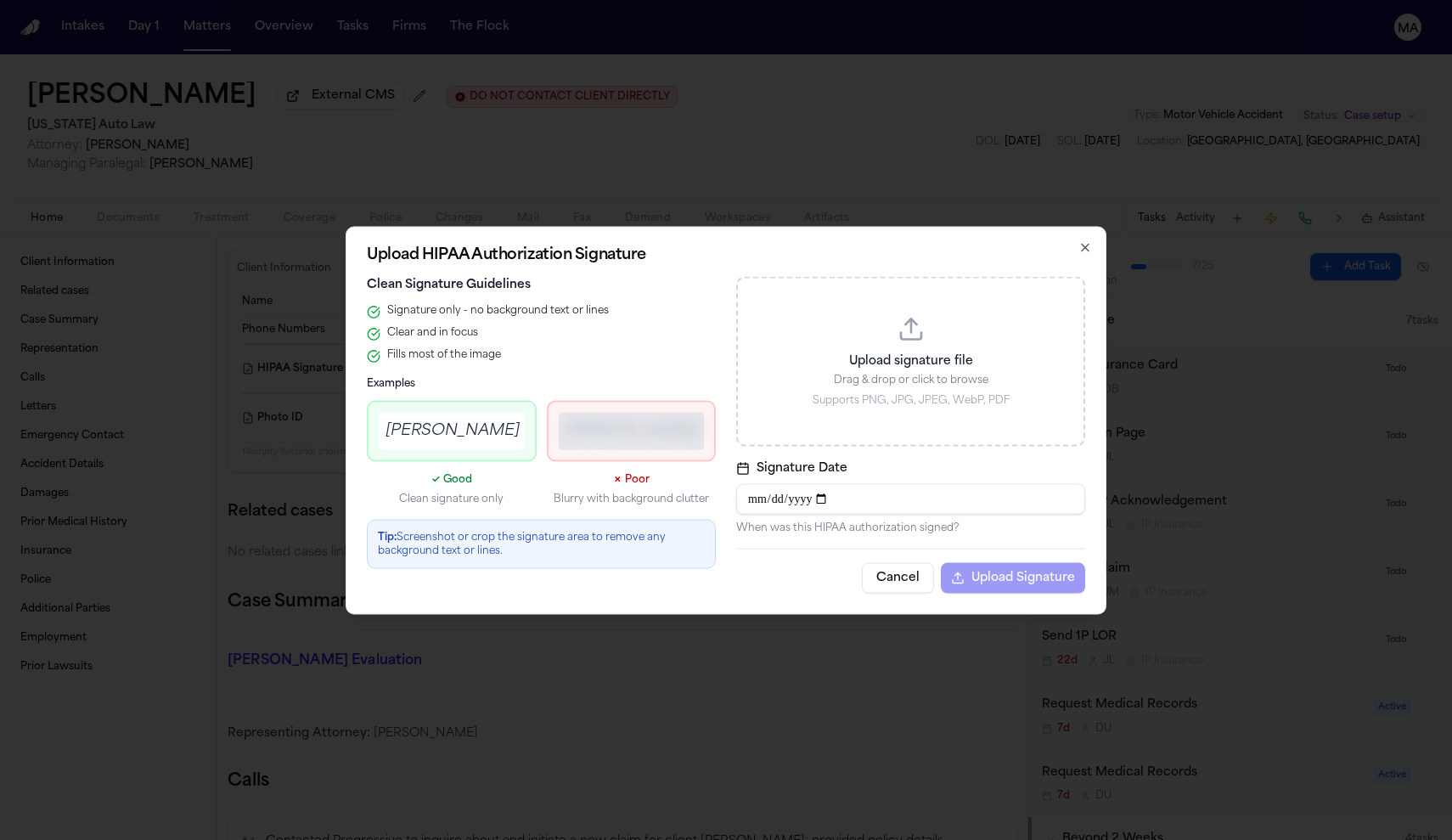
click at [843, 386] on p "Drag & drop or click to browse" at bounding box center [910, 379] width 305 height 13
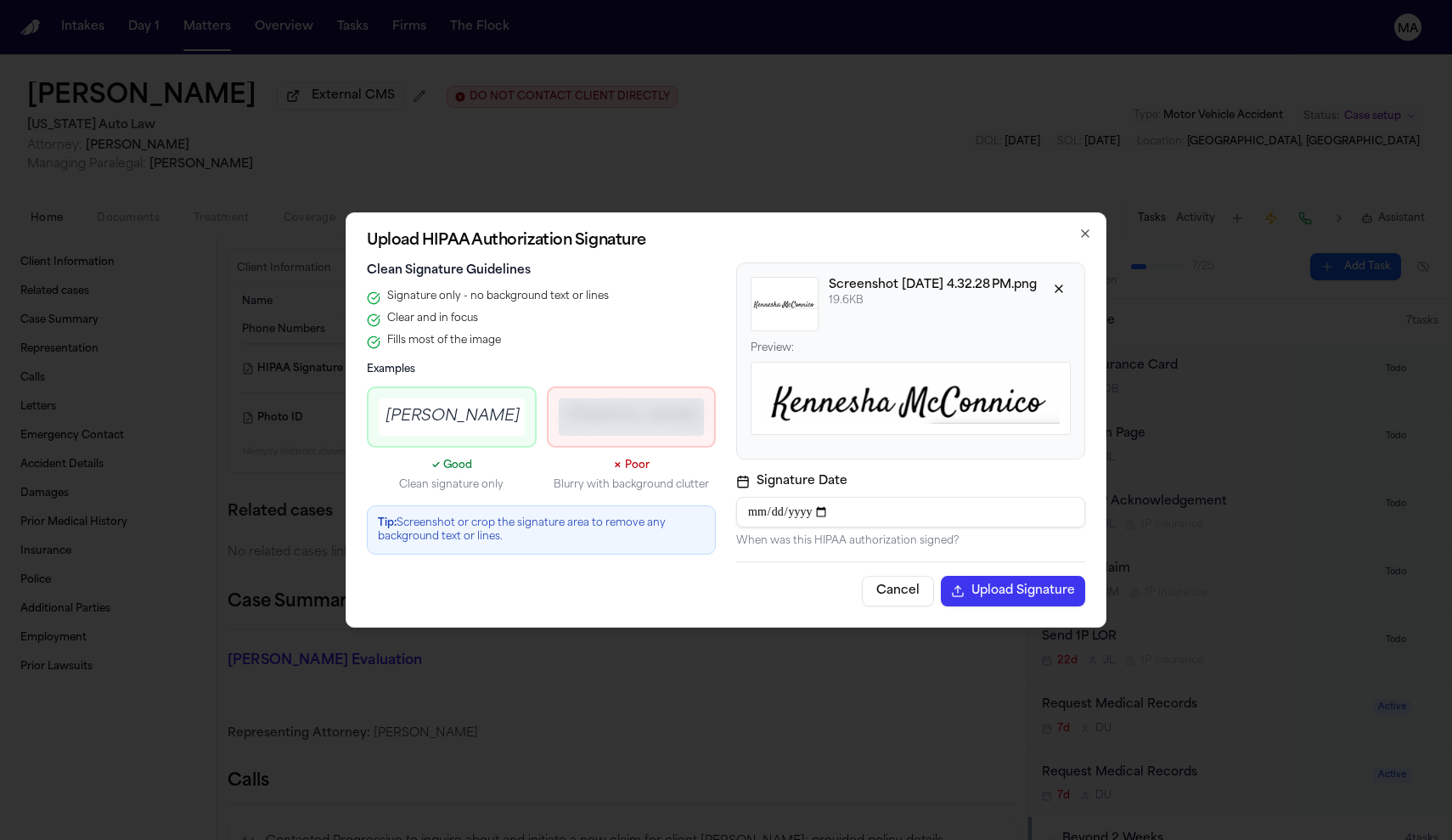
click at [941, 576] on button "Upload Signature" at bounding box center [1012, 591] width 144 height 31
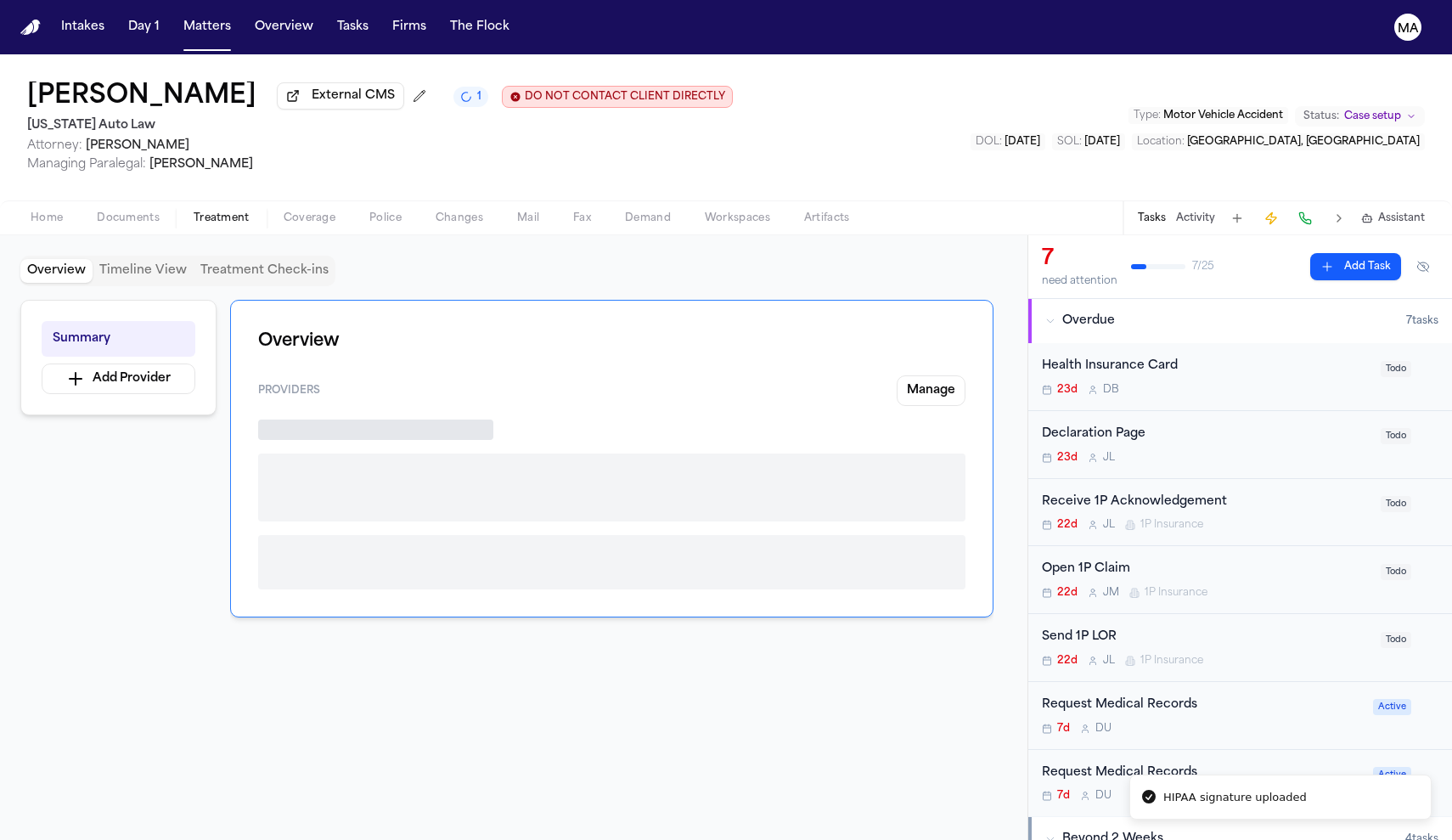
click at [194, 212] on span "Treatment" at bounding box center [221, 218] width 56 height 13
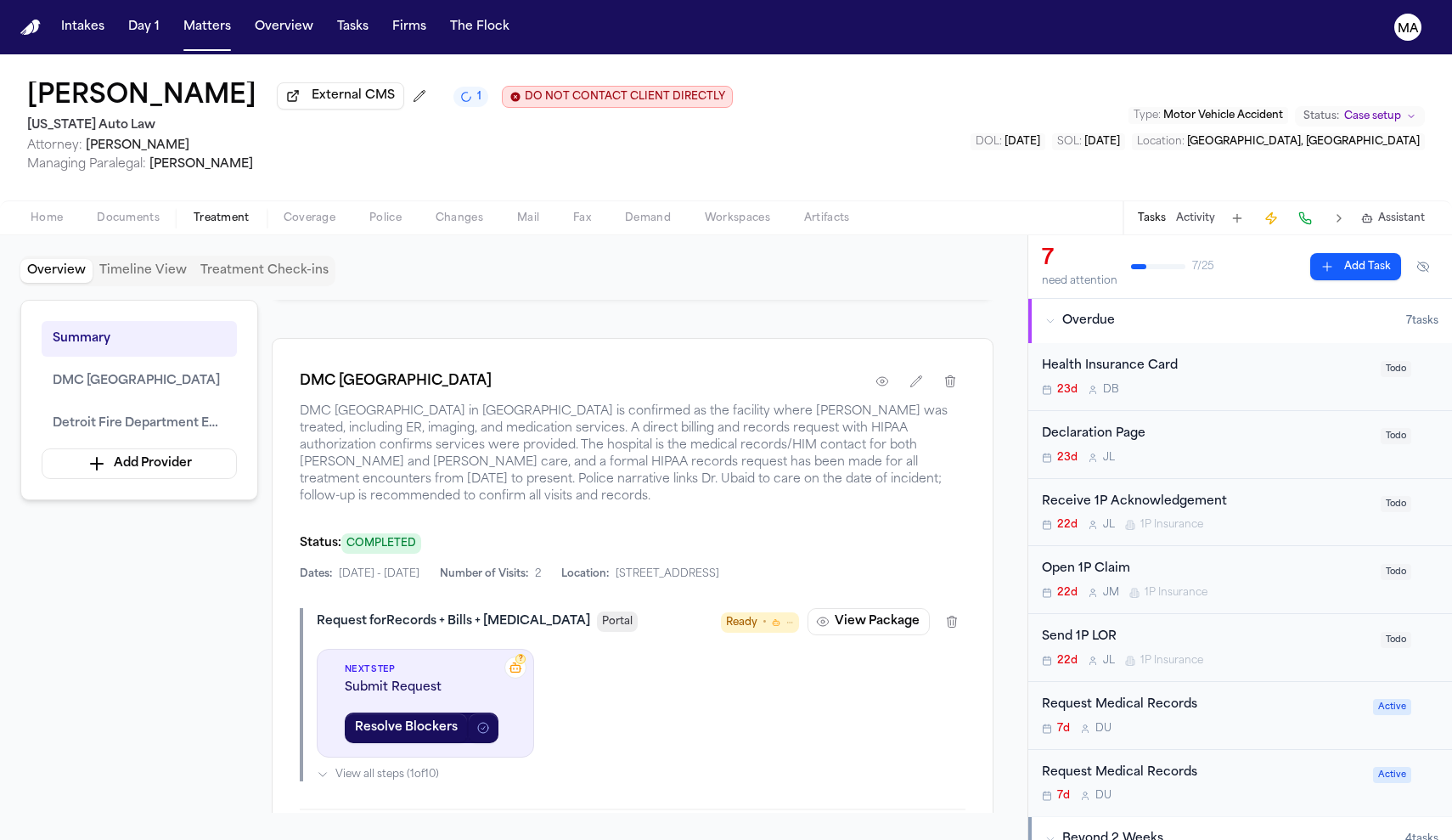
scroll to position [543, 0]
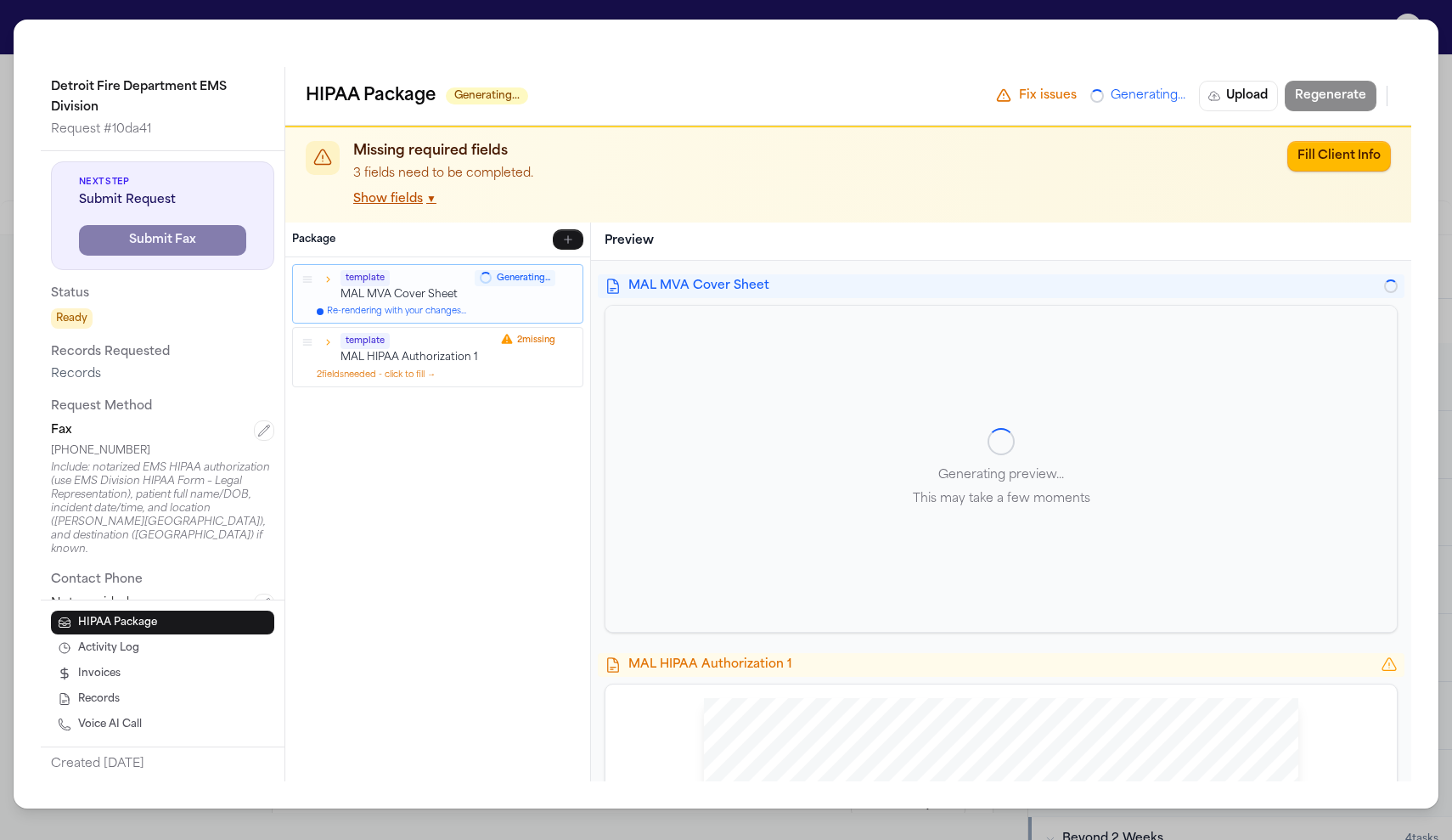
click at [431, 11] on div "Detroit Fire Department EMS Division Request # 10da41 Next Step Submit Request …" at bounding box center [726, 420] width 1452 height 840
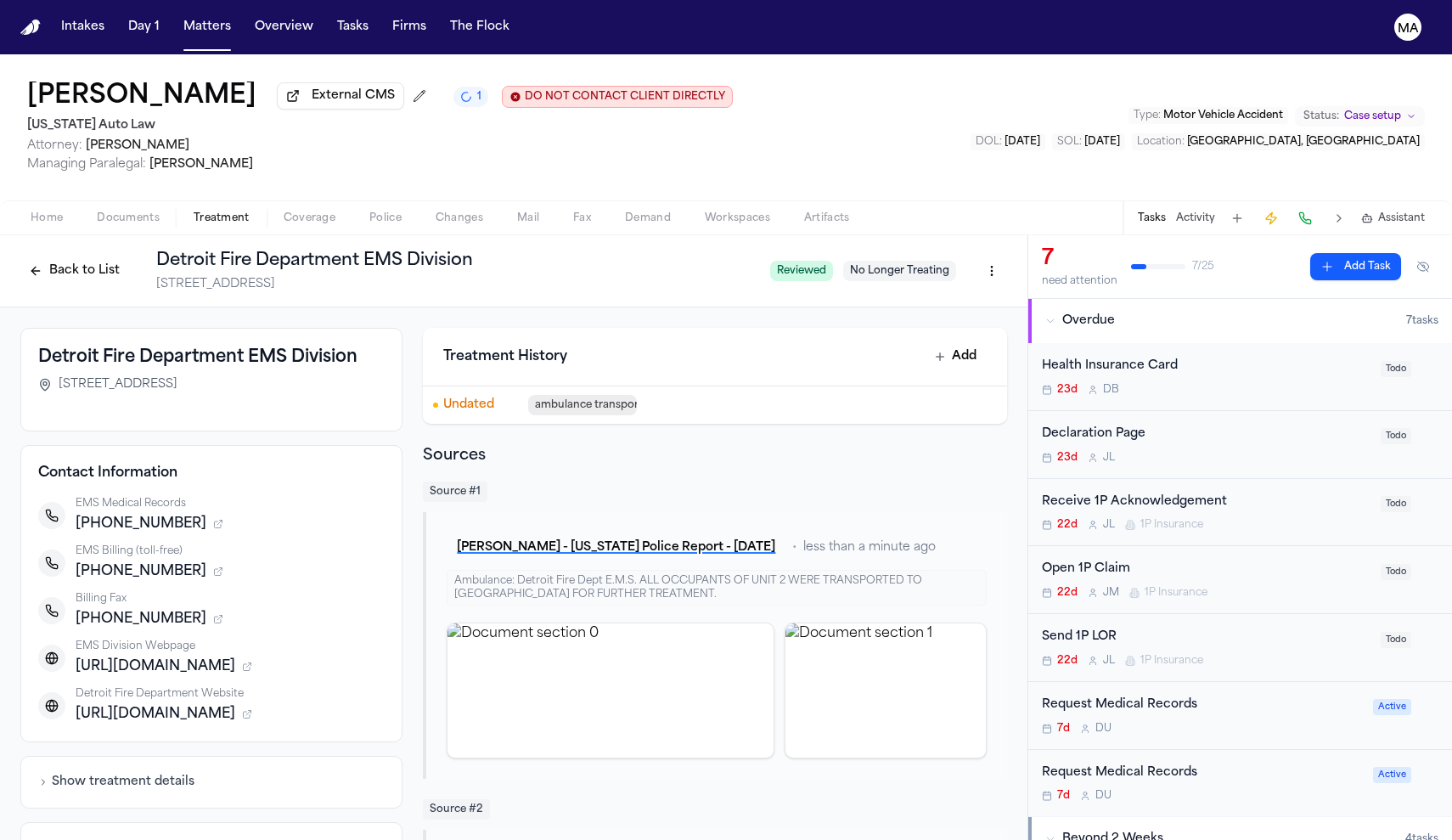
click at [223, 614] on icon "button" at bounding box center [218, 619] width 10 height 10
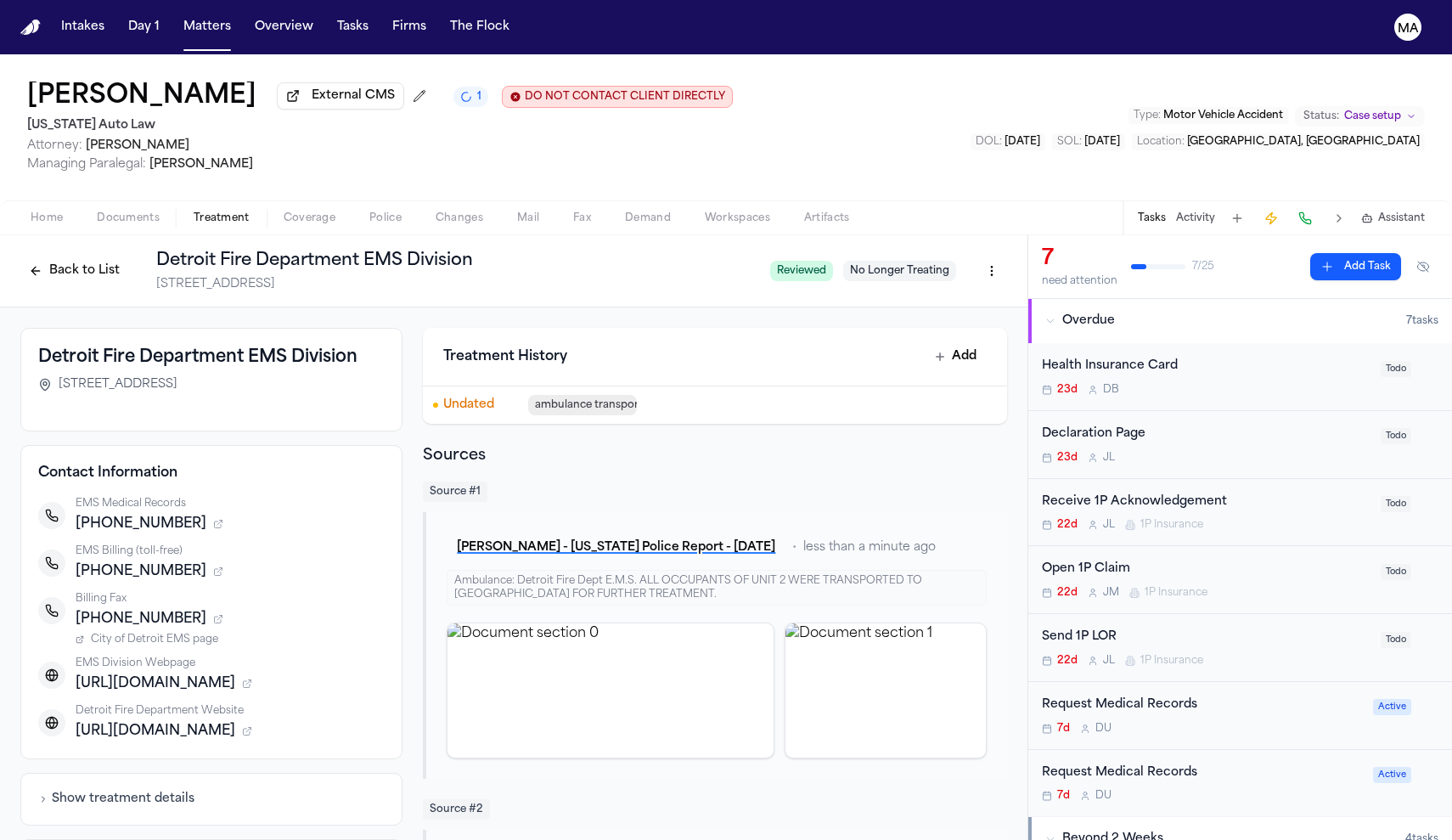
click at [218, 633] on span "City of Detroit EMS page" at bounding box center [154, 640] width 128 height 13
click at [221, 617] on icon "button" at bounding box center [217, 620] width 7 height 7
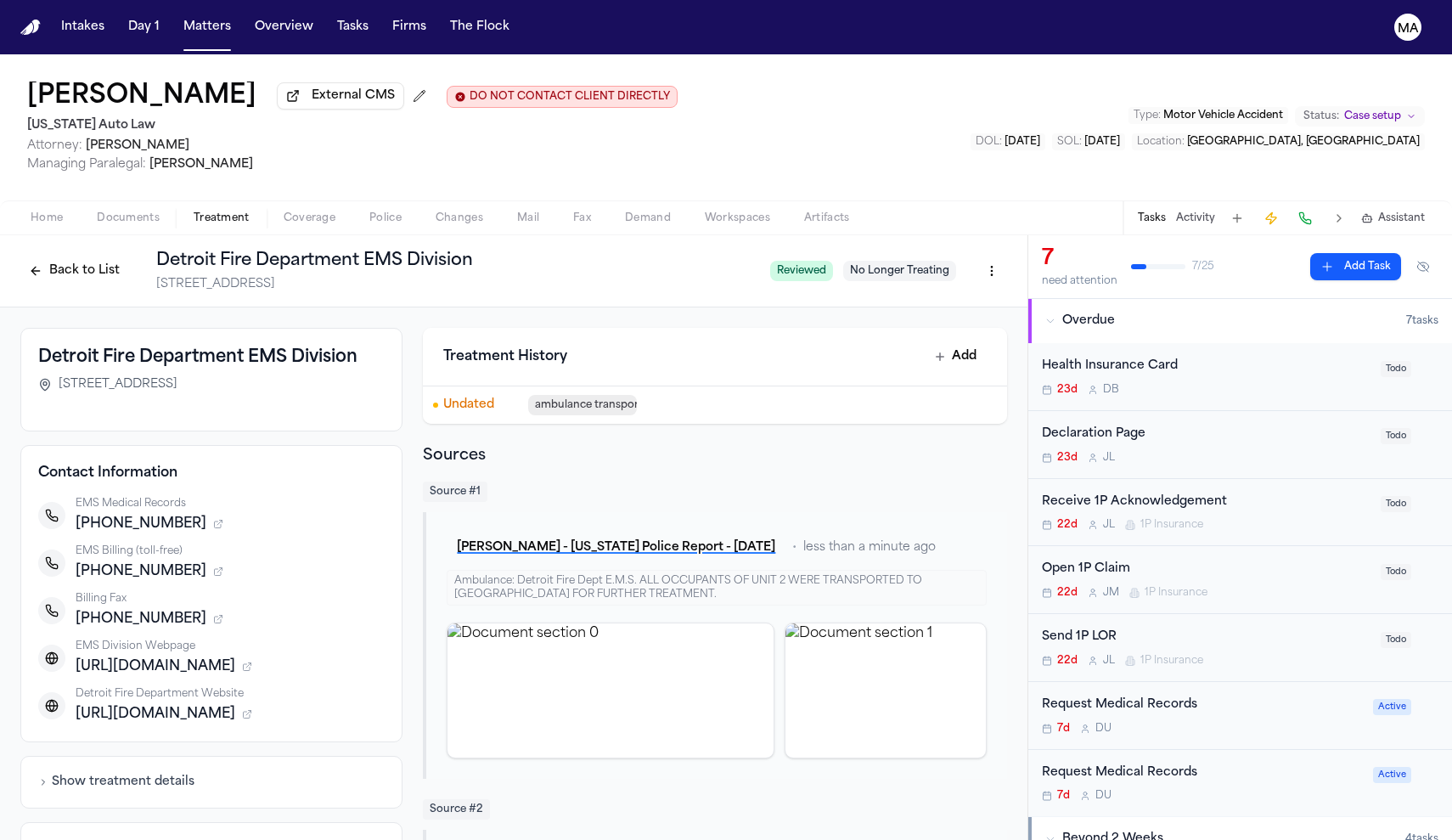
click at [221, 617] on icon "button" at bounding box center [217, 620] width 7 height 7
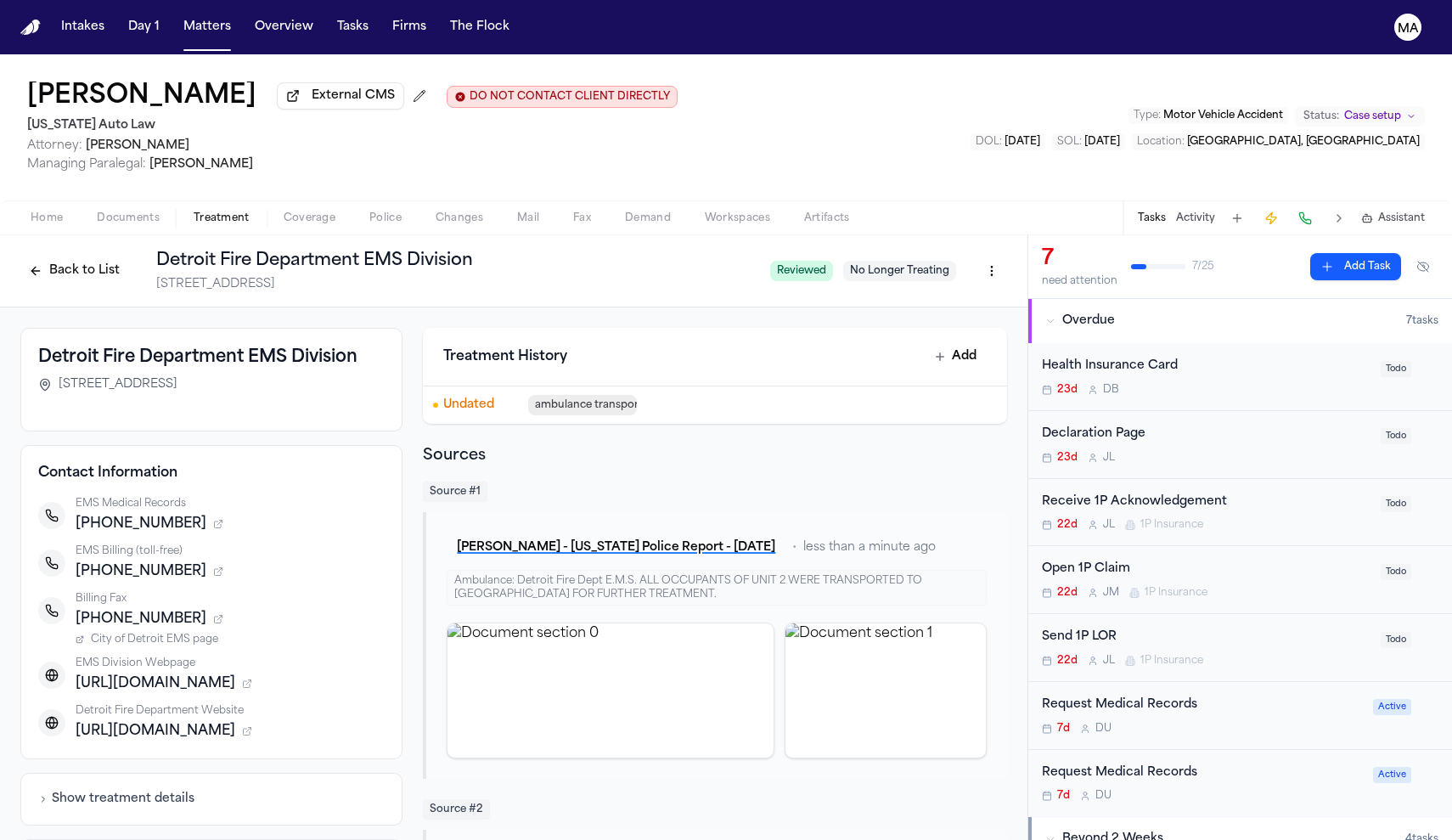
click at [128, 257] on button "Back to List" at bounding box center [73, 271] width 108 height 28
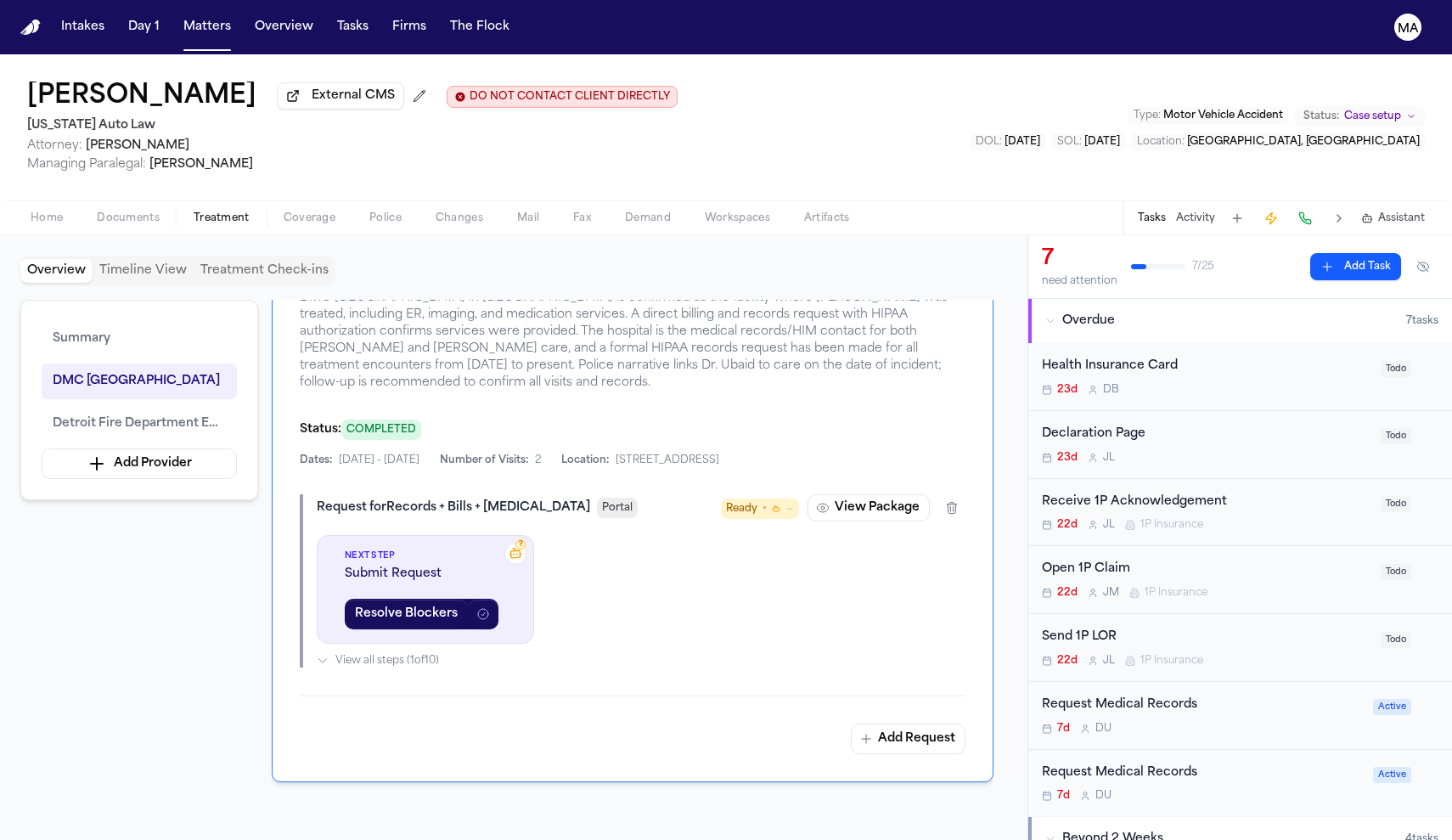
scroll to position [607, 0]
click at [176, 459] on div "Summary DMC [GEOGRAPHIC_DATA] Detroit Fire Department EMS Division Add Provider…" at bounding box center [513, 556] width 987 height 513
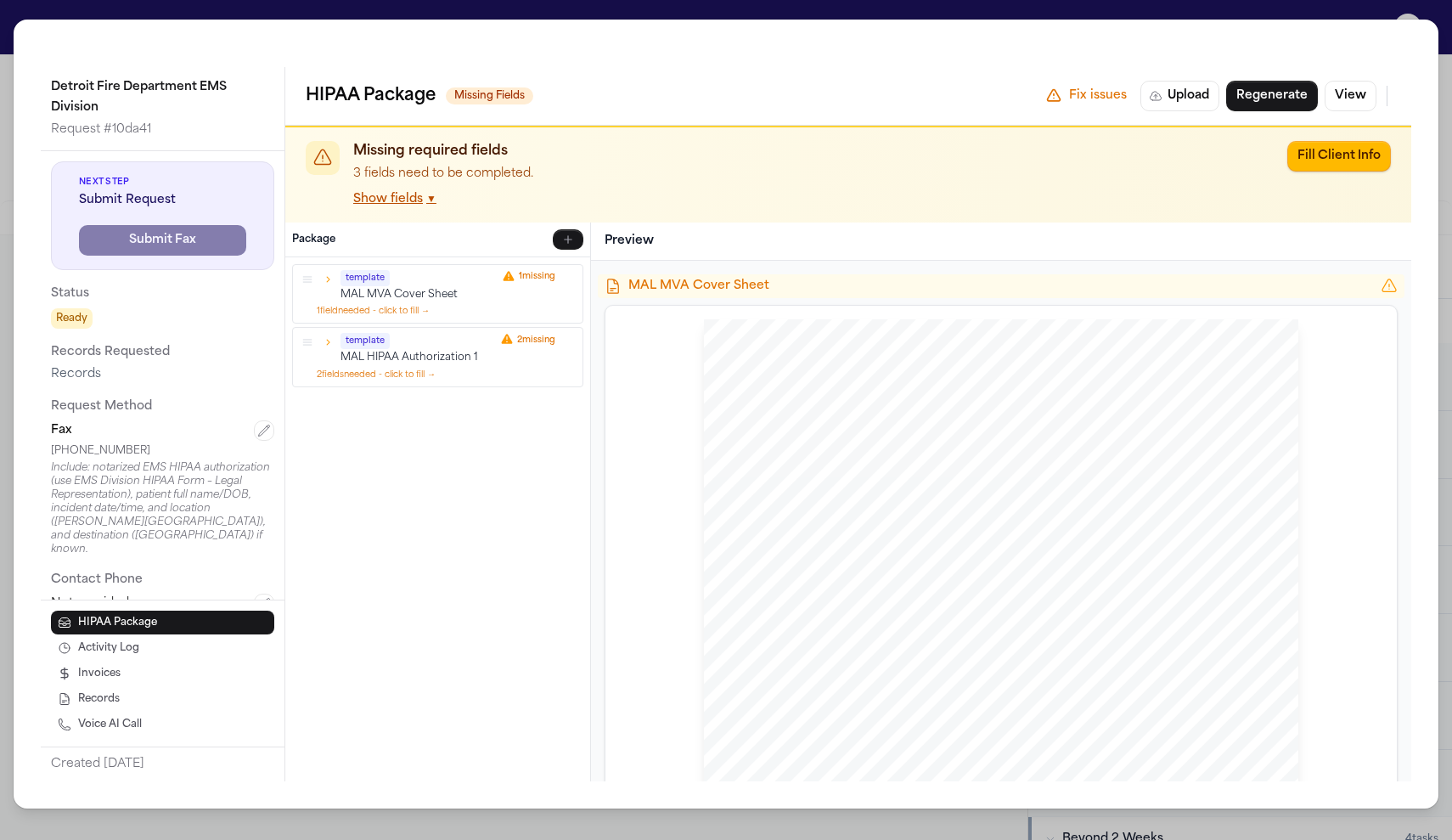
click at [1390, 141] on div "Missing required fields 3 fields need to be completed. Show fields ▼ Fill Clien…" at bounding box center [849, 174] width 1085 height 68
click at [1389, 141] on button "Fill Client Info" at bounding box center [1339, 156] width 104 height 31
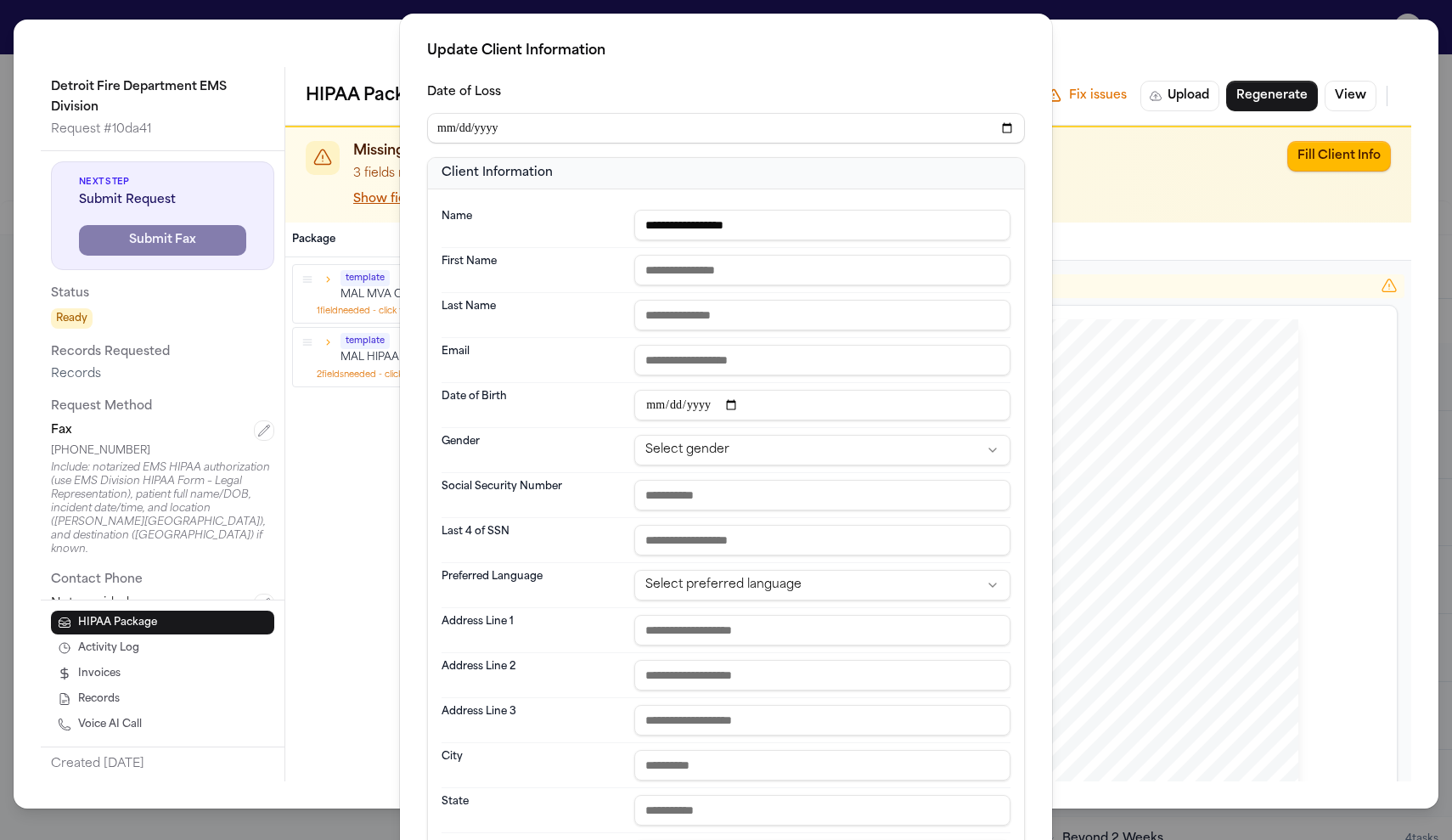
click at [725, 255] on input "text" at bounding box center [822, 270] width 377 height 31
type input "********"
click at [759, 299] on input "text" at bounding box center [822, 315] width 377 height 31
type input "*********"
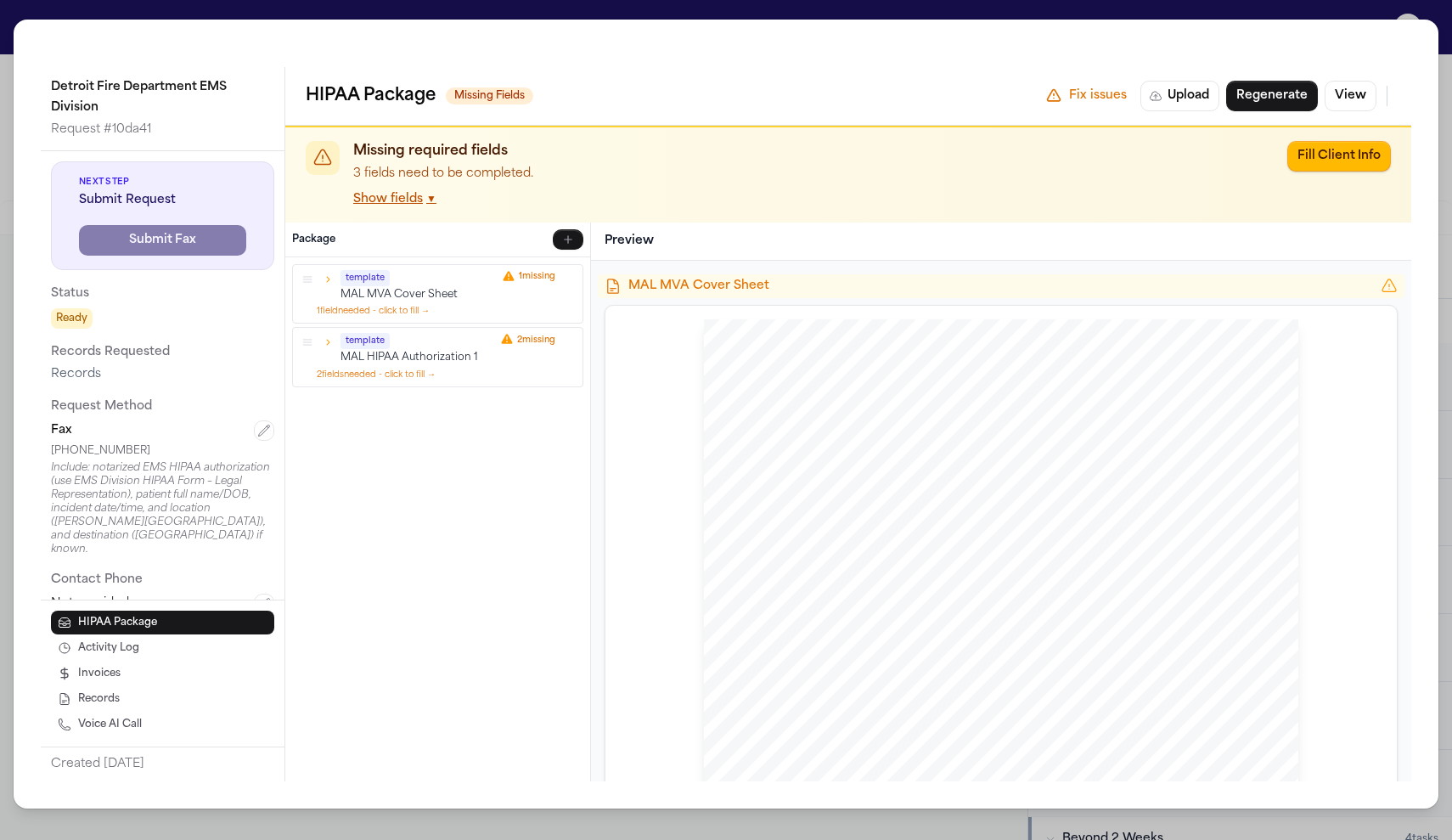
click at [463, 22] on div "Detroit Fire Department EMS Division Request # 10da41 Next Step Submit Request …" at bounding box center [726, 420] width 1452 height 840
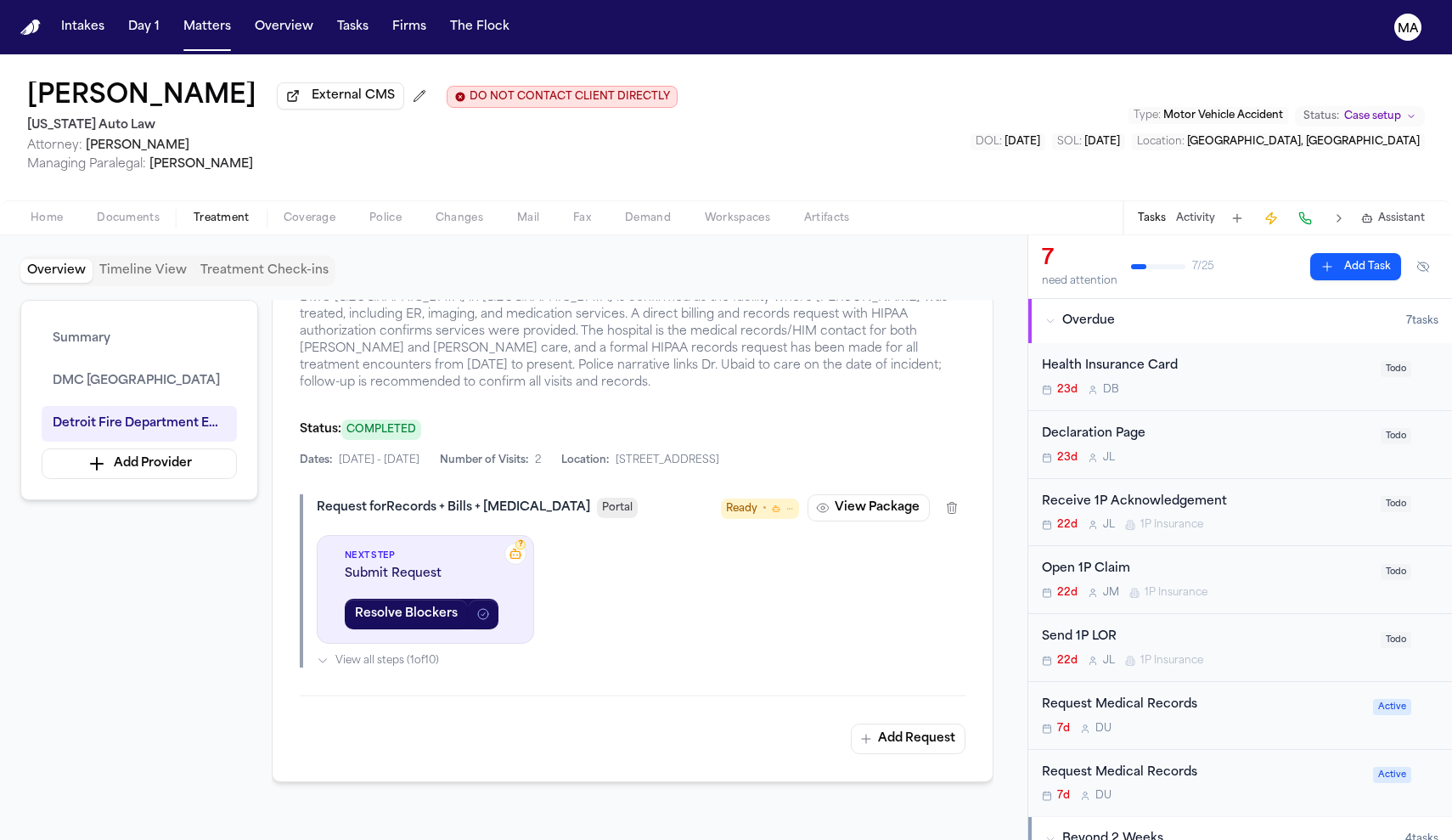
click at [41, 212] on span "Home" at bounding box center [47, 218] width 32 height 13
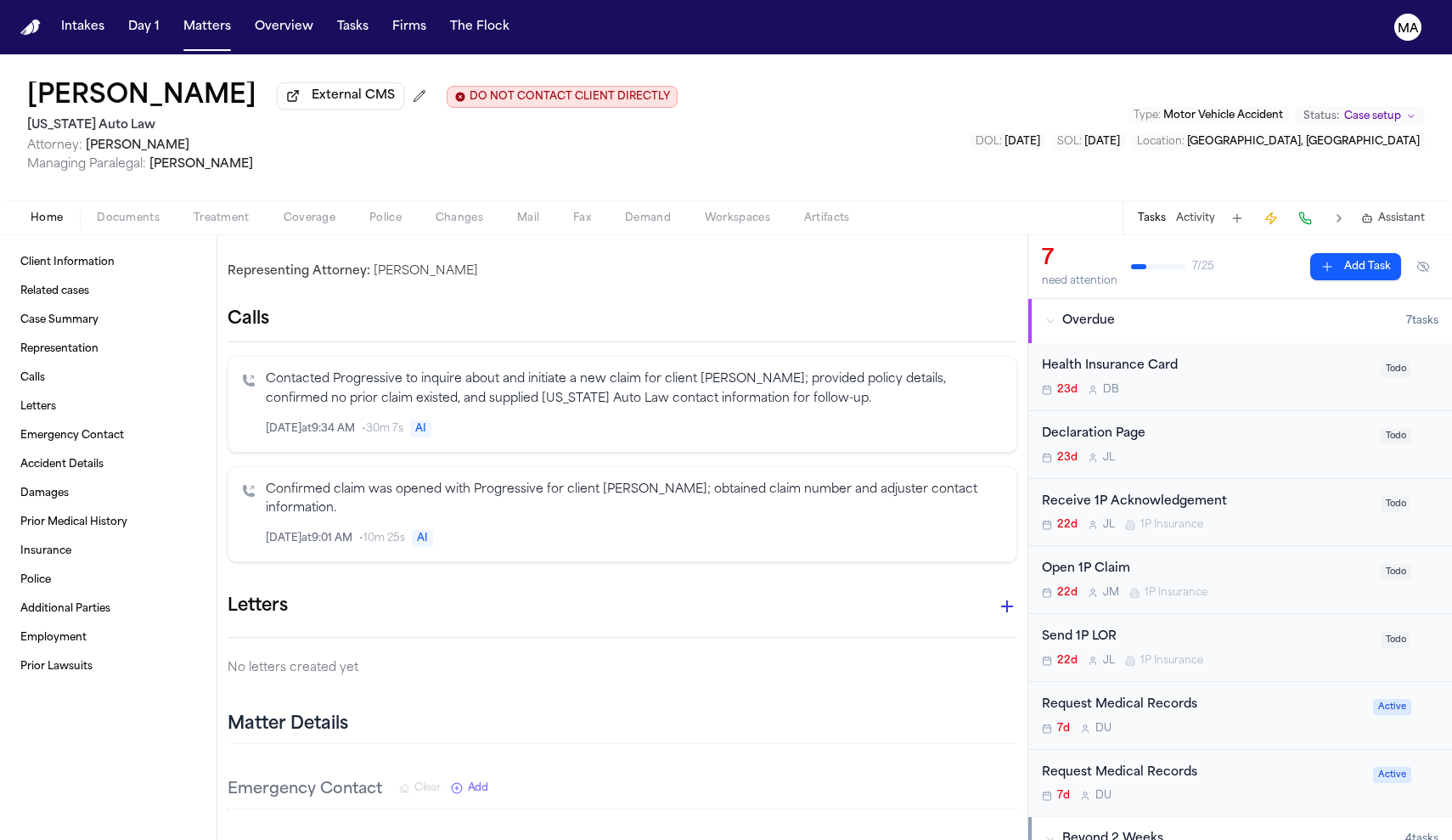
scroll to position [465, 1]
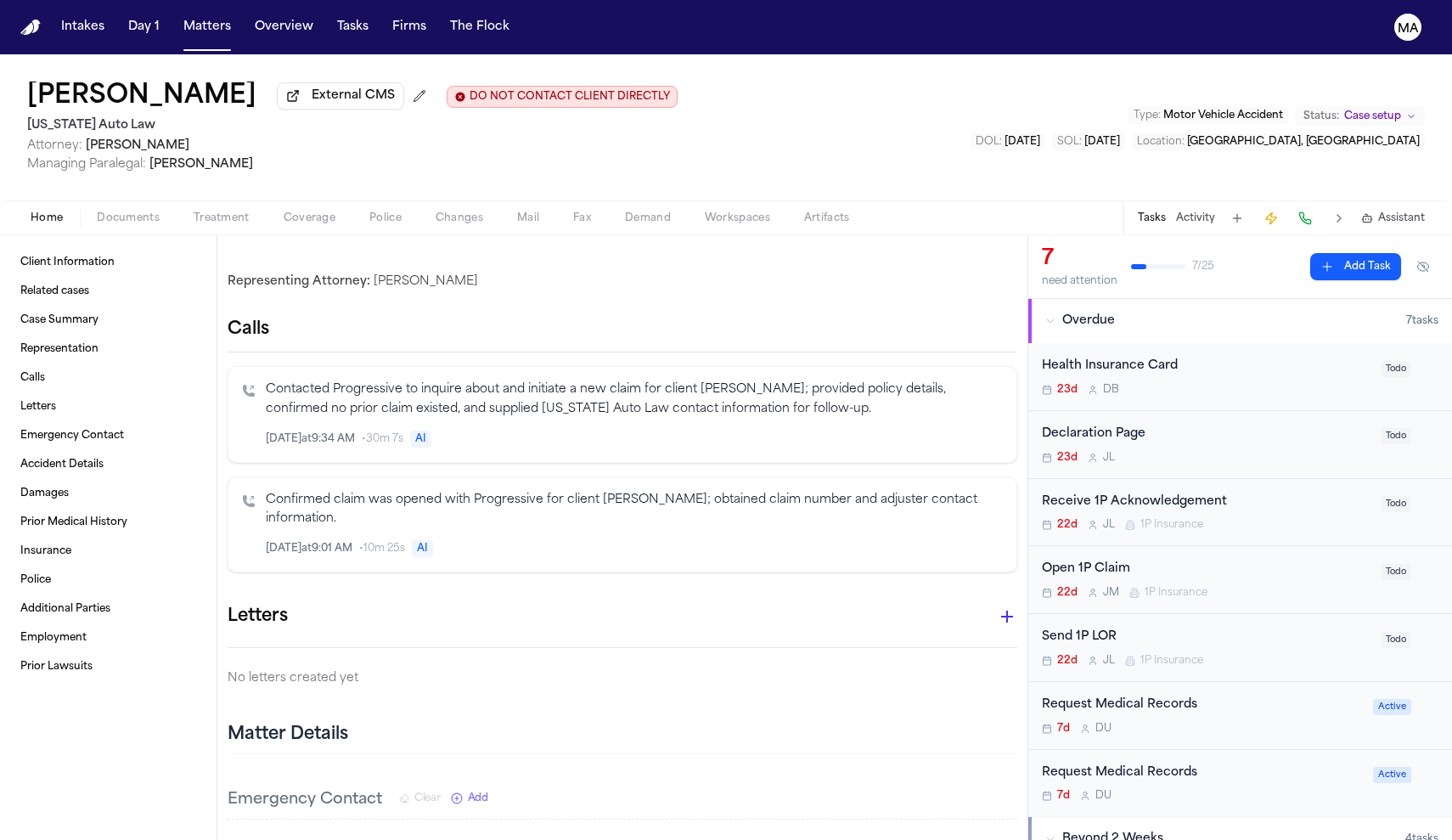
click at [97, 212] on span "Documents" at bounding box center [129, 218] width 63 height 13
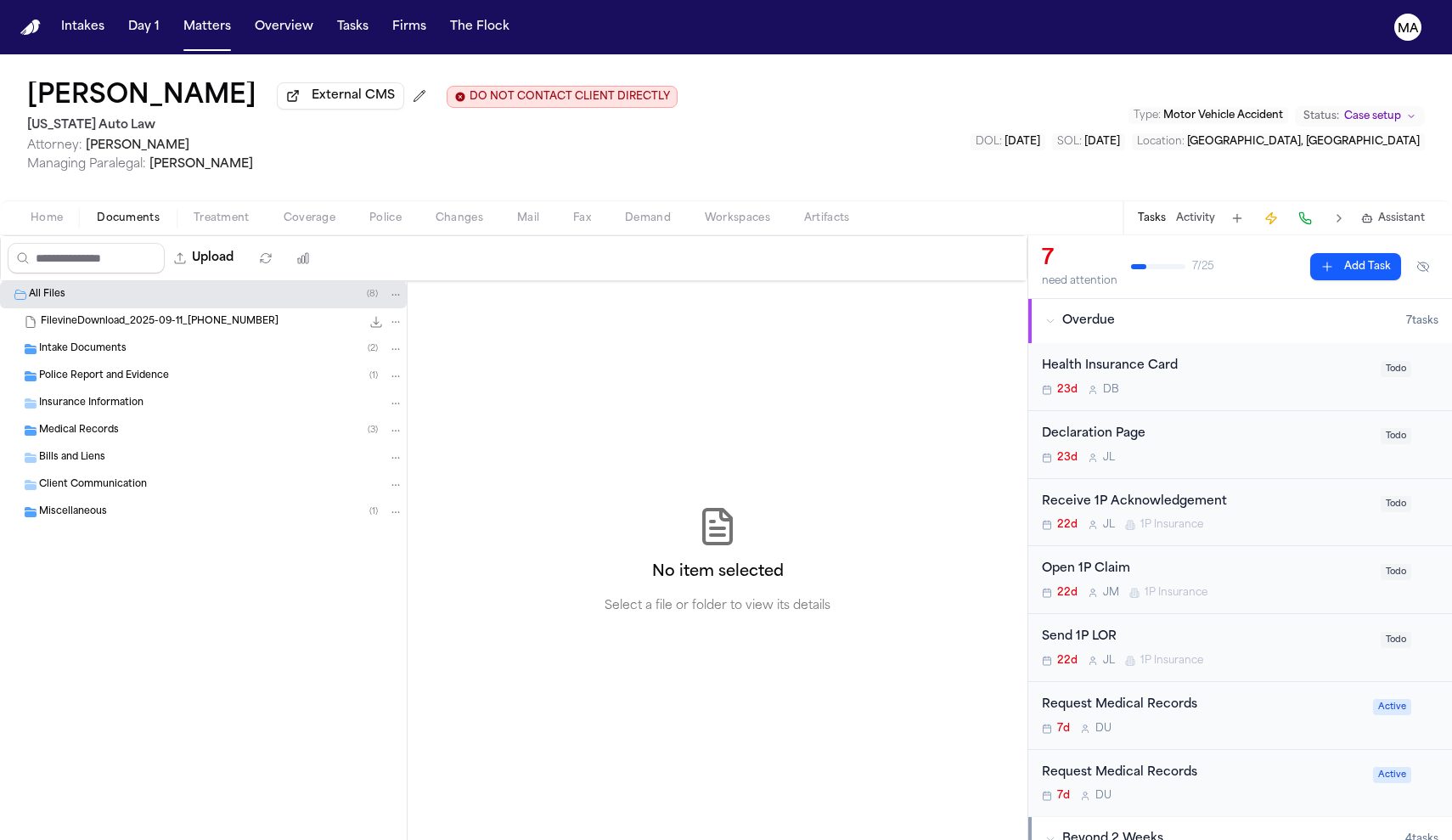
click at [72, 342] on span "Intake Documents" at bounding box center [83, 349] width 88 height 14
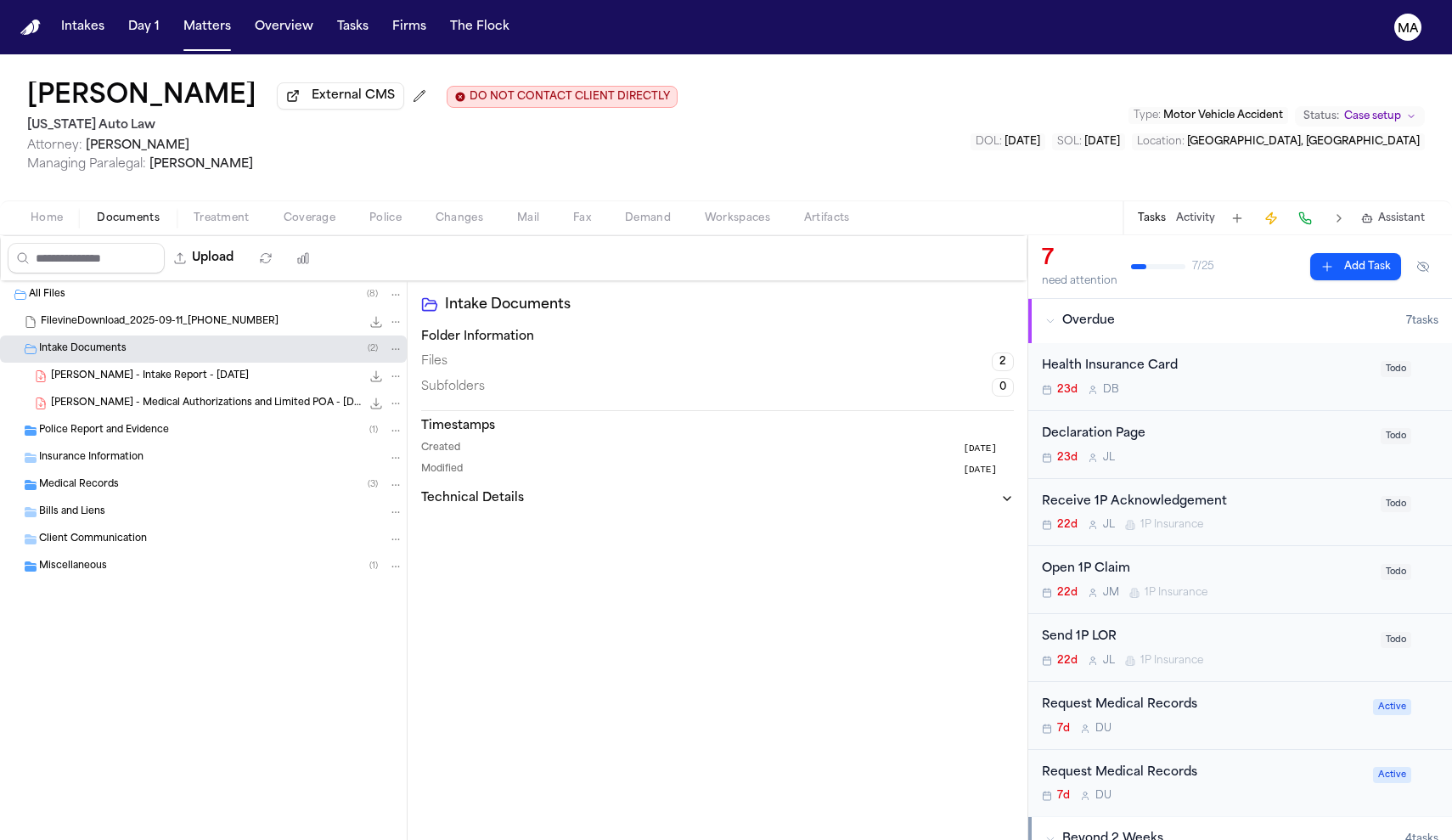
click at [92, 369] on span "[PERSON_NAME] - Intake Report - [DATE]" at bounding box center [150, 376] width 198 height 14
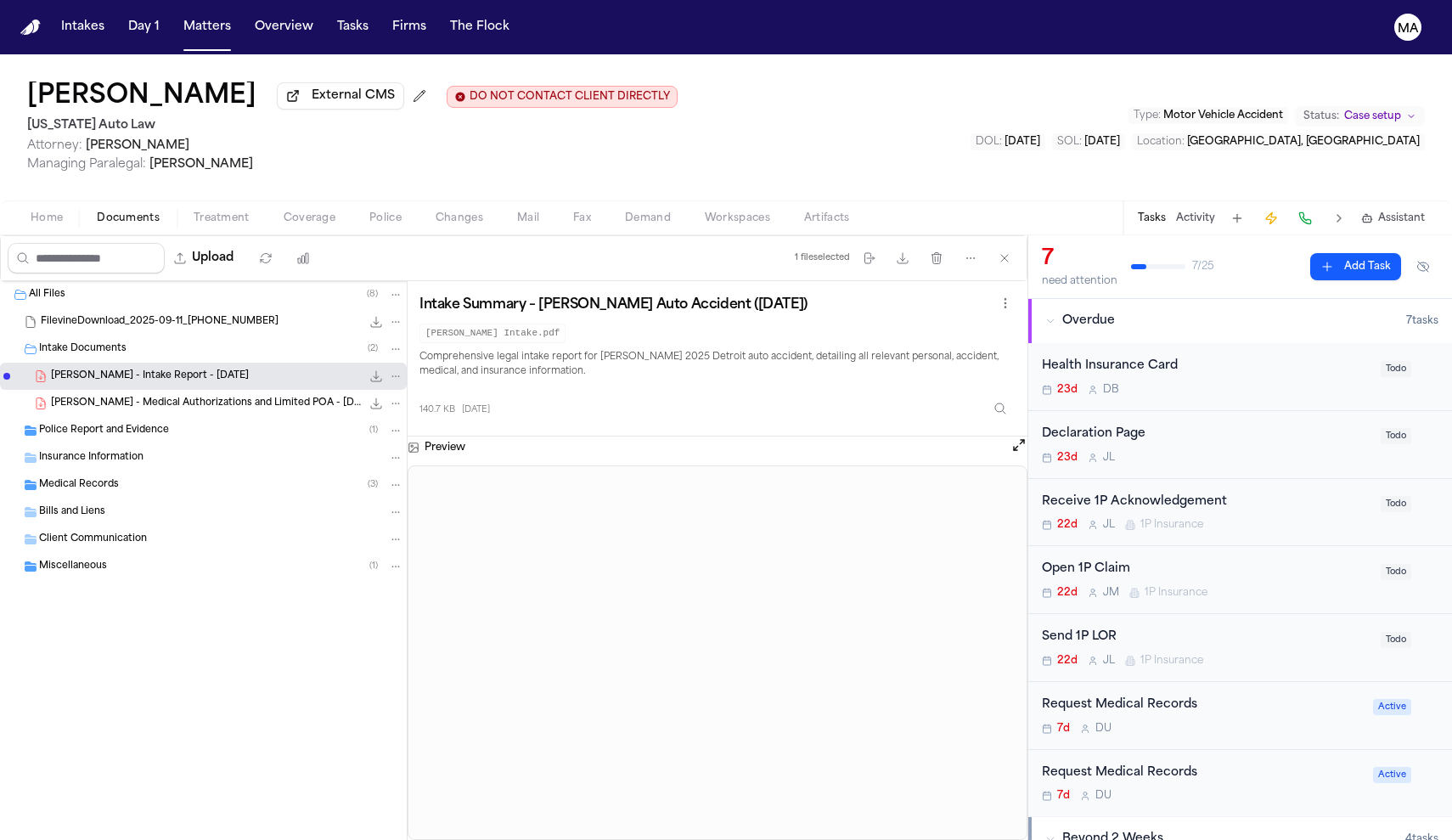
click at [194, 212] on span "Treatment" at bounding box center [221, 218] width 56 height 13
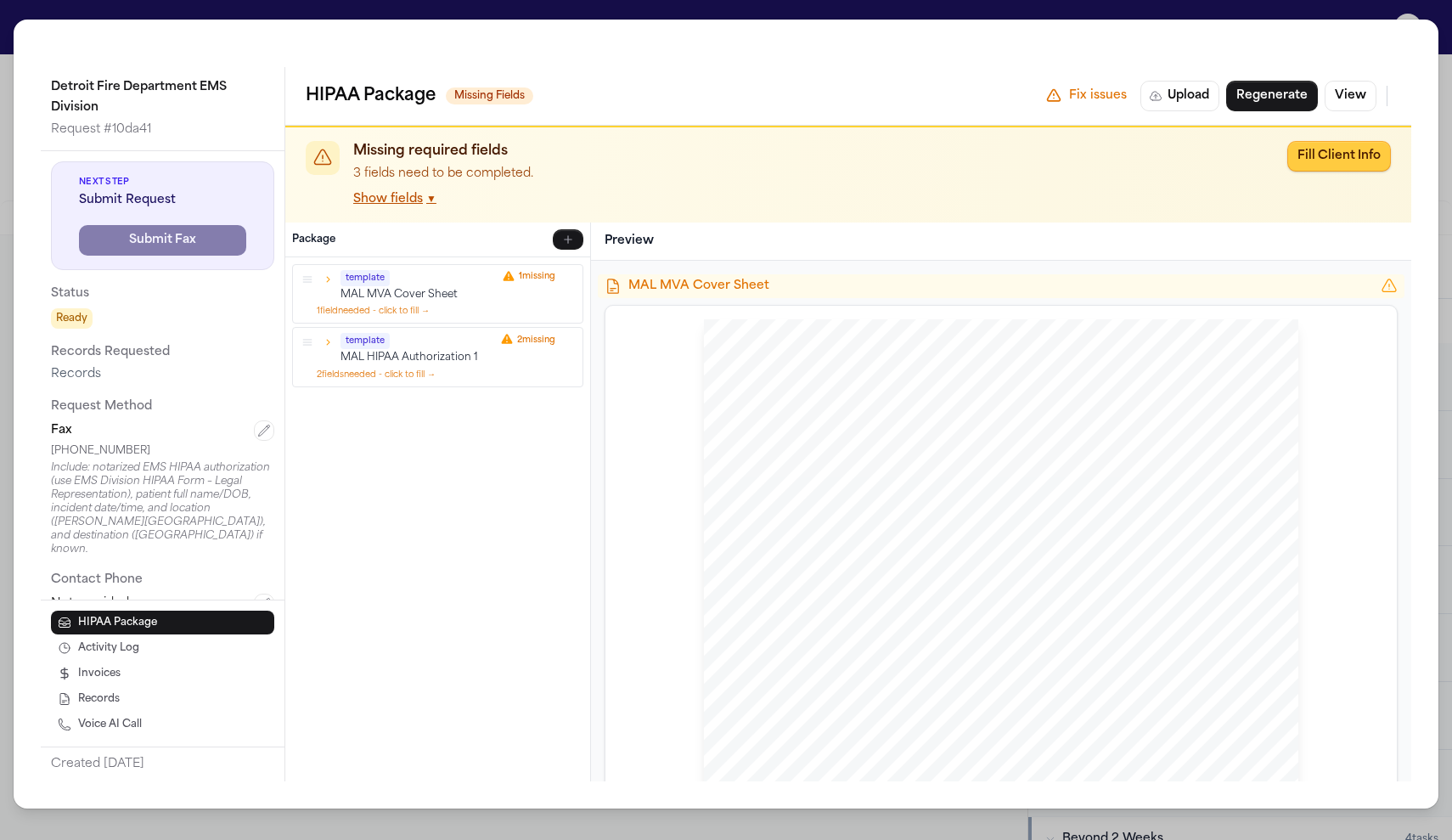
click at [1380, 141] on button "Fill Client Info" at bounding box center [1339, 156] width 104 height 31
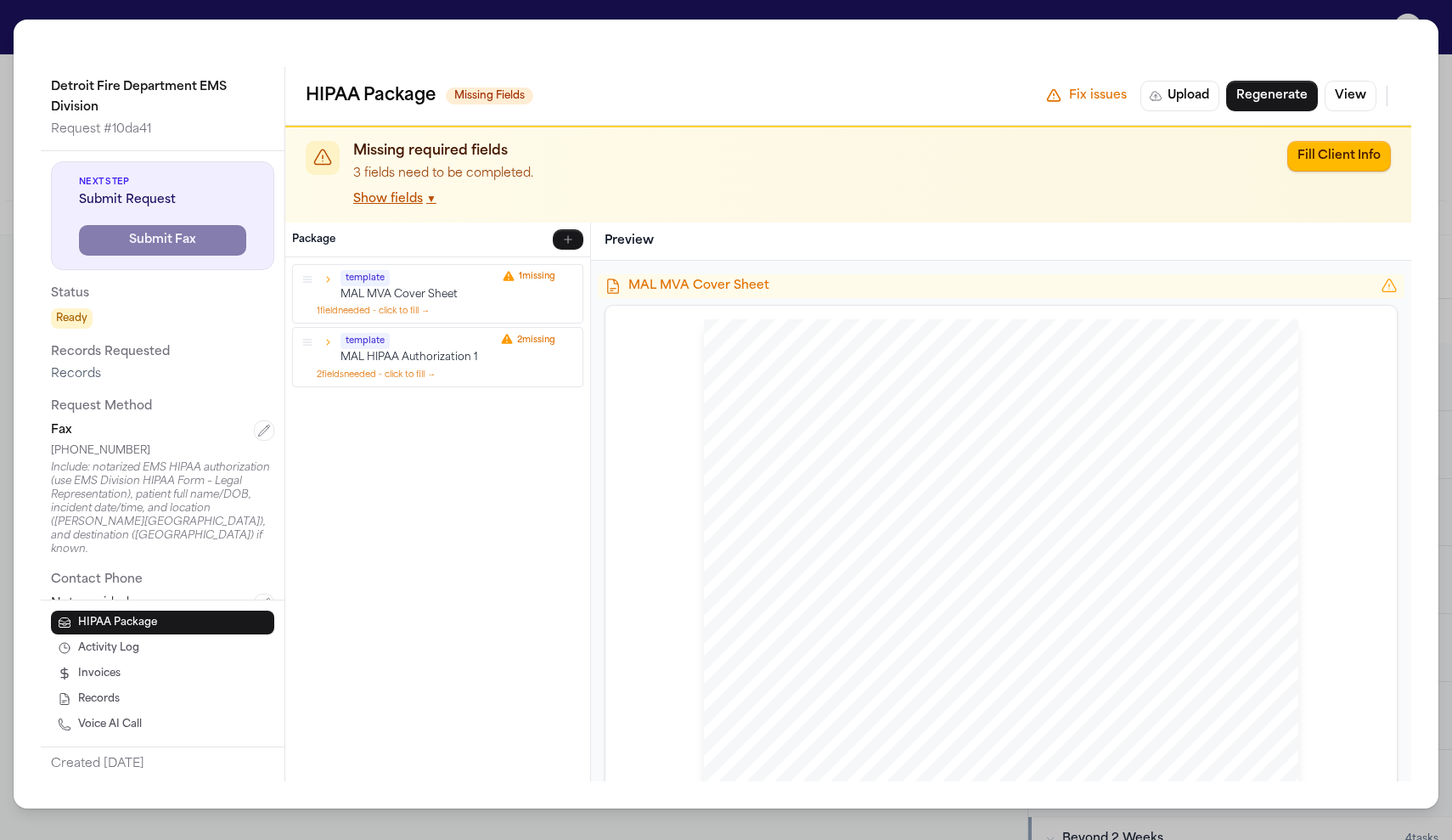
click at [726, 13] on div "Detroit Fire Department EMS Division Request # 10da41 Next Step Submit Request …" at bounding box center [726, 420] width 1452 height 840
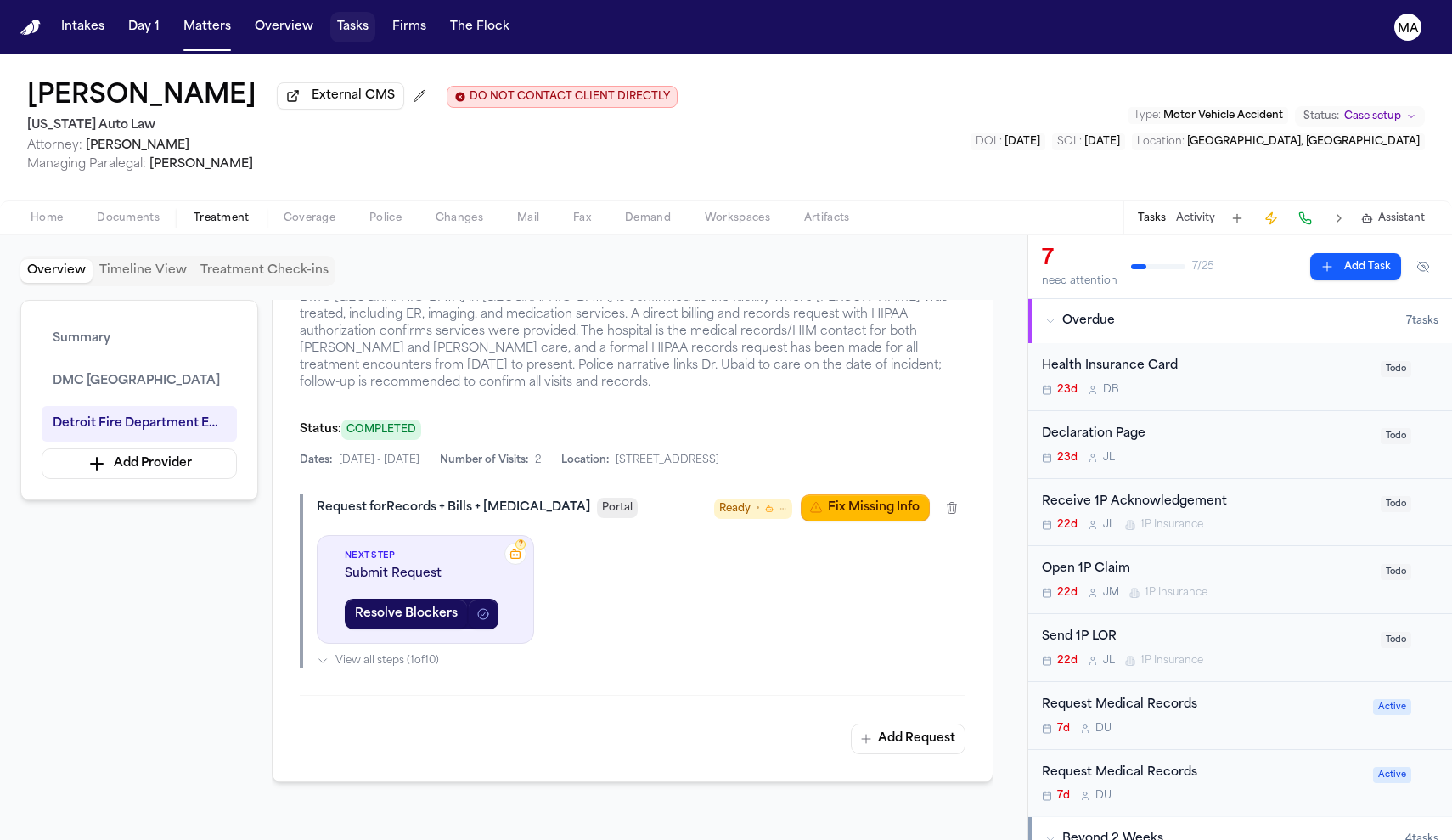
click at [330, 19] on button "Tasks" at bounding box center [352, 27] width 45 height 31
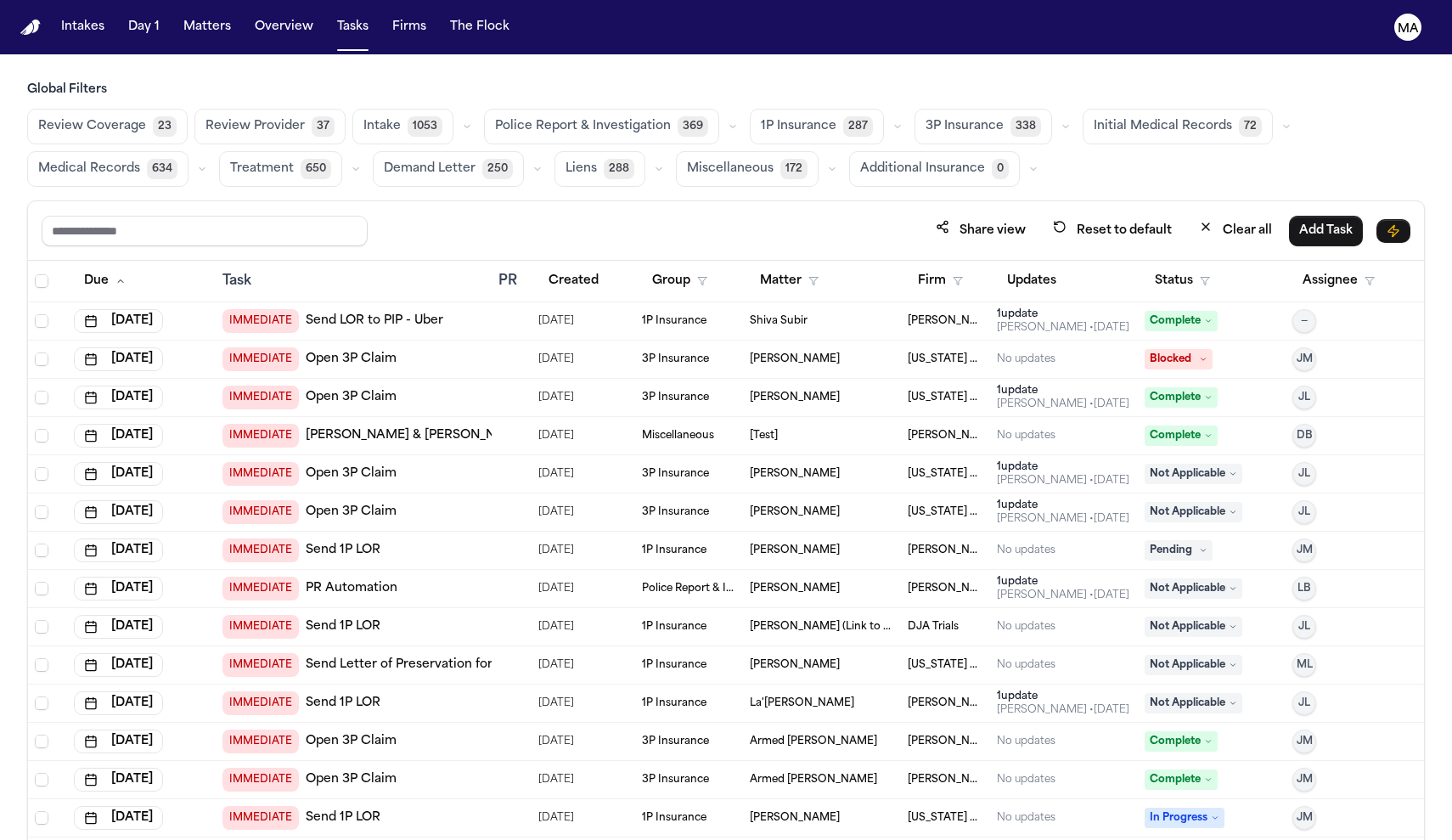
click at [140, 160] on span "Medical Records" at bounding box center [89, 169] width 102 height 17
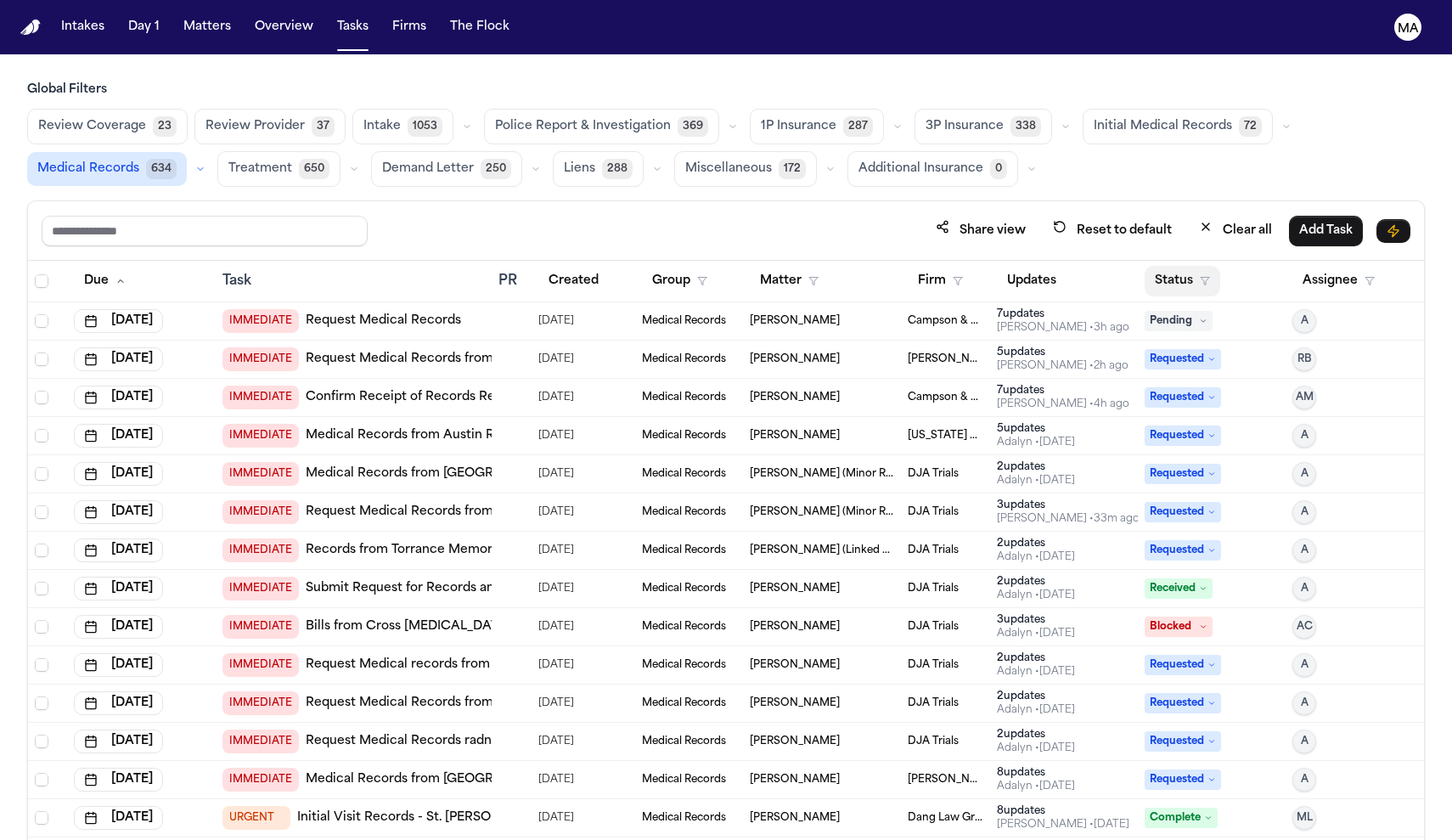
click at [1166, 266] on button "Status" at bounding box center [1182, 281] width 75 height 31
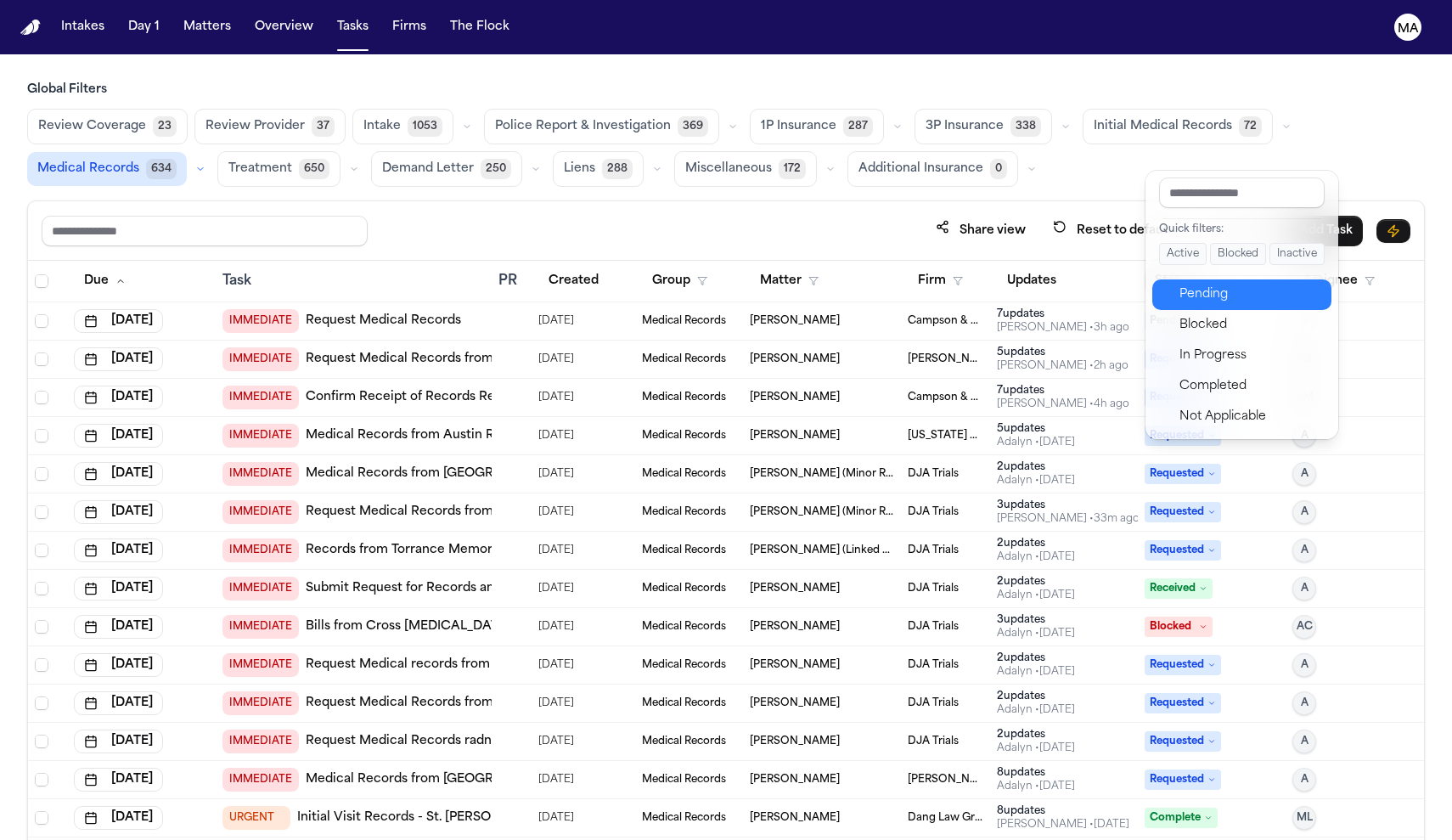
click at [1196, 284] on div "Pending" at bounding box center [1250, 294] width 142 height 20
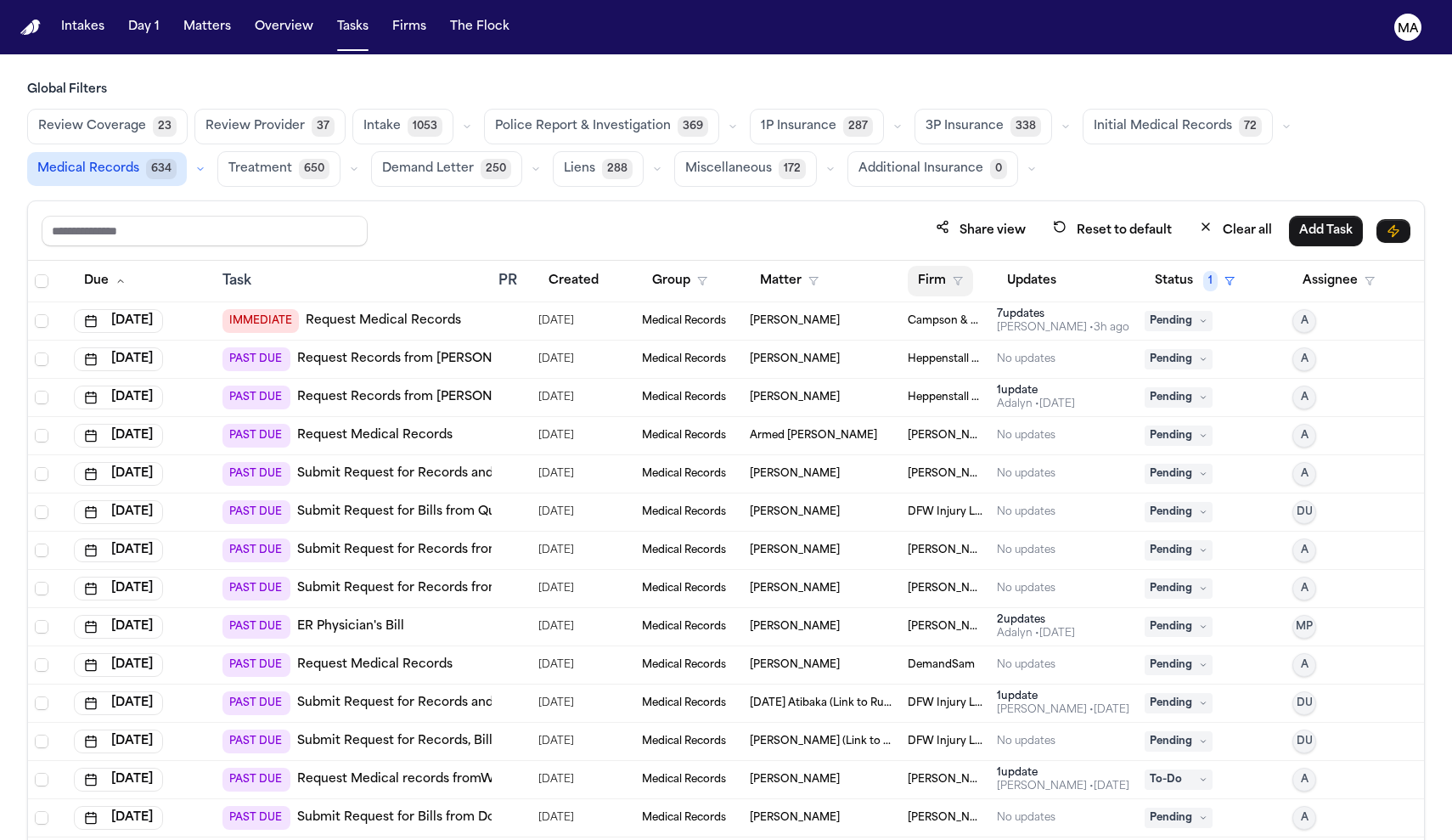
click at [931, 260] on th "Firm" at bounding box center [946, 281] width 90 height 42
click at [924, 266] on button "Firm" at bounding box center [940, 281] width 66 height 31
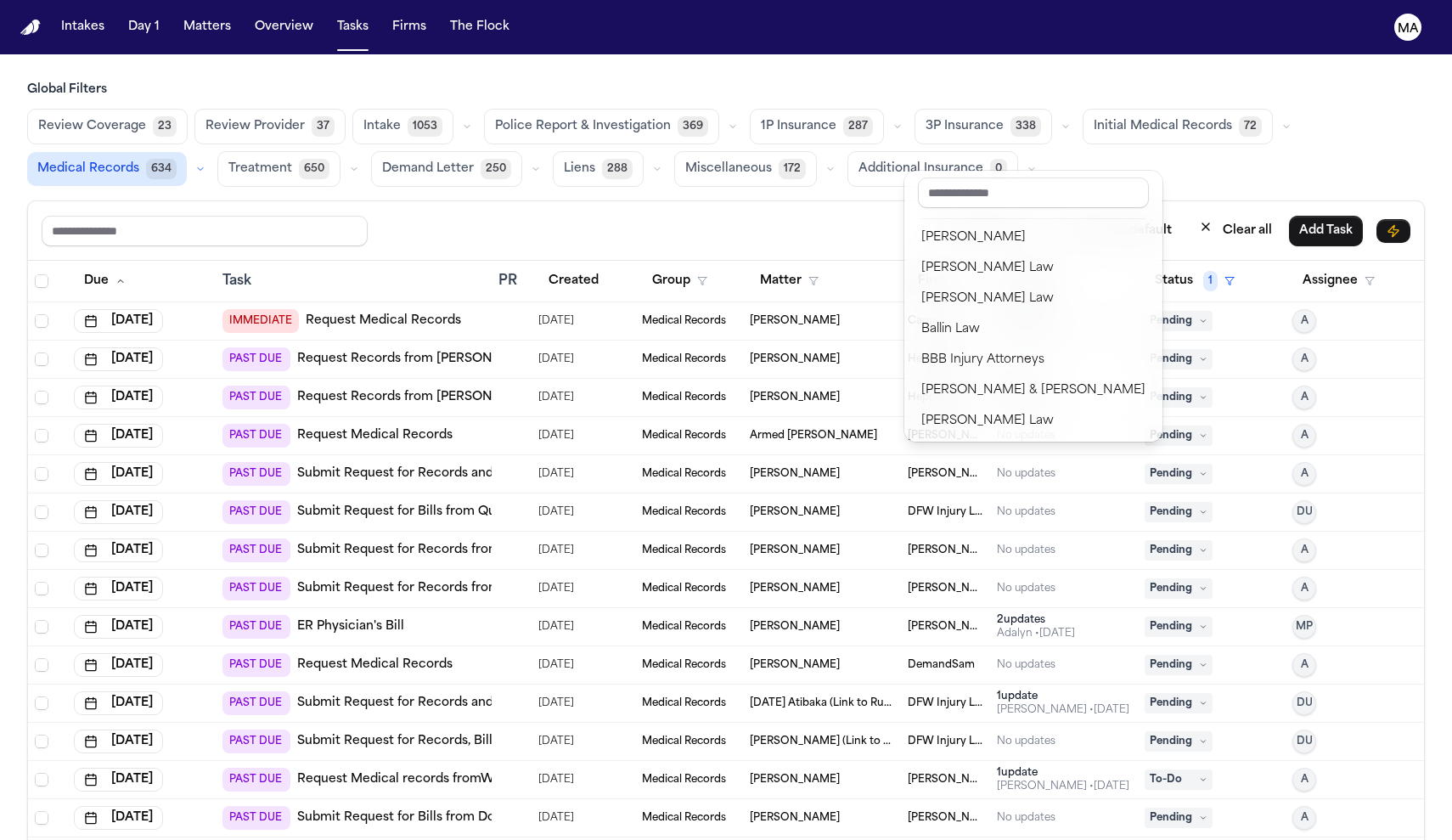
click at [959, 180] on input "text" at bounding box center [1033, 193] width 231 height 31
type input "****"
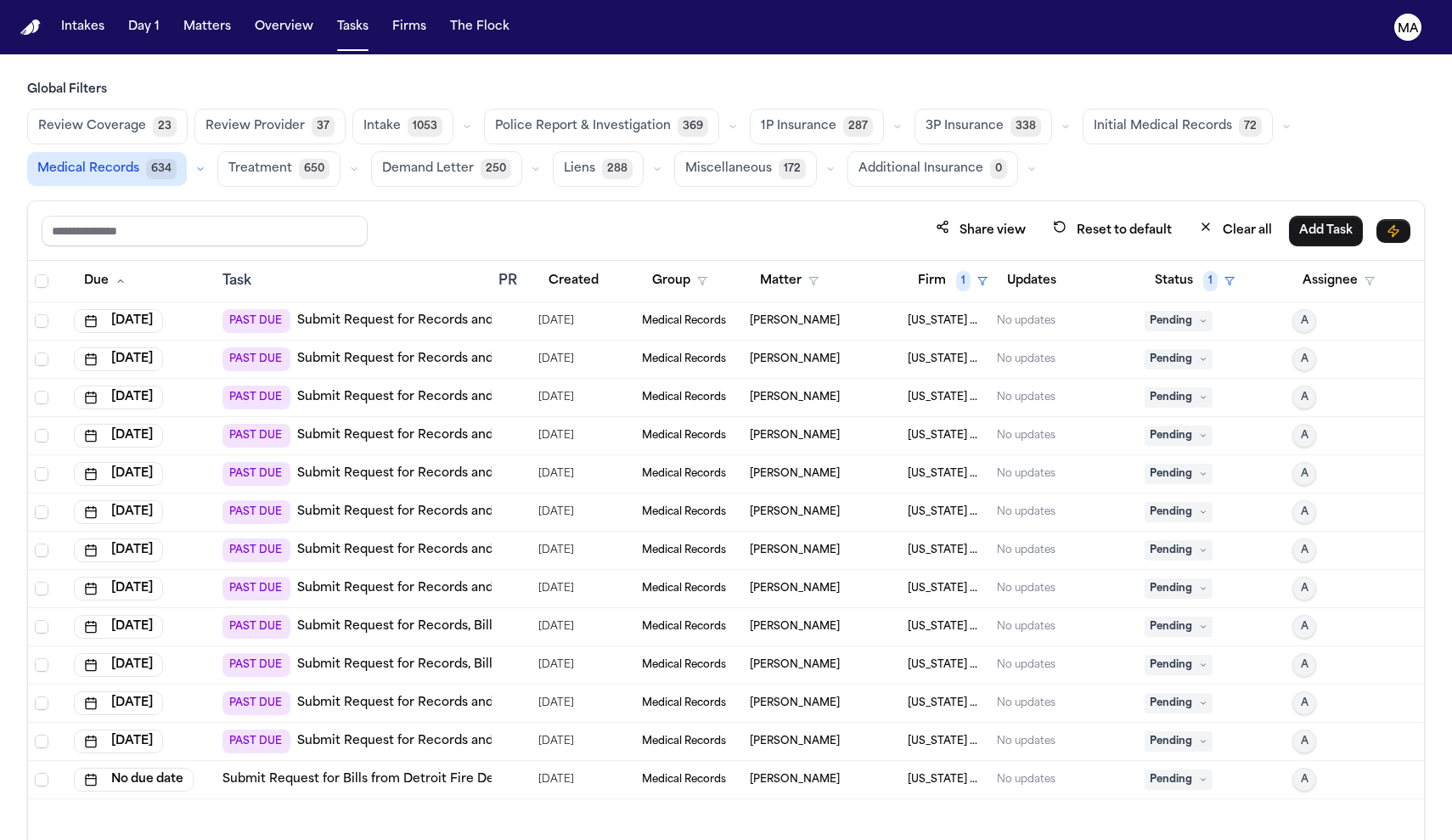
click at [672, 582] on span "Medical Records" at bounding box center [684, 588] width 84 height 13
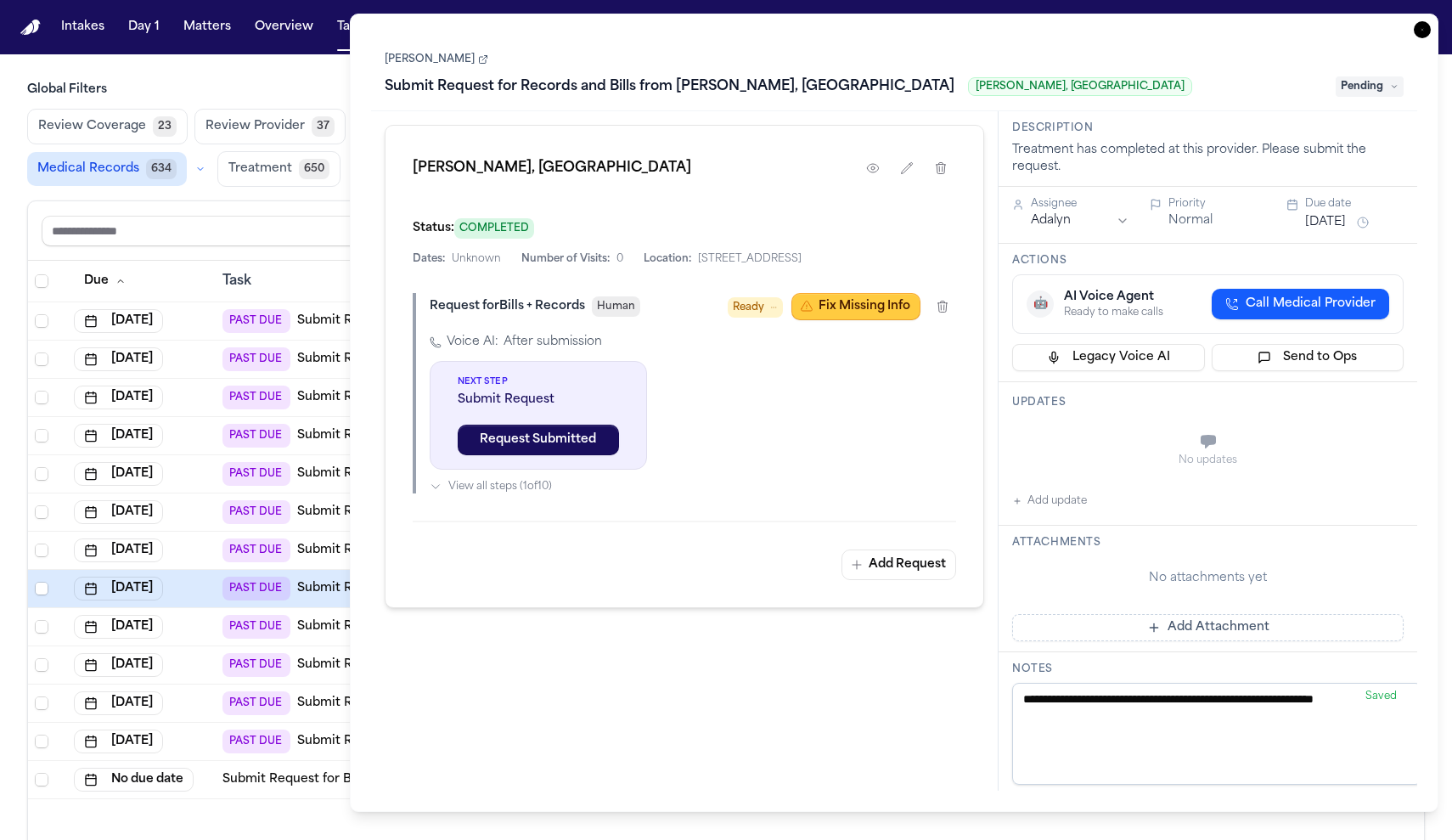
click at [921, 293] on button "Fix Missing Info" at bounding box center [855, 306] width 129 height 28
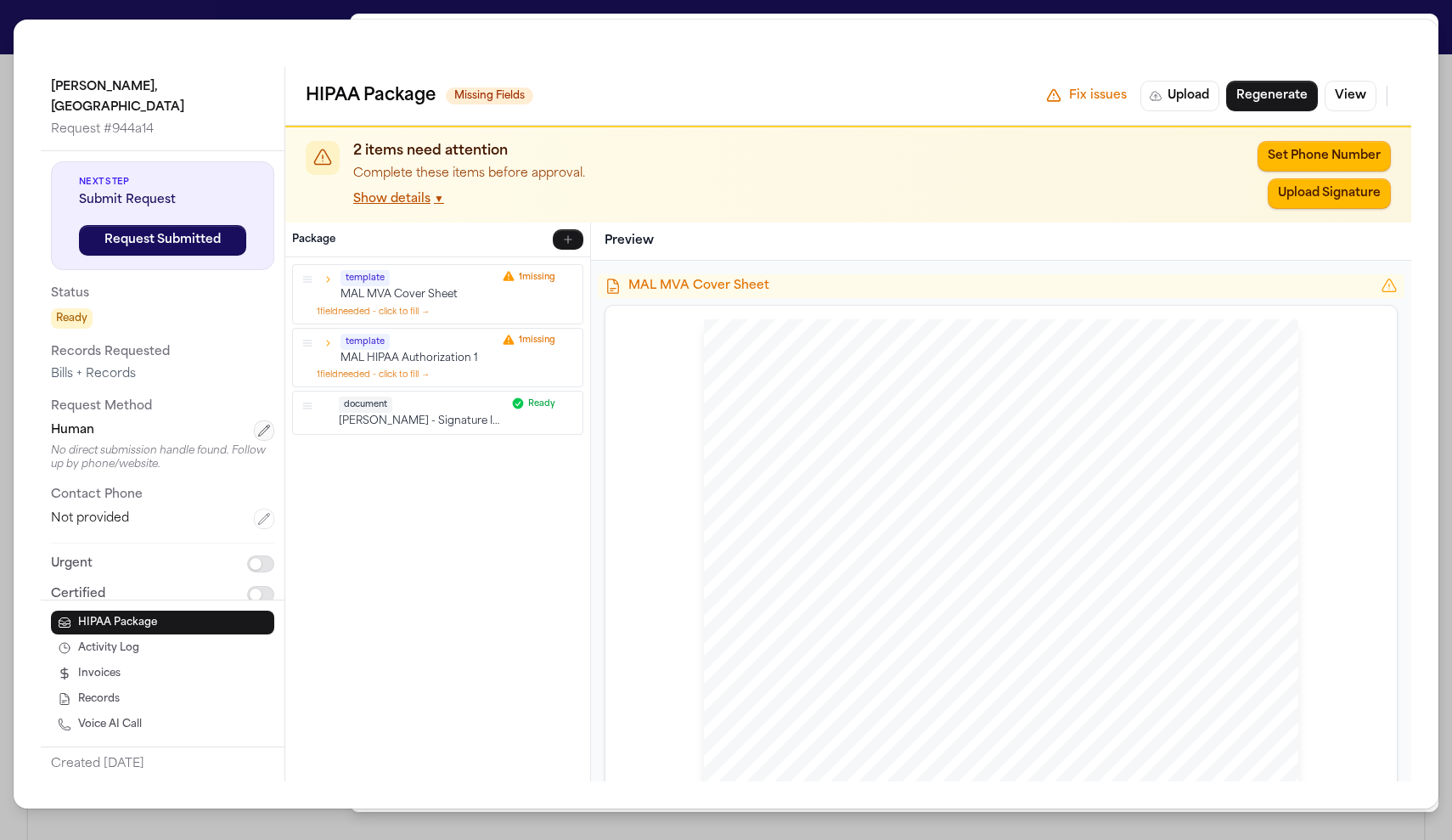
click at [254, 420] on button "button" at bounding box center [263, 430] width 20 height 20
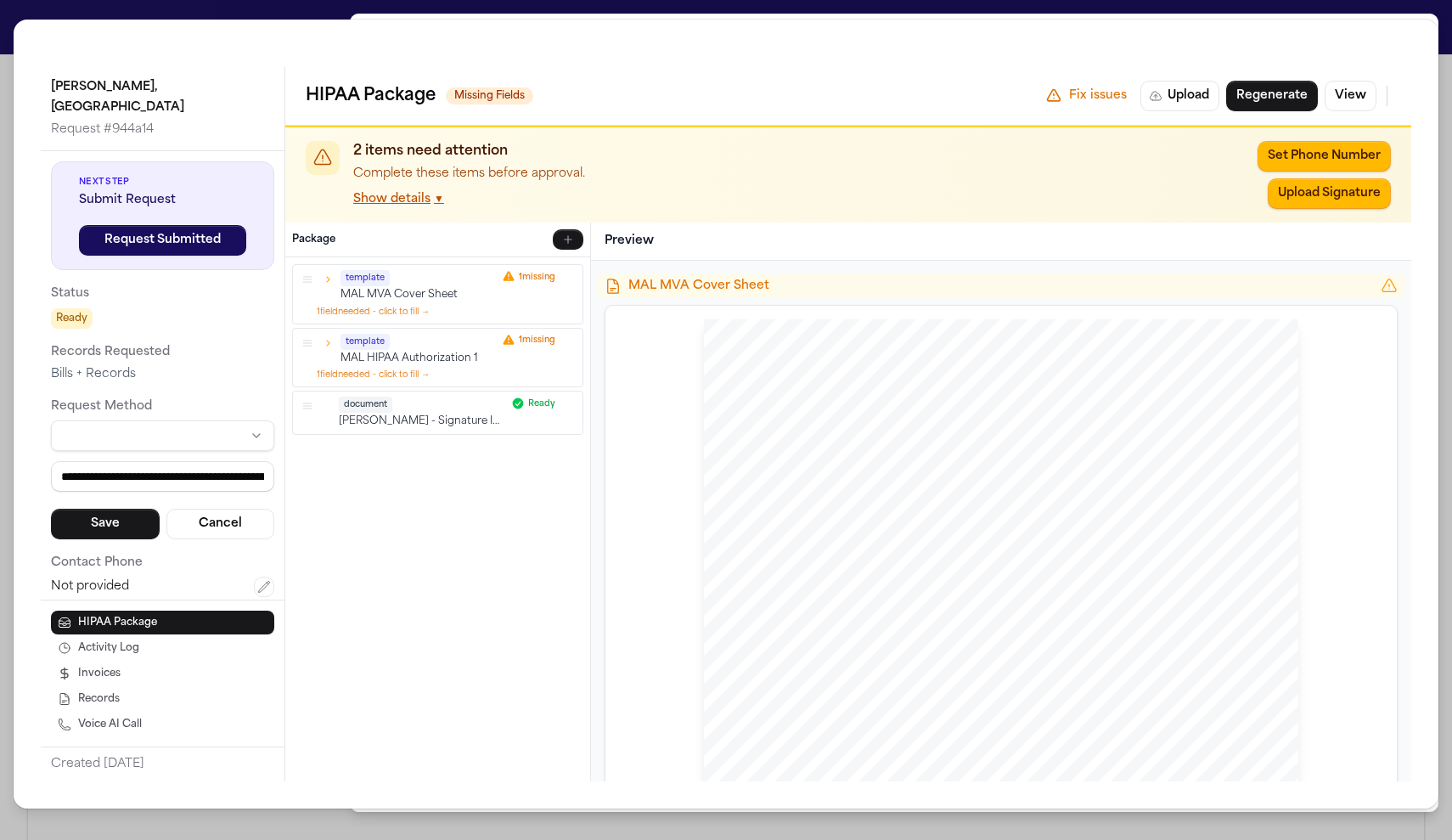
click at [137, 234] on html "Intakes Day 1 Matters Overview Tasks Firms The Flock MA Global Filters Review C…" at bounding box center [726, 420] width 1452 height 840
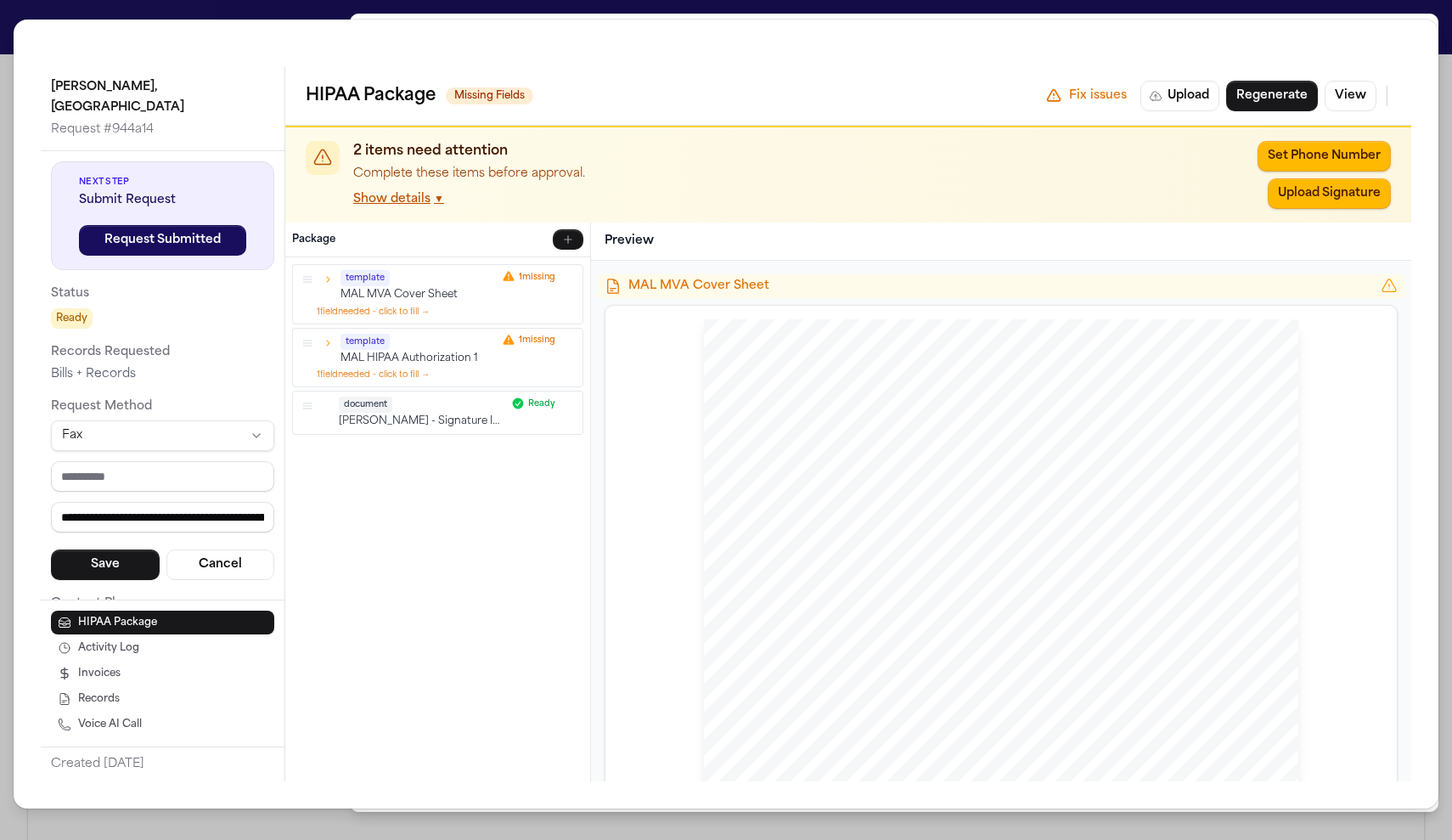
click at [140, 231] on html "Intakes Day 1 Matters Overview Tasks Firms The Flock MA Global Filters Review C…" at bounding box center [726, 420] width 1452 height 840
click at [125, 232] on html "Intakes Day 1 Matters Overview Tasks Firms The Flock MA Global Filters Review C…" at bounding box center [726, 420] width 1452 height 840
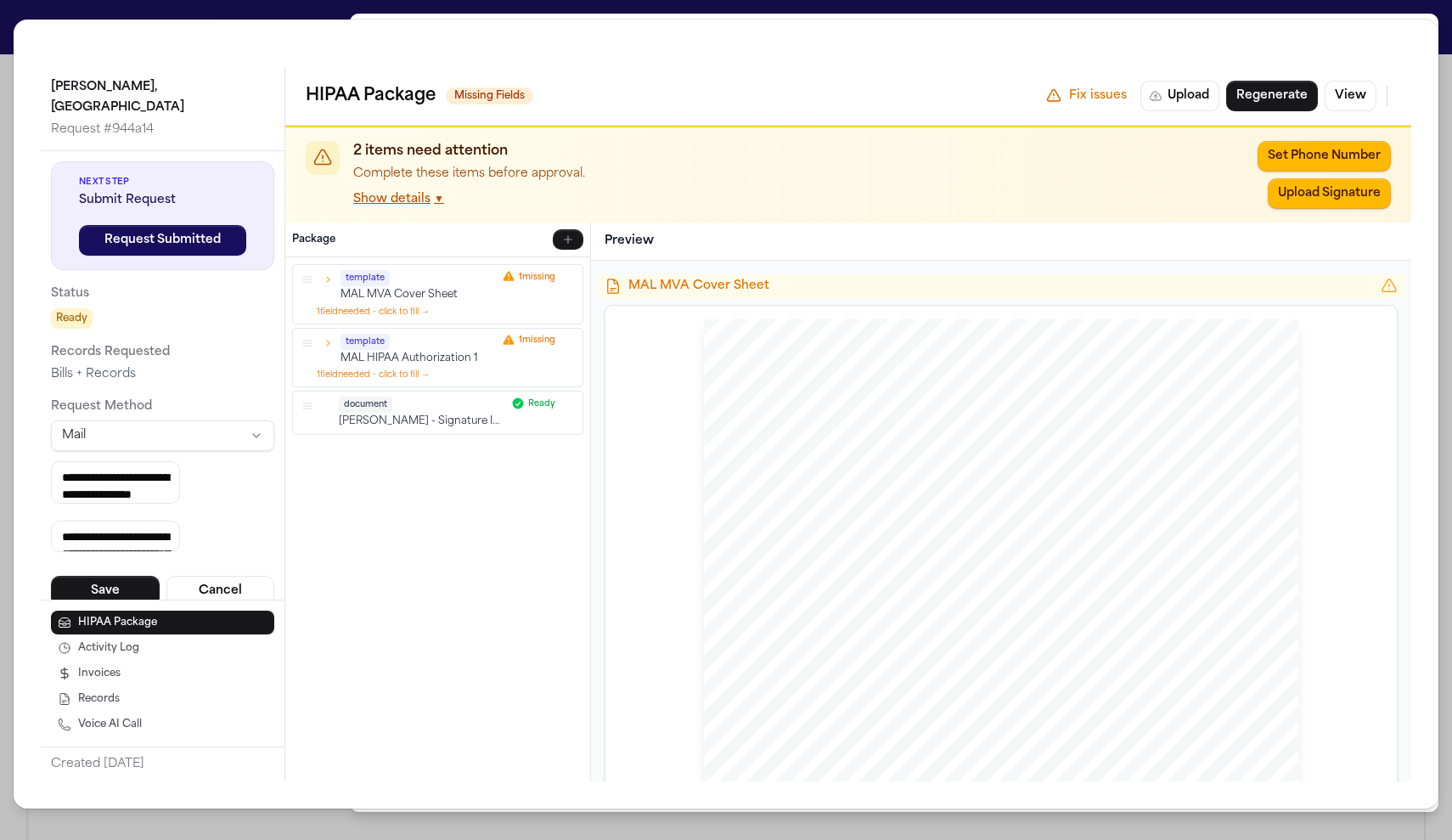
drag, startPoint x: 113, startPoint y: 320, endPoint x: 0, endPoint y: 282, distance: 119.2
click at [0, 282] on div "**********" at bounding box center [726, 420] width 1452 height 840
click at [70, 576] on button "Save" at bounding box center [105, 591] width 109 height 31
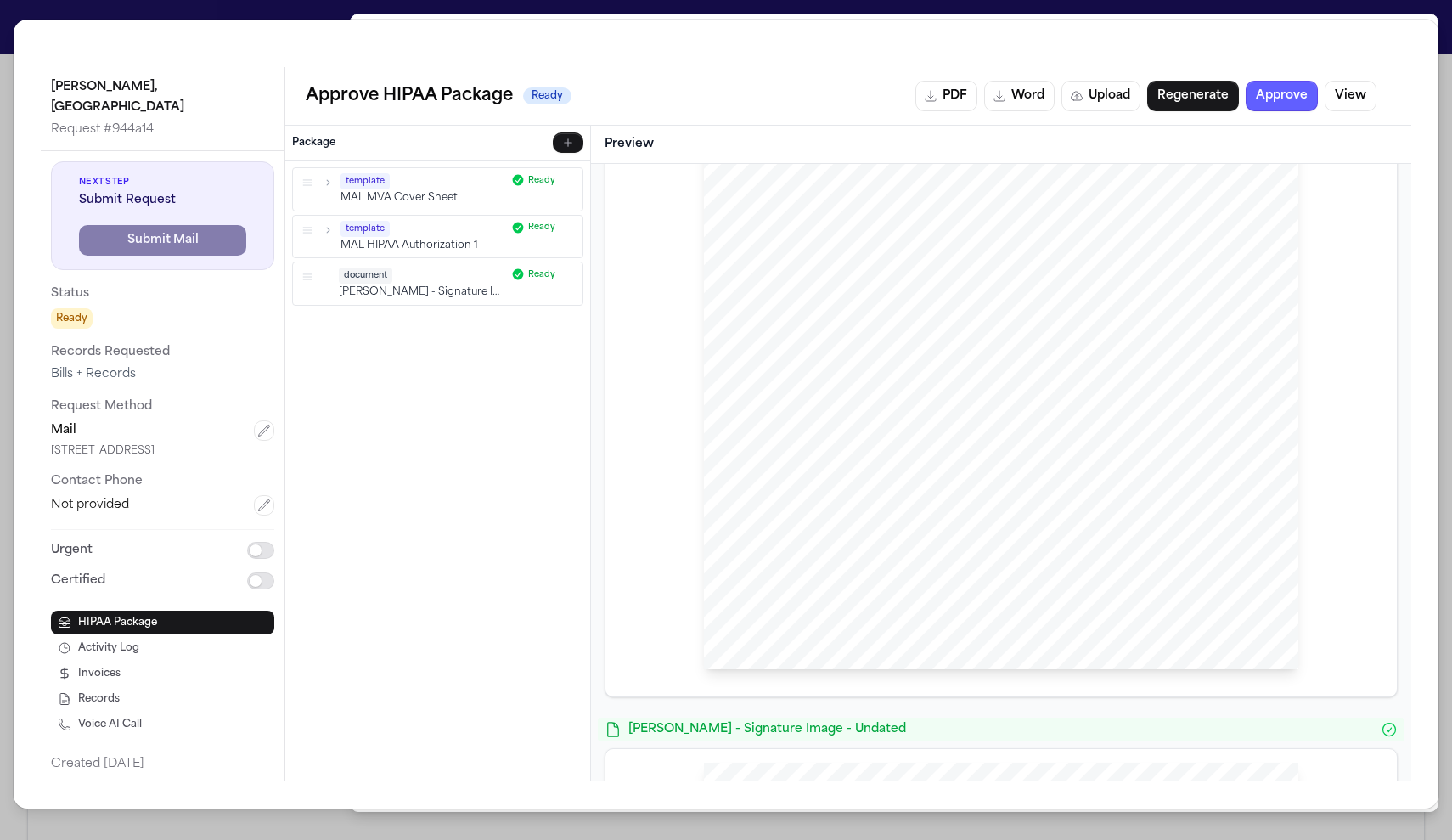
scroll to position [1183, 0]
click at [377, 285] on p "[PERSON_NAME] - Signature Image - Undated" at bounding box center [421, 292] width 167 height 14
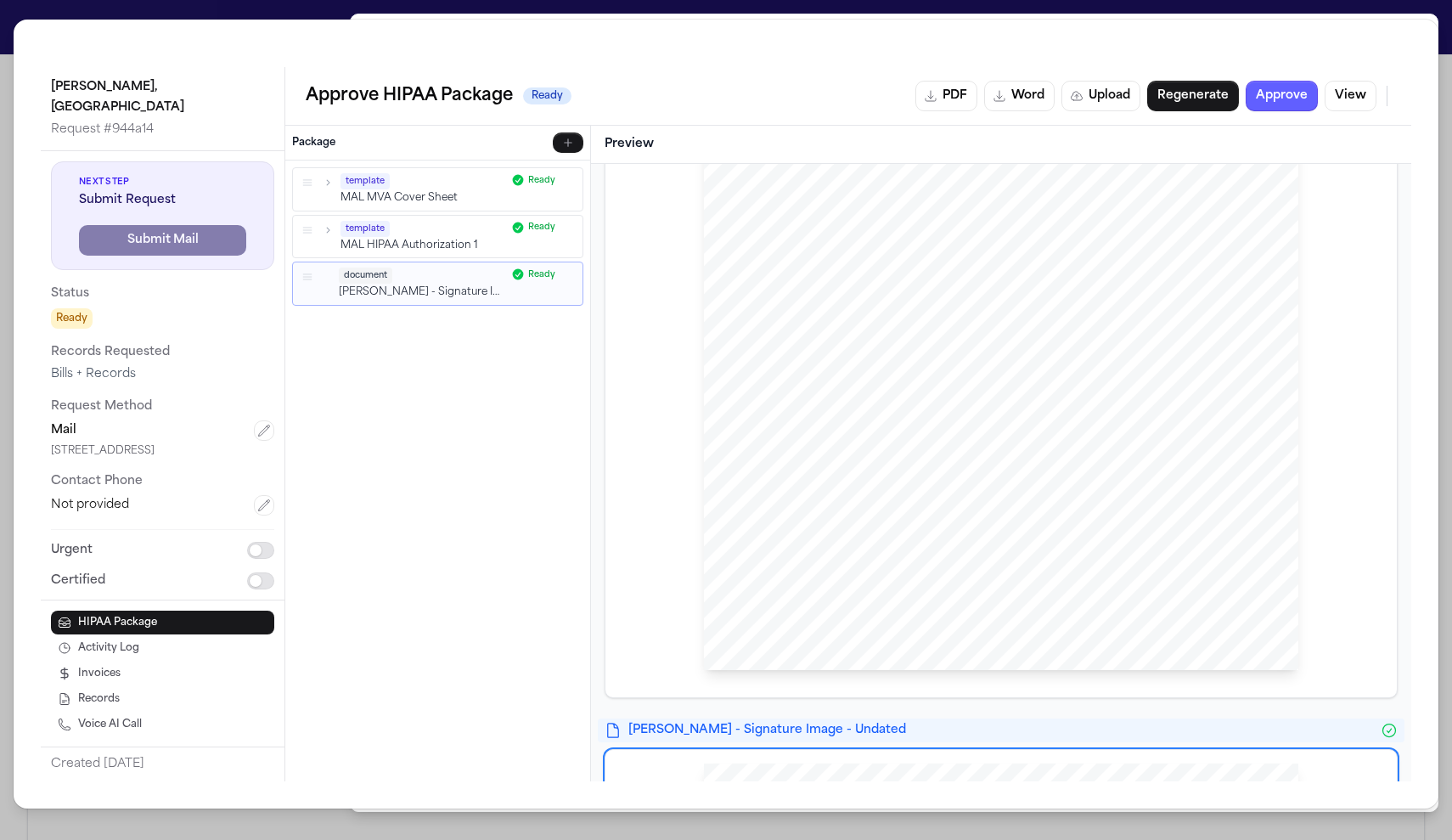
click at [566, 272] on icon "button" at bounding box center [568, 274] width 5 height 5
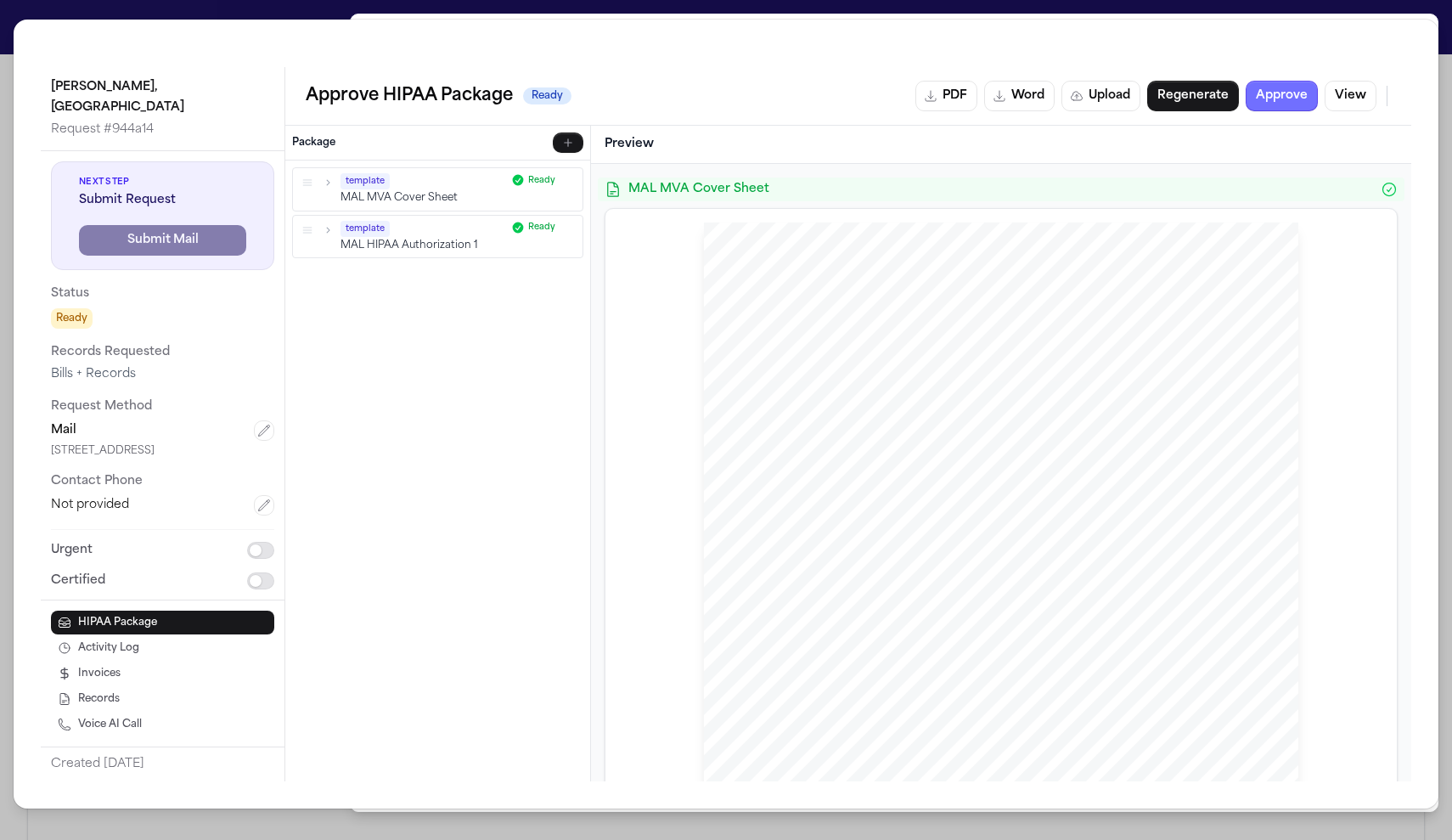
scroll to position [0, 0]
click at [1318, 81] on button "Approve" at bounding box center [1282, 96] width 72 height 31
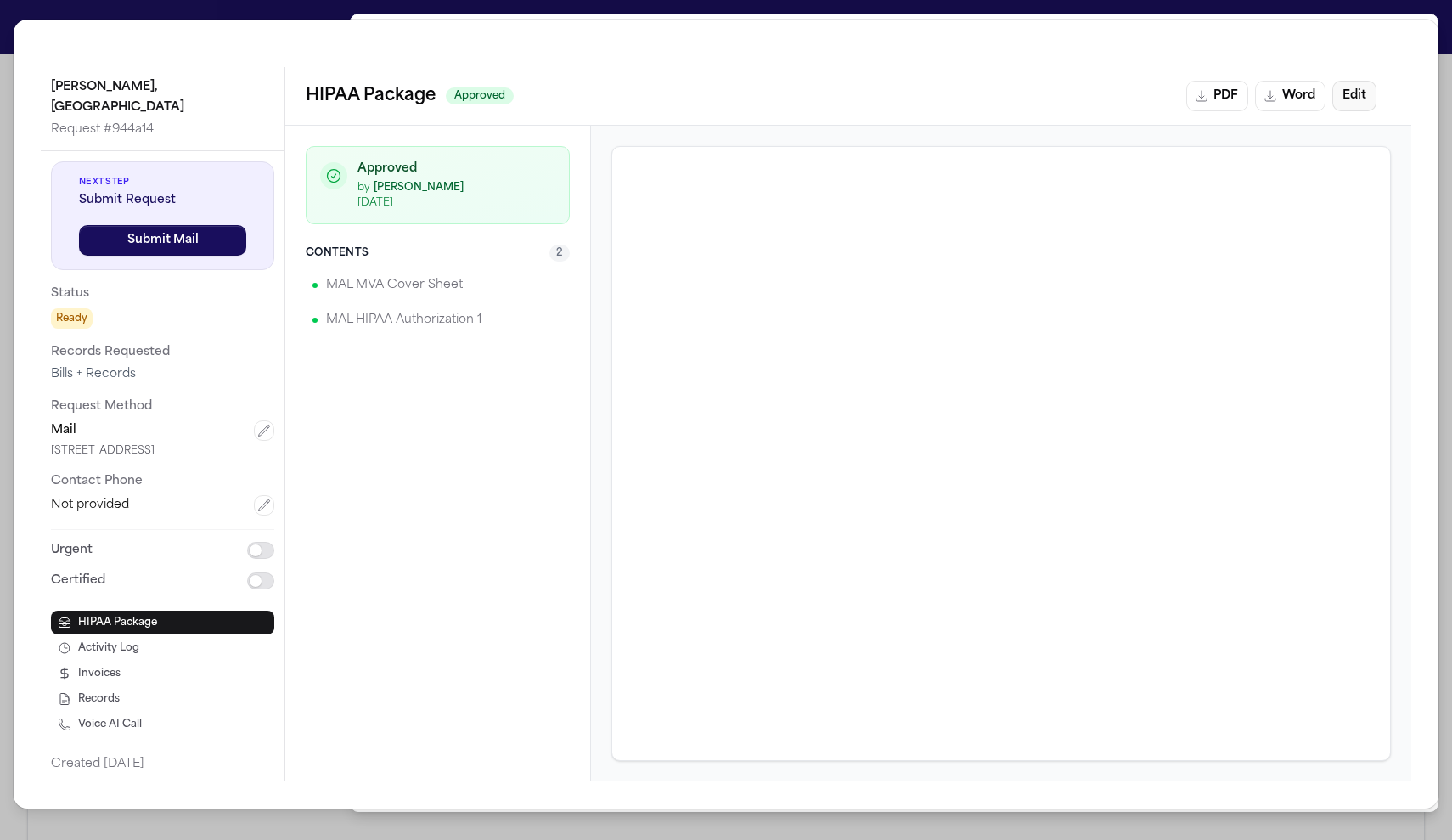
click at [1377, 81] on button "Edit" at bounding box center [1355, 96] width 44 height 31
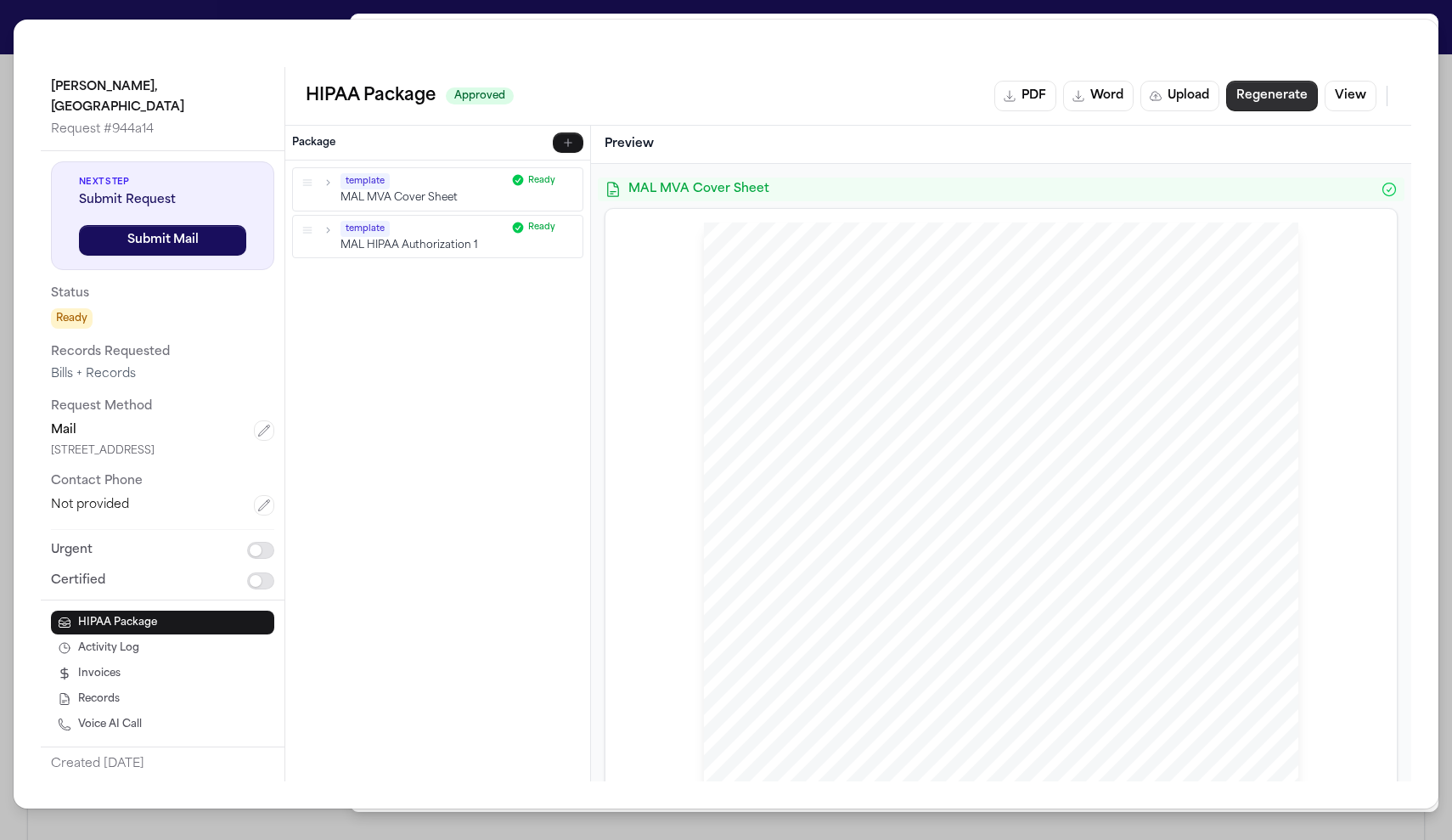
click at [1318, 81] on button "Regenerate" at bounding box center [1272, 96] width 92 height 31
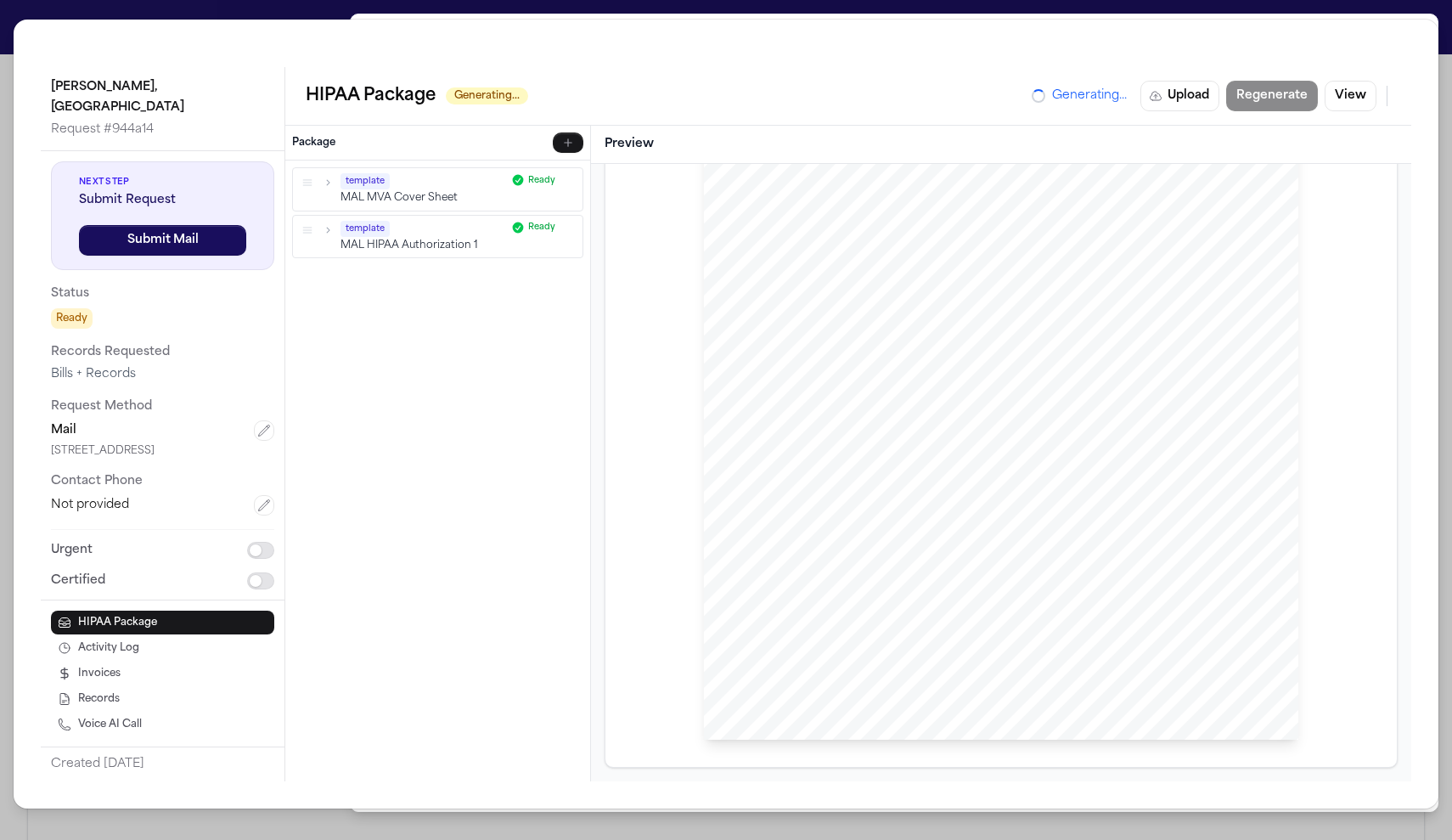
scroll to position [229, 0]
click at [1433, 17] on div "[PERSON_NAME], [GEOGRAPHIC_DATA] Request # 944a14 Next Step Submit Request Subm…" at bounding box center [726, 420] width 1452 height 840
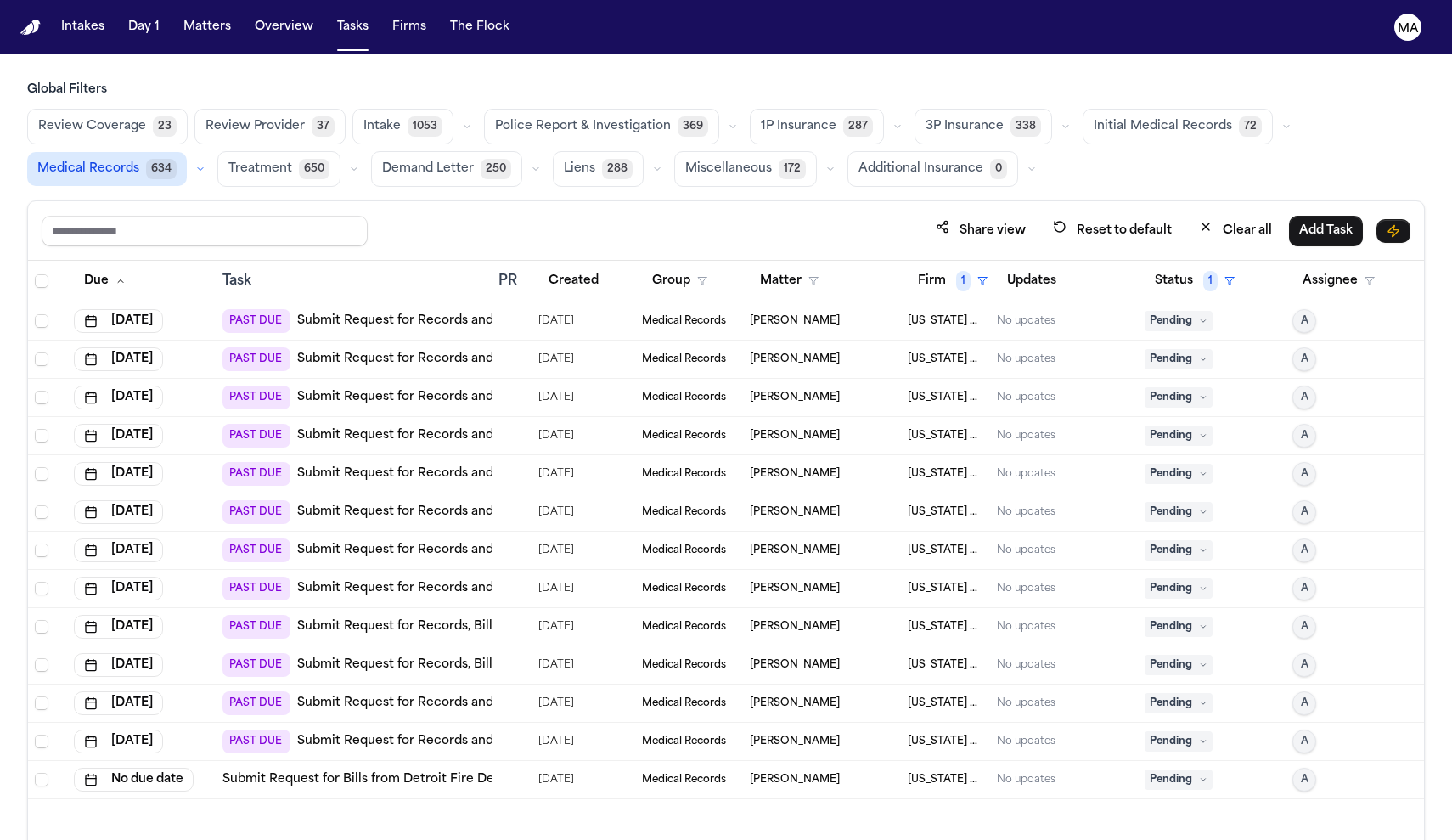
click at [211, 82] on h3 "Global Filters" at bounding box center [726, 91] width 1398 height 17
click at [176, 12] on button "Matters" at bounding box center [207, 27] width 61 height 31
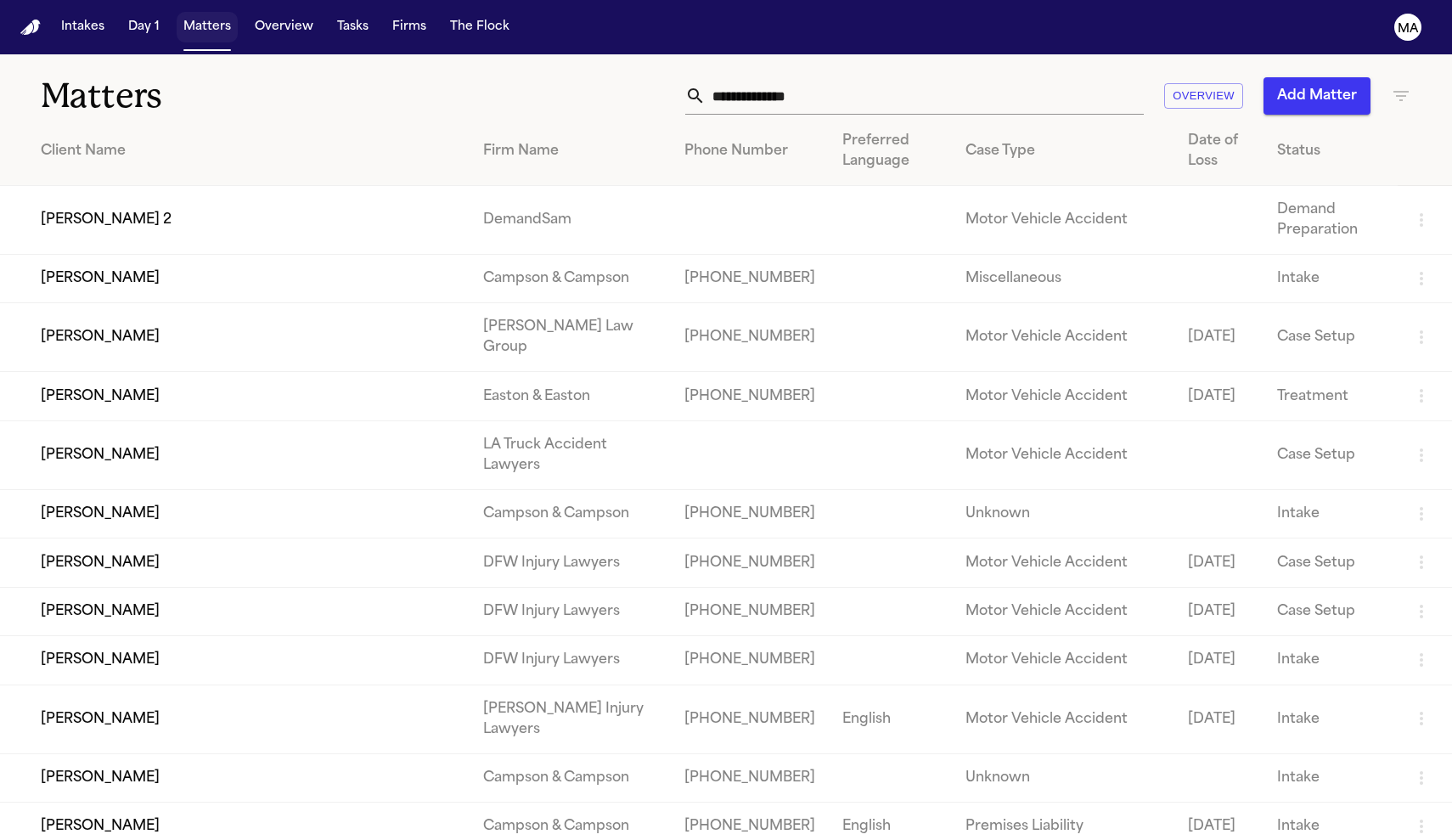
click at [176, 12] on button "Matters" at bounding box center [207, 27] width 61 height 31
click at [1006, 77] on input "text" at bounding box center [925, 95] width 439 height 37
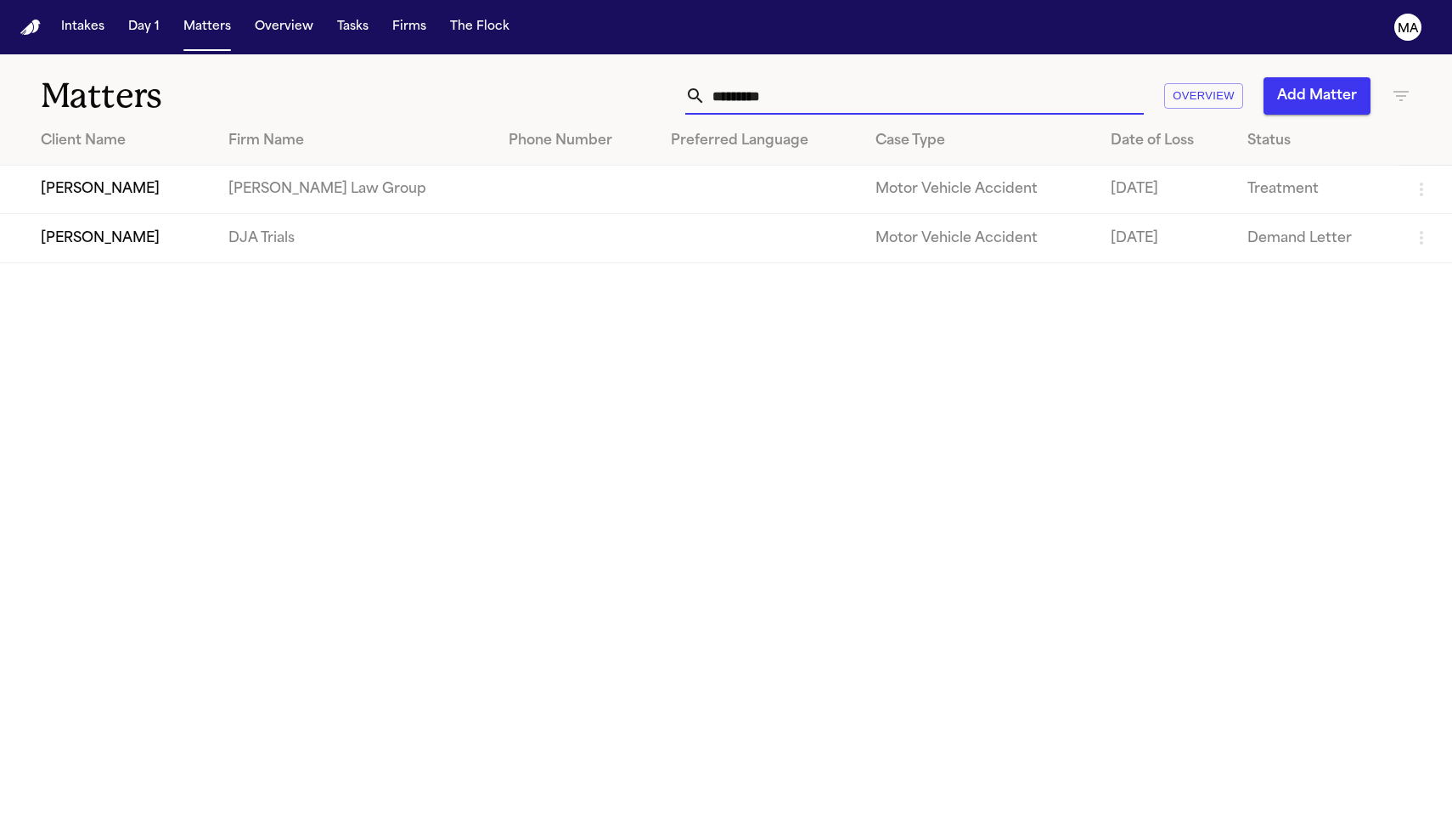
type input "**********"
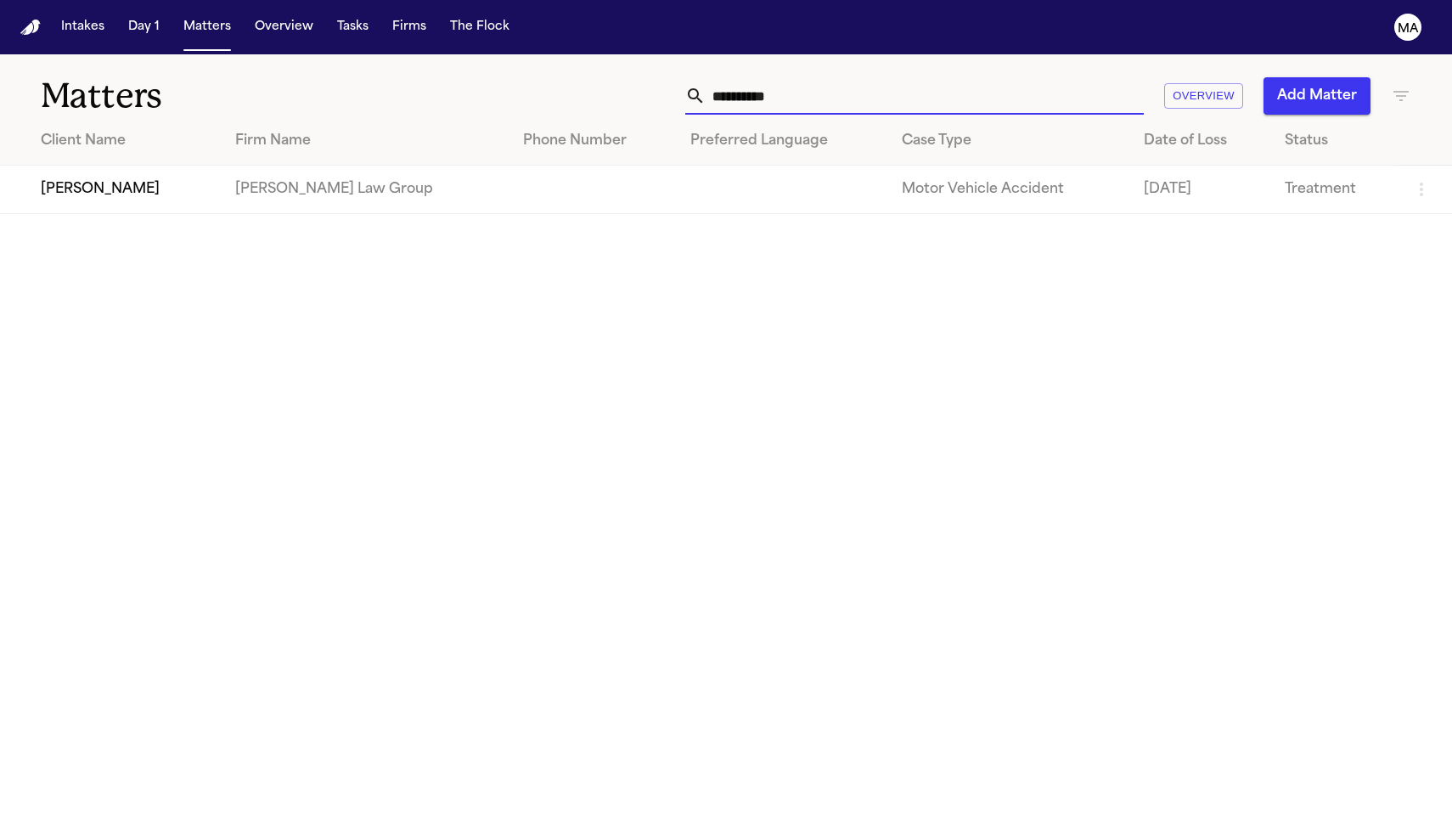
click at [117, 171] on td "[PERSON_NAME]" at bounding box center [111, 190] width 221 height 49
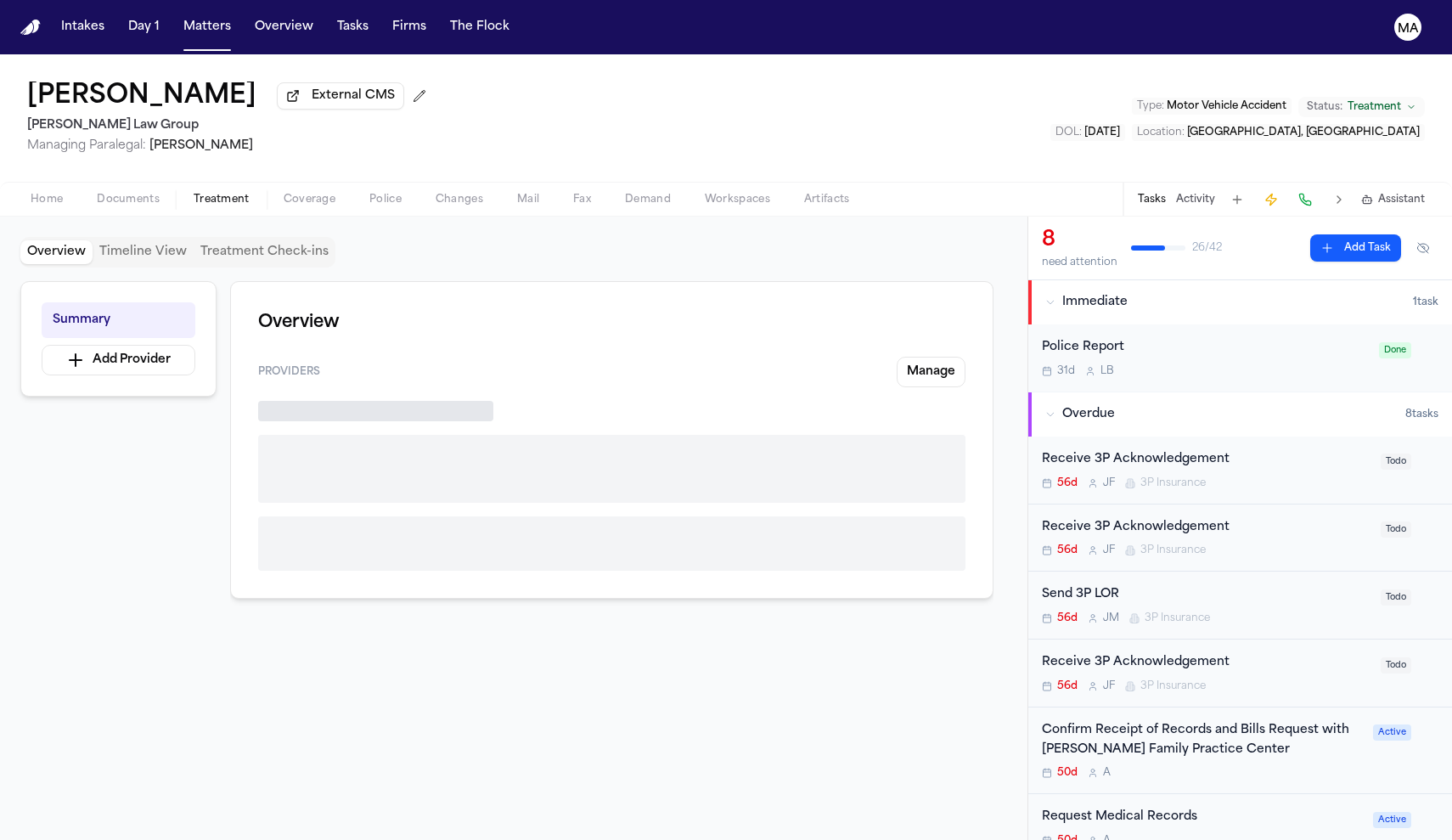
click at [194, 193] on span "Treatment" at bounding box center [221, 199] width 56 height 13
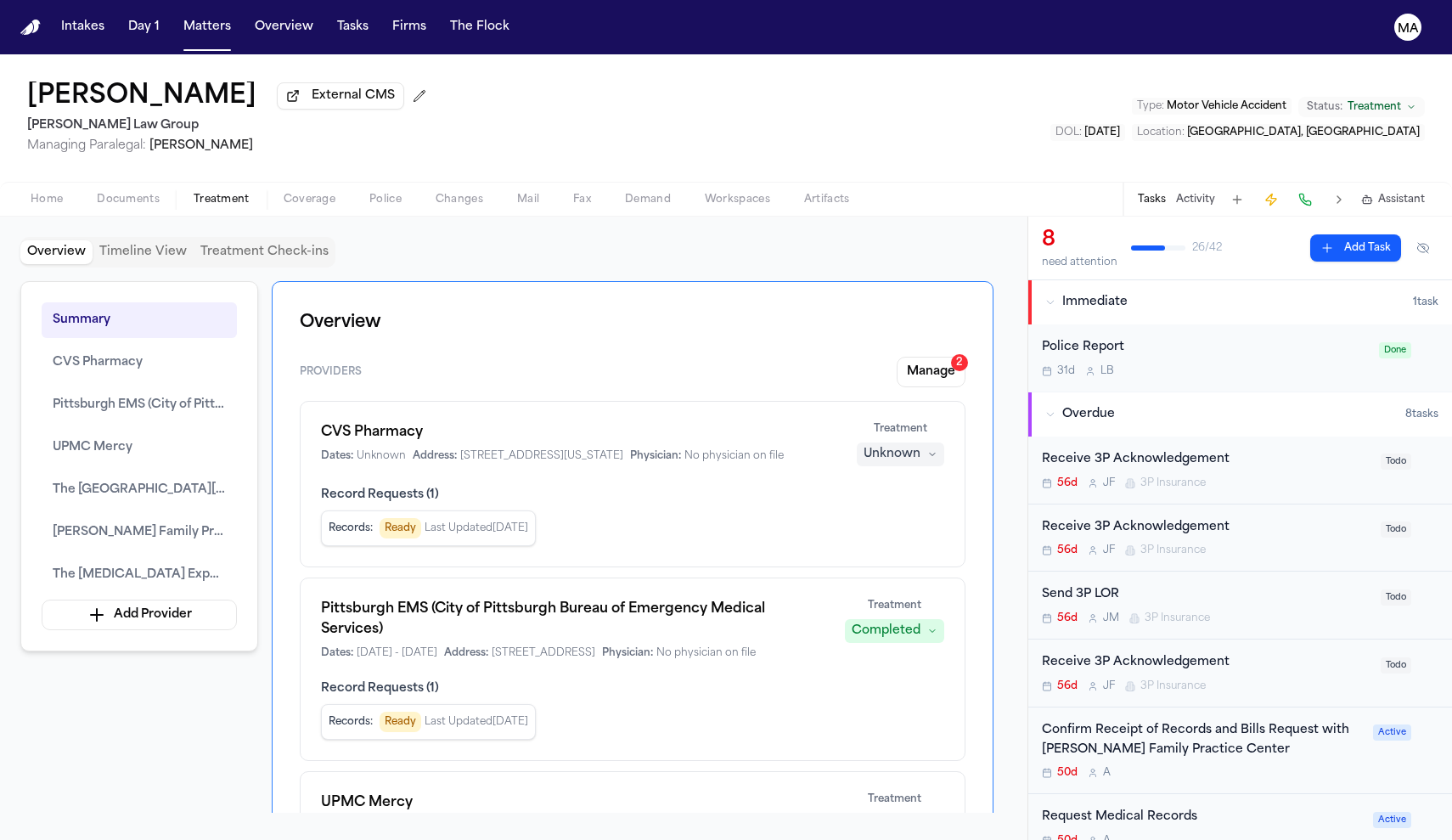
click at [97, 193] on span "Documents" at bounding box center [129, 199] width 63 height 13
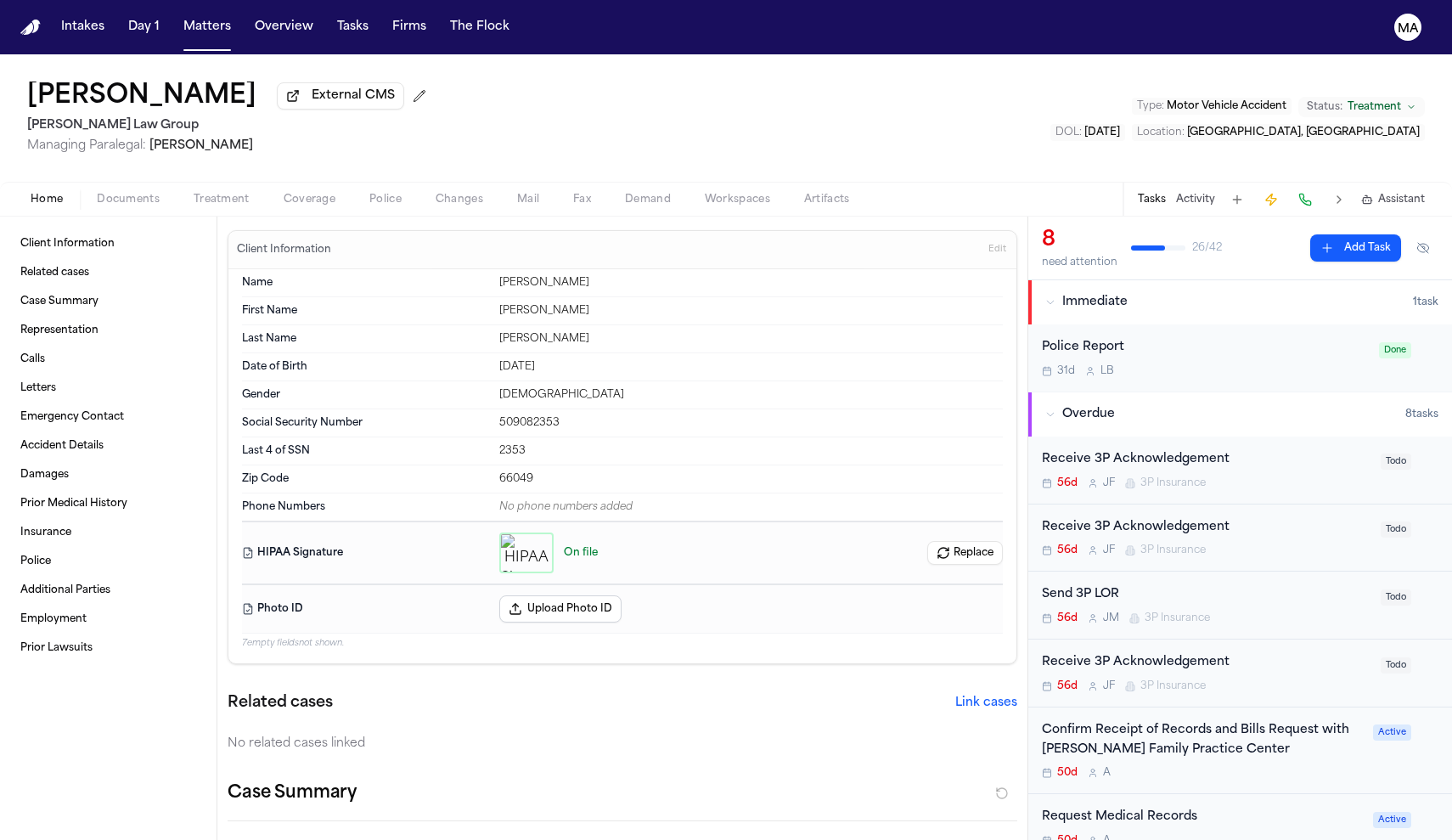
click at [33, 193] on span "Home" at bounding box center [47, 199] width 32 height 13
click at [520, 546] on icon "button" at bounding box center [526, 553] width 13 height 13
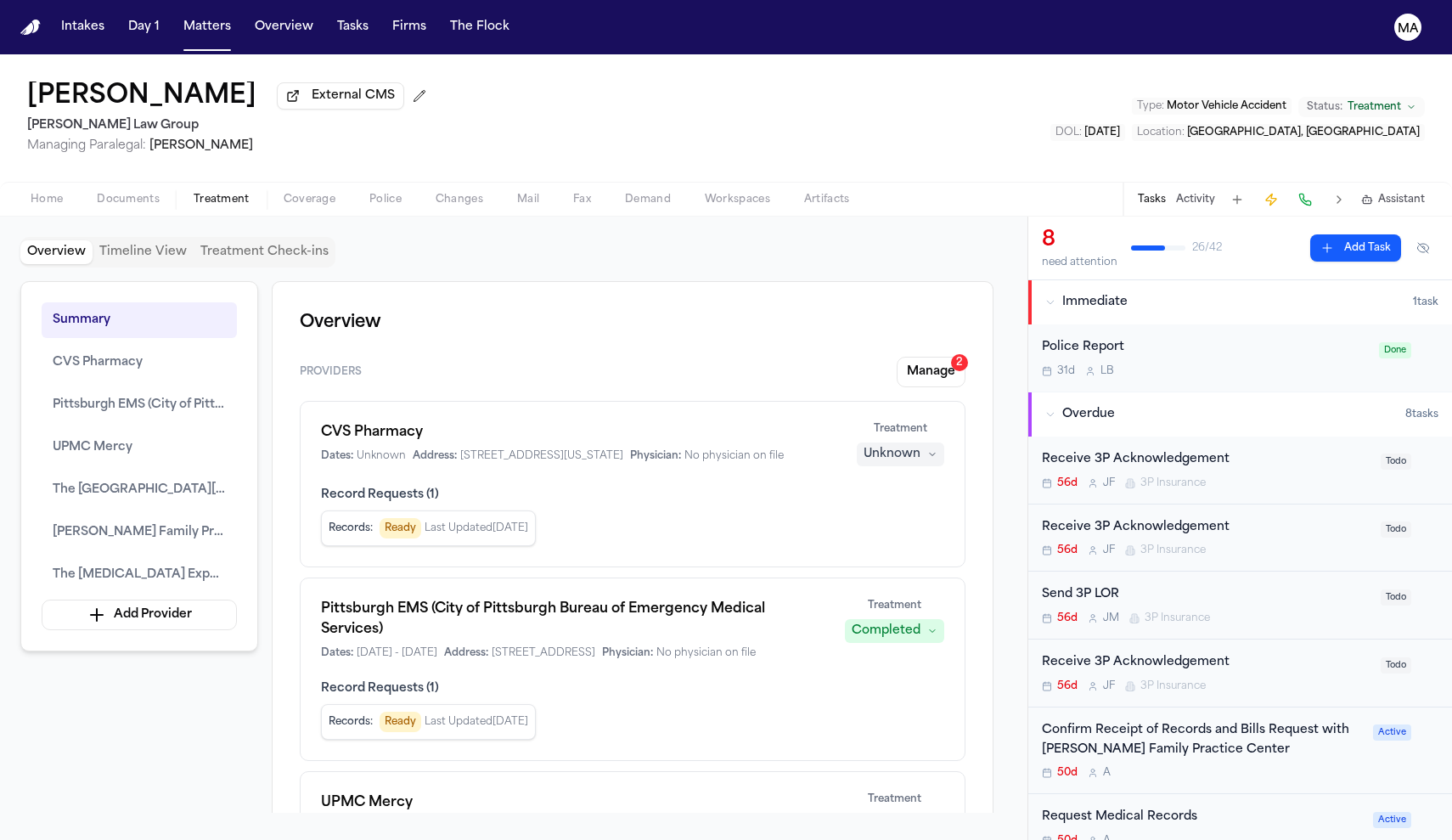
click at [194, 193] on span "Treatment" at bounding box center [221, 199] width 56 height 13
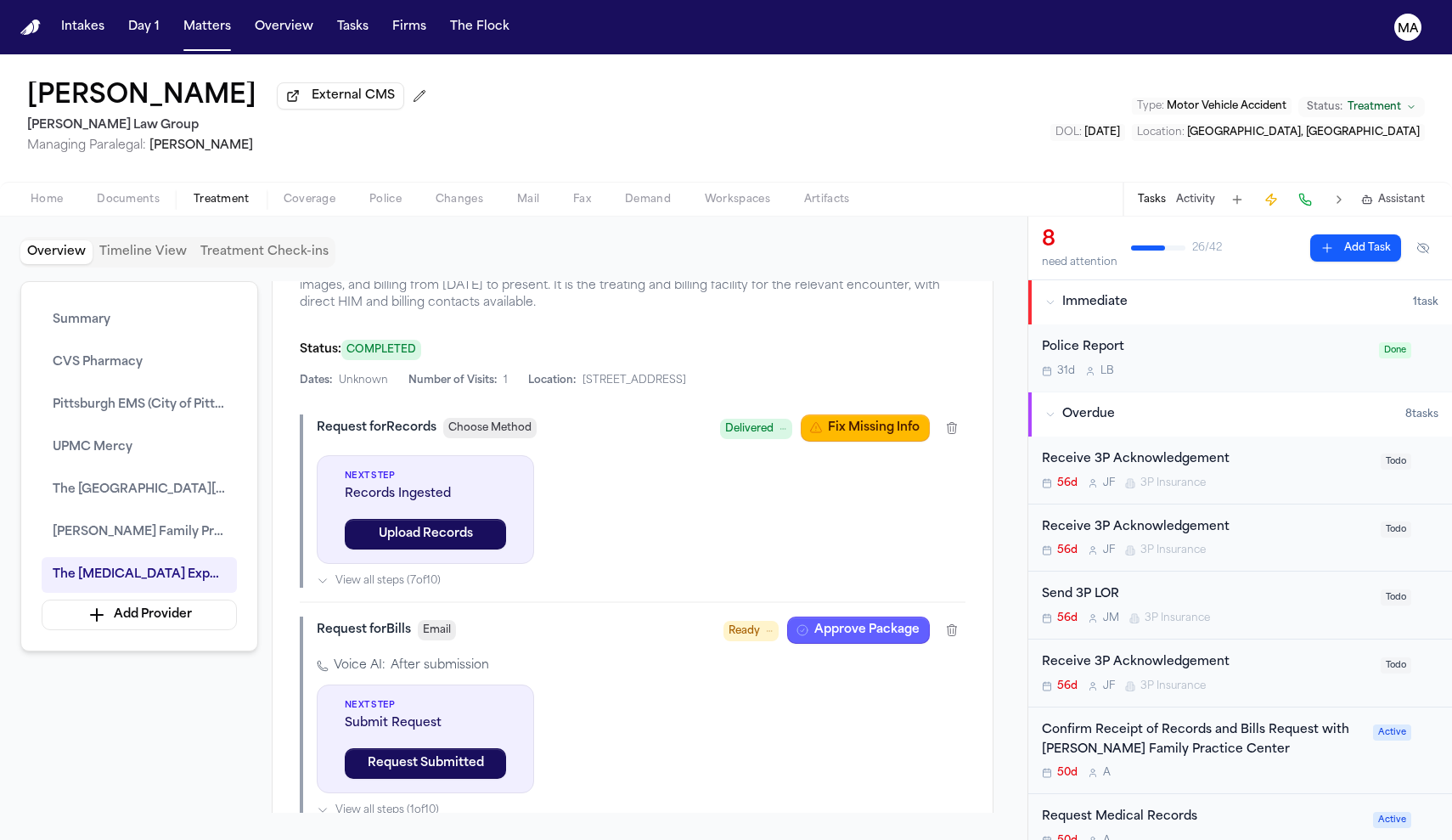
scroll to position [2418, 0]
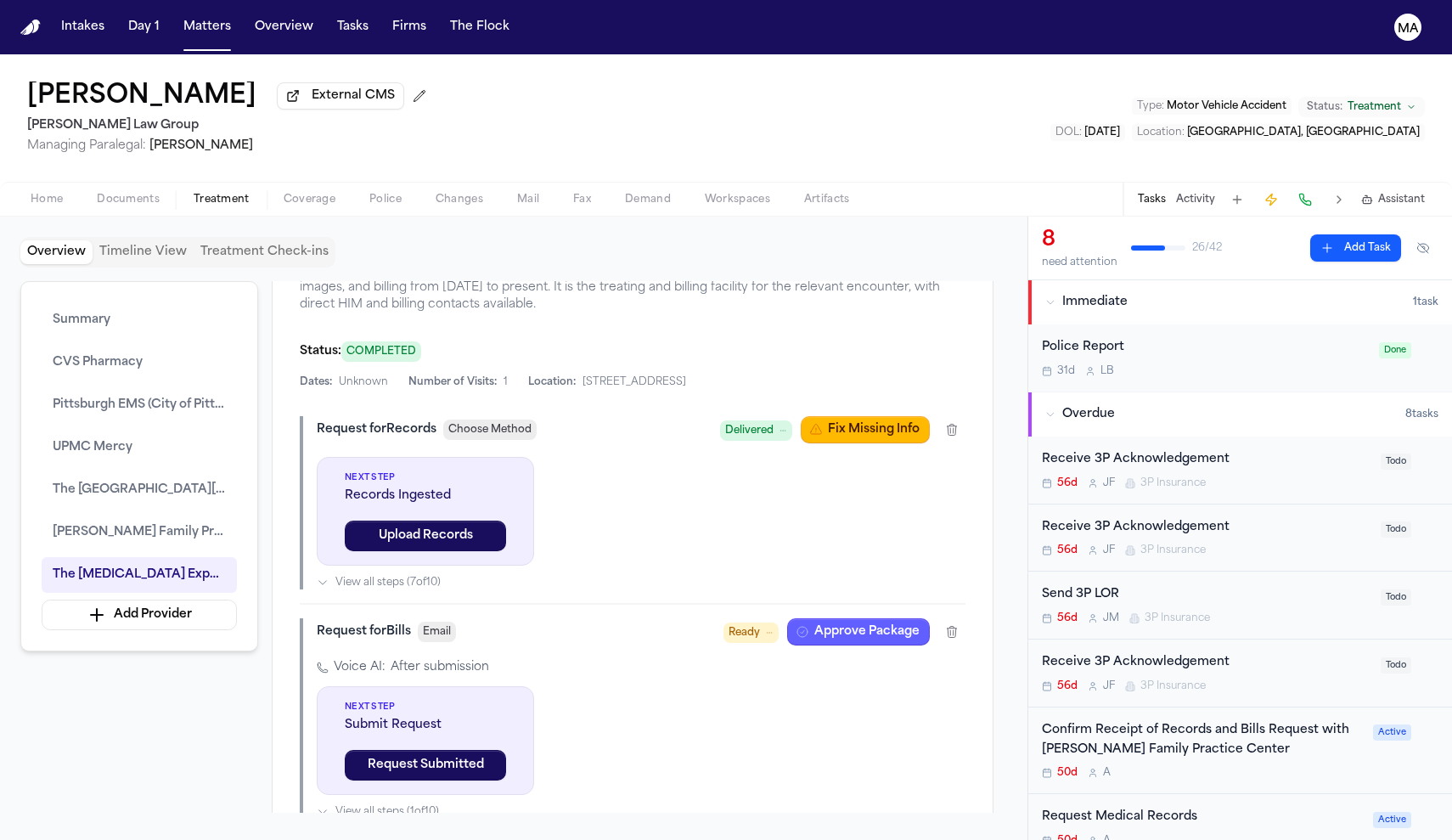
drag, startPoint x: 390, startPoint y: 420, endPoint x: 774, endPoint y: 417, distance: 384.0
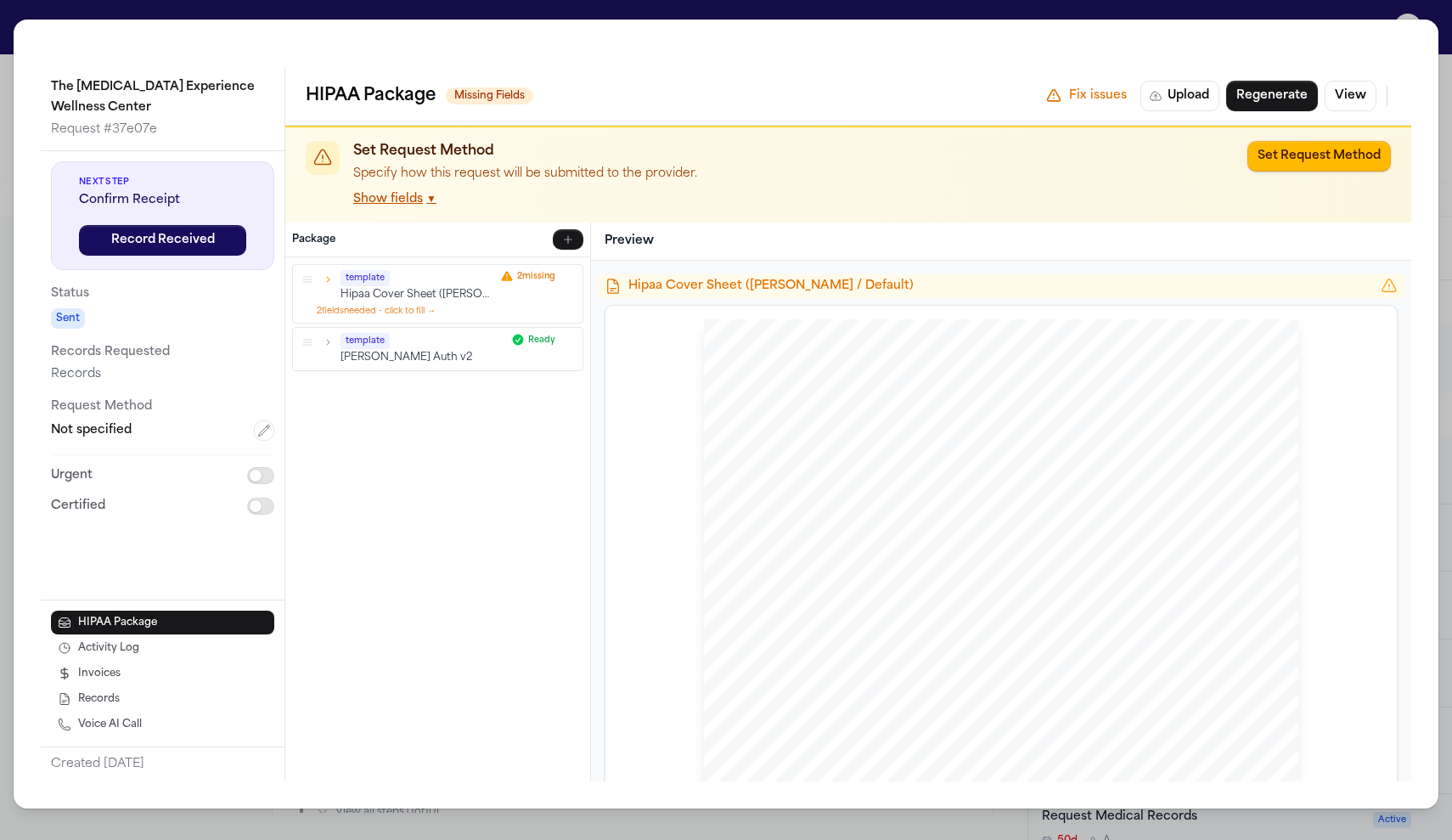
click at [414, 29] on div "The [MEDICAL_DATA] Experience Wellness Center Request # 37e07e Next Step Confir…" at bounding box center [726, 413] width 1425 height 789
click at [419, 15] on div "The [MEDICAL_DATA] Experience Wellness Center Request # 37e07e Next Step Confir…" at bounding box center [726, 420] width 1452 height 840
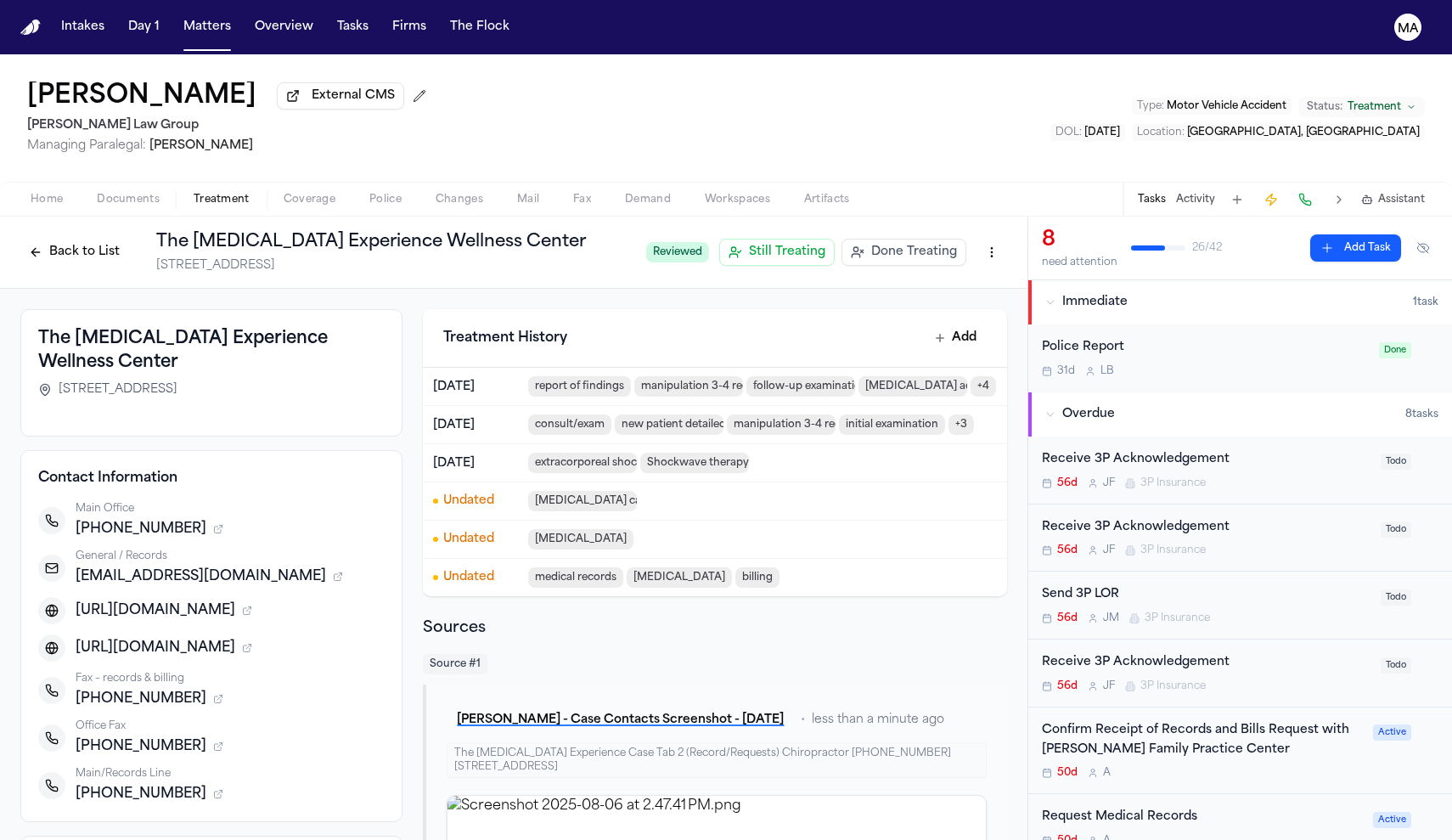
click at [206, 688] on span "[PHONE_NUMBER]" at bounding box center [140, 698] width 131 height 20
drag, startPoint x: 283, startPoint y: 420, endPoint x: 237, endPoint y: 419, distance: 46.0
click at [206, 688] on span "[PHONE_NUMBER]" at bounding box center [140, 698] width 131 height 20
copy span "8778751761"
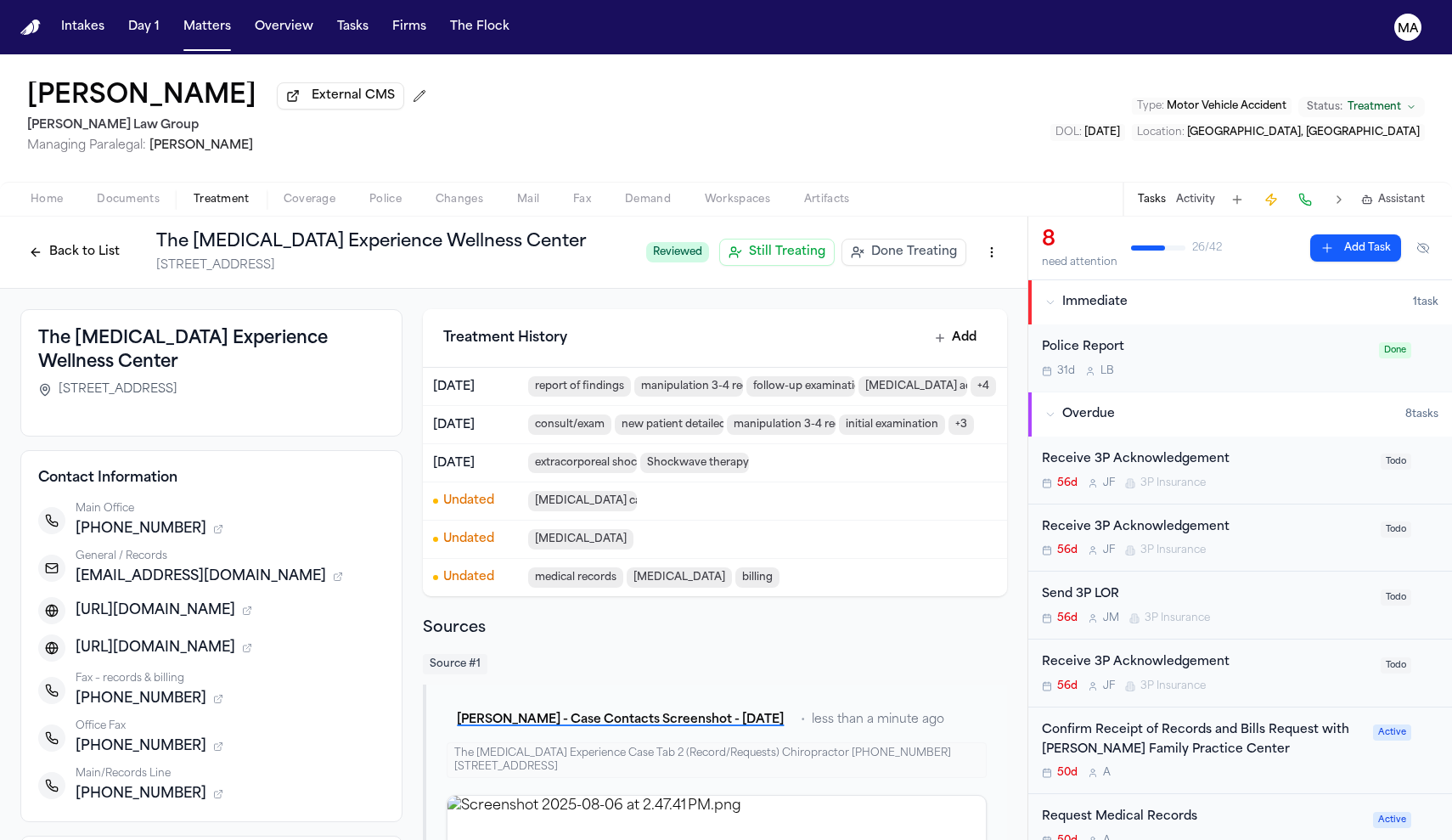
click at [222, 696] on icon "button" at bounding box center [221, 697] width 3 height 3
click at [125, 712] on span "NPIDB" at bounding box center [108, 719] width 34 height 13
click at [128, 238] on button "Back to List" at bounding box center [73, 252] width 108 height 28
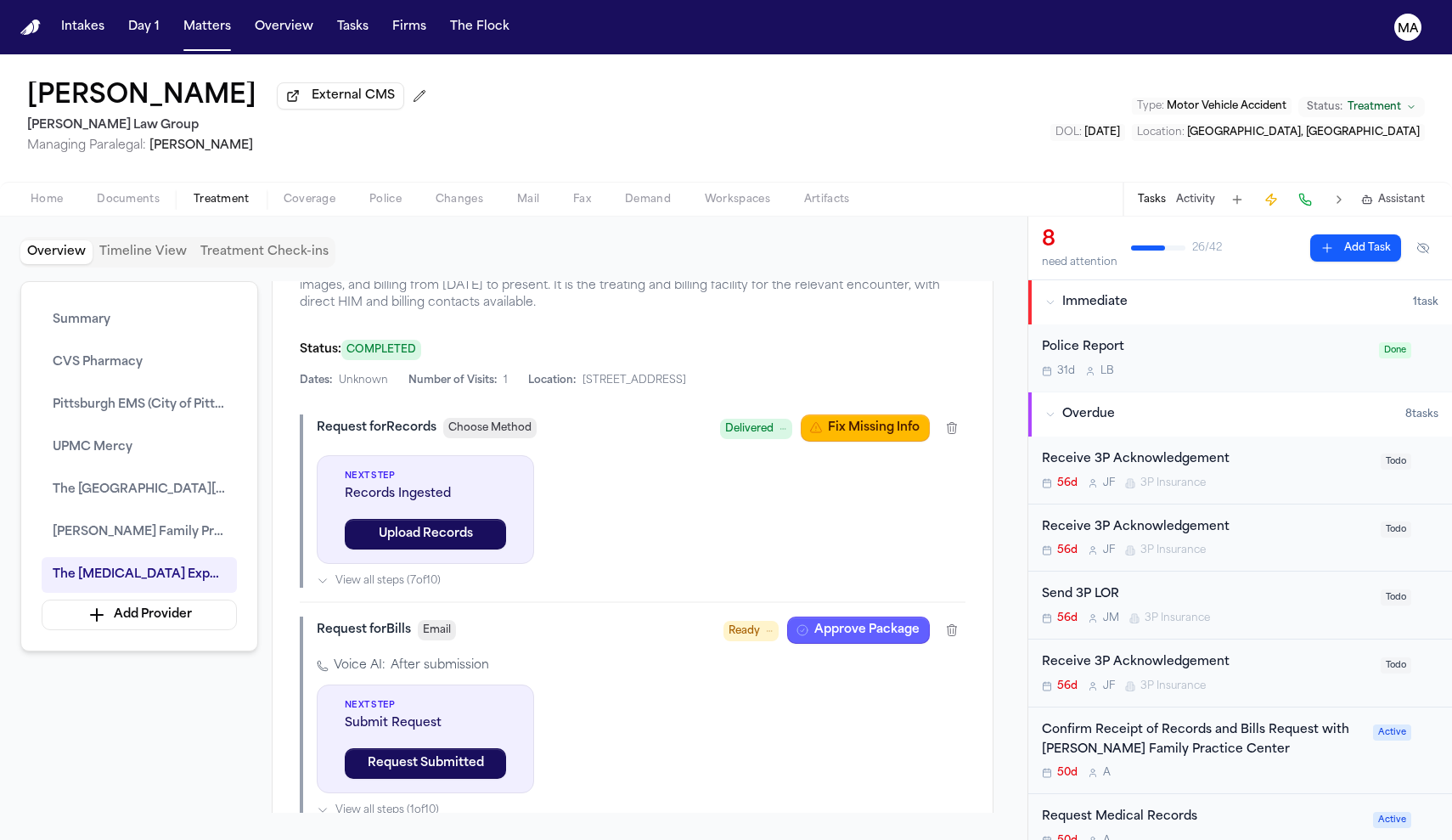
scroll to position [2418, 0]
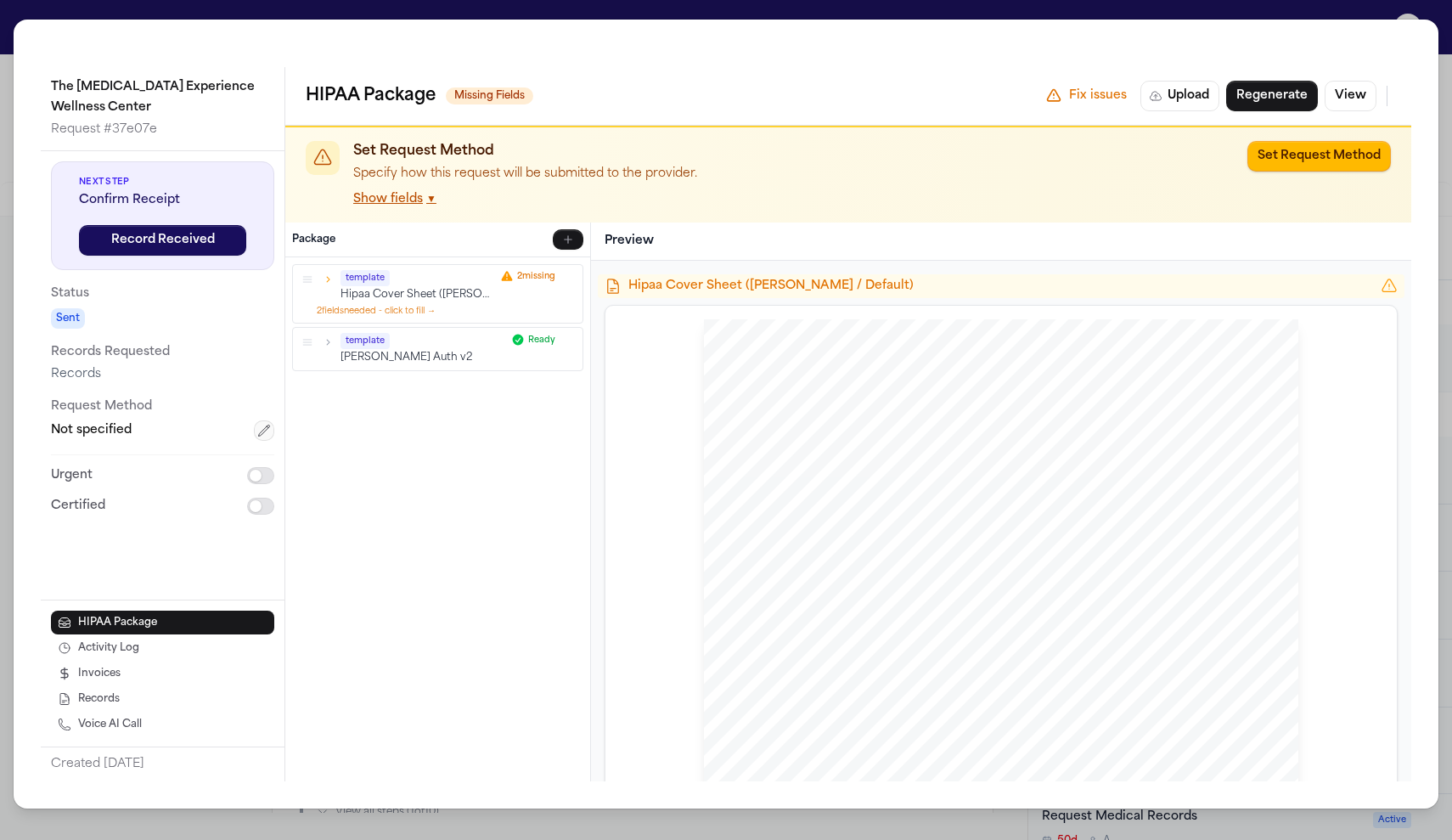
click at [257, 423] on icon "button" at bounding box center [264, 430] width 13 height 13
click at [89, 234] on html "Intakes Day 1 Matters Overview Tasks Firms The Flock [GEOGRAPHIC_DATA] [PERSON_…" at bounding box center [726, 420] width 1452 height 840
click at [51, 461] on input "**********" at bounding box center [162, 477] width 223 height 31
click at [71, 461] on input "**********" at bounding box center [162, 477] width 223 height 31
type input "**********"
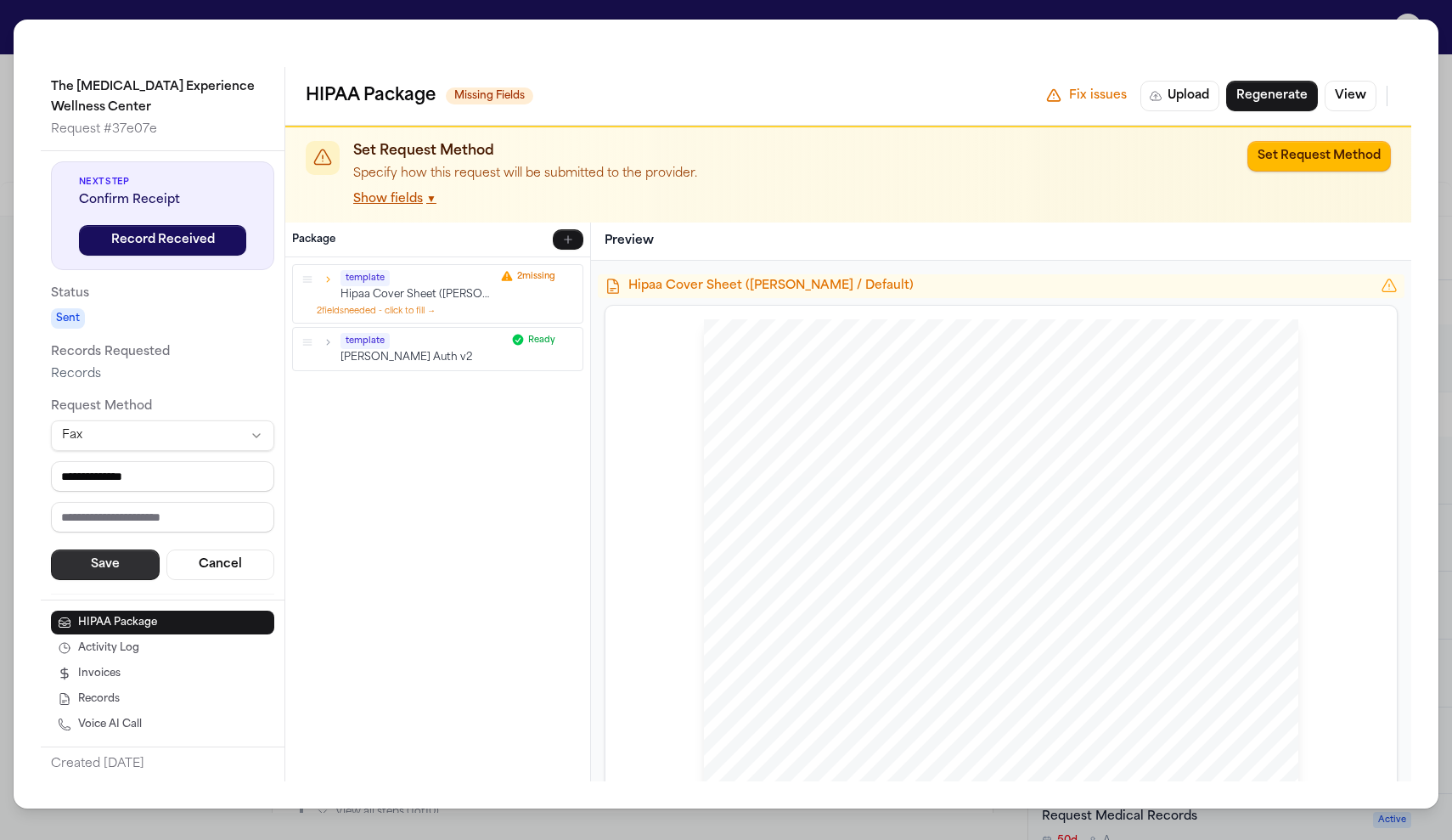
click at [51, 549] on button "Save" at bounding box center [105, 564] width 109 height 31
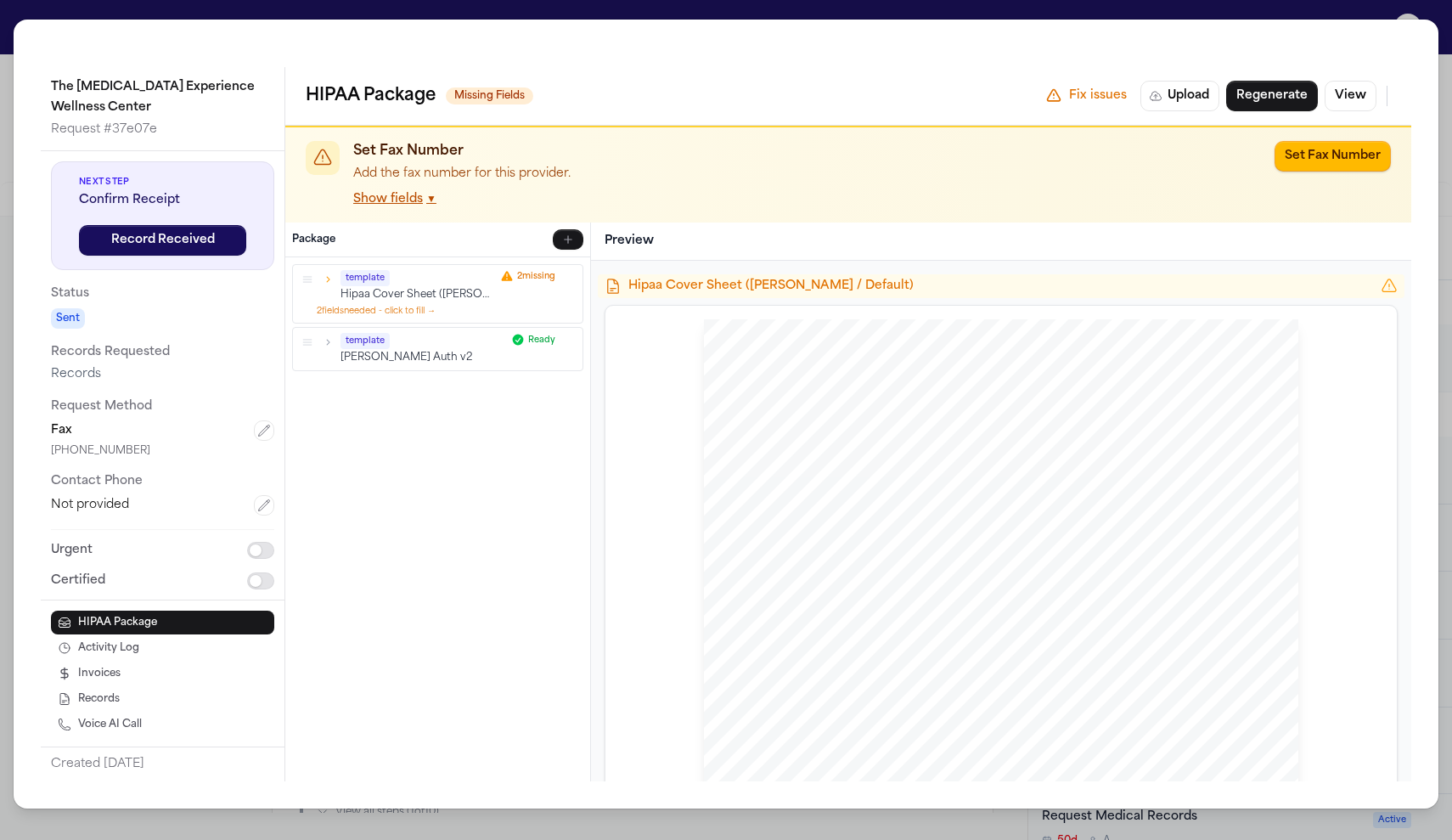
click at [327, 276] on icon "button" at bounding box center [329, 278] width 4 height 6
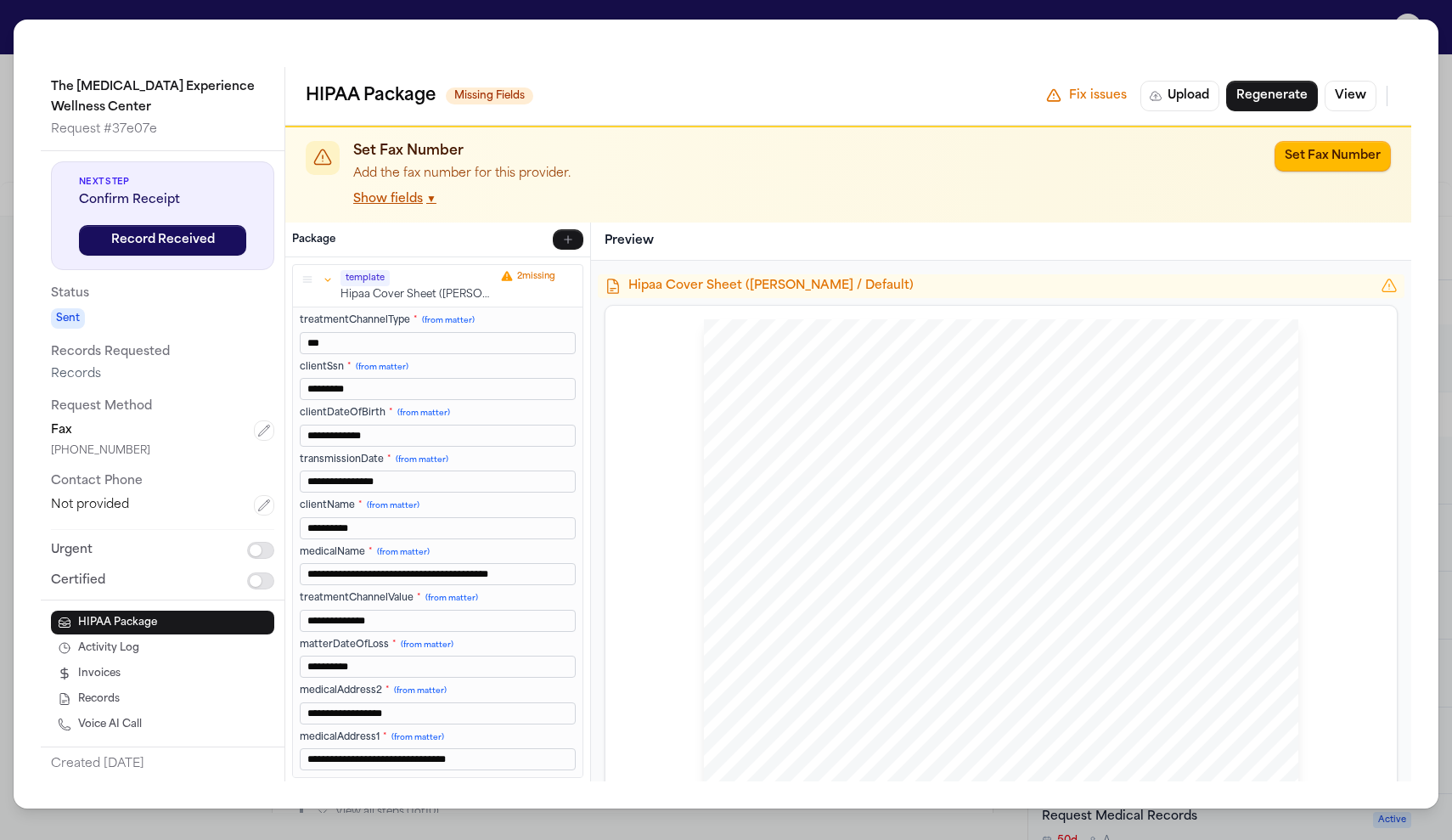
click at [325, 277] on icon "button" at bounding box center [328, 279] width 6 height 4
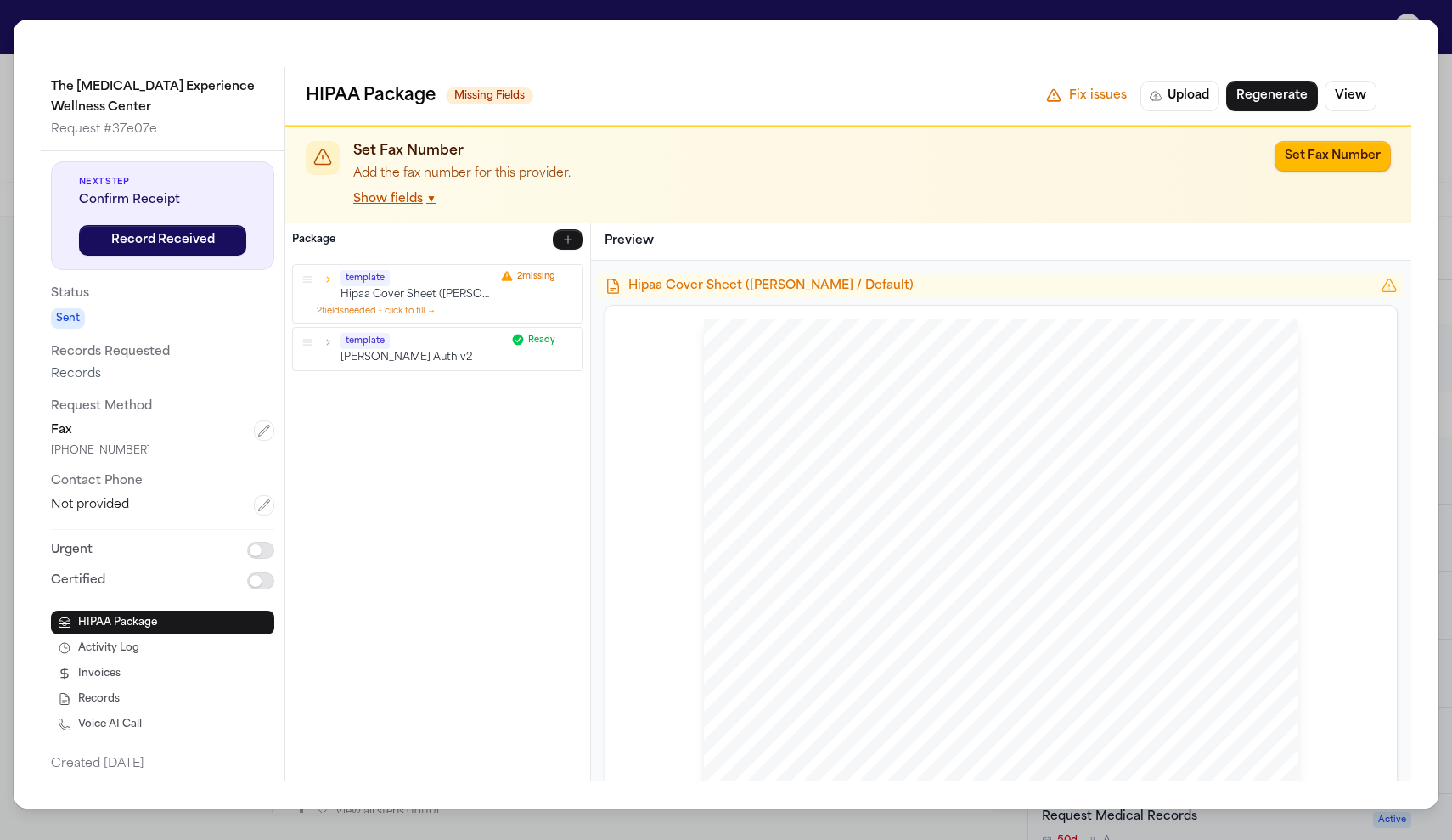
click at [306, 326] on div "template Hipaa Cover Sheet ([PERSON_NAME] / Default) 2 missing 2 field s needed…" at bounding box center [438, 520] width 305 height 524
click at [1318, 81] on button "Regenerate" at bounding box center [1272, 96] width 92 height 31
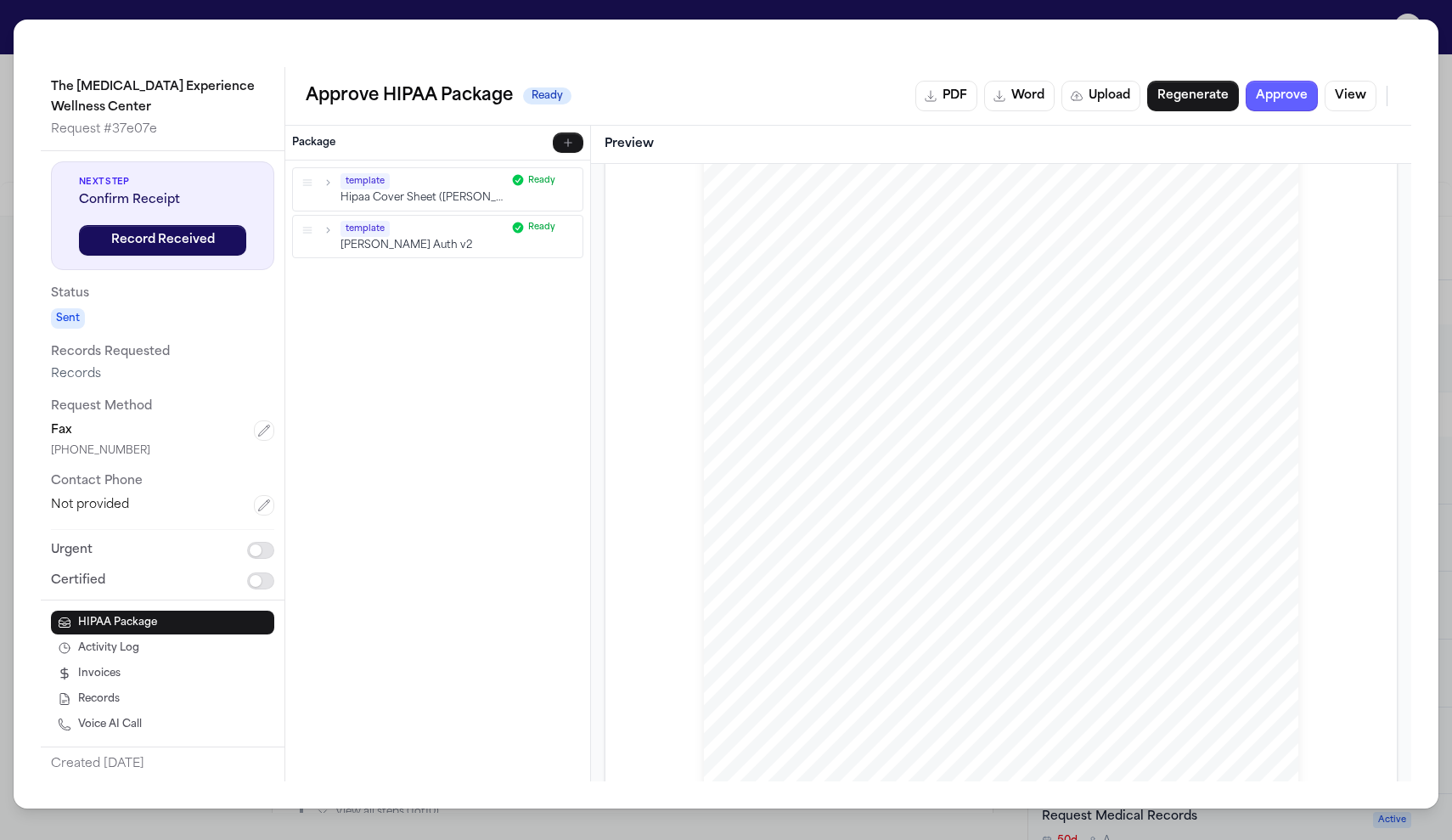
scroll to position [994, 0]
click at [537, 19] on div "The [MEDICAL_DATA] Experience Wellness Center Request # 37e07e Next Step Confir…" at bounding box center [726, 420] width 1452 height 840
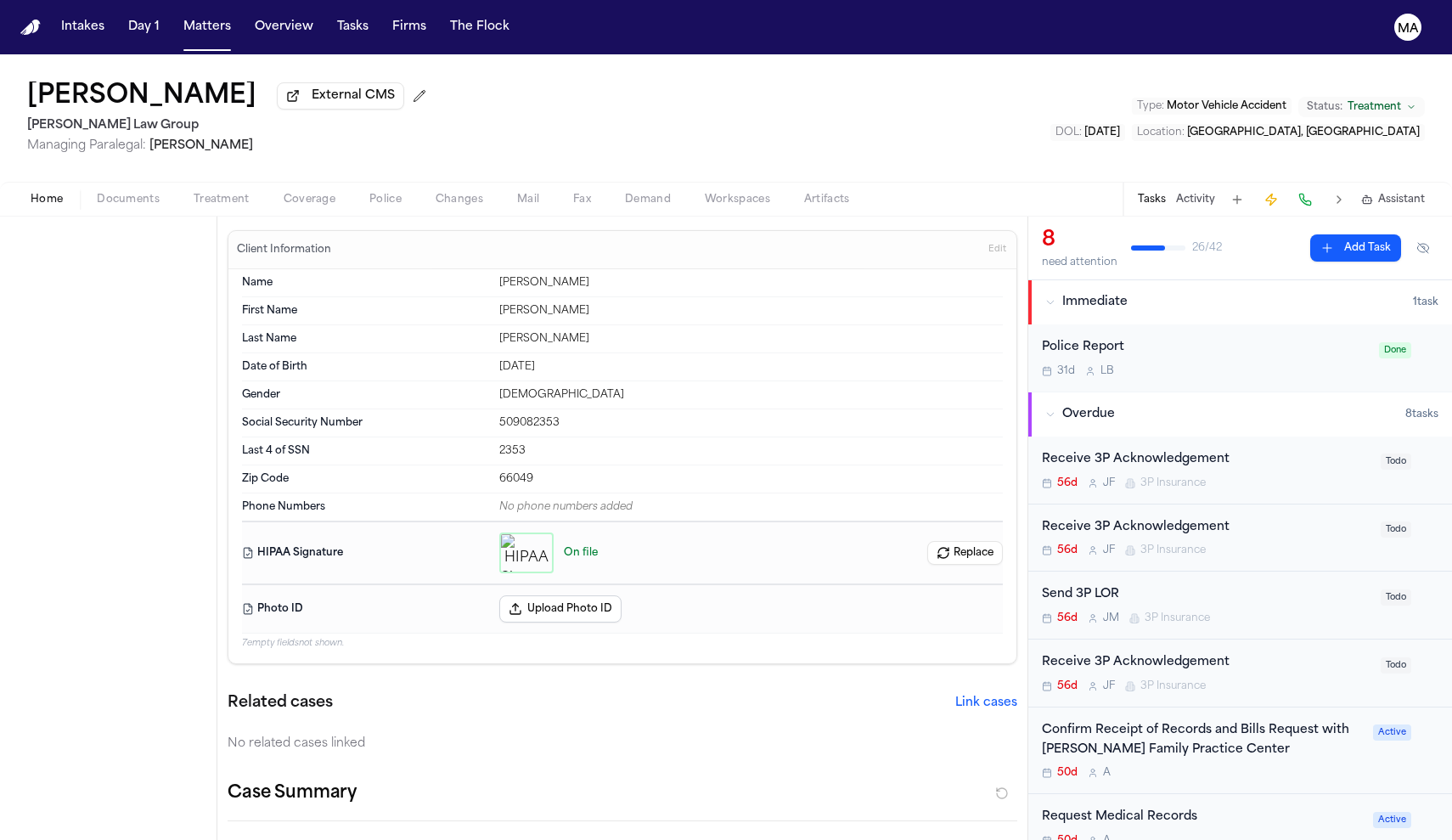
click at [45, 190] on button "Home" at bounding box center [46, 199] width 66 height 20
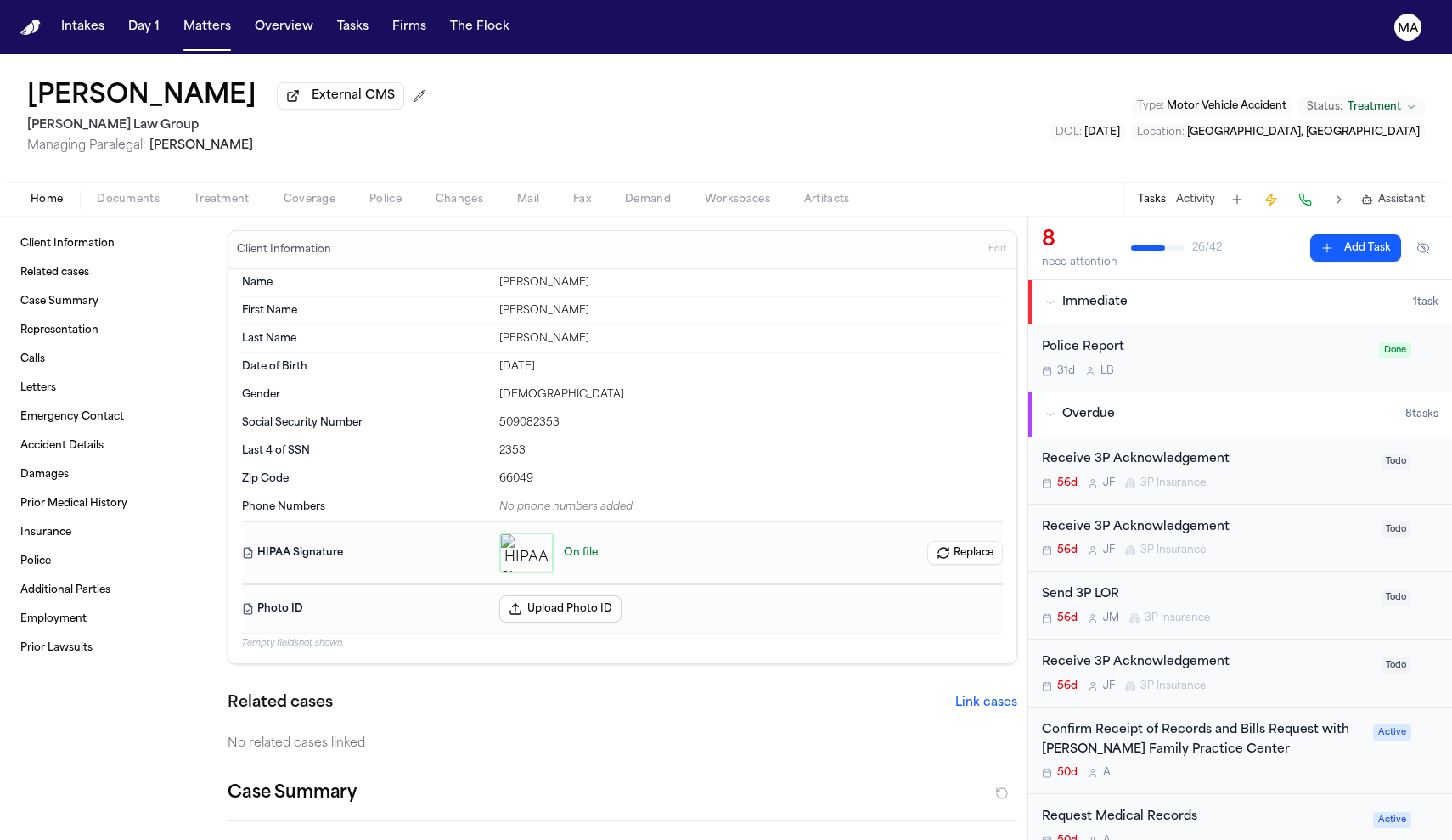
click at [984, 541] on button "Replace" at bounding box center [965, 552] width 75 height 24
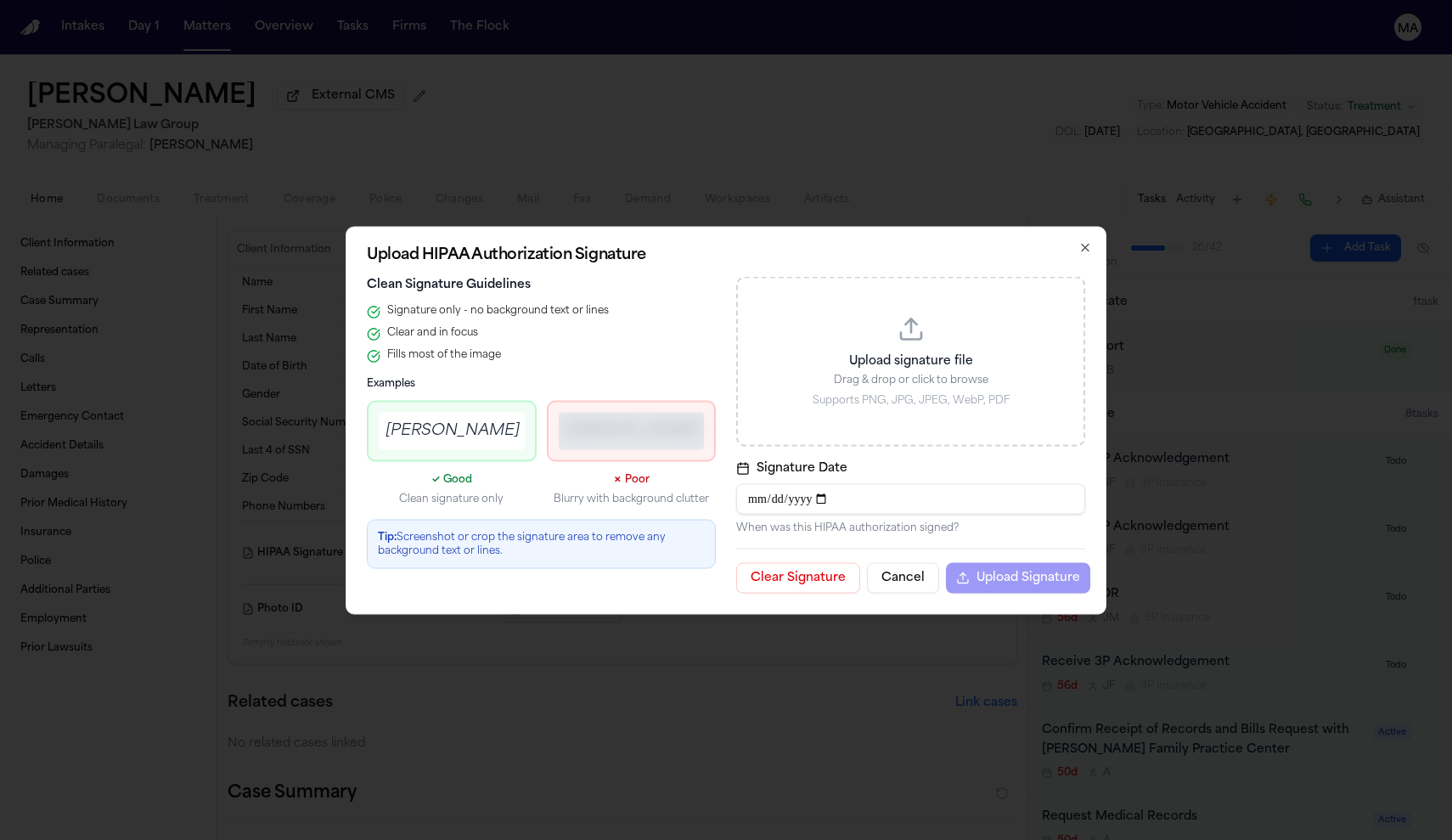
click at [796, 502] on input "**********" at bounding box center [910, 499] width 349 height 31
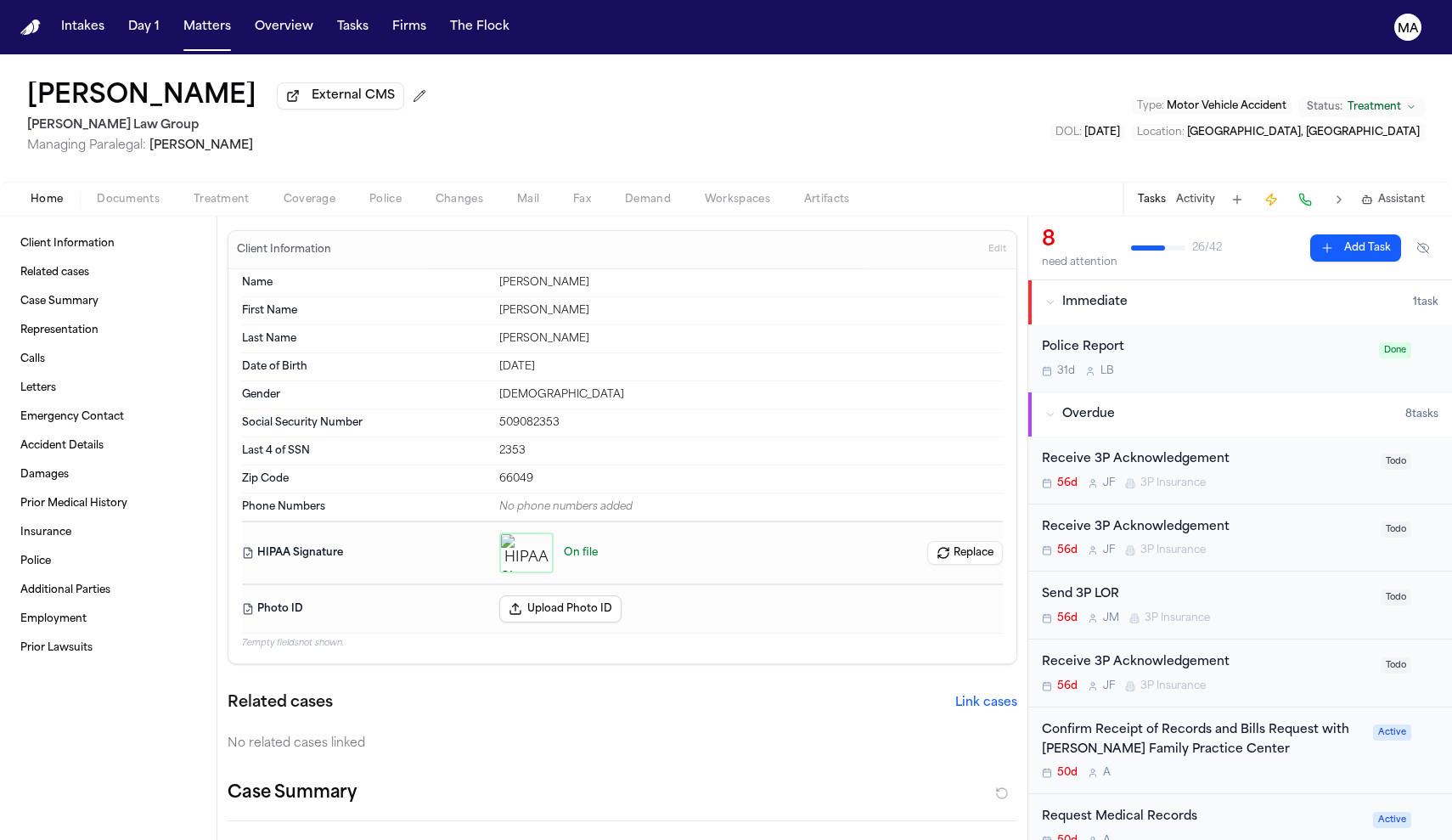
click at [524, 551] on circle "button" at bounding box center [526, 553] width 4 height 4
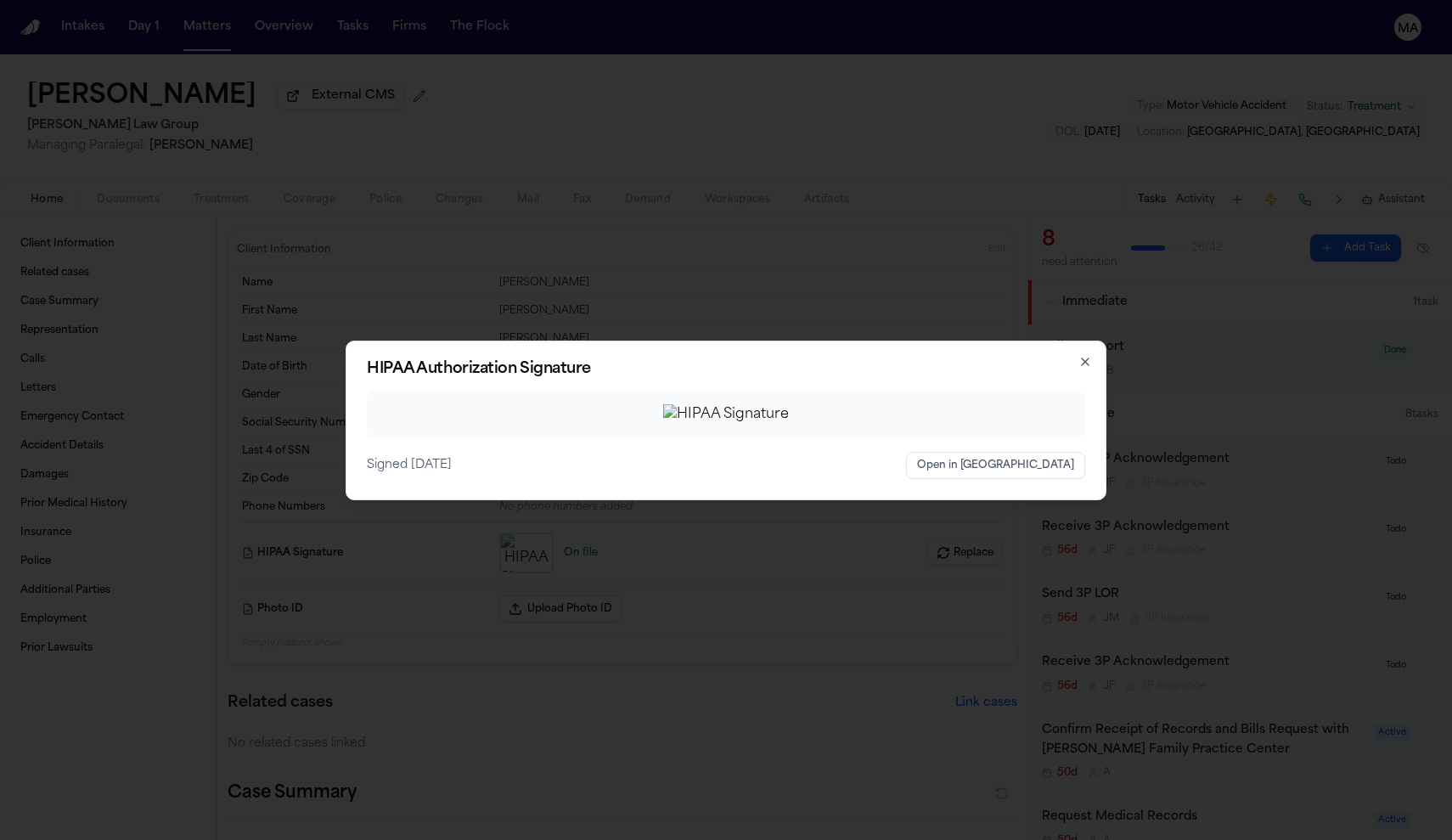
click at [1078, 355] on icon "button" at bounding box center [1085, 361] width 13 height 13
